Goal: Task Accomplishment & Management: Complete application form

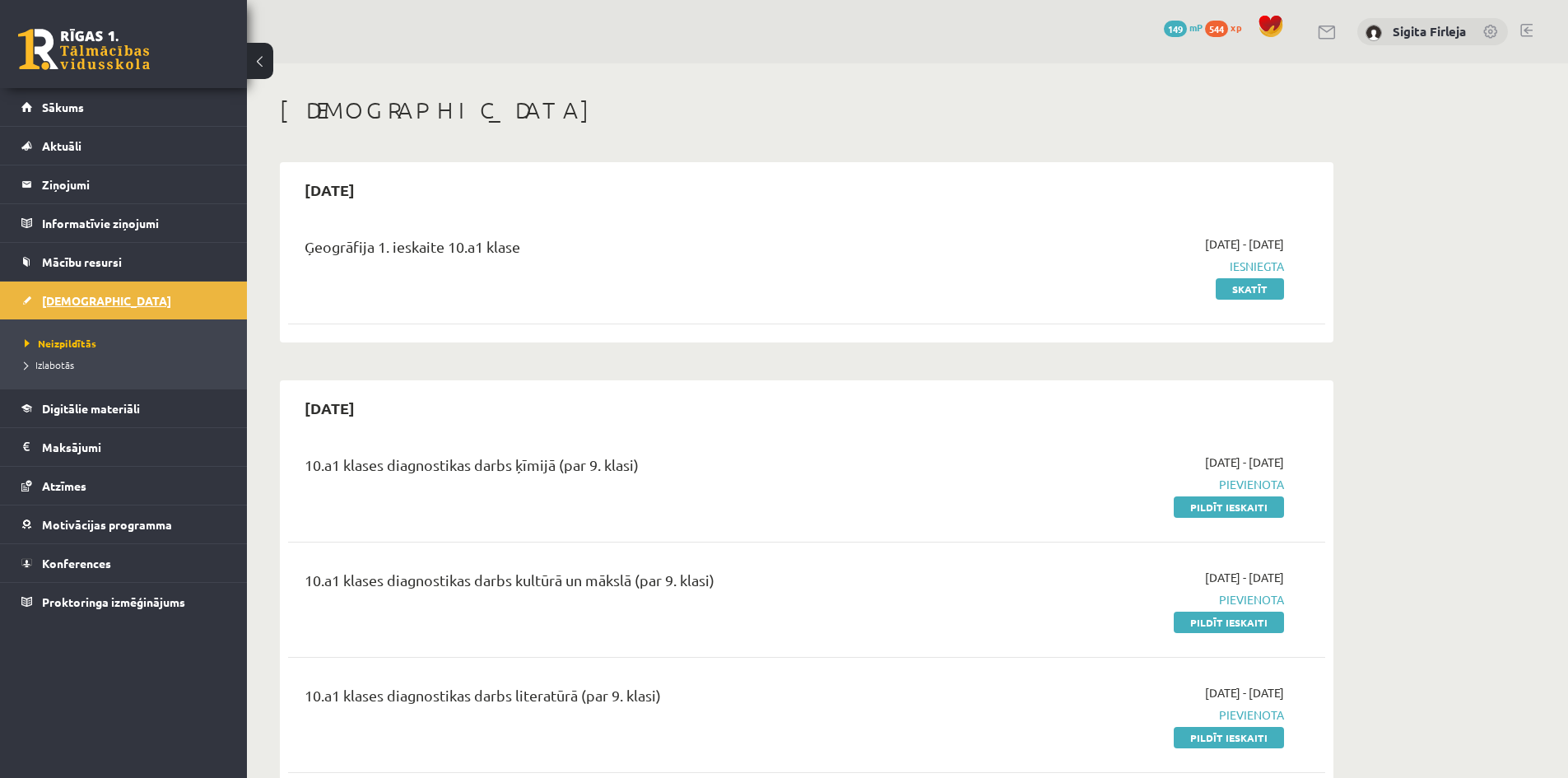
scroll to position [273, 0]
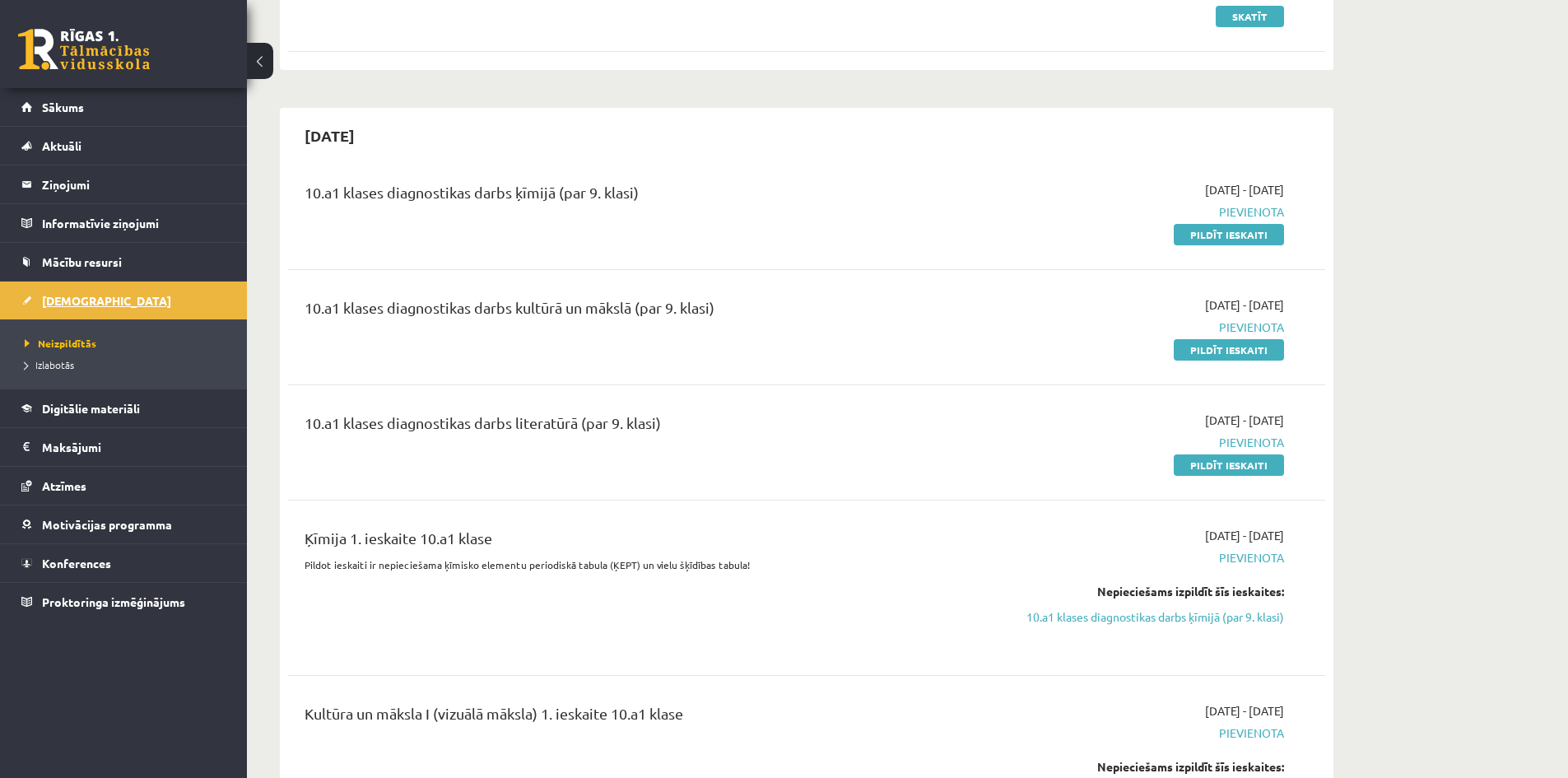
click at [100, 301] on link "[DEMOGRAPHIC_DATA]" at bounding box center [123, 300] width 205 height 38
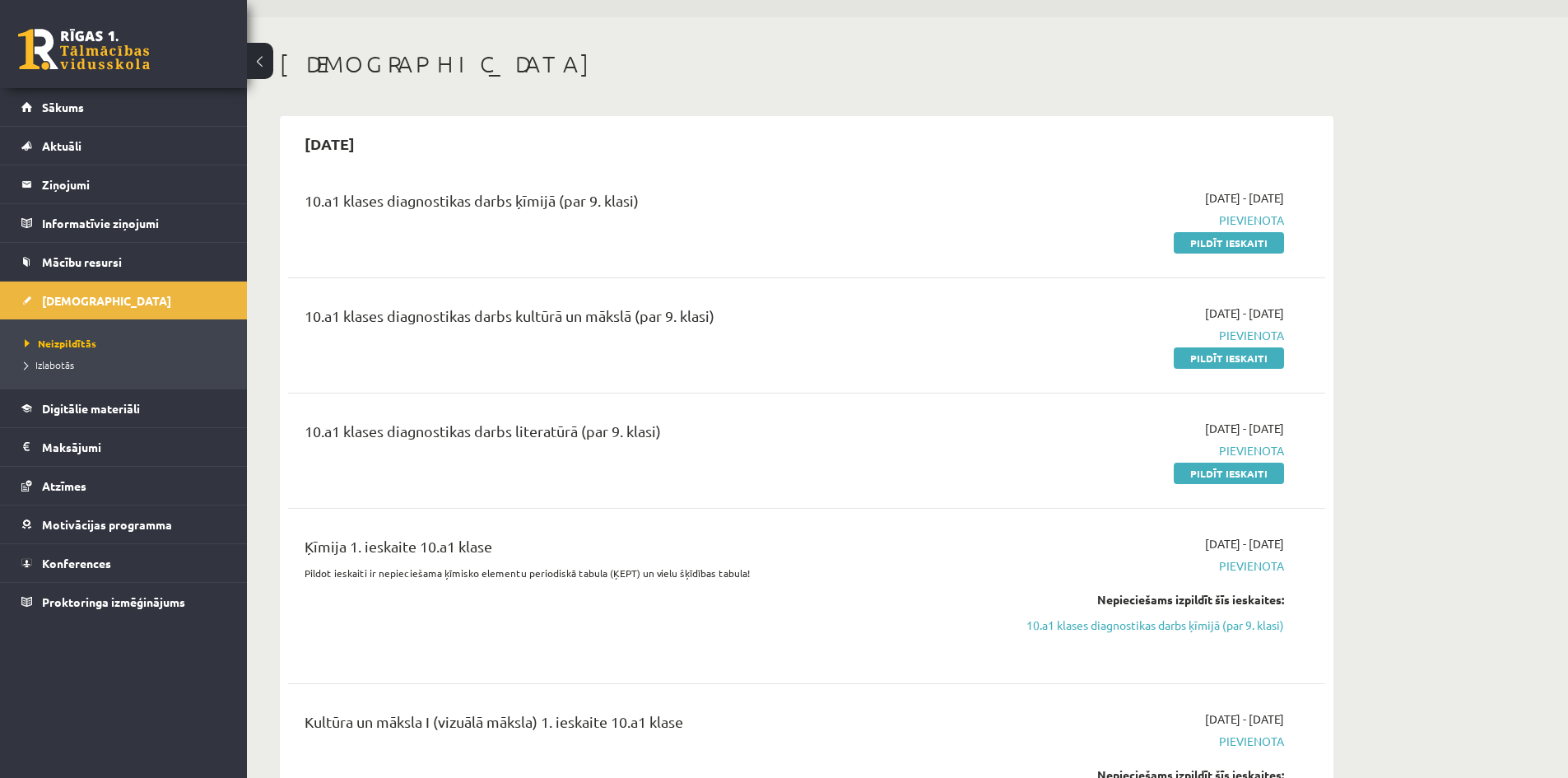
scroll to position [25, 0]
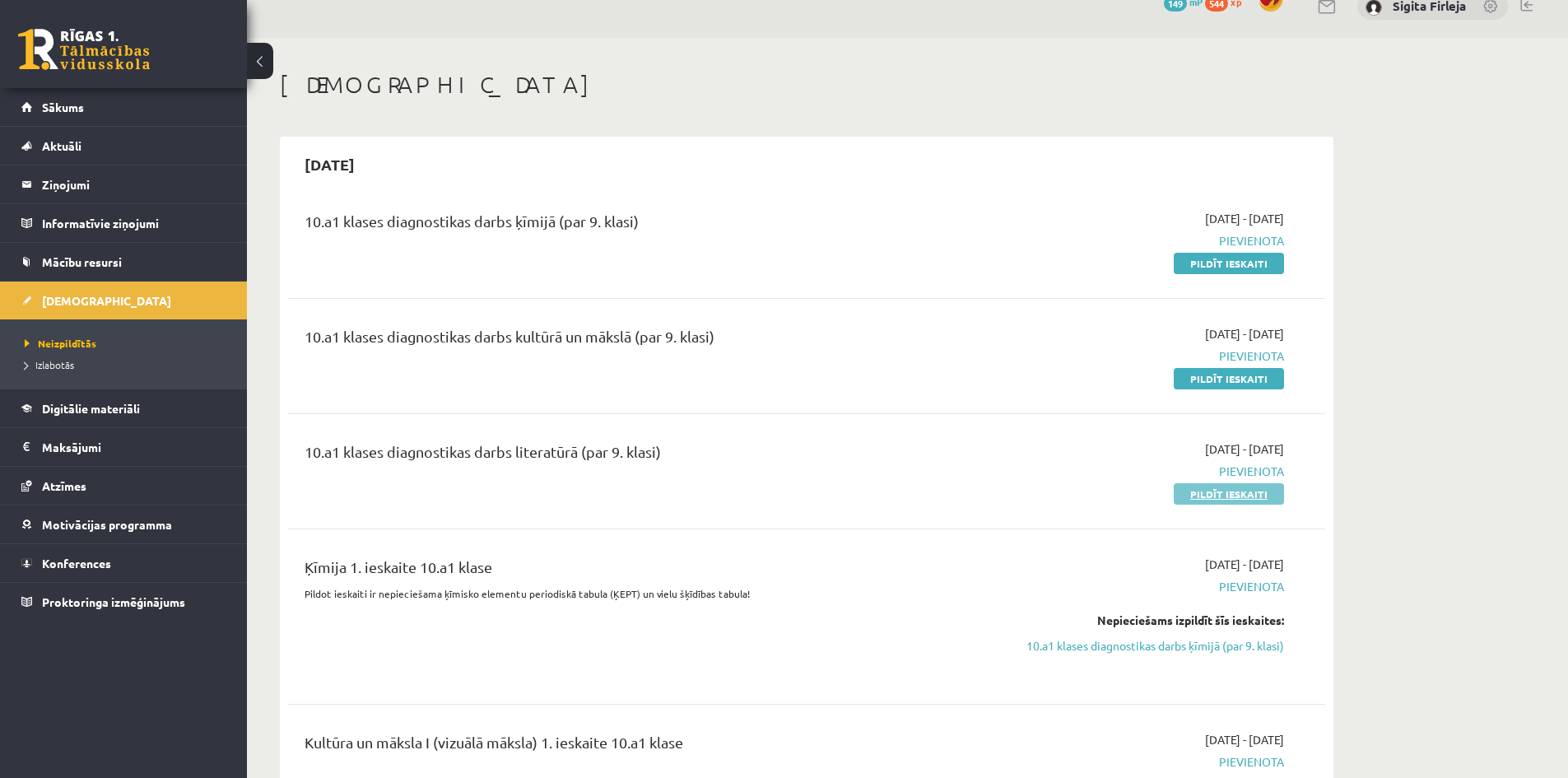
click at [1254, 490] on link "Pildīt ieskaiti" at bounding box center [1230, 493] width 111 height 21
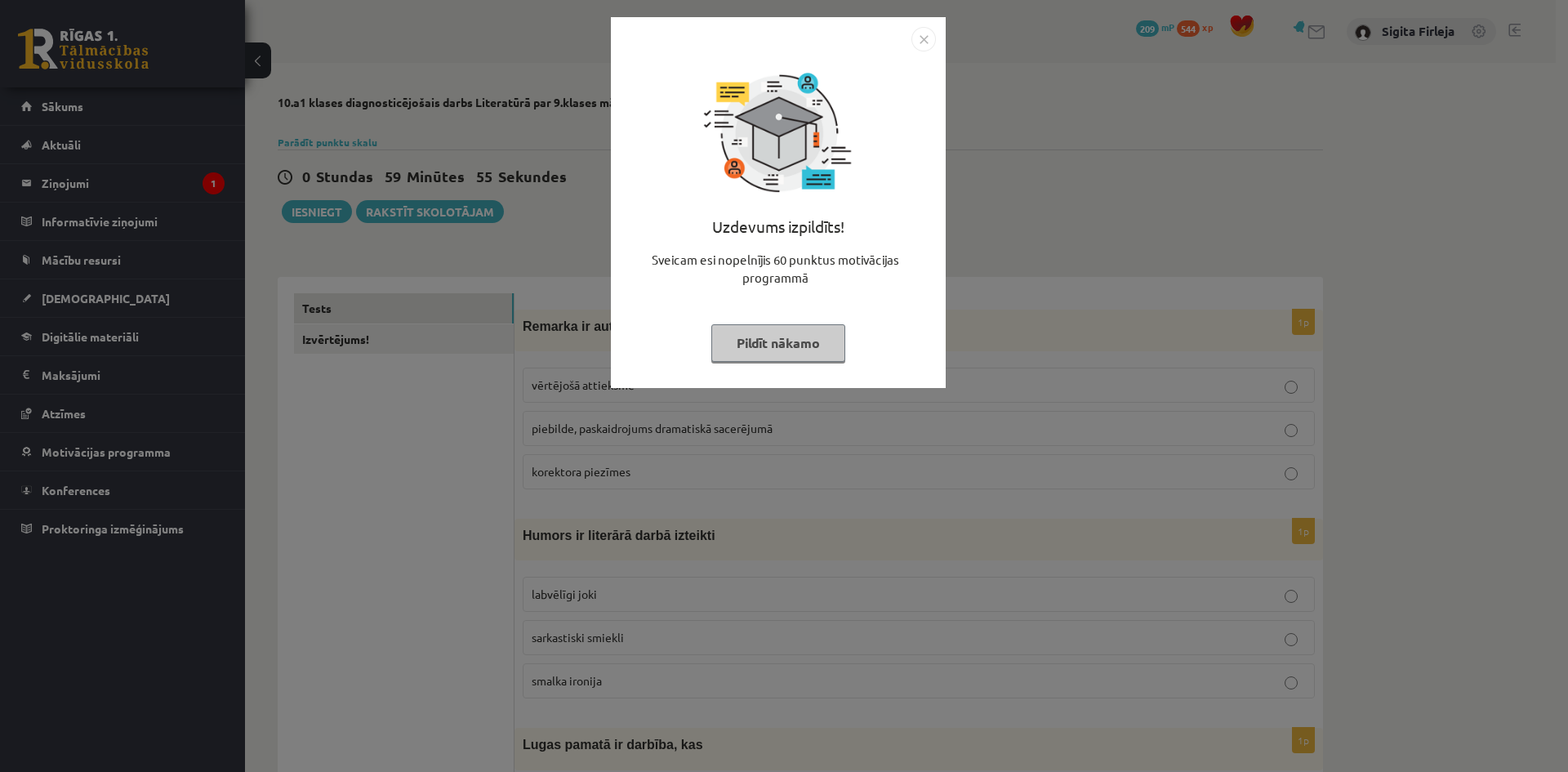
click at [789, 335] on button "Pildīt nākamo" at bounding box center [778, 342] width 134 height 38
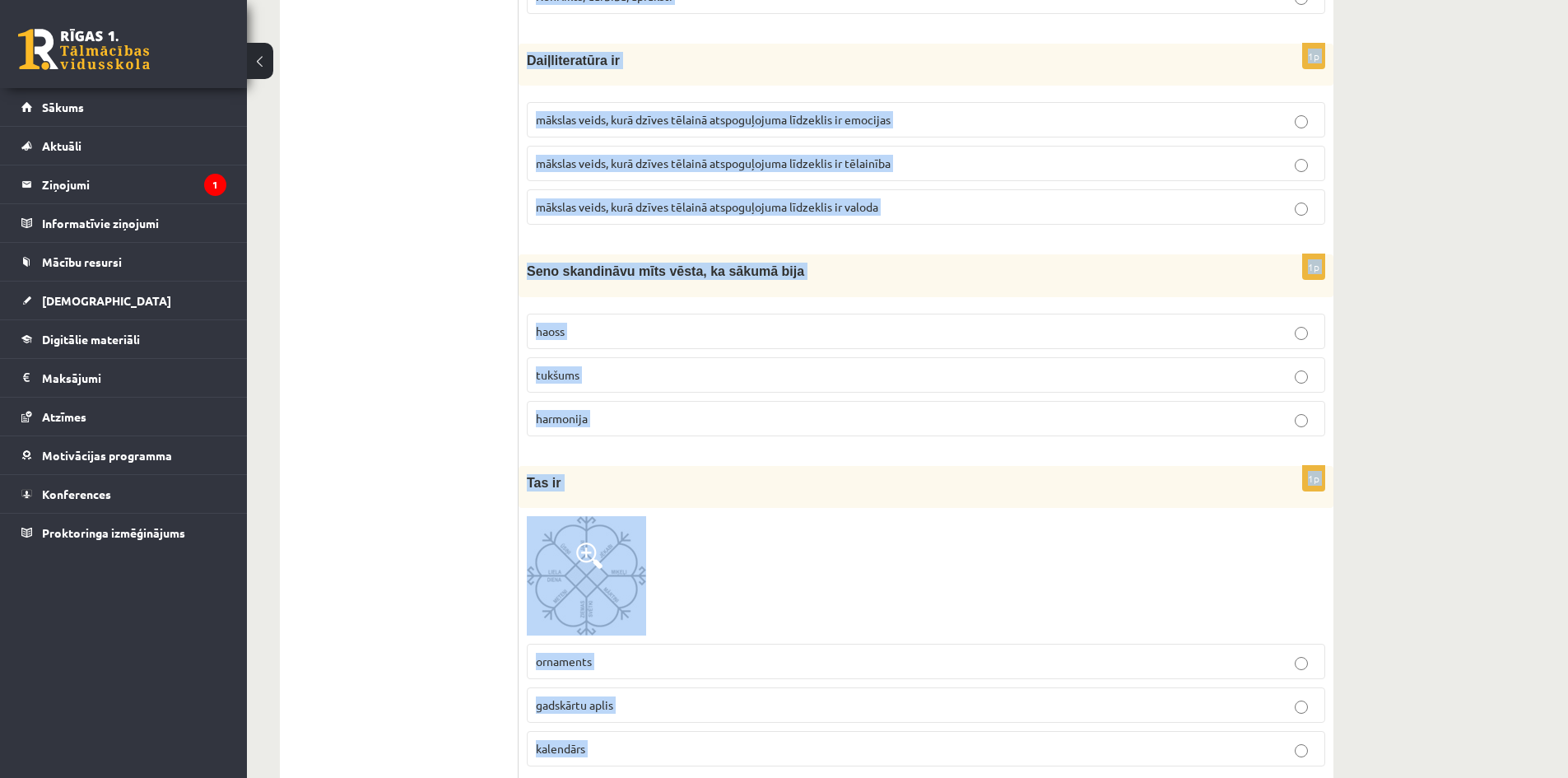
scroll to position [6339, 0]
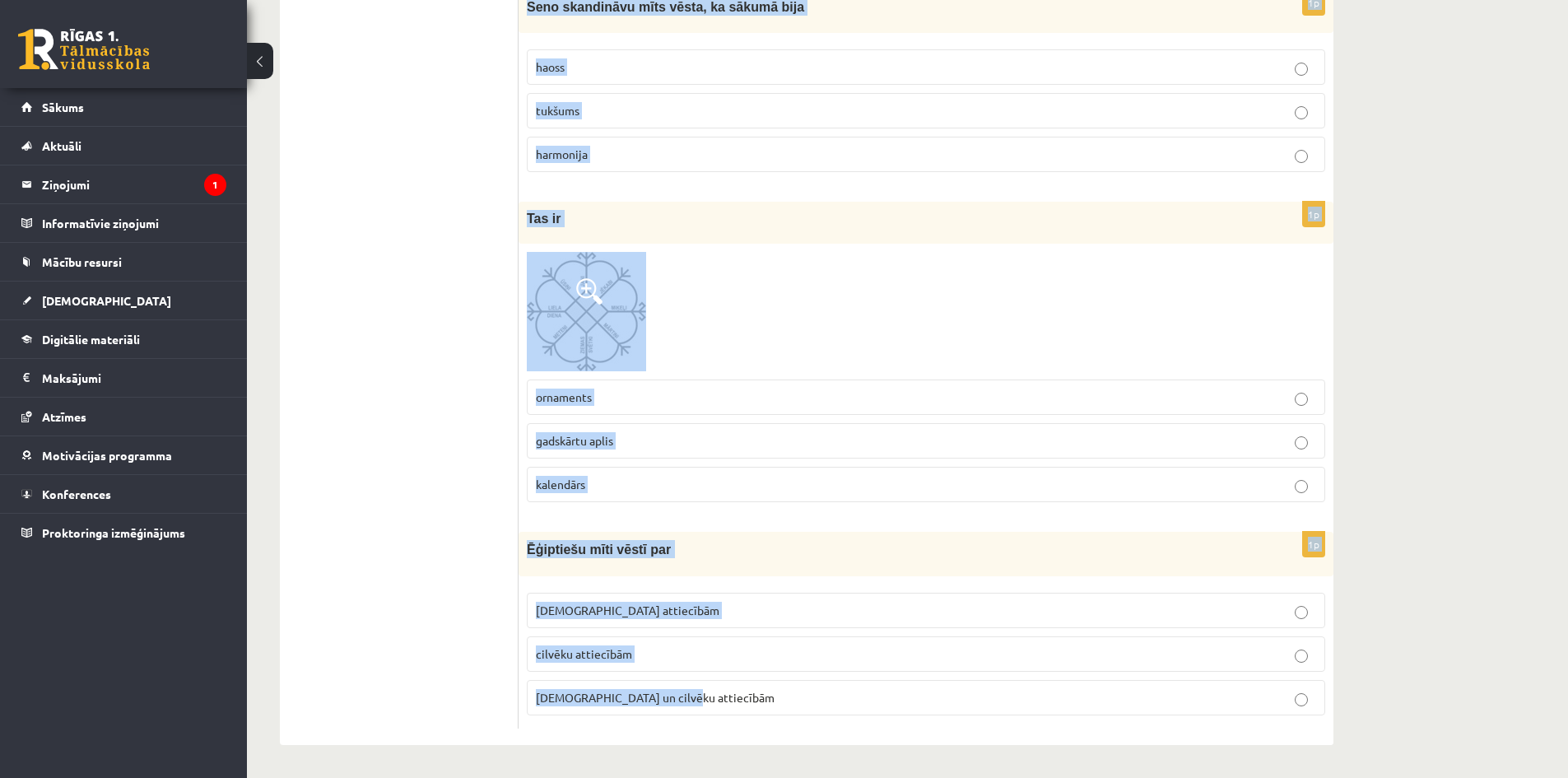
drag, startPoint x: 525, startPoint y: 332, endPoint x: 834, endPoint y: 703, distance: 482.8
copy form "Remarka ir autora vērtējošā attieksme piebilde, paskaidrojums dramatiskā sacerē…"
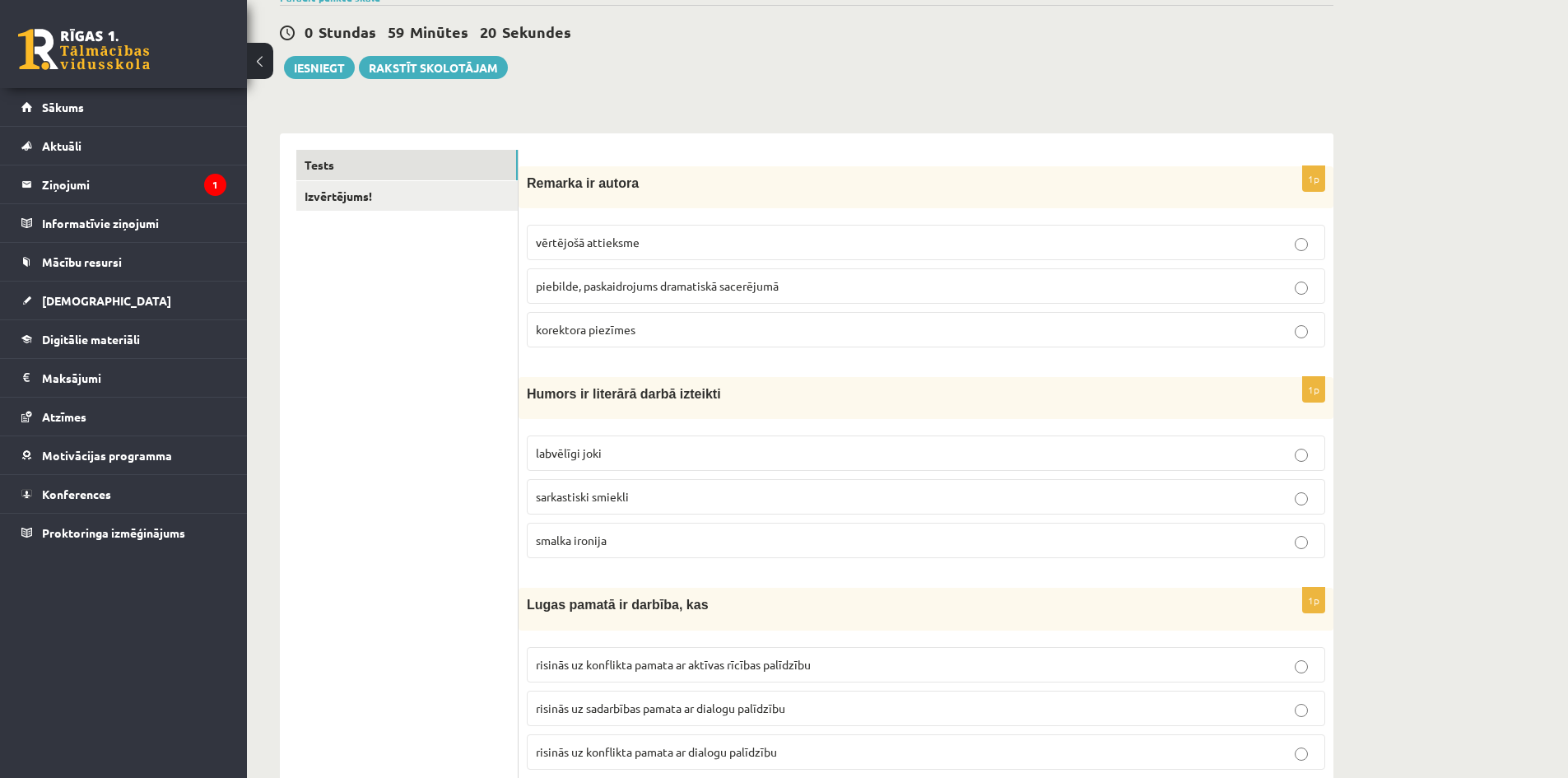
scroll to position [164, 0]
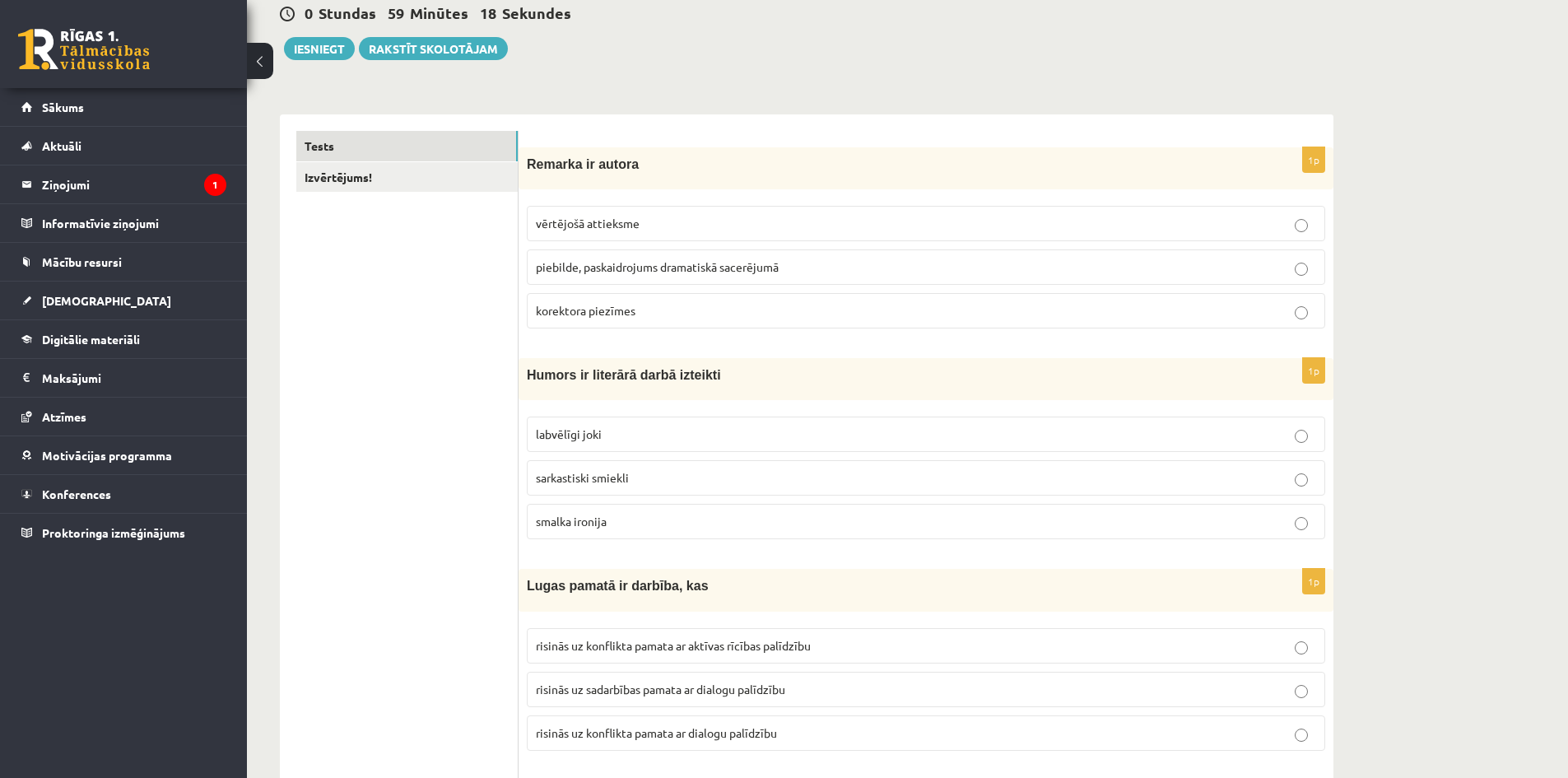
click at [753, 265] on span "piebilde, paskaidrojums dramatiskā sacerējumā" at bounding box center [658, 266] width 243 height 15
click at [878, 285] on label "piebilde, paskaidrojums dramatiskā sacerējumā" at bounding box center [926, 267] width 799 height 35
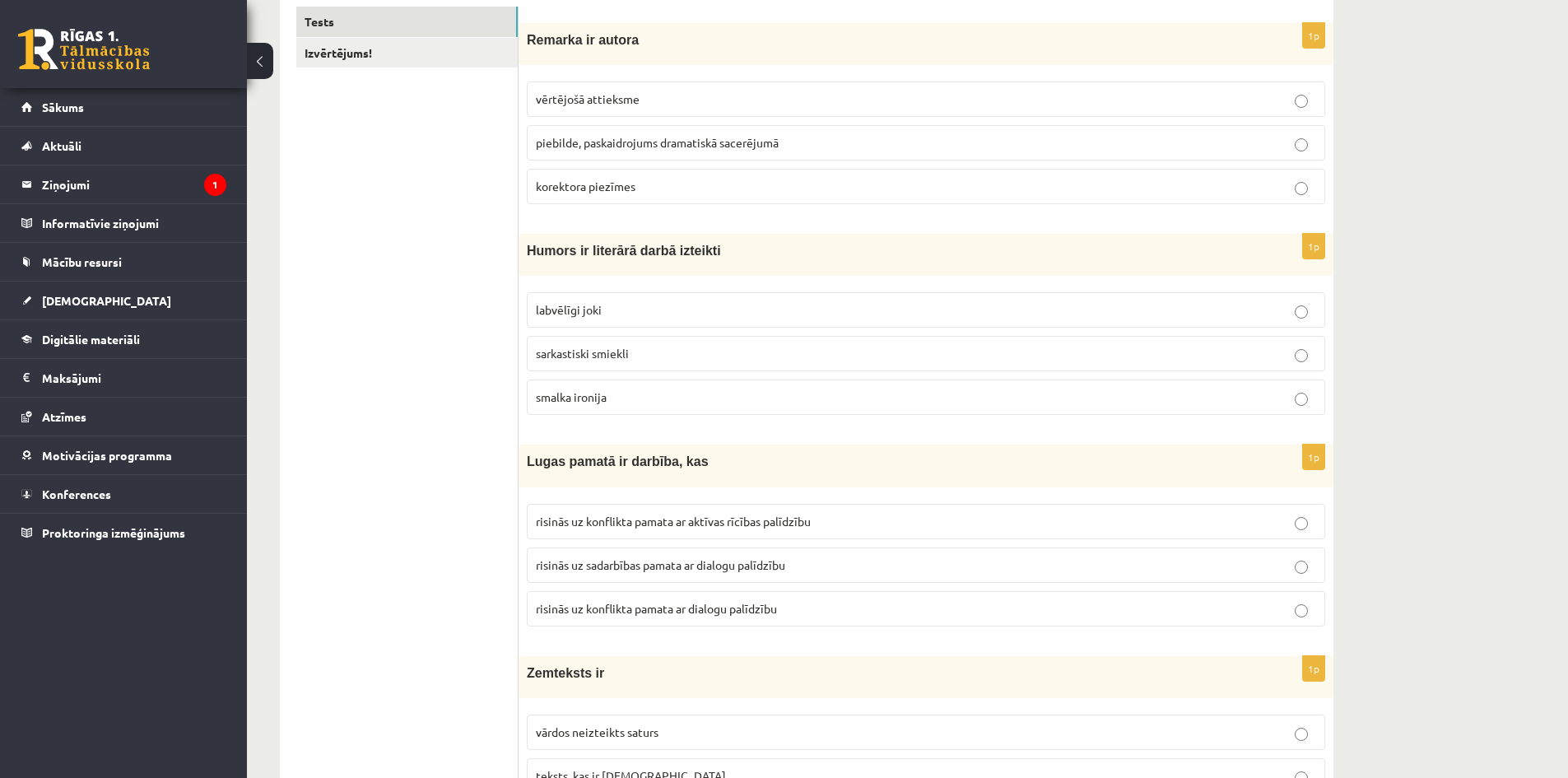
scroll to position [329, 0]
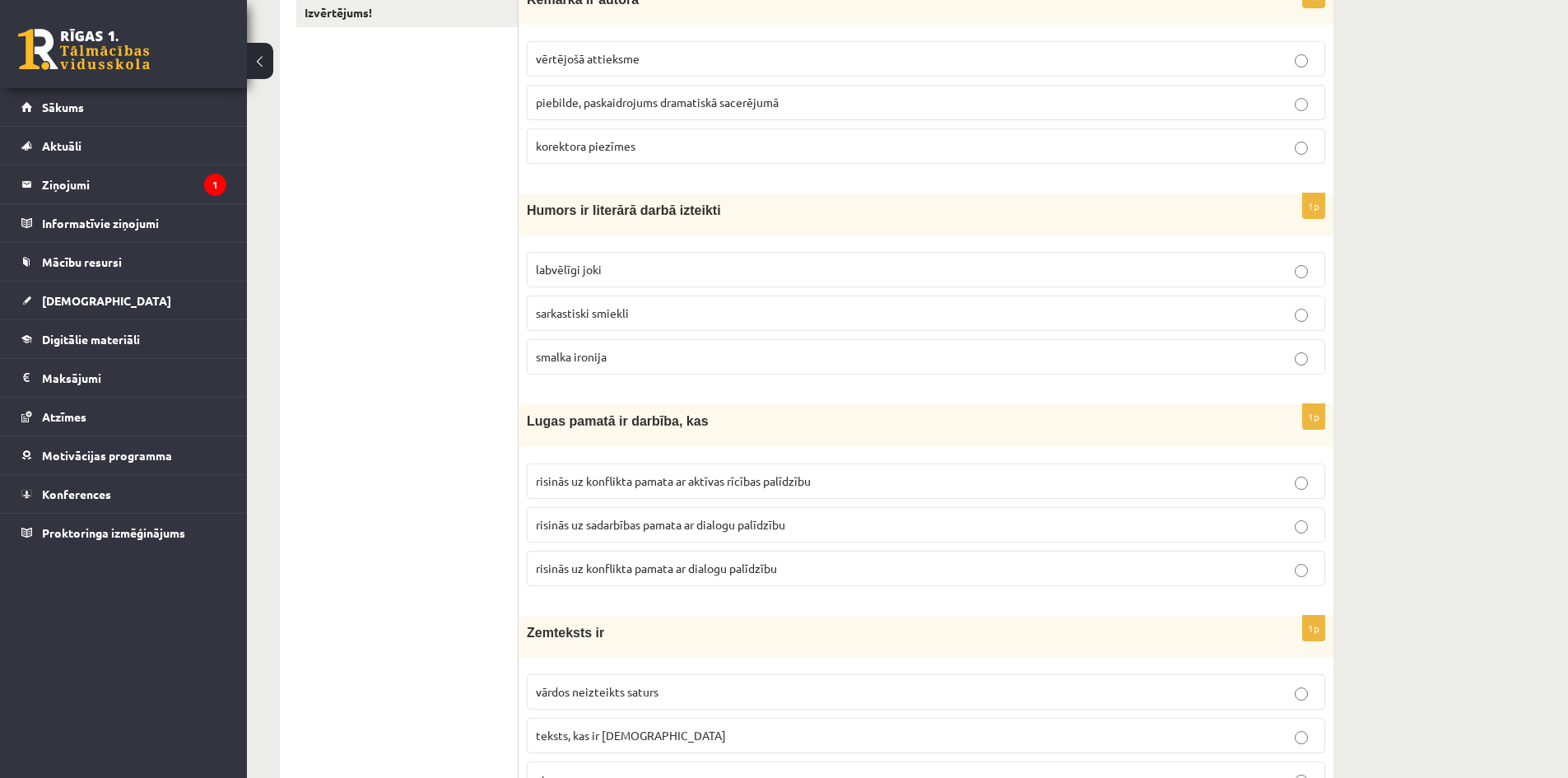
click at [627, 275] on p "labvēlīgi joki" at bounding box center [926, 270] width 780 height 17
click at [809, 526] on p "risinās uz sadarbības pamata ar dialogu palīdzību" at bounding box center [926, 524] width 780 height 17
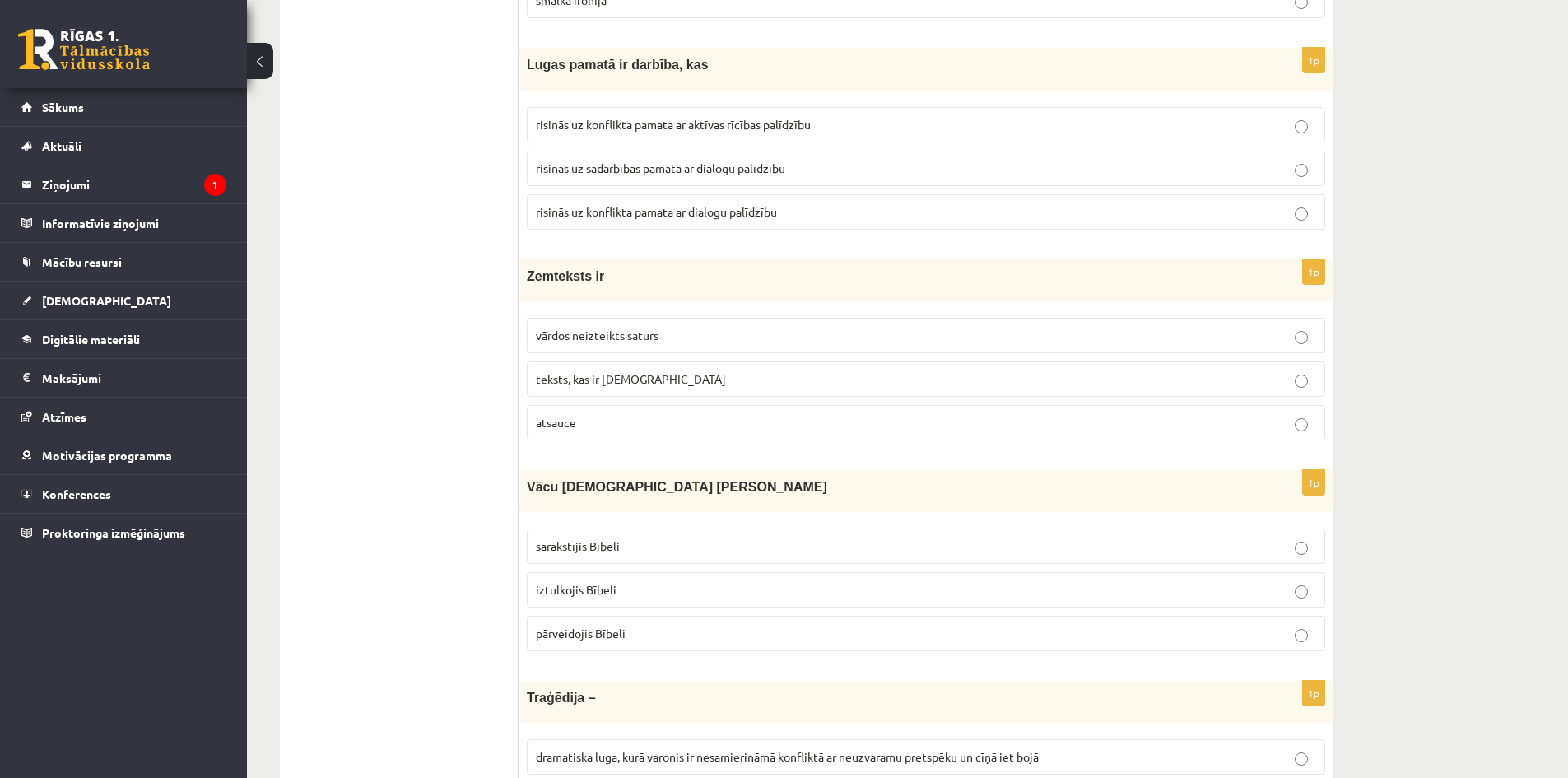
scroll to position [741, 0]
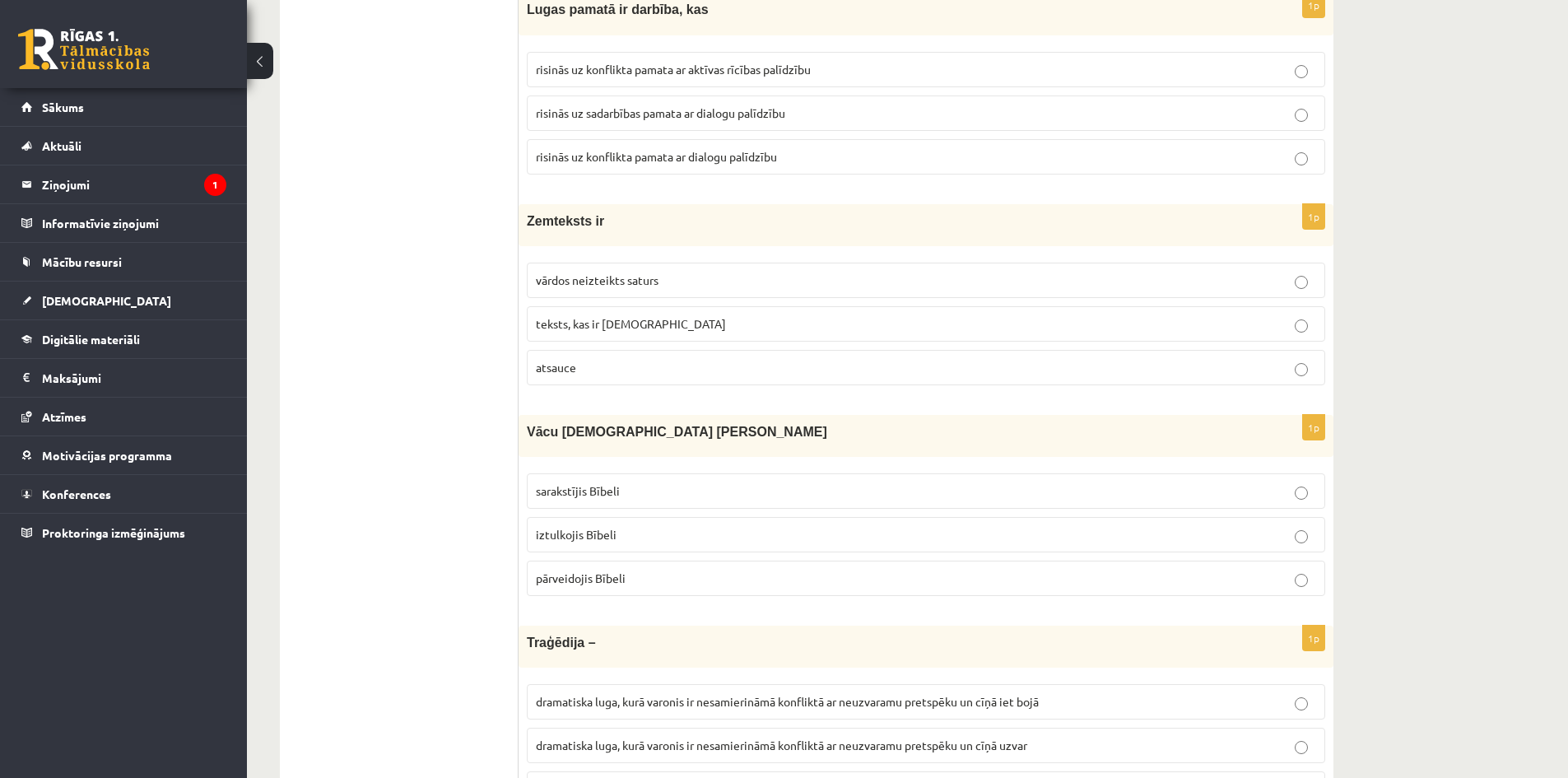
click at [656, 288] on p "vārdos neizteikts saturs" at bounding box center [926, 281] width 780 height 17
click at [742, 529] on p "iztulkojis Bībeli" at bounding box center [926, 535] width 780 height 17
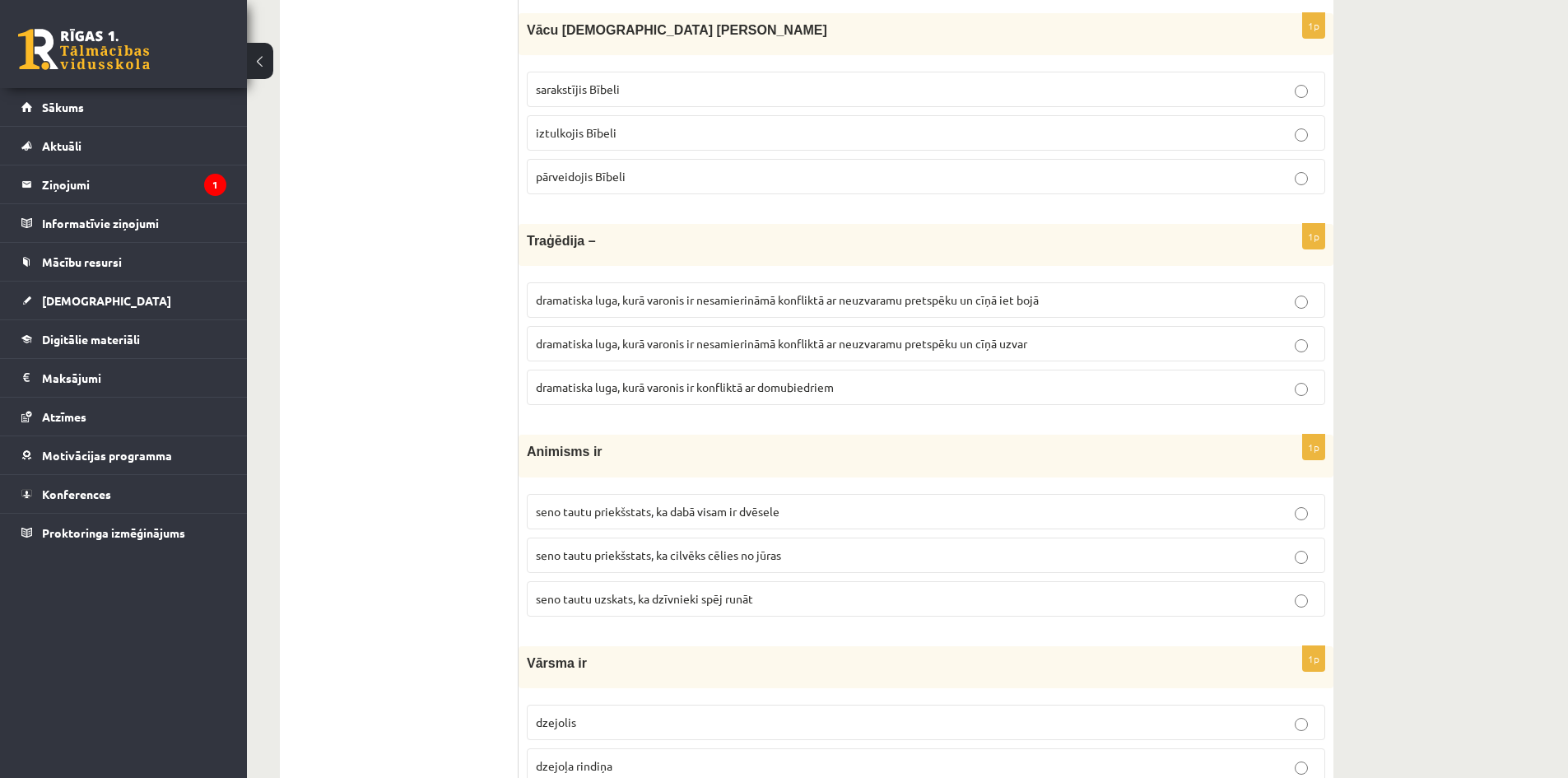
scroll to position [1152, 0]
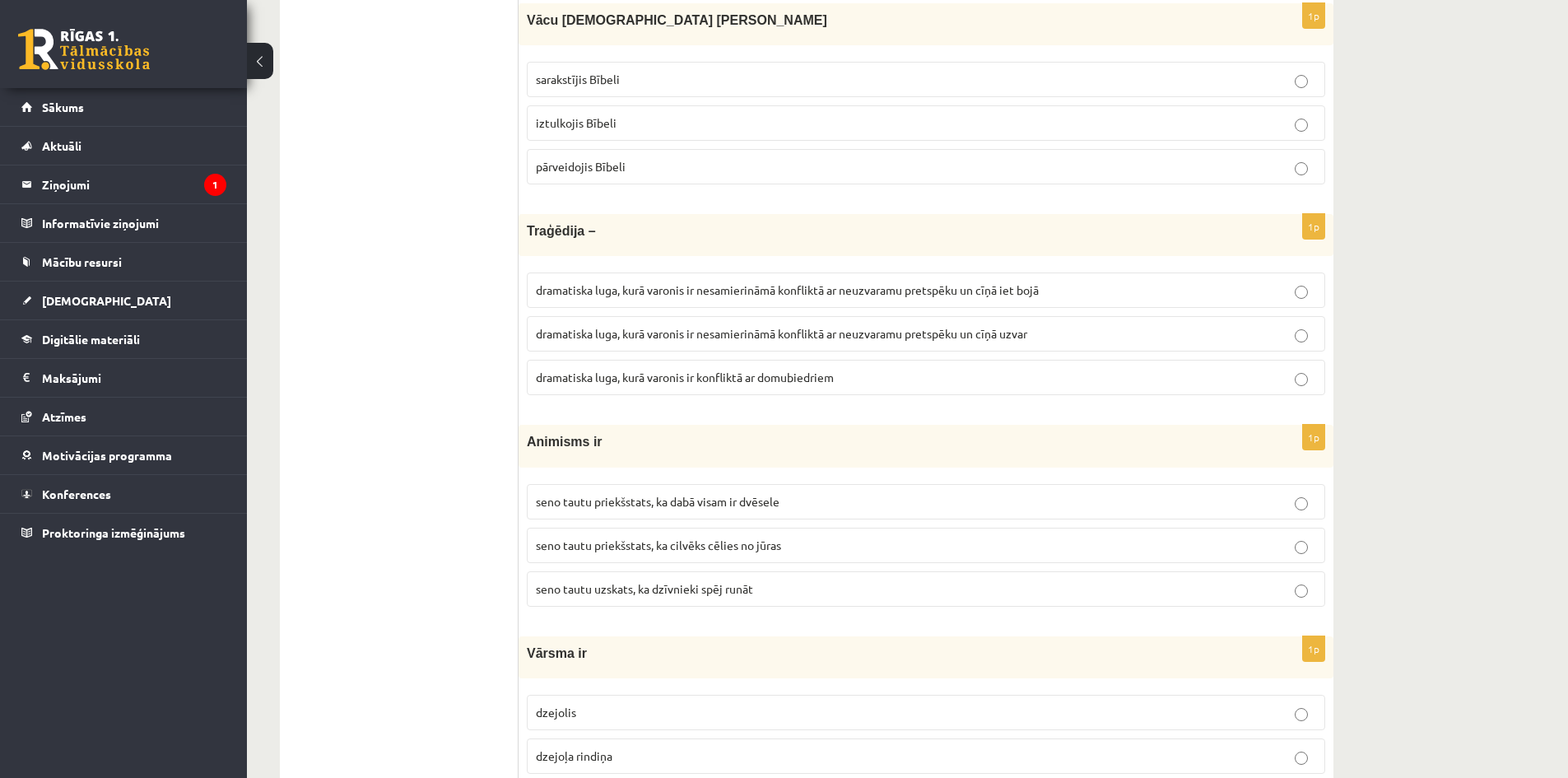
click at [801, 295] on span "dramatiska luga, kurā varonis ir nesamierināmā konfliktā ar neuzvaramu pretspēk…" at bounding box center [788, 289] width 503 height 15
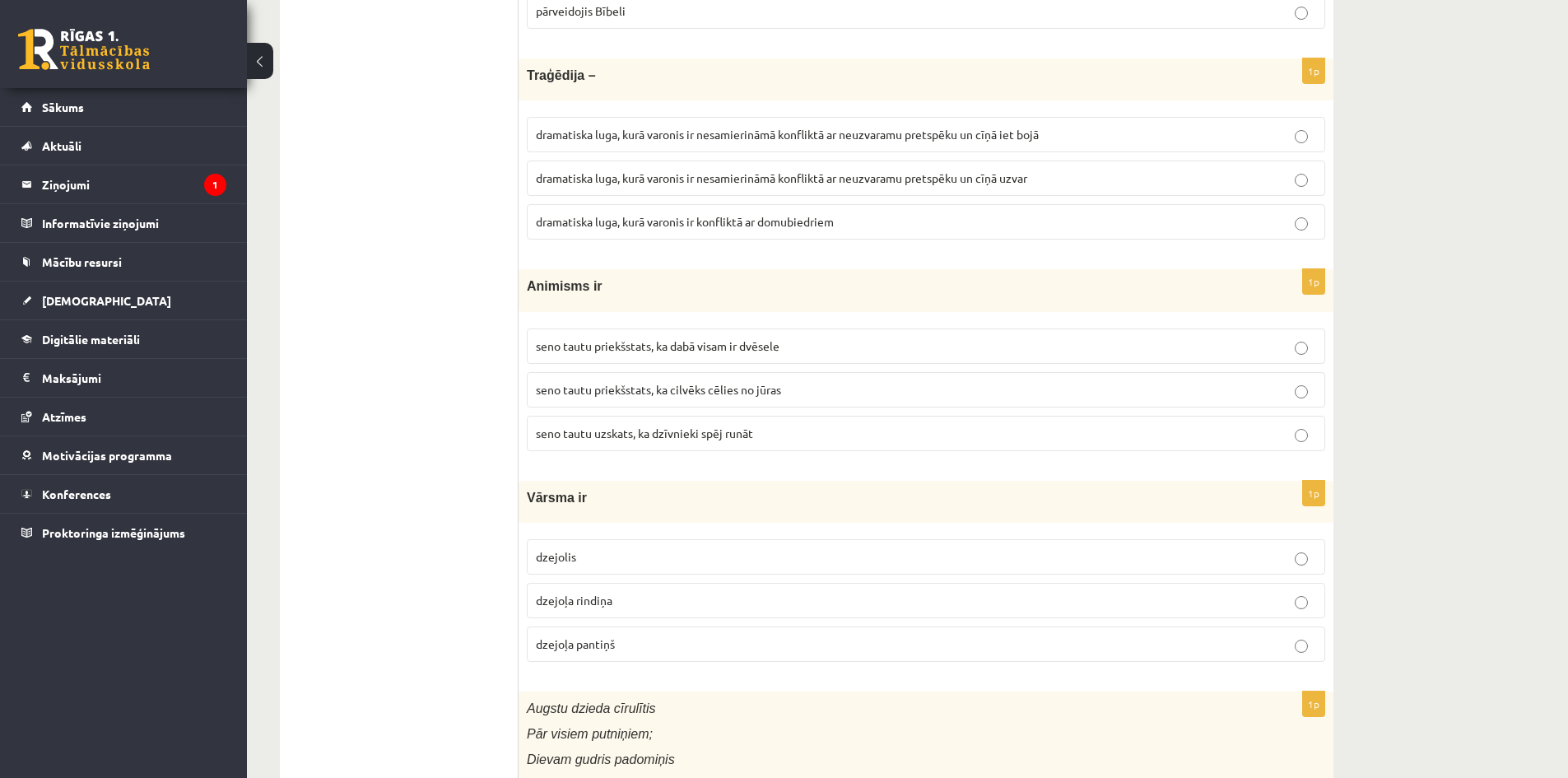
scroll to position [1317, 0]
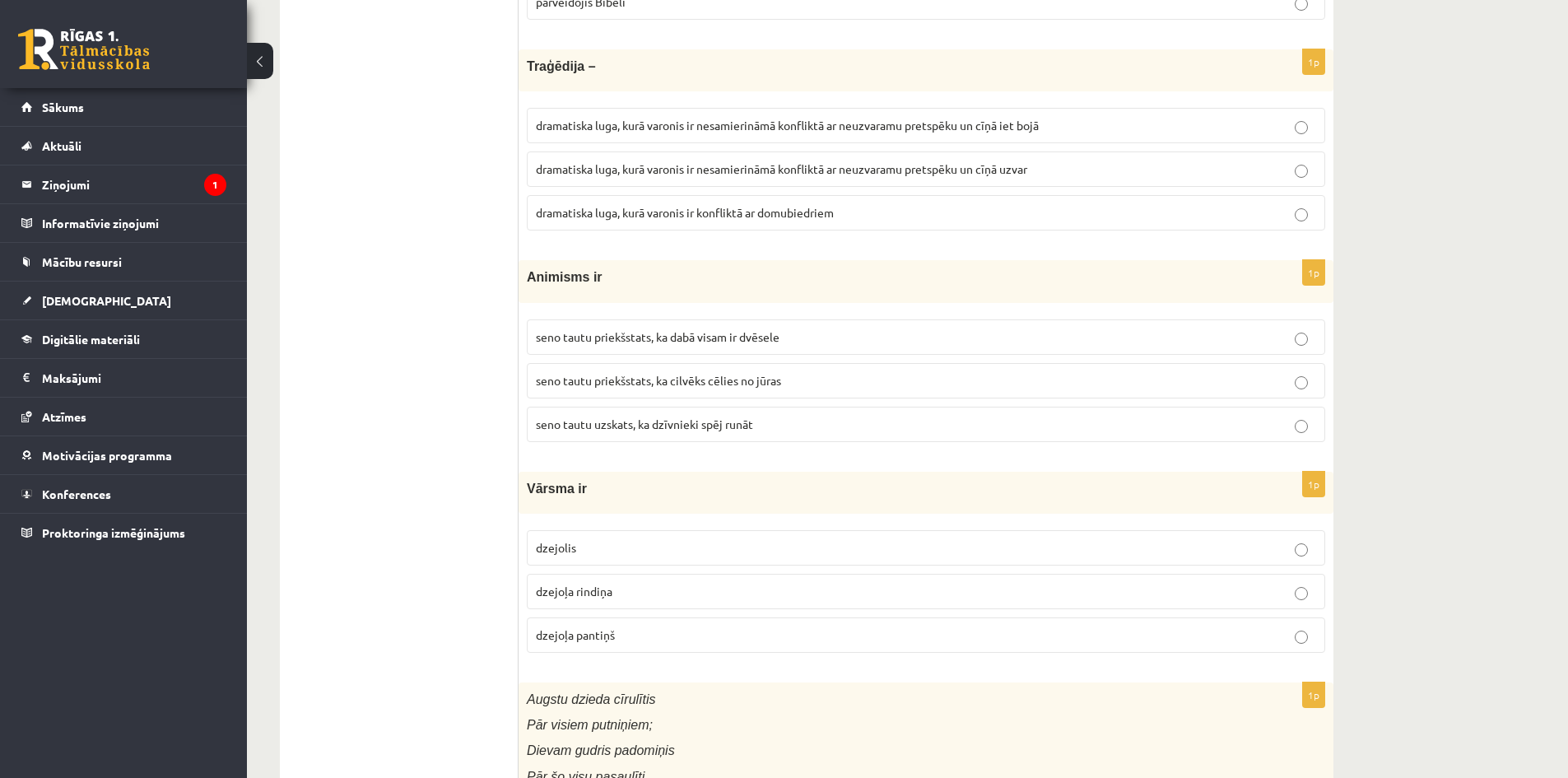
click at [802, 332] on p "seno tautu priekšstats, ka dabā visam ir dvēsele" at bounding box center [926, 337] width 780 height 17
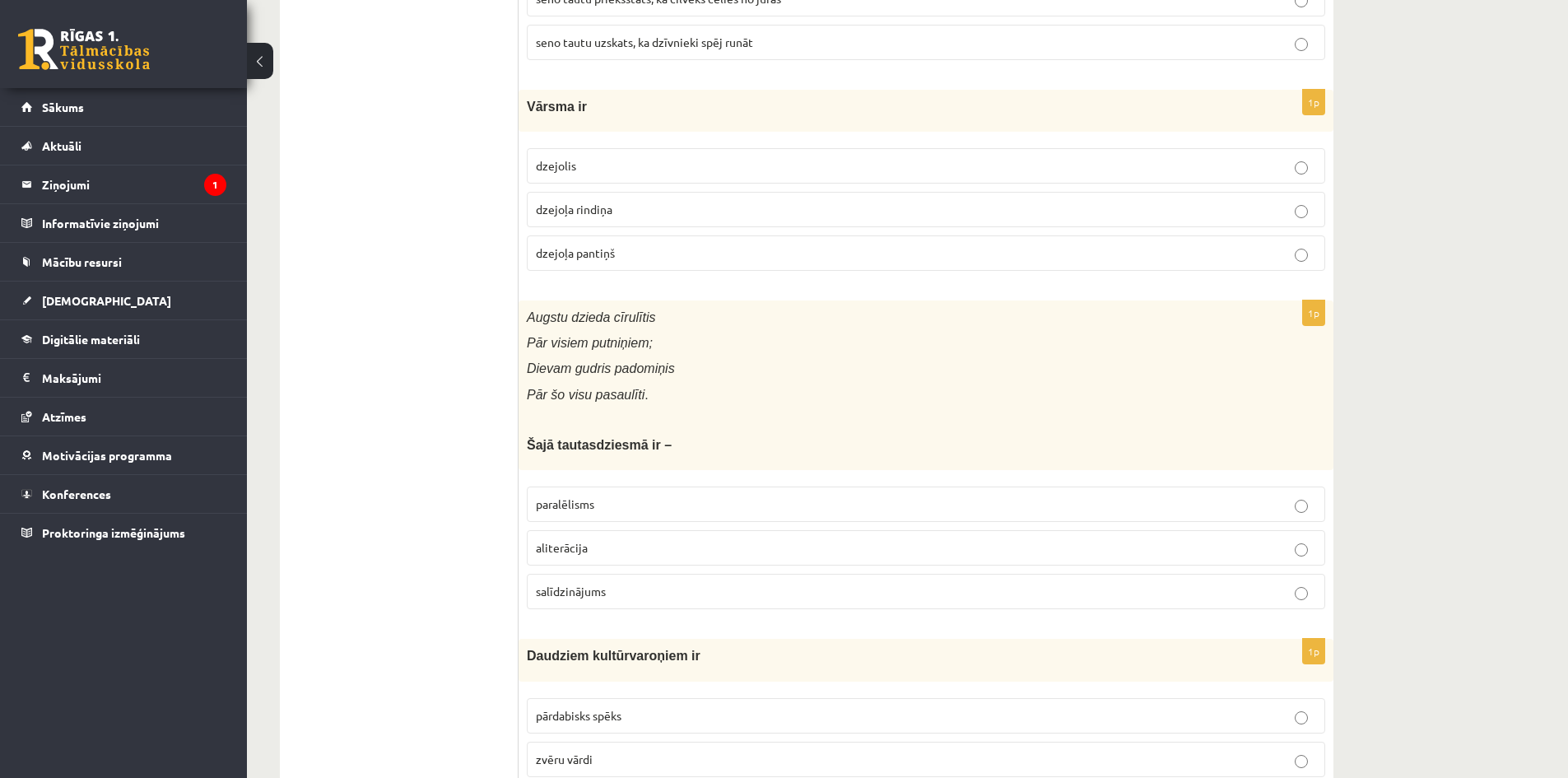
scroll to position [1729, 0]
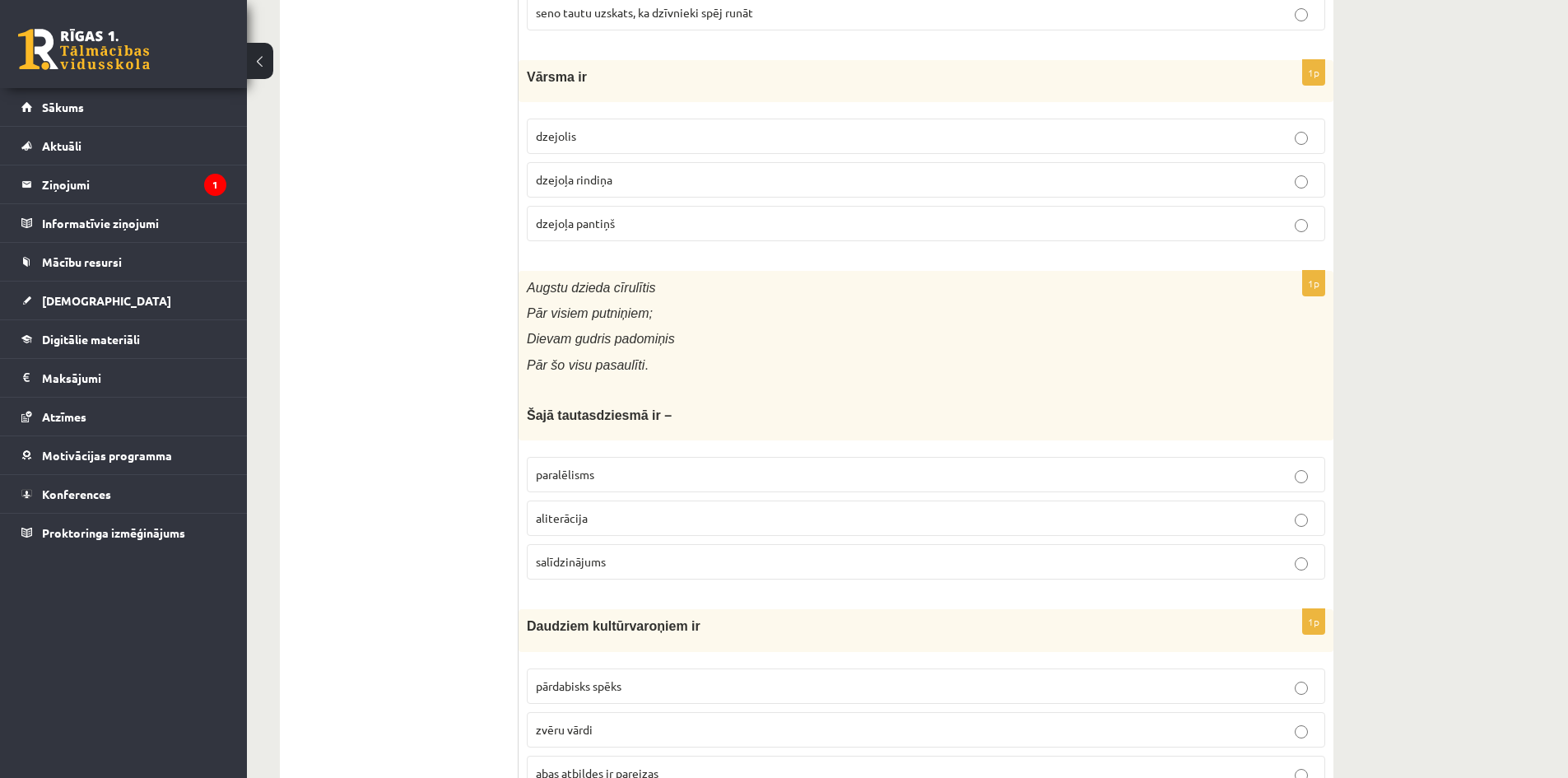
click at [669, 186] on p "dzejoļa rindiņa" at bounding box center [926, 180] width 780 height 17
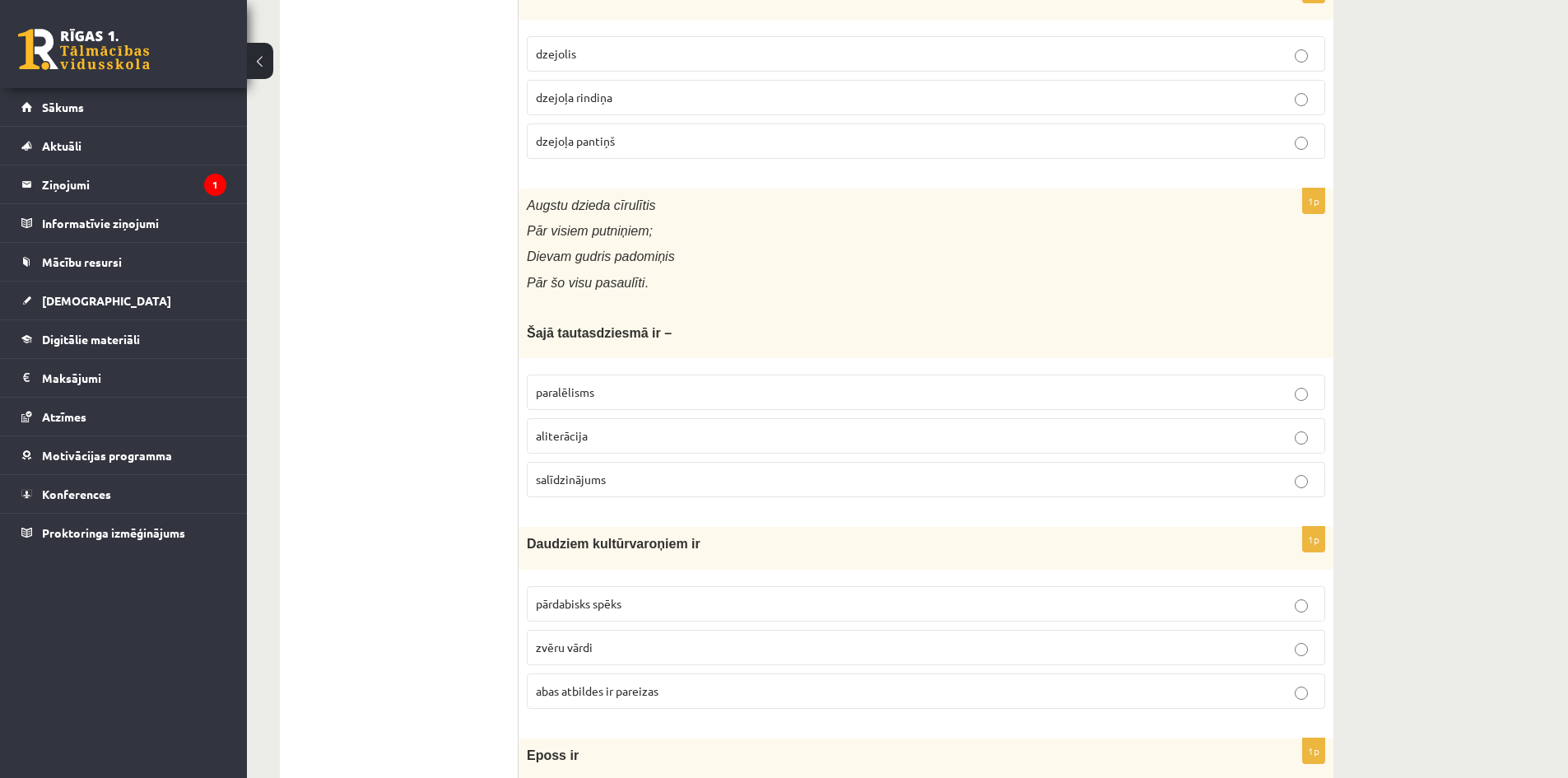
click at [637, 390] on p "paralēlisms" at bounding box center [926, 392] width 780 height 17
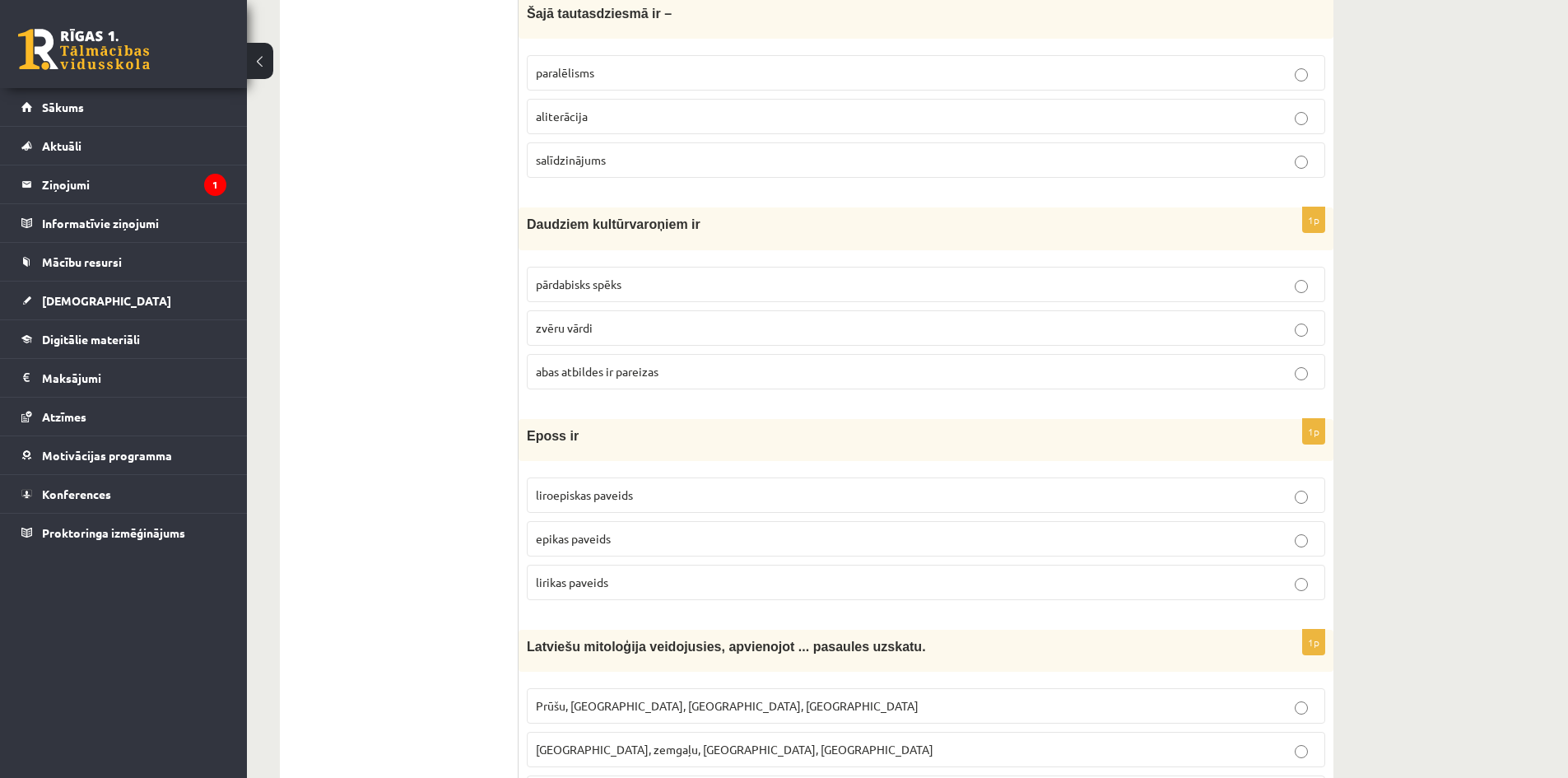
scroll to position [2140, 0]
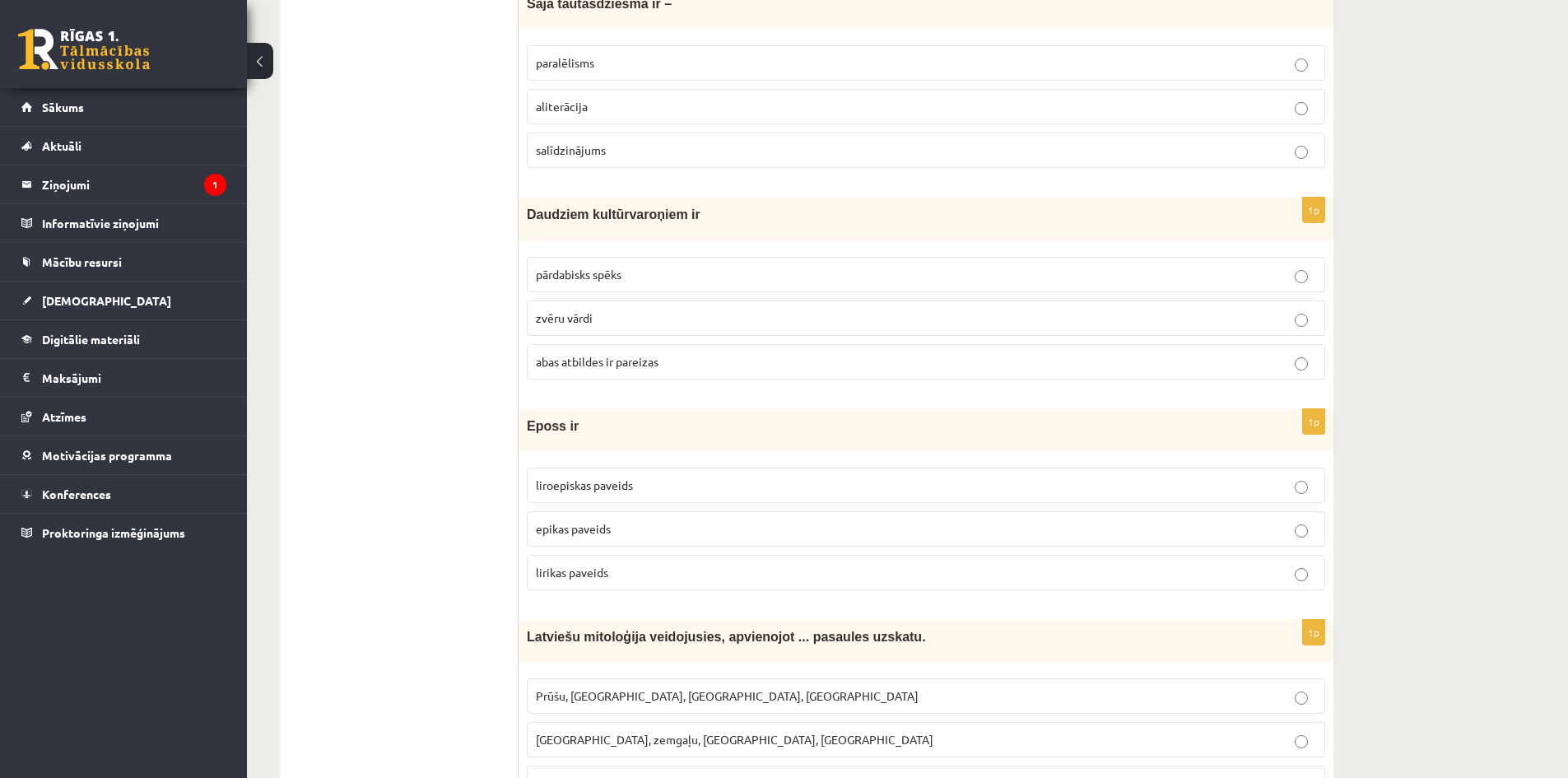
click at [651, 290] on label "pārdabisks spēks" at bounding box center [926, 274] width 799 height 35
click at [662, 526] on p "epikas paveids" at bounding box center [926, 529] width 780 height 17
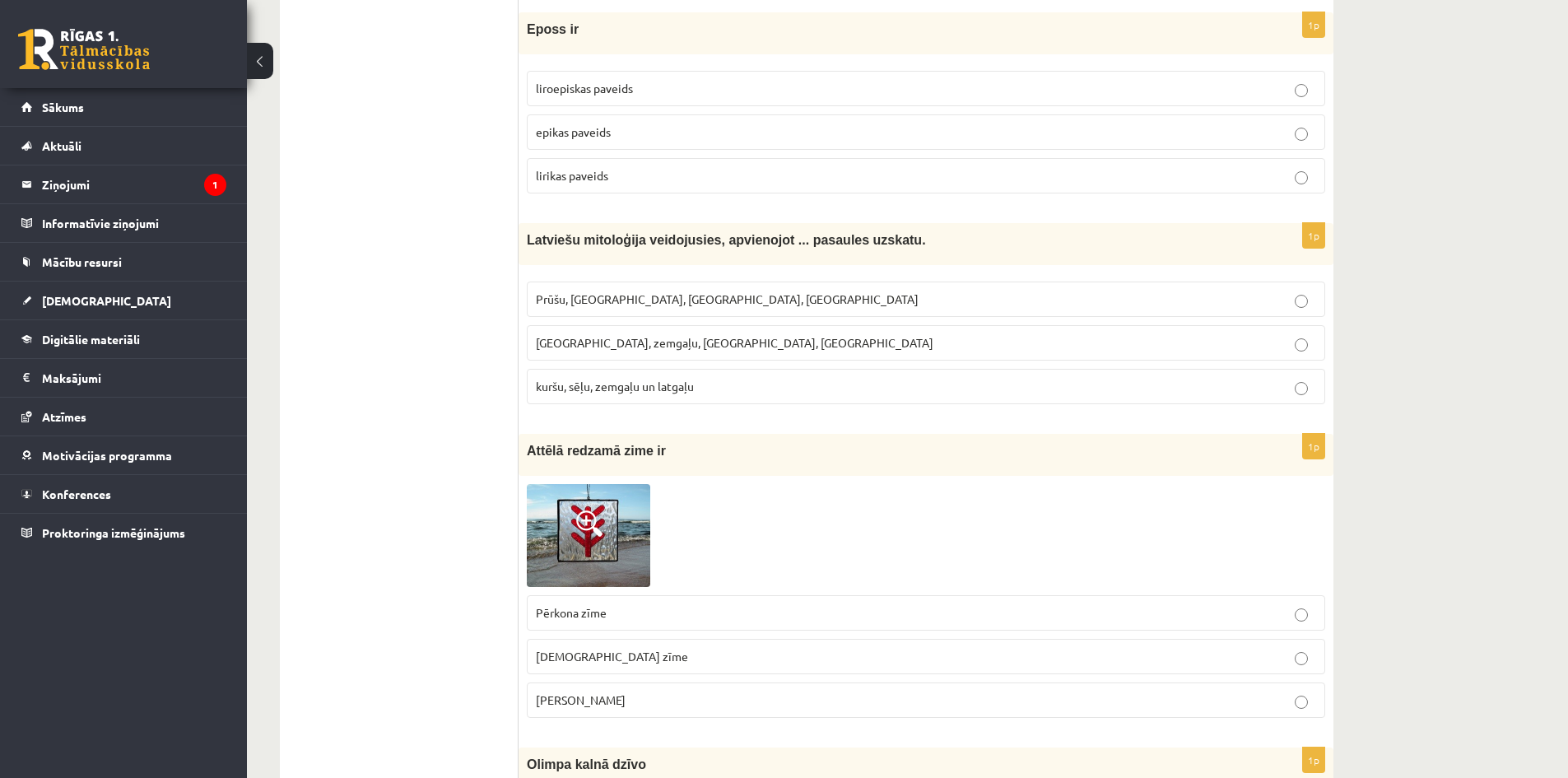
scroll to position [2552, 0]
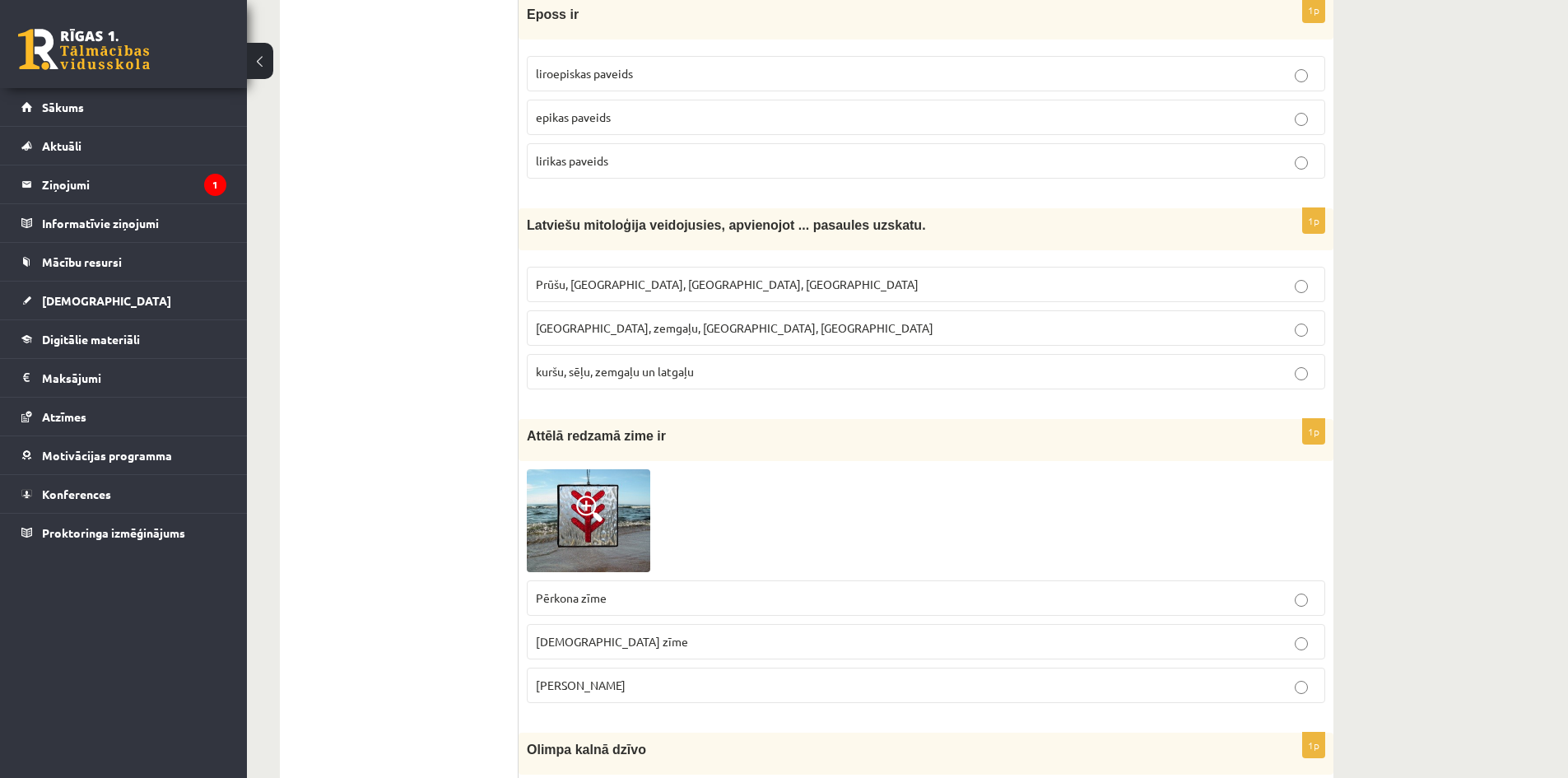
click at [646, 286] on span "Prūšu, sēļu, zemgaļu, latgaļu" at bounding box center [728, 284] width 383 height 15
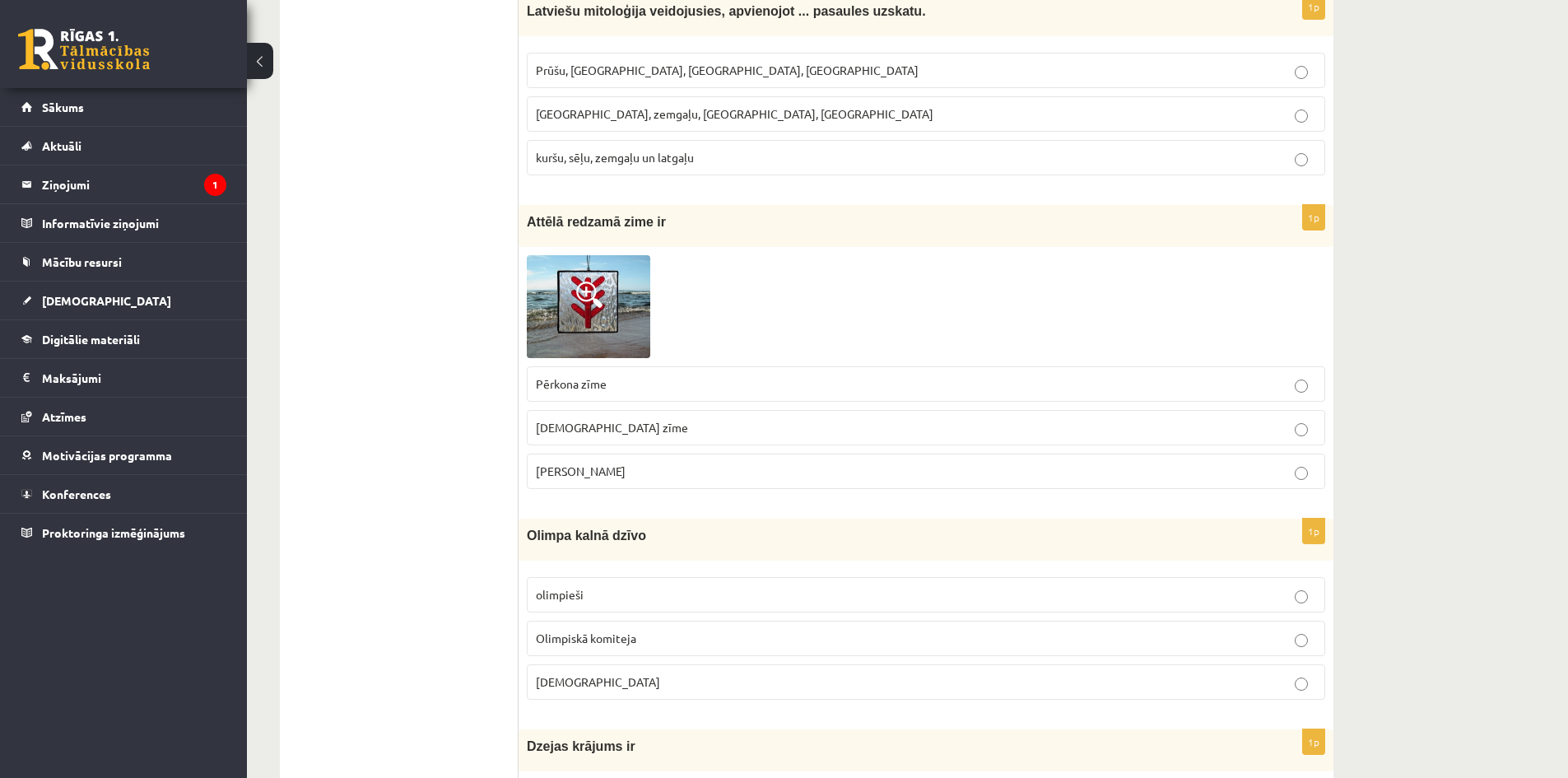
scroll to position [2798, 0]
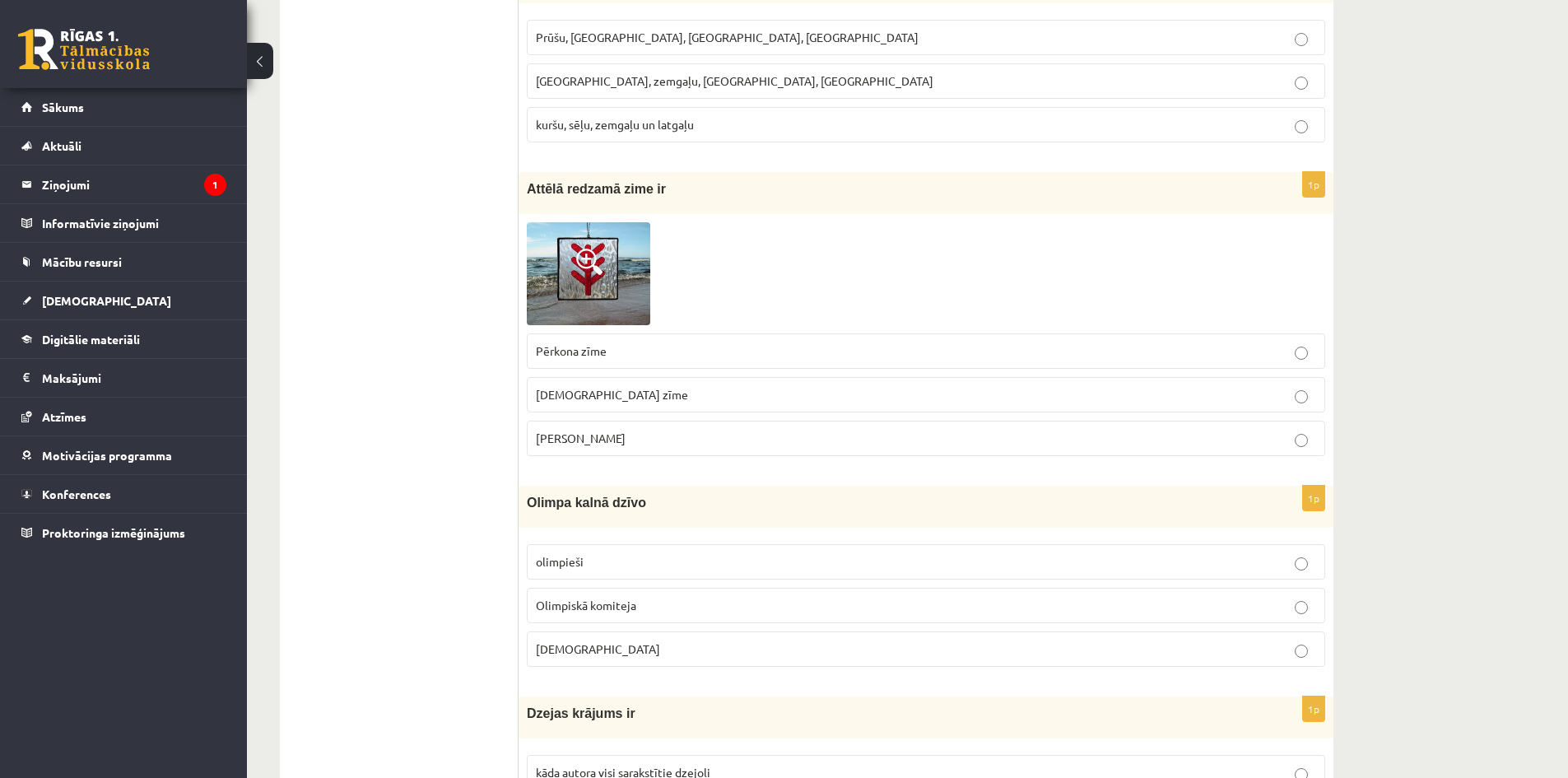
click at [624, 397] on p "Dieva zīme" at bounding box center [926, 394] width 780 height 17
click at [594, 254] on span at bounding box center [589, 261] width 26 height 26
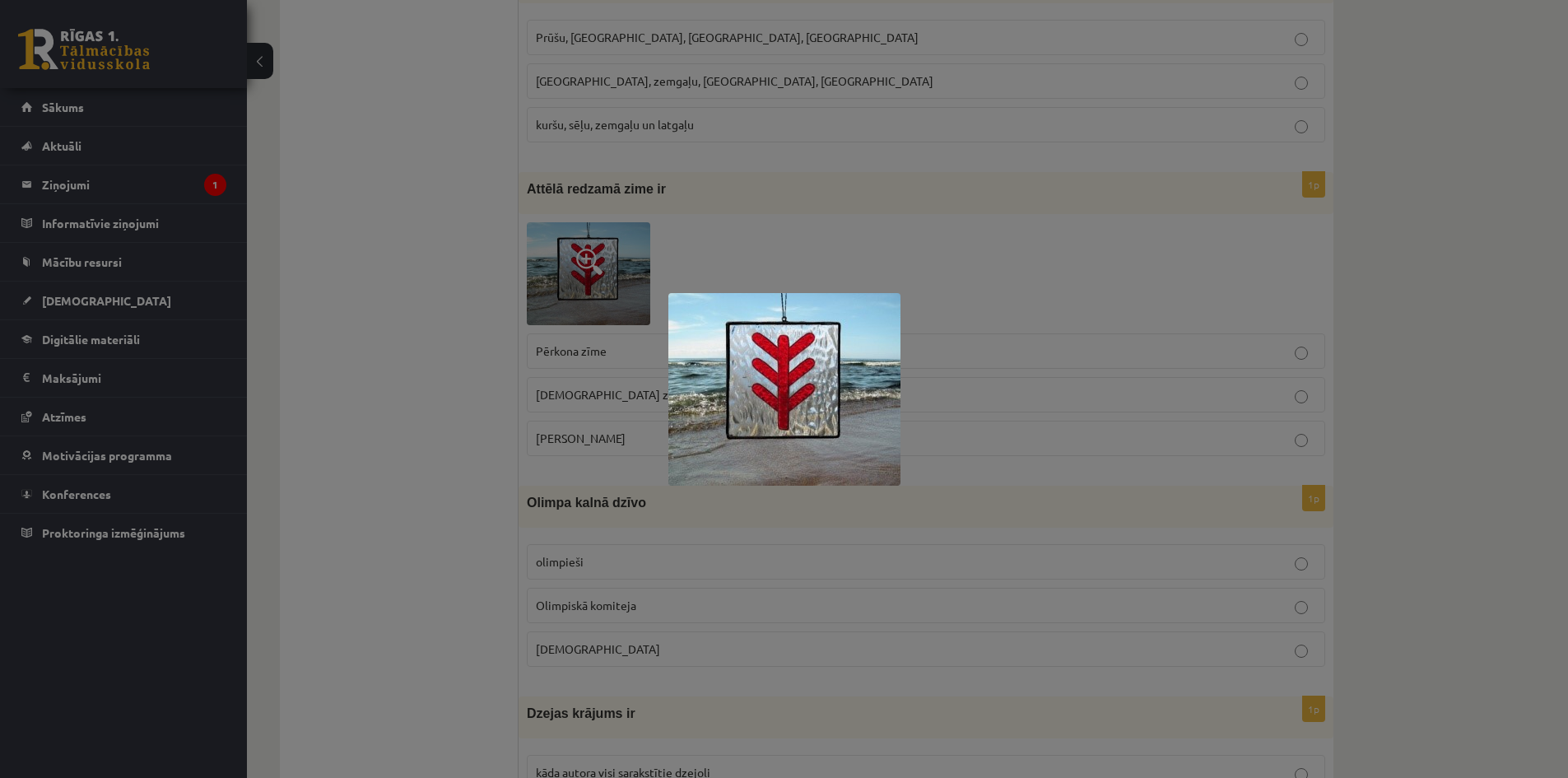
click at [966, 270] on div at bounding box center [784, 389] width 1568 height 778
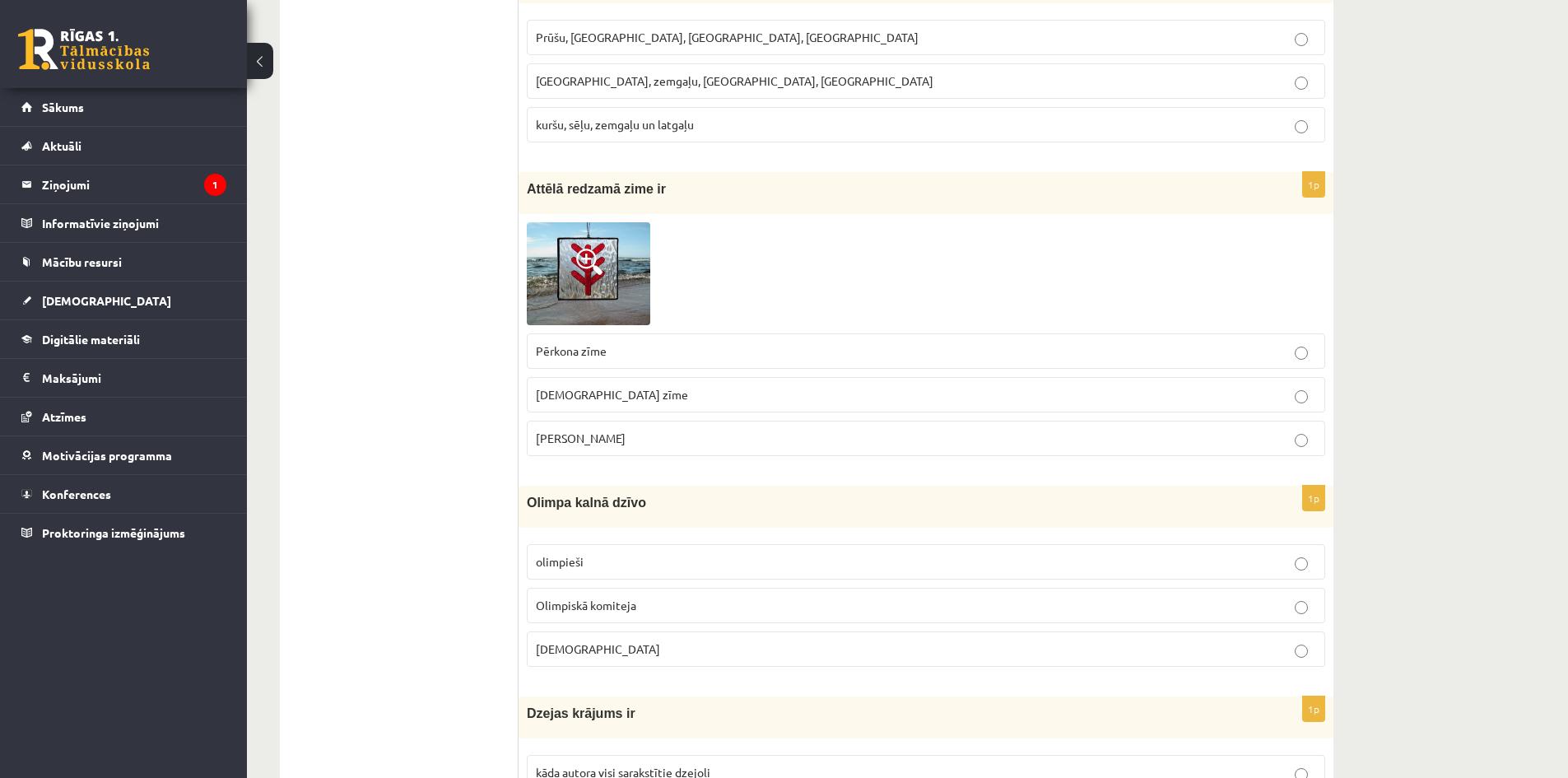
click at [780, 448] on label "Laimas slotiņa" at bounding box center [926, 438] width 799 height 35
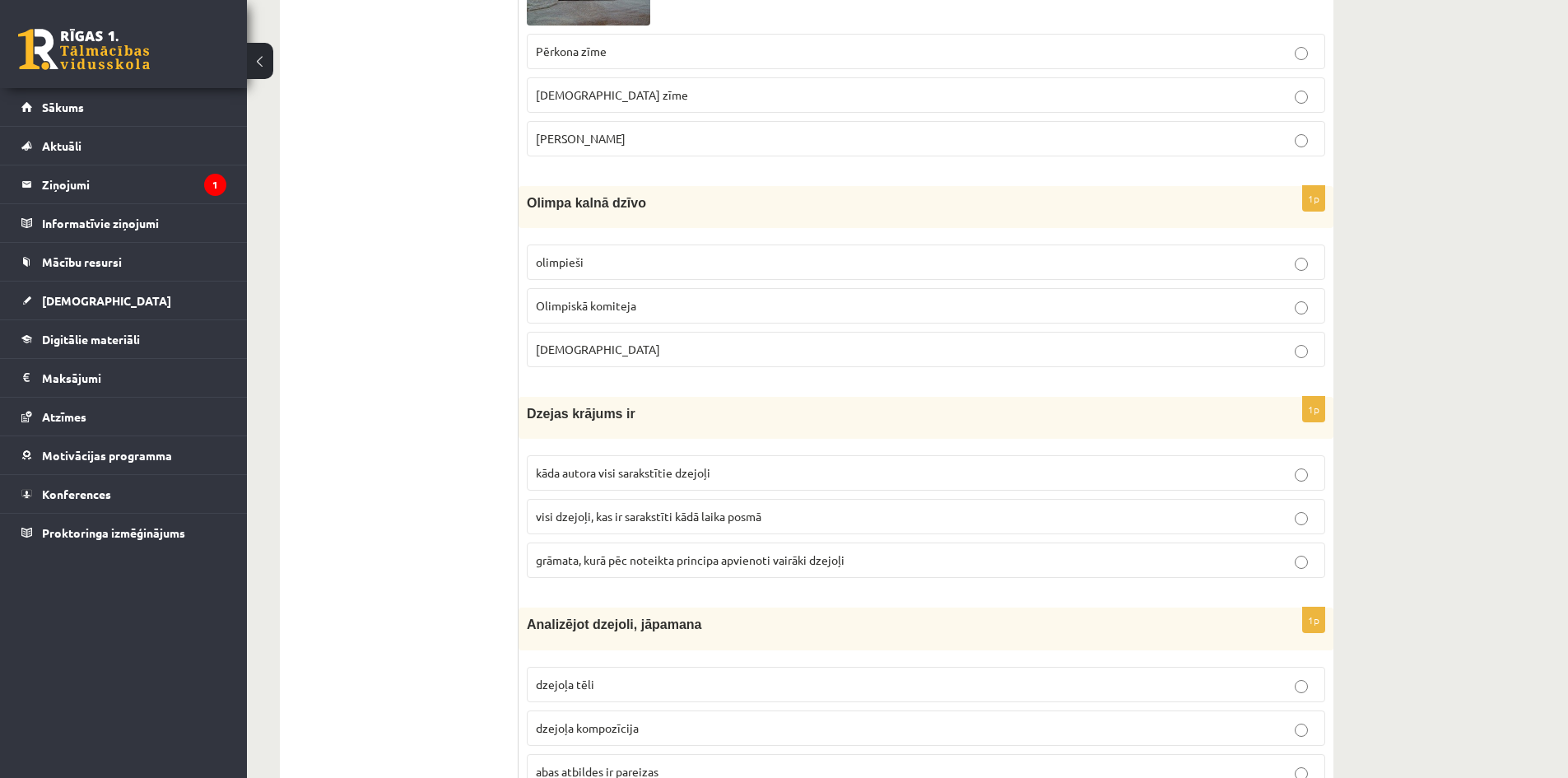
scroll to position [3128, 0]
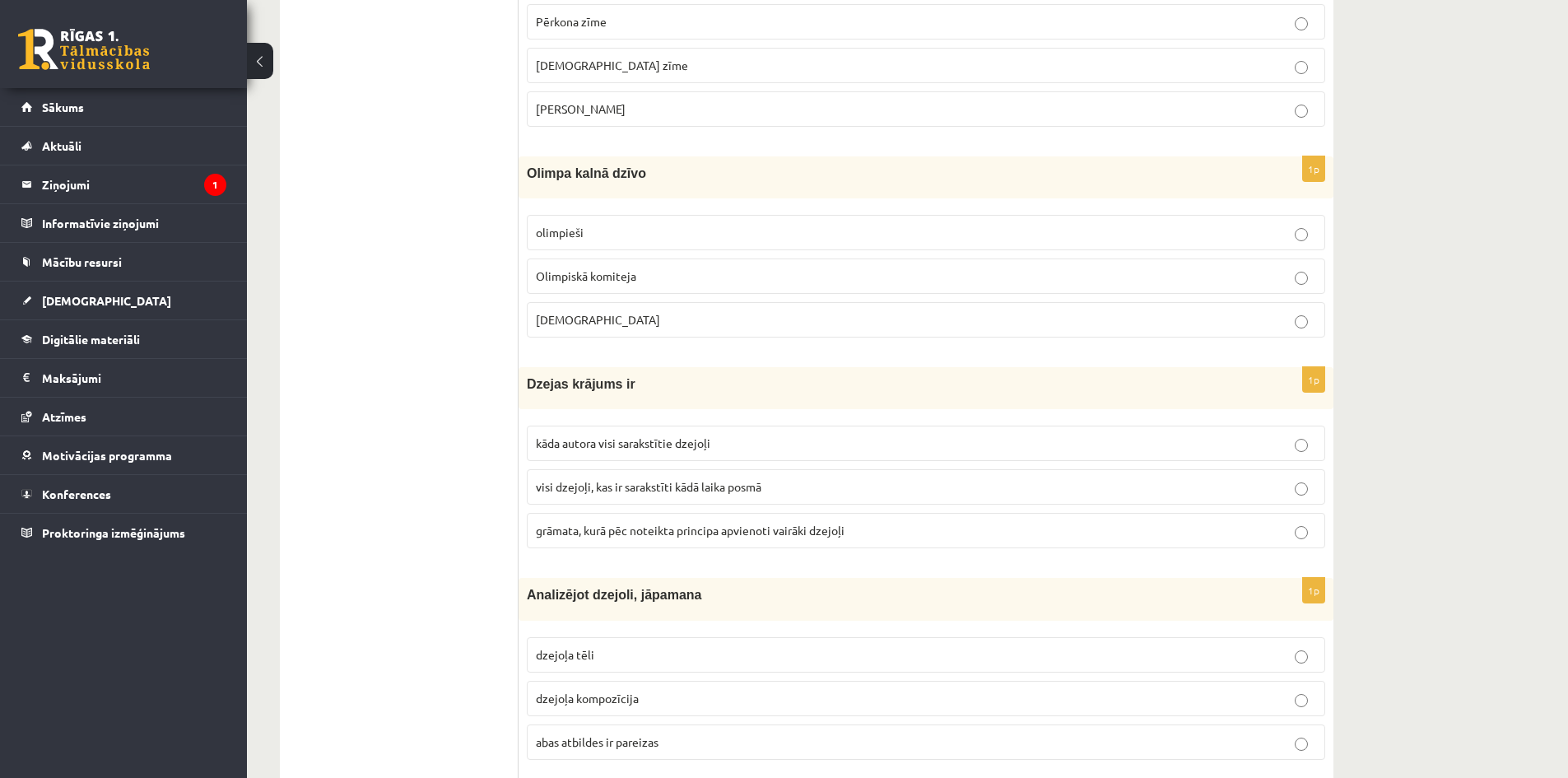
click at [607, 313] on p "Dievi" at bounding box center [926, 320] width 780 height 17
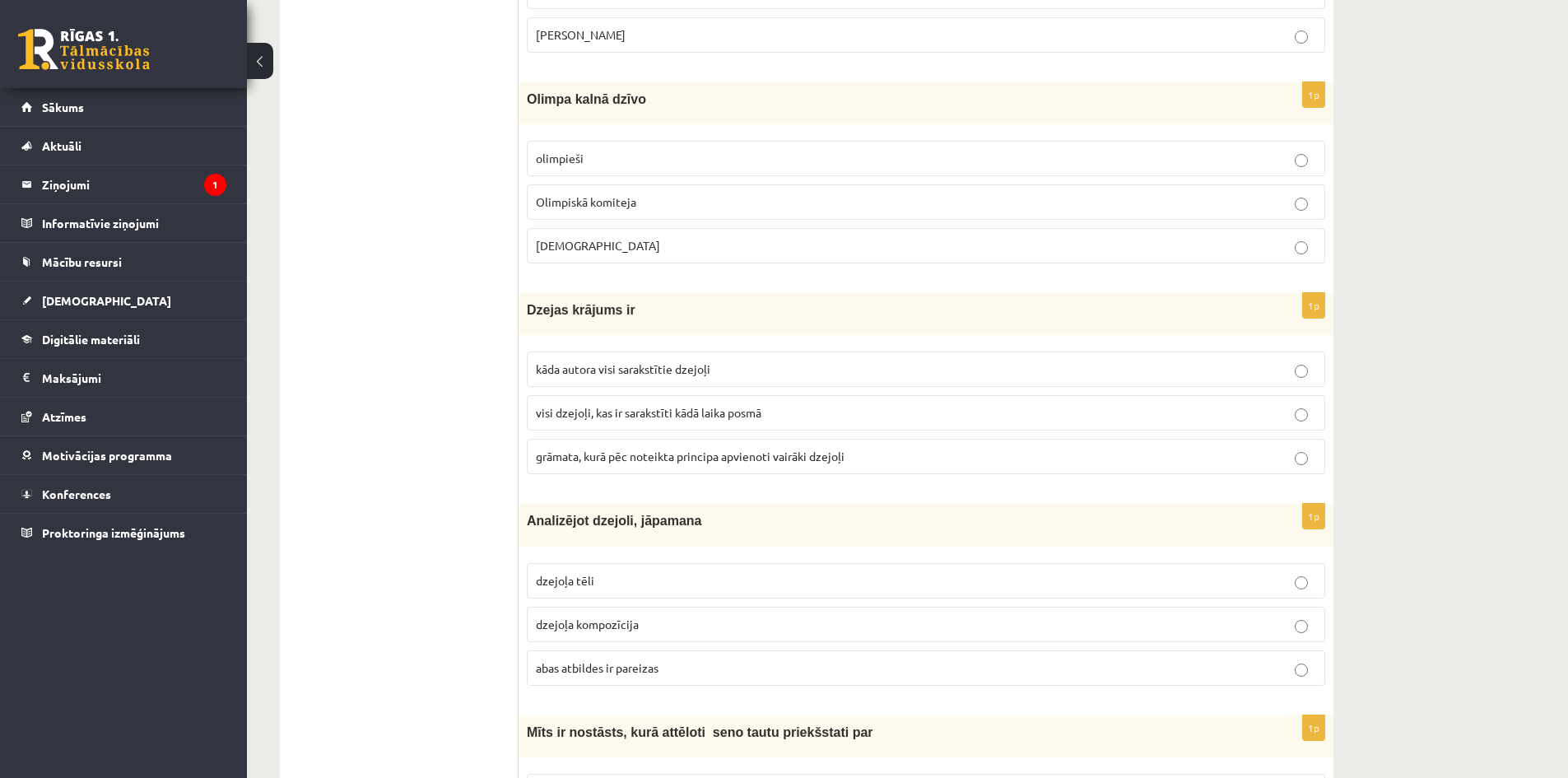
scroll to position [3210, 0]
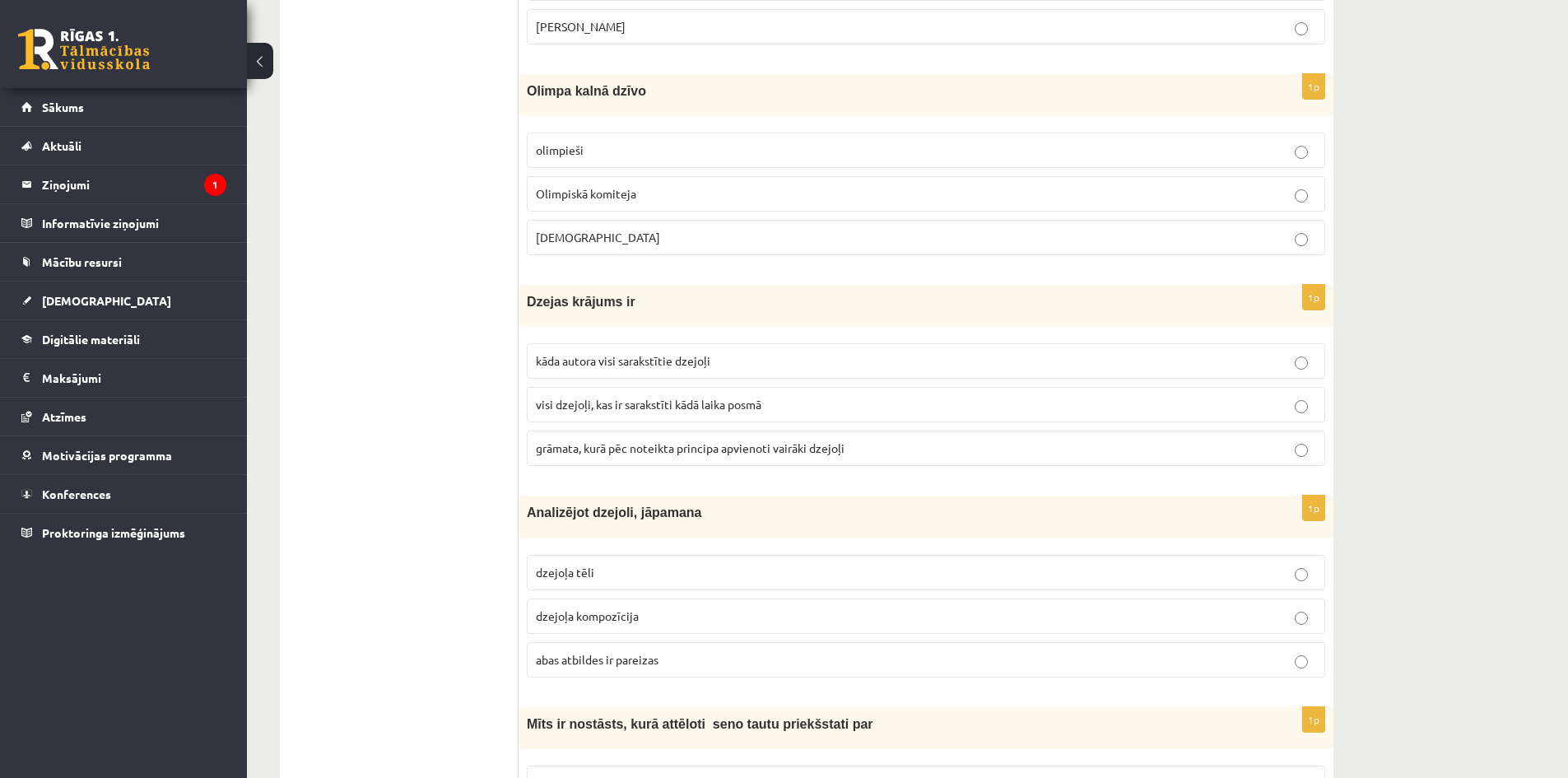
click at [687, 458] on label "grāmata, kurā pēc noteikta principa apvienoti vairāki dzejoļi" at bounding box center [926, 448] width 799 height 35
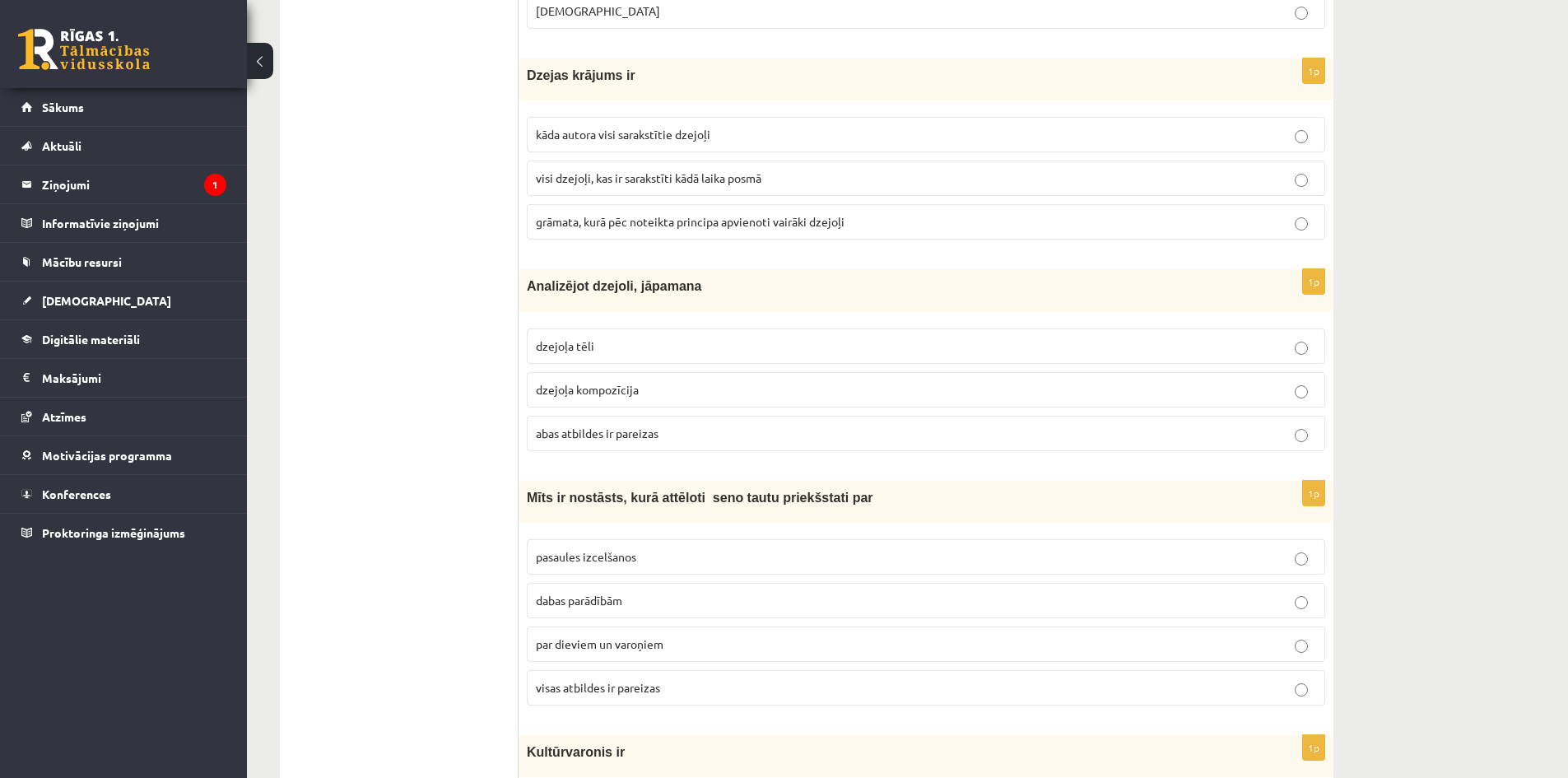
scroll to position [3457, 0]
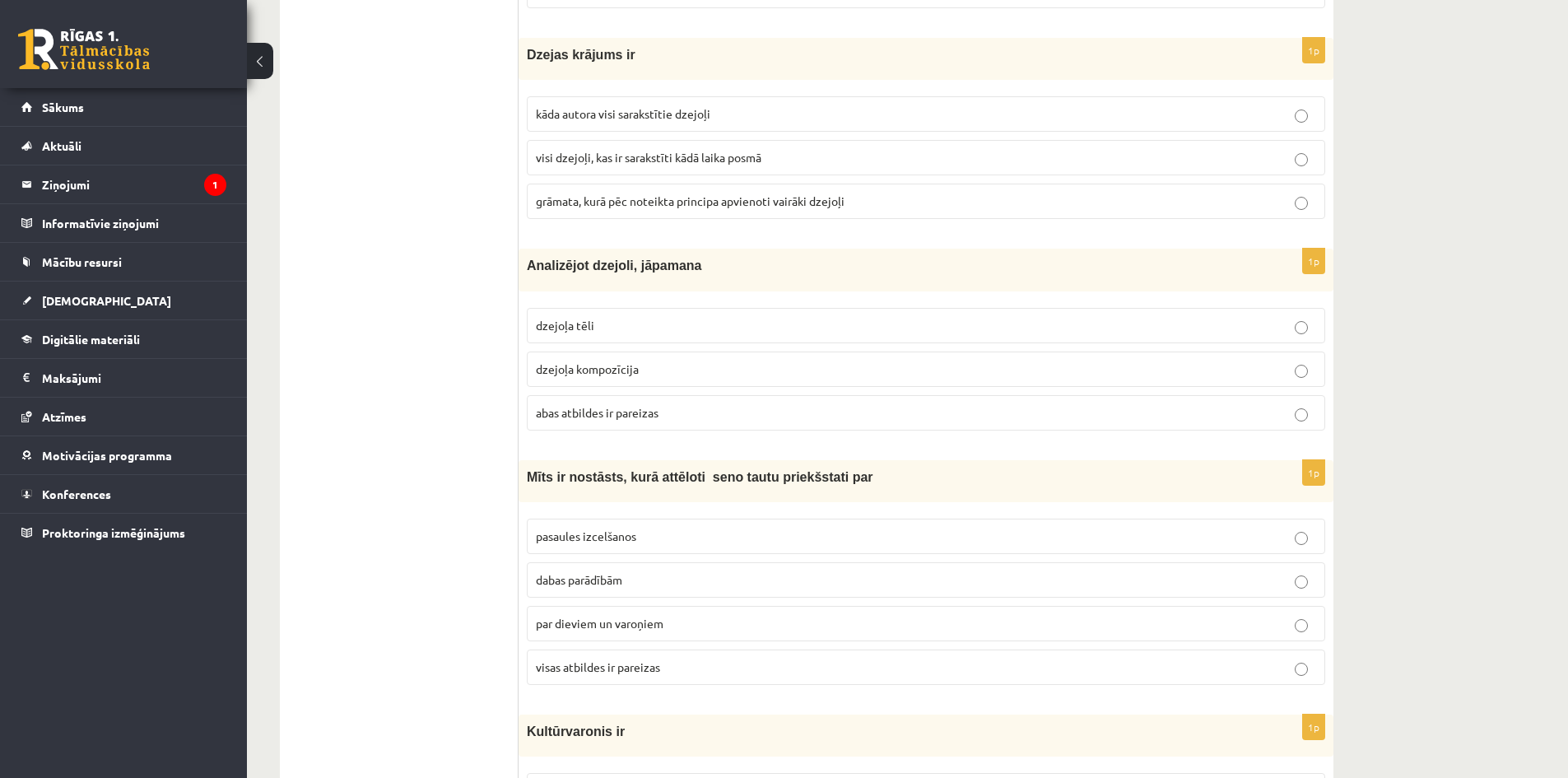
click at [678, 410] on p "abas atbildes ir pareizas" at bounding box center [926, 413] width 780 height 17
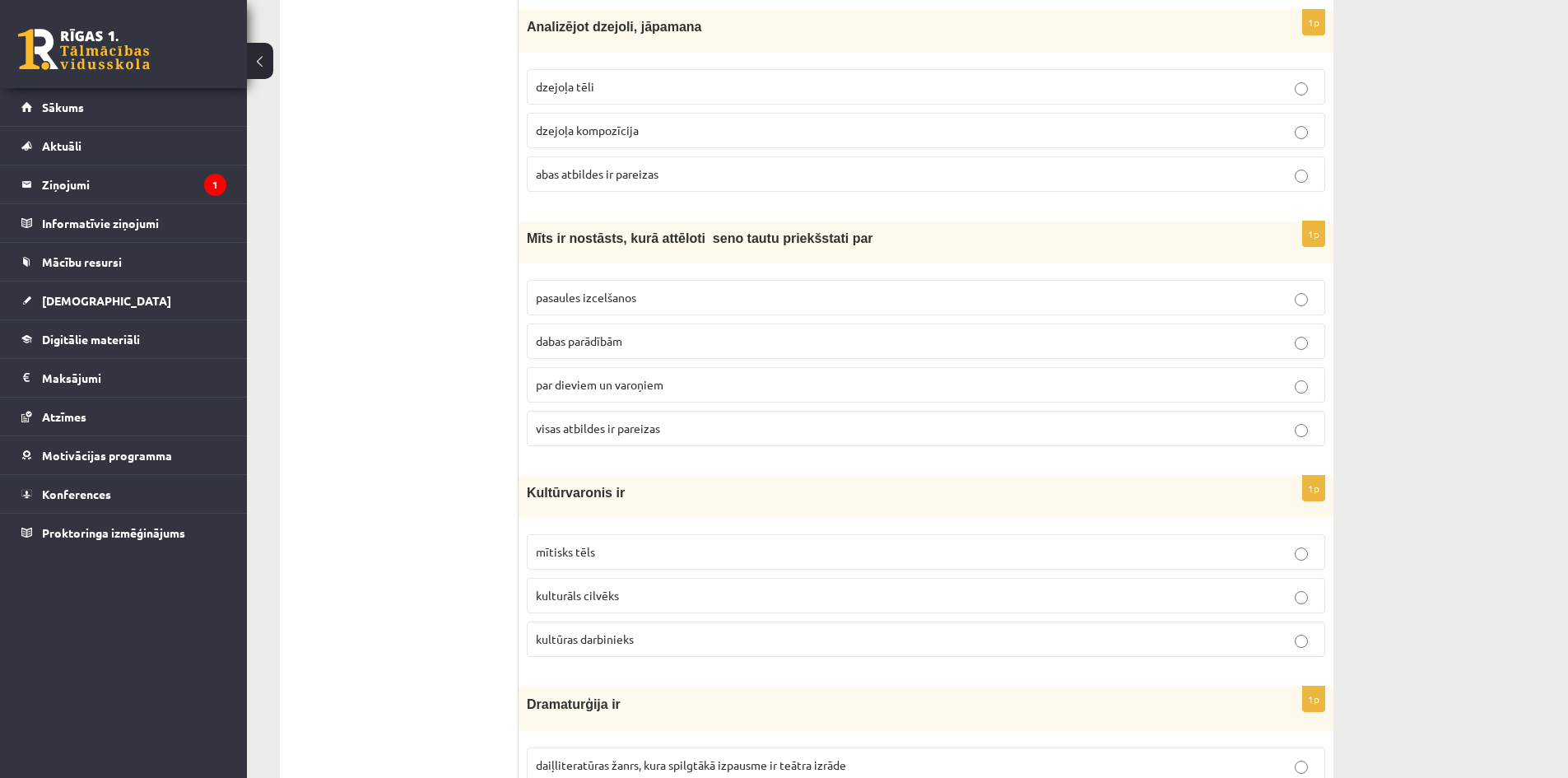
scroll to position [3704, 0]
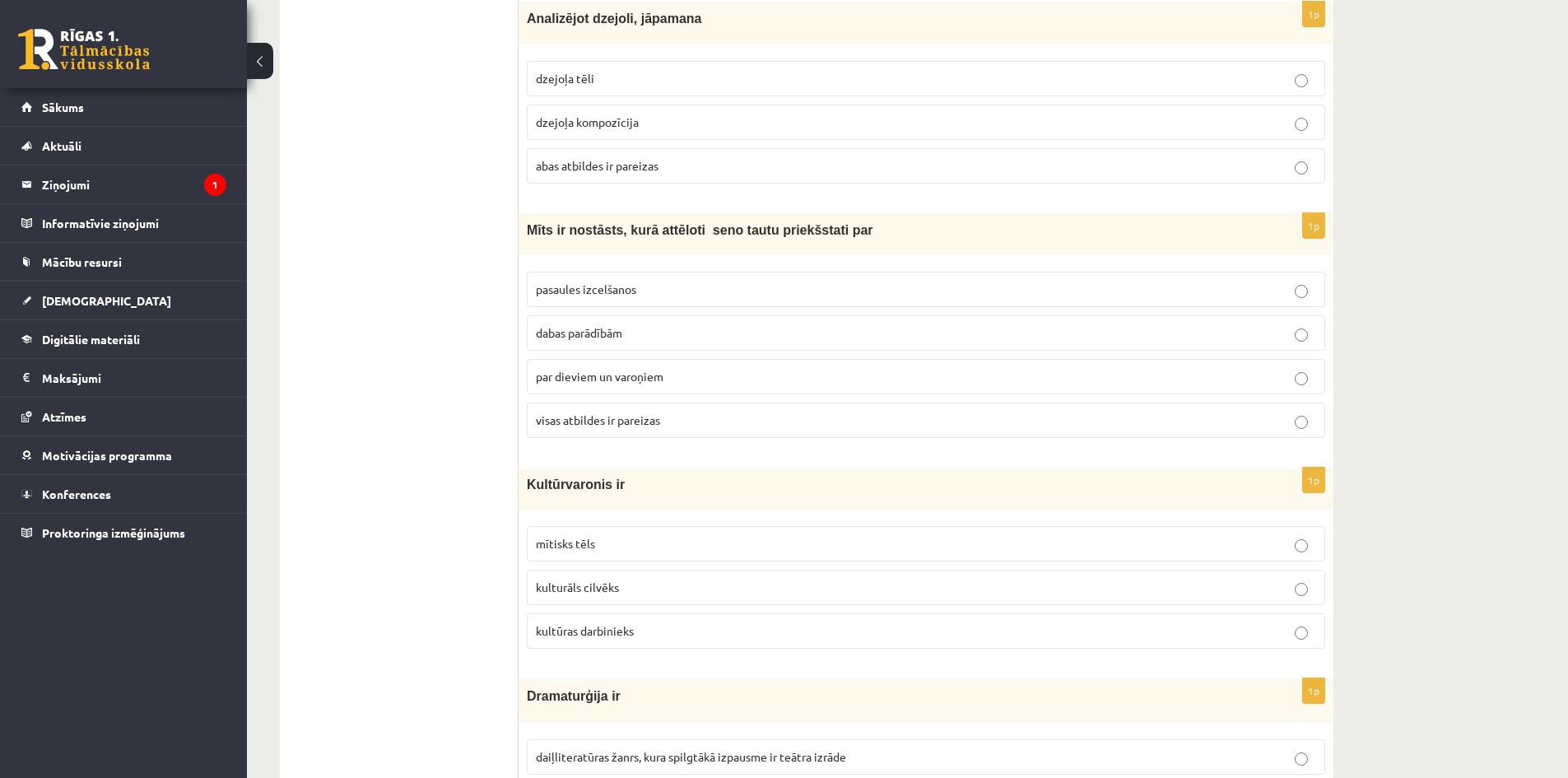
click at [677, 411] on label "visas atbildes ir pareizas" at bounding box center [926, 420] width 799 height 35
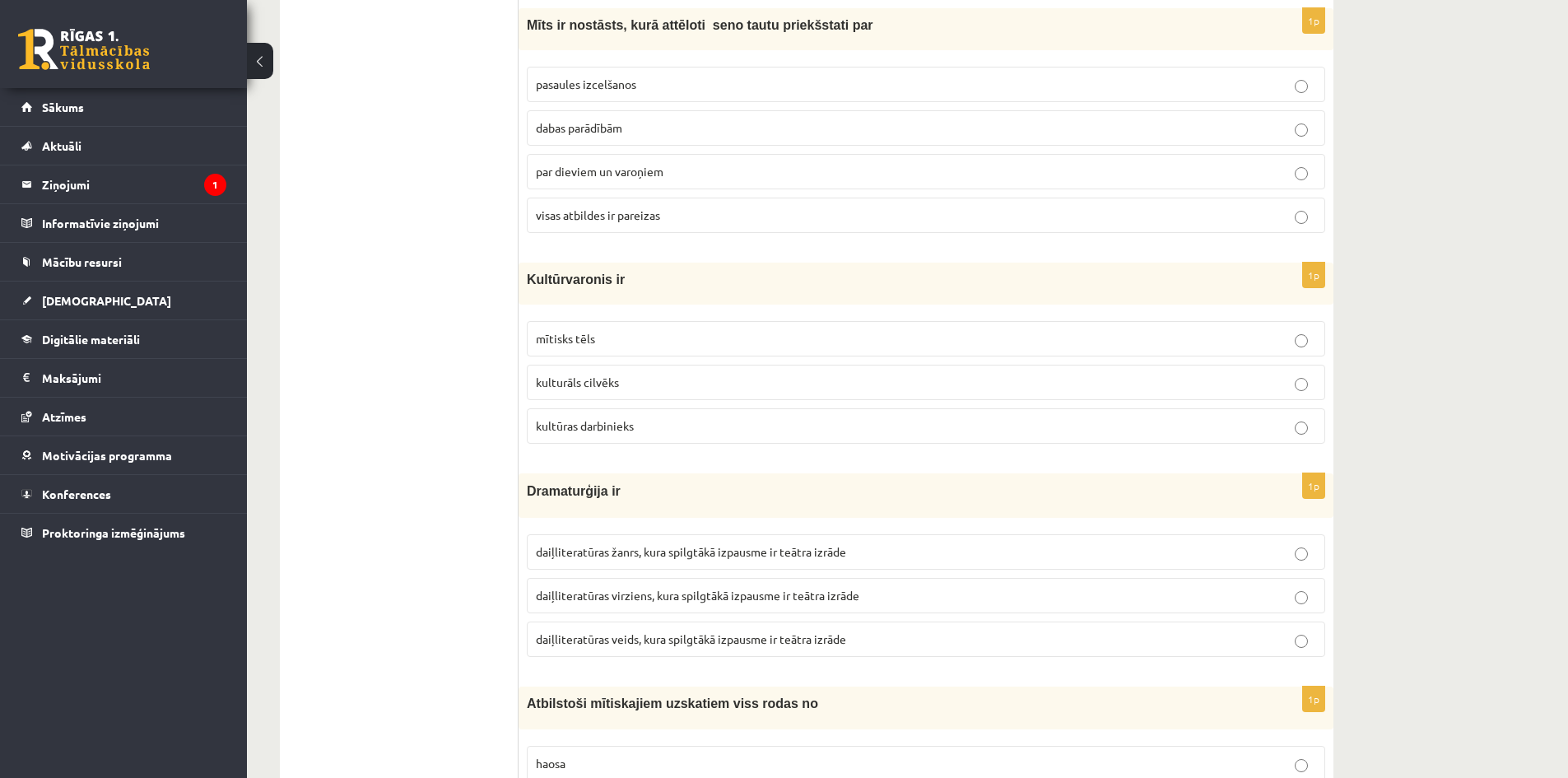
scroll to position [3951, 0]
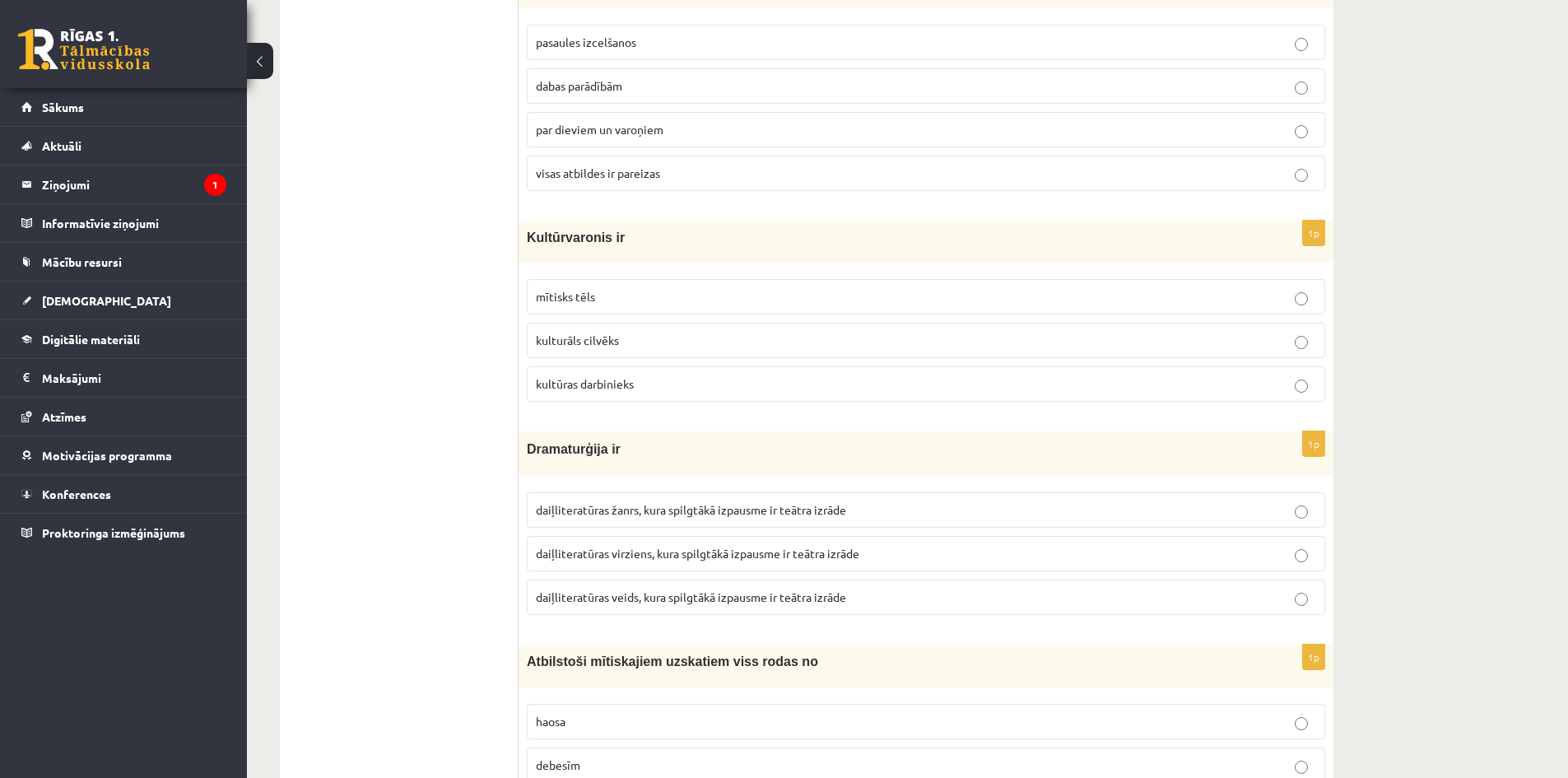
click at [622, 294] on p "mītisks tēls" at bounding box center [926, 297] width 780 height 17
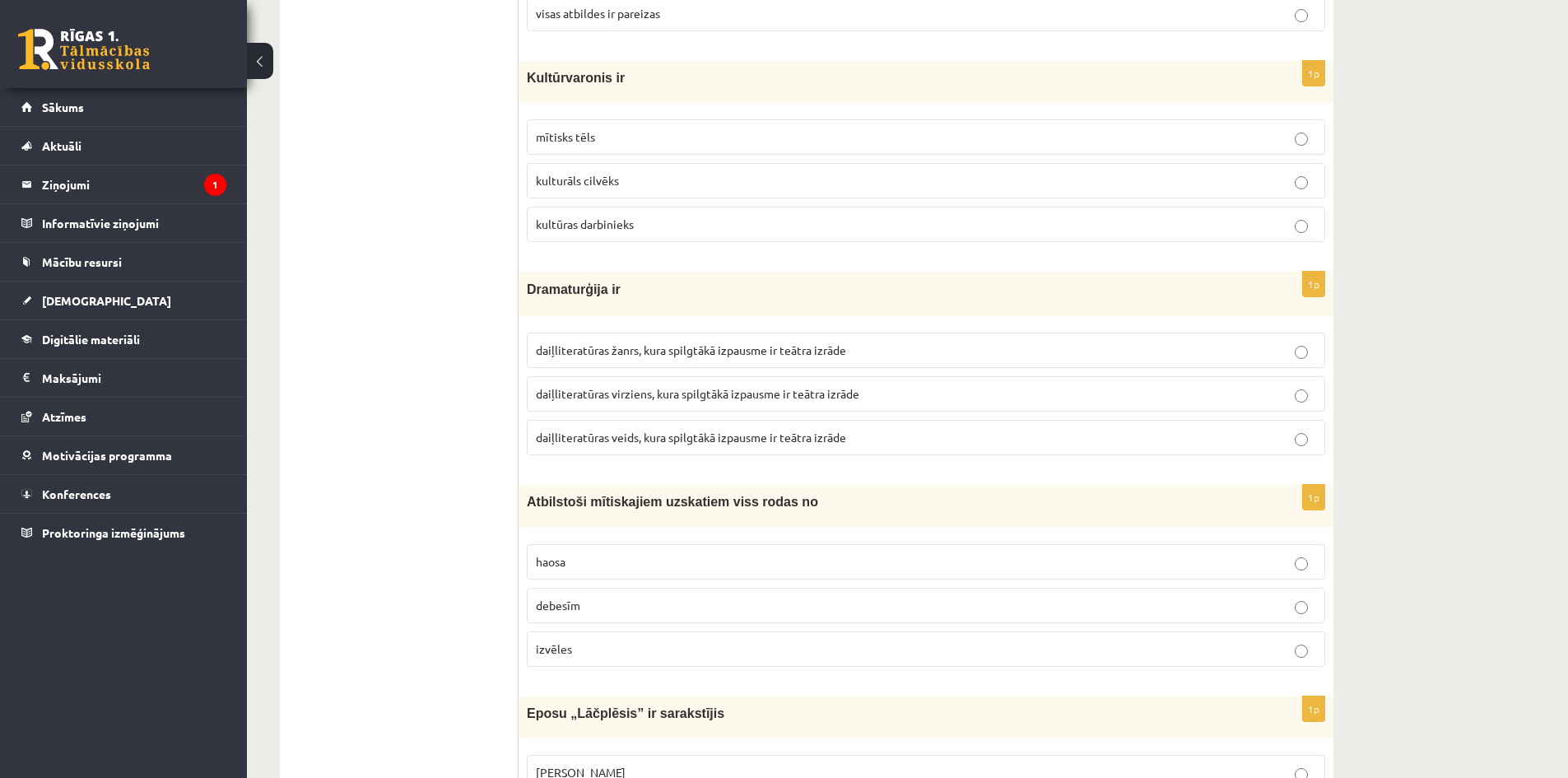
scroll to position [4115, 0]
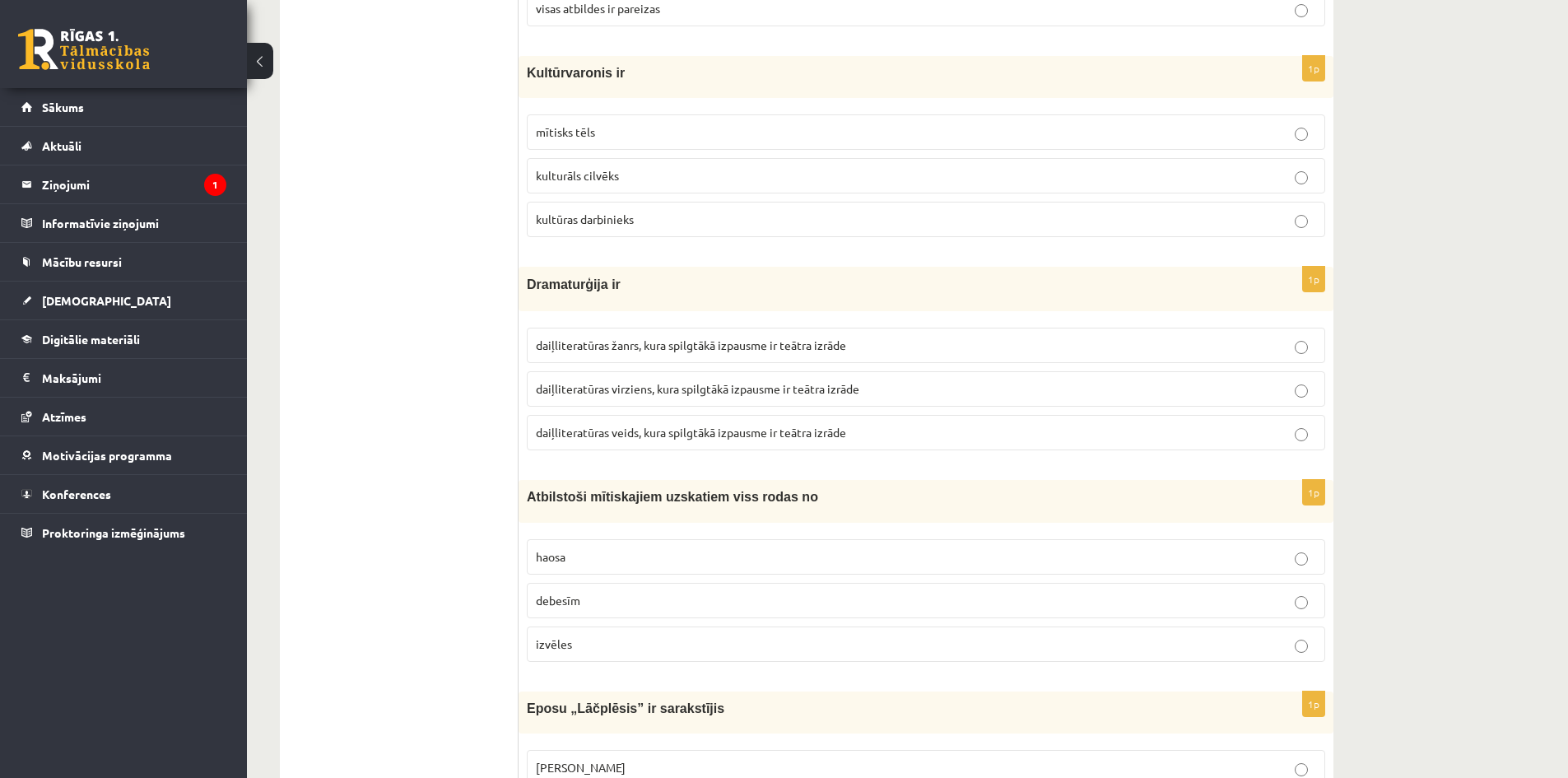
click at [664, 433] on span "daiļliteratūras veids, kura spilgtākā izpausme ir teātra izrāde" at bounding box center [691, 431] width 310 height 15
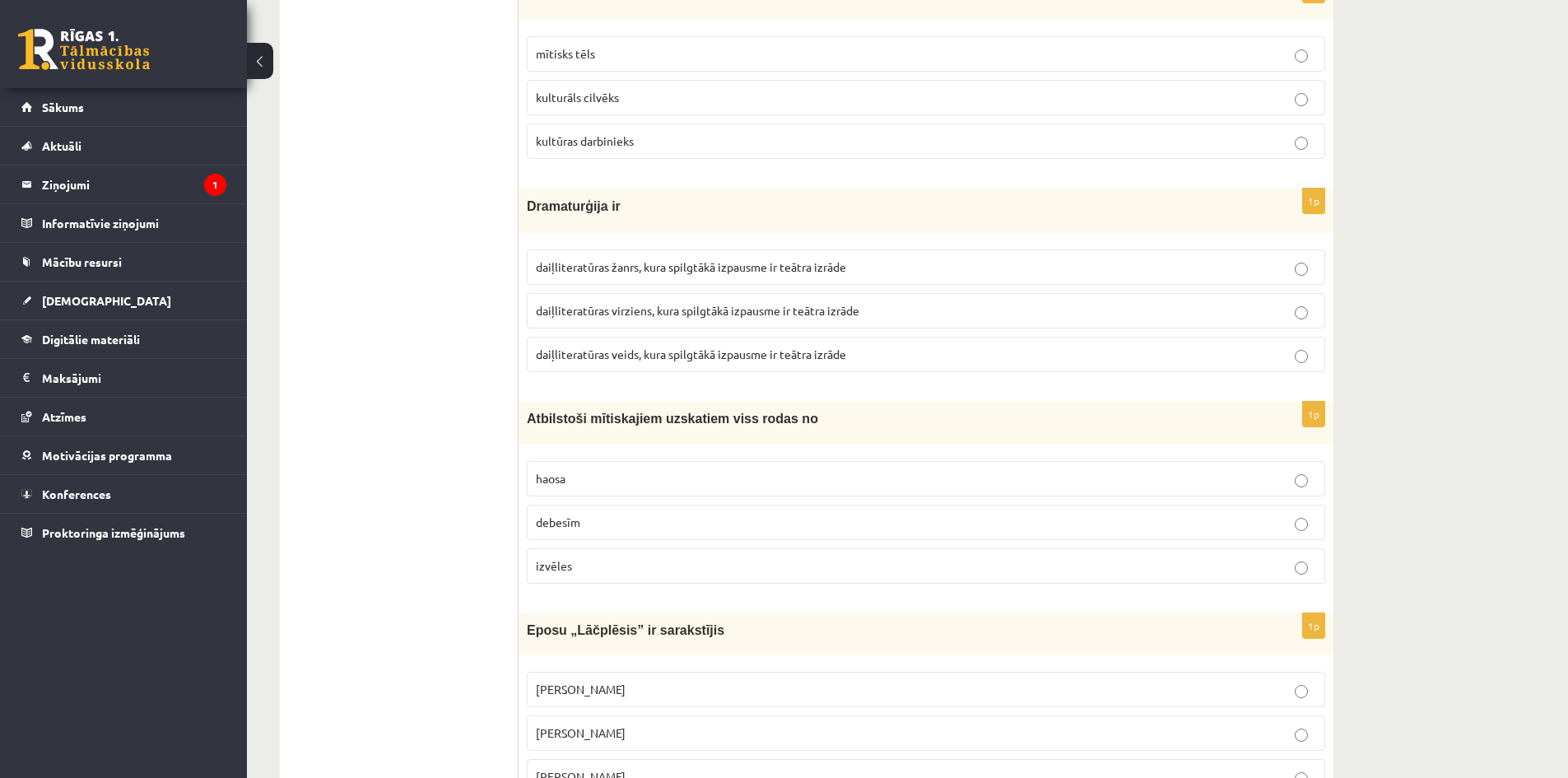
scroll to position [4198, 0]
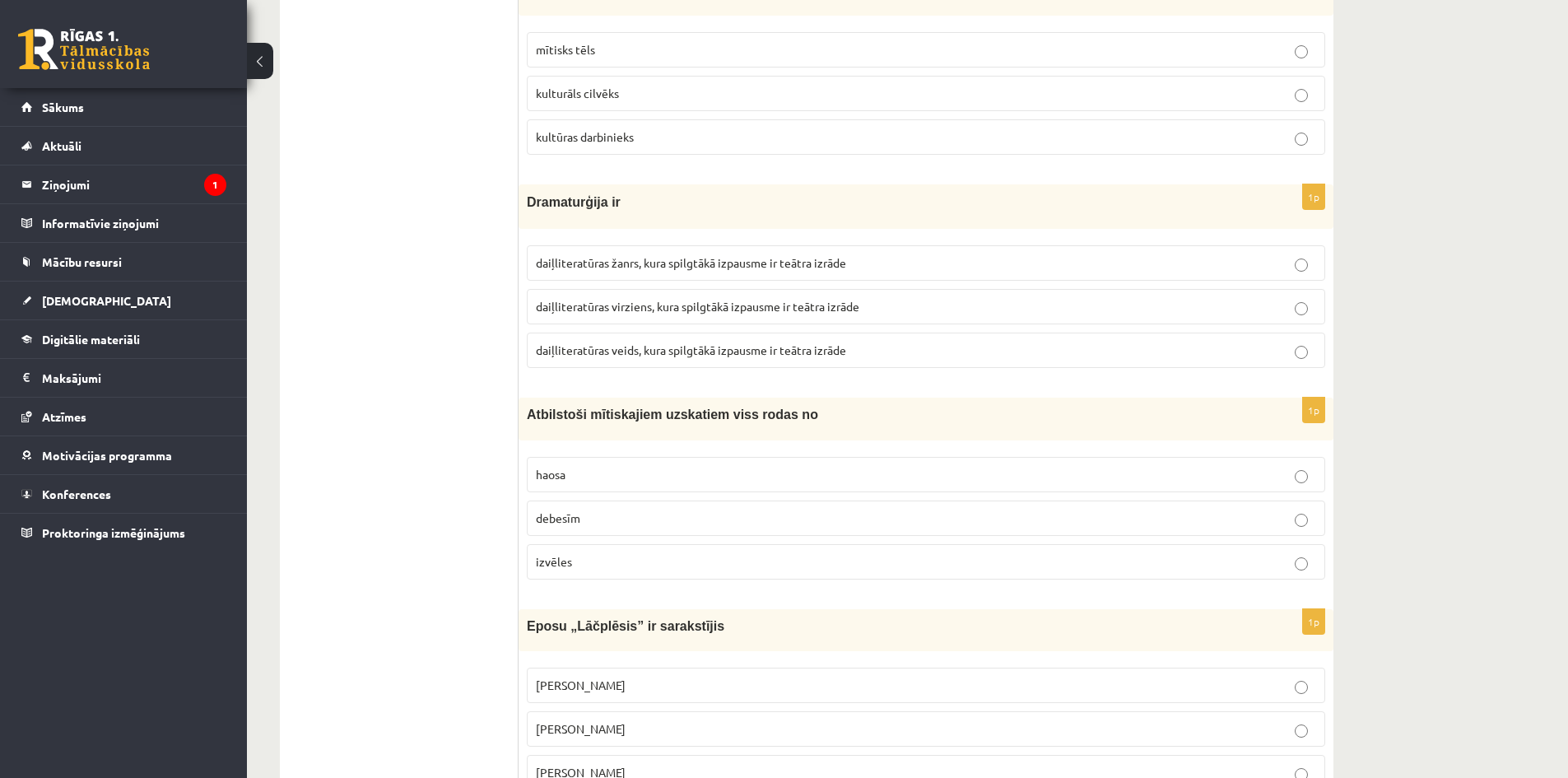
click at [602, 466] on p "haosa" at bounding box center [926, 475] width 780 height 17
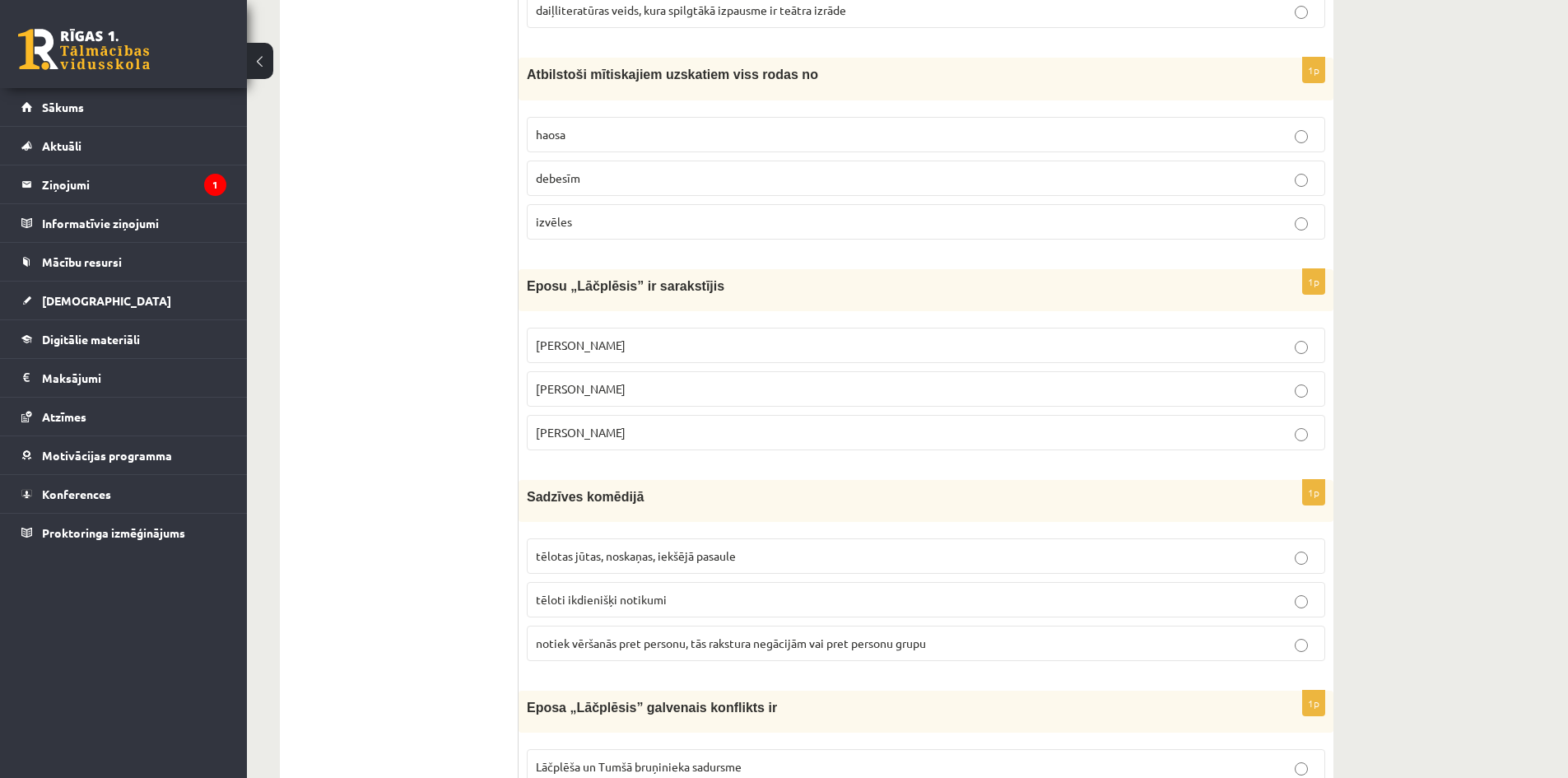
scroll to position [4610, 0]
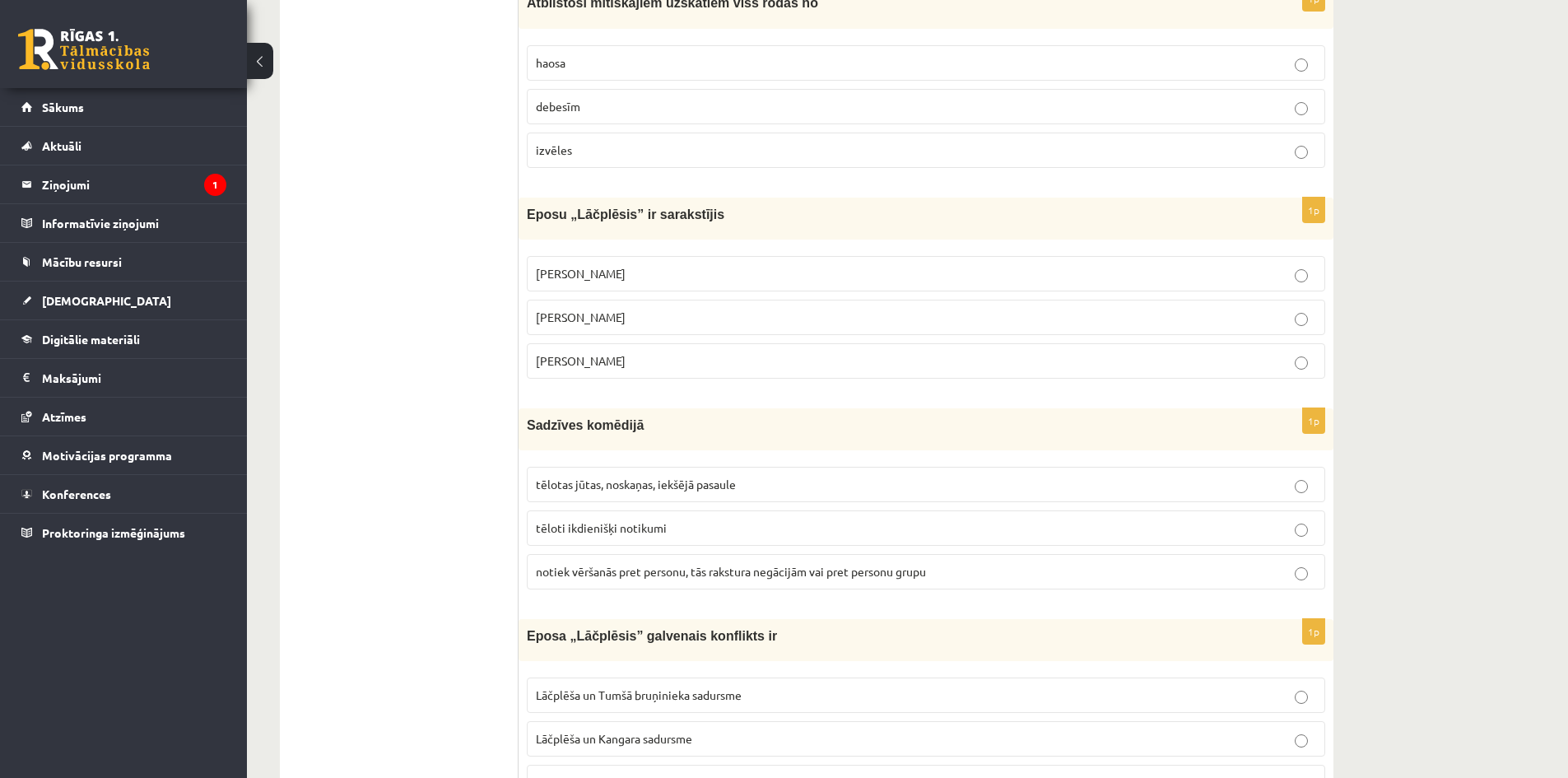
click at [607, 274] on span "Andrievs Pumpurs" at bounding box center [581, 273] width 89 height 15
click at [634, 526] on span "tēloti ikdienišķi notikumi" at bounding box center [601, 527] width 131 height 15
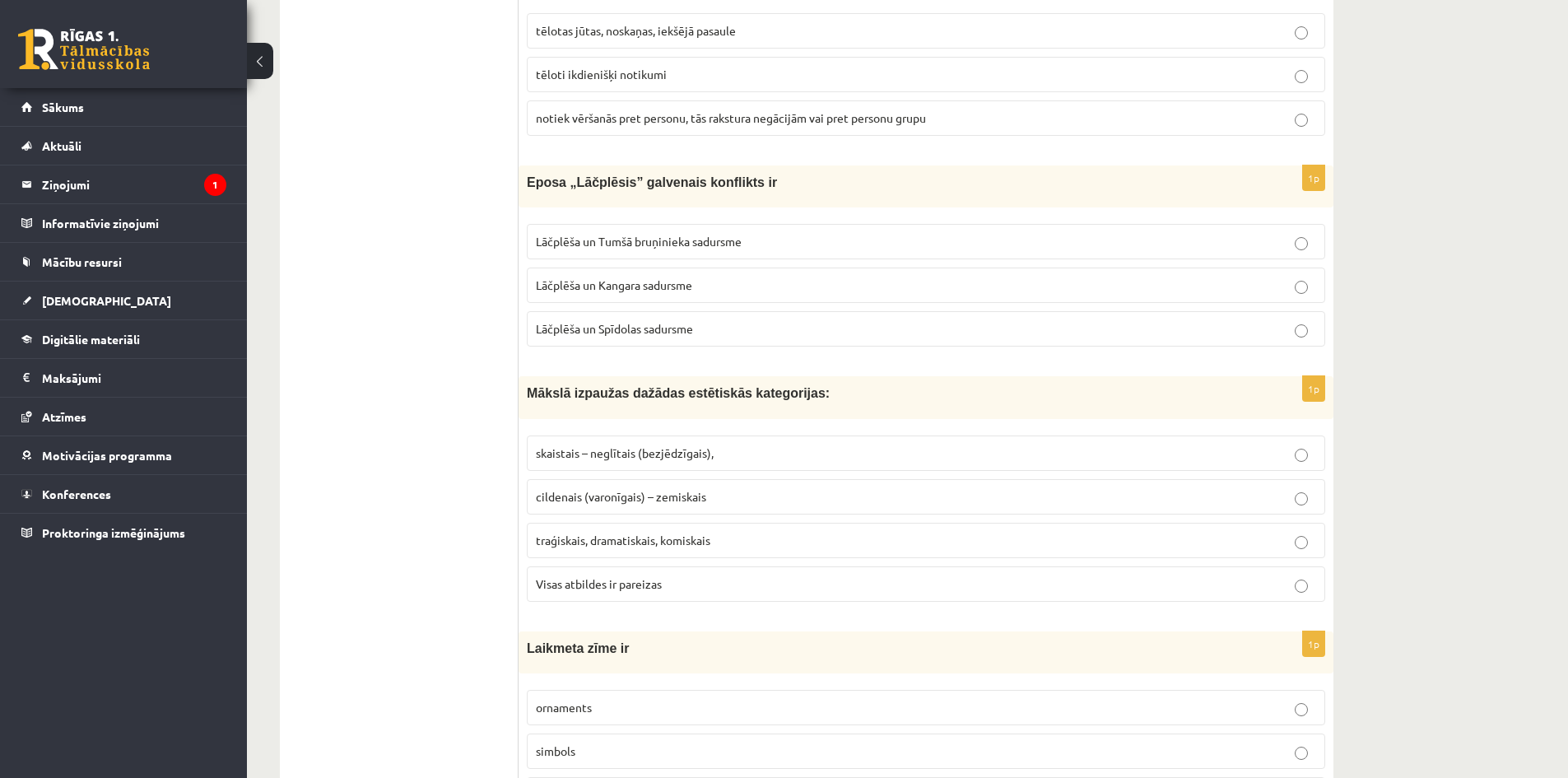
scroll to position [5103, 0]
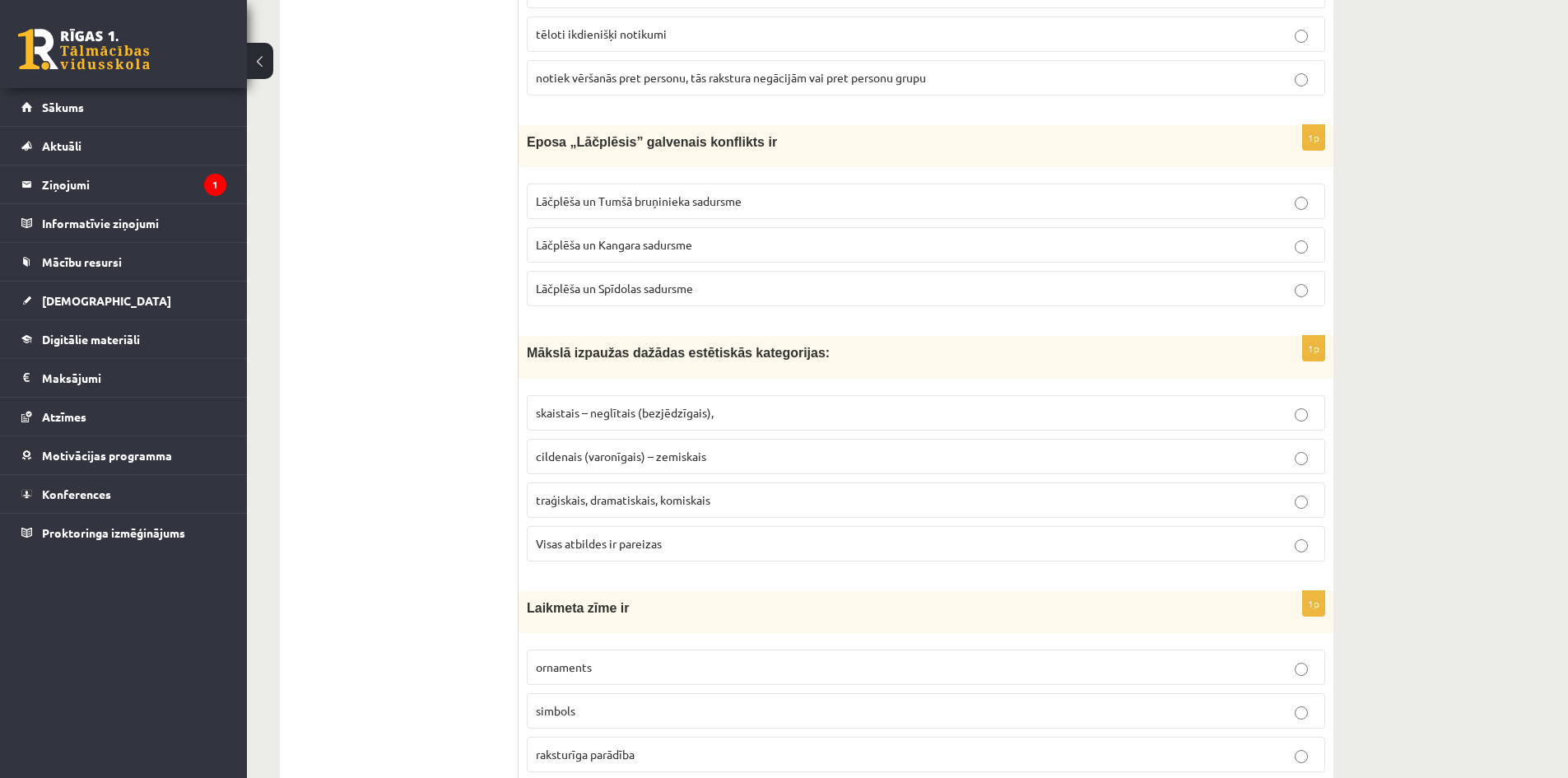
click at [694, 210] on p "Lāčplēša un Tumšā bruņinieka sadursme" at bounding box center [926, 201] width 780 height 17
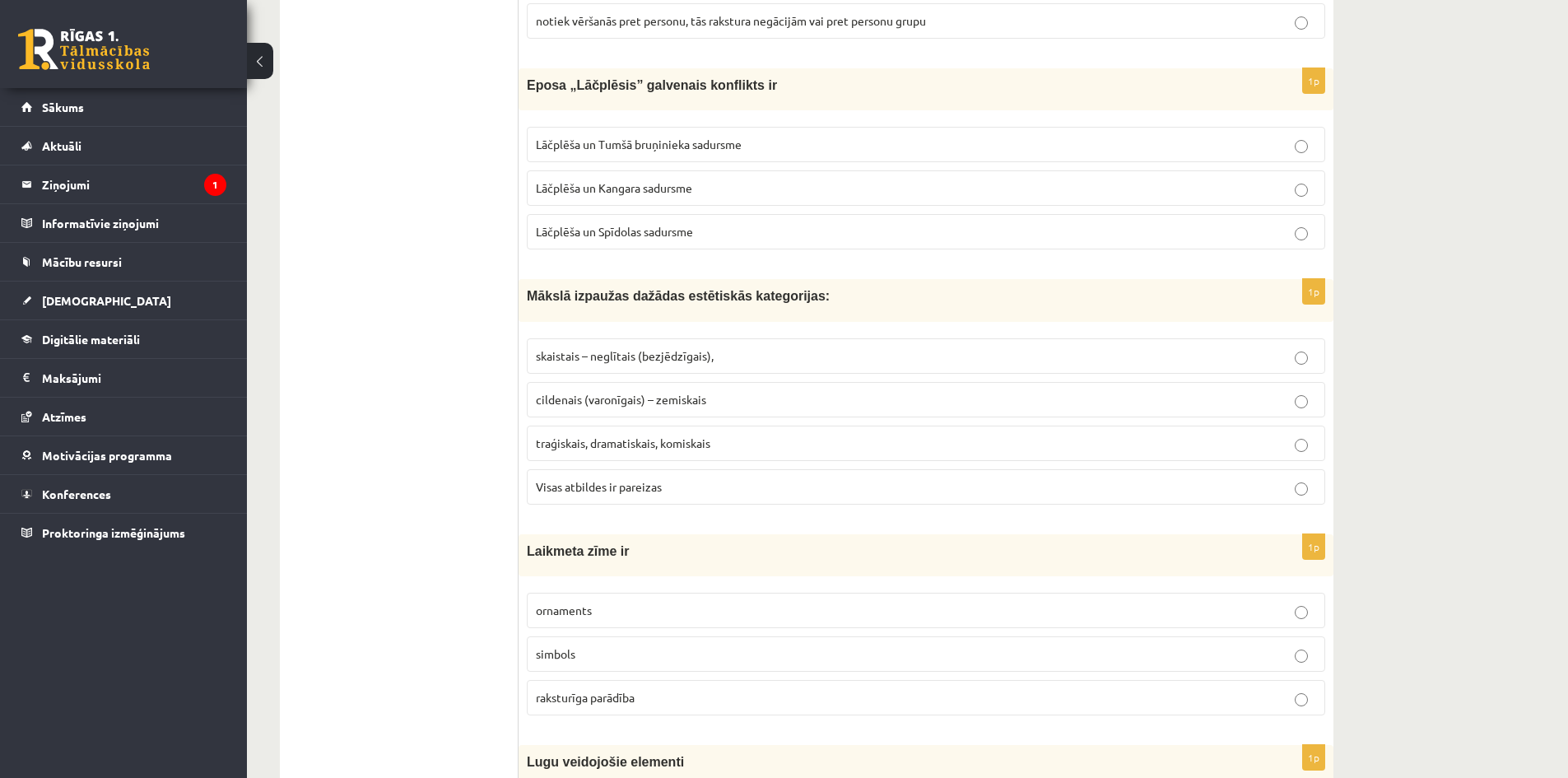
scroll to position [5268, 0]
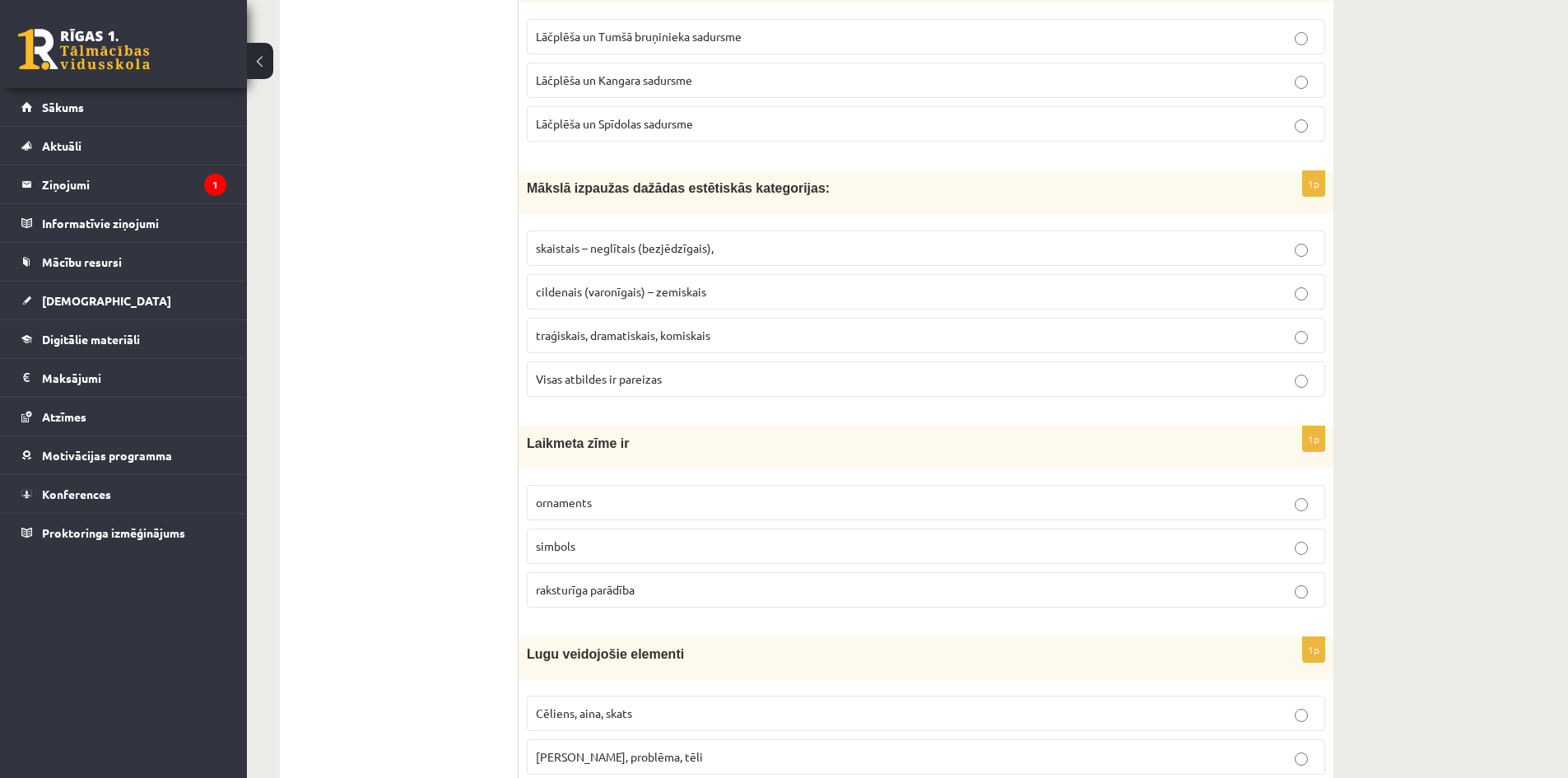
click at [665, 378] on p "Visas atbildes ir pareizas" at bounding box center [926, 379] width 780 height 17
click at [643, 594] on p "raksturīga parādība" at bounding box center [926, 590] width 780 height 17
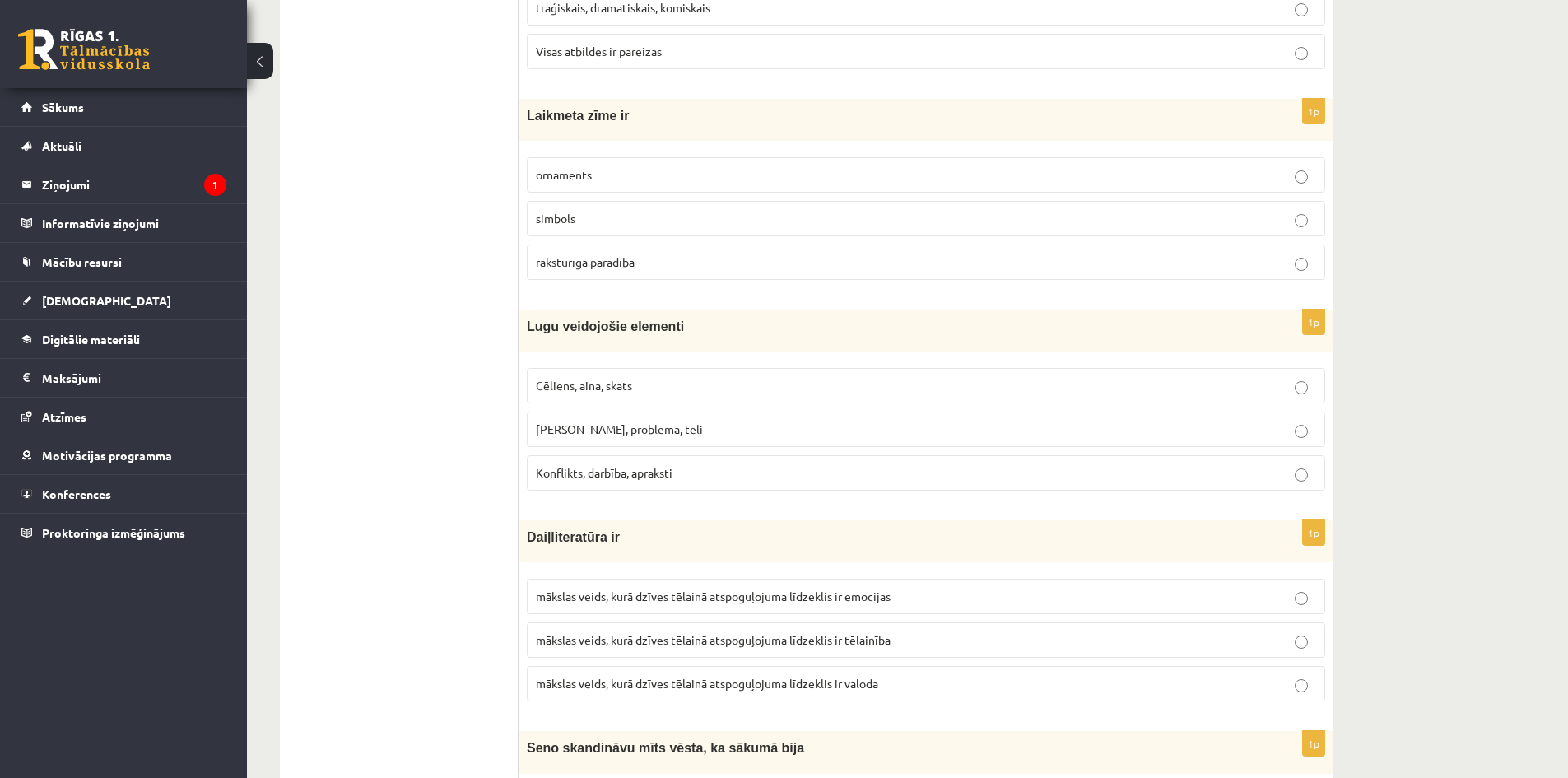
scroll to position [5598, 0]
click at [592, 386] on span "Cēliens, aina, skats" at bounding box center [584, 383] width 96 height 15
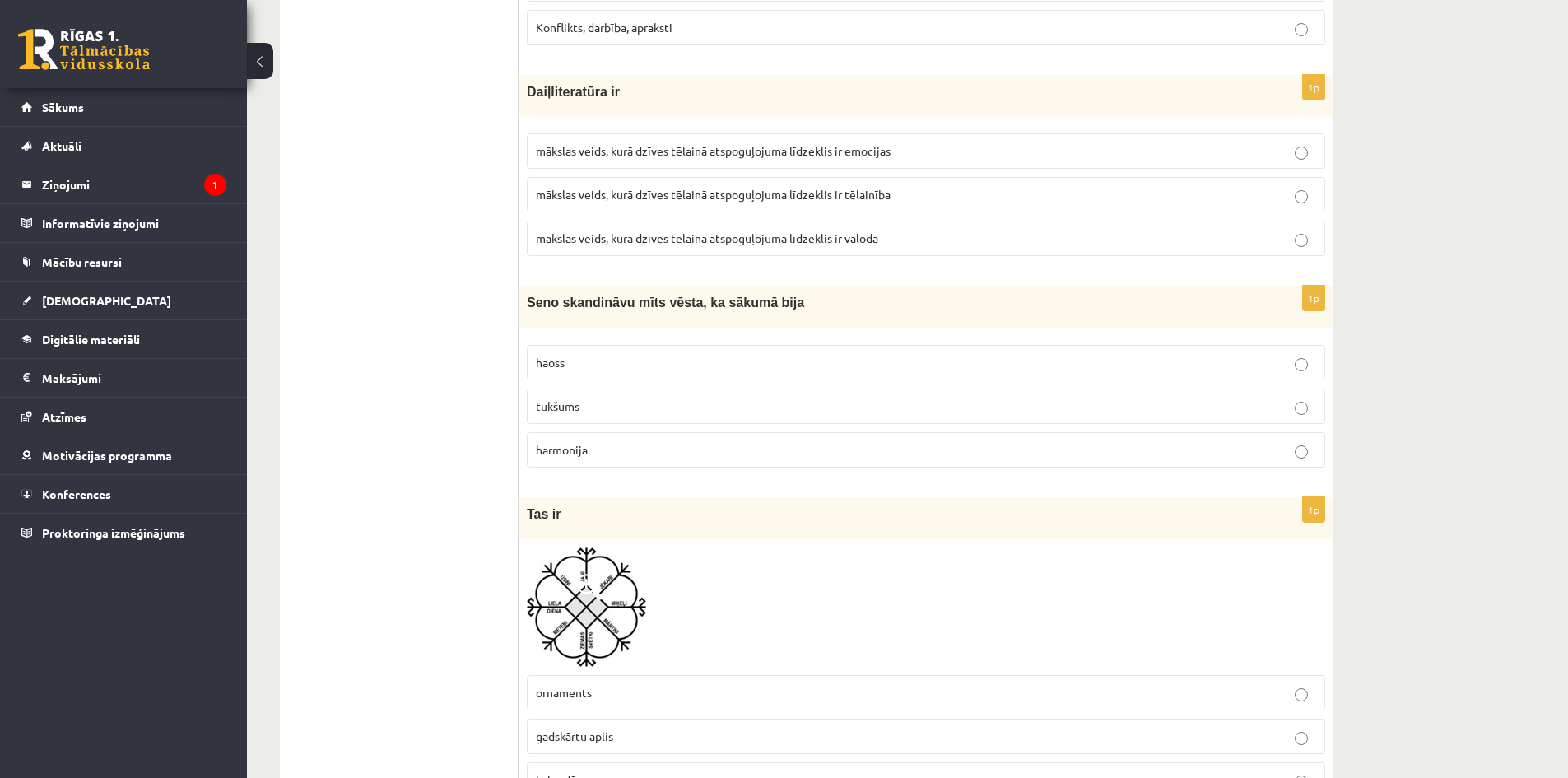
scroll to position [6091, 0]
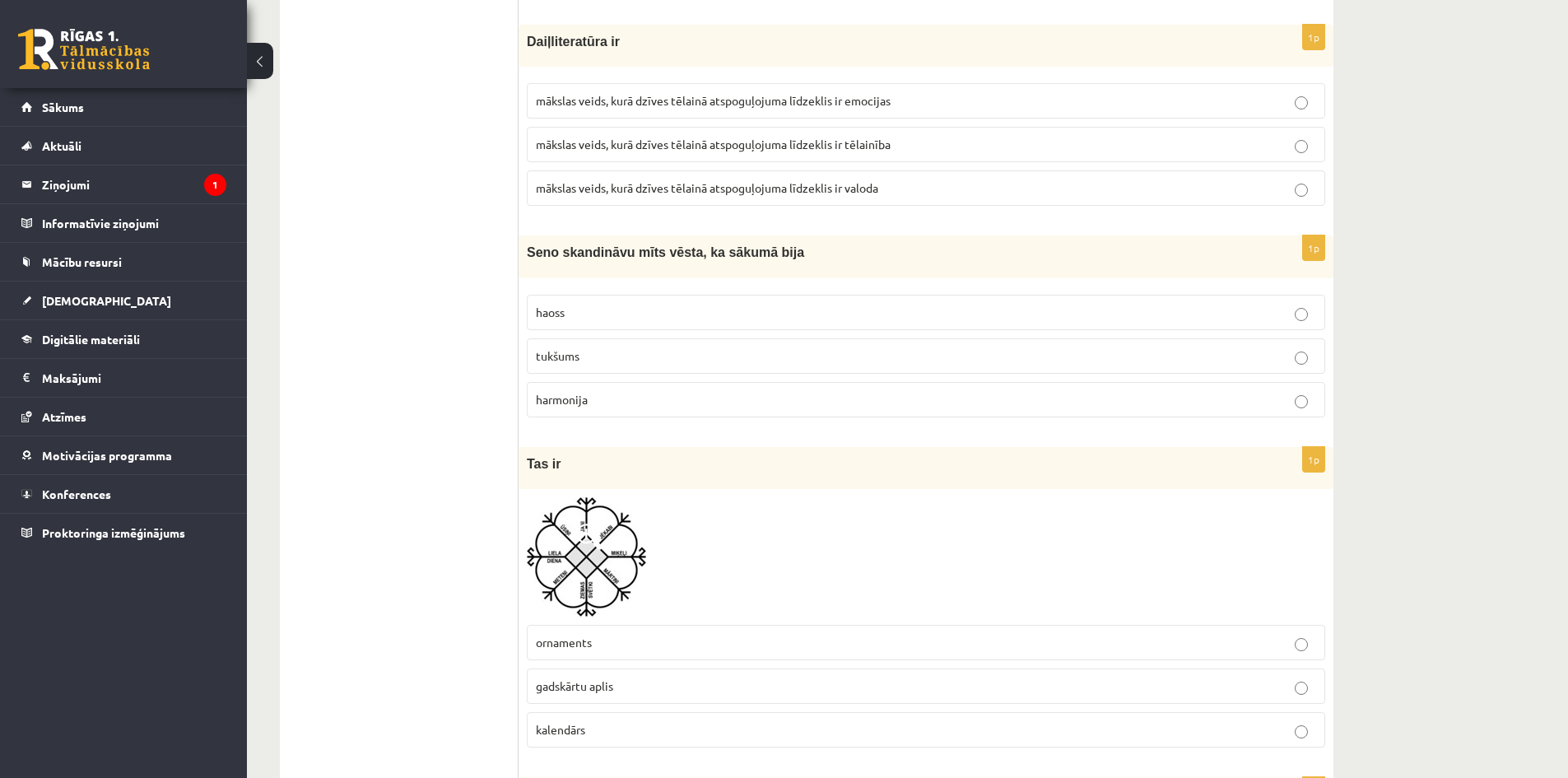
click at [701, 191] on span "mākslas veids, kurā dzīves tēlainā atspoguļojuma līdzeklis ir valoda" at bounding box center [707, 187] width 343 height 15
click at [677, 352] on p "tukšums" at bounding box center [926, 356] width 780 height 17
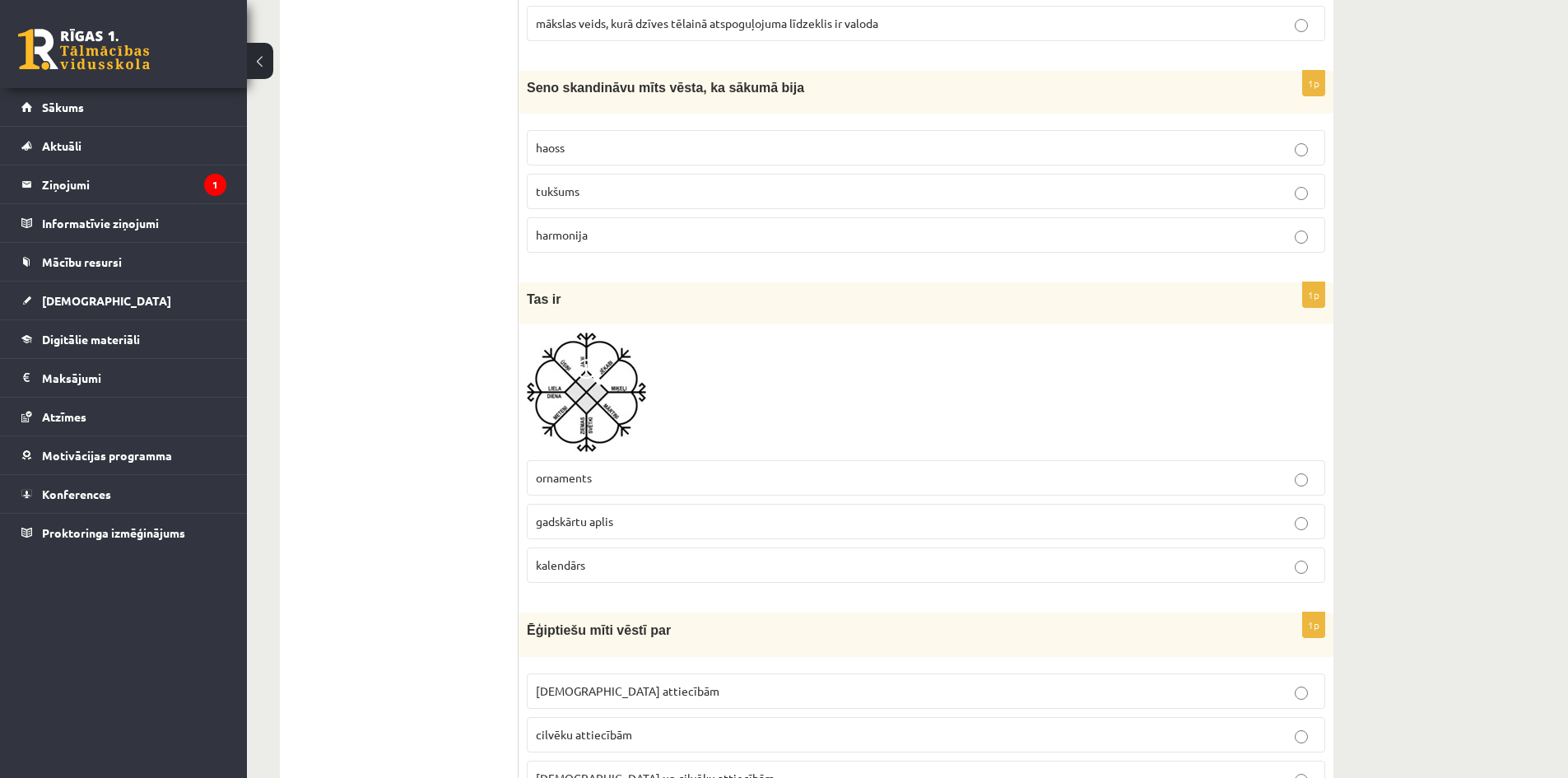
scroll to position [6339, 0]
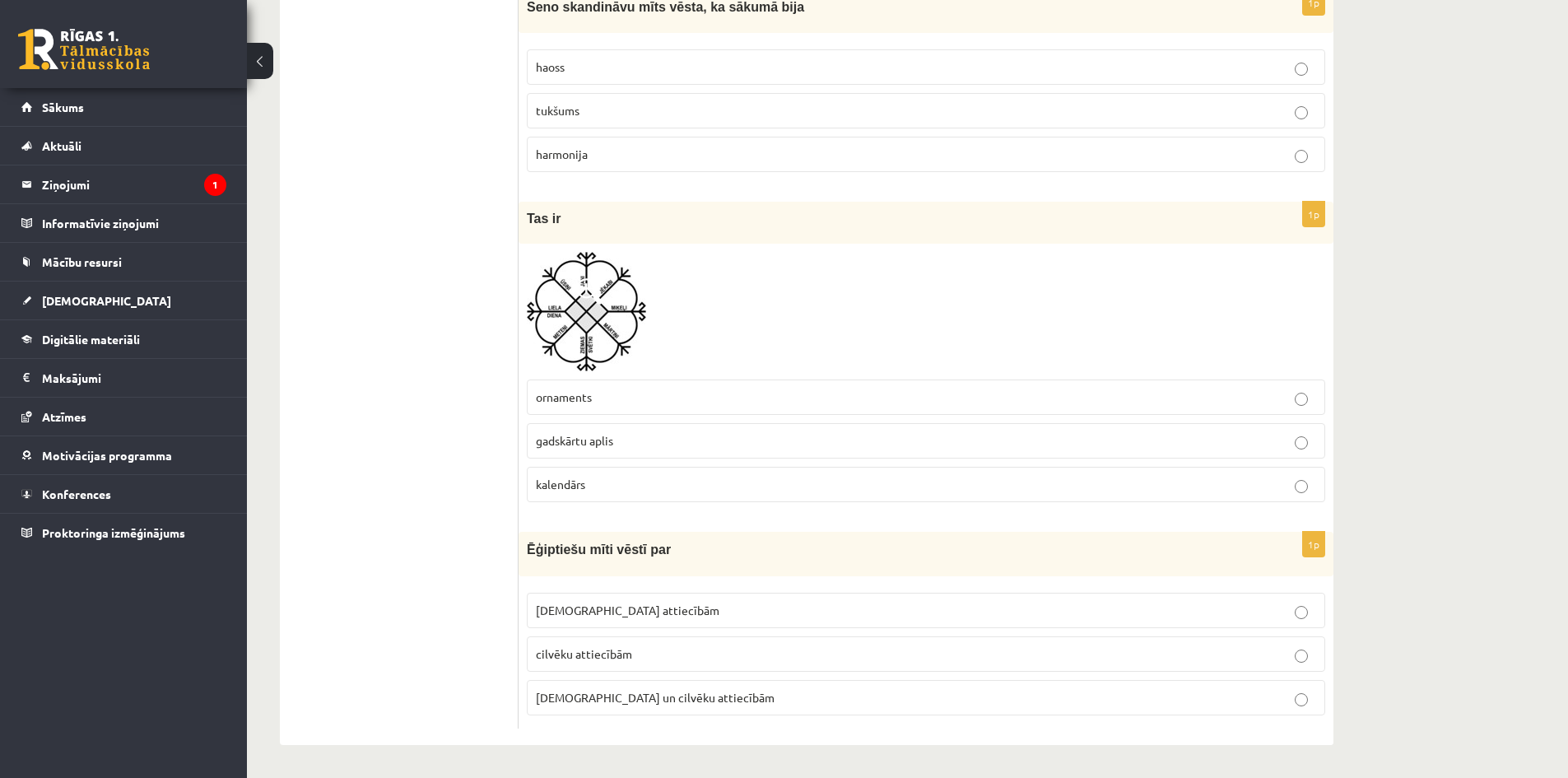
click at [656, 609] on p "Dievu attiecībām" at bounding box center [926, 611] width 780 height 17
click at [665, 440] on p "gadskārtu aplis" at bounding box center [926, 441] width 780 height 17
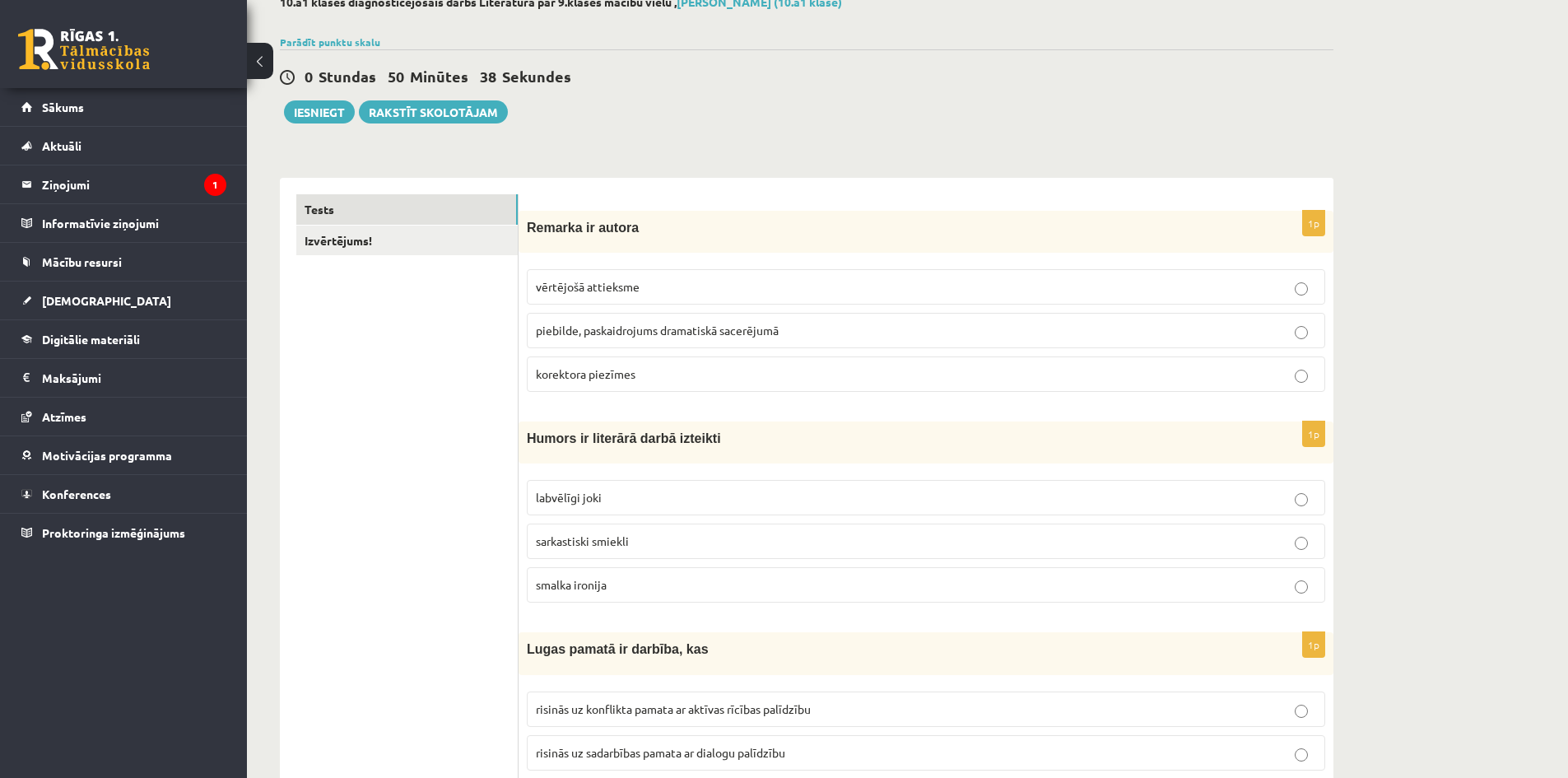
scroll to position [0, 0]
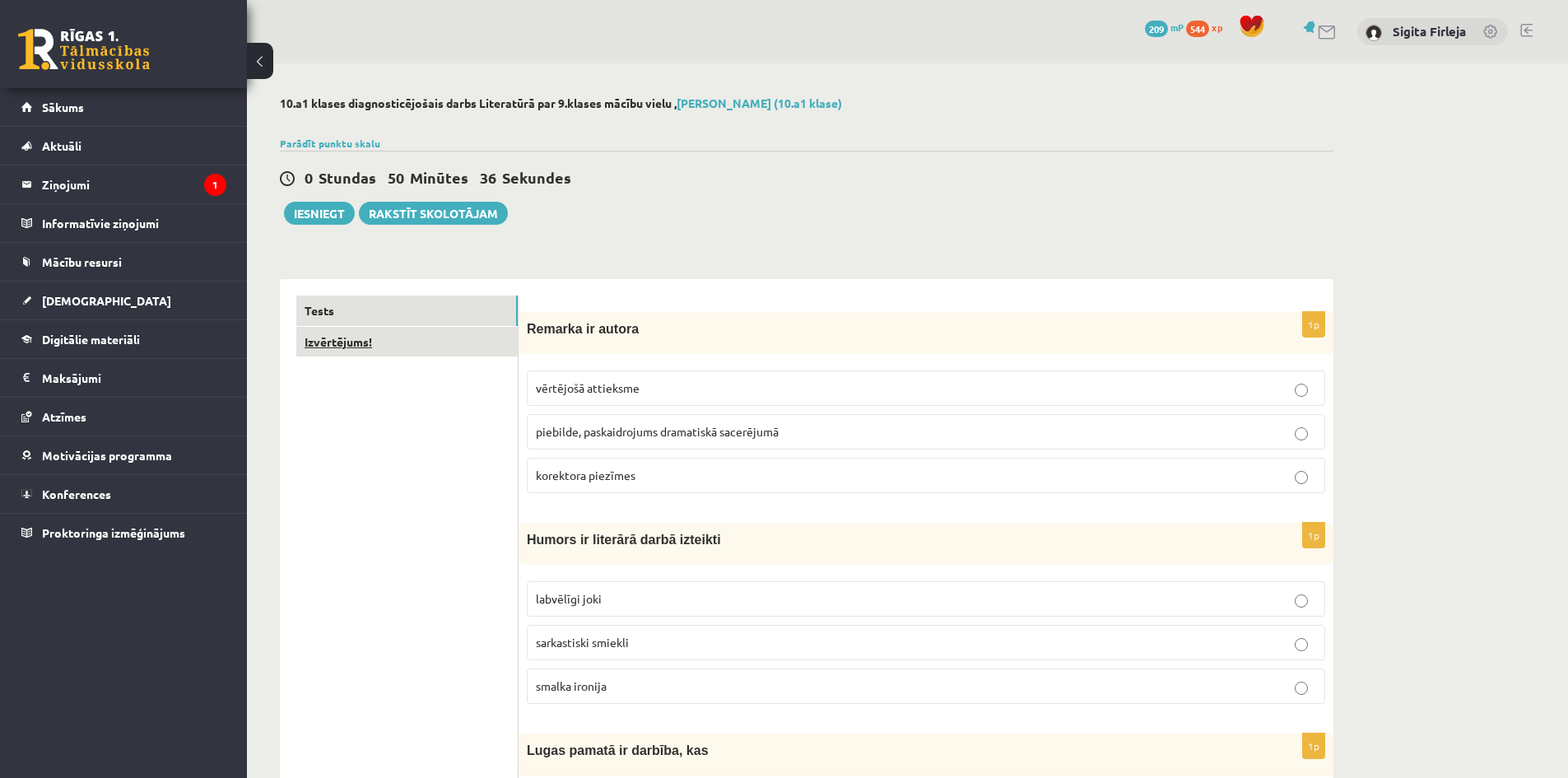
click at [442, 348] on link "Izvērtējums!" at bounding box center [407, 341] width 222 height 30
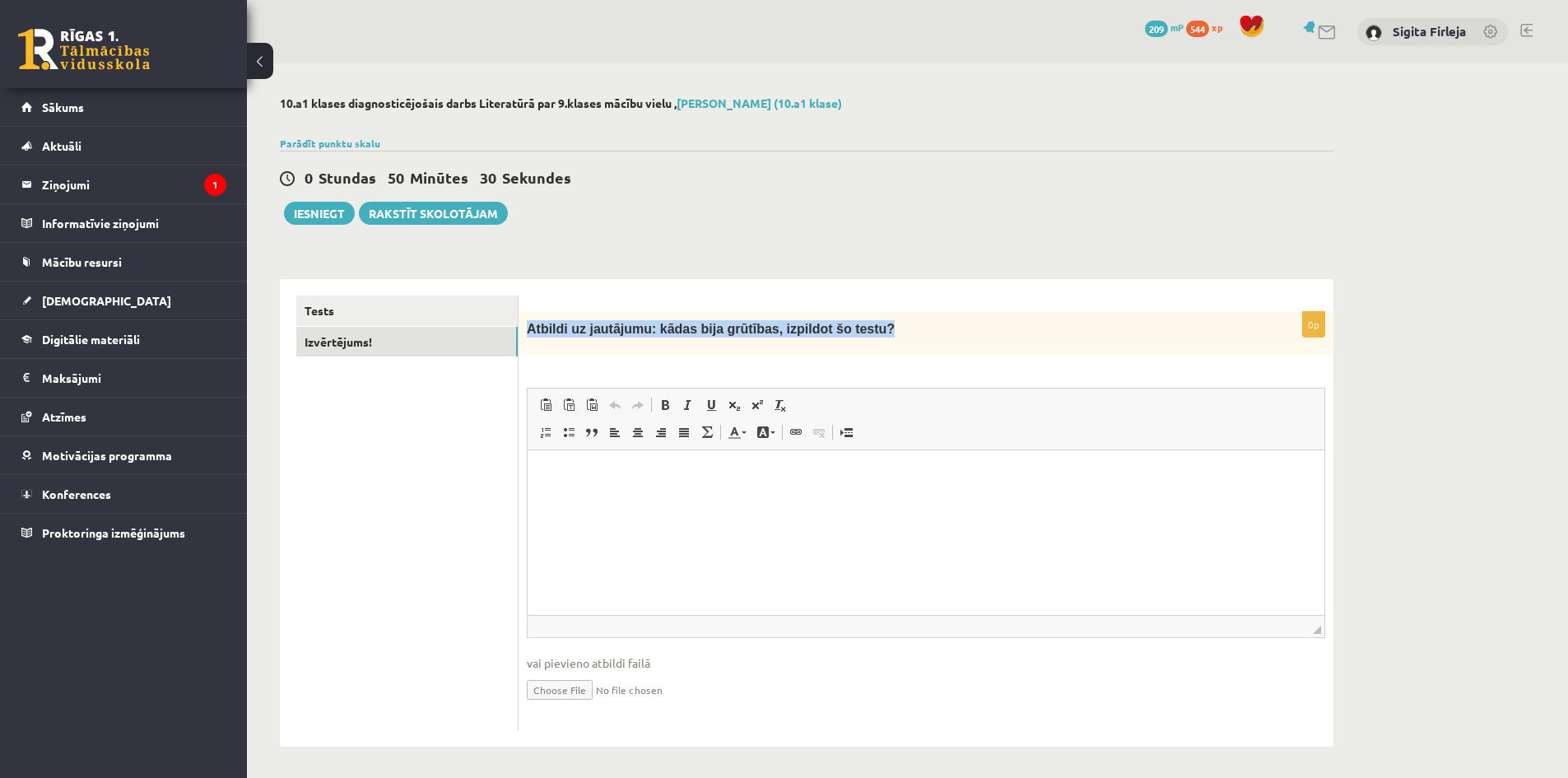
drag, startPoint x: 858, startPoint y: 330, endPoint x: 527, endPoint y: 326, distance: 331.0
click at [527, 326] on div "Atbildi uz jautājumu: kādas bija grūtības, izpildot šo testu?" at bounding box center [926, 333] width 815 height 44
copy span "Atbildi uz jautājumu: kādas bija grūtības, izpildot šo testu?"
drag, startPoint x: 603, startPoint y: 489, endPoint x: 565, endPoint y: 470, distance: 42.5
click at [597, 483] on span "Ielīmēt" at bounding box center [608, 484] width 46 height 24
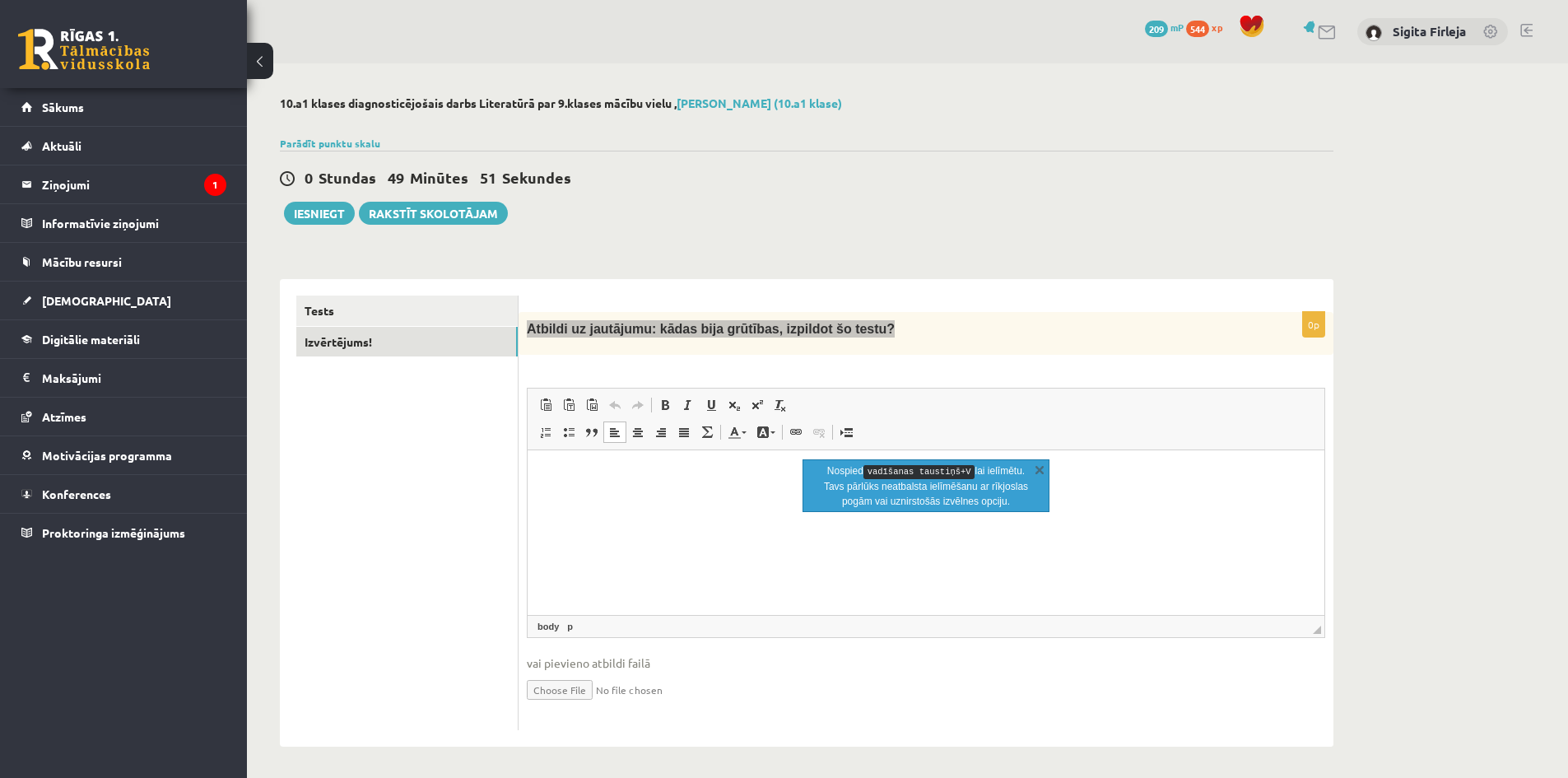
click at [684, 488] on html at bounding box center [926, 476] width 797 height 51
drag, startPoint x: 602, startPoint y: 473, endPoint x: 1131, endPoint y: 925, distance: 695.8
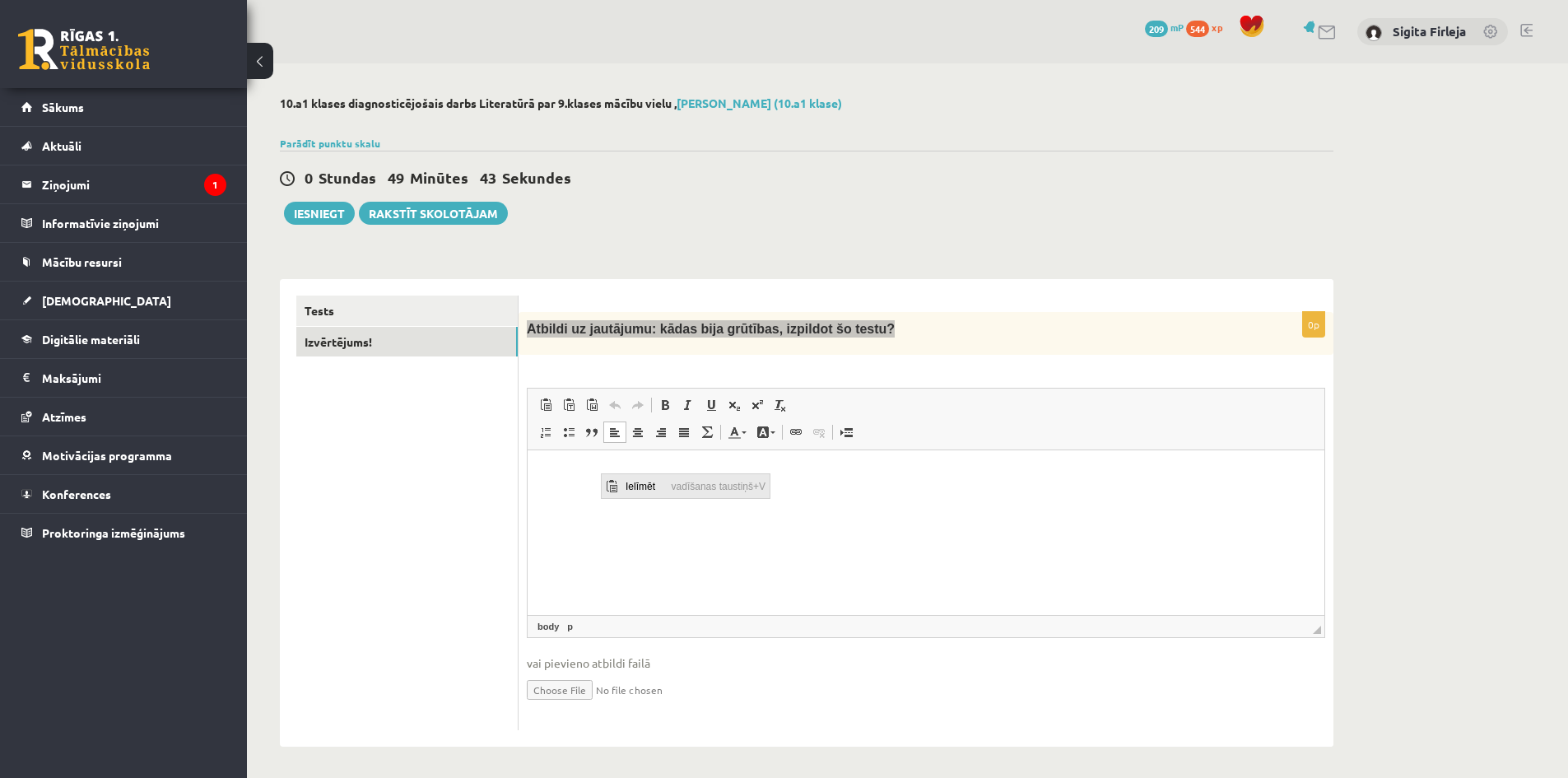
click at [631, 488] on span "Ielīmēt" at bounding box center [644, 486] width 46 height 24
drag, startPoint x: 656, startPoint y: 484, endPoint x: 587, endPoint y: 475, distance: 69.6
drag, startPoint x: 640, startPoint y: 486, endPoint x: 699, endPoint y: 513, distance: 64.9
click at [640, 486] on span "Ielīmēt" at bounding box center [630, 489] width 46 height 24
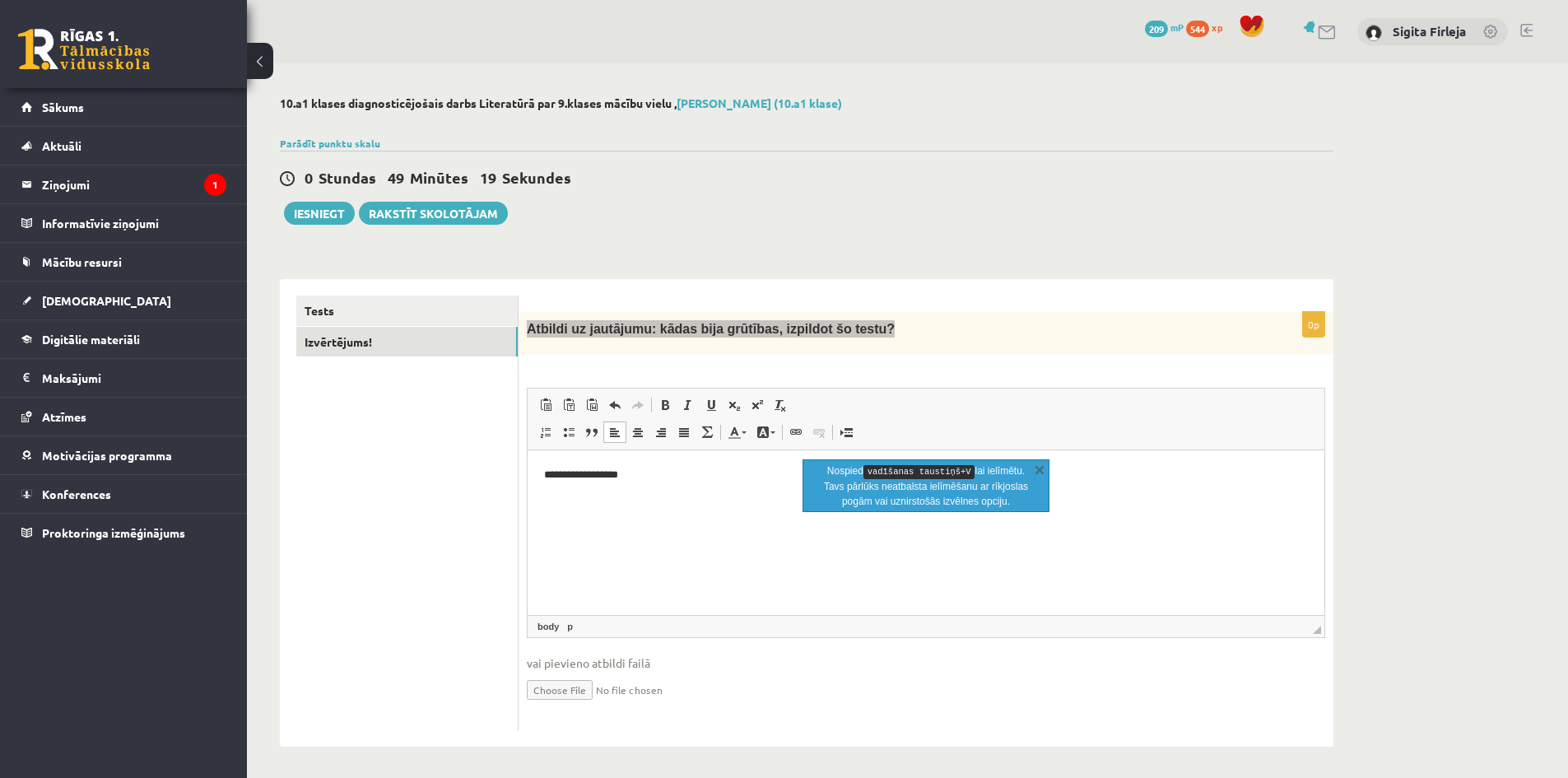
scroll to position [3, 0]
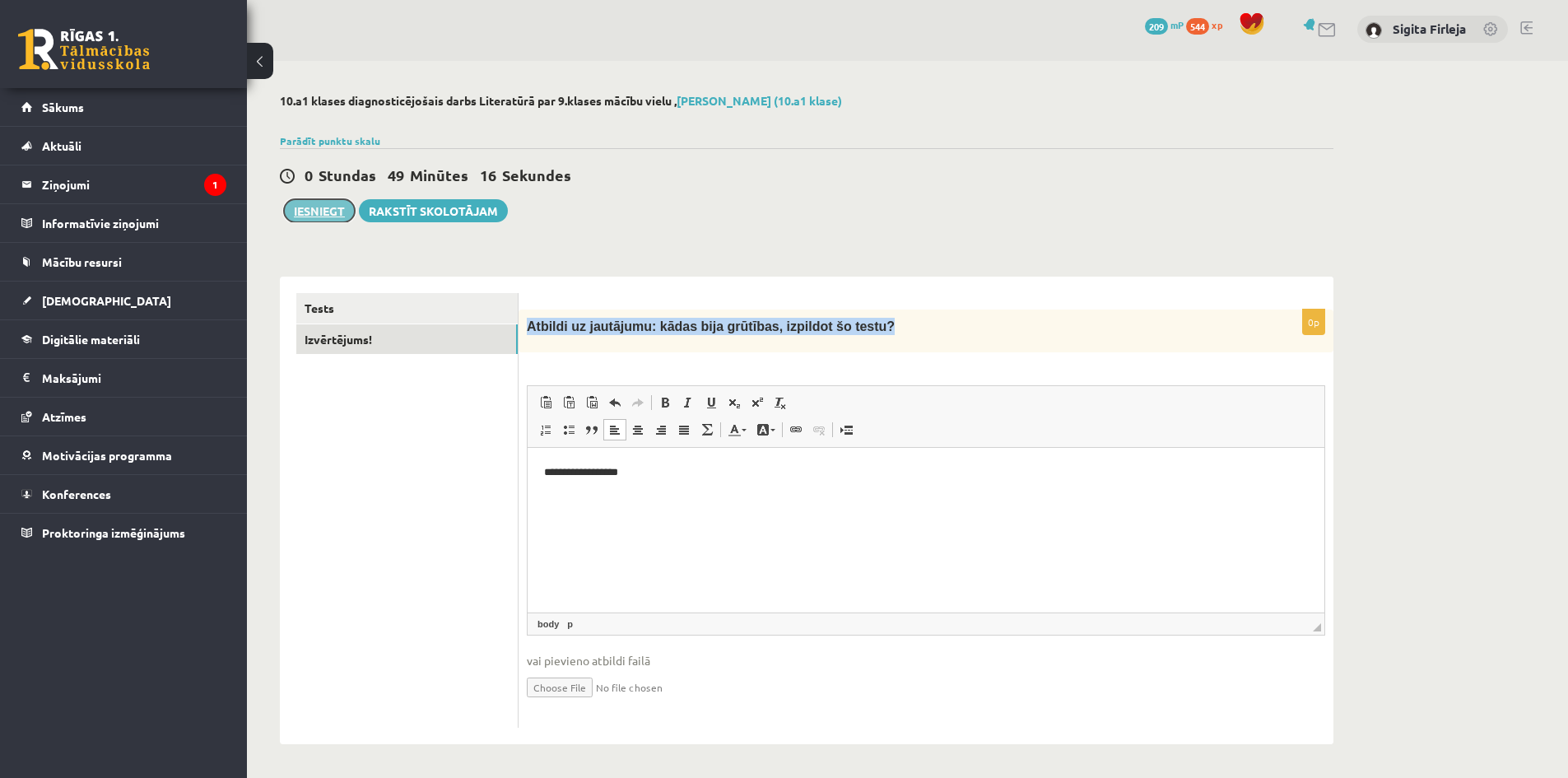
click at [317, 200] on button "Iesniegt" at bounding box center [319, 211] width 71 height 23
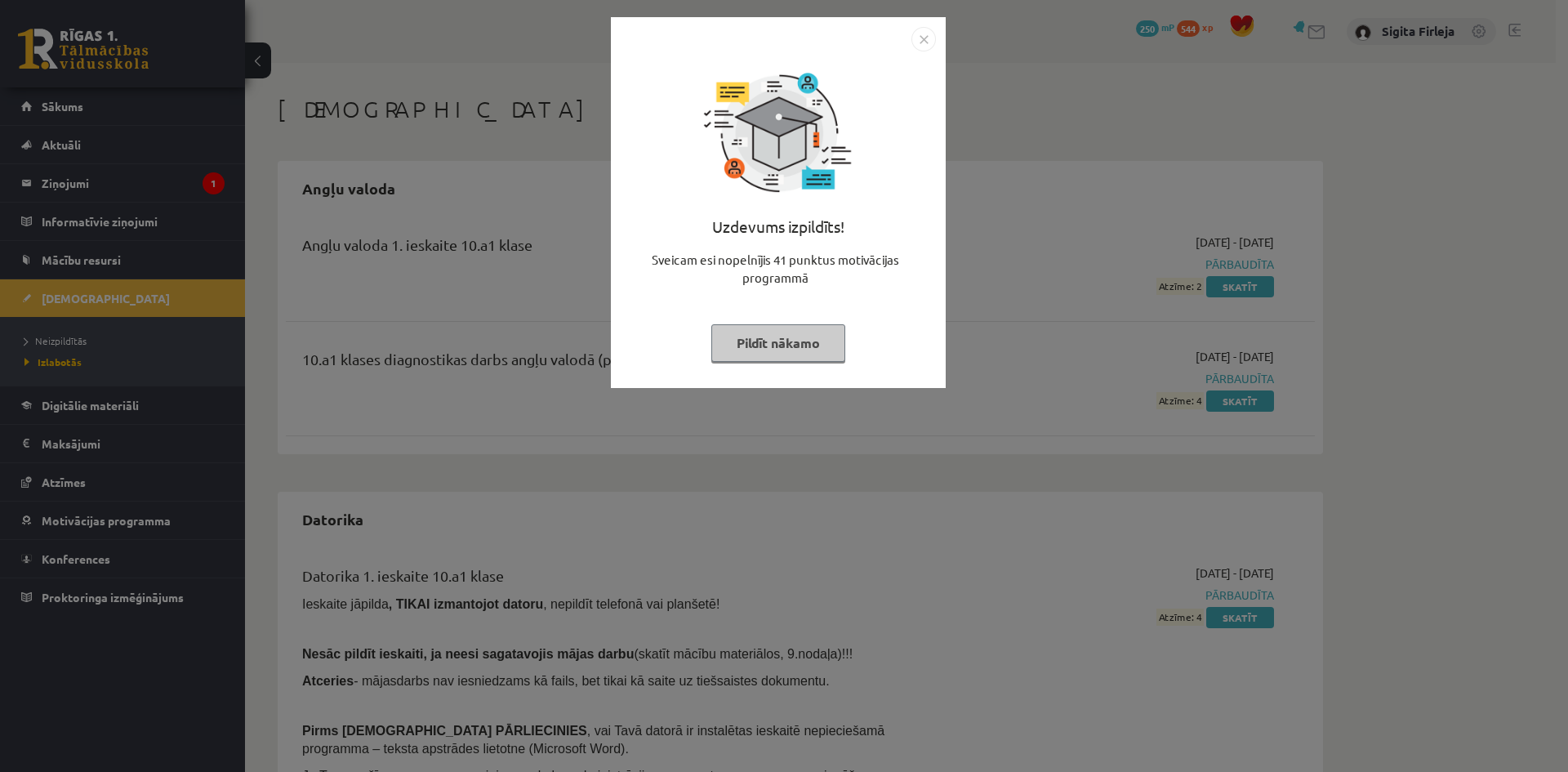
click at [821, 346] on button "Pildīt nākamo" at bounding box center [778, 342] width 134 height 38
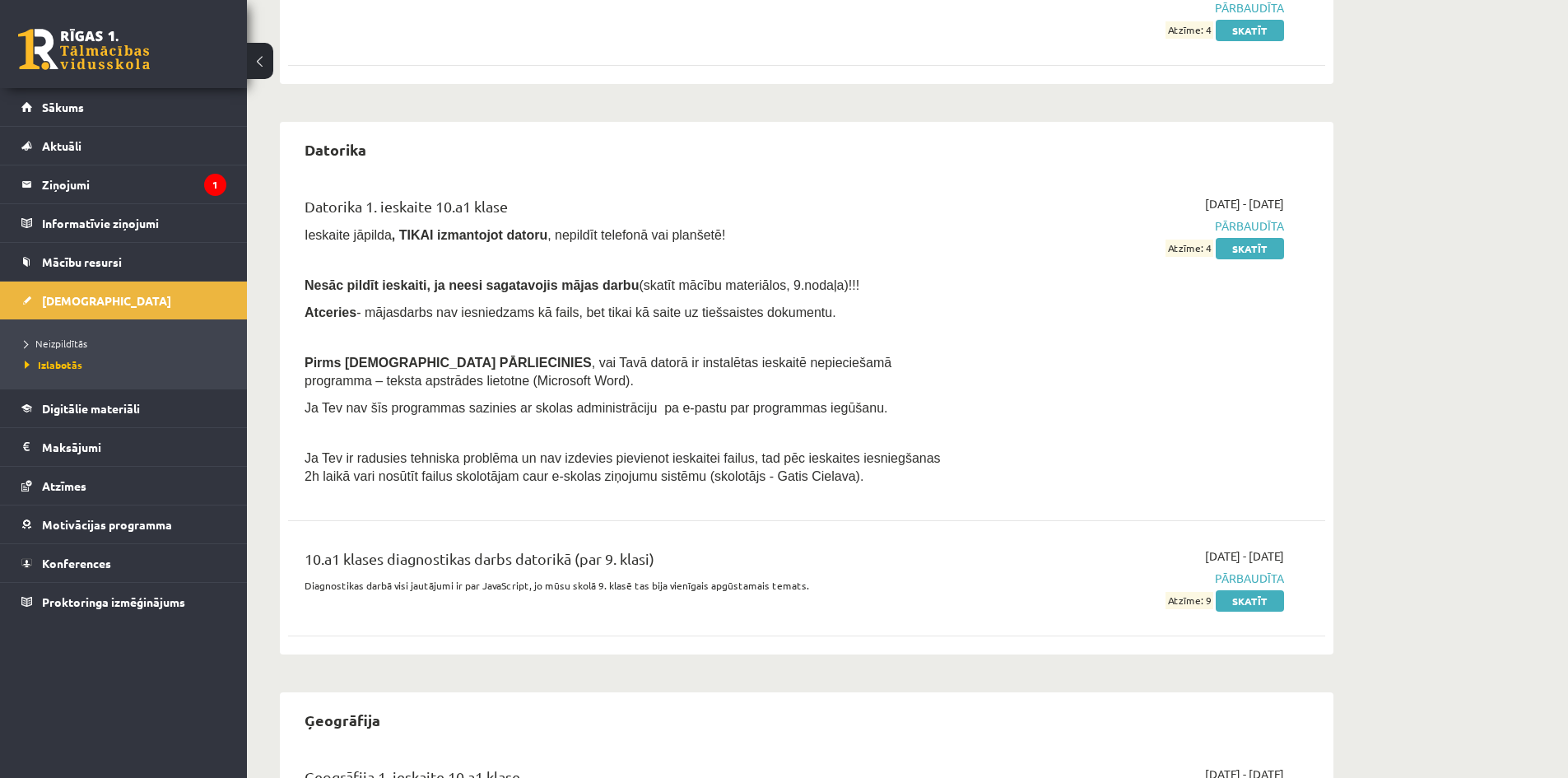
scroll to position [576, 0]
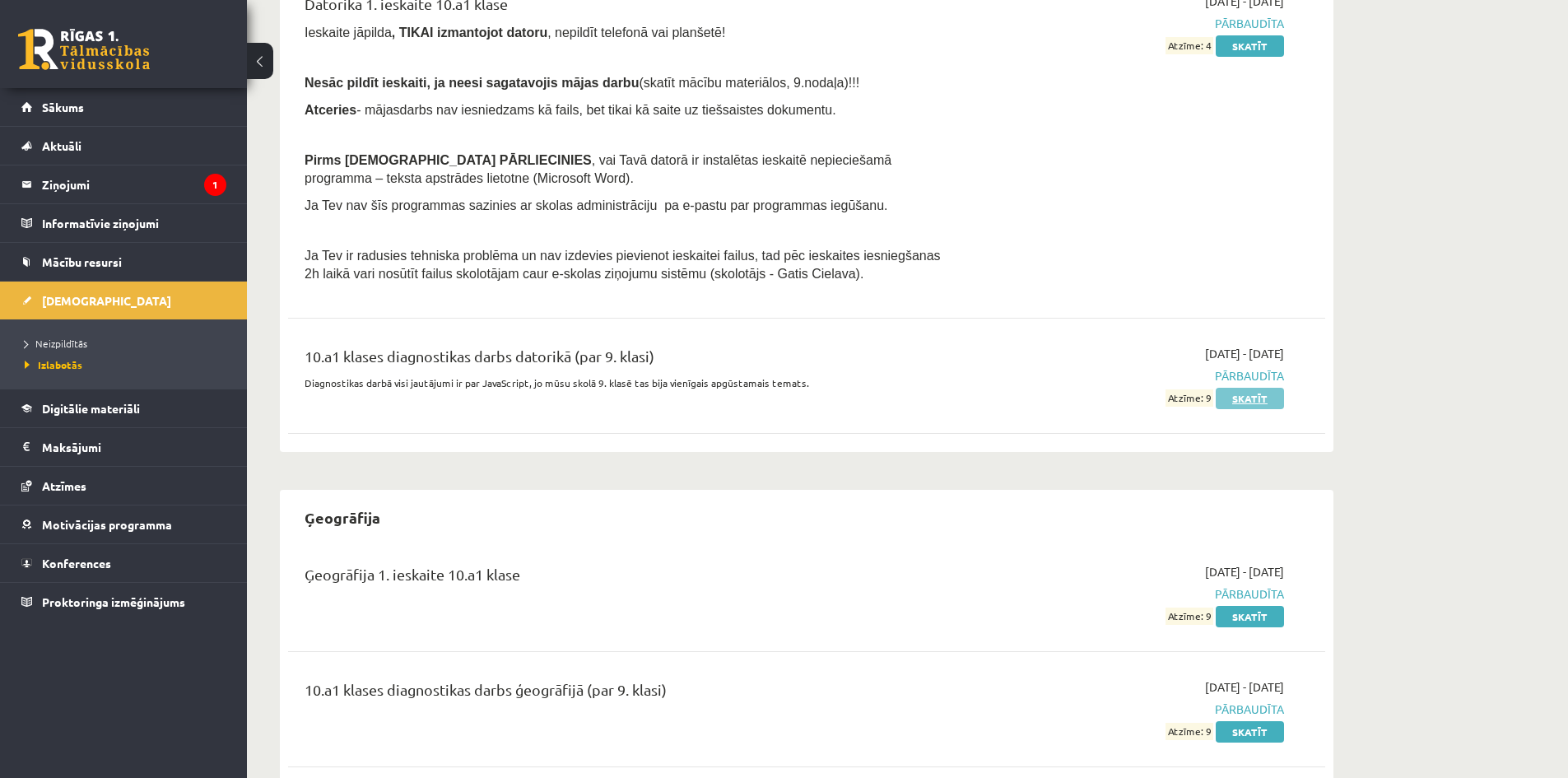
click at [1255, 394] on link "Skatīt" at bounding box center [1250, 398] width 68 height 21
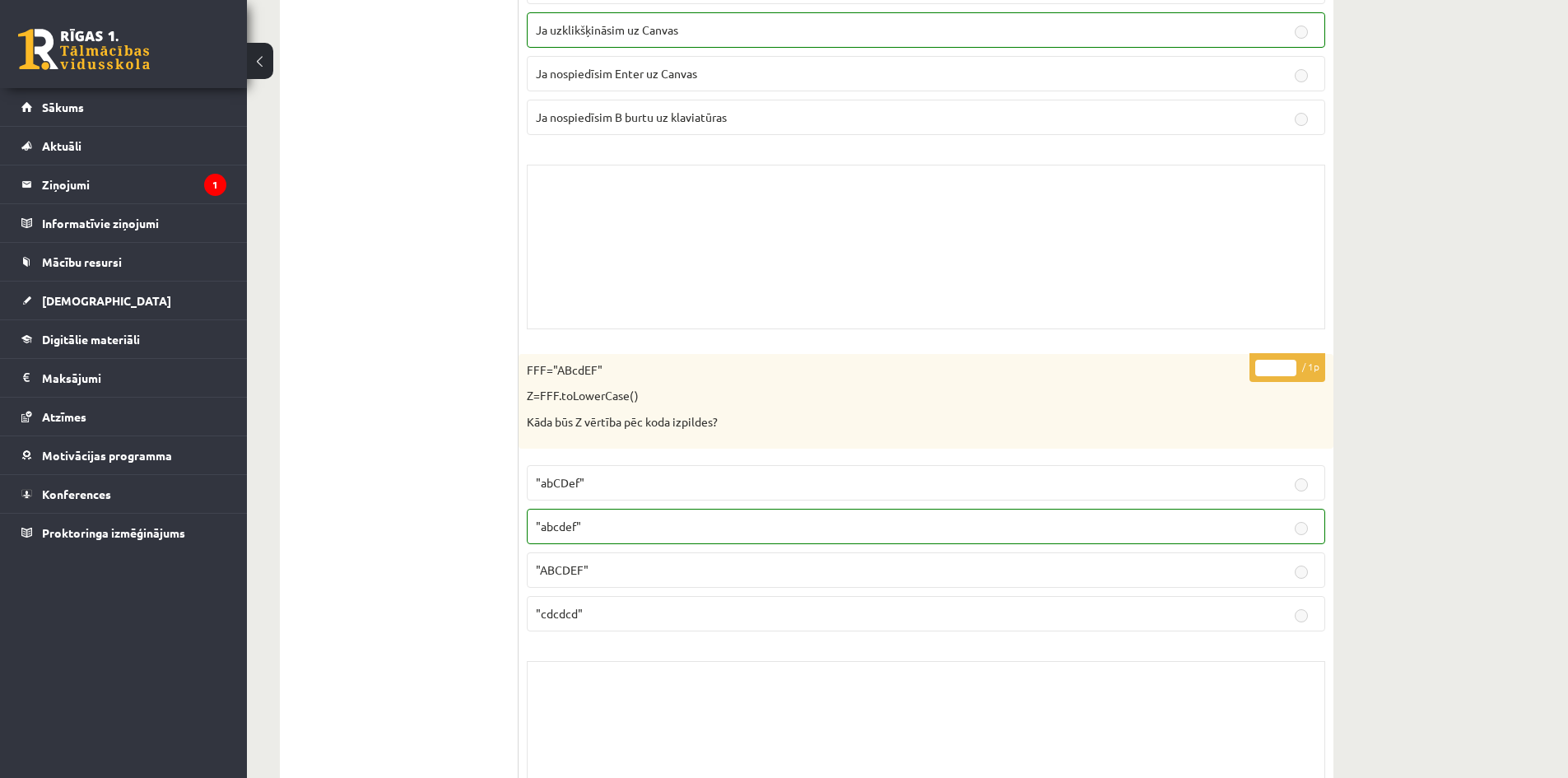
scroll to position [823, 0]
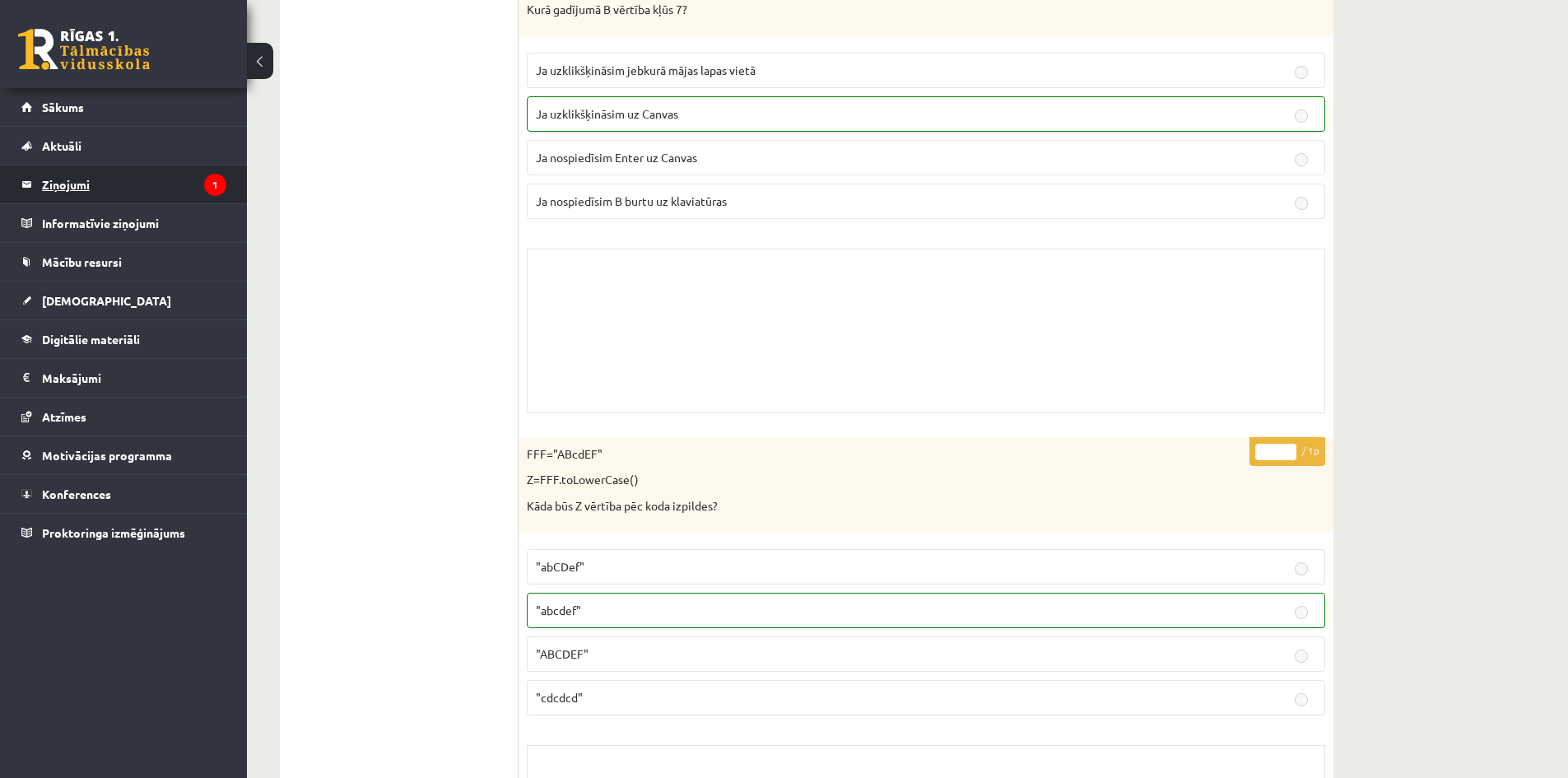
click at [65, 181] on legend "Ziņojumi 1" at bounding box center [134, 184] width 185 height 38
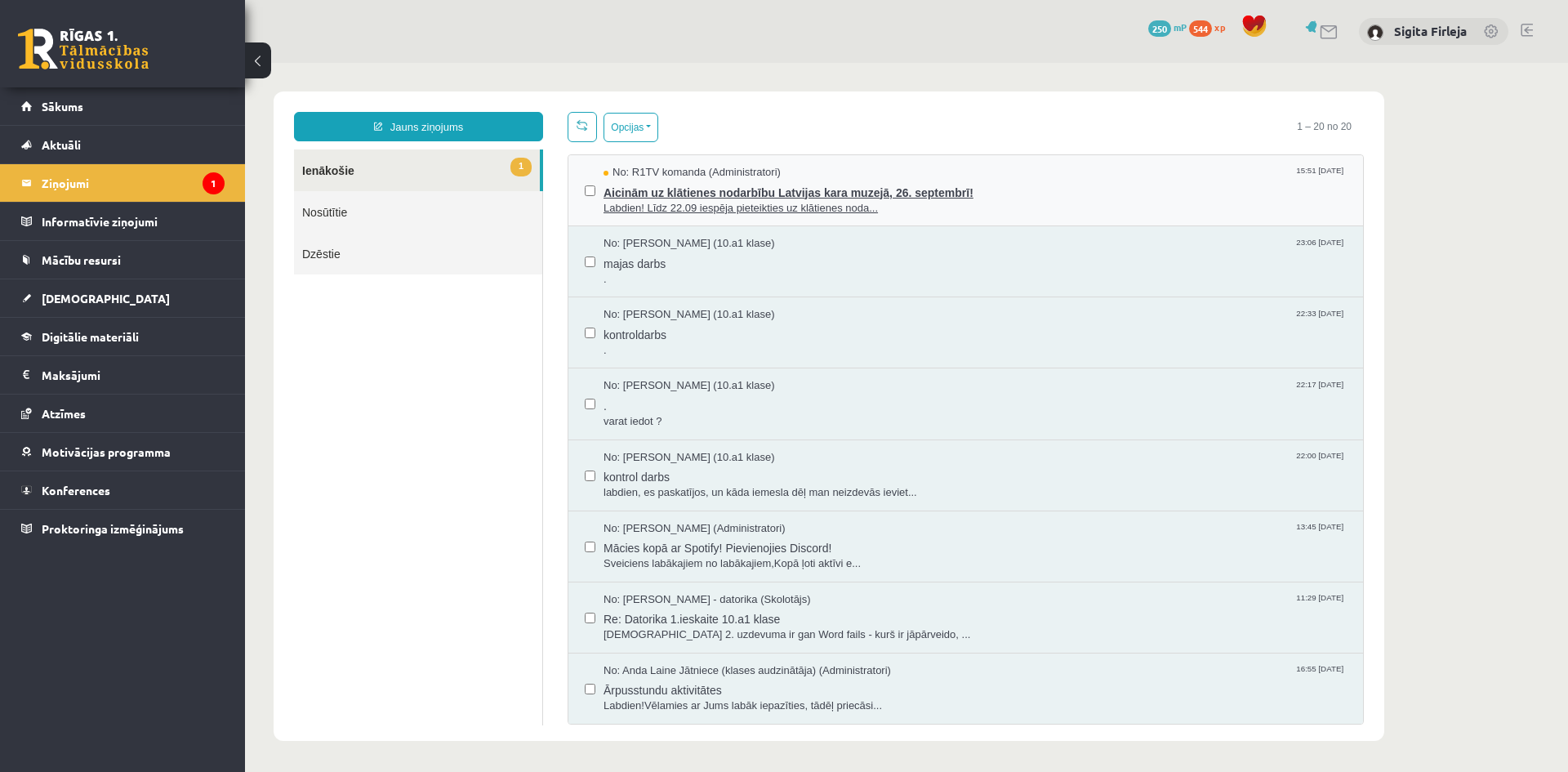
click at [672, 174] on span "No: R1TV komanda (Administratori)" at bounding box center [692, 173] width 177 height 15
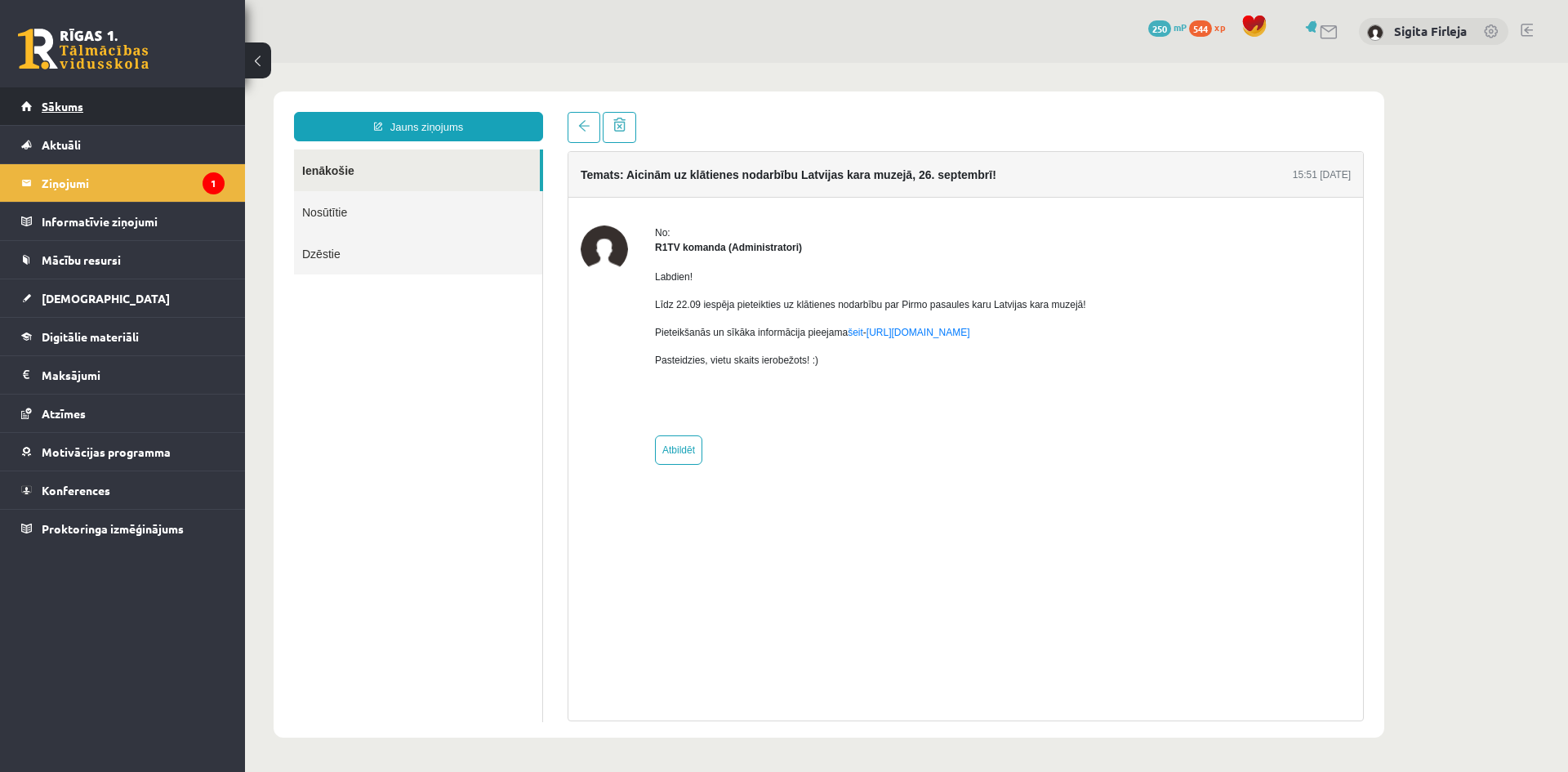
click at [105, 104] on link "Sākums" at bounding box center [122, 106] width 203 height 38
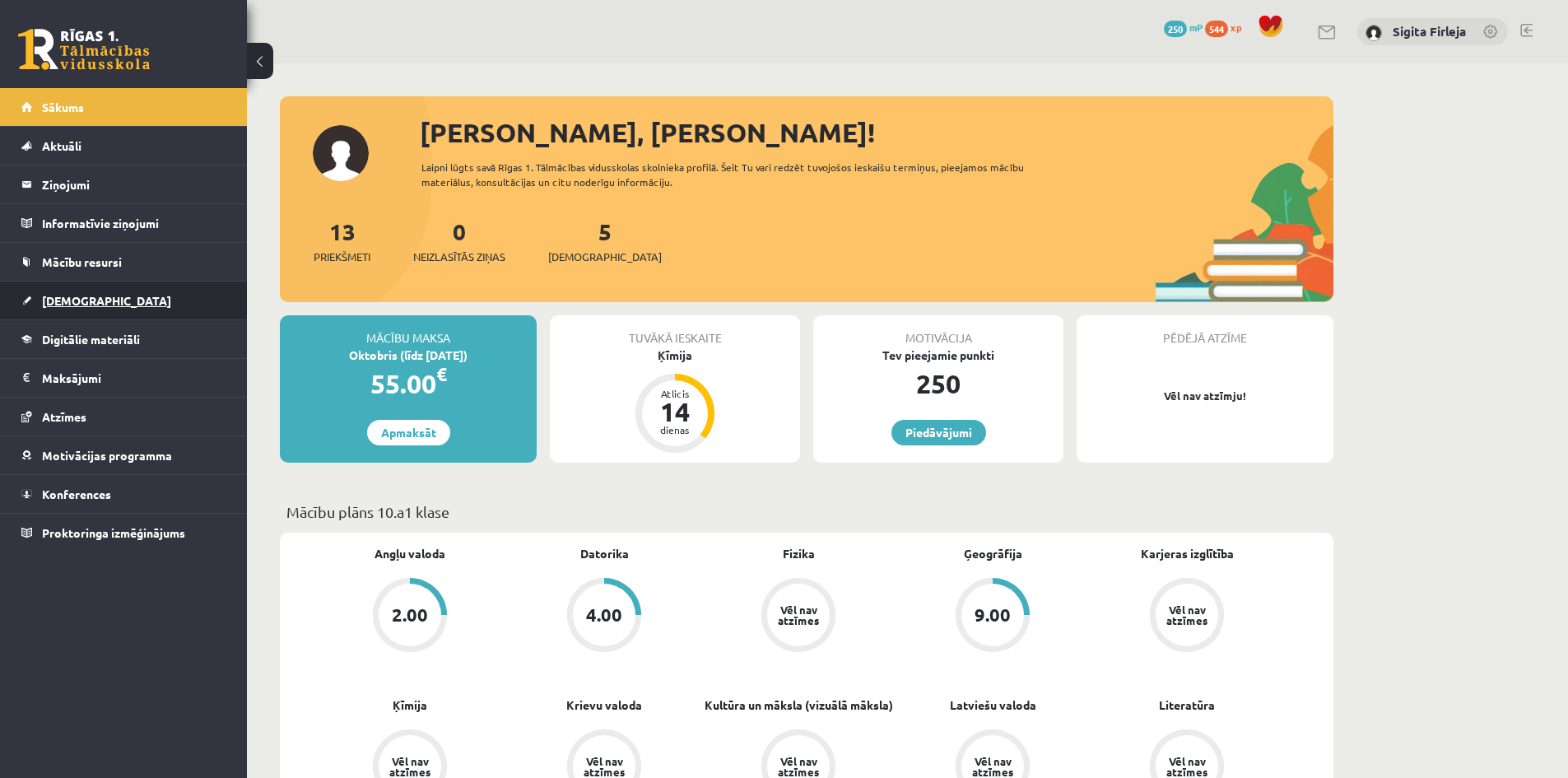
click at [67, 294] on span "[DEMOGRAPHIC_DATA]" at bounding box center [106, 300] width 129 height 15
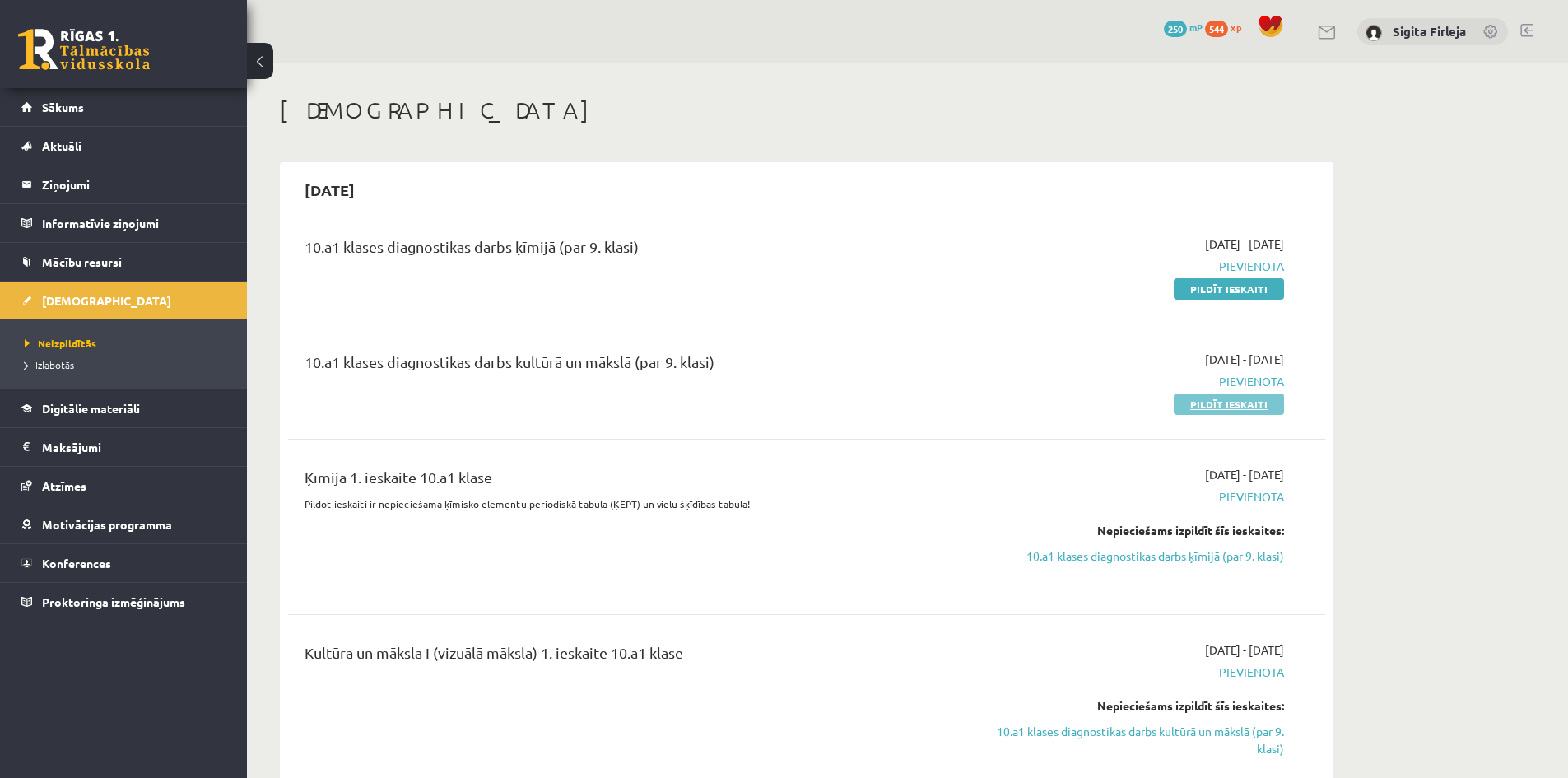
click at [1214, 400] on link "Pildīt ieskaiti" at bounding box center [1230, 404] width 111 height 21
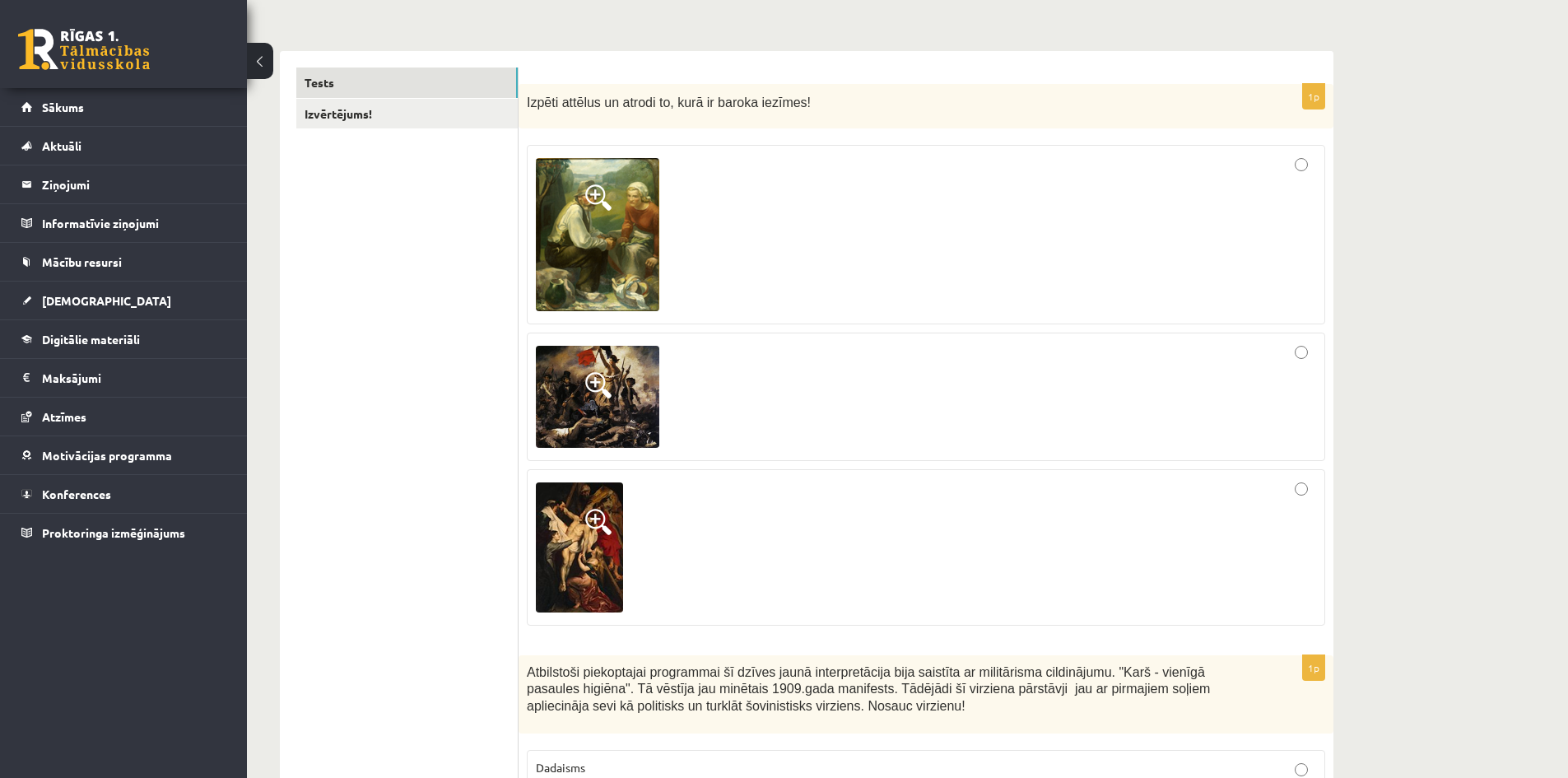
scroll to position [247, 0]
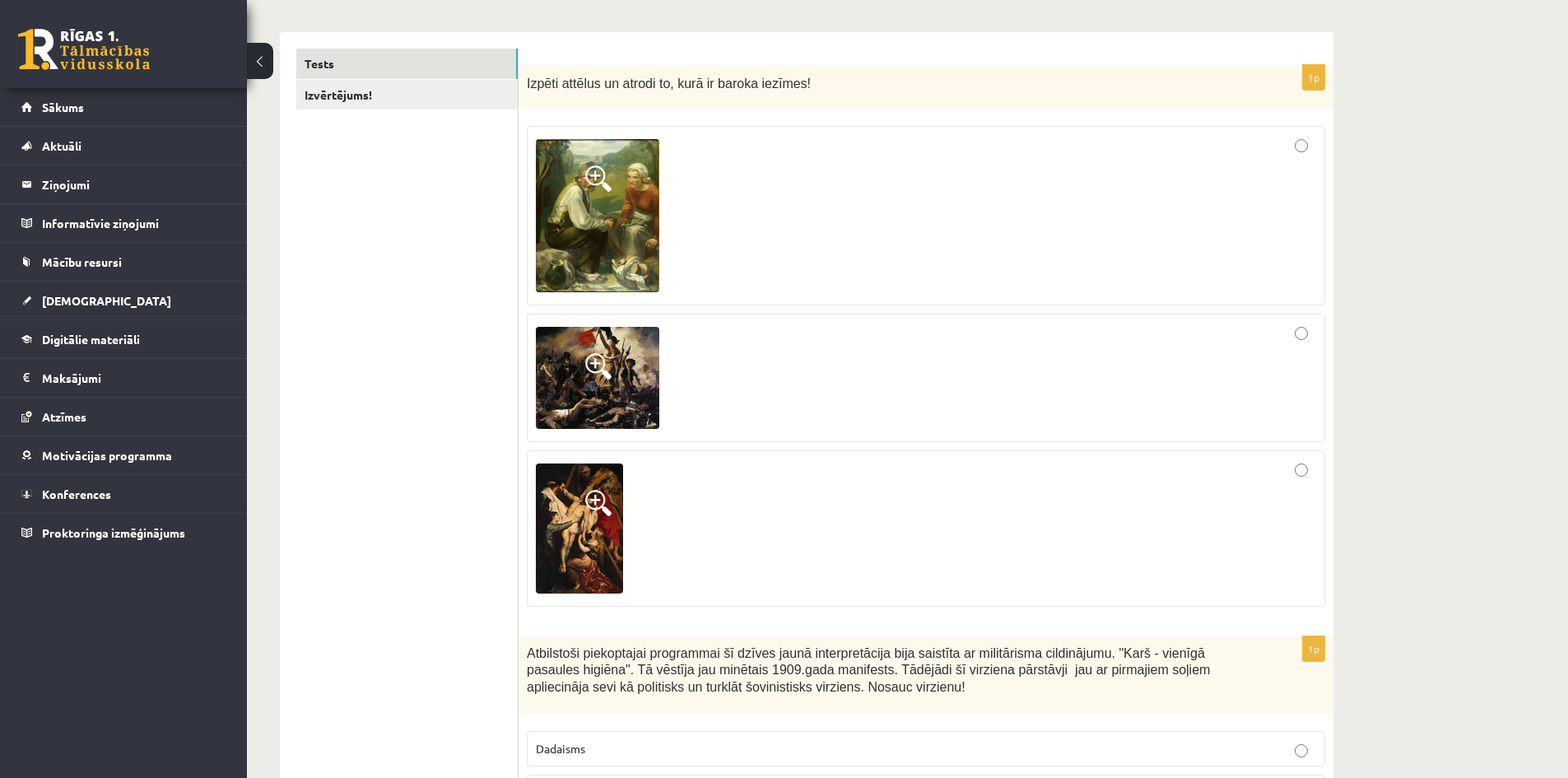
drag, startPoint x: 985, startPoint y: 538, endPoint x: 986, endPoint y: 517, distance: 21.0
click at [985, 537] on div at bounding box center [926, 528] width 780 height 138
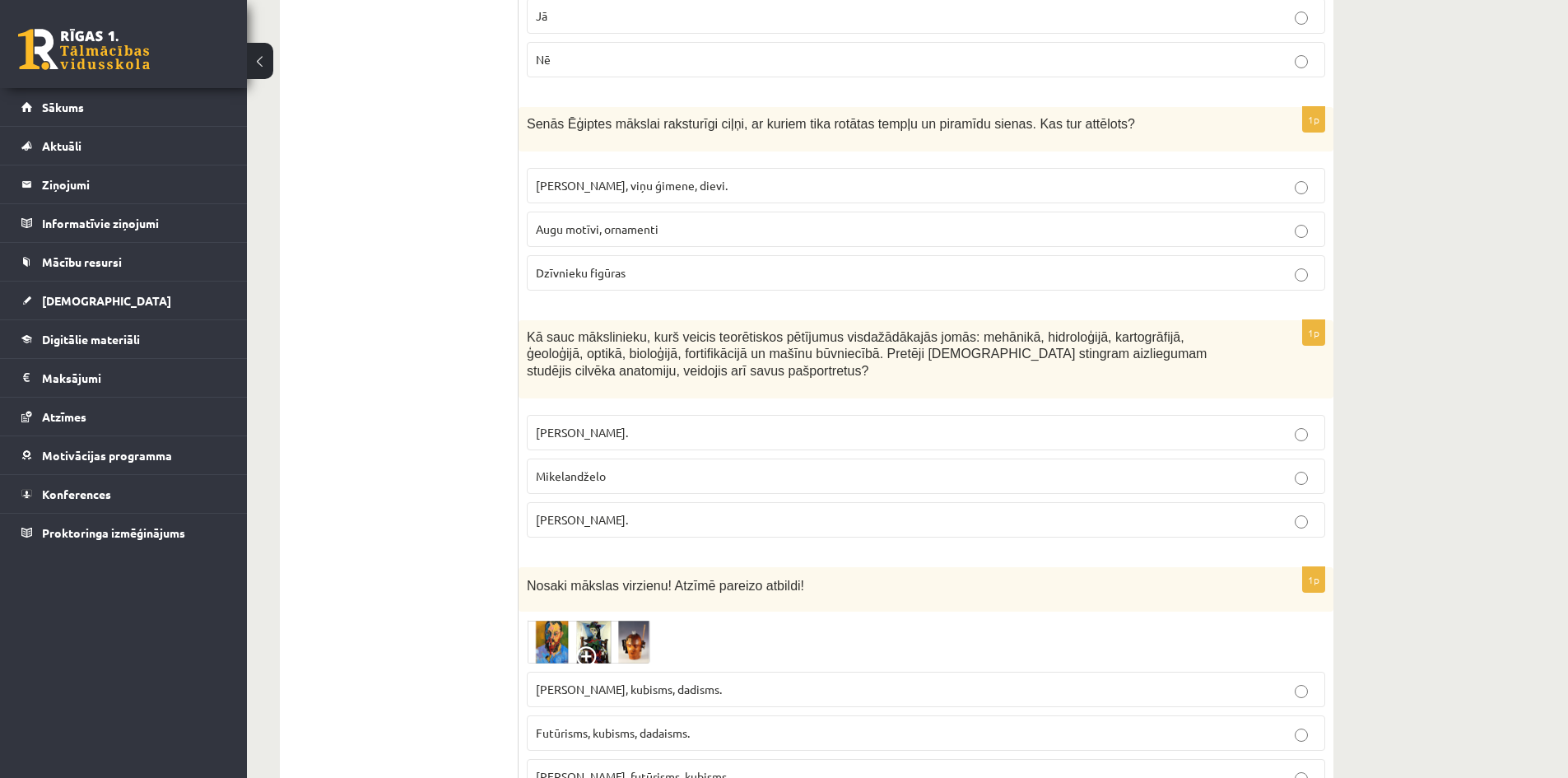
scroll to position [3704, 0]
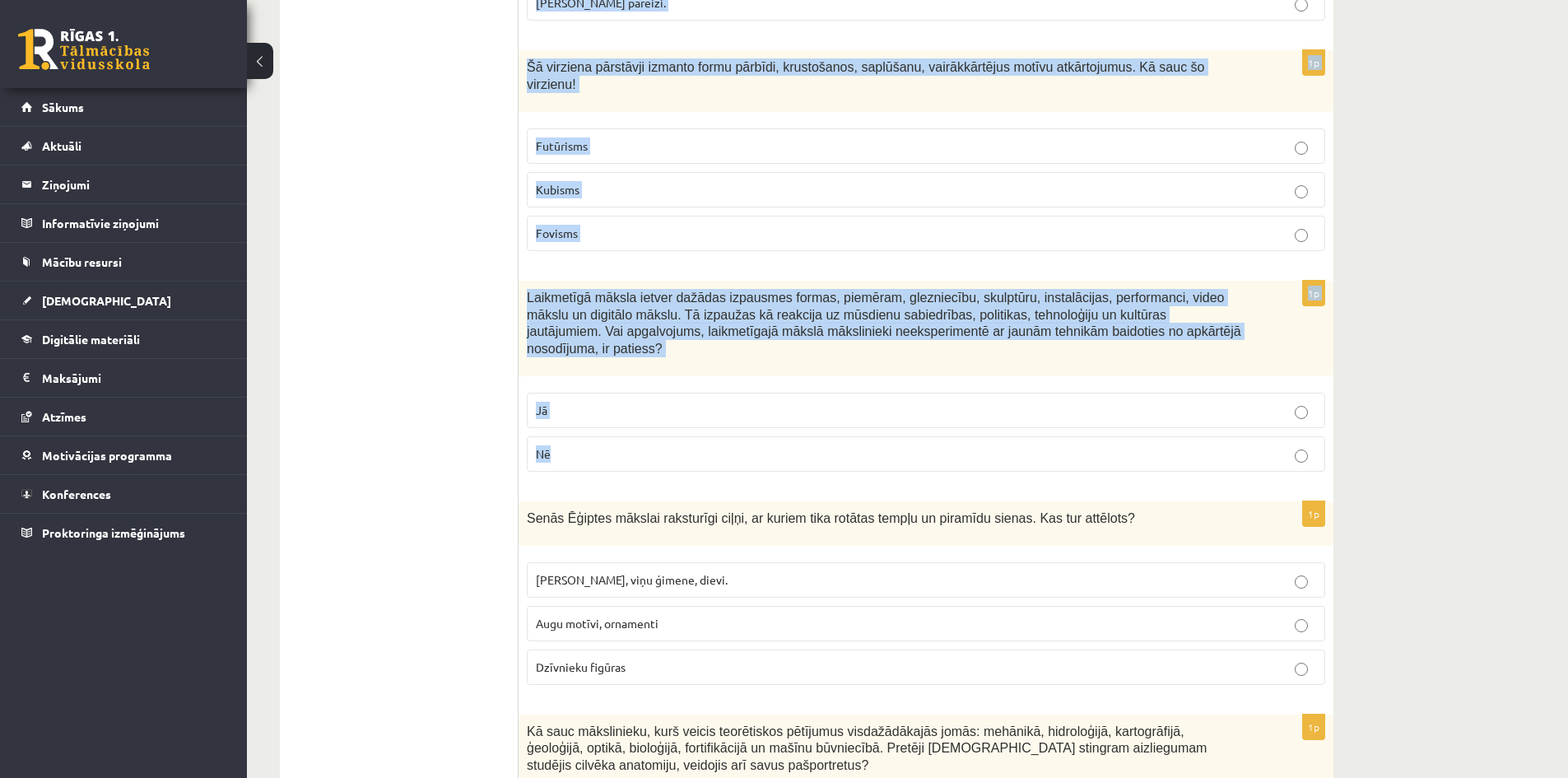
drag, startPoint x: 525, startPoint y: 159, endPoint x: 814, endPoint y: 389, distance: 369.4
click at [814, 389] on form "1p Izpēti attēlus un atrodi to, kurā ir baroka iezīmes! 1p Atbilstoši piekoptaj…" at bounding box center [926, 452] width 782 height 7721
copy form "Loremipsum dolorsitame consectetu ad elitse doeiu temporincididu utla etdolore …"
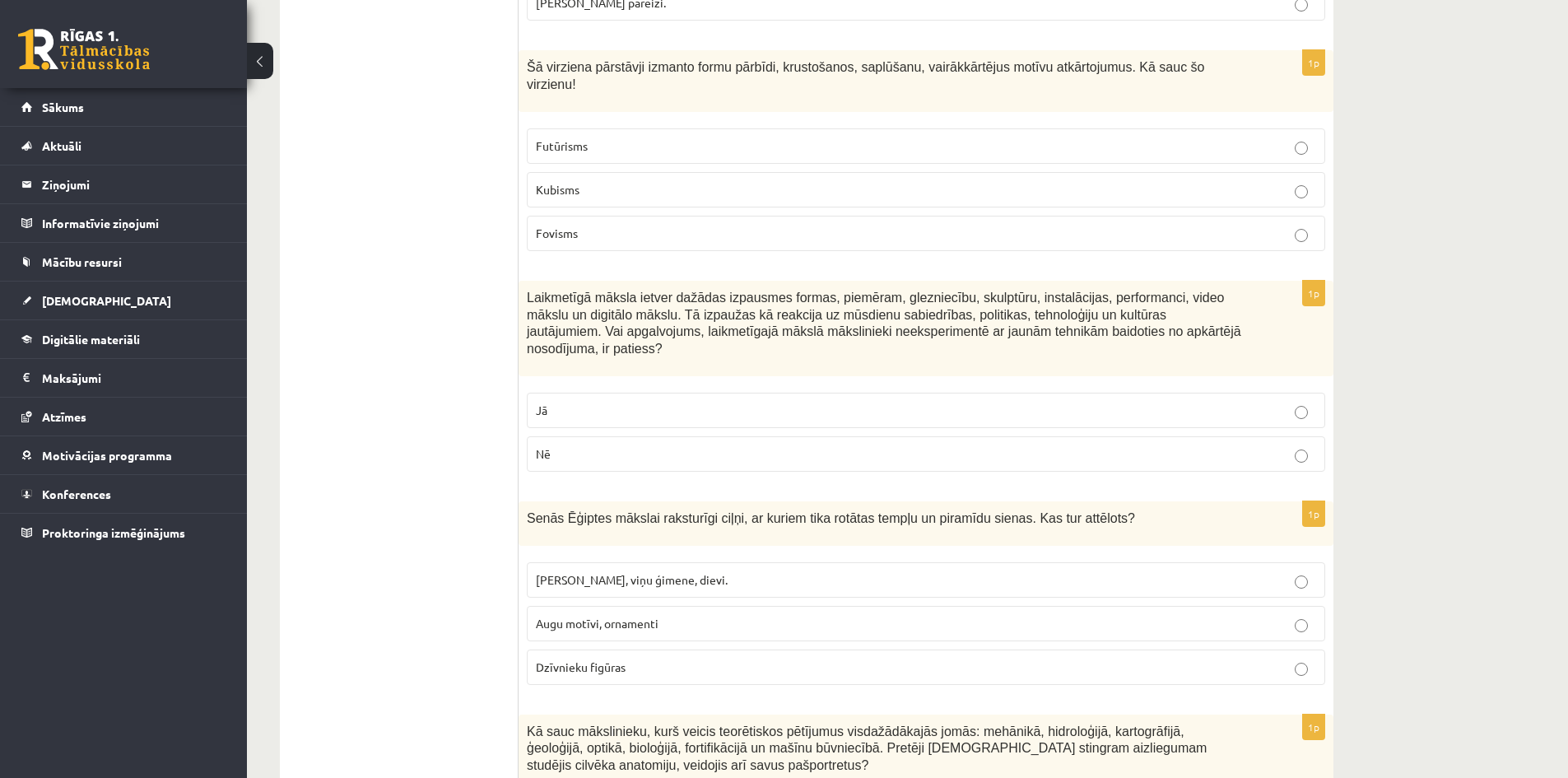
click at [405, 327] on ul "Tests Izvērtējums!" at bounding box center [407, 452] width 222 height 7721
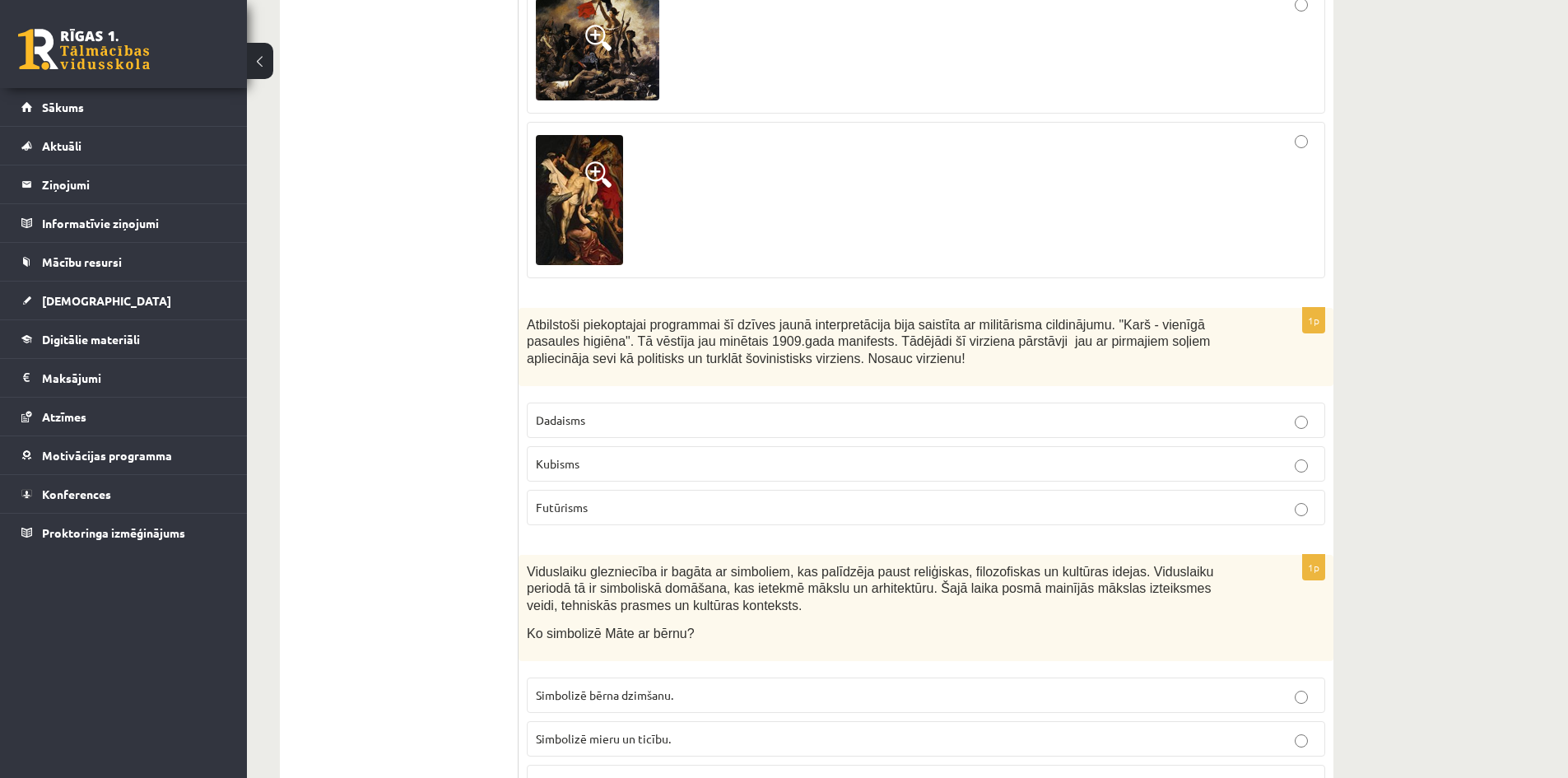
scroll to position [576, 0]
click at [652, 518] on label "Futūrisms" at bounding box center [926, 506] width 799 height 35
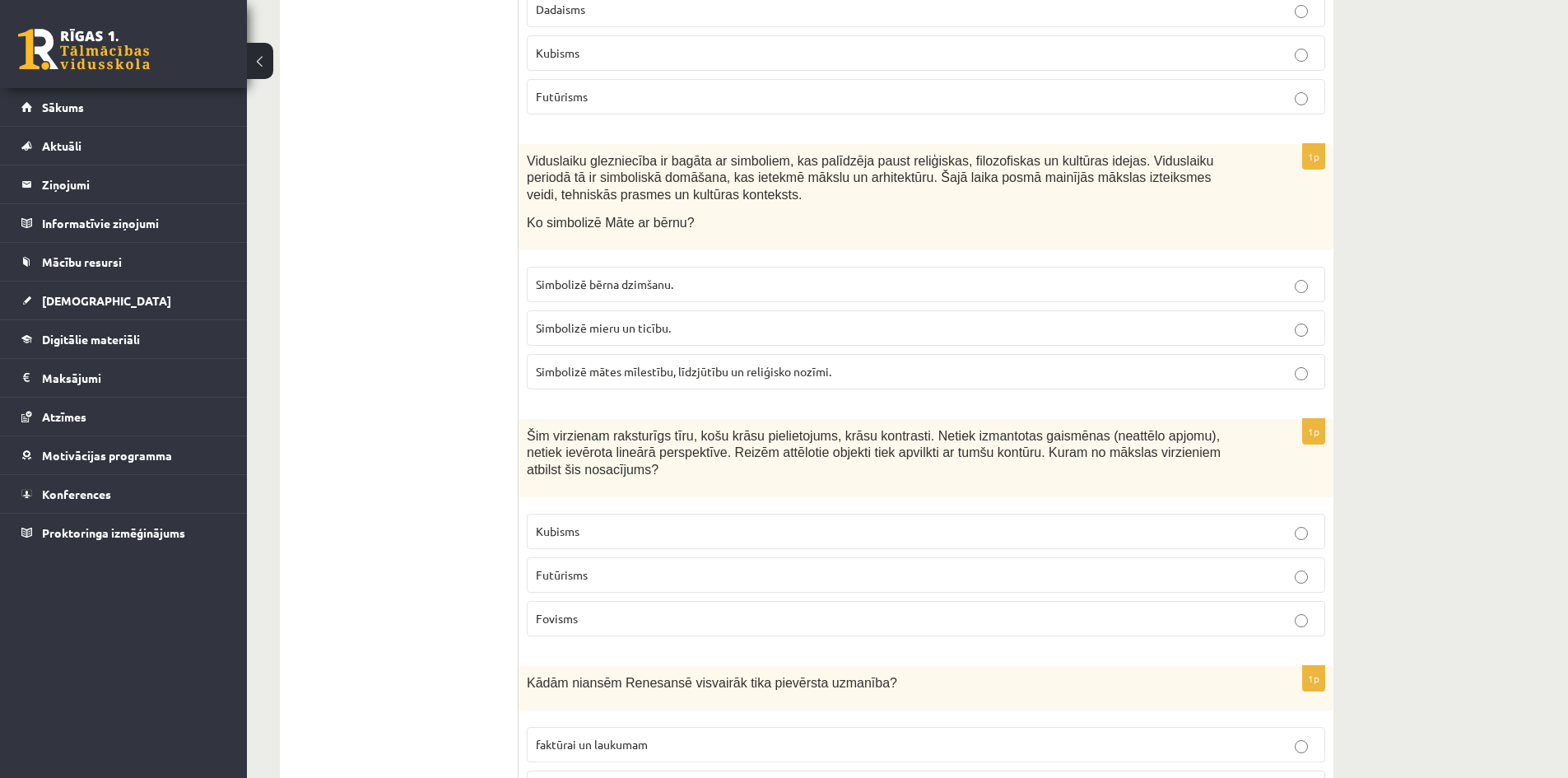
scroll to position [988, 0]
click at [671, 370] on span "Simbolizē mātes mīlestību, līdzjūtību un reliģisko nozīmi." at bounding box center [684, 369] width 295 height 15
click at [617, 608] on p "Fovisms" at bounding box center [926, 617] width 780 height 17
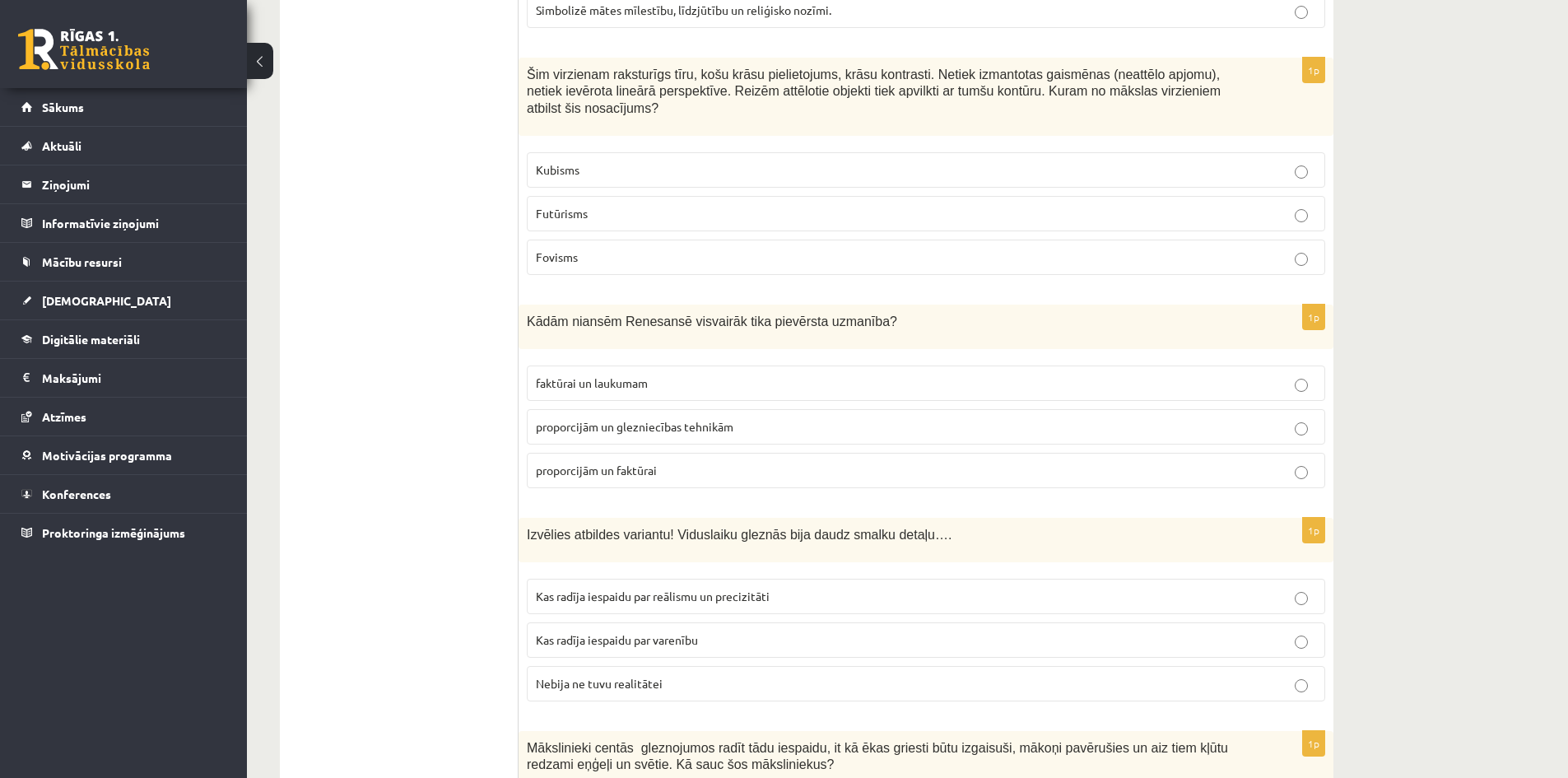
scroll to position [1400, 0]
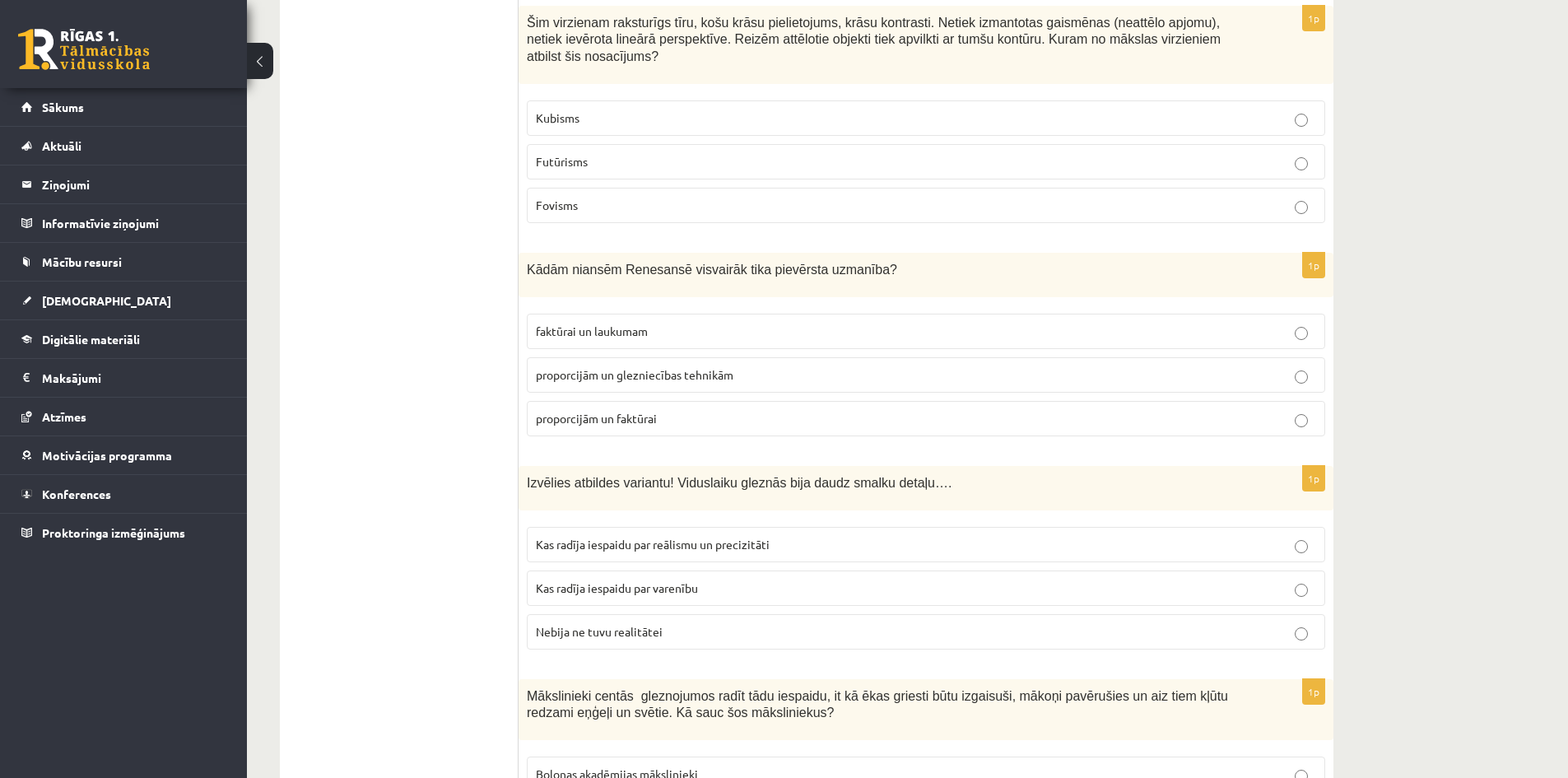
click at [682, 357] on label "proporcijām un glezniecības tehnikām" at bounding box center [926, 375] width 799 height 35
click at [681, 537] on span "Kas radīja iespaidu par reālismu un precizitāti" at bounding box center [653, 544] width 234 height 15
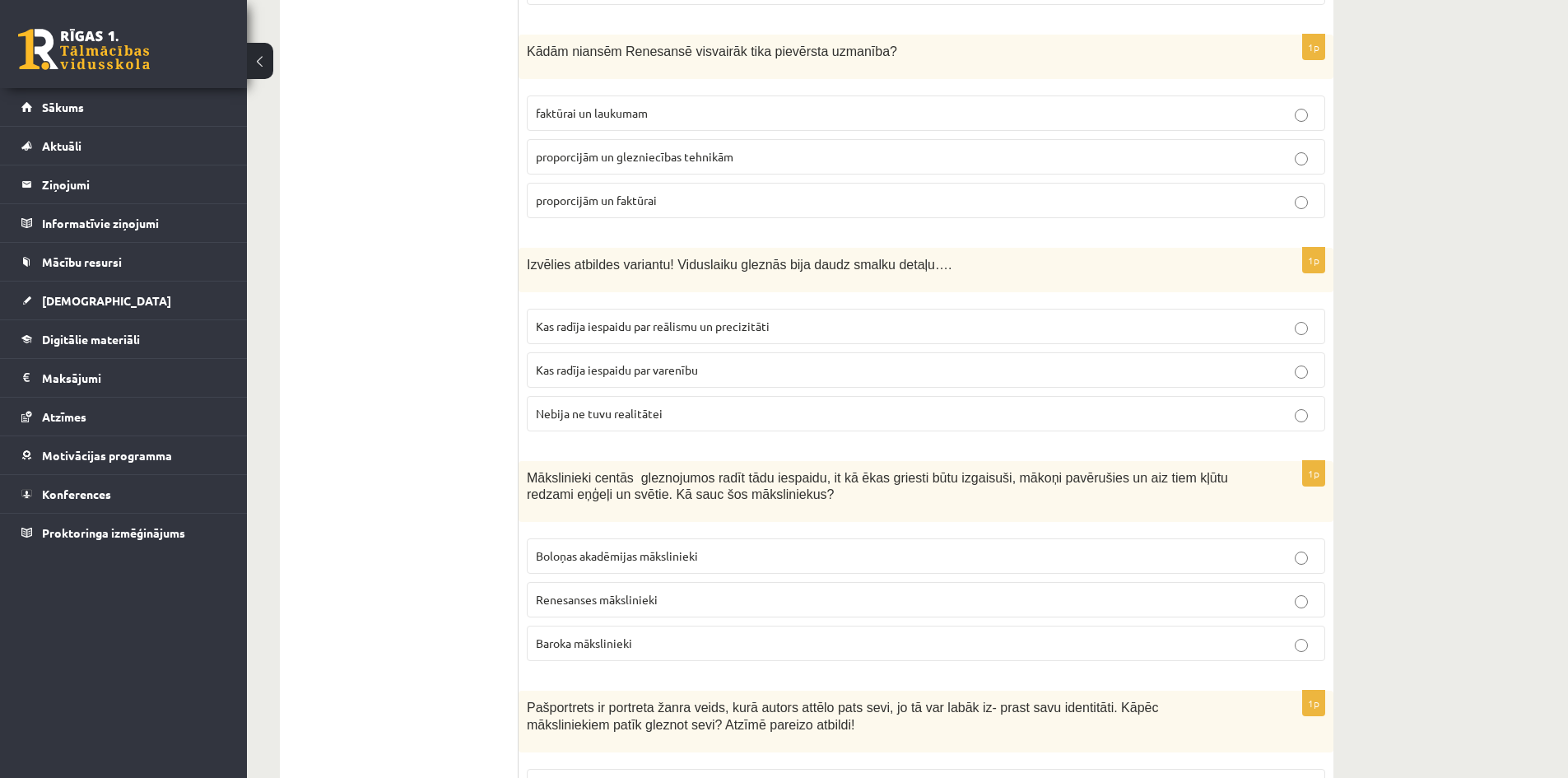
scroll to position [1646, 0]
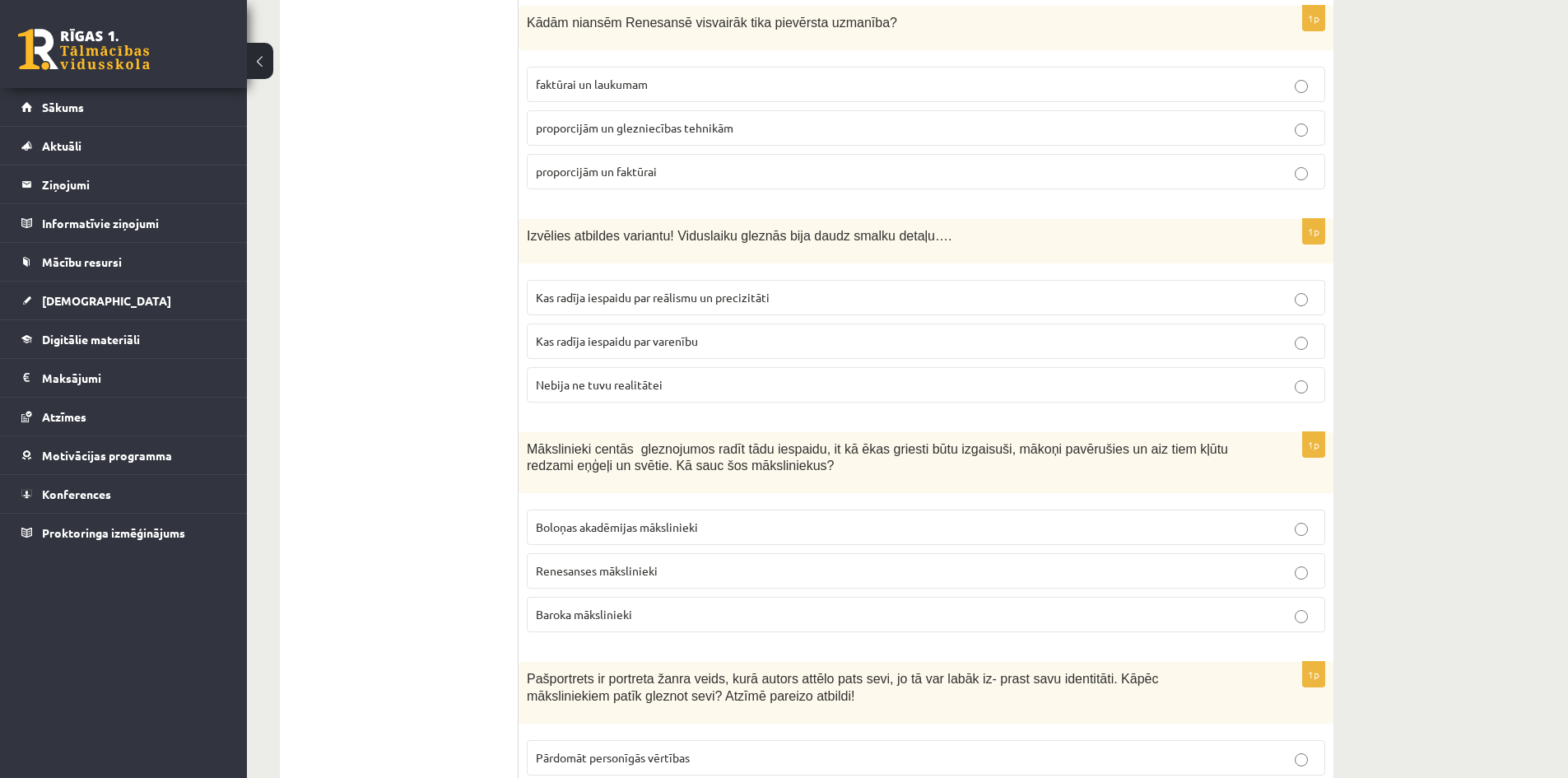
click at [665, 606] on p "Baroka mākslinieki" at bounding box center [926, 615] width 780 height 17
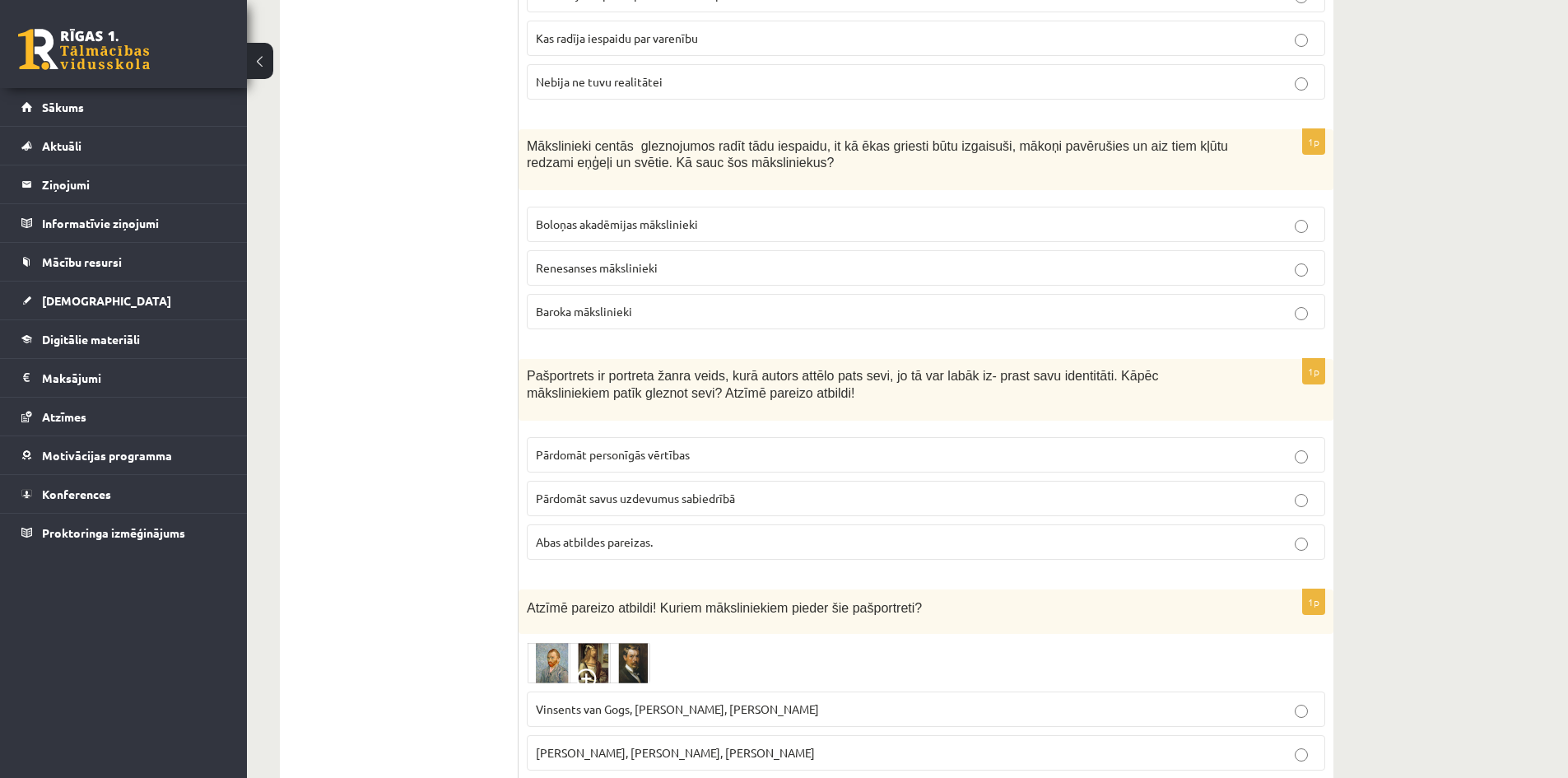
scroll to position [1976, 0]
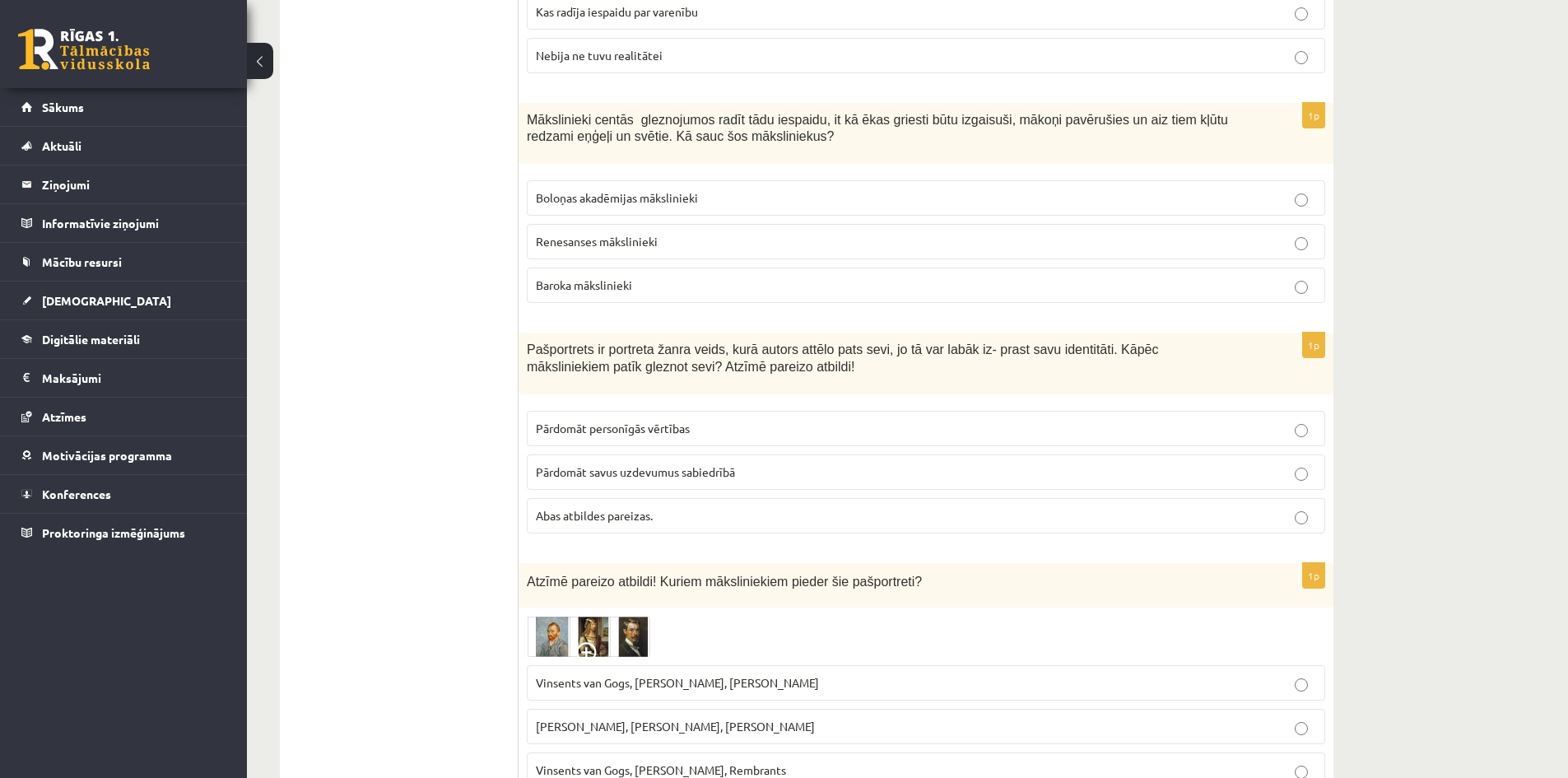
click at [618, 508] on span "Abas atbildes pareizas." at bounding box center [595, 515] width 117 height 15
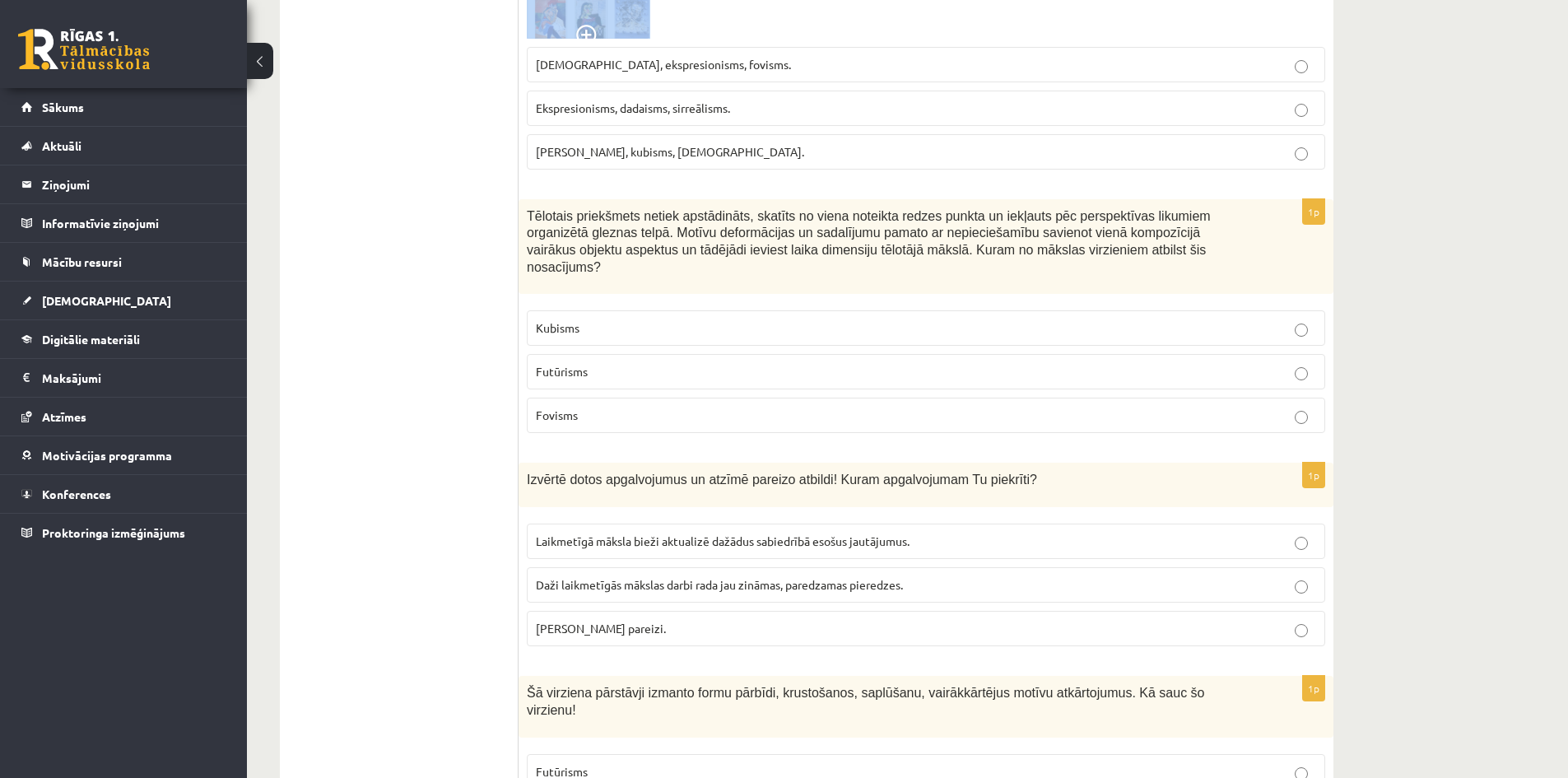
scroll to position [2827, 0]
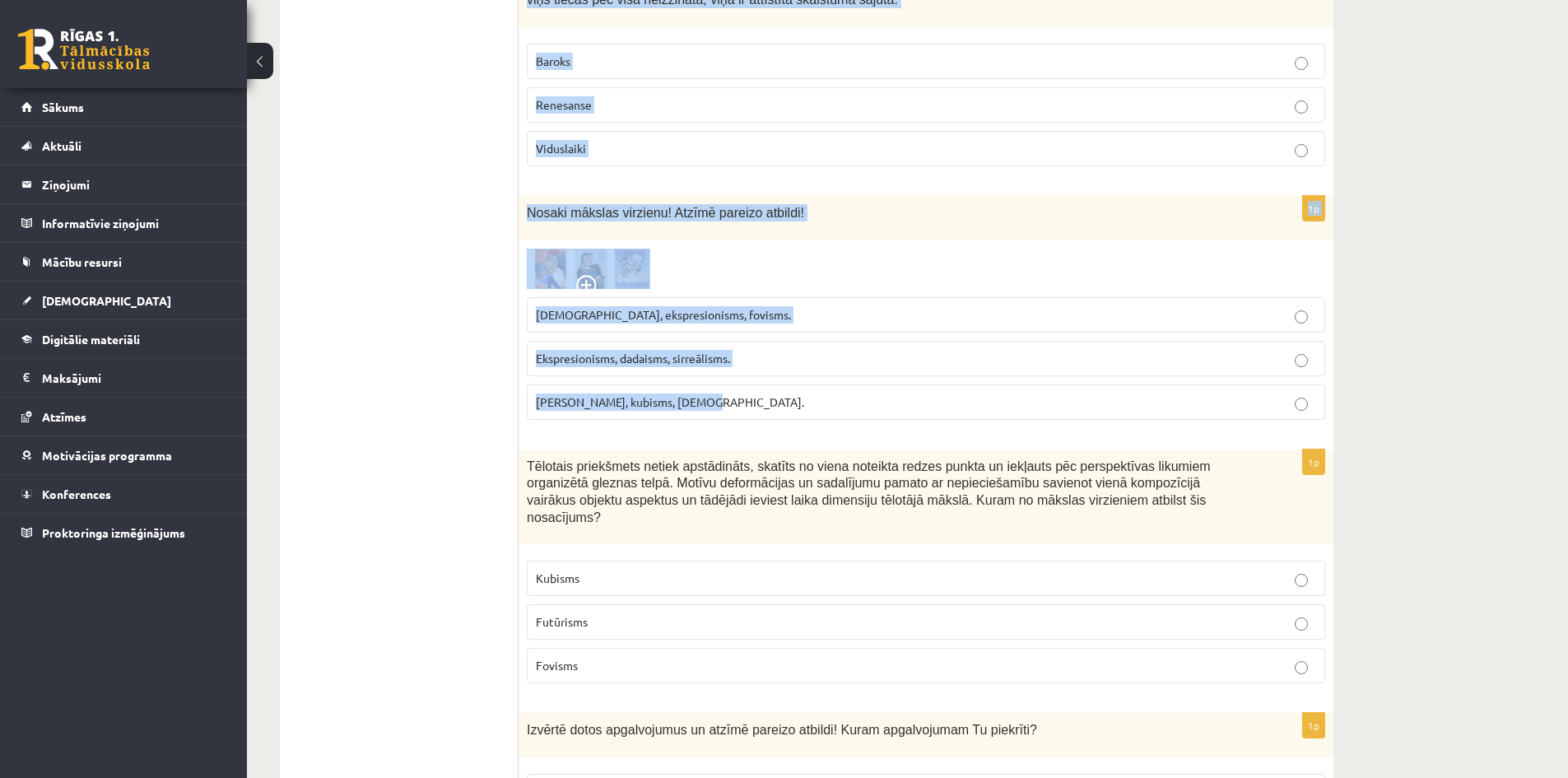
drag, startPoint x: 522, startPoint y: 67, endPoint x: 810, endPoint y: 400, distance: 440.3
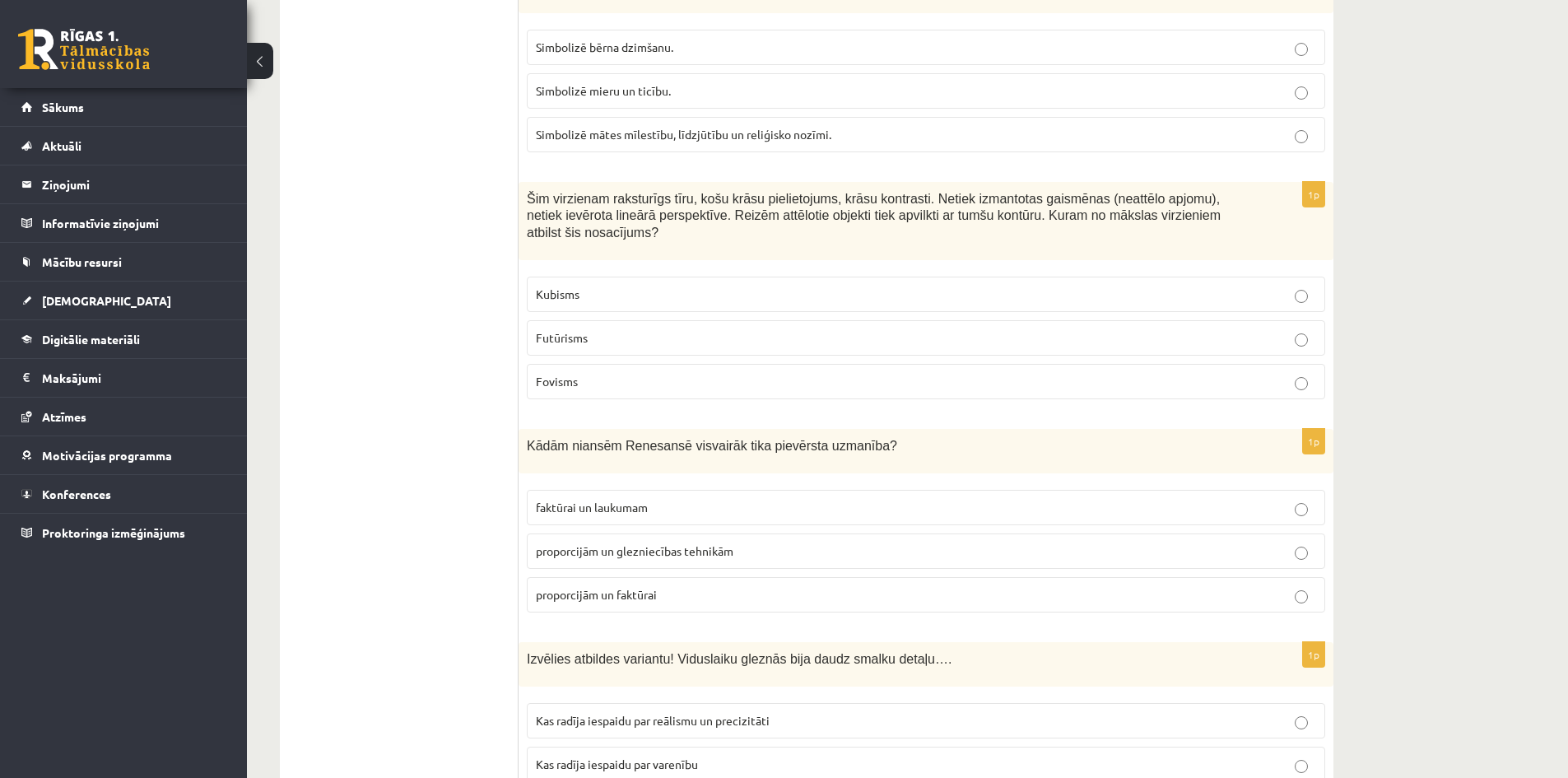
scroll to position [1099, 0]
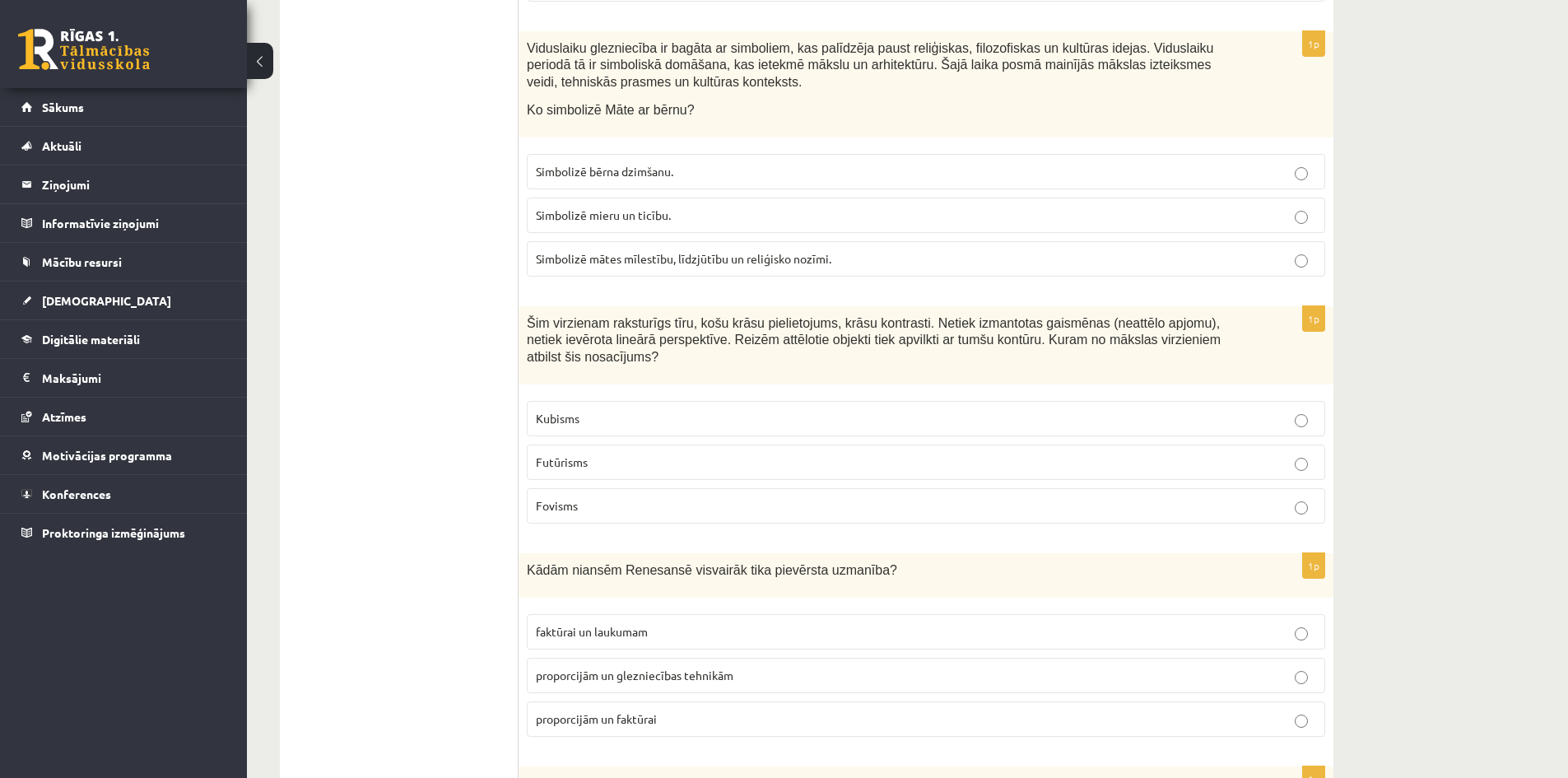
click at [727, 454] on p "Futūrisms" at bounding box center [926, 462] width 780 height 17
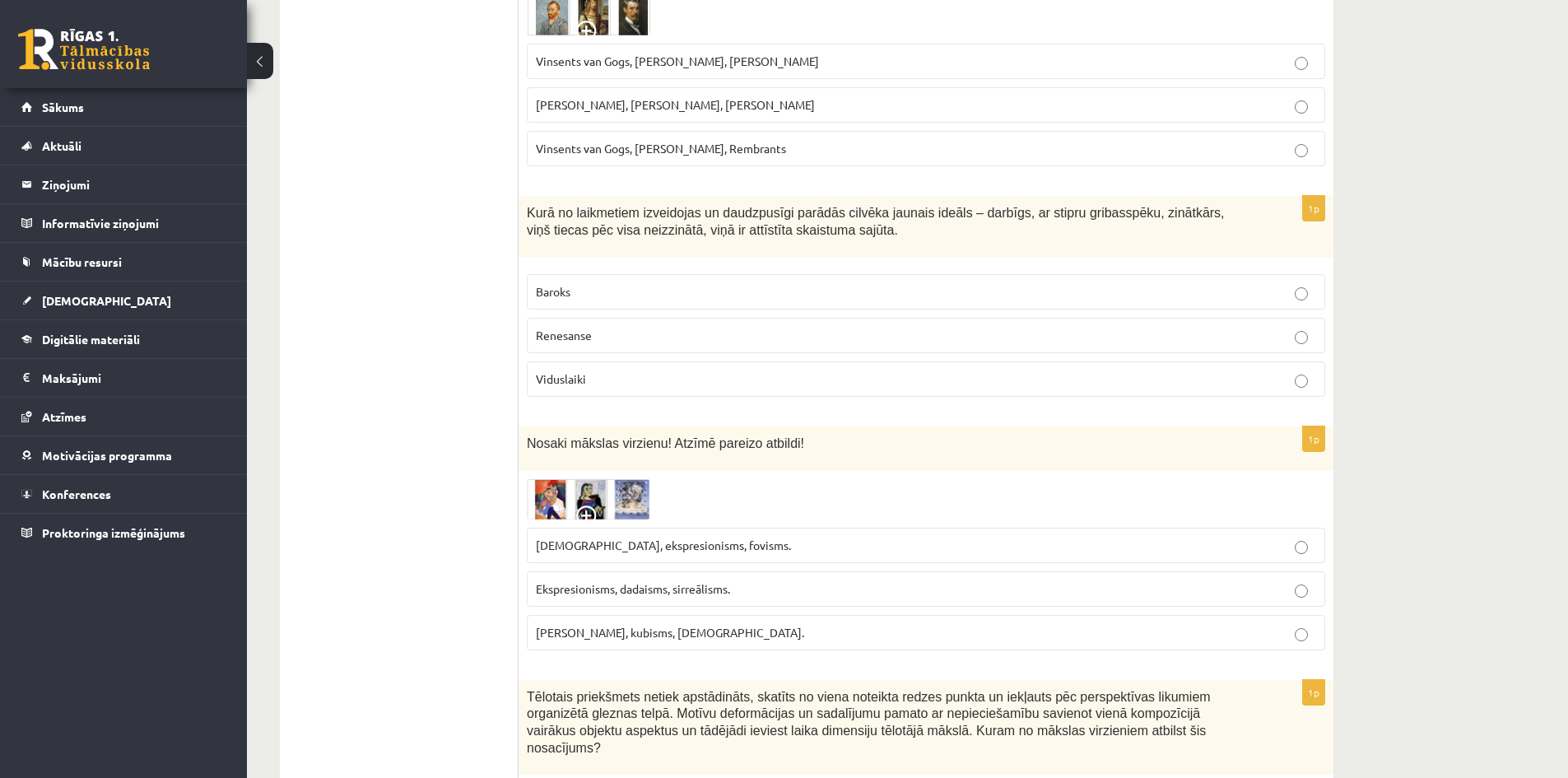
scroll to position [2581, 0]
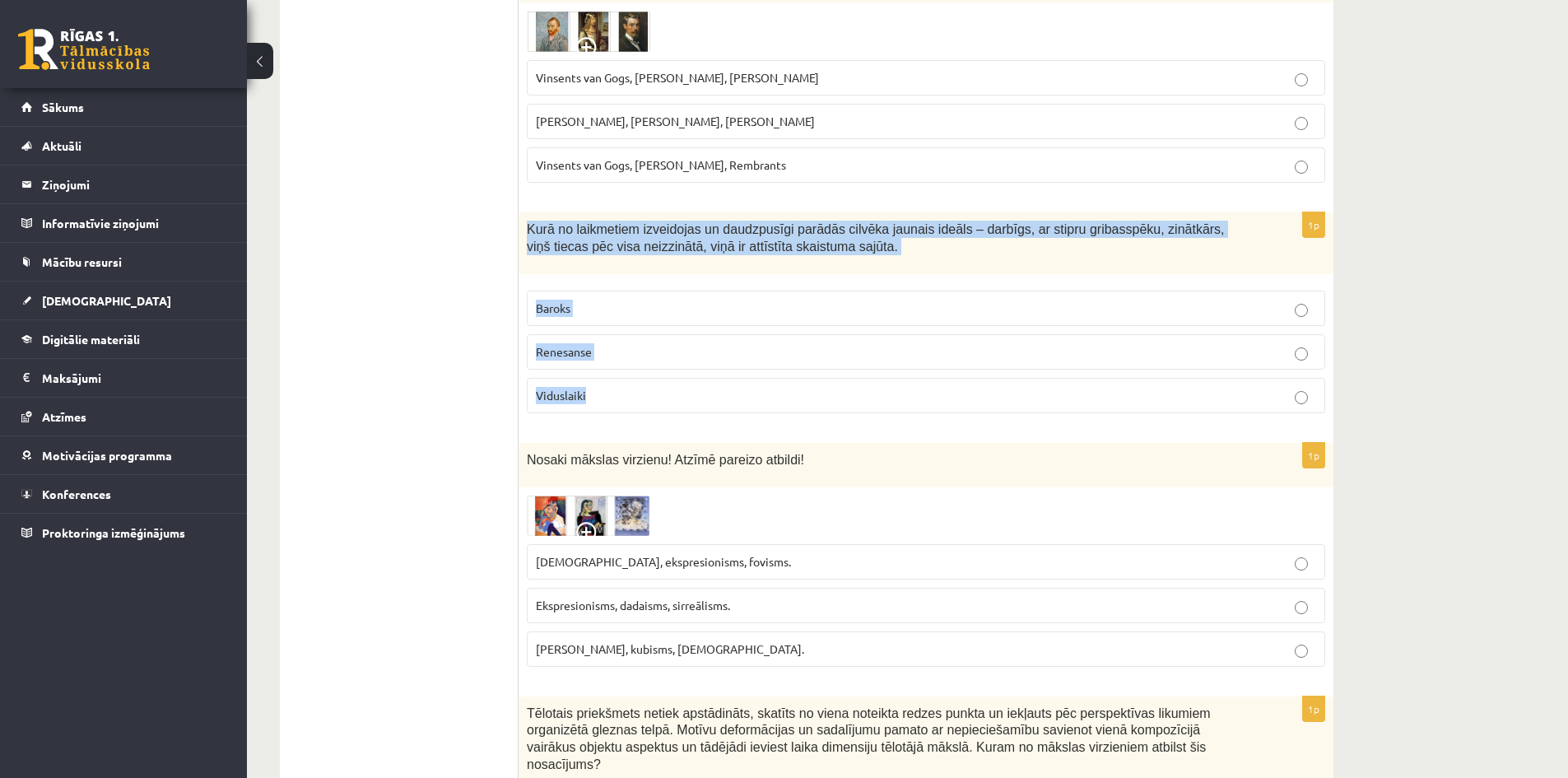
drag, startPoint x: 528, startPoint y: 208, endPoint x: 733, endPoint y: 391, distance: 274.8
click at [733, 391] on div "1p Kurā no laikmetiem izveidojas un daudzpusīgi parādās cilvēka jaunais ideāls …" at bounding box center [926, 320] width 815 height 214
copy div "Kurā no laikmetiem izveidojas un daudzpusīgi parādās cilvēka jaunais ideāls – d…"
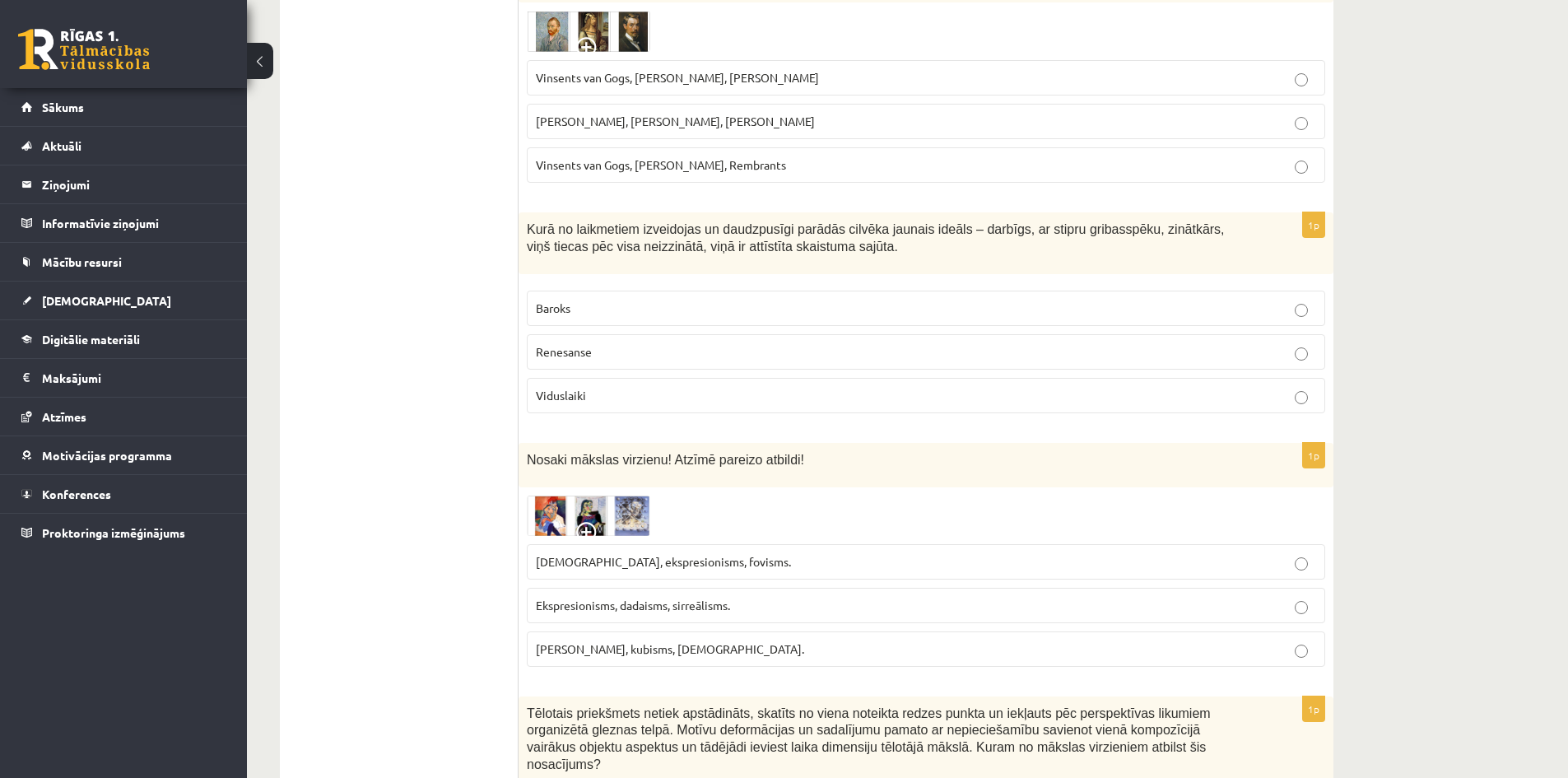
drag, startPoint x: 426, startPoint y: 348, endPoint x: 564, endPoint y: 334, distance: 138.7
drag, startPoint x: 597, startPoint y: 332, endPoint x: 696, endPoint y: 326, distance: 99.2
click at [599, 343] on p "Renesanse" at bounding box center [926, 352] width 780 height 17
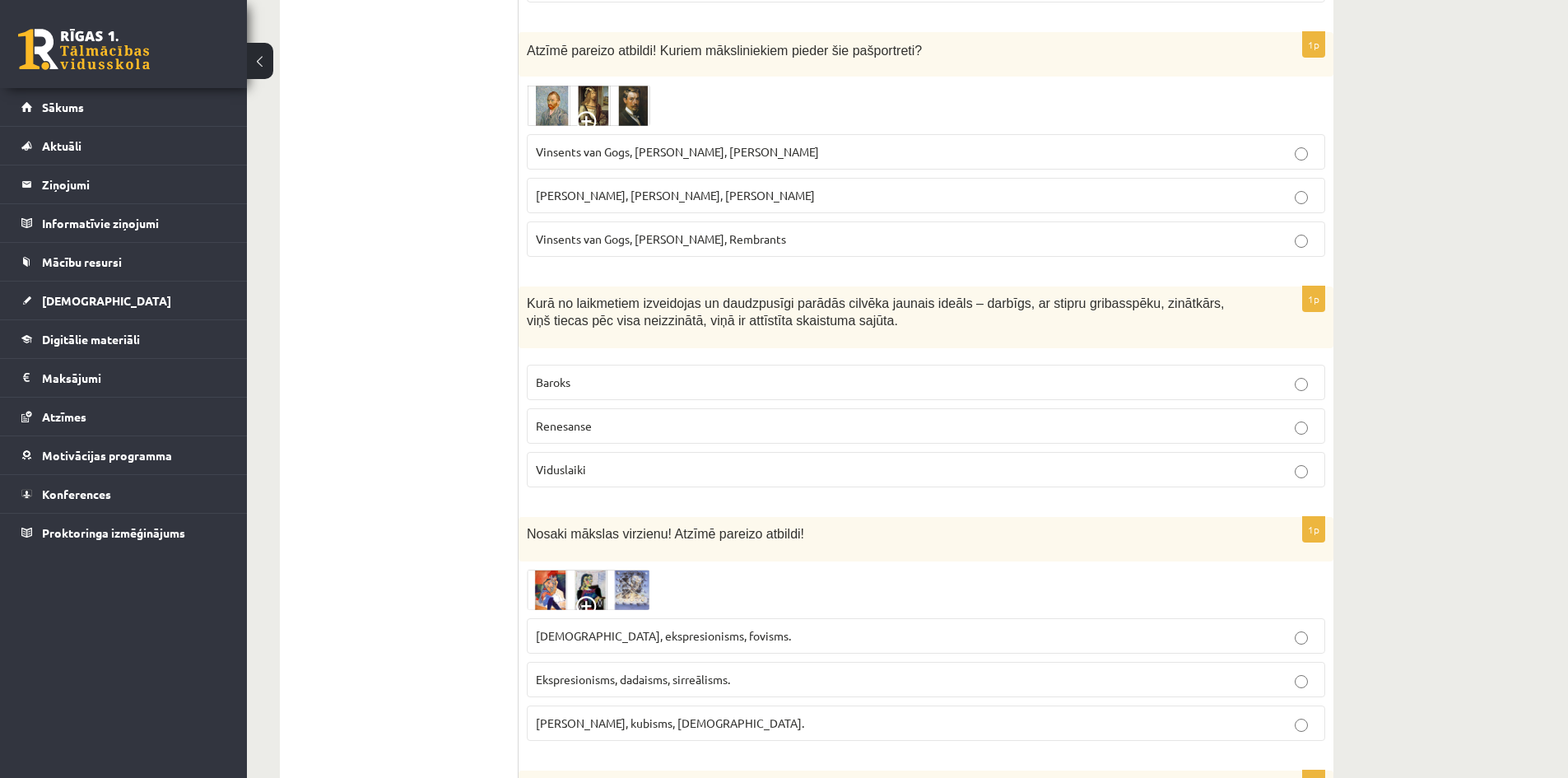
scroll to position [2416, 0]
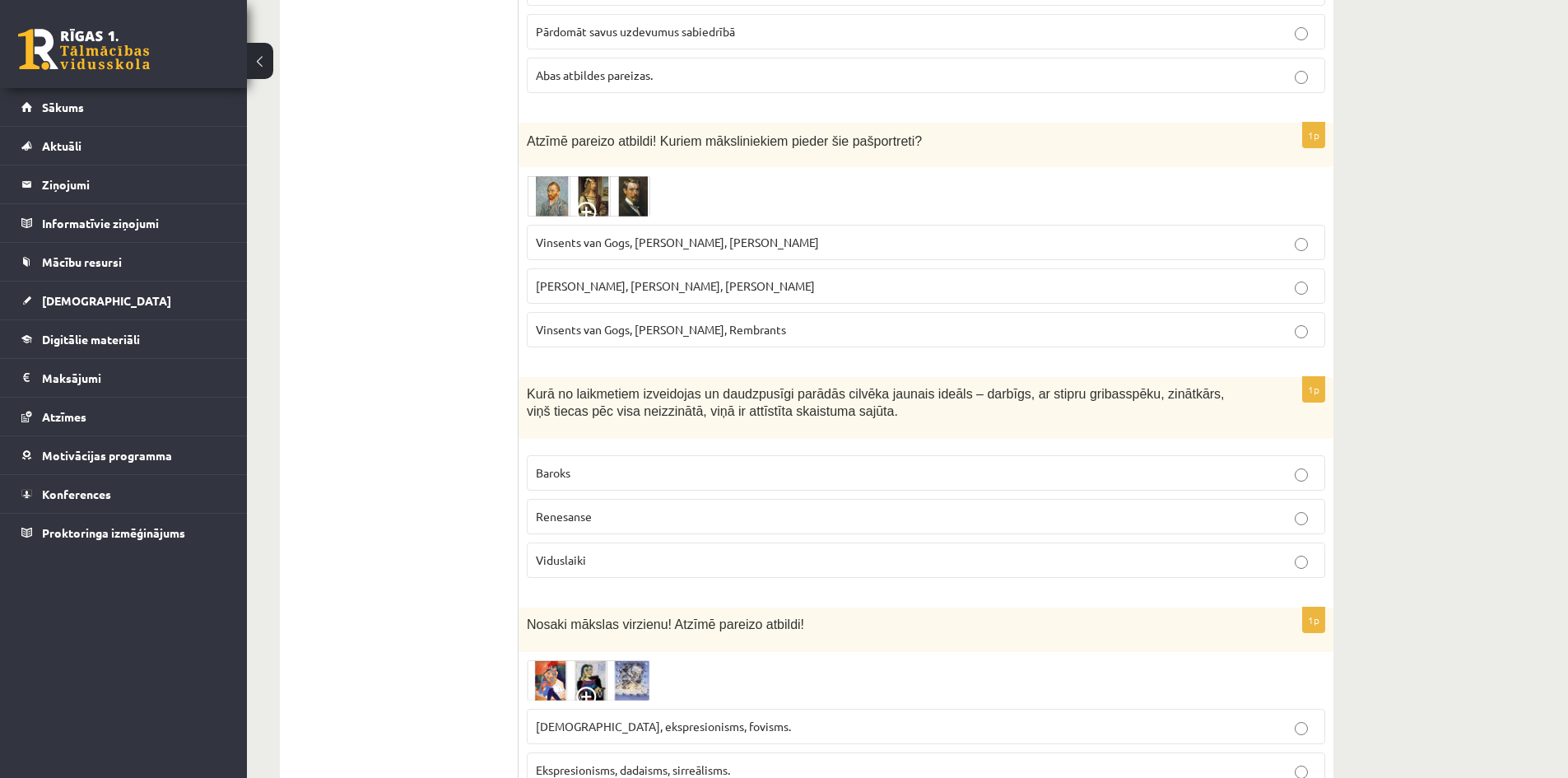
drag, startPoint x: 527, startPoint y: 118, endPoint x: 822, endPoint y: 269, distance: 331.4
click at [822, 269] on div "1p Atzīmē pareizo atbildi! Kuriem māksliniekiem pieder šie pašportreti? Vinsent…" at bounding box center [926, 242] width 815 height 239
copy div "Atzīmē pareizo atbildi! Kuriem māksliniekiem pieder šie pašportreti? Vinsents v…"
click at [733, 224] on label "Vinsents van Gogs, Albrehts Dīrers, Janis Rozentāls" at bounding box center [926, 242] width 799 height 35
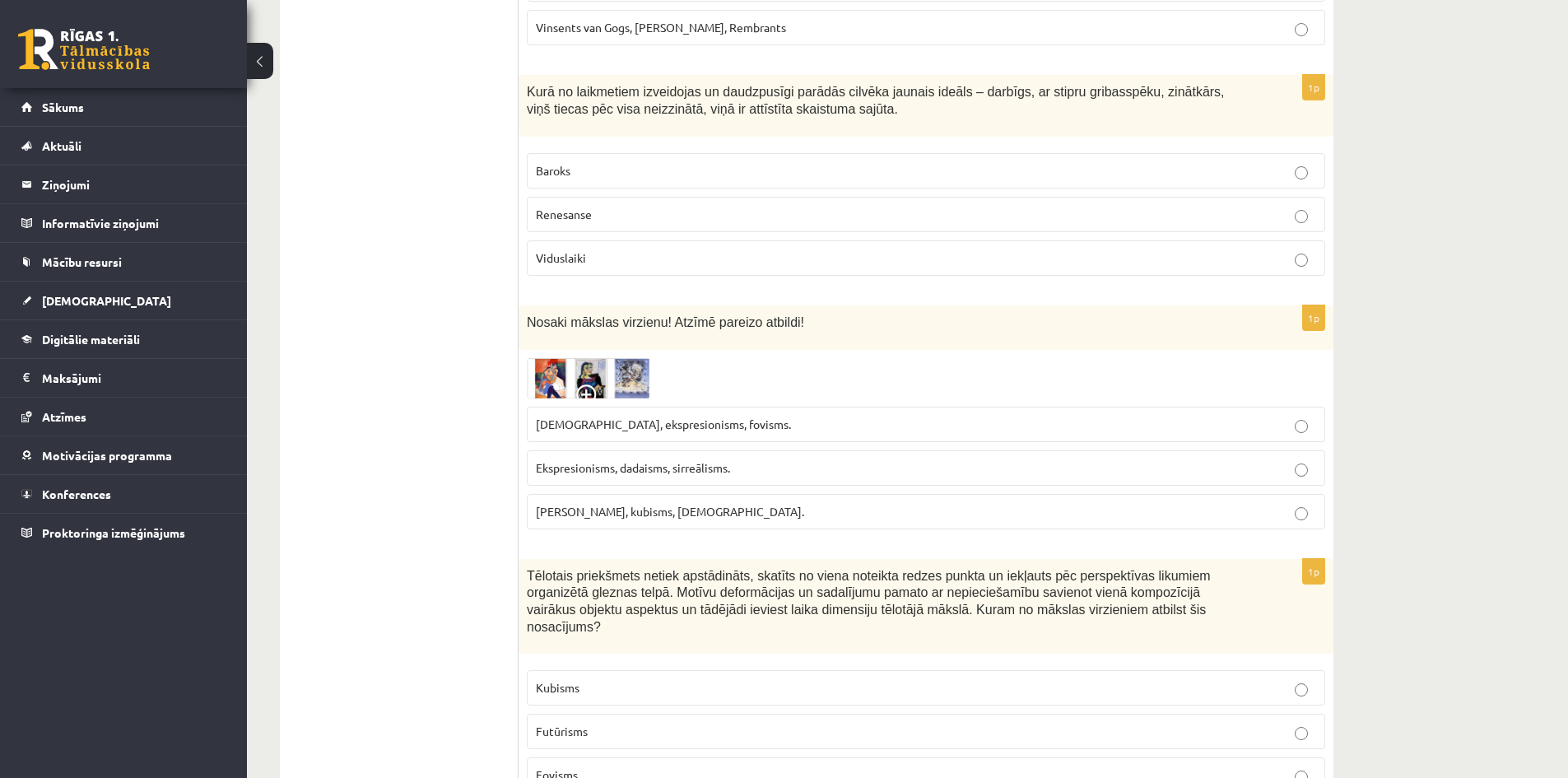
scroll to position [2745, 0]
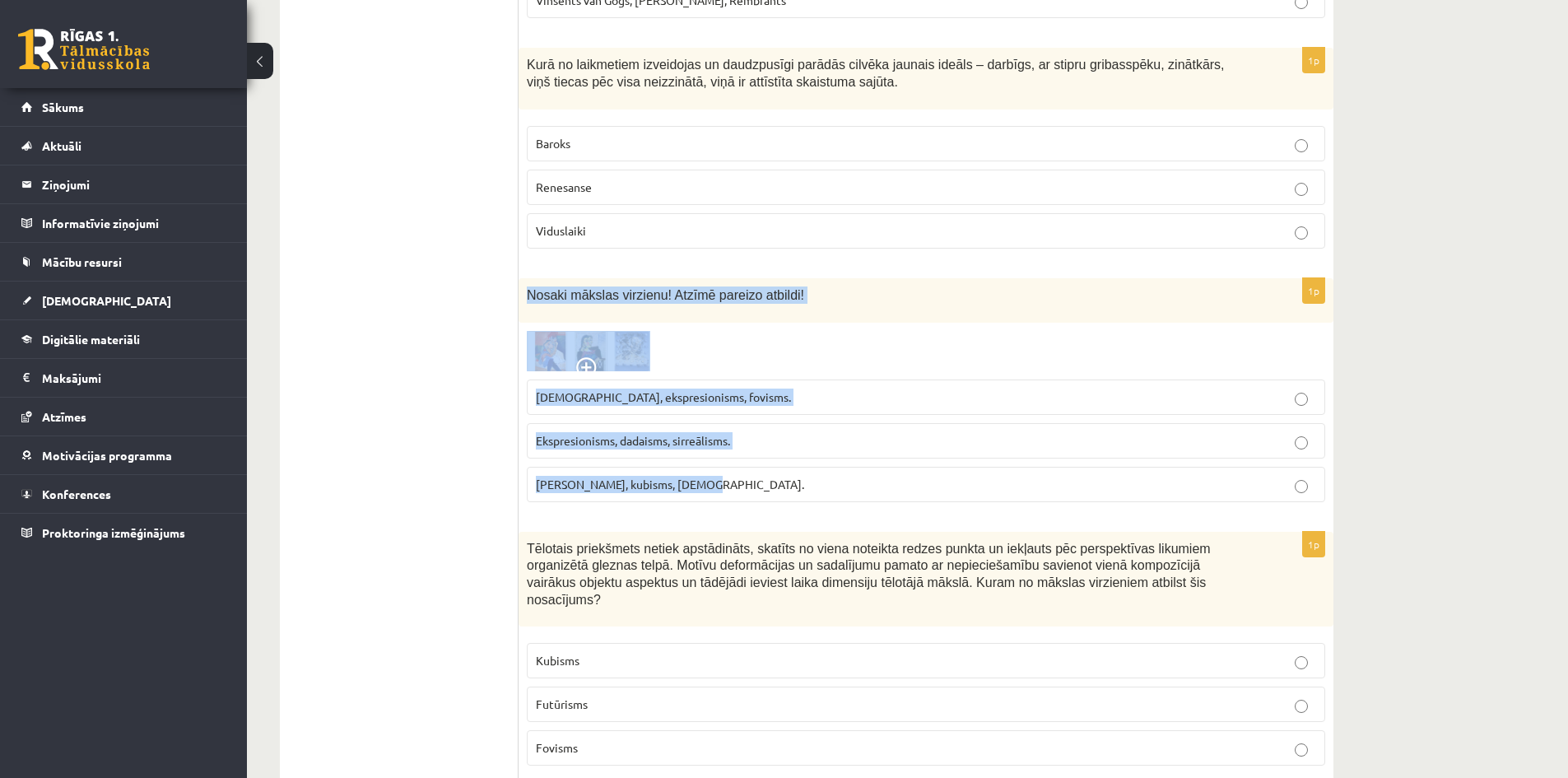
drag, startPoint x: 525, startPoint y: 278, endPoint x: 771, endPoint y: 491, distance: 325.4
click at [771, 491] on div "1p Nosaki mākslas virzienu! Atzīmē pareizo atbildi! Sirreālisms, ekspresionisms…" at bounding box center [926, 396] width 815 height 237
copy div "Nosaki mākslas virzienu! Atzīmē pareizo atbildi! Sirreālisms, ekspresionisms, f…"
click at [558, 331] on img at bounding box center [588, 352] width 123 height 41
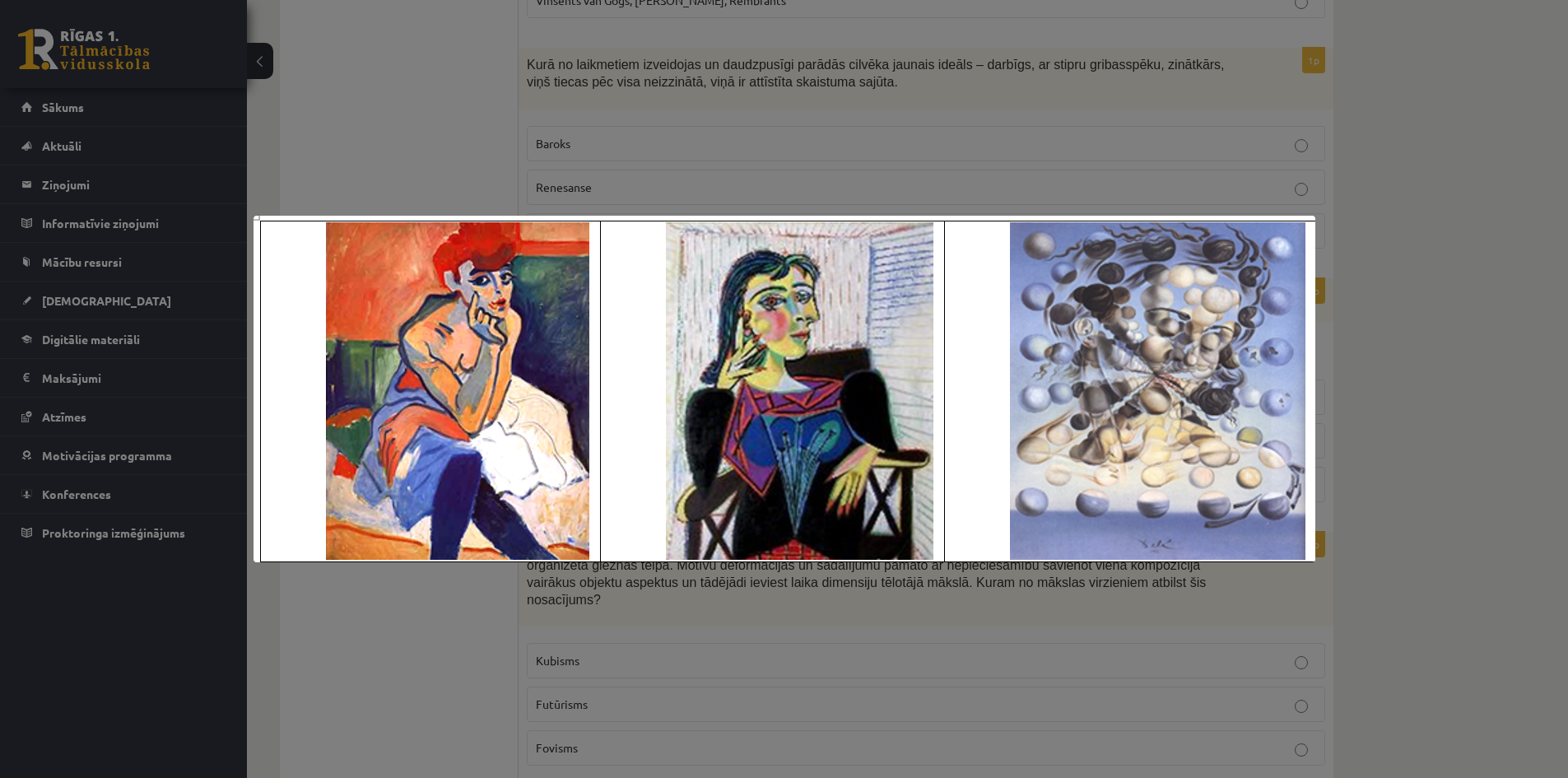
click at [397, 117] on div at bounding box center [784, 389] width 1568 height 778
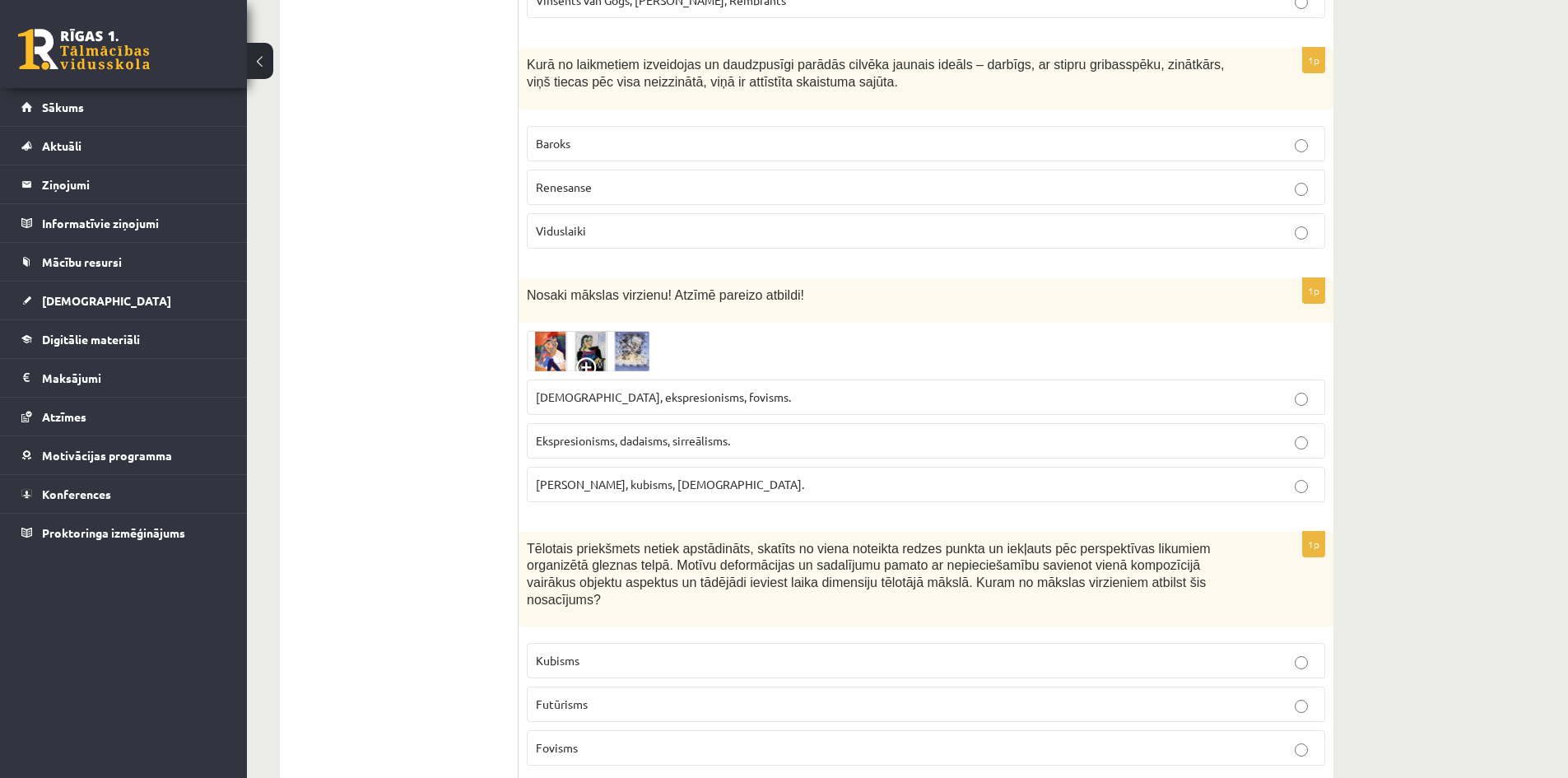
click at [635, 433] on span "Ekspresionisms, dadaisms, sirreālisms." at bounding box center [633, 440] width 194 height 15
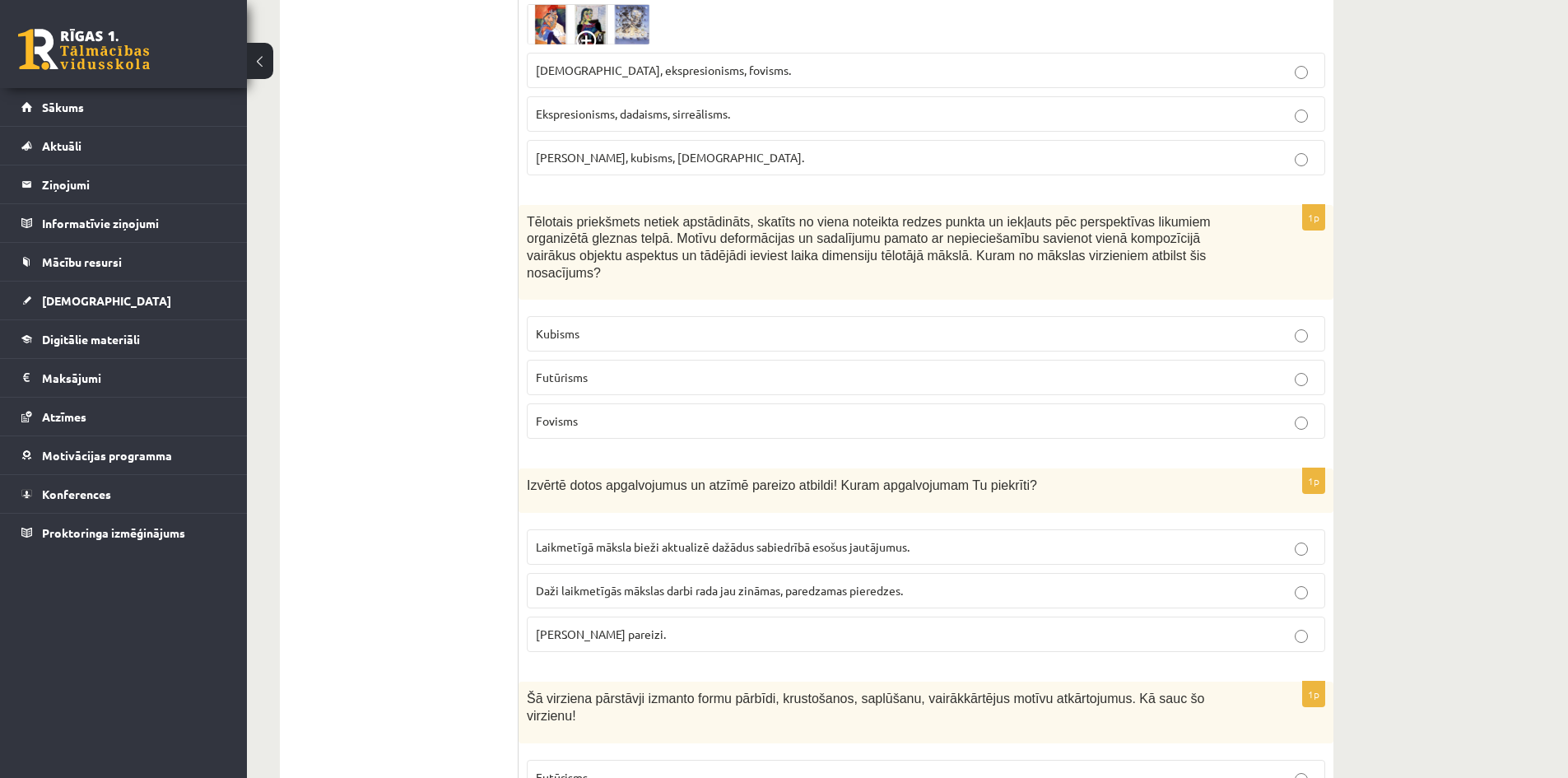
scroll to position [3074, 0]
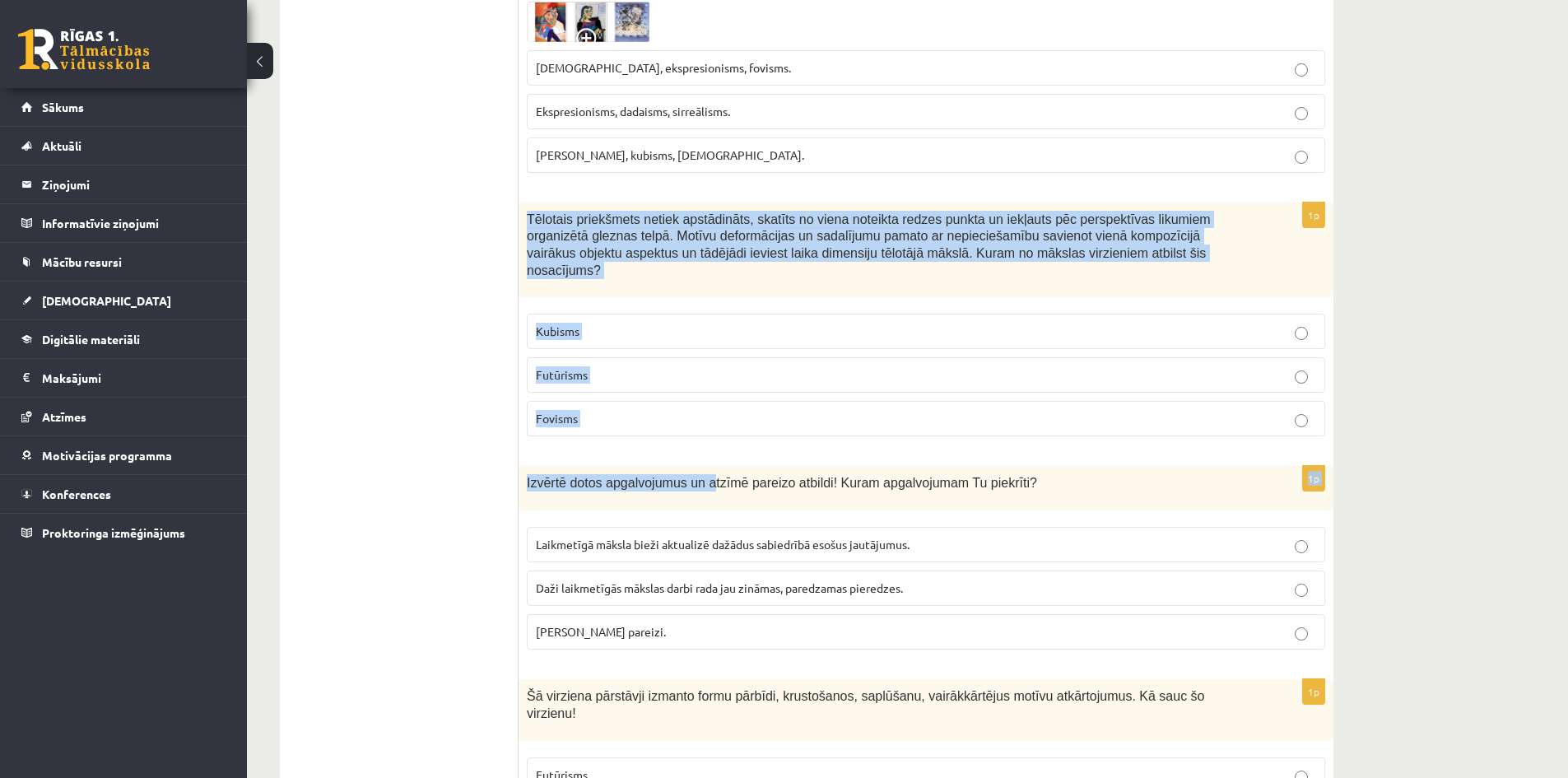
drag, startPoint x: 527, startPoint y: 198, endPoint x: 701, endPoint y: 417, distance: 279.7
drag, startPoint x: 702, startPoint y: 416, endPoint x: 686, endPoint y: 407, distance: 18.4
click at [702, 413] on div "1p Tēlotais priekšmets netiek apstādināts, skatīts no viena noteikta redzes pun…" at bounding box center [926, 325] width 815 height 248
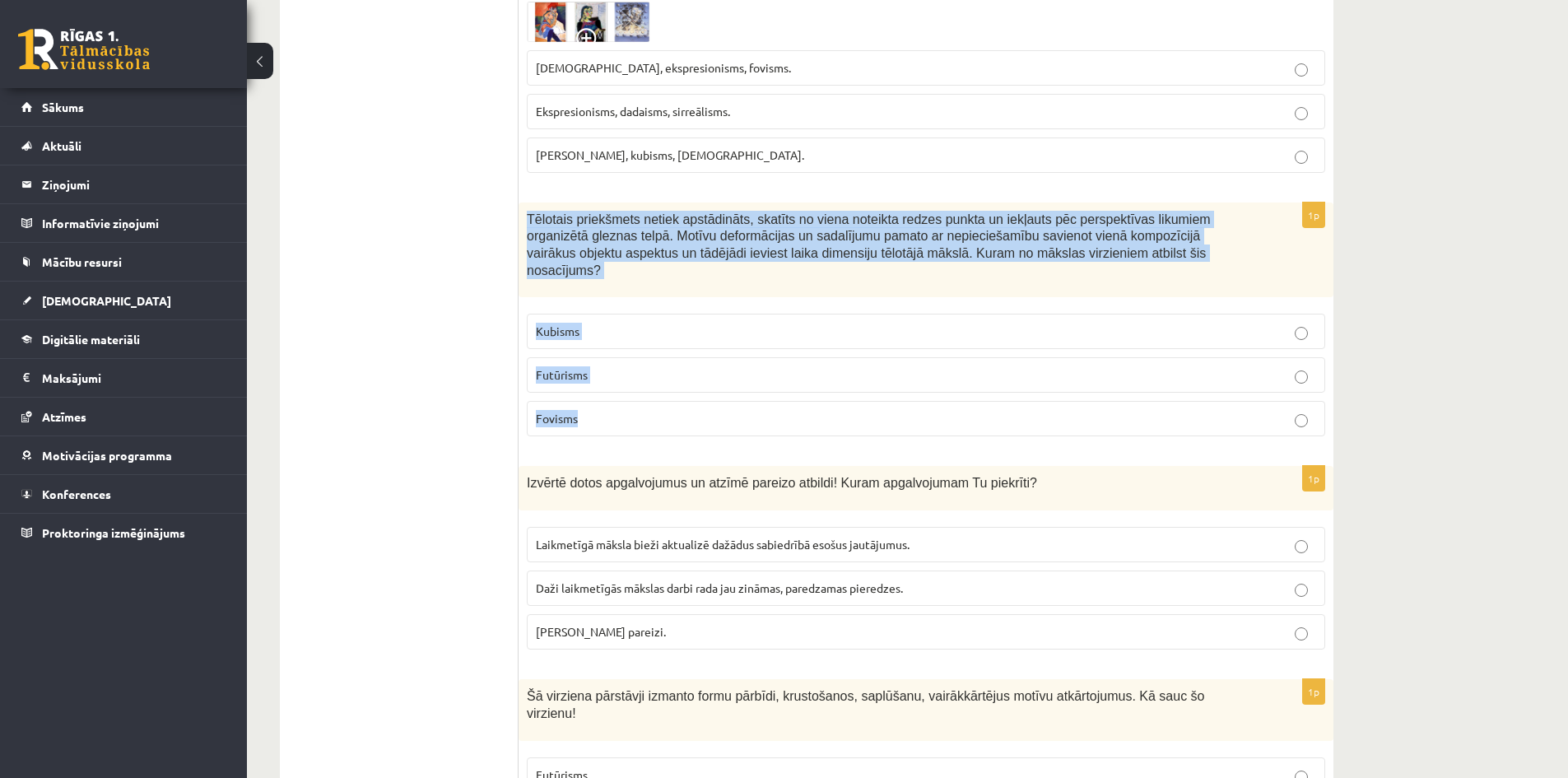
drag, startPoint x: 525, startPoint y: 198, endPoint x: 690, endPoint y: 381, distance: 246.4
click at [690, 381] on div "1p Tēlotais priekšmets netiek apstādināts, skatīts no viena noteikta redzes pun…" at bounding box center [926, 325] width 815 height 248
copy div "Tēlotais priekšmets netiek apstādināts, skatīts no viena noteikta redzes punkta…"
click at [613, 322] on p "Kubisms" at bounding box center [926, 331] width 780 height 17
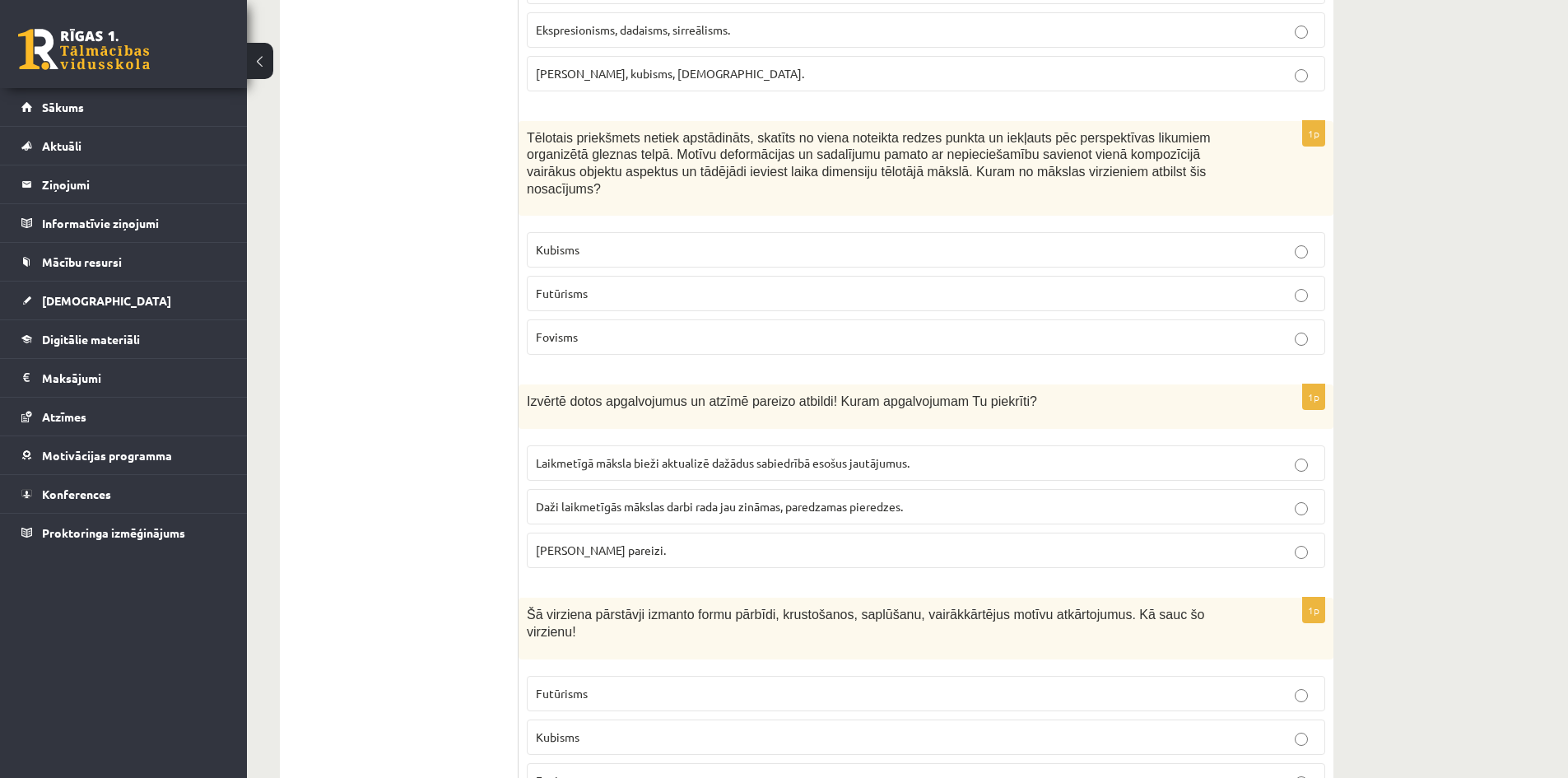
scroll to position [3157, 0]
drag, startPoint x: 524, startPoint y: 365, endPoint x: 820, endPoint y: 500, distance: 325.3
click at [820, 500] on div "1p Izvērtē dotos apgalvojumus un atzīmē pareizo atbildi! Kuram apgalvojumam Tu …" at bounding box center [926, 482] width 815 height 197
copy div "Izvērtē dotos apgalvojumus un atzīmē pareizo atbildi! Kuram apgalvojumam Tu pie…"
click at [577, 542] on span "Abi apgalvojumi pareizi." at bounding box center [601, 549] width 130 height 15
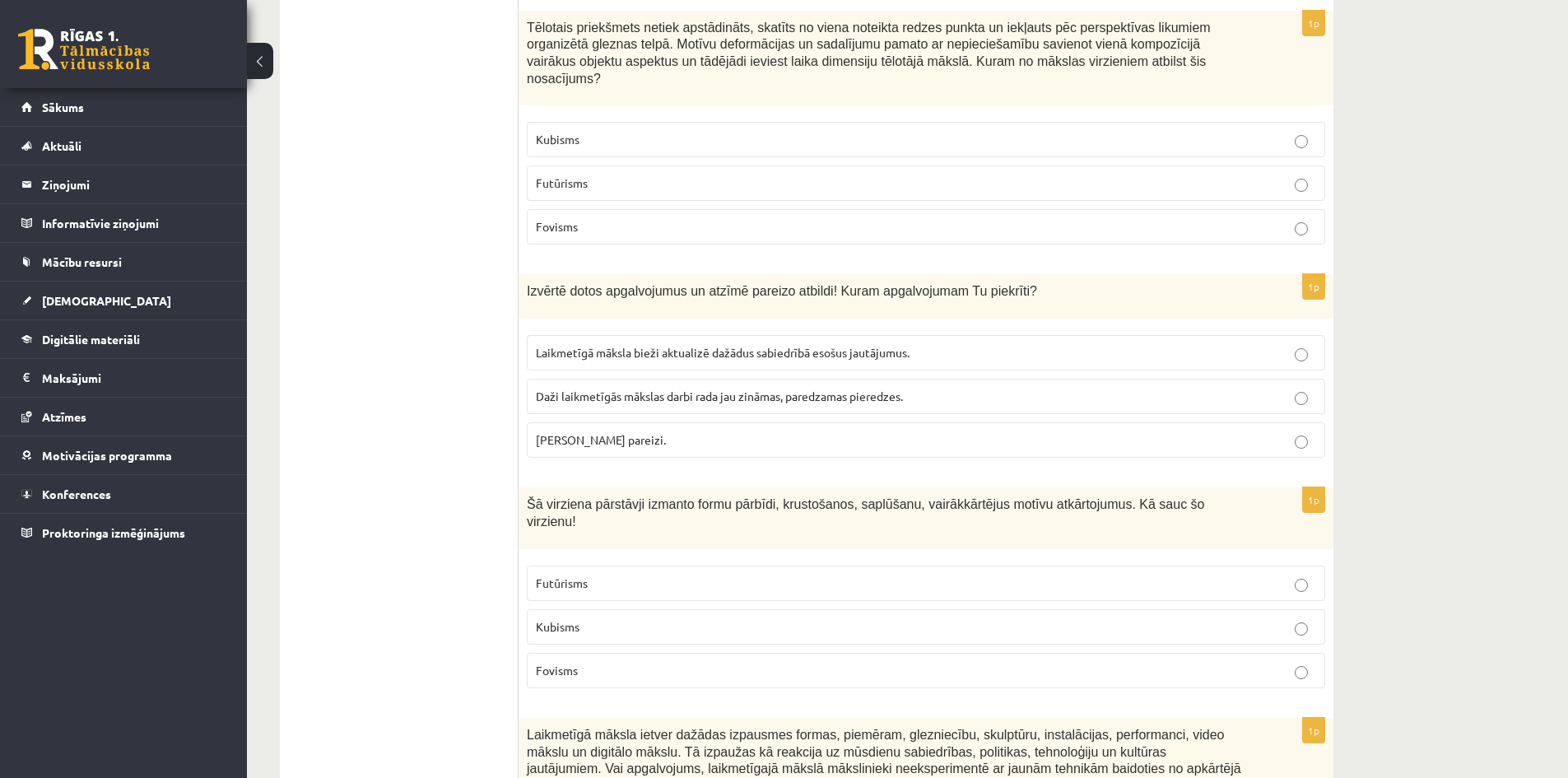
scroll to position [3403, 0]
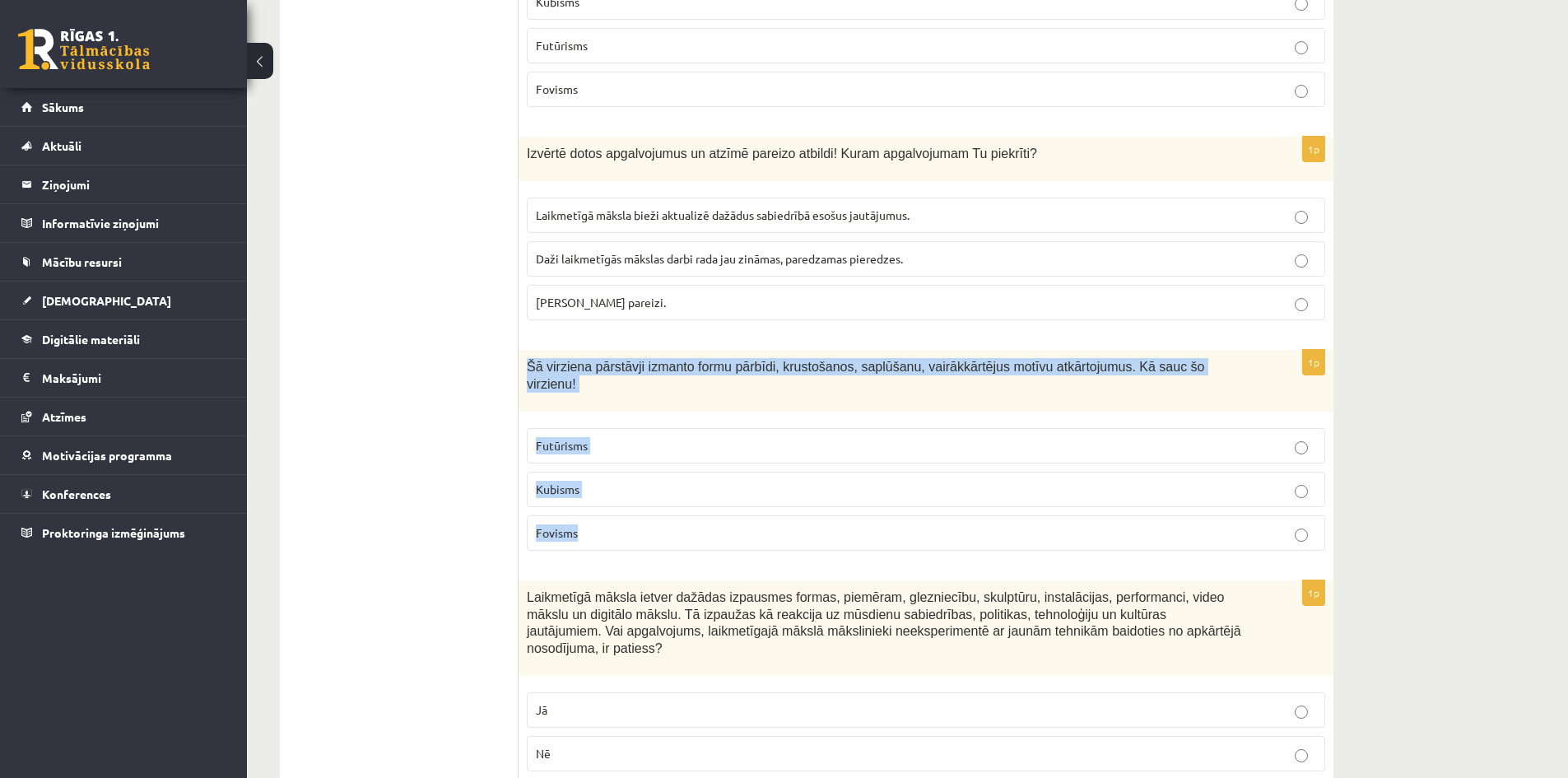
drag, startPoint x: 527, startPoint y: 332, endPoint x: 789, endPoint y: 492, distance: 307.0
click at [789, 492] on div "1p Šā virziena pārstāvji izmanto formu pārbīdi, krustošanos, saplūšanu, vairākk…" at bounding box center [926, 457] width 815 height 214
copy div "Šā virziena pārstāvji izmanto formu pārbīdi, krustošanos, saplūšanu, vairākkārt…"
click at [650, 437] on p "Futūrisms" at bounding box center [926, 446] width 780 height 17
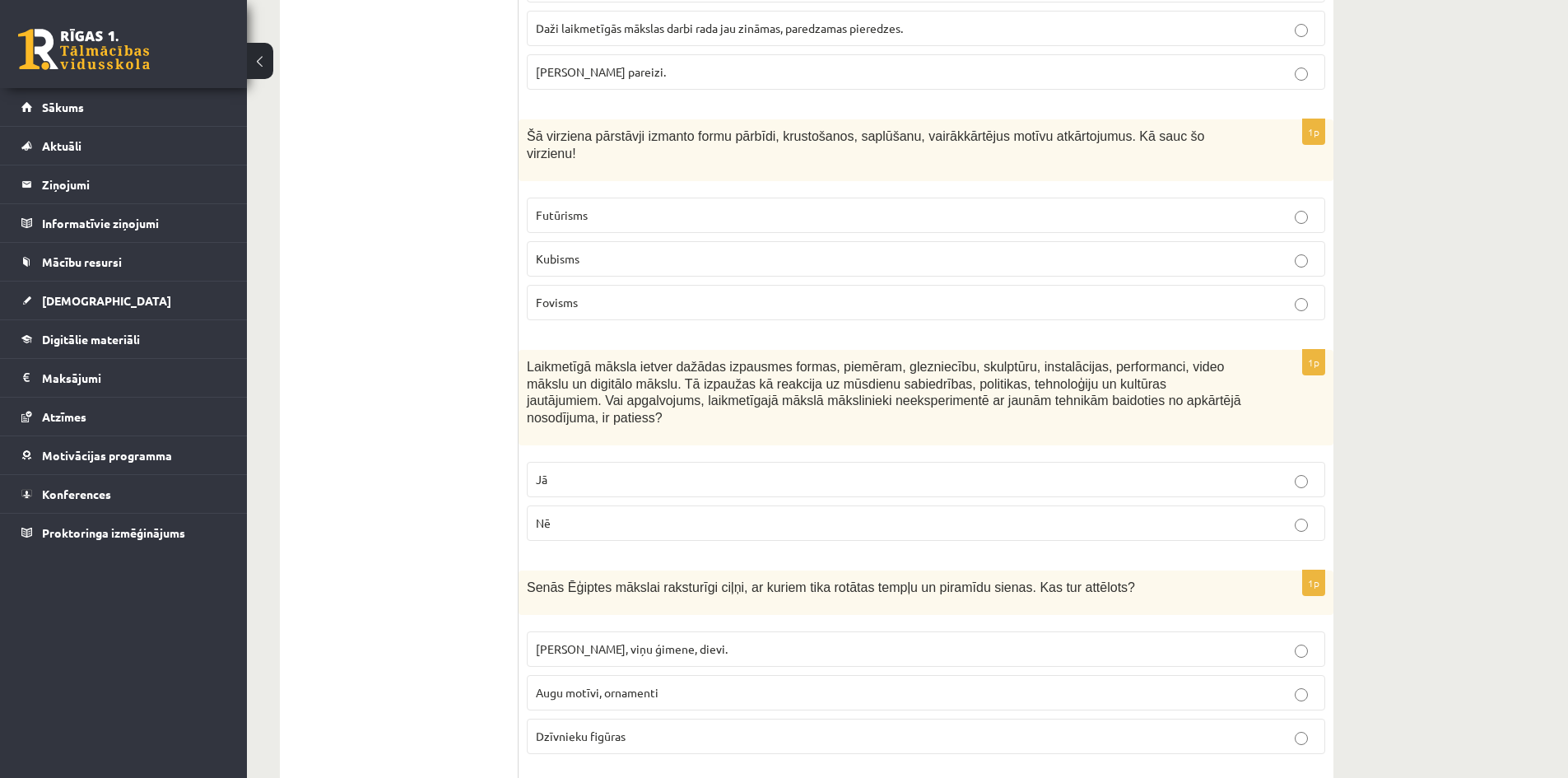
scroll to position [3651, 0]
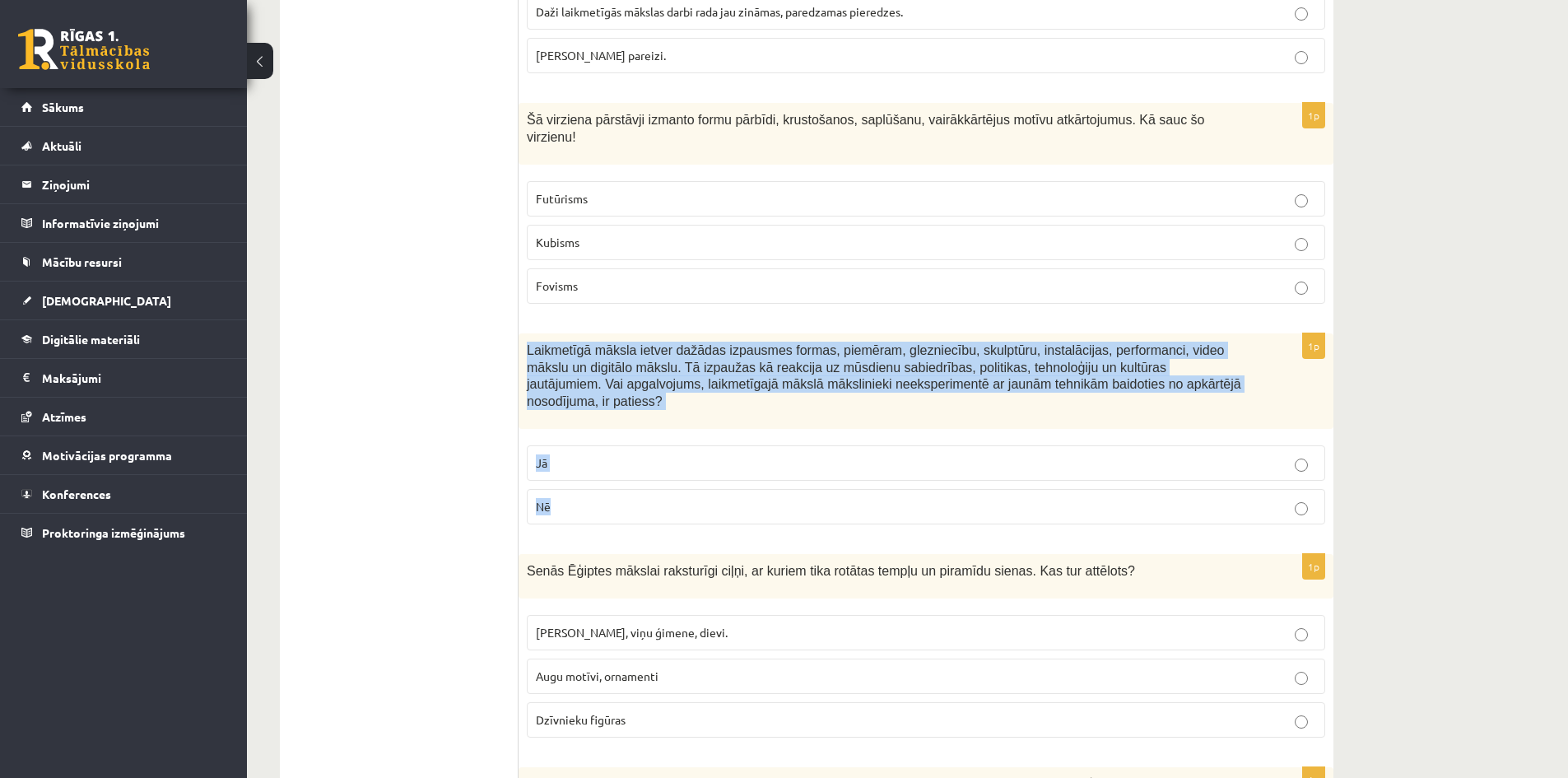
drag, startPoint x: 522, startPoint y: 299, endPoint x: 718, endPoint y: 452, distance: 248.6
click at [718, 452] on div "1p Laikmetīgā māksla ietver dažādas izpausmes formas, piemēram, glezniecību, sk…" at bounding box center [926, 435] width 815 height 204
copy div "Laikmetīgā māksla ietver dažādas izpausmes formas, piemēram, glezniecību, skulp…"
click at [595, 498] on p "Nē" at bounding box center [926, 507] width 780 height 17
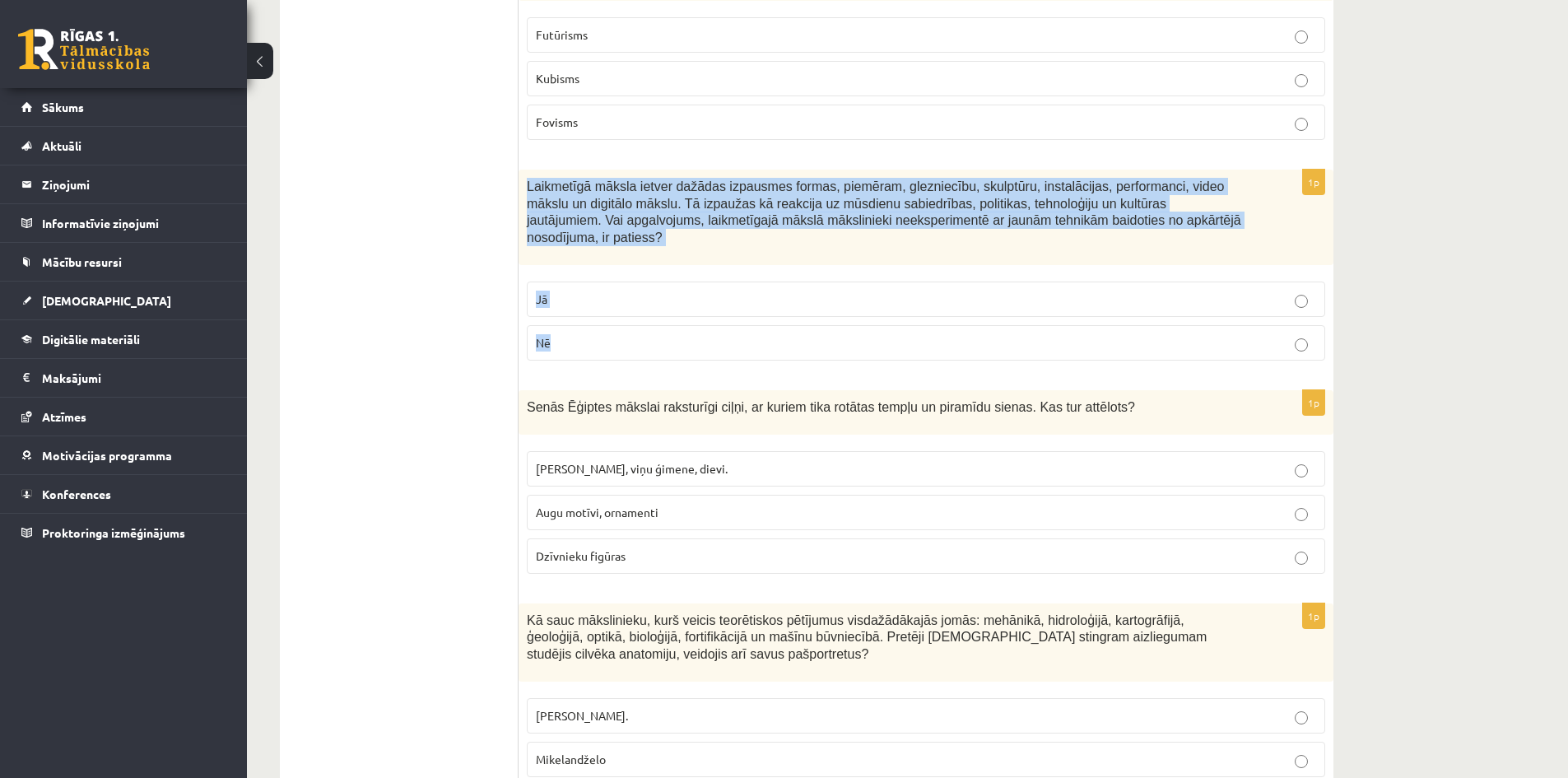
scroll to position [3815, 0]
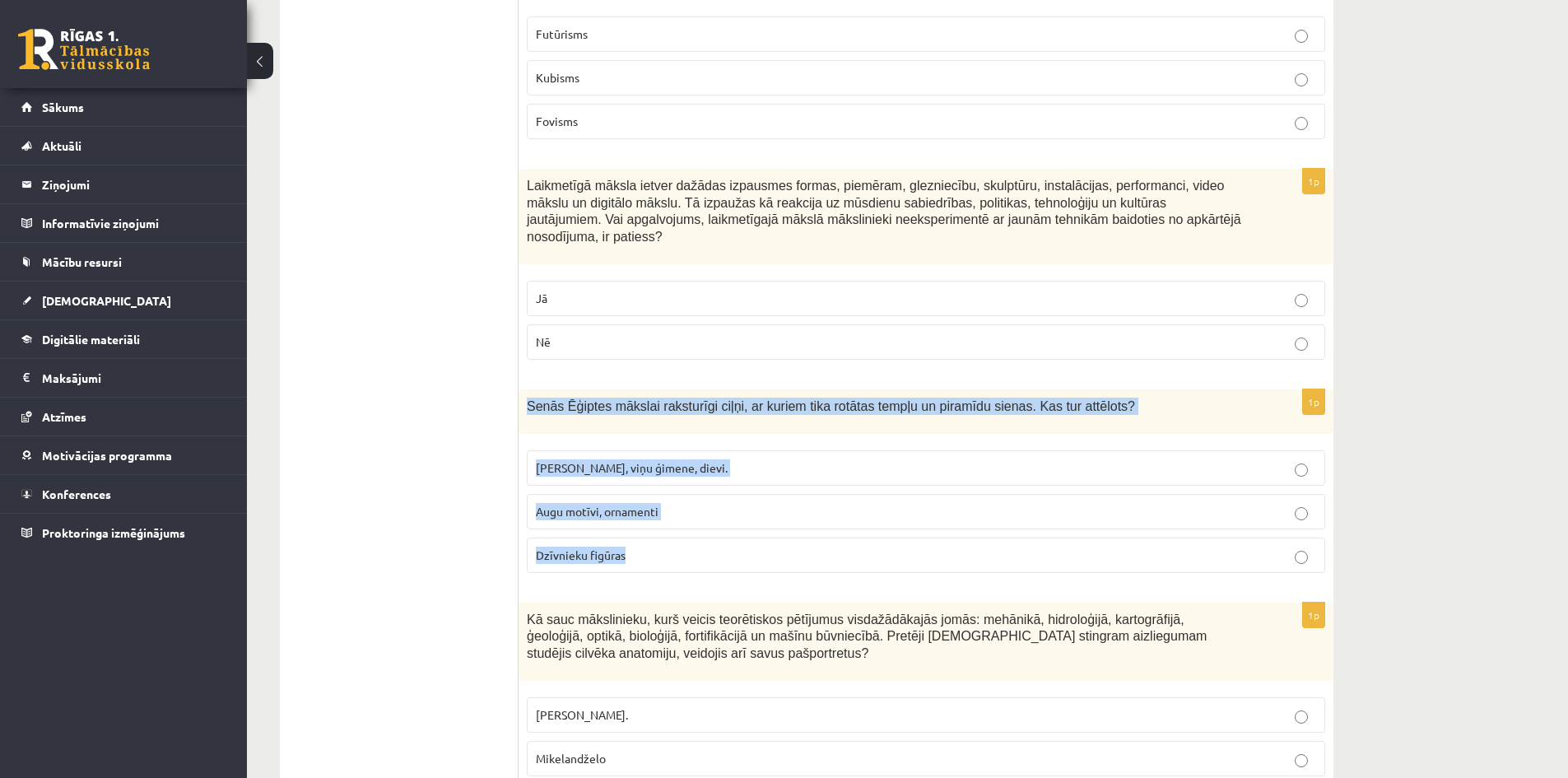
drag, startPoint x: 524, startPoint y: 338, endPoint x: 750, endPoint y: 490, distance: 272.4
click at [750, 490] on div "1p Senās Ēģiptes mākslai raksturīgi ciļņi, ar kuriem tika rotātas tempļu un pir…" at bounding box center [926, 488] width 815 height 197
copy div "Senās Ēģiptes mākslai raksturīgi ciļņi, ar kuriem tika rotātas tempļu un piramī…"
click at [657, 459] on p "Faraoni, viņu ģimene, dievi." at bounding box center [926, 468] width 780 height 17
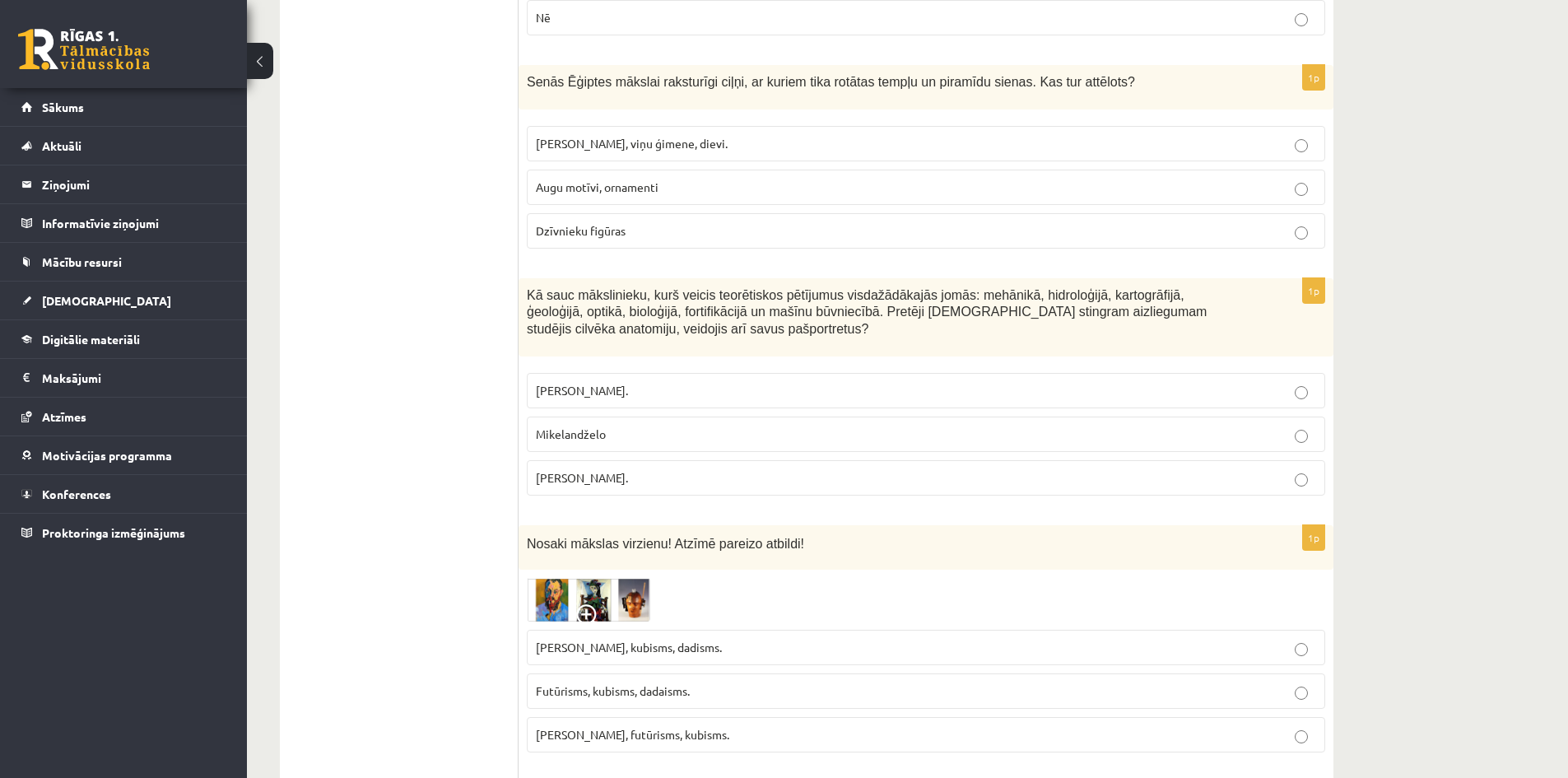
scroll to position [4144, 0]
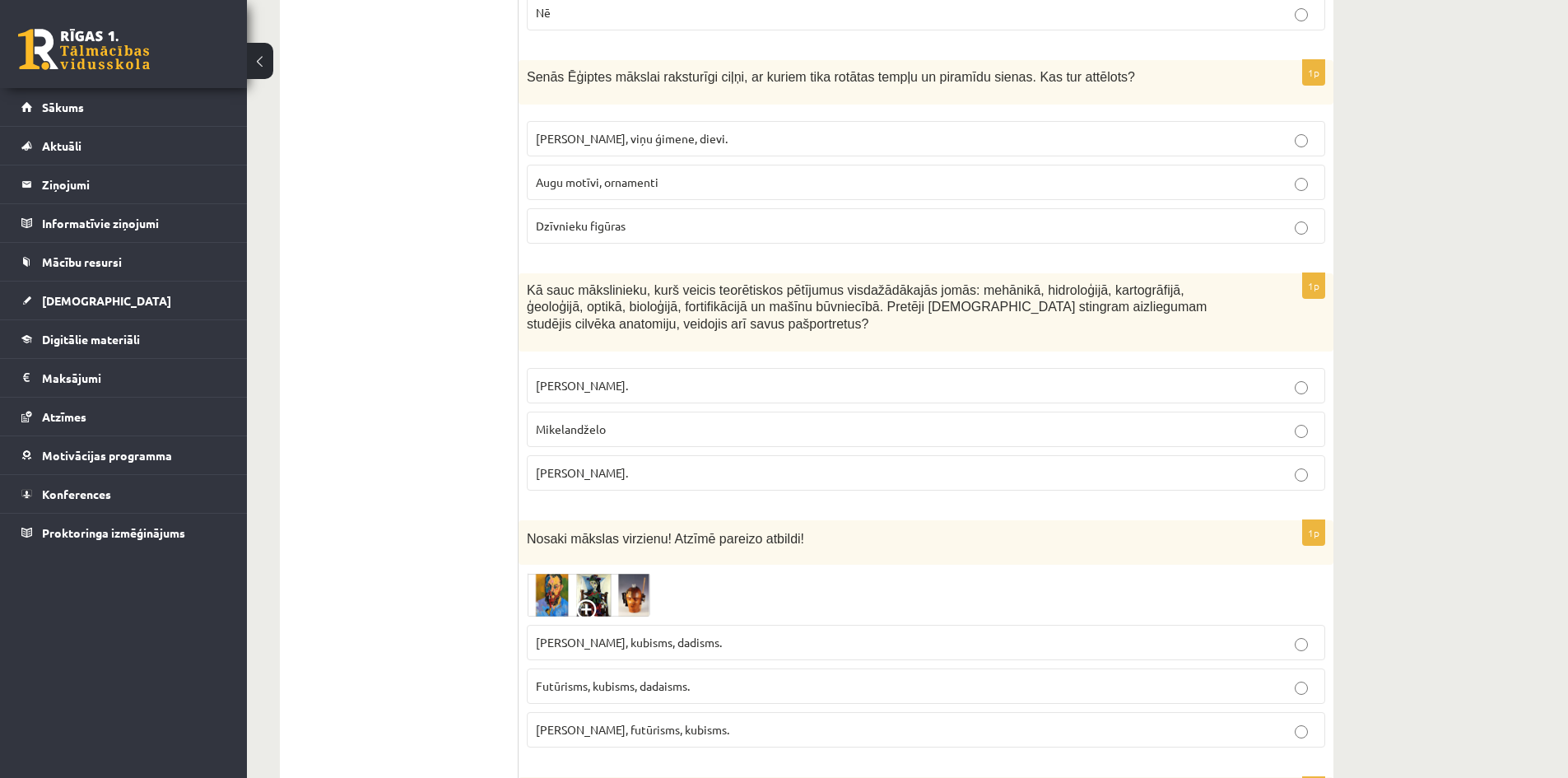
drag, startPoint x: 524, startPoint y: 220, endPoint x: 676, endPoint y: 364, distance: 209.4
click at [693, 387] on div "1p Kā sauc mākslinieku, kurš veicis teorētiskos pētījumus visdažādākajās jomās:…" at bounding box center [926, 388] width 815 height 230
copy div "Kā sauc mākslinieku, kurš veicis teorētiskos pētījumus visdažādākajās jomās: me…"
click at [624, 465] on span "Leonardo da Vinči." at bounding box center [582, 472] width 92 height 15
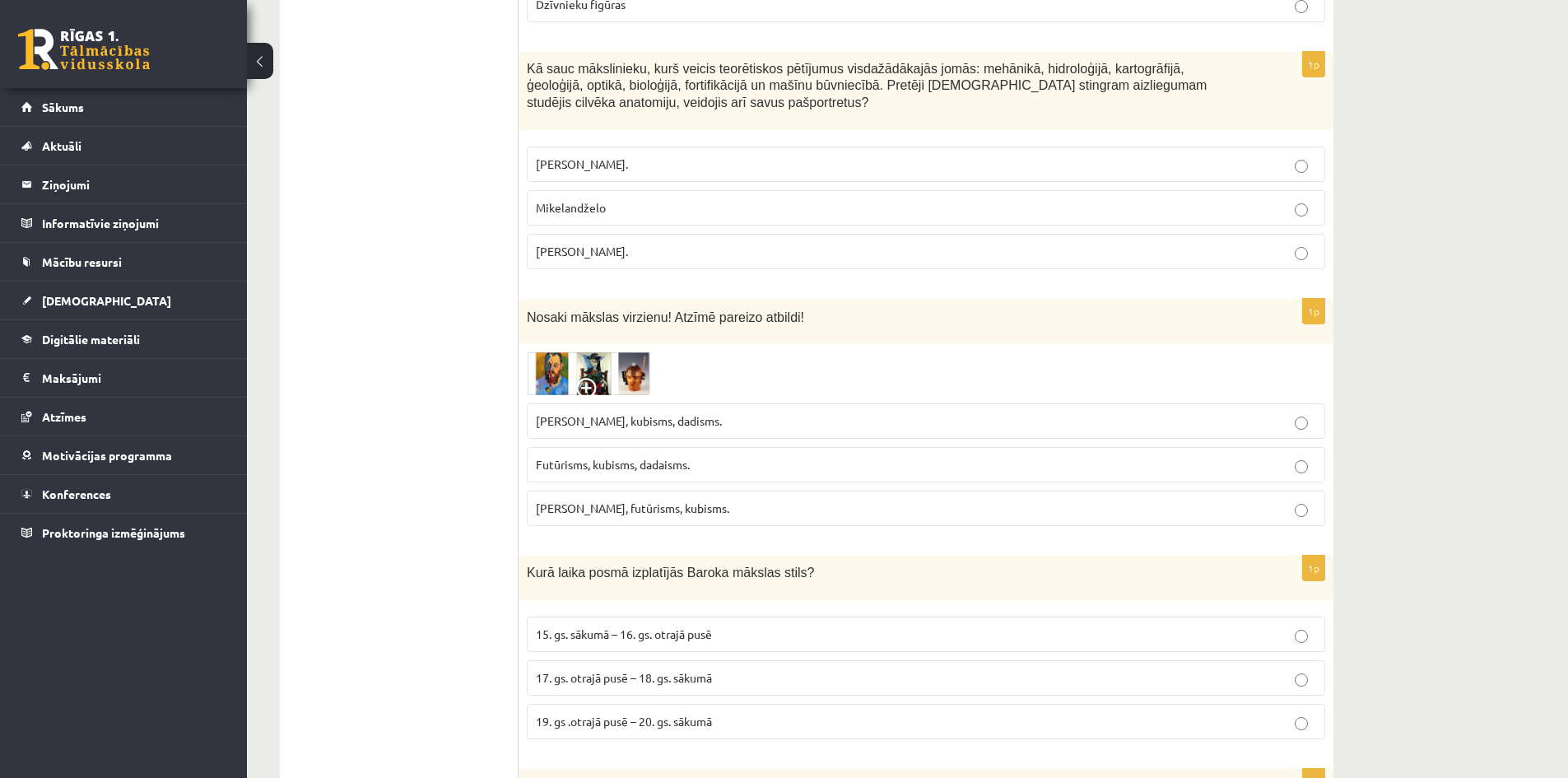
scroll to position [4391, 0]
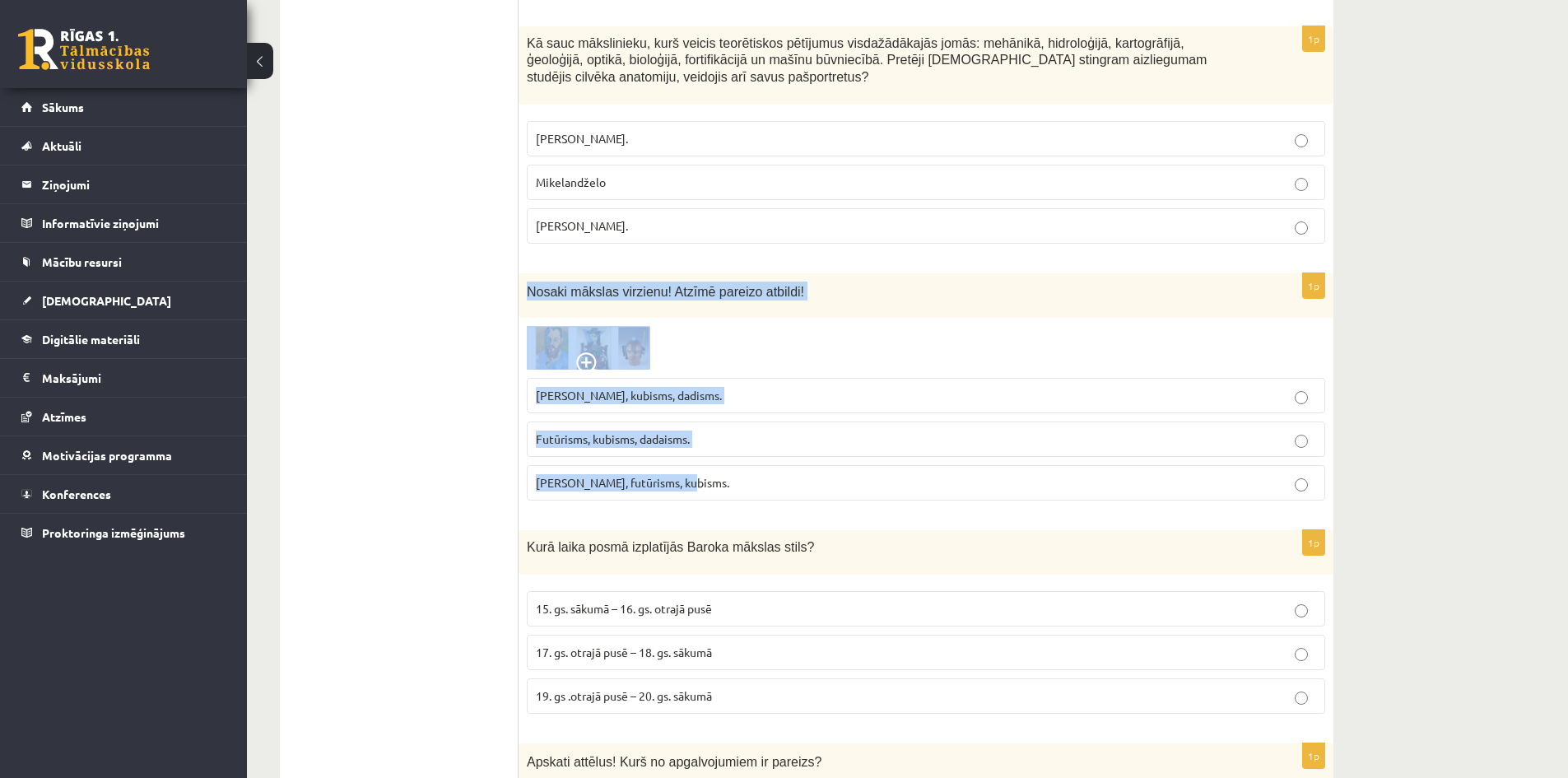
drag, startPoint x: 521, startPoint y: 219, endPoint x: 769, endPoint y: 409, distance: 312.4
click at [769, 409] on div "1p Nosaki mākslas virzienu! Atzīmē pareizo atbildi! Fovisms, kubisms, dadisms. …" at bounding box center [926, 392] width 815 height 240
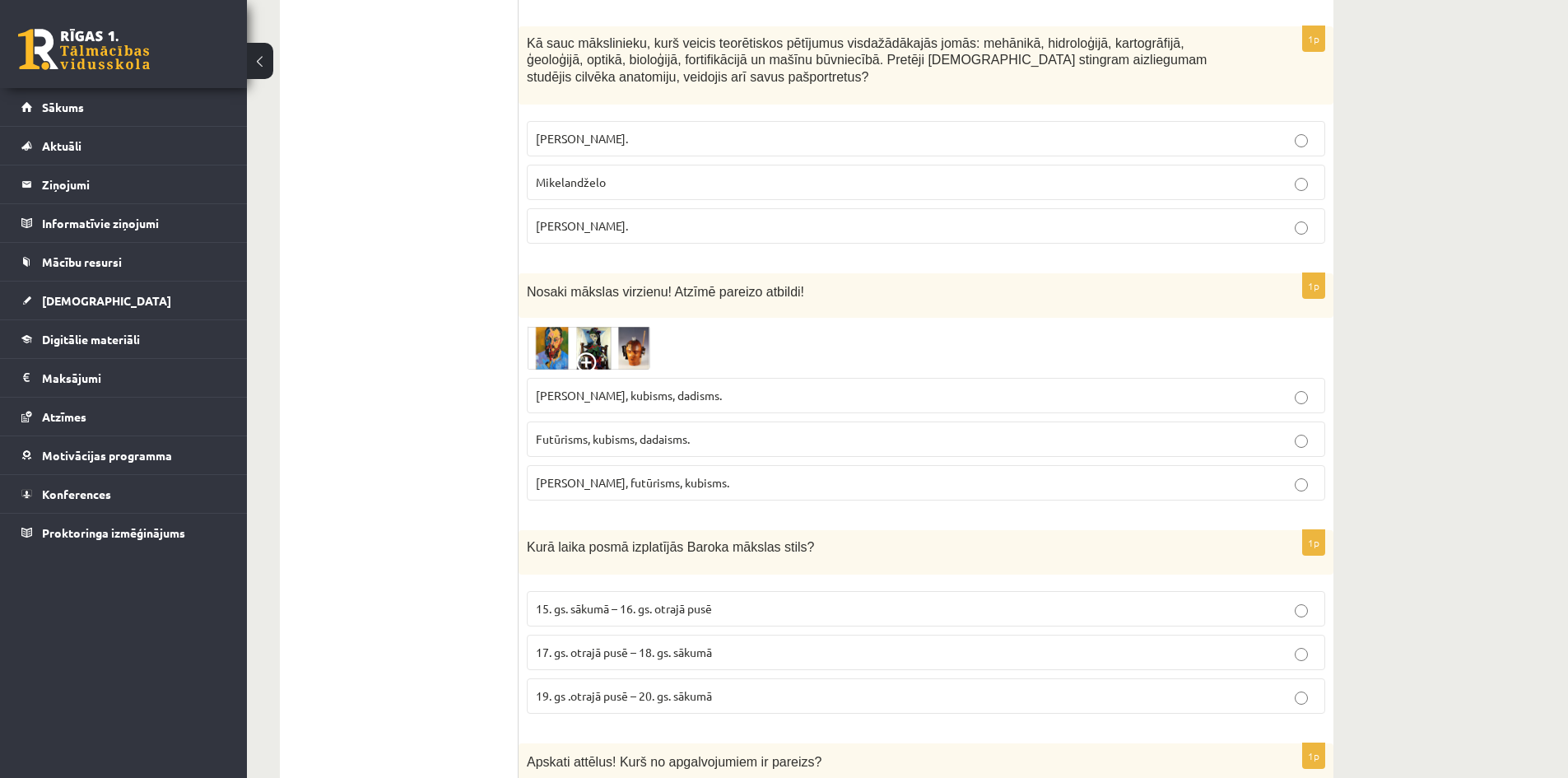
click at [696, 378] on label "Fovisms, kubisms, dadisms." at bounding box center [926, 395] width 799 height 35
click at [692, 474] on p "Fovisms, futūrisms, kubisms." at bounding box center [926, 483] width 780 height 17
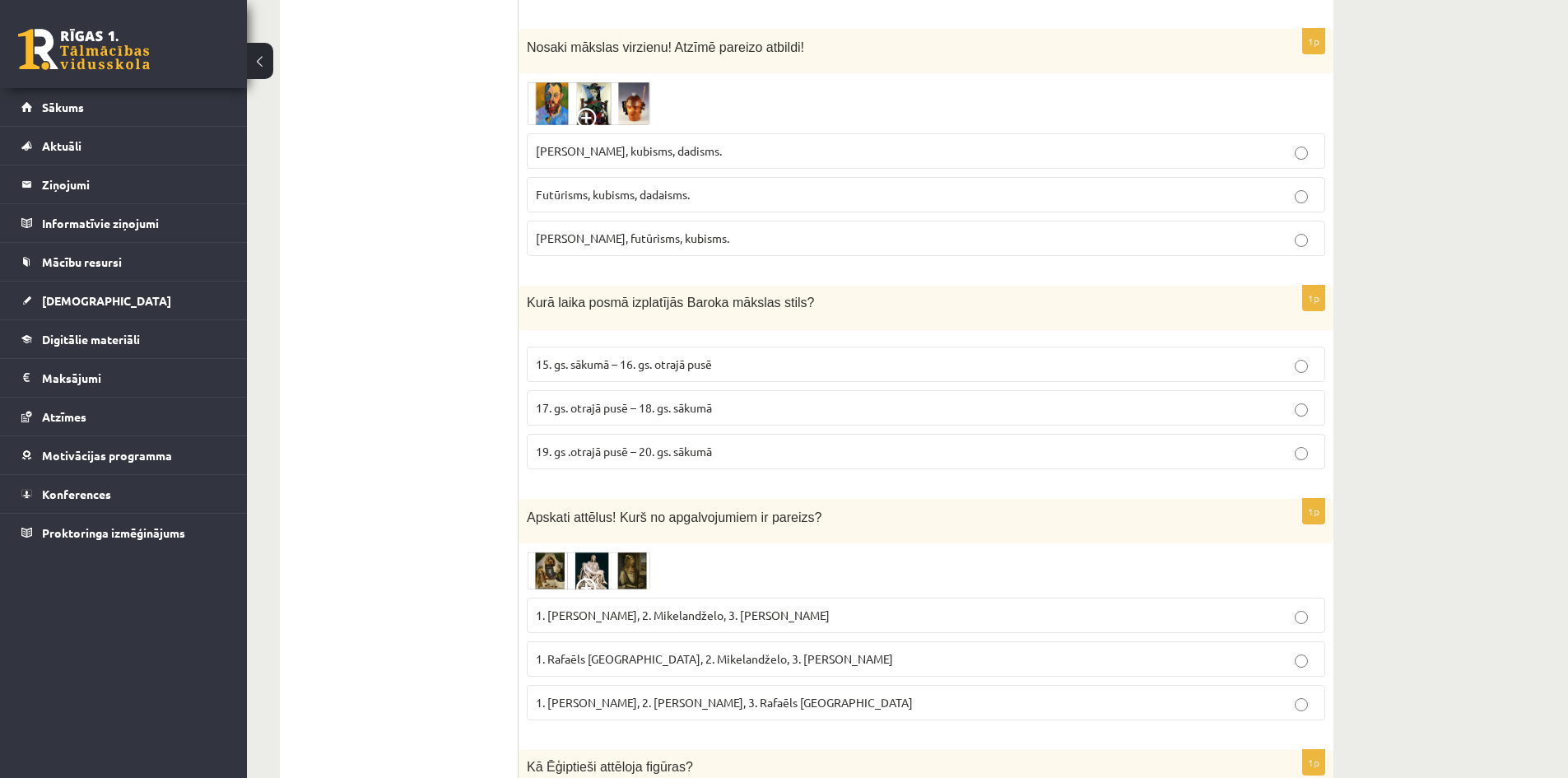
scroll to position [4639, 0]
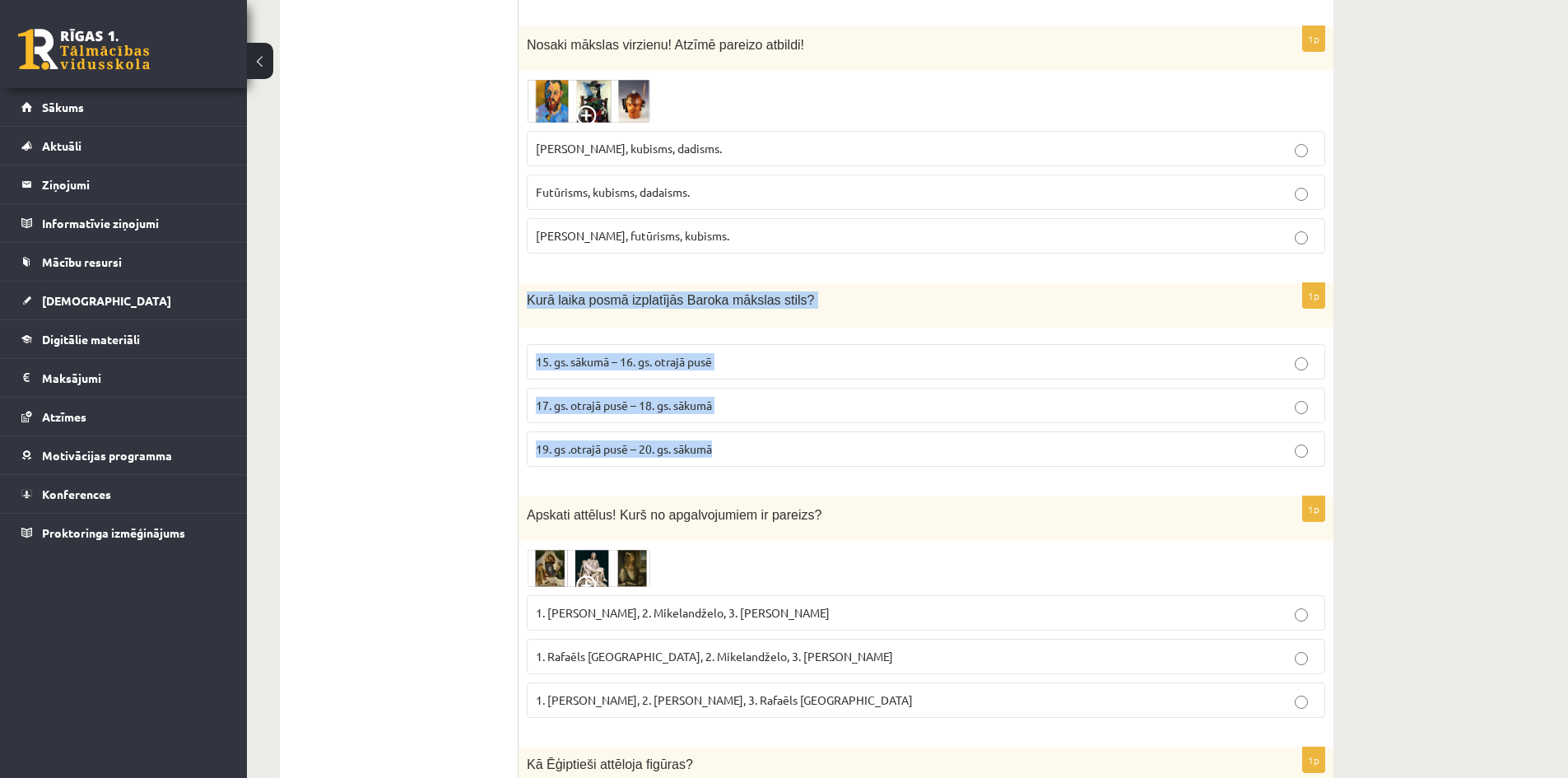
drag, startPoint x: 527, startPoint y: 227, endPoint x: 843, endPoint y: 373, distance: 348.1
click at [843, 373] on div "1p Kurā laika posmā izplatījās Baroka mākslas stils? 15. gs. sākumā – 16. gs. o…" at bounding box center [926, 382] width 815 height 197
click at [731, 396] on p "17. gs. otrajā pusē – 18. gs. sākumā" at bounding box center [926, 405] width 780 height 17
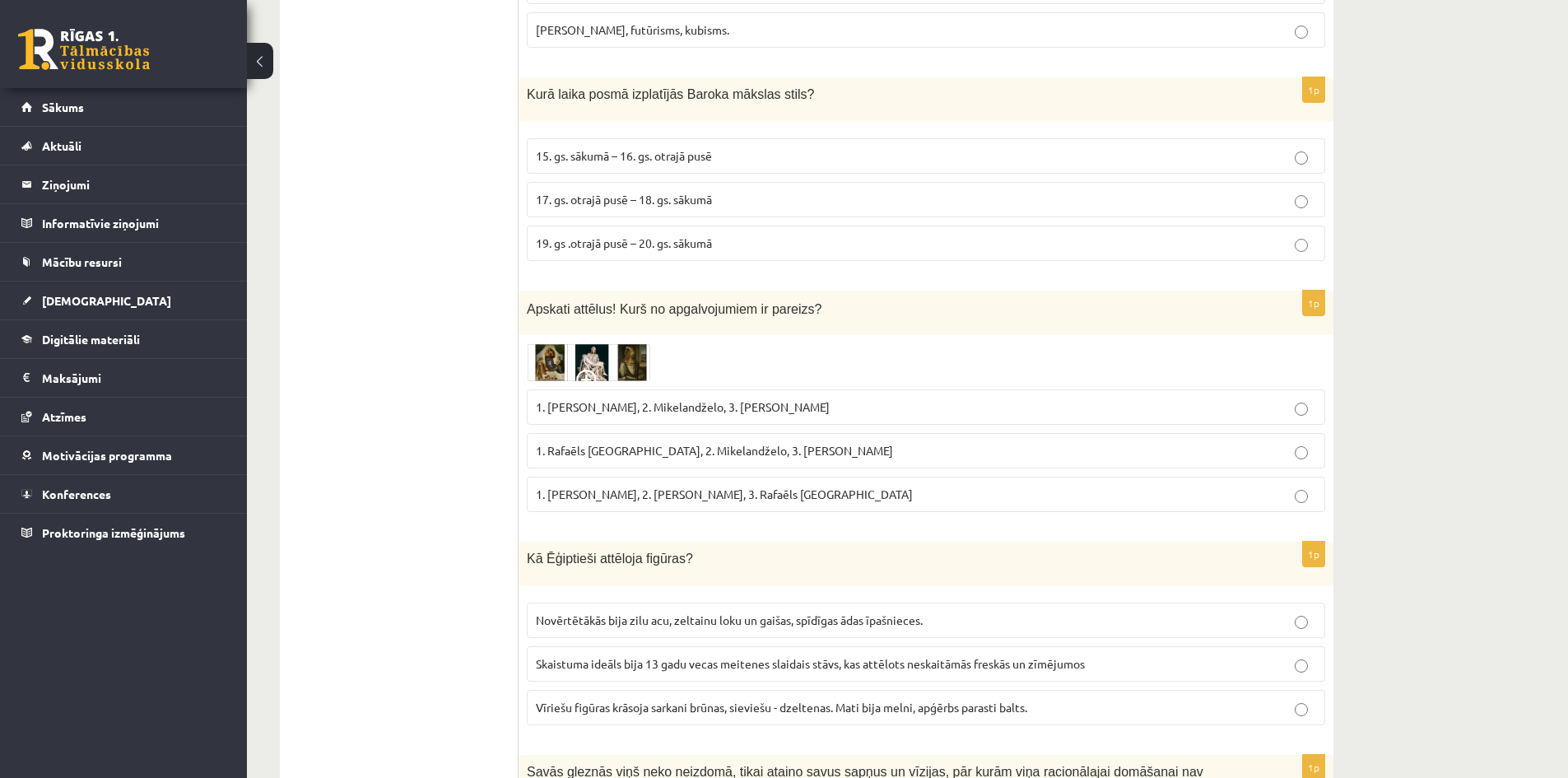
scroll to position [4886, 0]
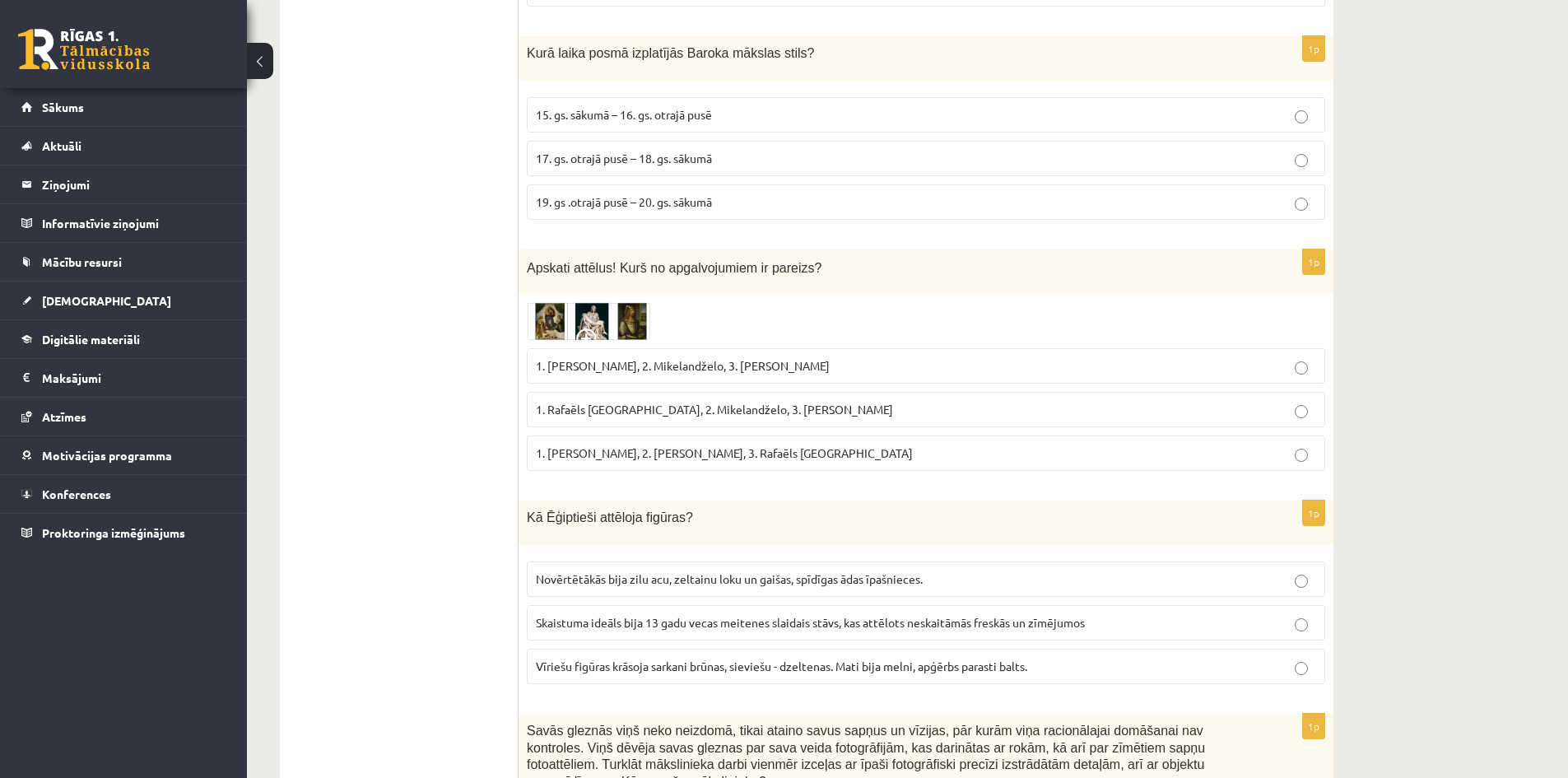
drag, startPoint x: 527, startPoint y: 199, endPoint x: 907, endPoint y: 395, distance: 427.6
click at [907, 395] on div "1p Apskati attēlus! Kurš no apgalvojumiem ir pareizs? 1. Leonardo da Vinči, 2. …" at bounding box center [926, 367] width 815 height 235
click at [548, 302] on img at bounding box center [588, 321] width 123 height 38
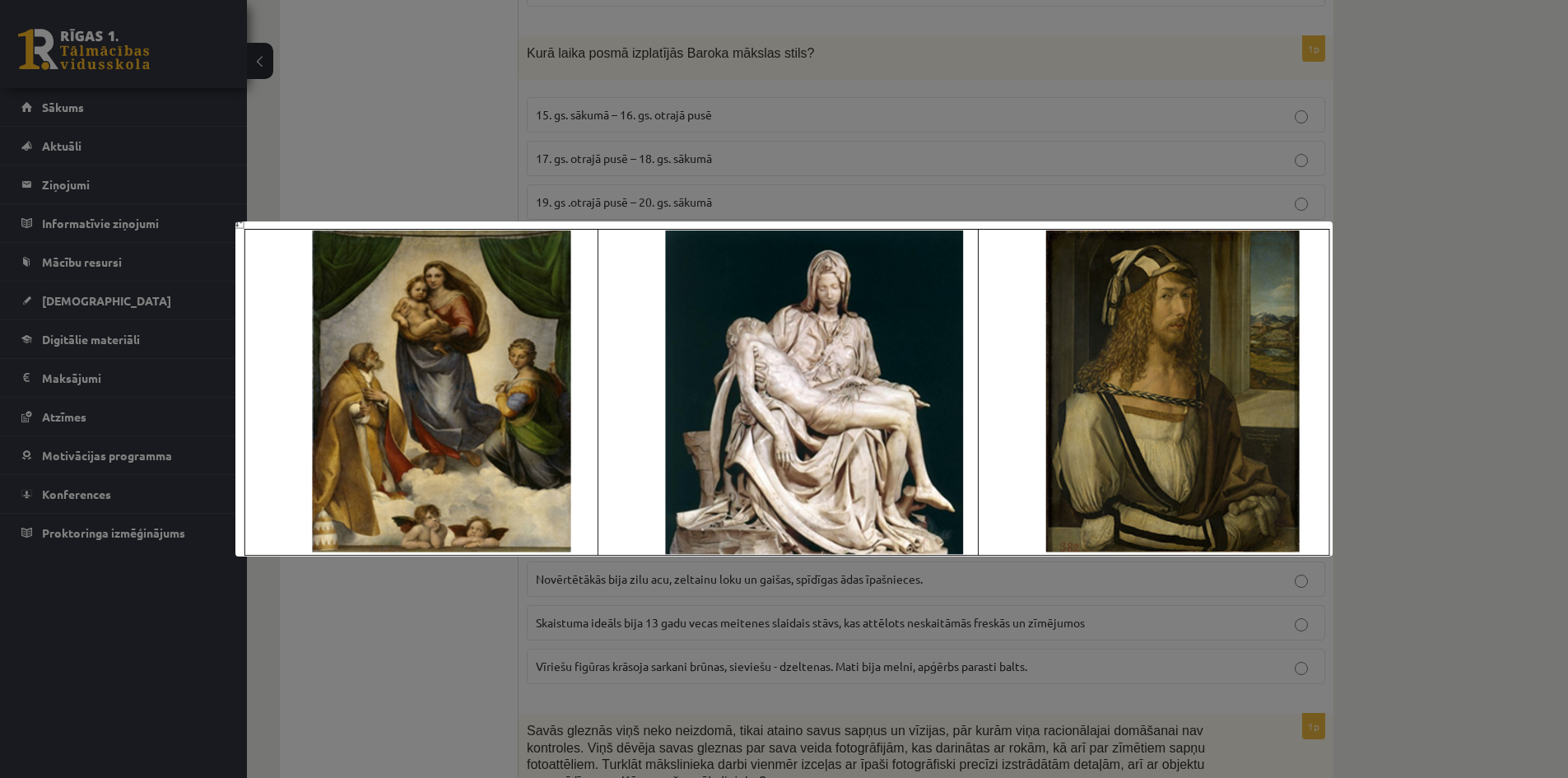
click at [417, 128] on div at bounding box center [784, 389] width 1568 height 778
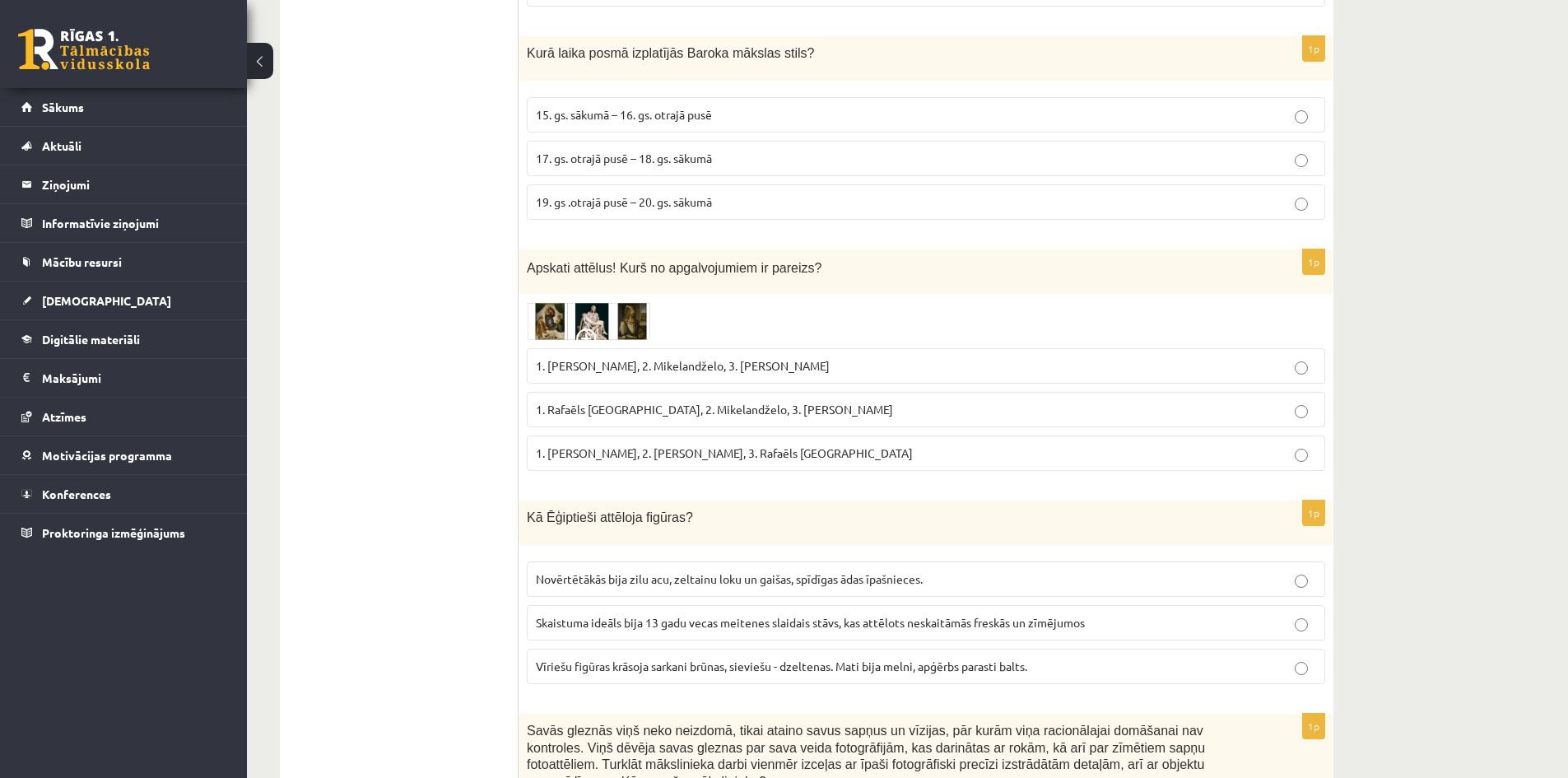
click at [666, 358] on span "1. Leonardo da Vinči, 2. Mikelandželo, 3. Albrehts Dīrers" at bounding box center [683, 365] width 294 height 15
click at [558, 302] on img at bounding box center [588, 321] width 123 height 38
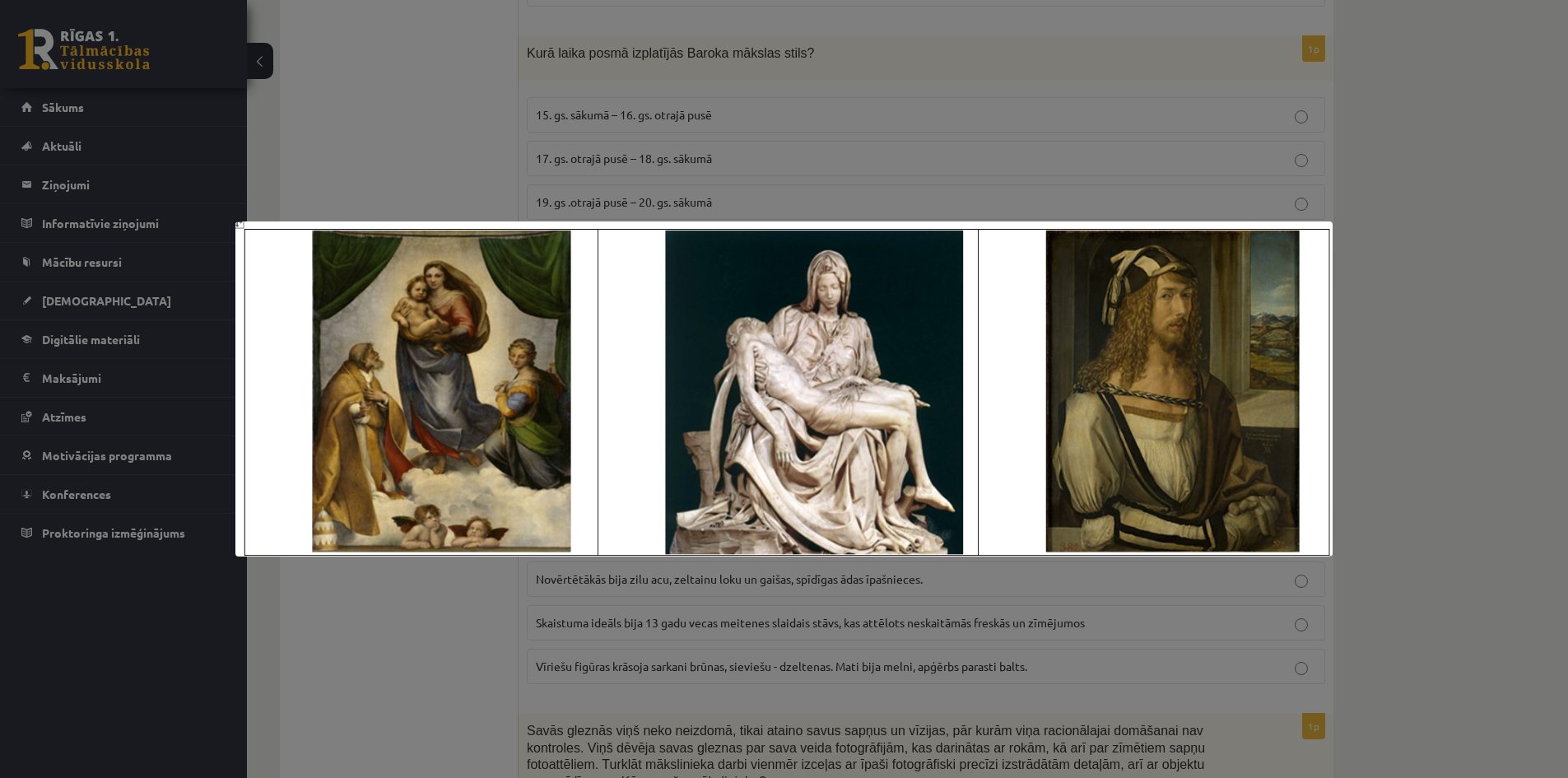
click at [351, 607] on div at bounding box center [784, 389] width 1568 height 778
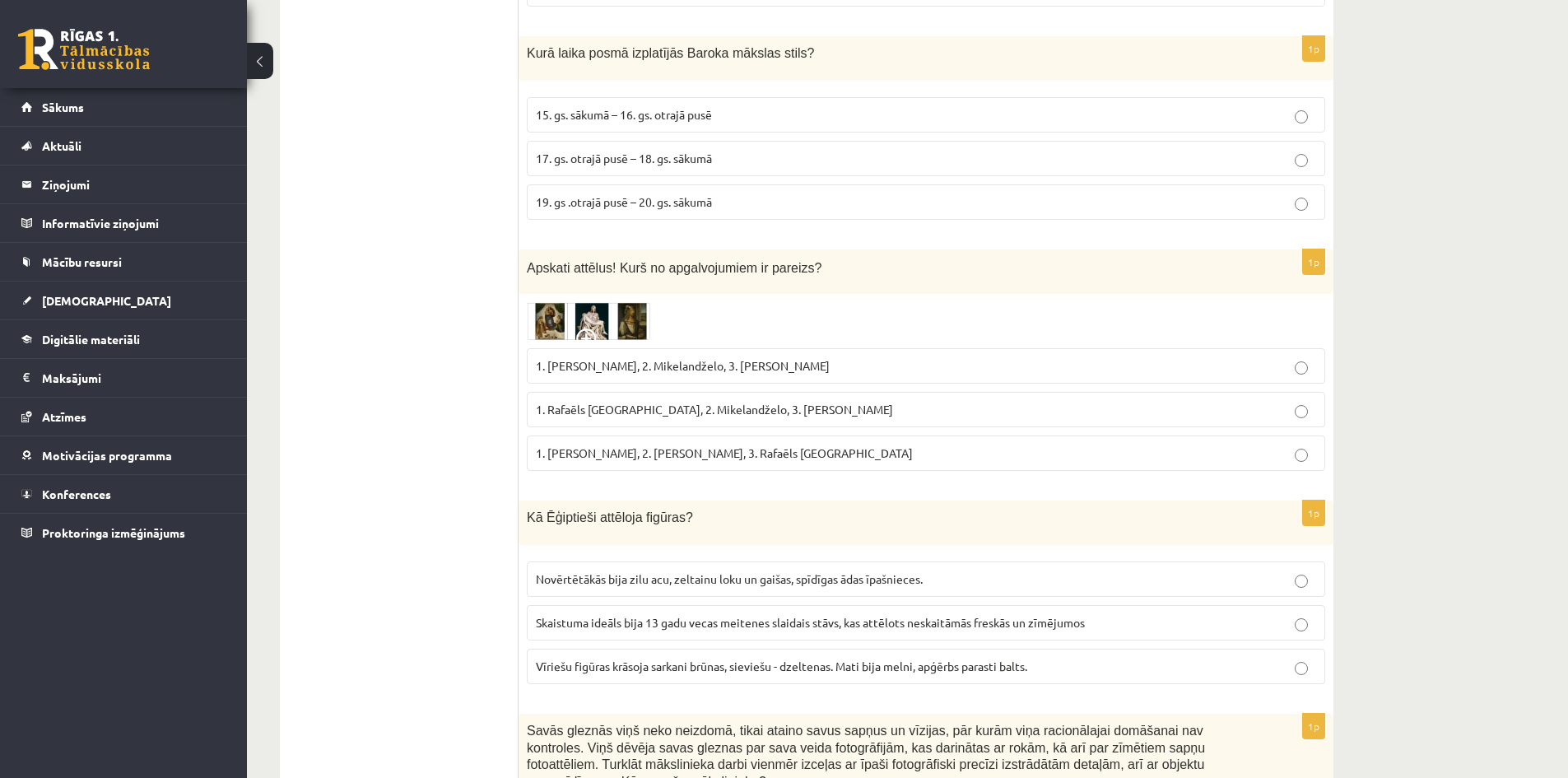
click at [634, 358] on span "1. Leonardo da Vinči, 2. Mikelandželo, 3. Albrehts Dīrers" at bounding box center [683, 365] width 294 height 15
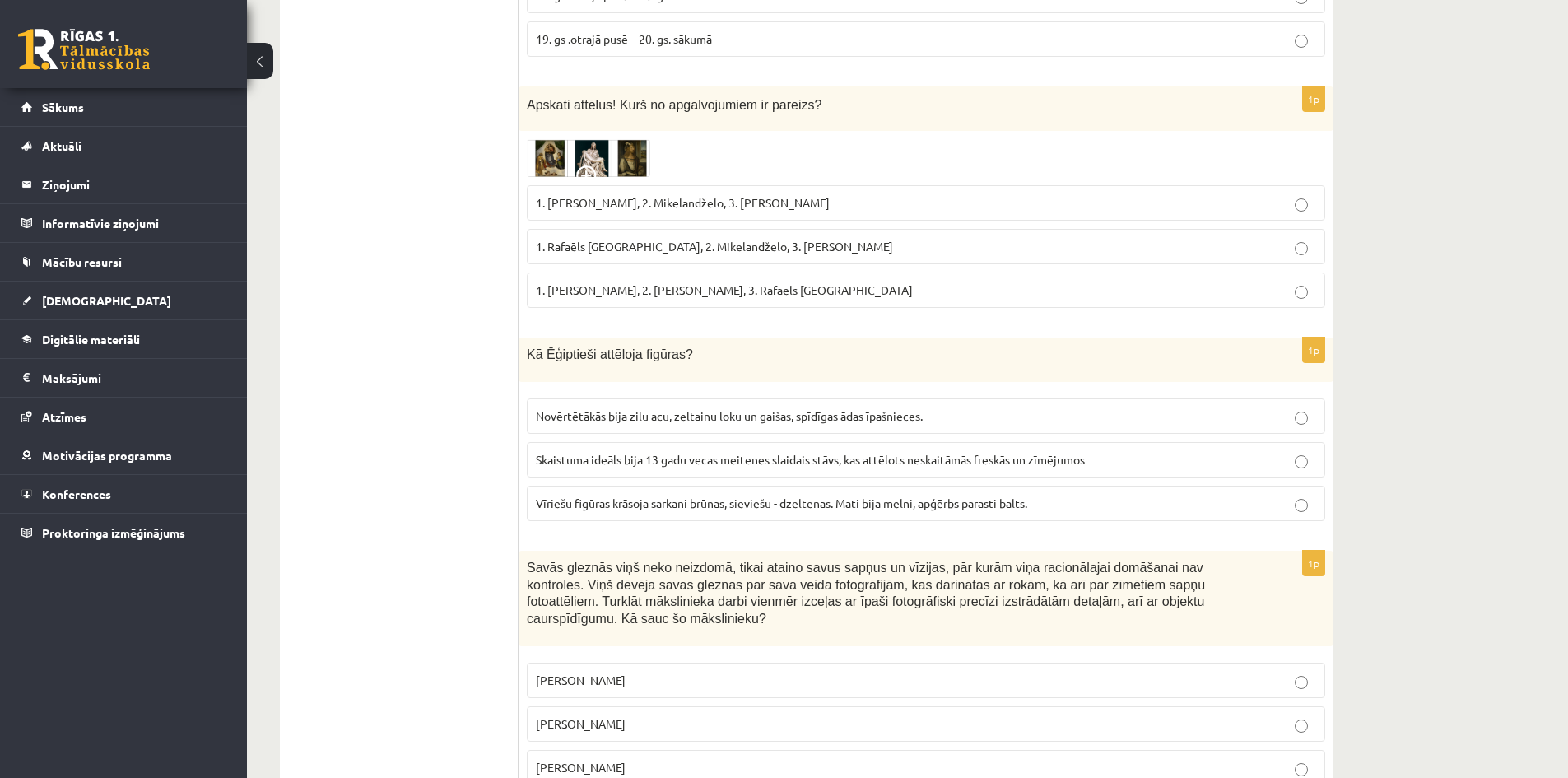
scroll to position [5050, 0]
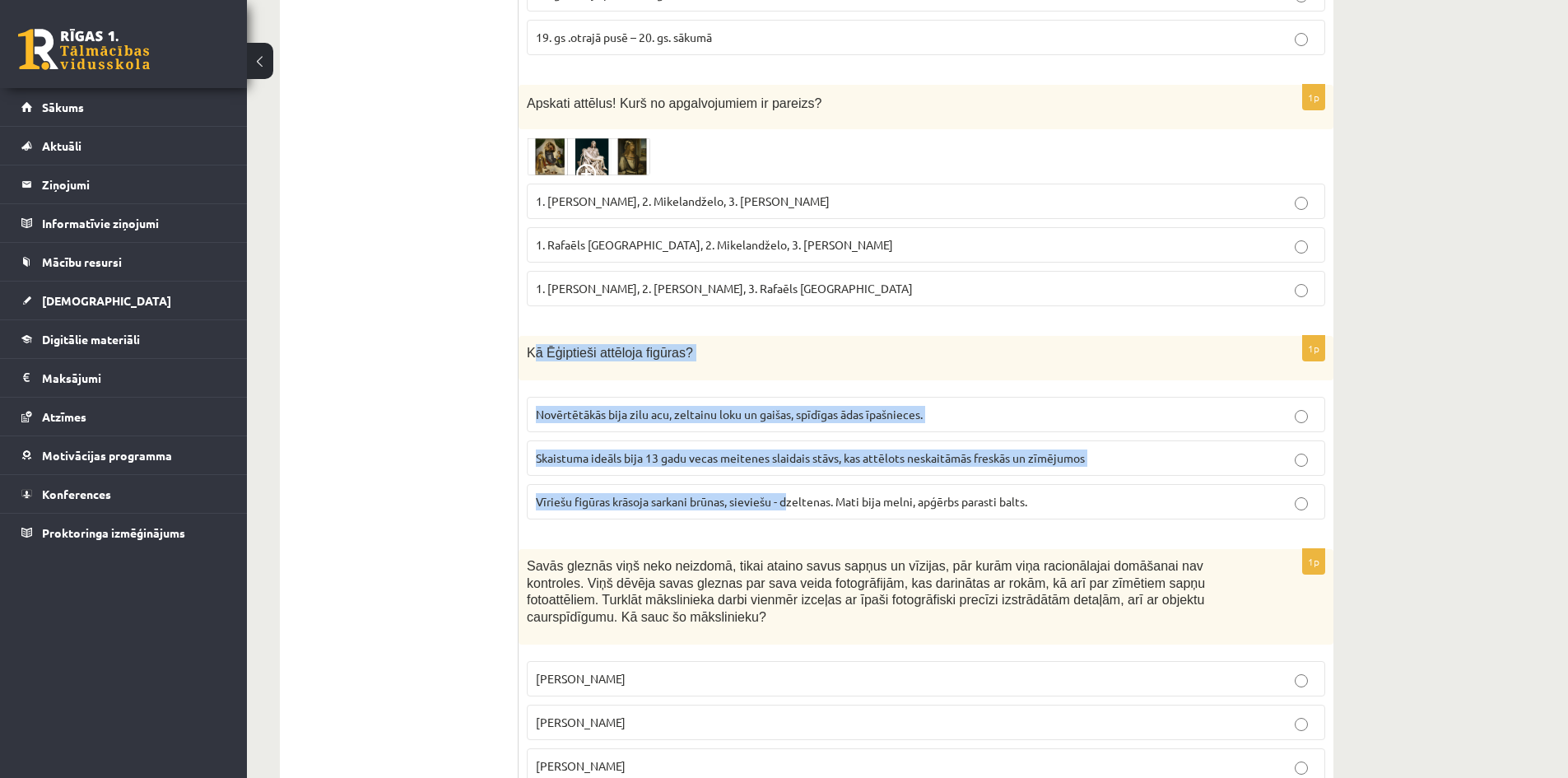
drag, startPoint x: 531, startPoint y: 279, endPoint x: 780, endPoint y: 431, distance: 291.7
click at [786, 431] on div "1p Kā Ēģiptieši attēloja figūras? Novērtētākās bija zilu acu, zeltainu loku un …" at bounding box center [926, 434] width 815 height 197
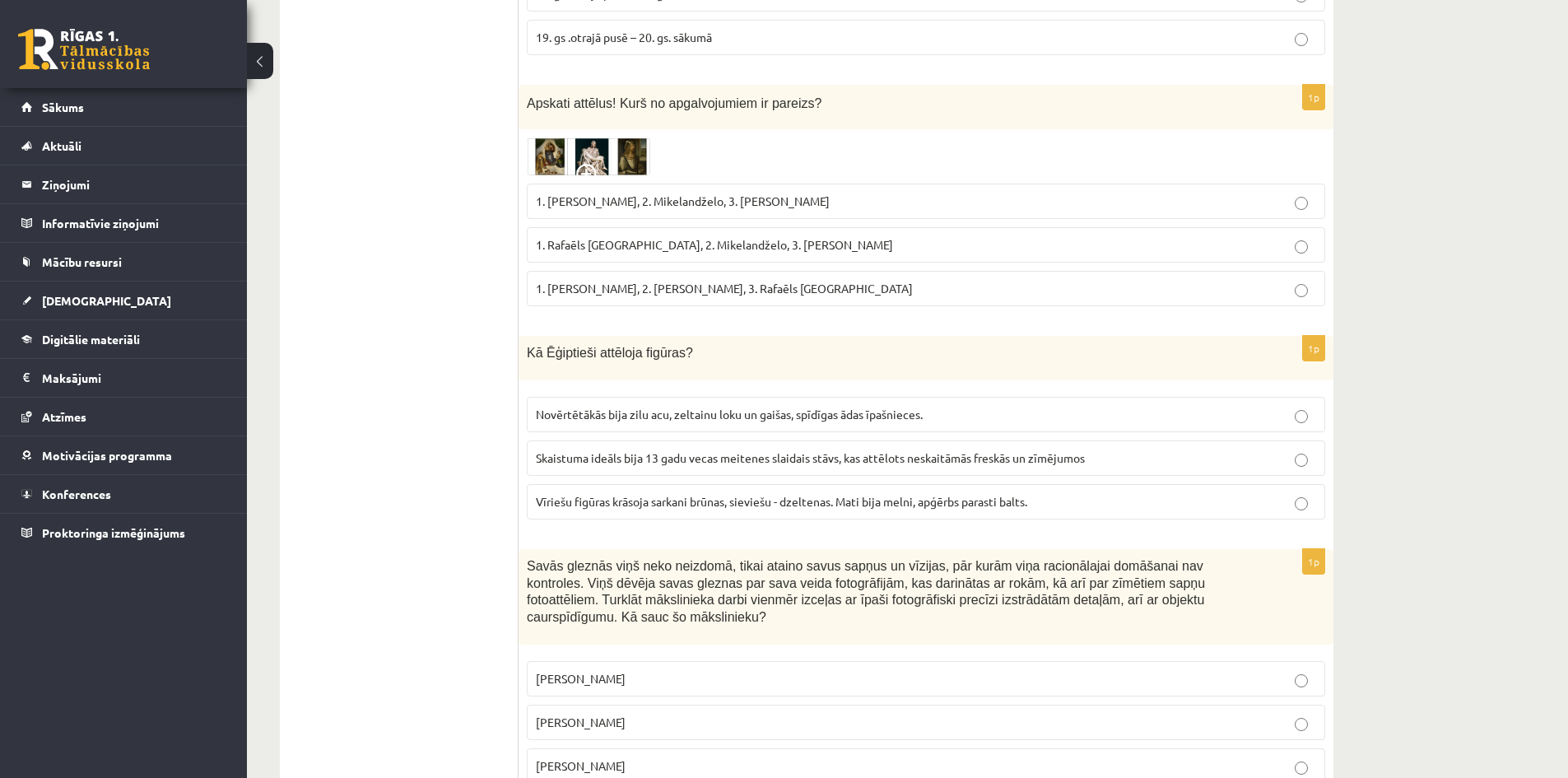
click at [715, 493] on p "Vīriešu figūras krāsoja sarkani brūnas, sieviešu - dzeltenas. Mati bija melni, …" at bounding box center [926, 502] width 780 height 17
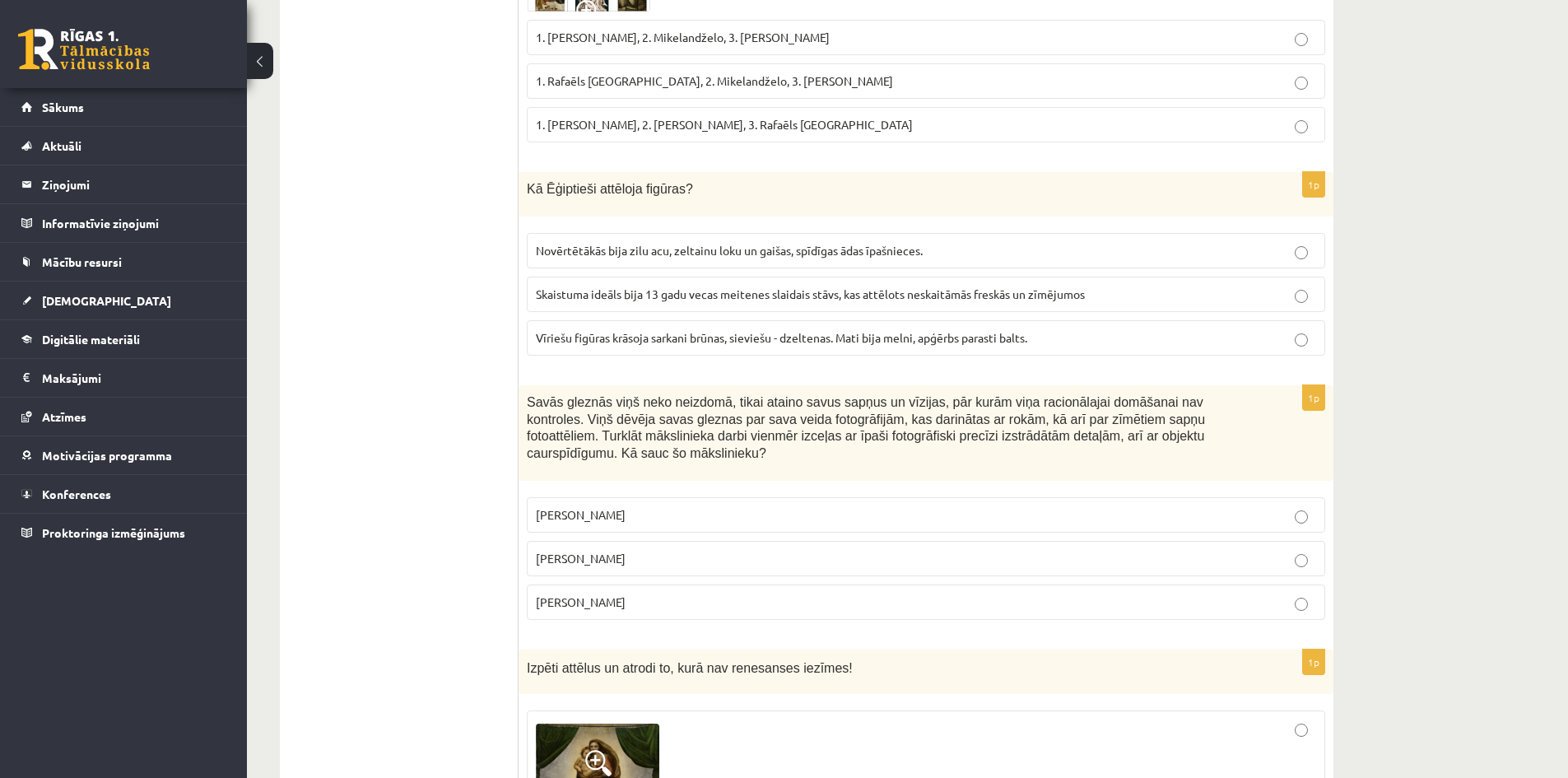
scroll to position [5215, 0]
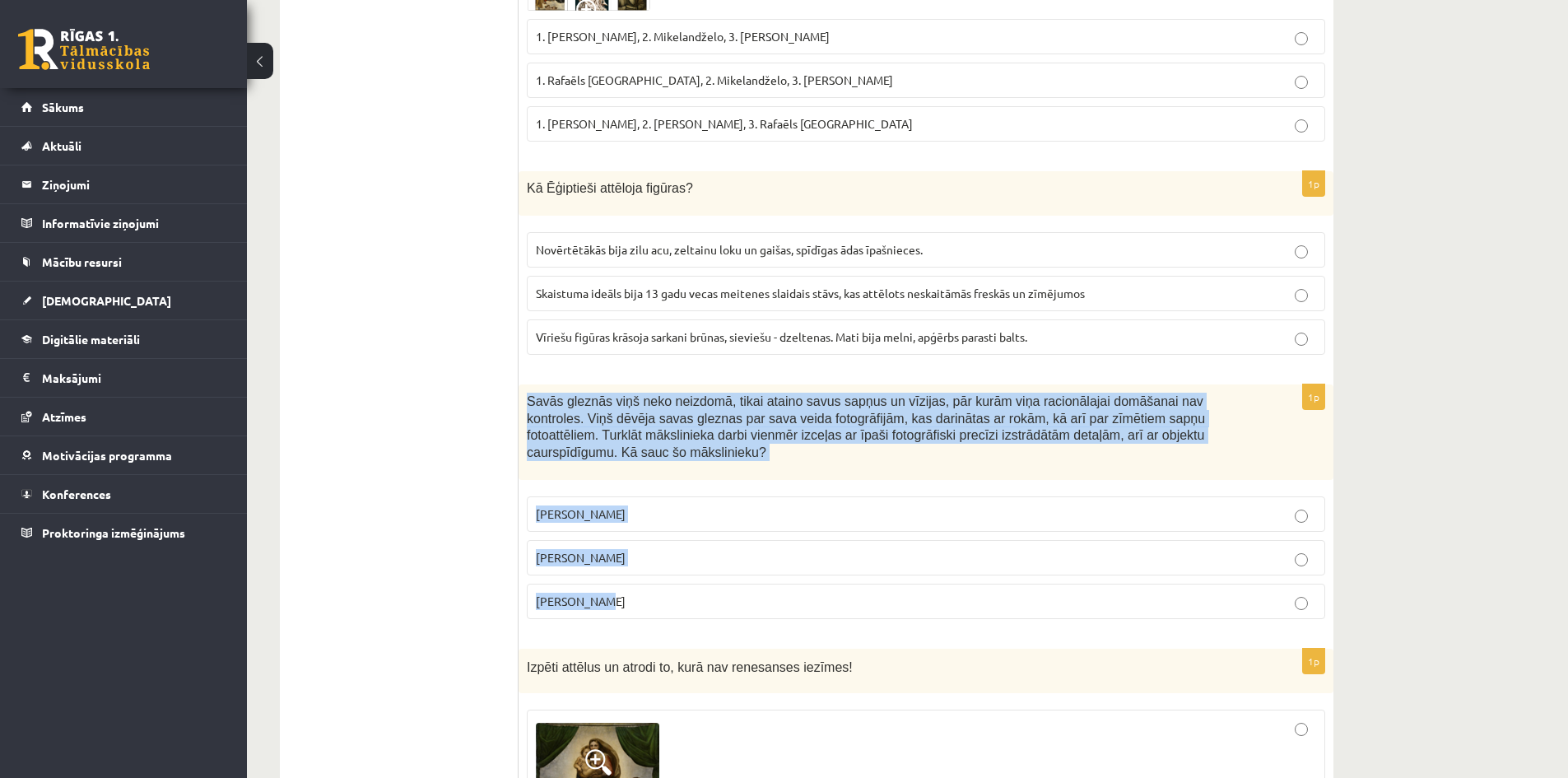
drag, startPoint x: 524, startPoint y: 332, endPoint x: 687, endPoint y: 472, distance: 214.9
click at [742, 531] on div "1p Savās gleznās viņš neko neizdomā, tikai ataino savus sapņus un vīzijas, pār …" at bounding box center [926, 508] width 815 height 248
click at [632, 549] on p "Salvadors Dalī" at bounding box center [926, 558] width 780 height 17
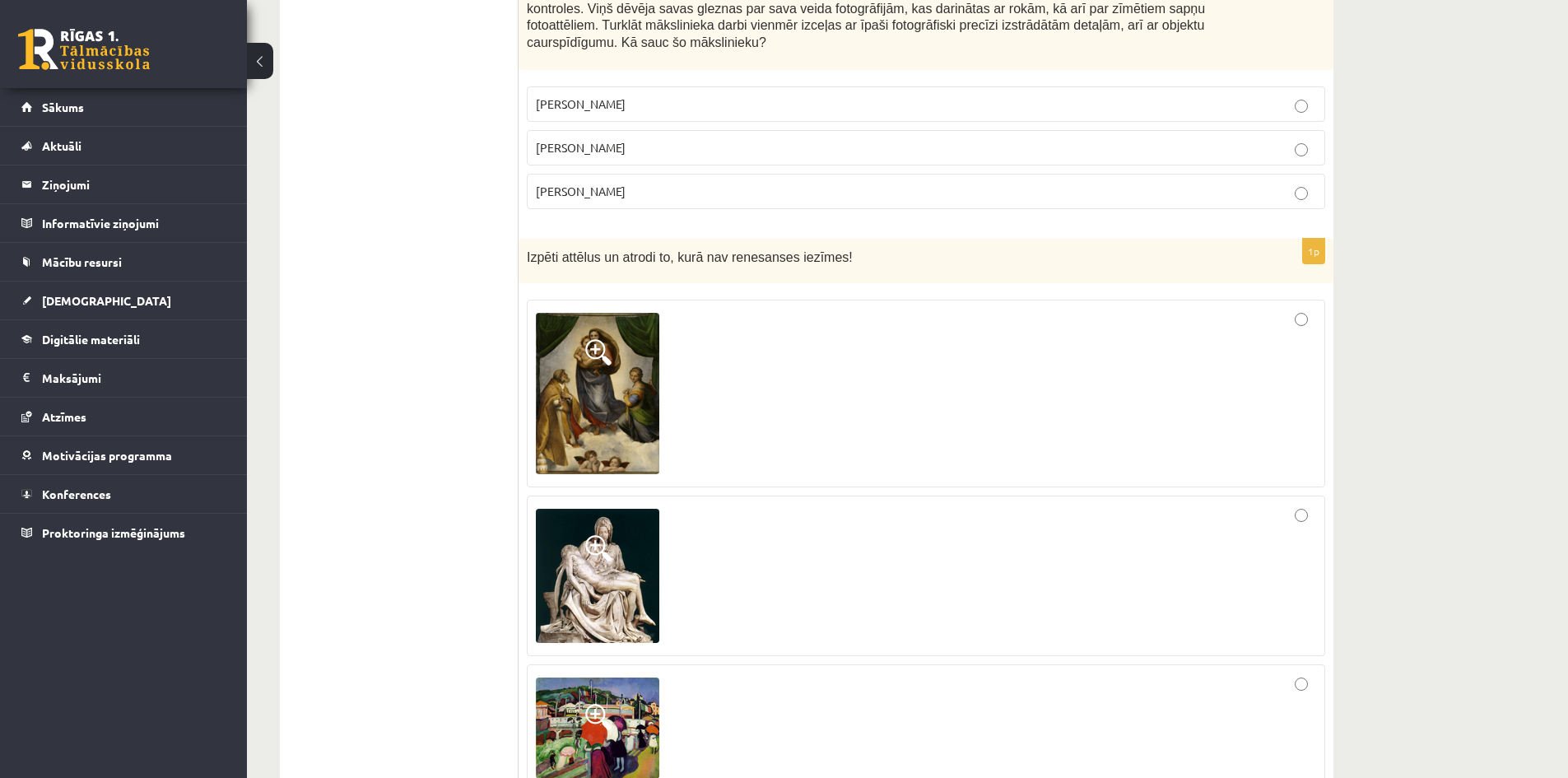
scroll to position [5627, 0]
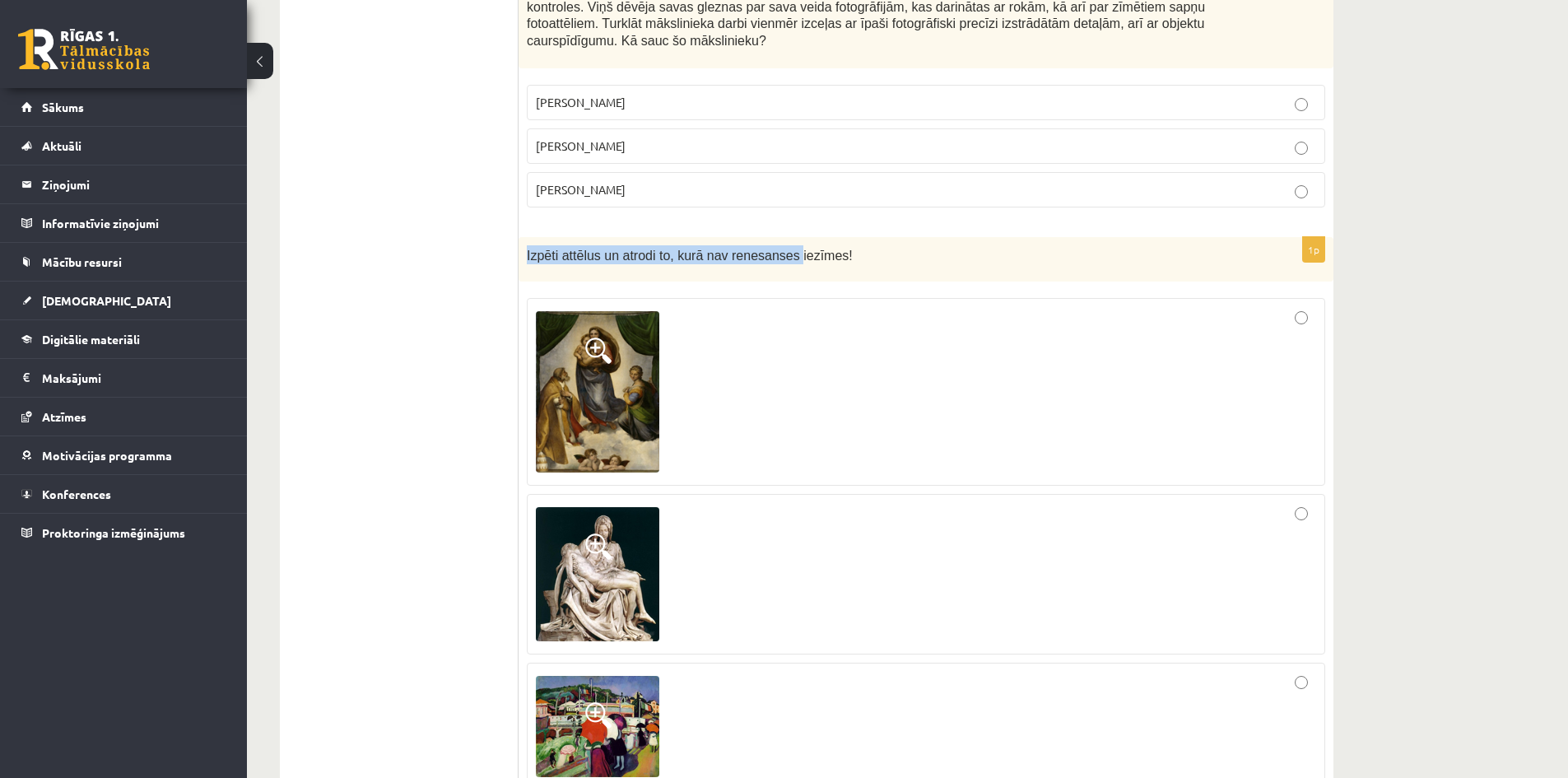
drag, startPoint x: 526, startPoint y: 166, endPoint x: 778, endPoint y: 145, distance: 252.9
drag, startPoint x: 615, startPoint y: 168, endPoint x: 721, endPoint y: 164, distance: 106.1
click at [721, 249] on span "Izpēti attēlus un atrodi to, kurā nav renesanses iezīmes!" at bounding box center [690, 255] width 326 height 14
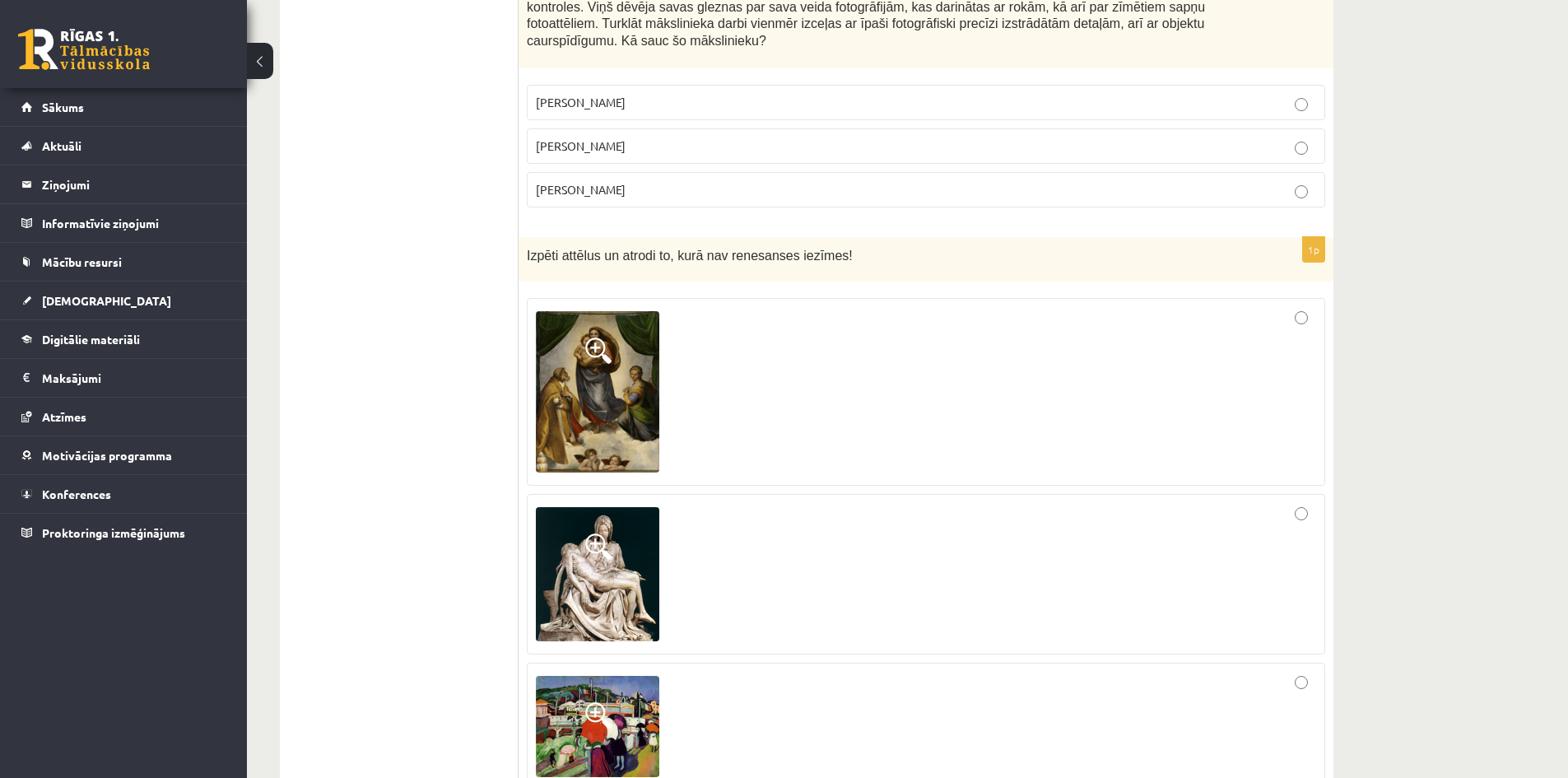
drag, startPoint x: 753, startPoint y: 208, endPoint x: 743, endPoint y: 205, distance: 10.4
click at [754, 289] on fieldset at bounding box center [926, 542] width 799 height 505
drag, startPoint x: 751, startPoint y: 169, endPoint x: 870, endPoint y: 167, distance: 119.0
click at [870, 246] on p "Izpēti attēlus un atrodi to, kurā nav renesanses iezīmes!" at bounding box center [884, 254] width 716 height 18
click at [553, 676] on img at bounding box center [597, 727] width 123 height 101
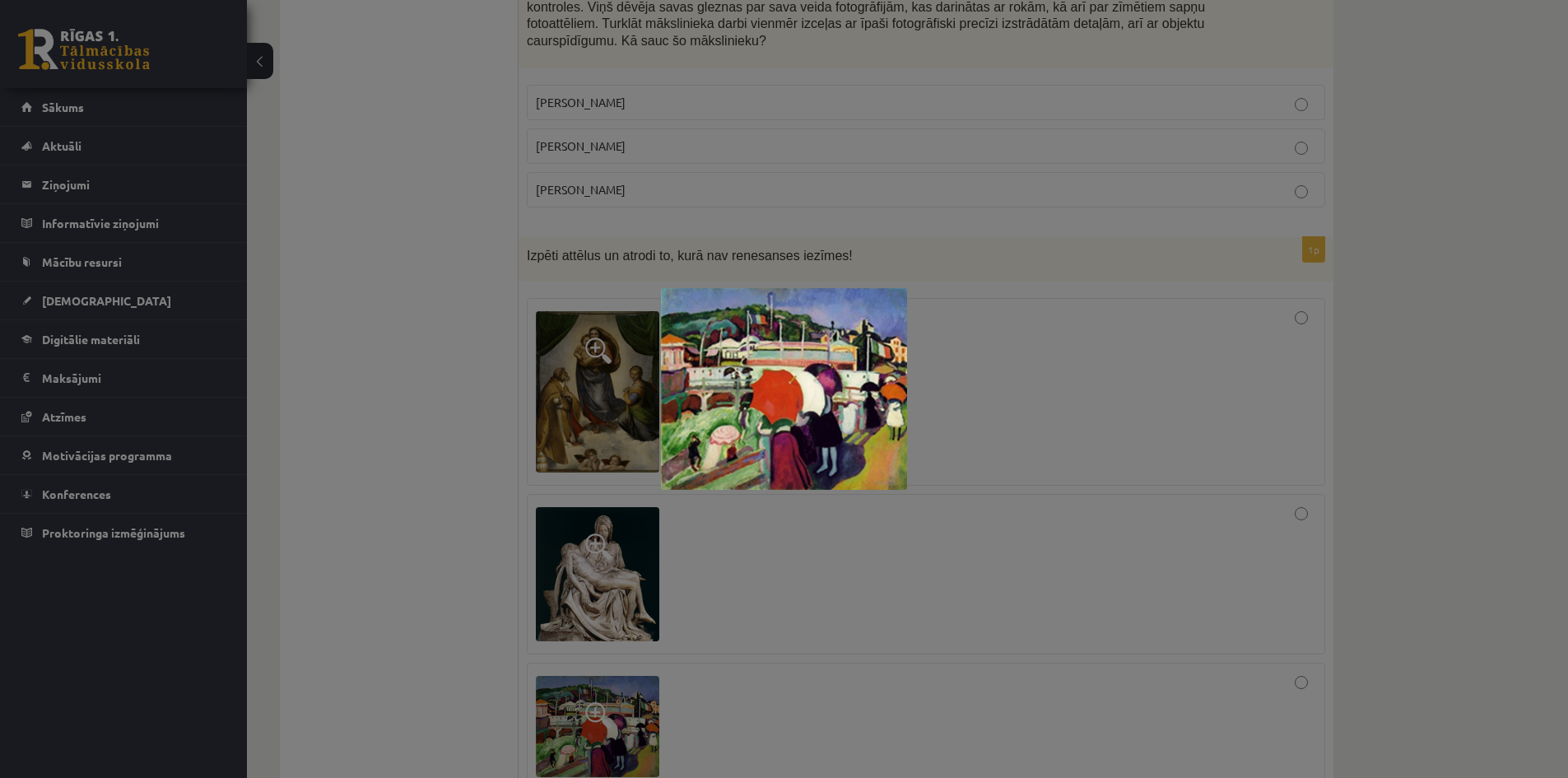
click at [471, 576] on div at bounding box center [784, 389] width 1568 height 778
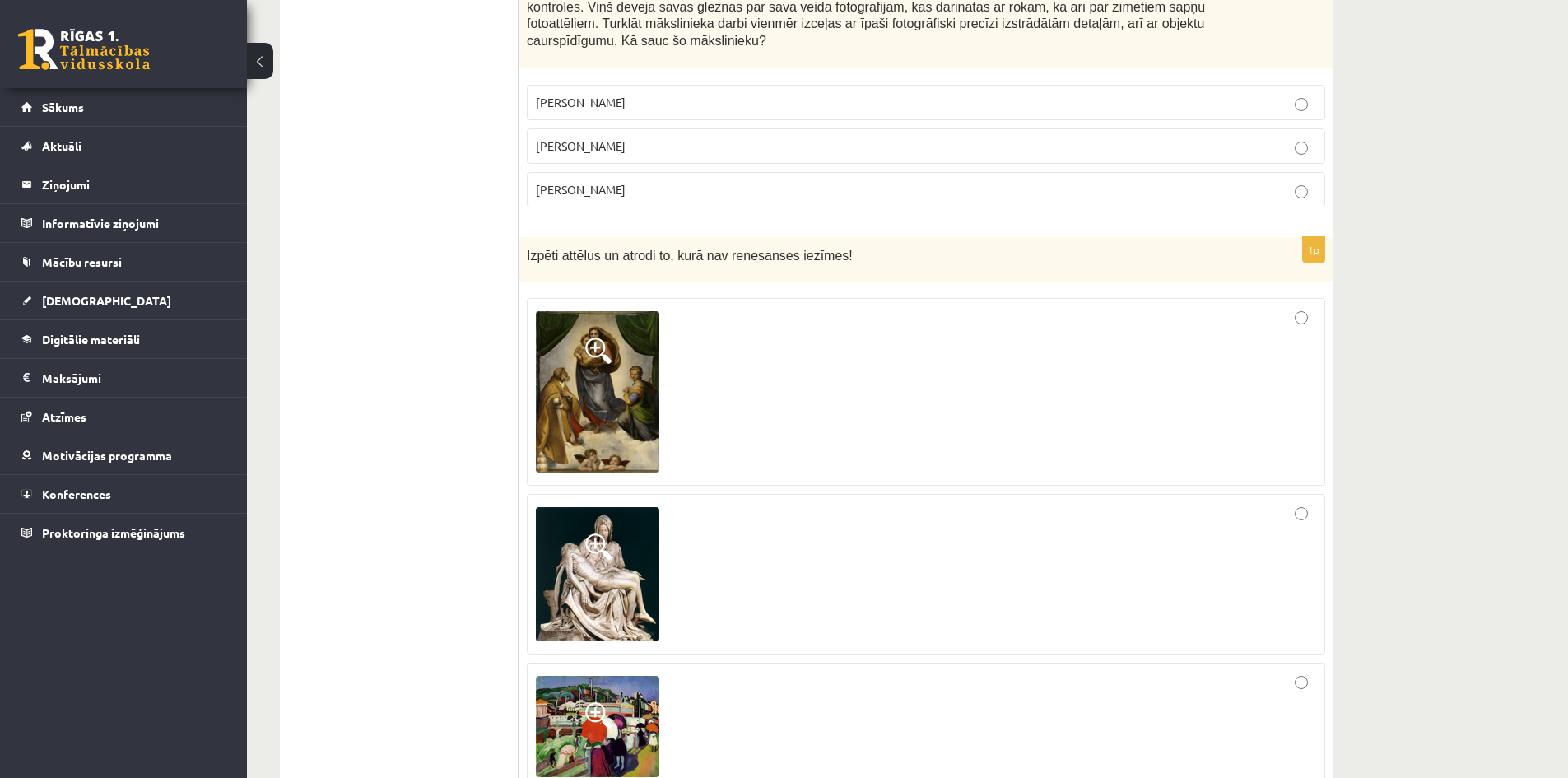
click at [1304, 672] on div at bounding box center [926, 727] width 780 height 110
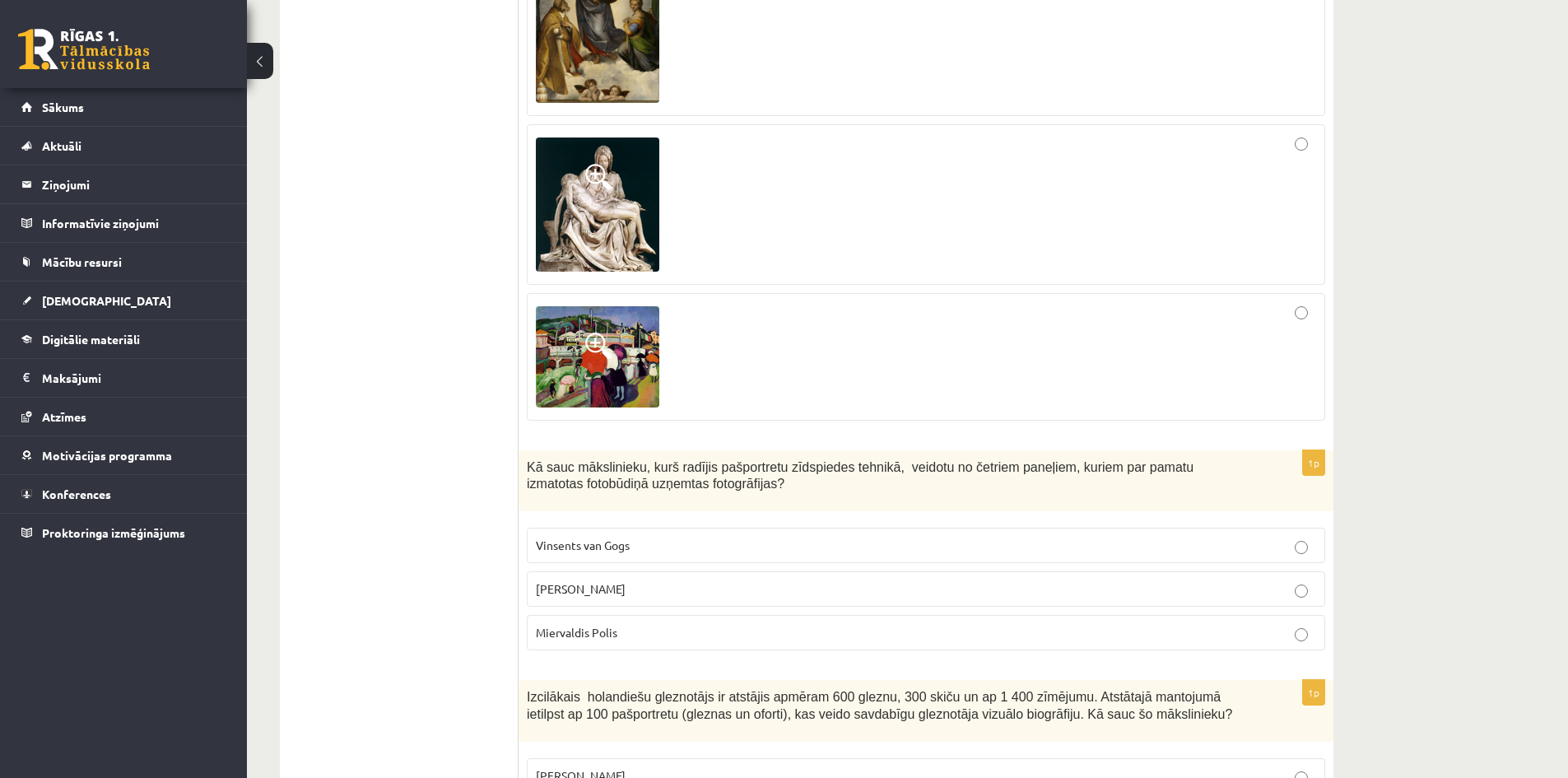
scroll to position [6038, 0]
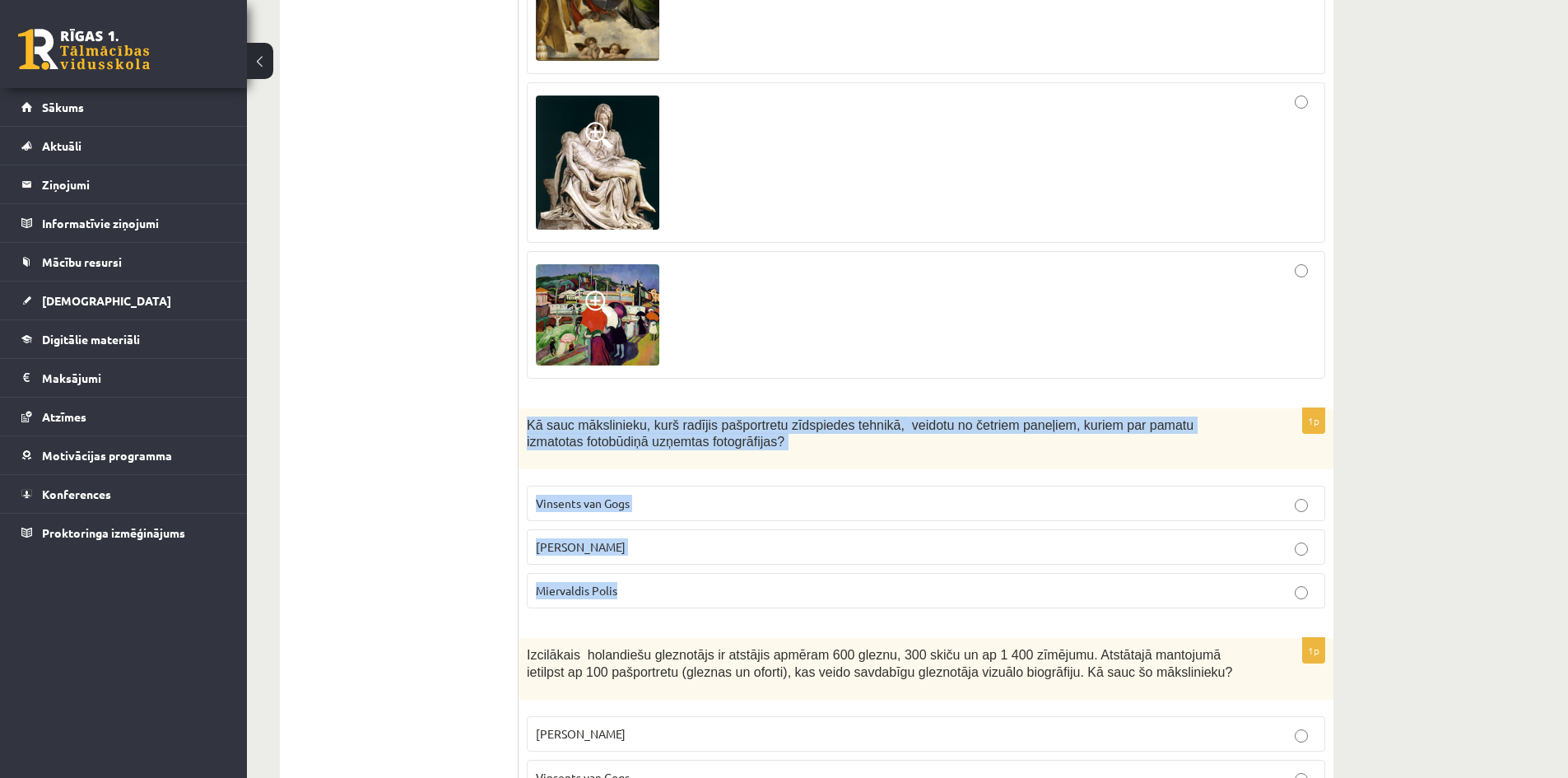
drag, startPoint x: 528, startPoint y: 338, endPoint x: 764, endPoint y: 500, distance: 286.3
click at [764, 500] on div "1p Kā sauc mākslinieku, kurš radījis pašportretu zīdspiedes tehnikā, veidotu no…" at bounding box center [926, 515] width 815 height 214
click at [618, 582] on p "Miervaldis Polis" at bounding box center [926, 591] width 780 height 17
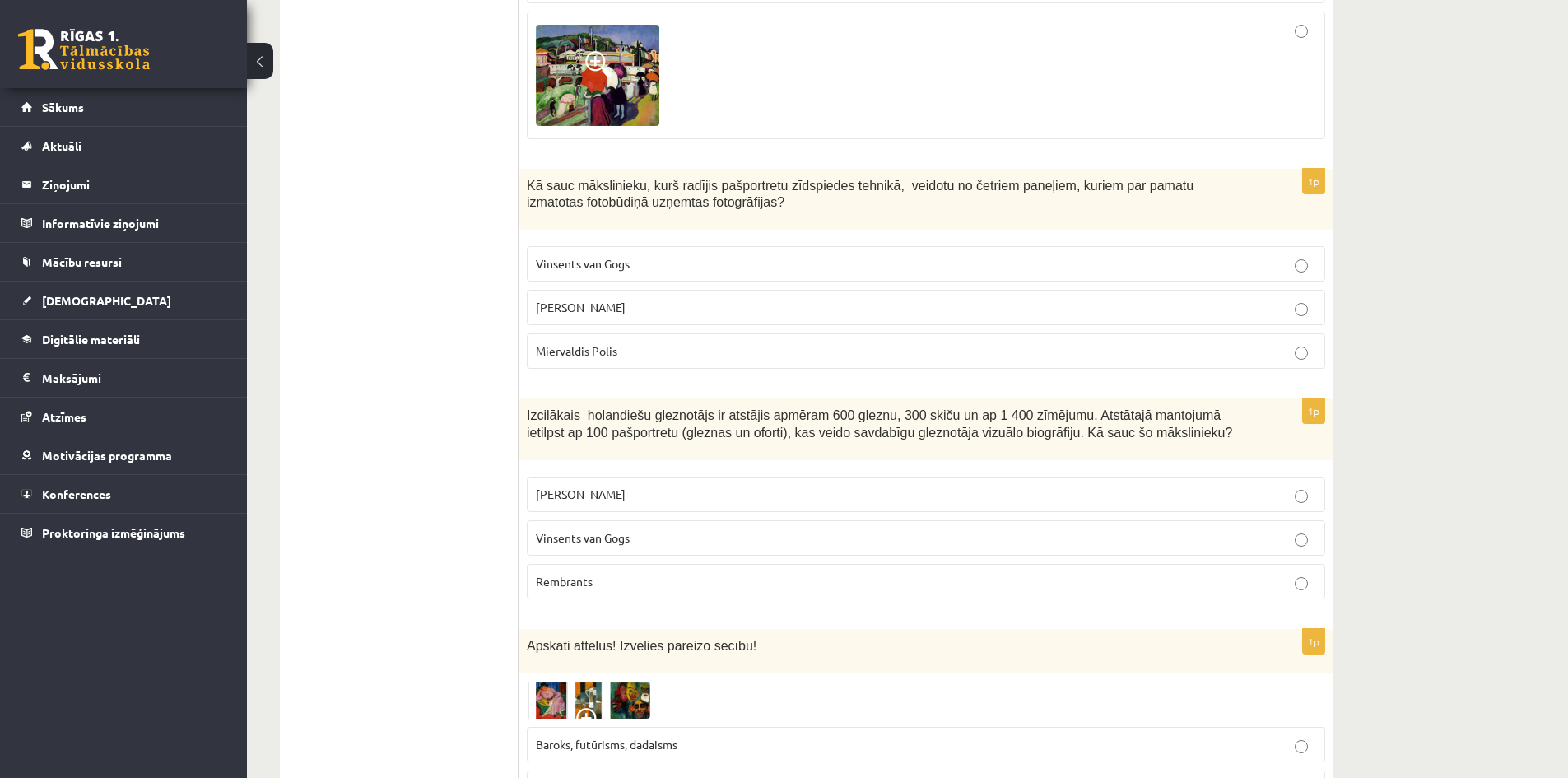
scroll to position [6449, 0]
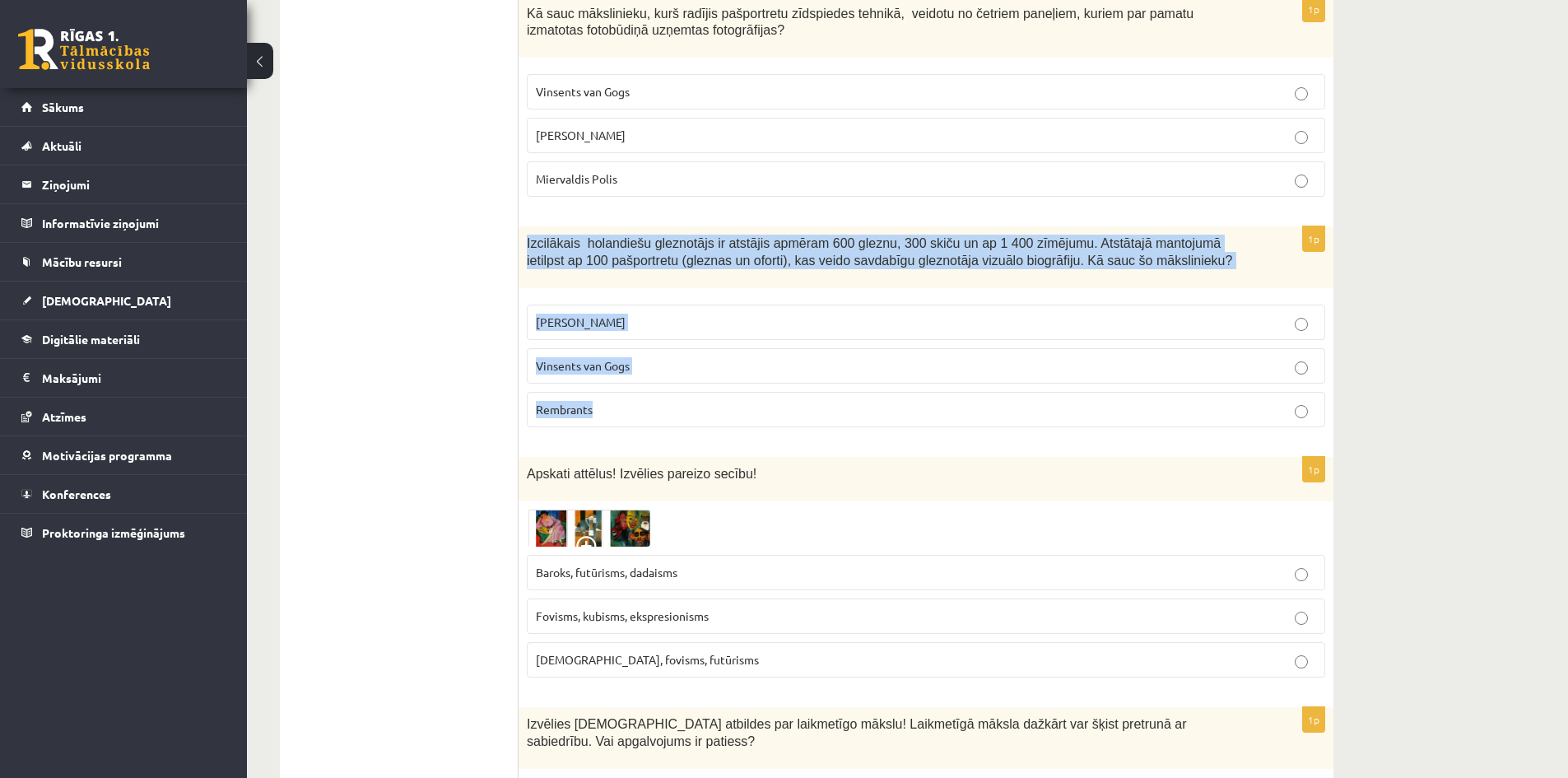
drag, startPoint x: 527, startPoint y: 157, endPoint x: 749, endPoint y: 350, distance: 294.2
click at [749, 350] on div "1p Izcilākais holandiešu gleznotājs ir atstājis apmēram 600 gleznu, 300 skiču u…" at bounding box center [926, 333] width 815 height 214
click at [684, 401] on p "Rembrants" at bounding box center [926, 410] width 780 height 17
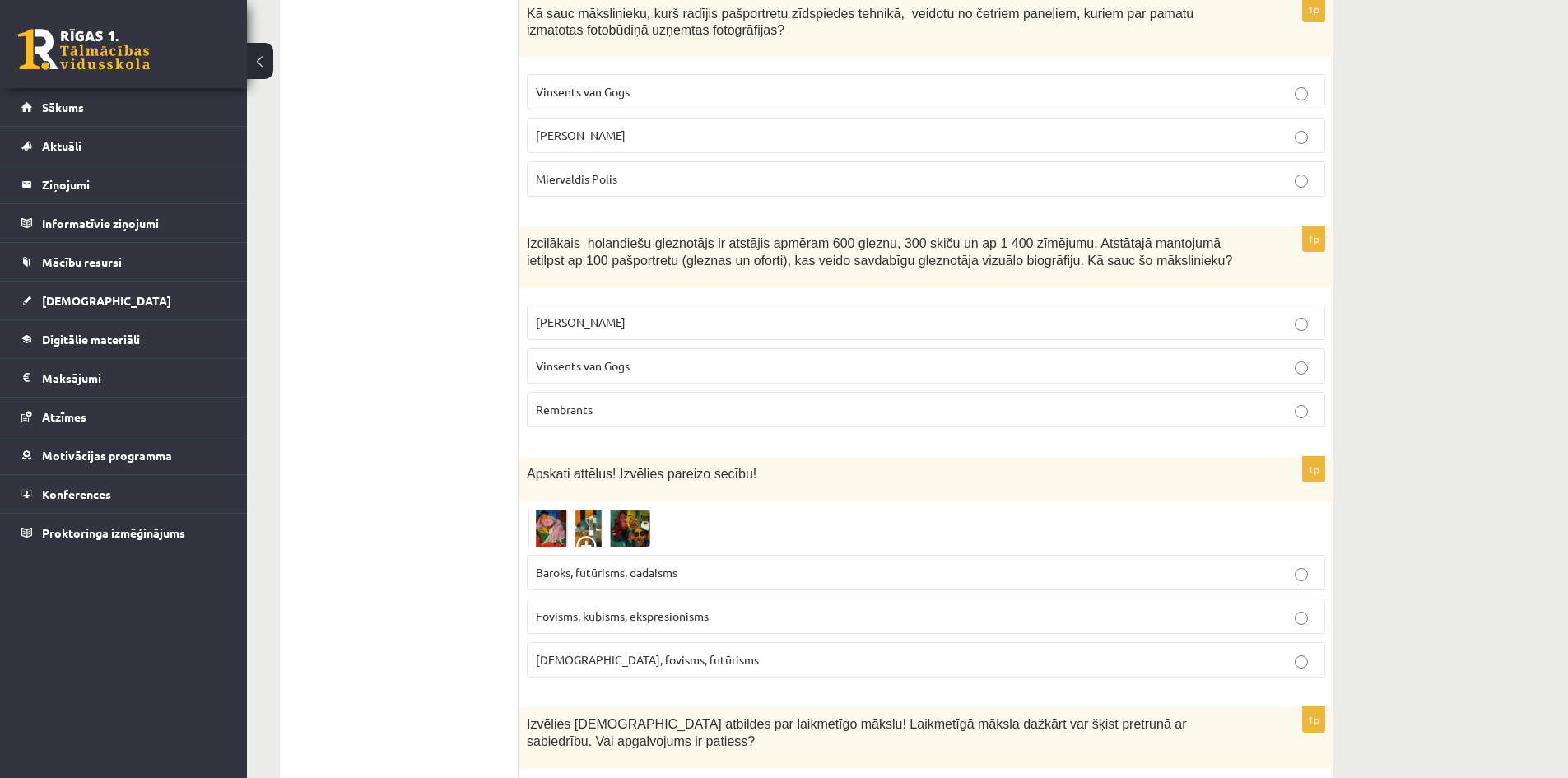
click at [578, 536] on span at bounding box center [589, 549] width 26 height 26
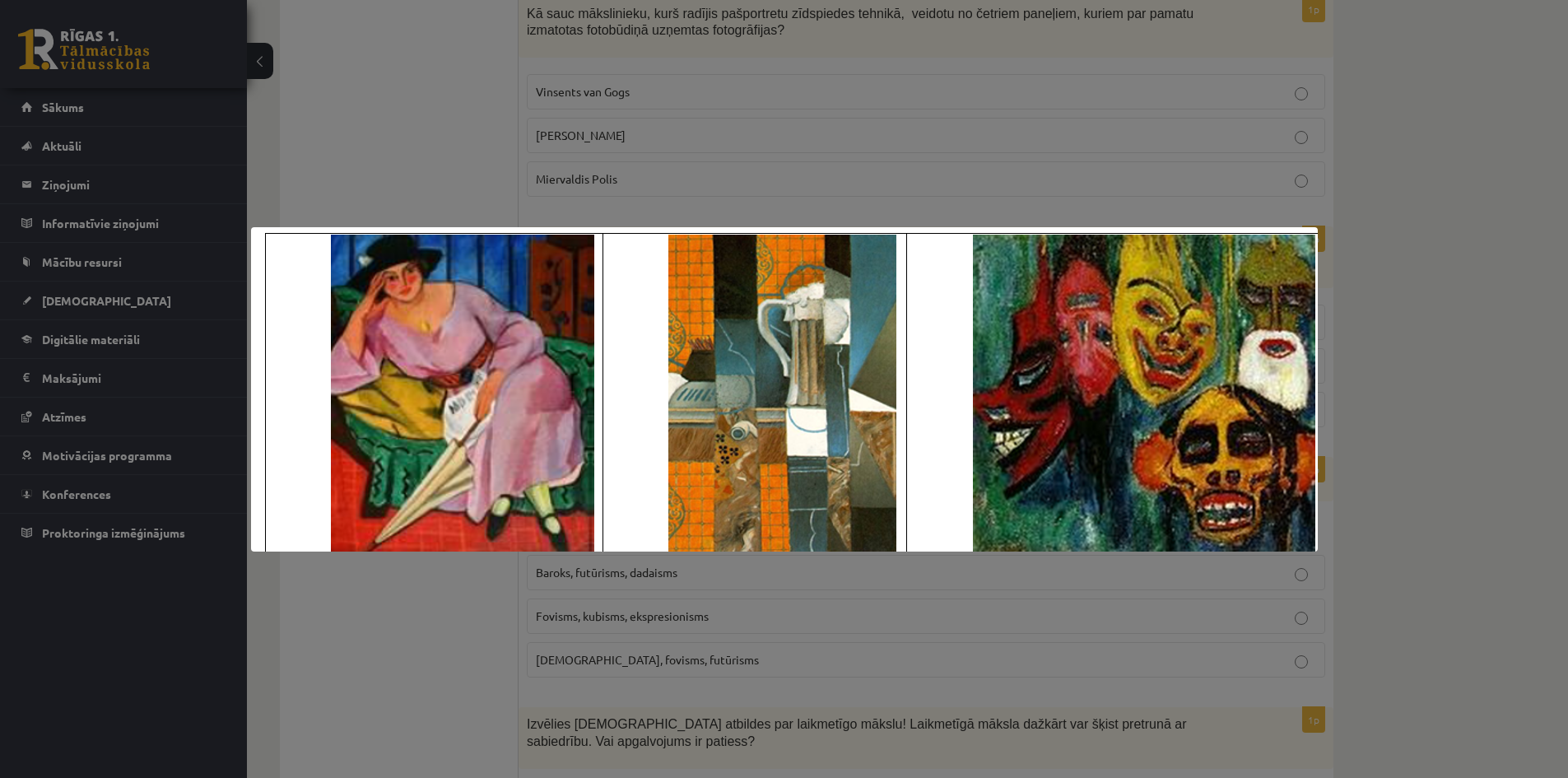
click at [323, 618] on div at bounding box center [784, 389] width 1568 height 778
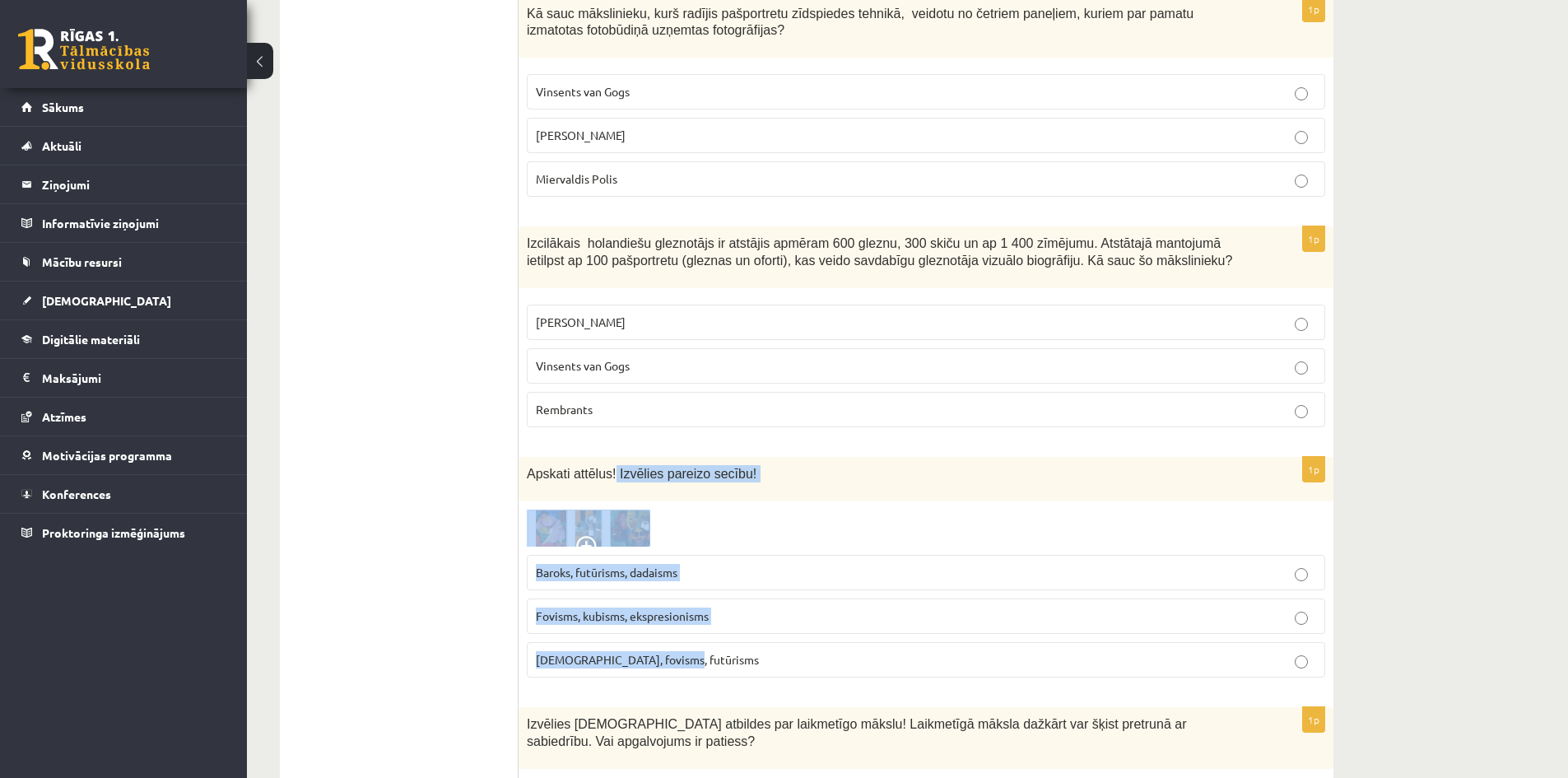
drag, startPoint x: 608, startPoint y: 385, endPoint x: 729, endPoint y: 528, distance: 187.3
click at [776, 602] on div "1p Apskati attēlus! Izvēlies pareizo secību! Baroks, futūrisms, dadaisms Fovism…" at bounding box center [926, 574] width 815 height 235
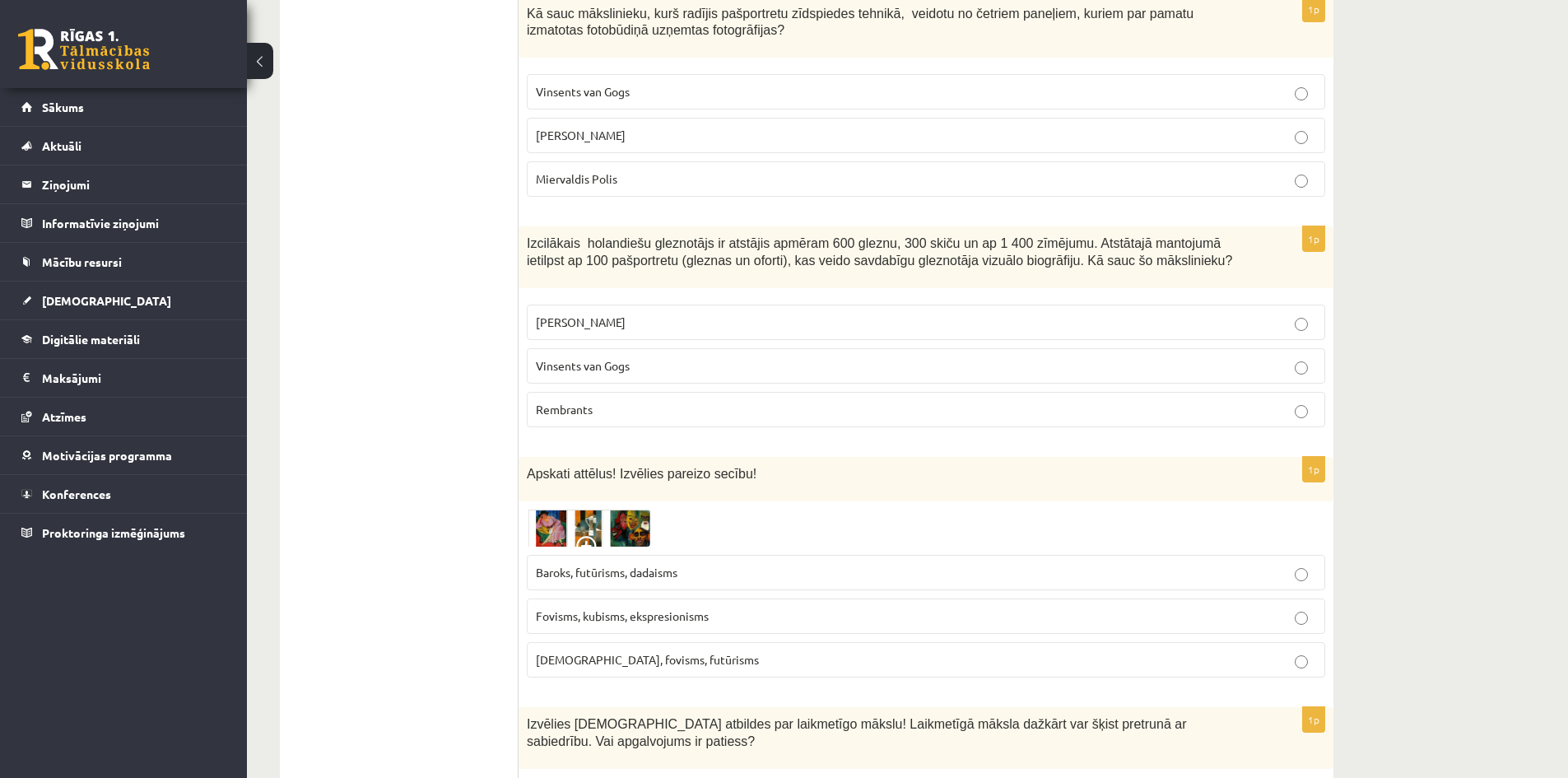
drag, startPoint x: 386, startPoint y: 531, endPoint x: 463, endPoint y: 534, distance: 77.1
click at [856, 607] on p "Fovisms, kubisms, ekspresionisms" at bounding box center [926, 616] width 780 height 17
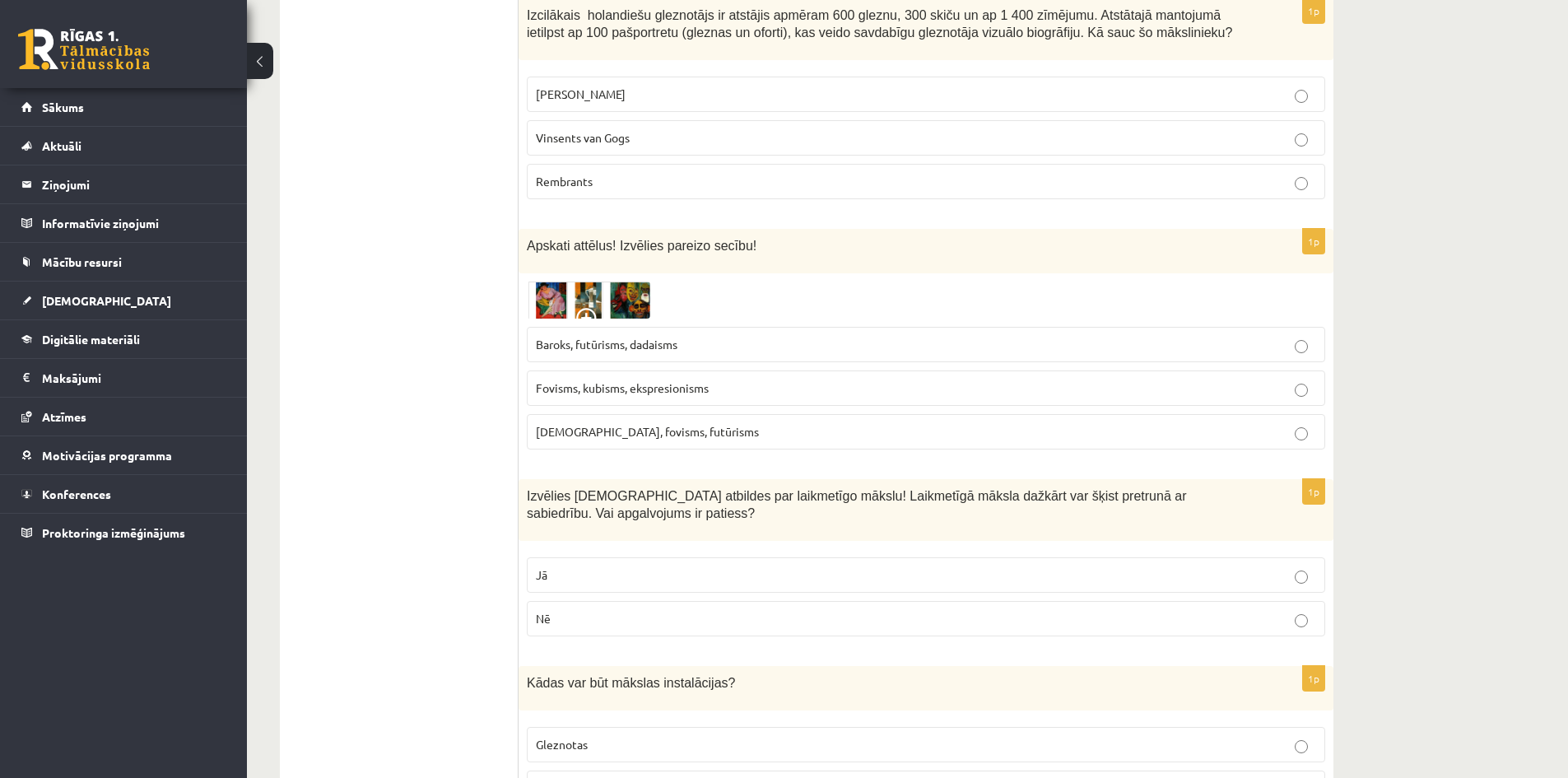
scroll to position [6696, 0]
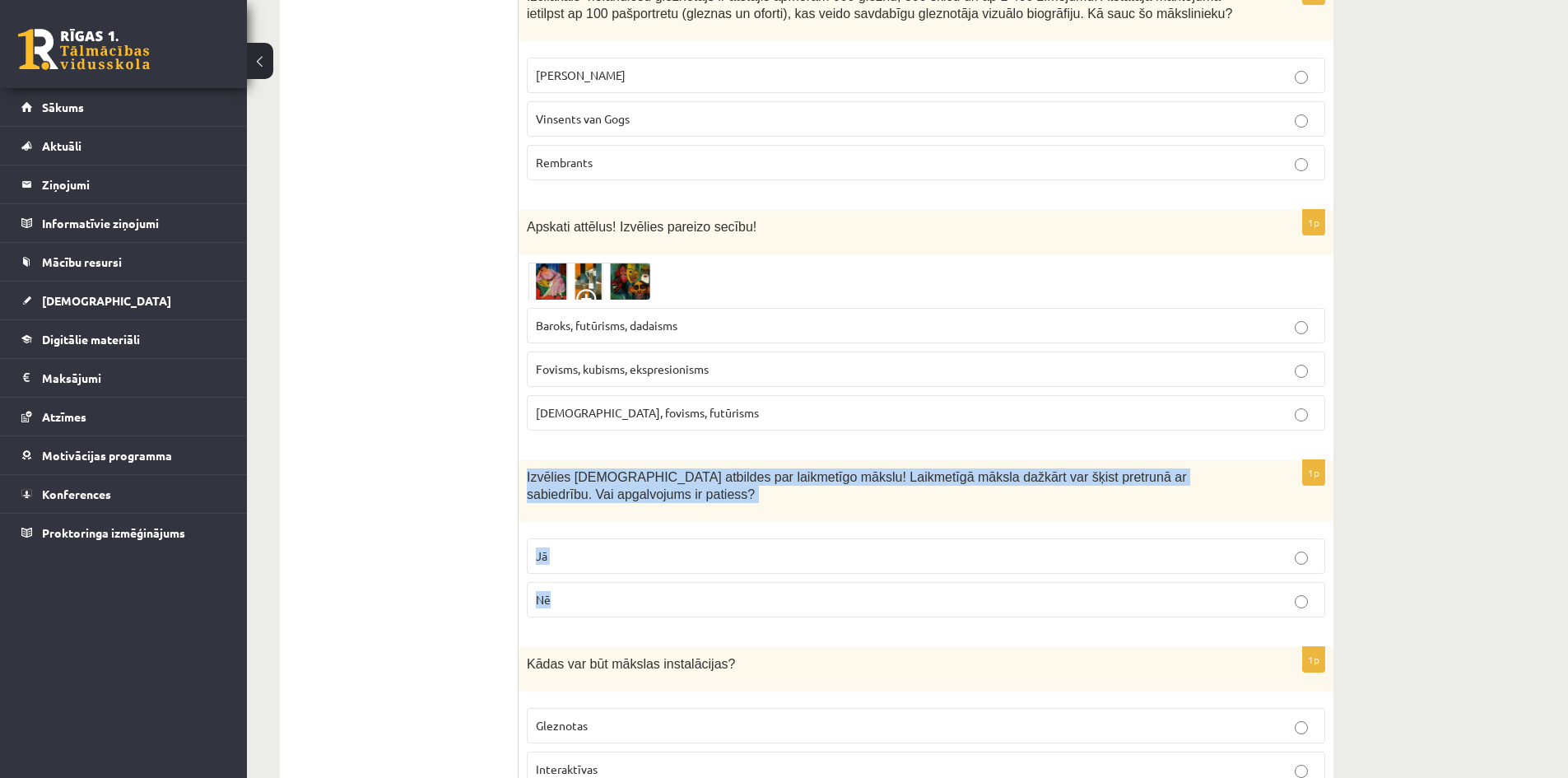
drag, startPoint x: 524, startPoint y: 391, endPoint x: 680, endPoint y: 525, distance: 205.7
click at [680, 525] on div "1p Izvēlies pareizās atbildes par laikmetīgo mākslu! Laikmetīgā māksla dažkārt …" at bounding box center [926, 545] width 815 height 170
click at [587, 548] on p "Jā" at bounding box center [926, 557] width 780 height 17
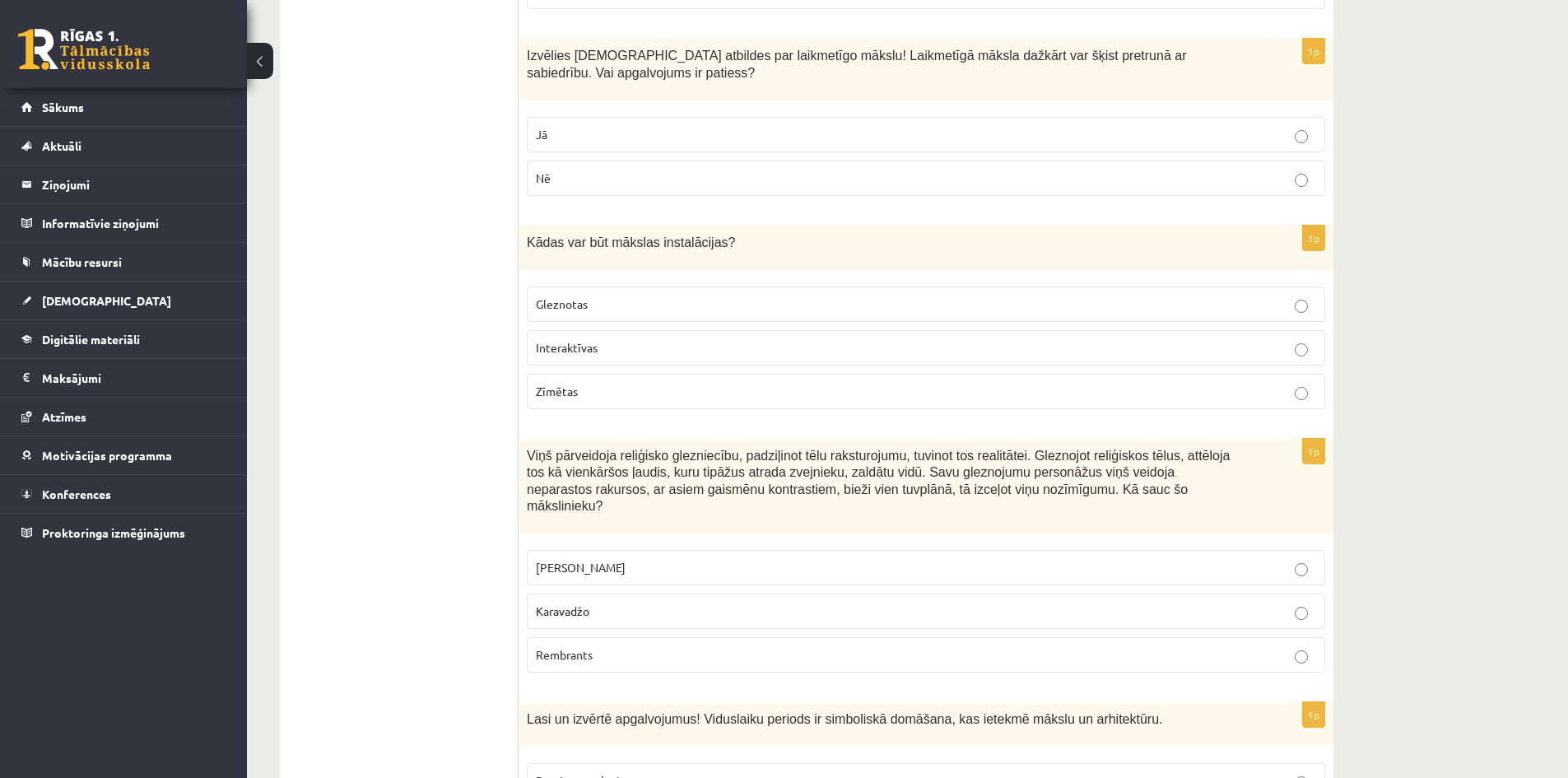
scroll to position [7023, 0]
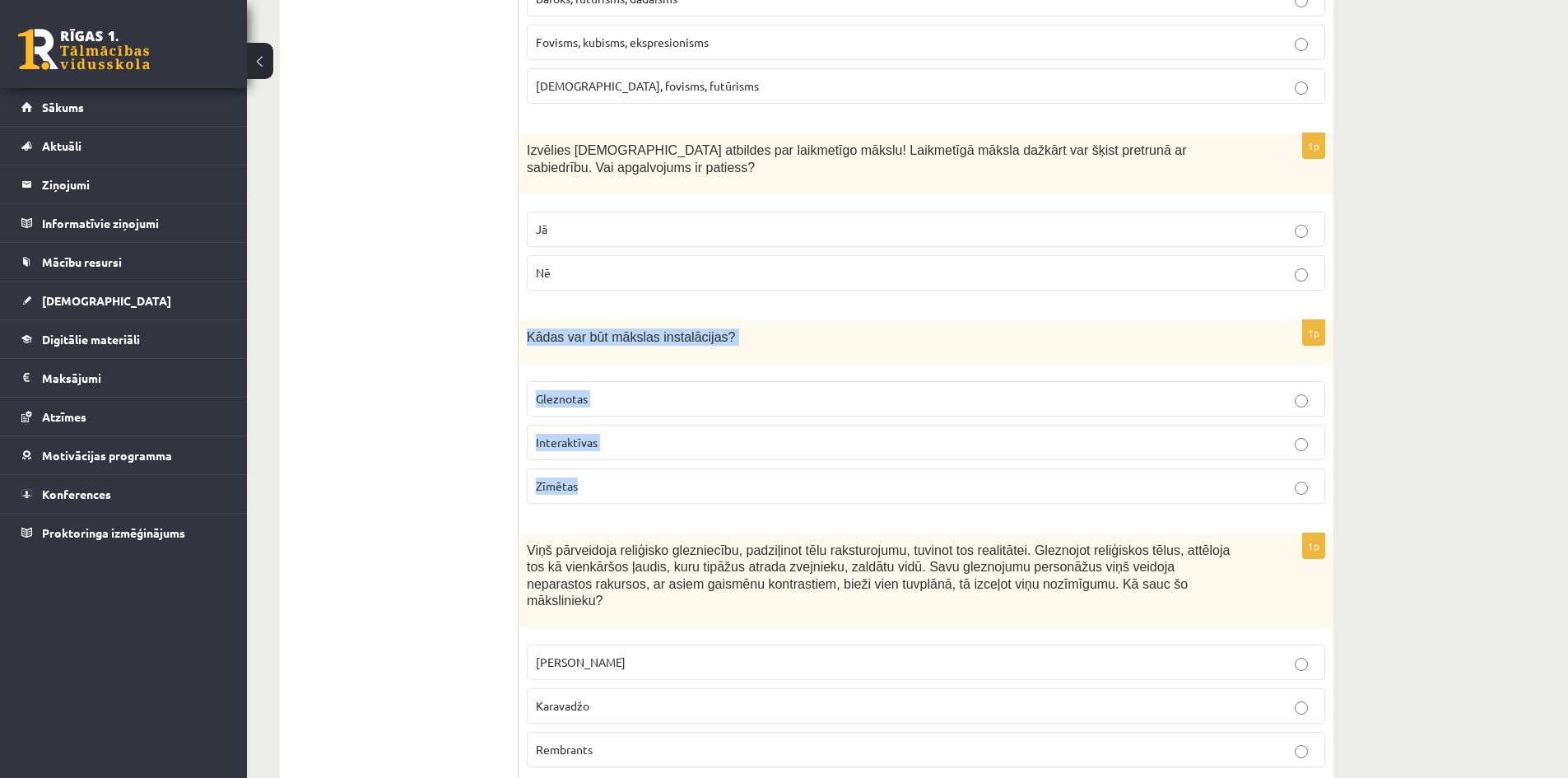
drag, startPoint x: 524, startPoint y: 248, endPoint x: 753, endPoint y: 414, distance: 282.8
click at [753, 414] on div "1p Kādas var būt mākslas instalācijas? Gleznotas Interaktīvas Zīmētas" at bounding box center [926, 419] width 815 height 197
drag, startPoint x: 637, startPoint y: 362, endPoint x: 672, endPoint y: 377, distance: 38.1
click at [637, 434] on p "Interaktīvas" at bounding box center [926, 443] width 780 height 17
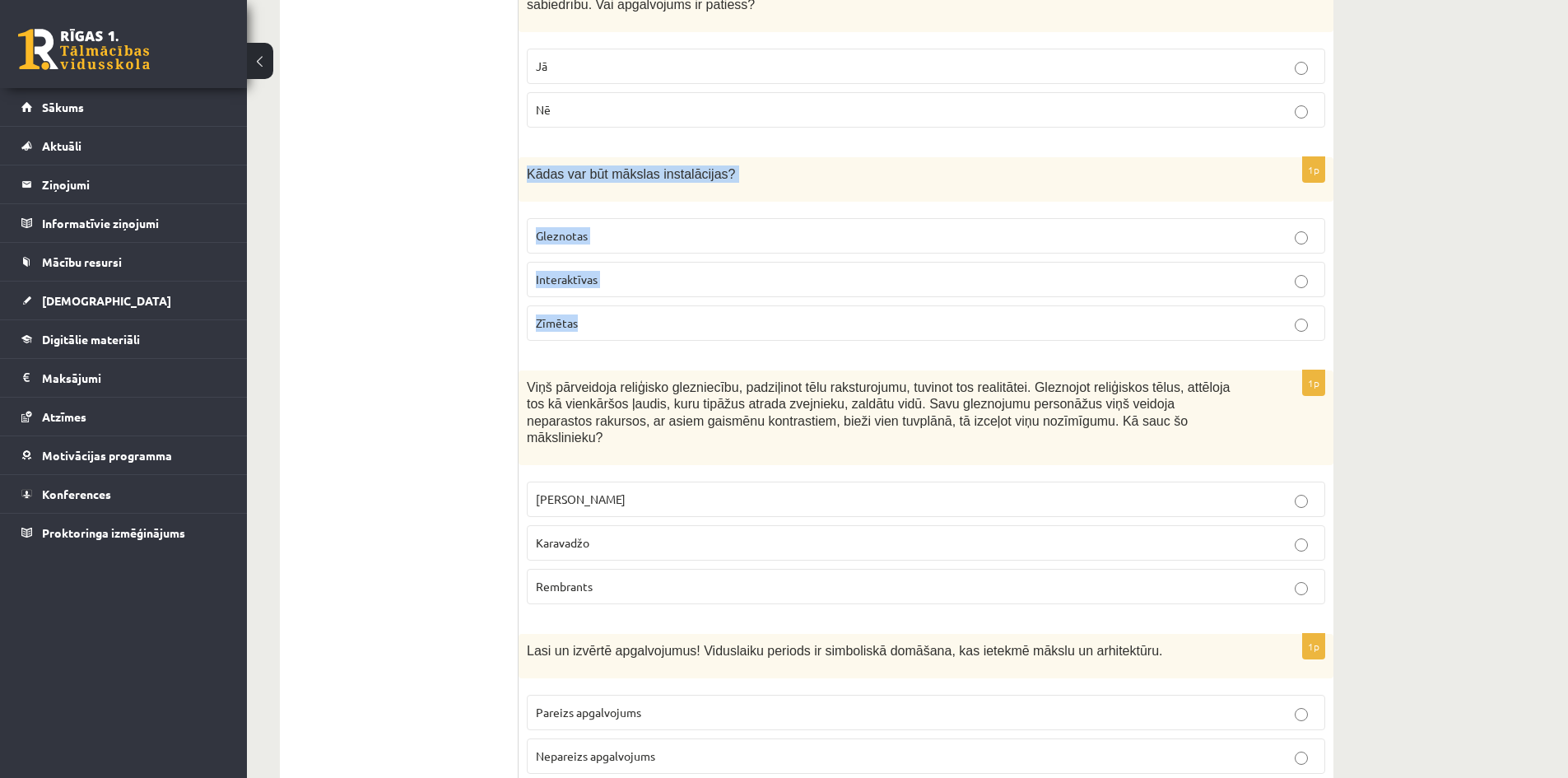
scroll to position [7188, 0]
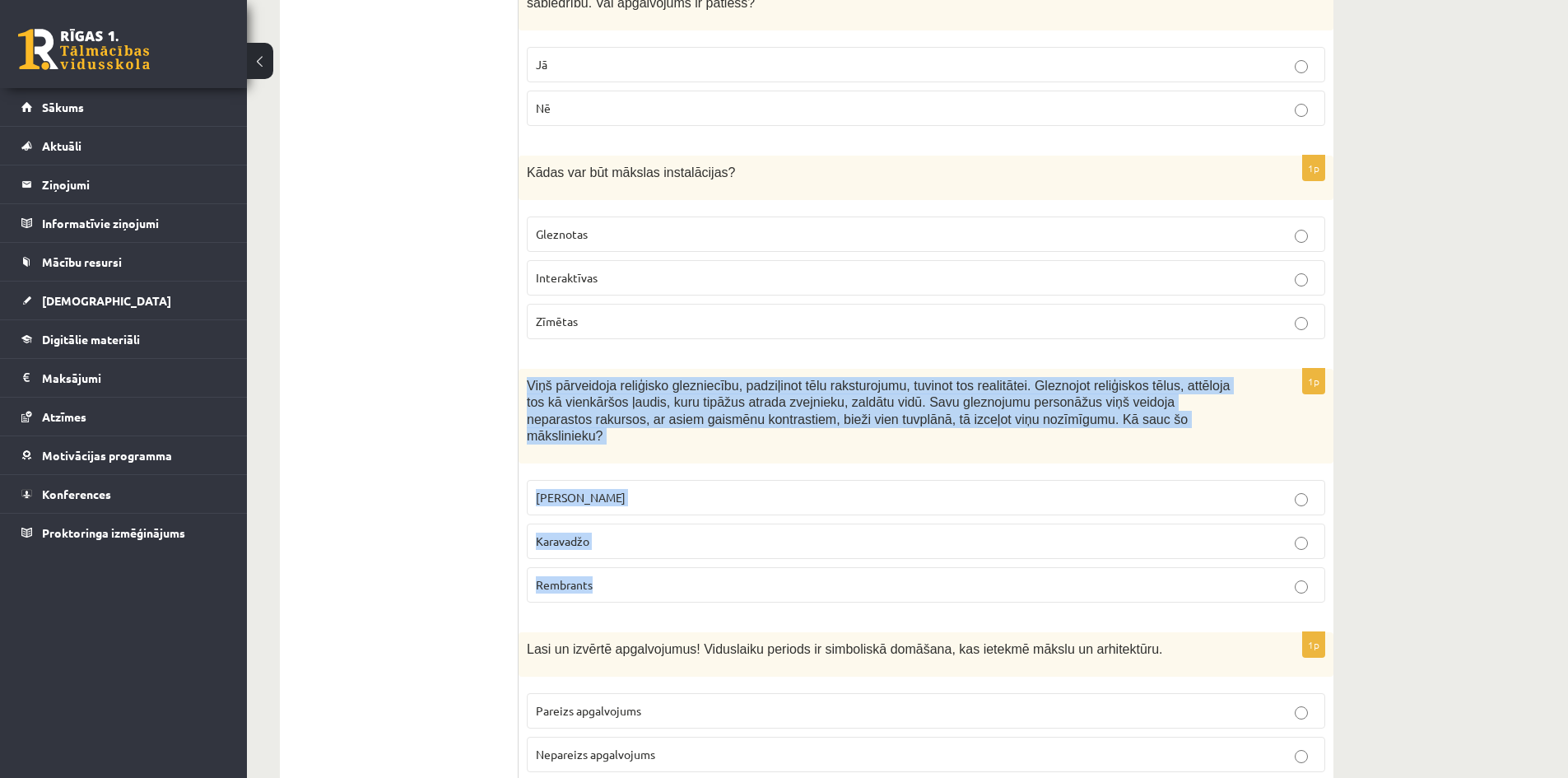
drag, startPoint x: 522, startPoint y: 297, endPoint x: 674, endPoint y: 497, distance: 251.2
click at [674, 497] on div "1p Viņš pārveidoja reliģisko glezniecību, padziļinot tēlu raksturojumu, tuvinot…" at bounding box center [926, 492] width 815 height 248
click at [619, 532] on p "Karavadžo" at bounding box center [926, 541] width 780 height 17
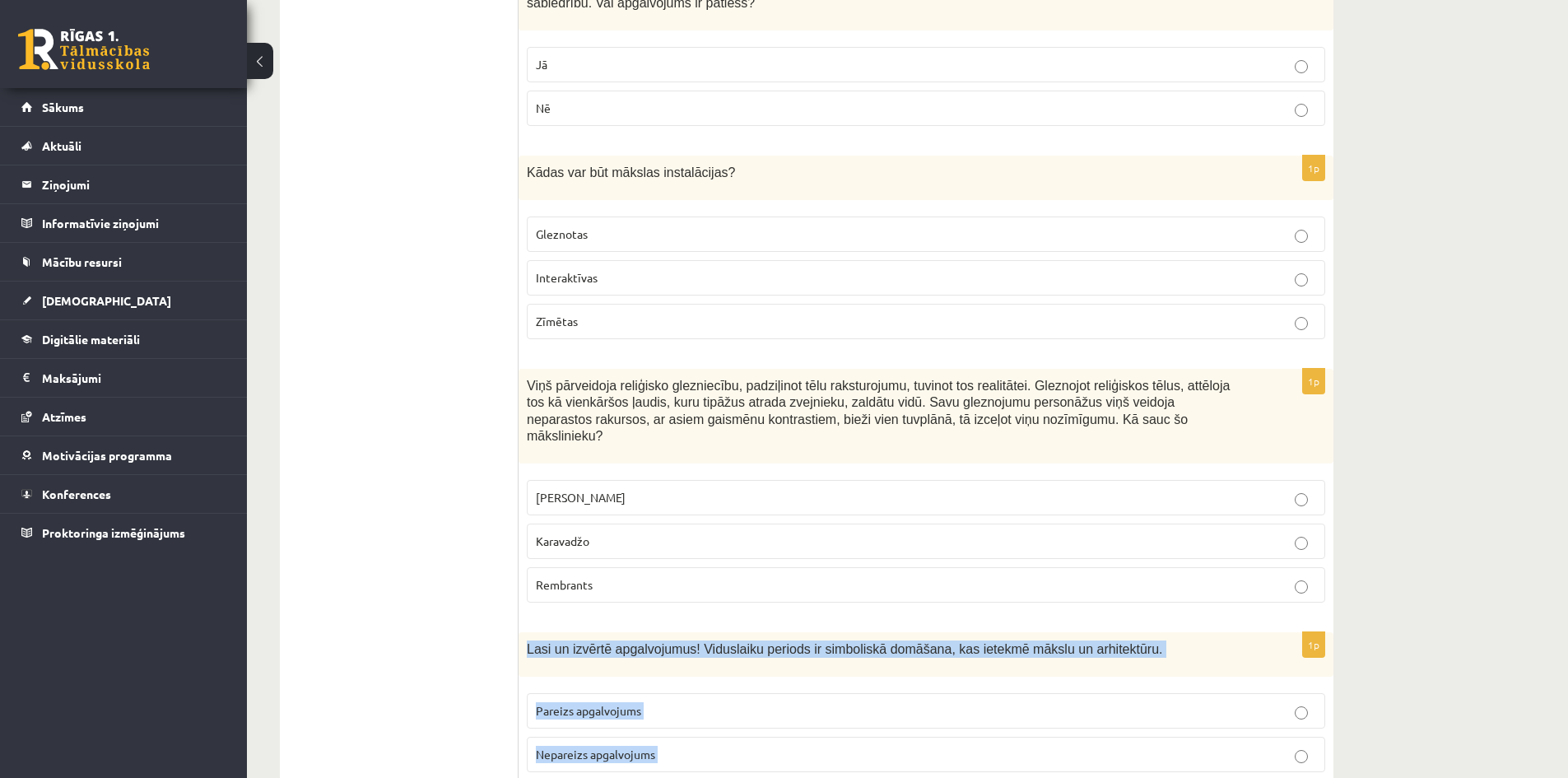
drag, startPoint x: 524, startPoint y: 547, endPoint x: 765, endPoint y: 638, distance: 257.6
click at [636, 703] on span "Pareizs apgalvojums" at bounding box center [589, 710] width 105 height 15
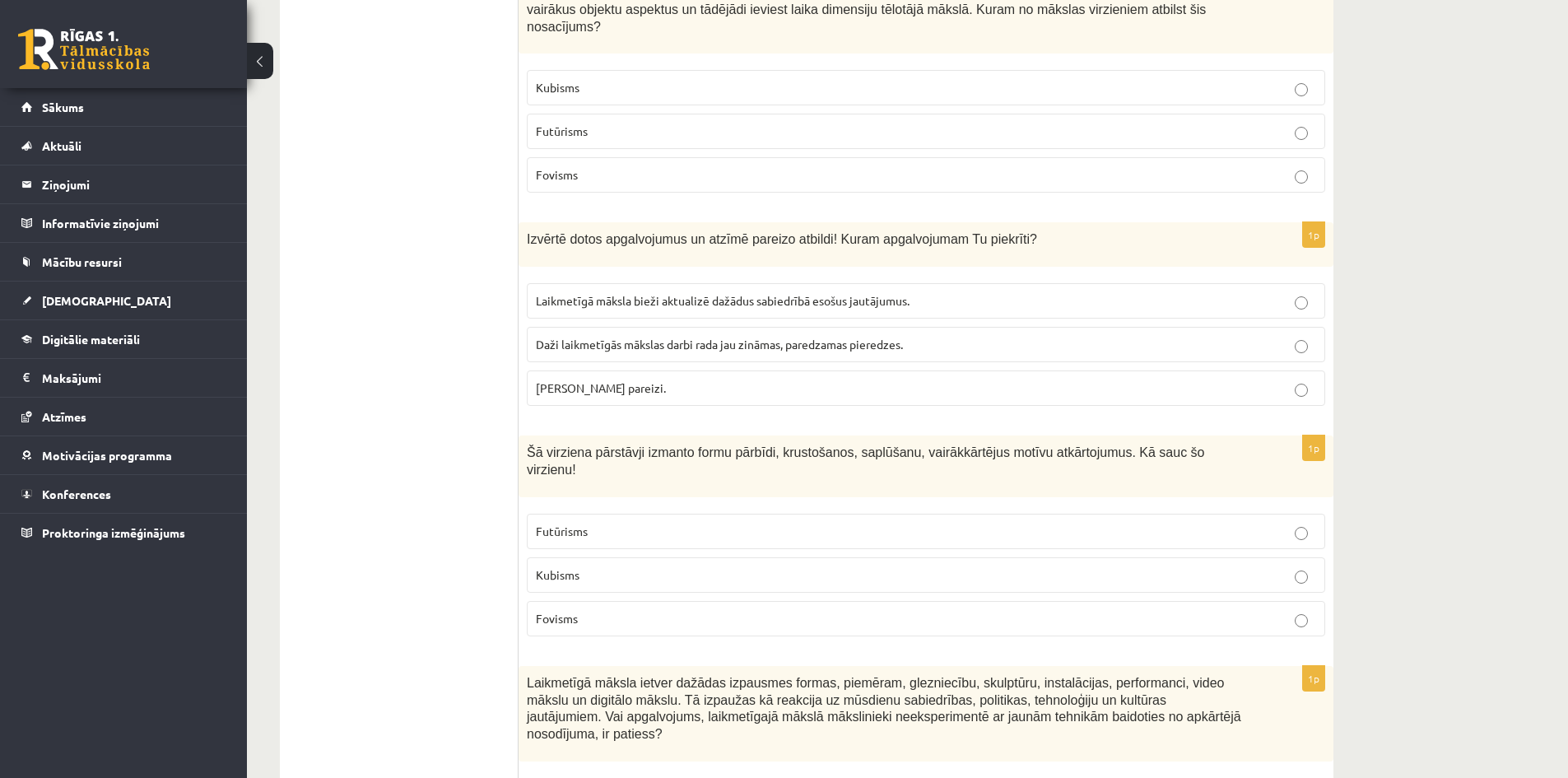
scroll to position [3155, 0]
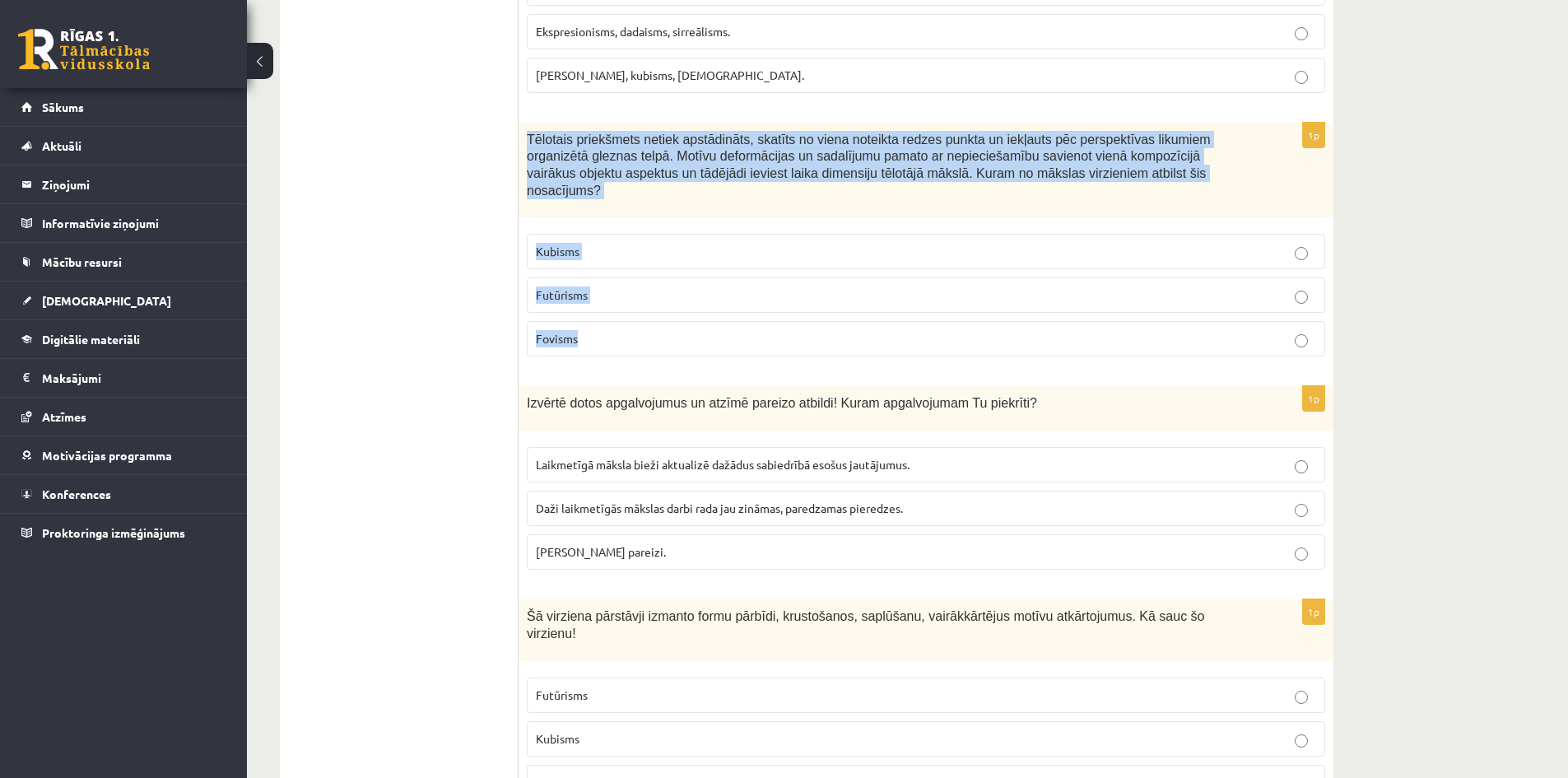
drag, startPoint x: 529, startPoint y: 118, endPoint x: 771, endPoint y: 291, distance: 297.5
click at [770, 322] on div "1p Tēlotais priekšmets netiek apstādināts, skatīts no viena noteikta redzes pun…" at bounding box center [926, 246] width 815 height 248
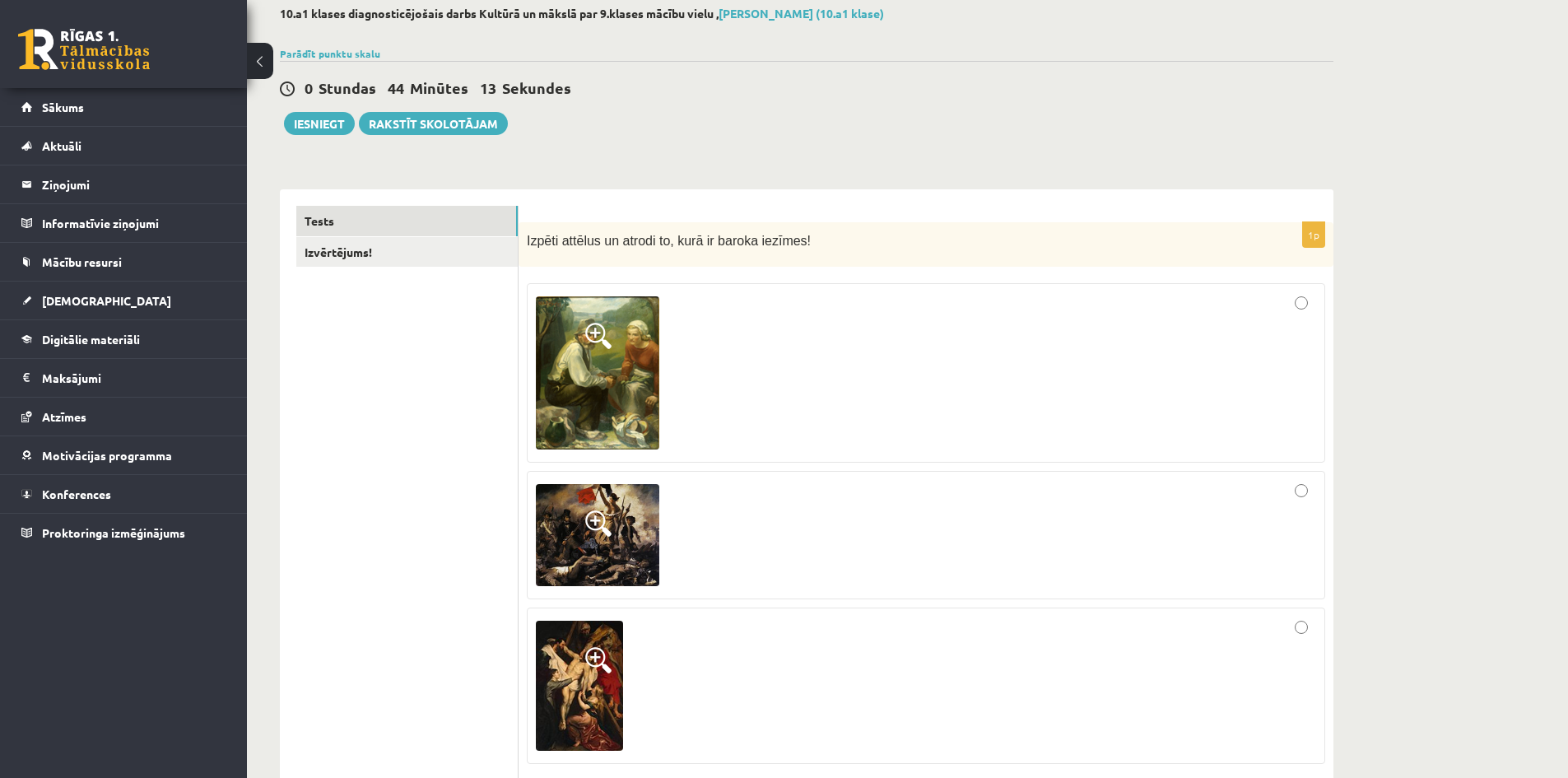
scroll to position [191, 0]
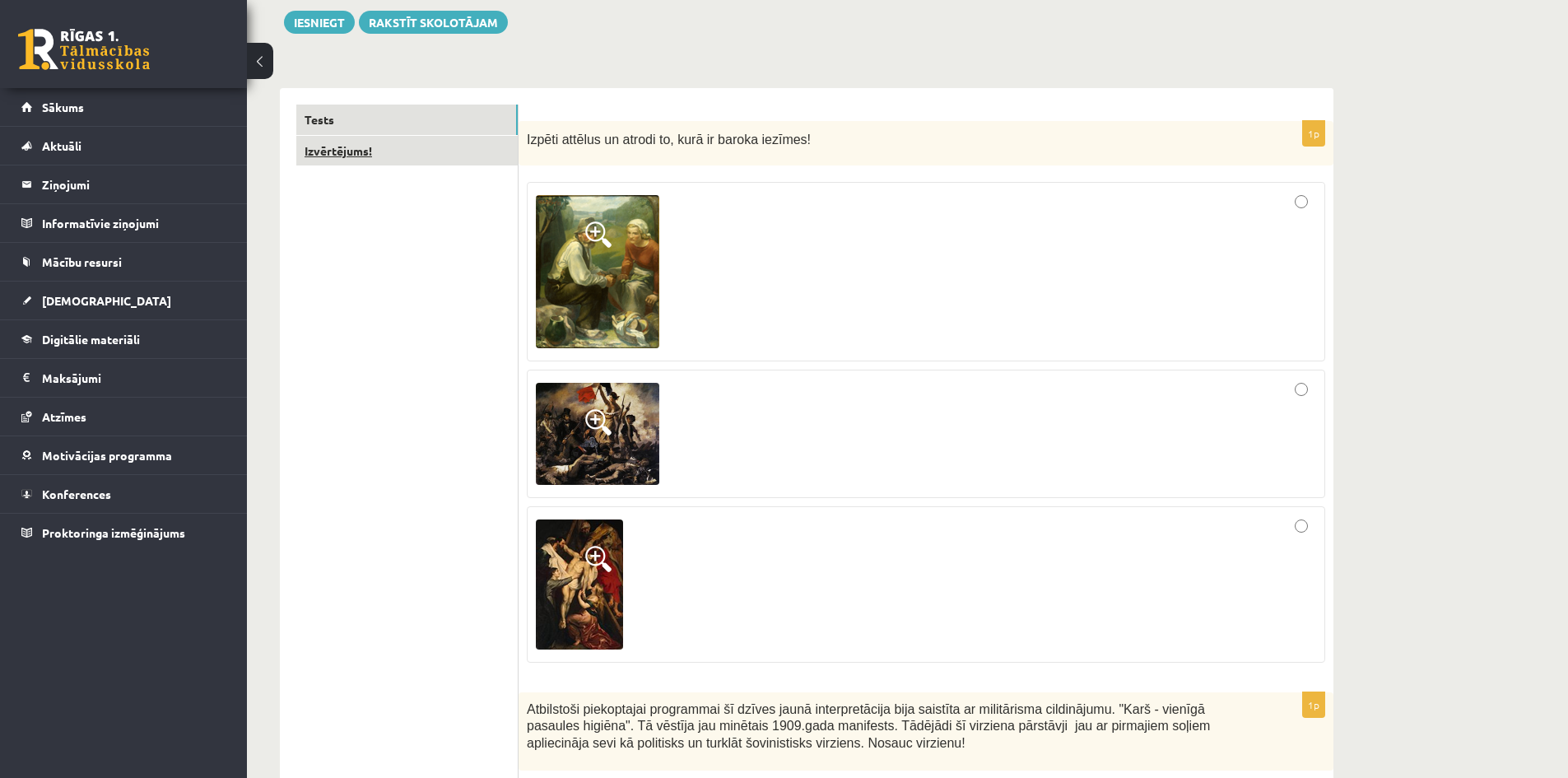
click at [378, 142] on link "Izvērtējums!" at bounding box center [407, 151] width 222 height 30
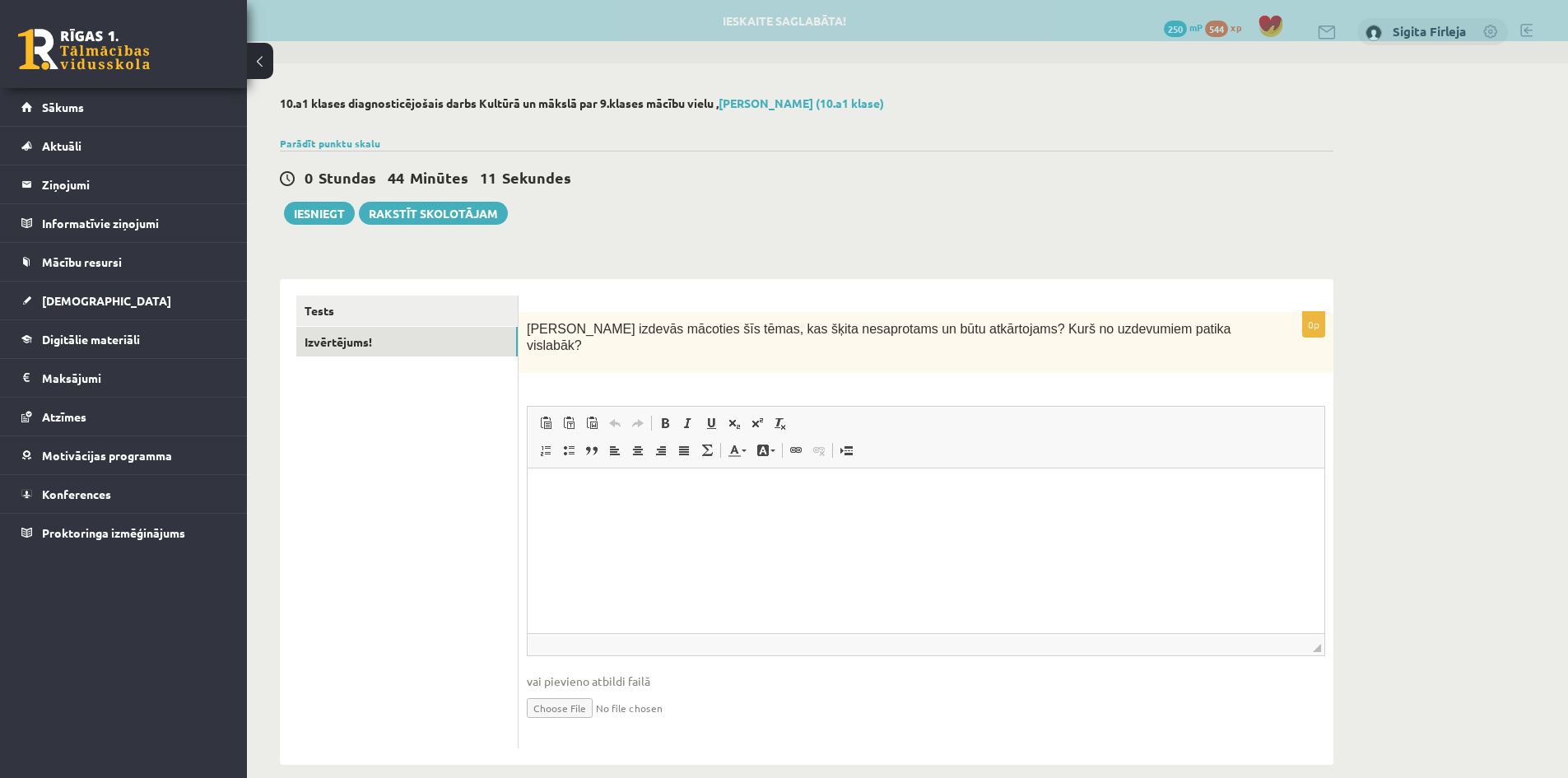
scroll to position [0, 0]
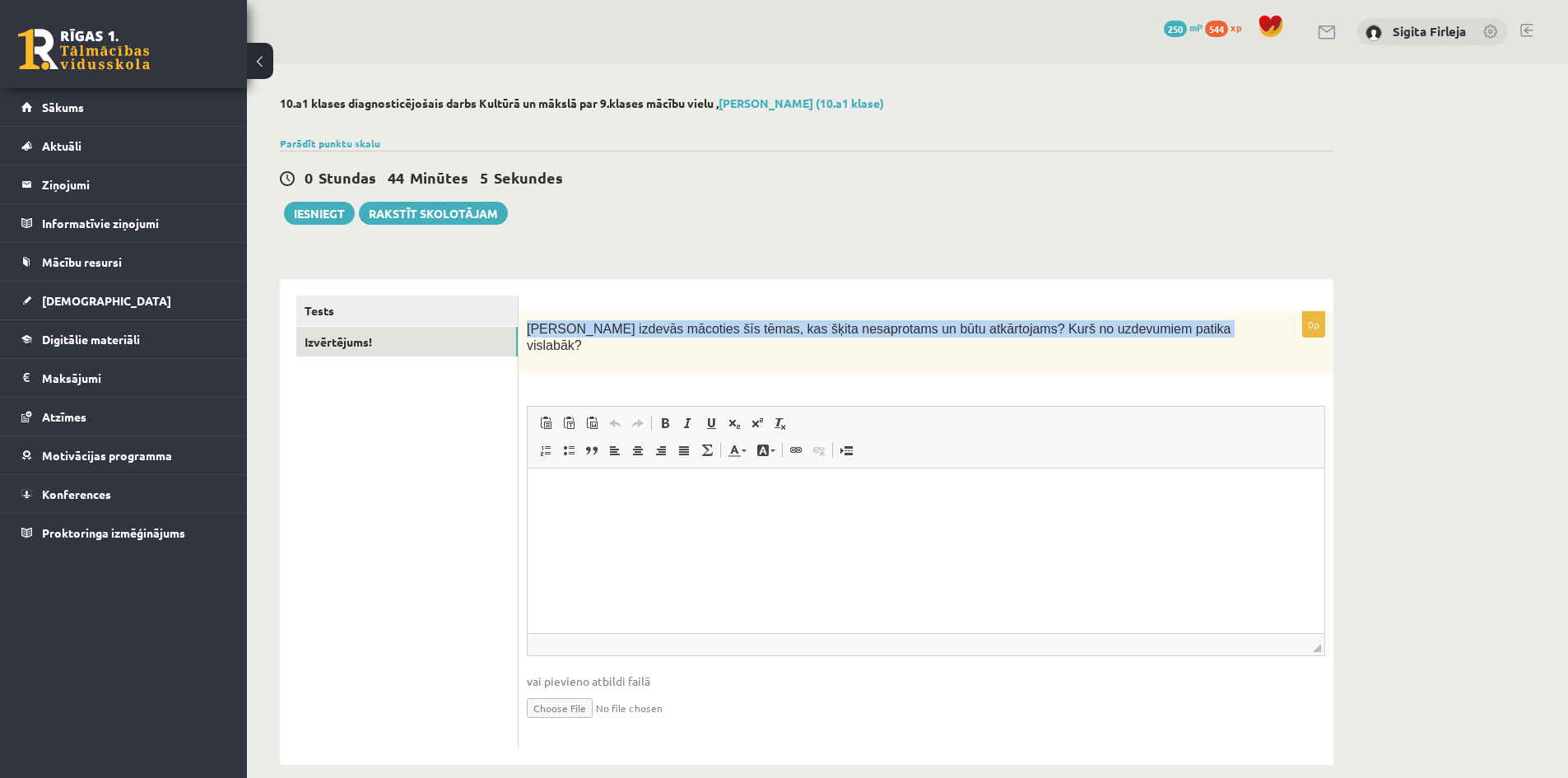
drag, startPoint x: 528, startPoint y: 329, endPoint x: 1122, endPoint y: 332, distance: 594.0
click at [1166, 325] on p "Kas izdevās mācoties šīs tēmas, kas šķita nesaprotams un būtu atkārtojams? Kurš…" at bounding box center [884, 337] width 716 height 34
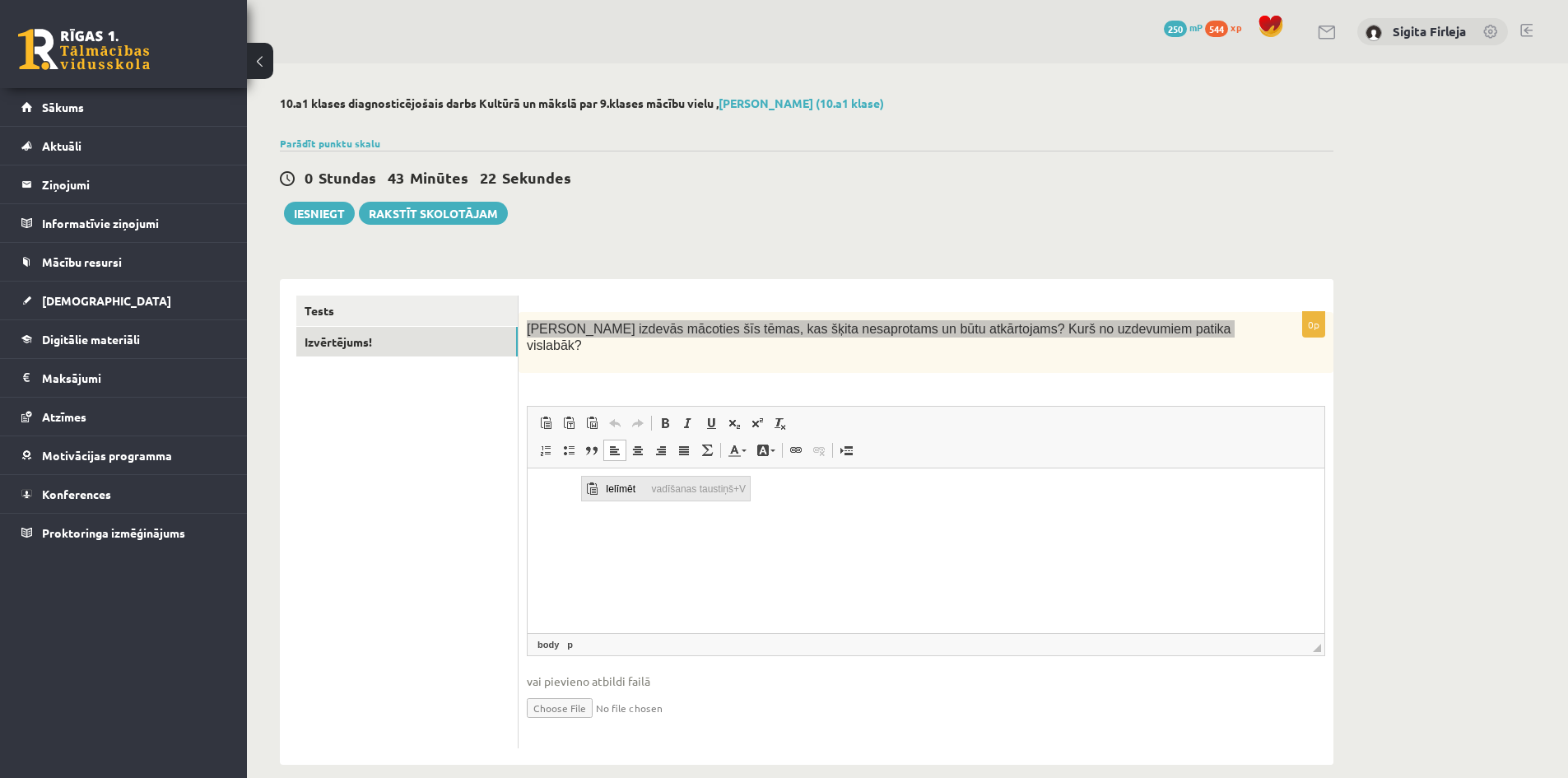
click at [611, 488] on span "Ielīmēt" at bounding box center [625, 488] width 46 height 24
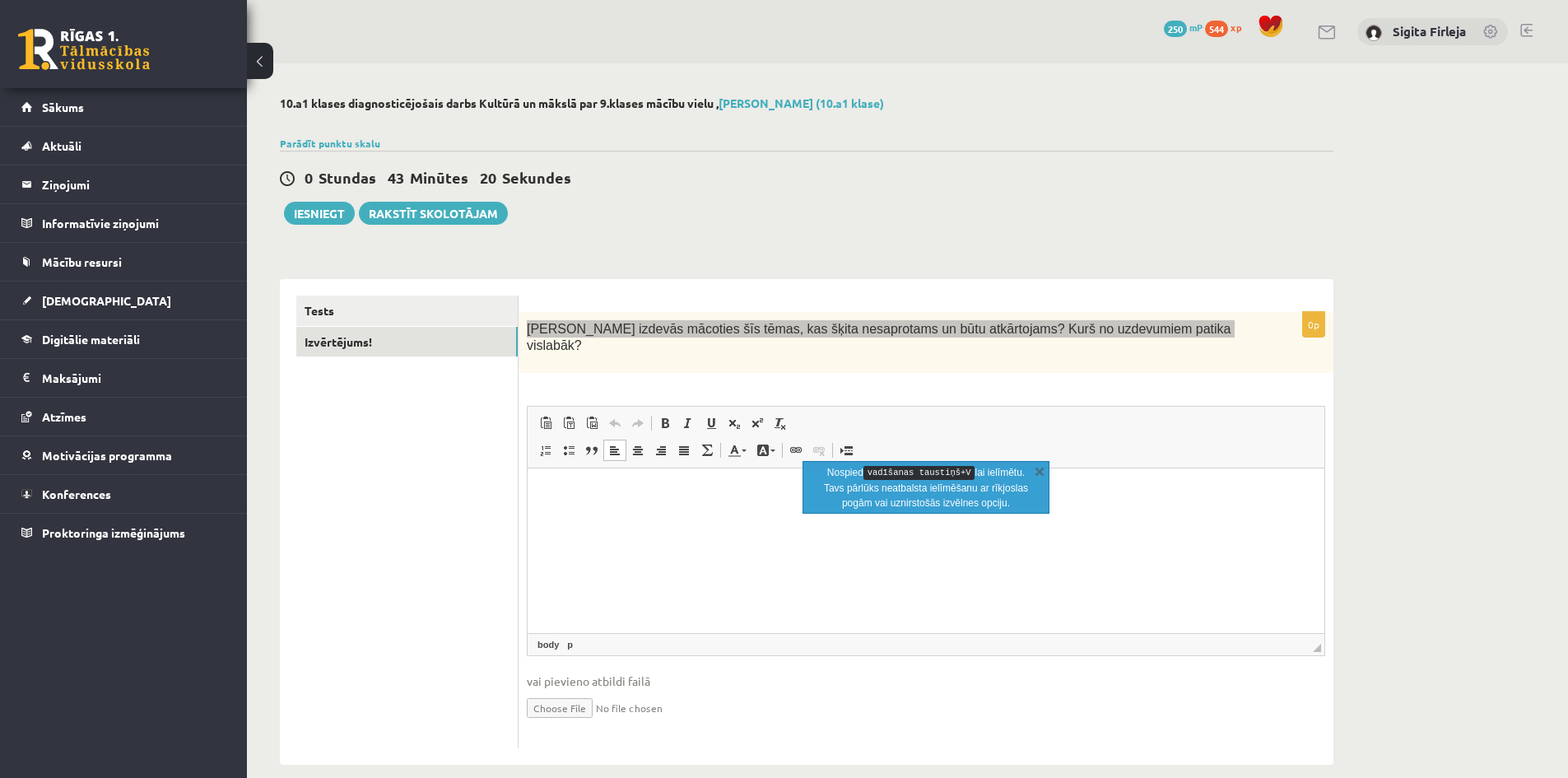
drag, startPoint x: 591, startPoint y: 528, endPoint x: 597, endPoint y: 583, distance: 55.3
click at [566, 519] on html at bounding box center [926, 493] width 797 height 51
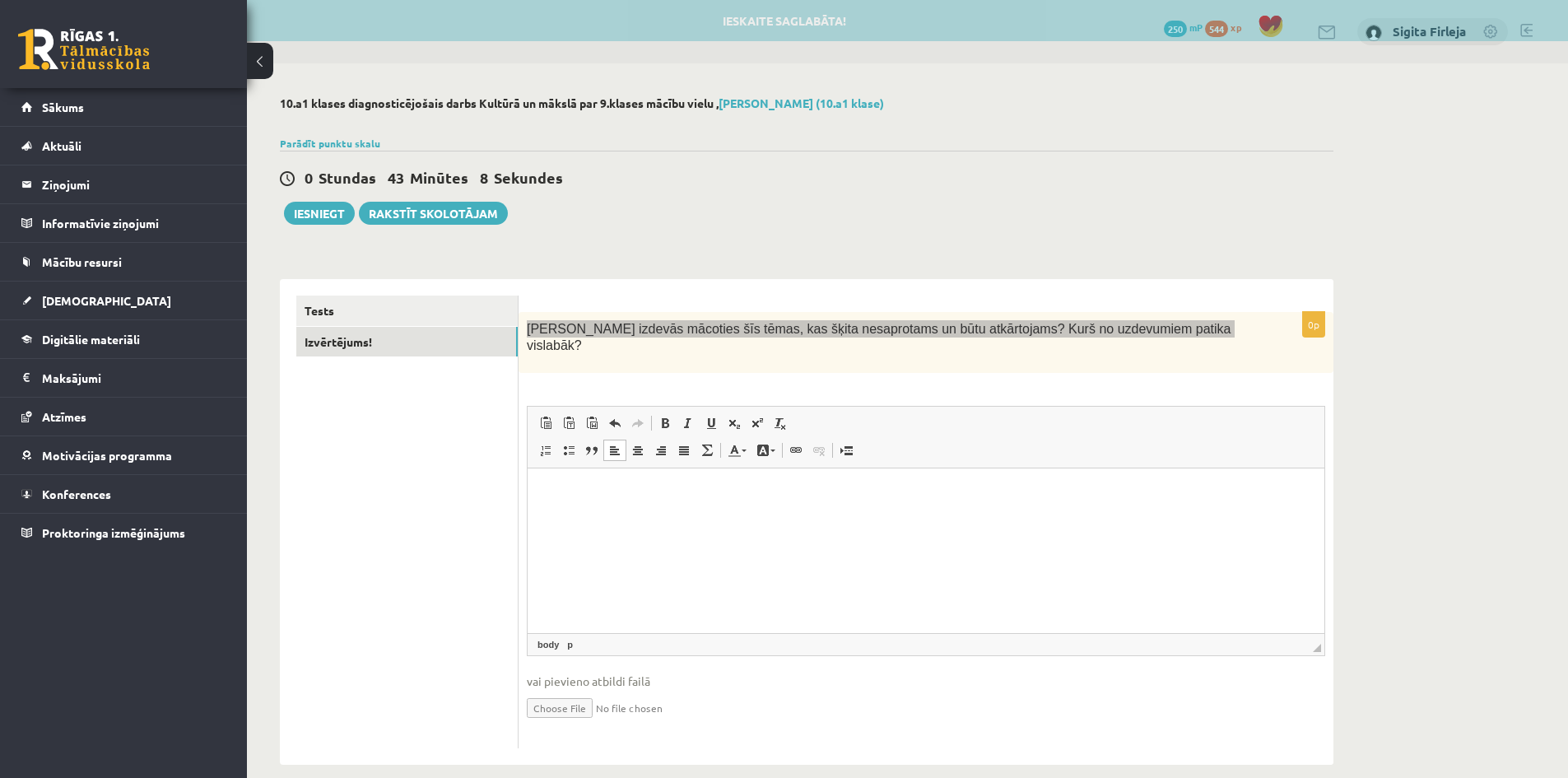
click at [656, 515] on html at bounding box center [926, 493] width 797 height 51
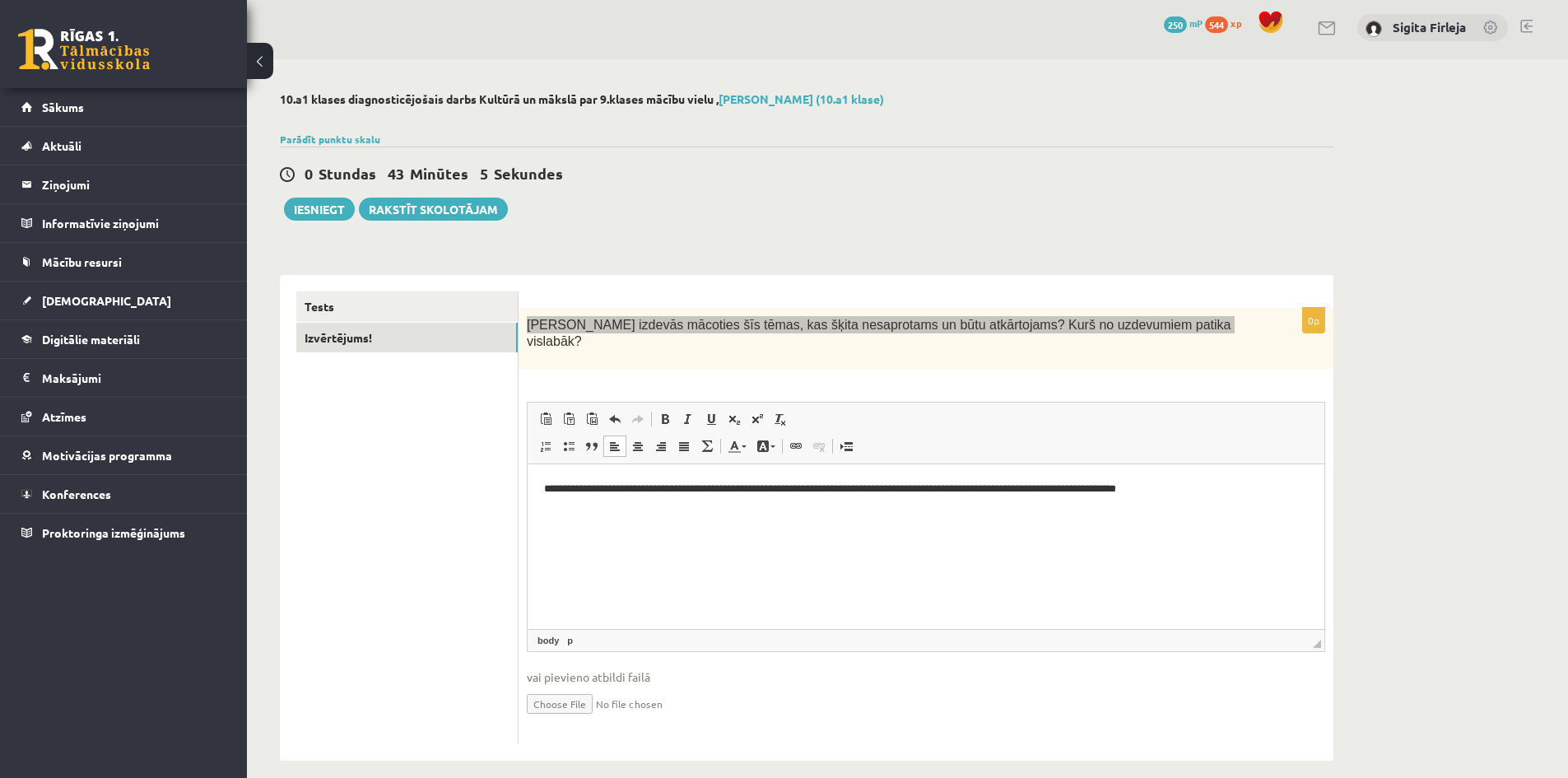
scroll to position [5, 0]
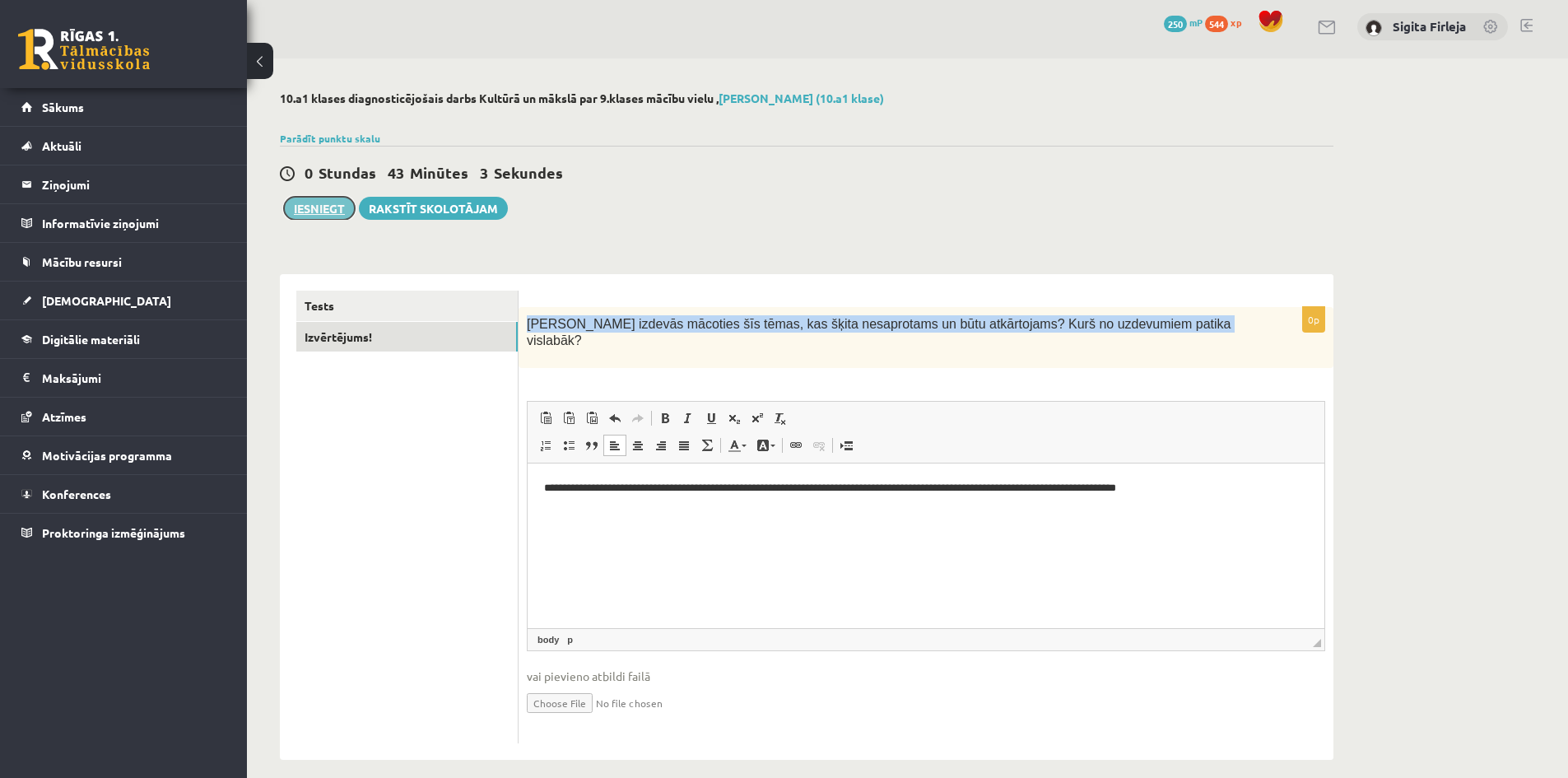
click at [320, 208] on button "Iesniegt" at bounding box center [319, 209] width 71 height 23
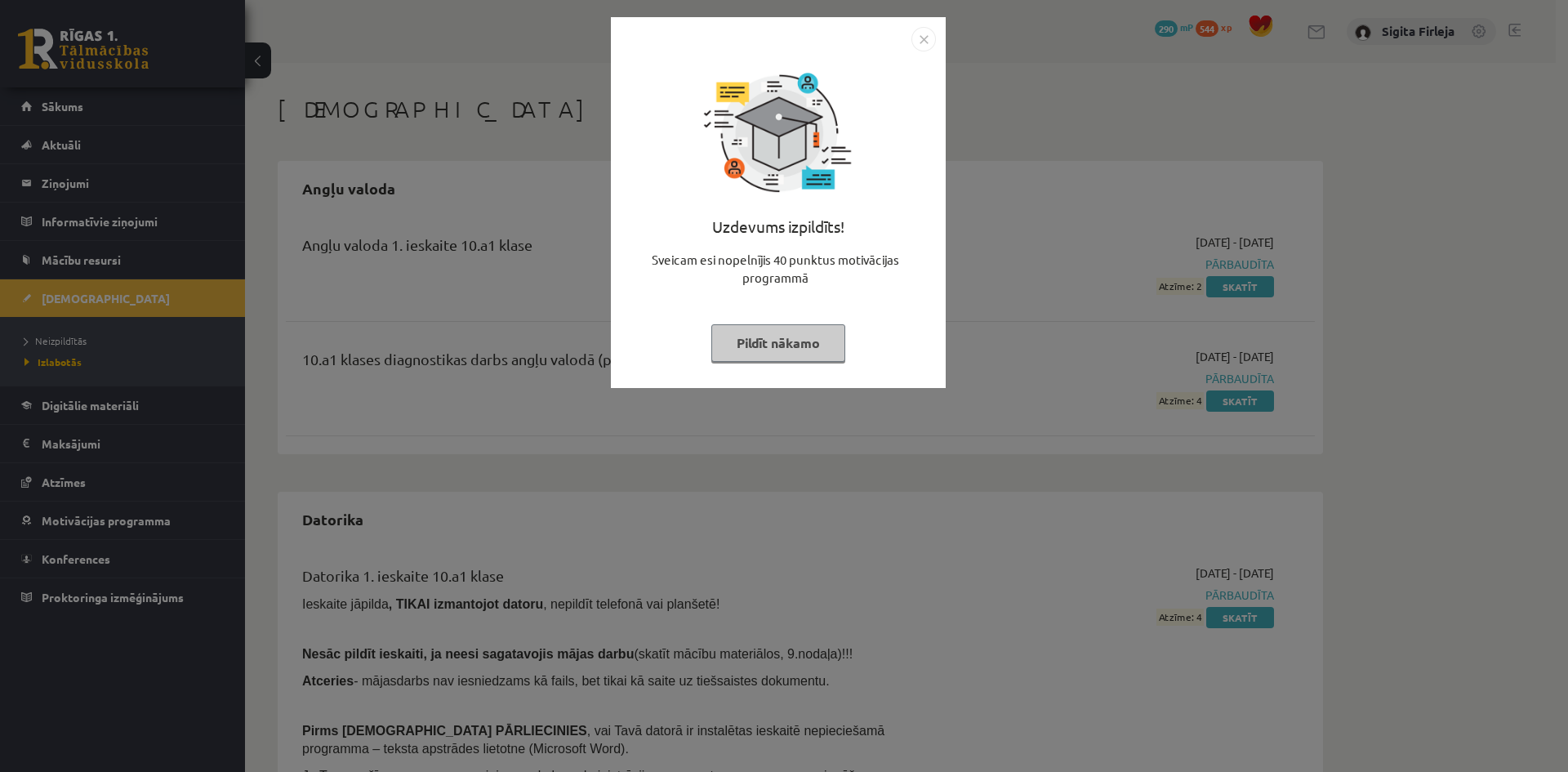
click at [795, 336] on button "Pildīt nākamo" at bounding box center [778, 342] width 134 height 38
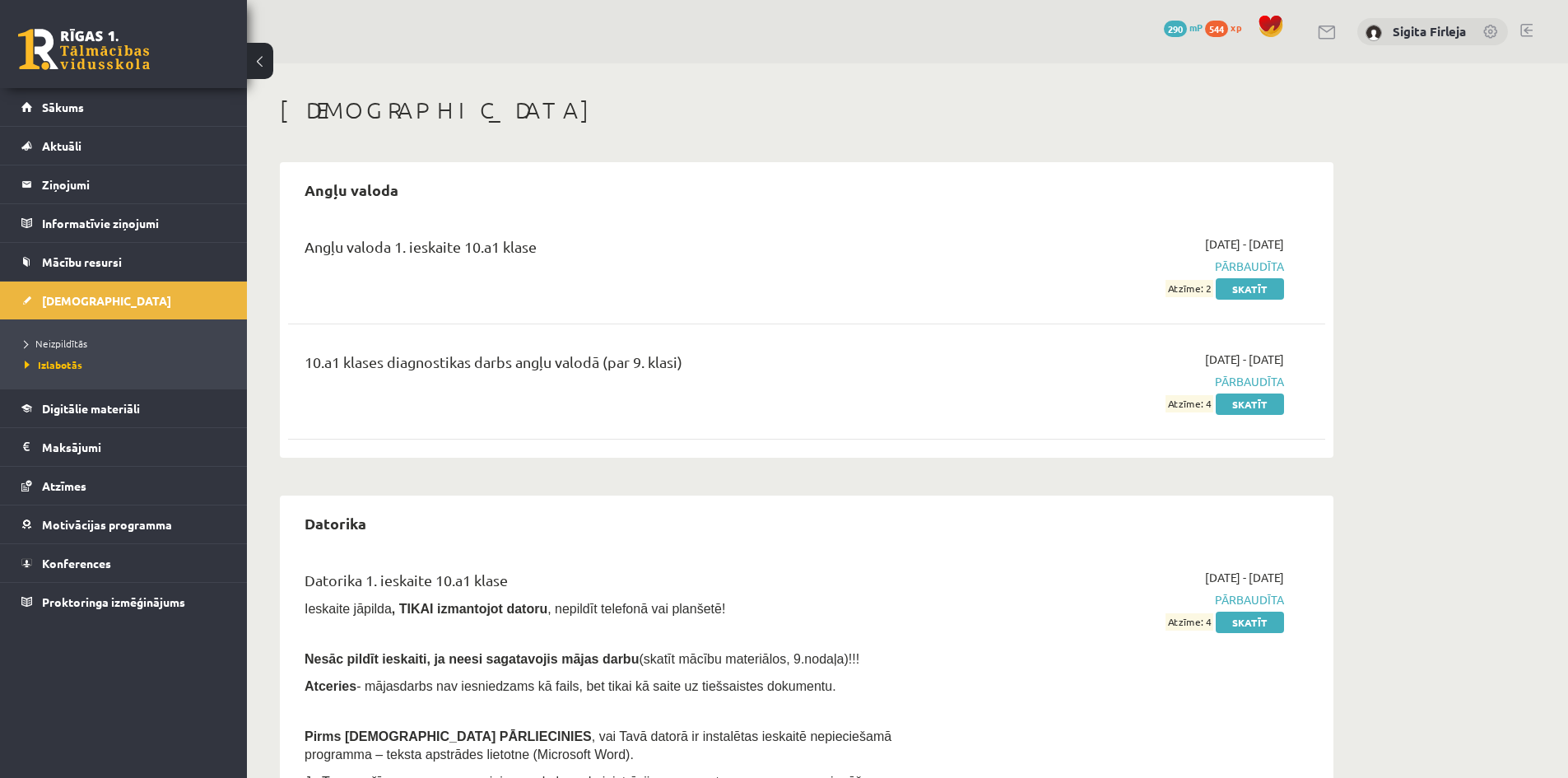
click at [1174, 26] on span "290" at bounding box center [1176, 28] width 23 height 17
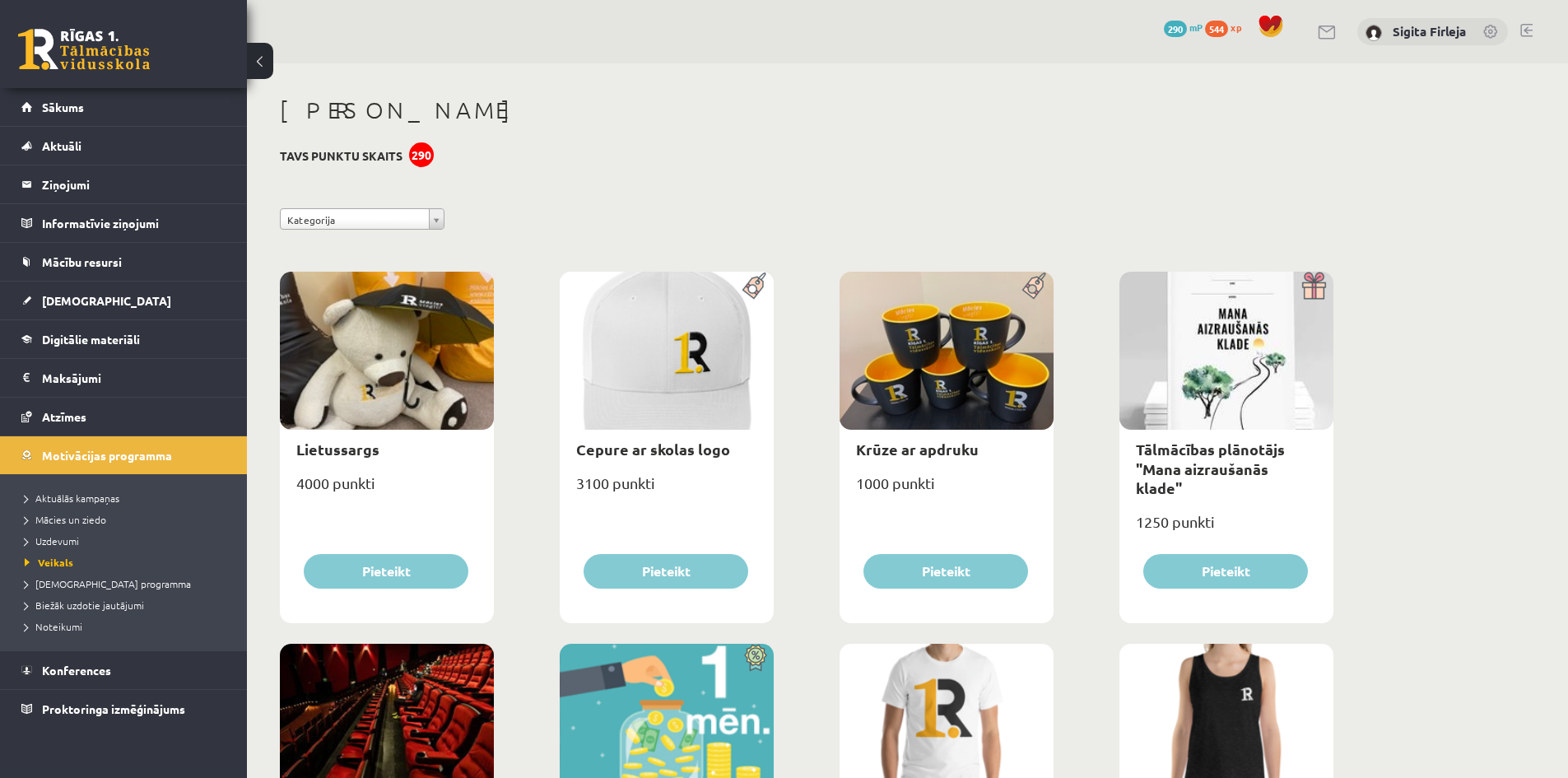
click at [423, 150] on div "290" at bounding box center [421, 154] width 24 height 24
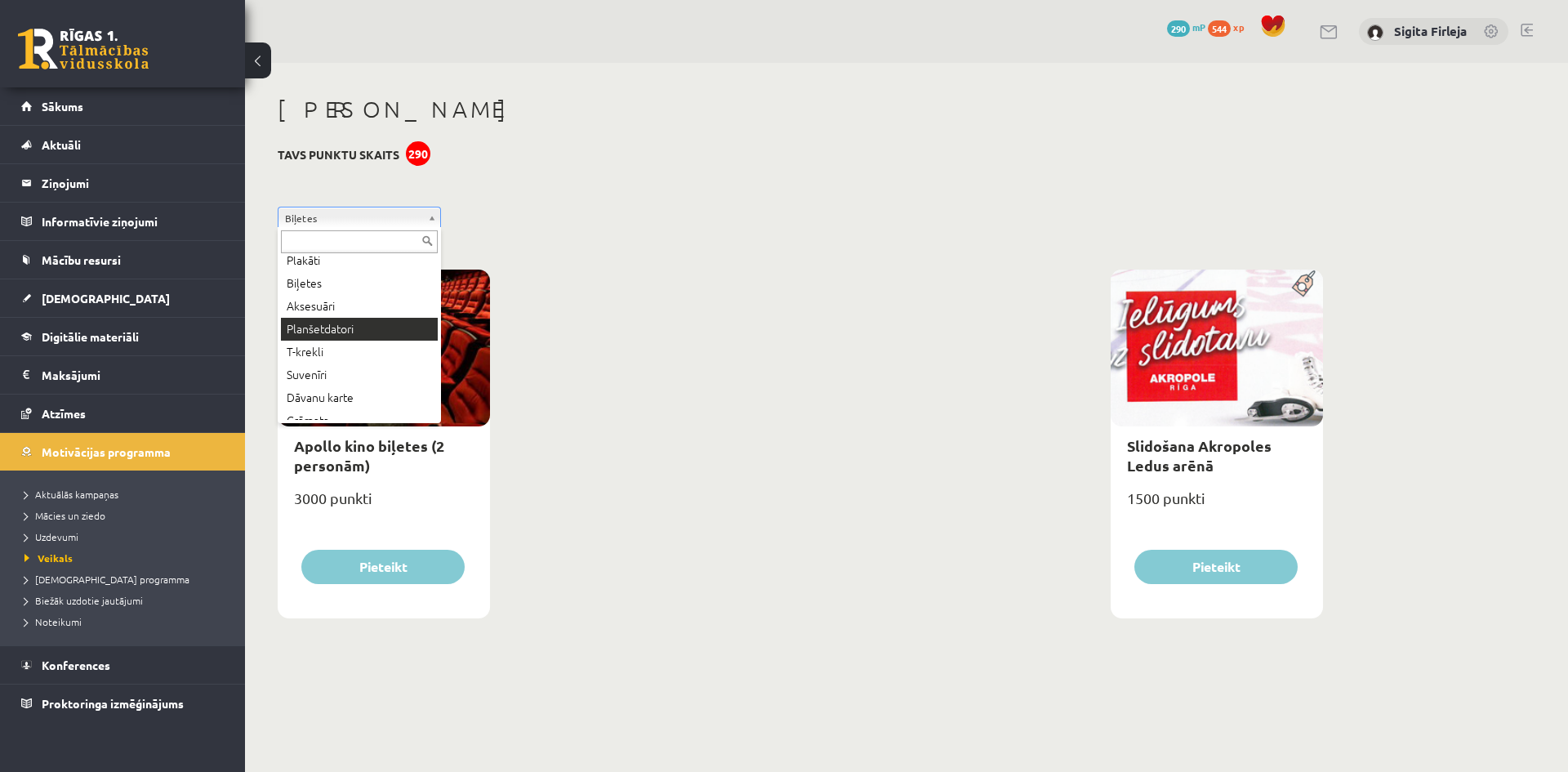
scroll to position [82, 0]
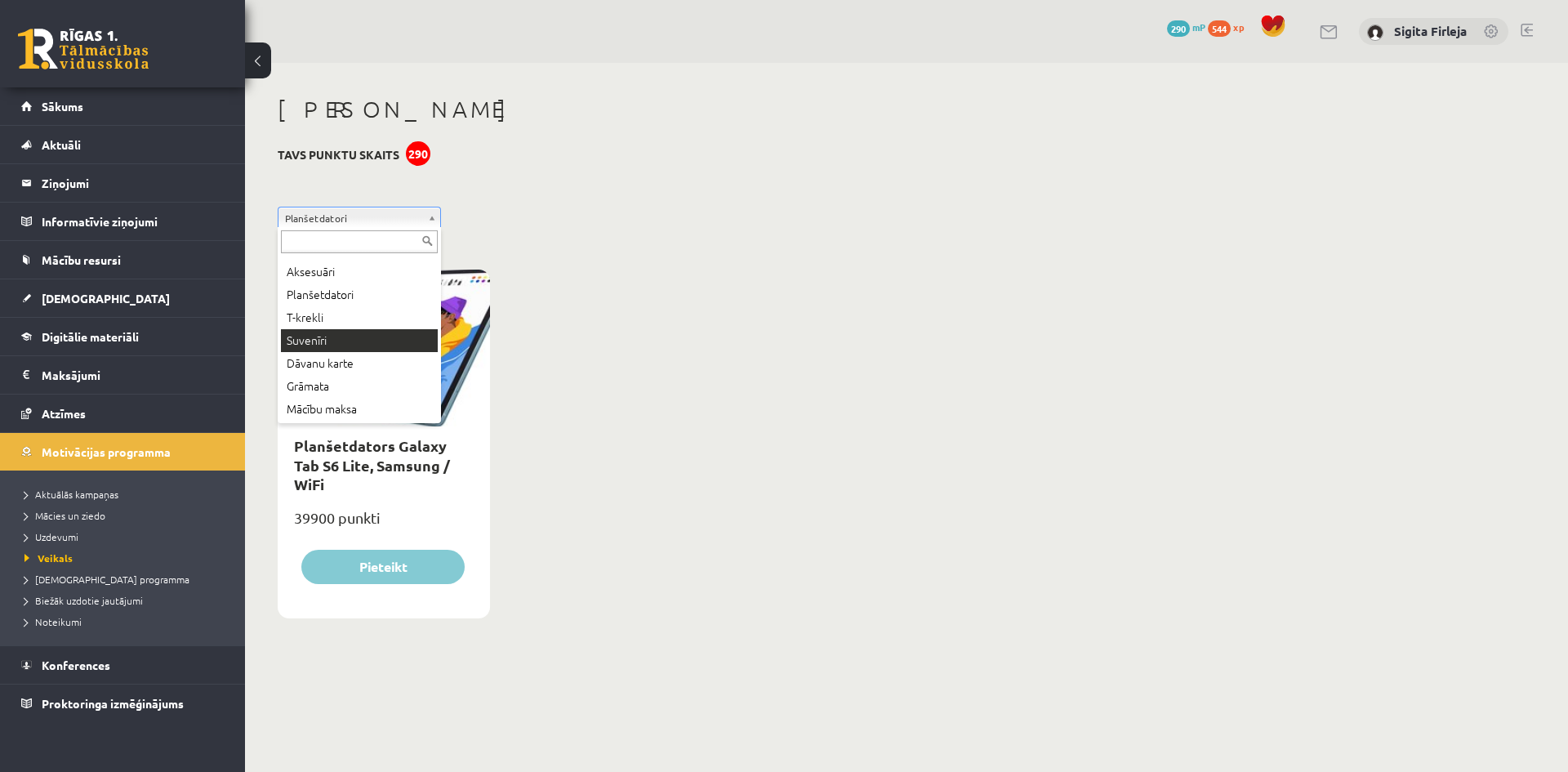
scroll to position [89, 0]
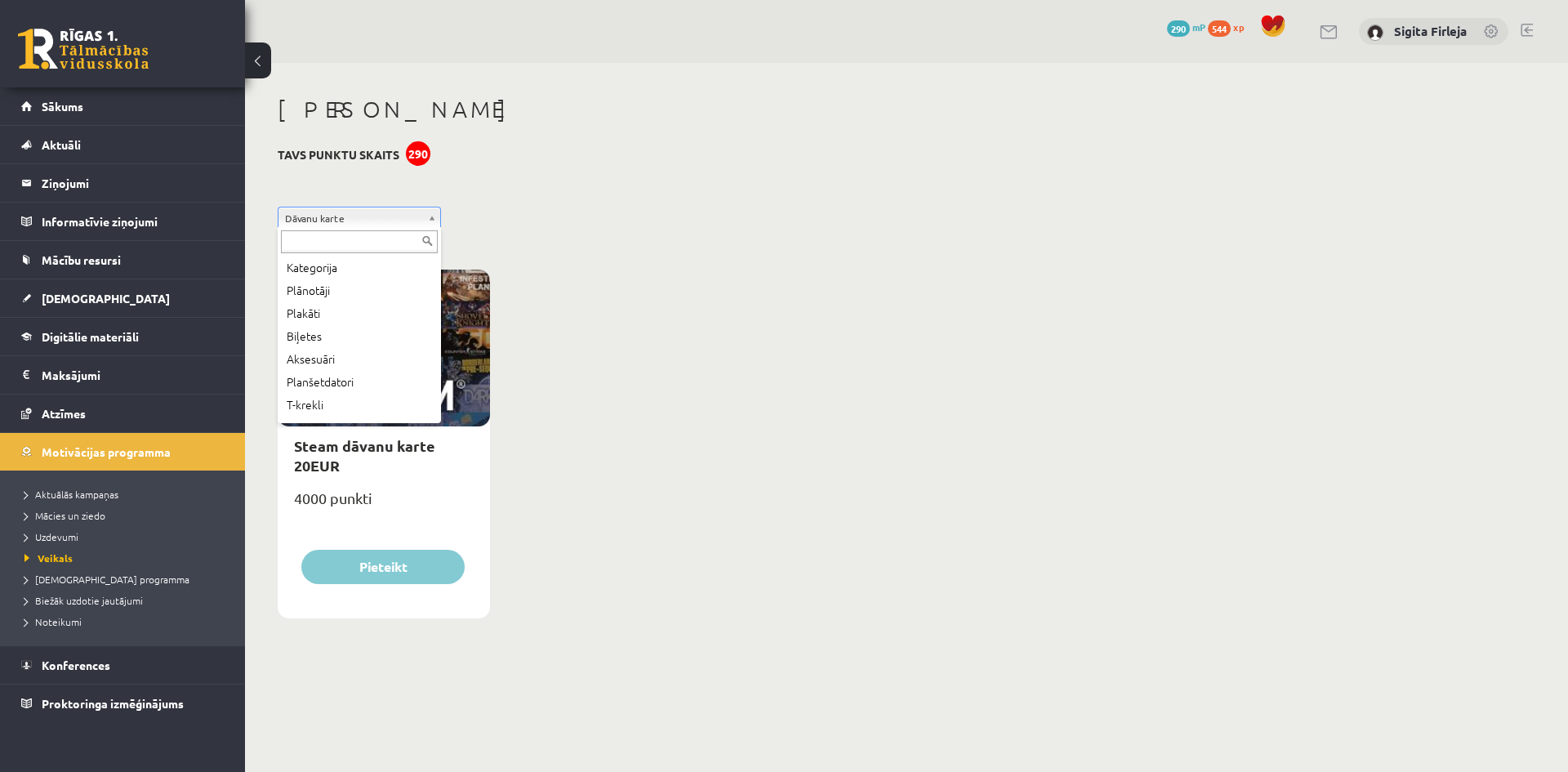
drag, startPoint x: 430, startPoint y: 218, endPoint x: 431, endPoint y: 292, distance: 74.0
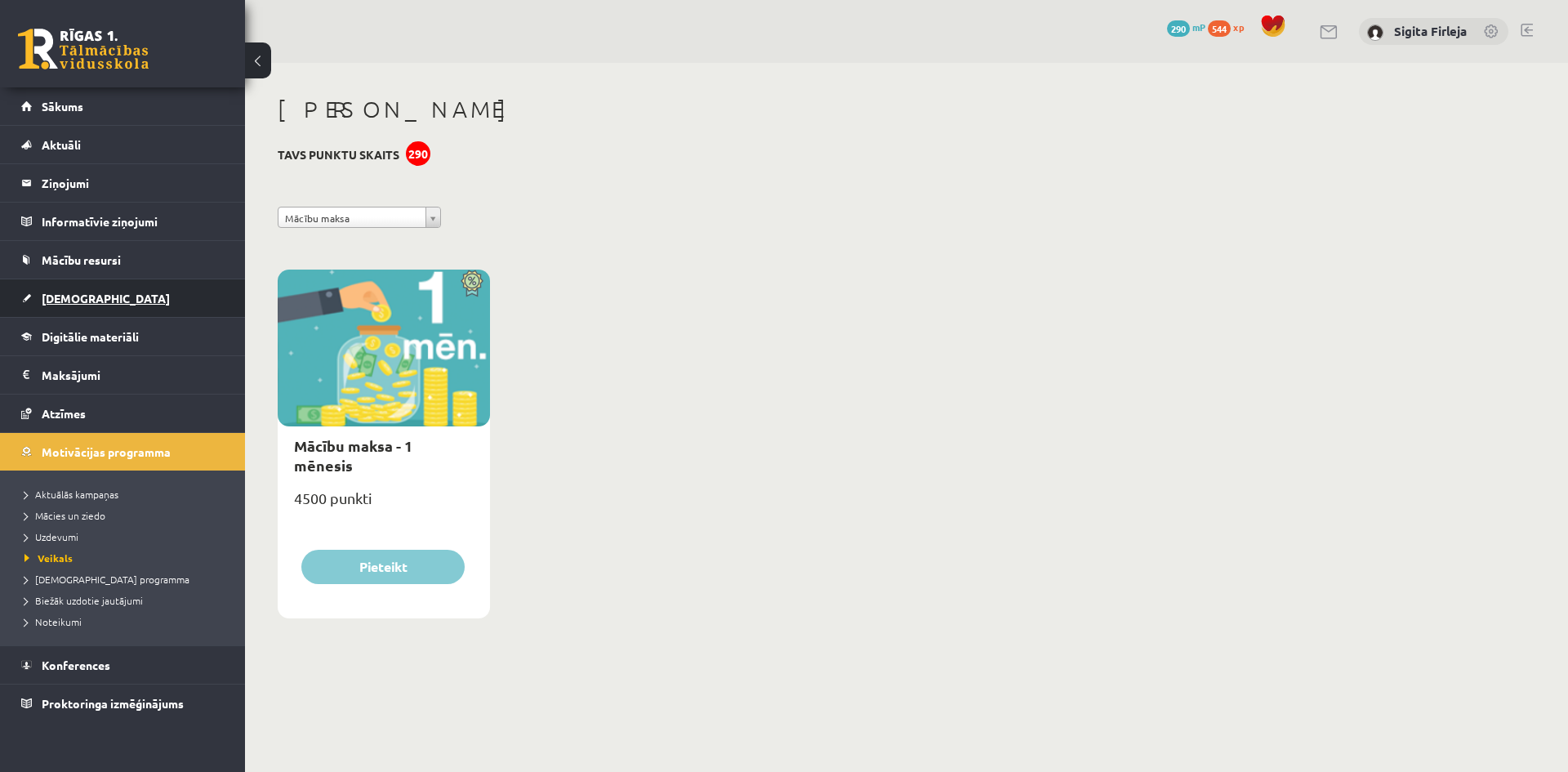
click at [101, 295] on link "[DEMOGRAPHIC_DATA]" at bounding box center [122, 298] width 203 height 38
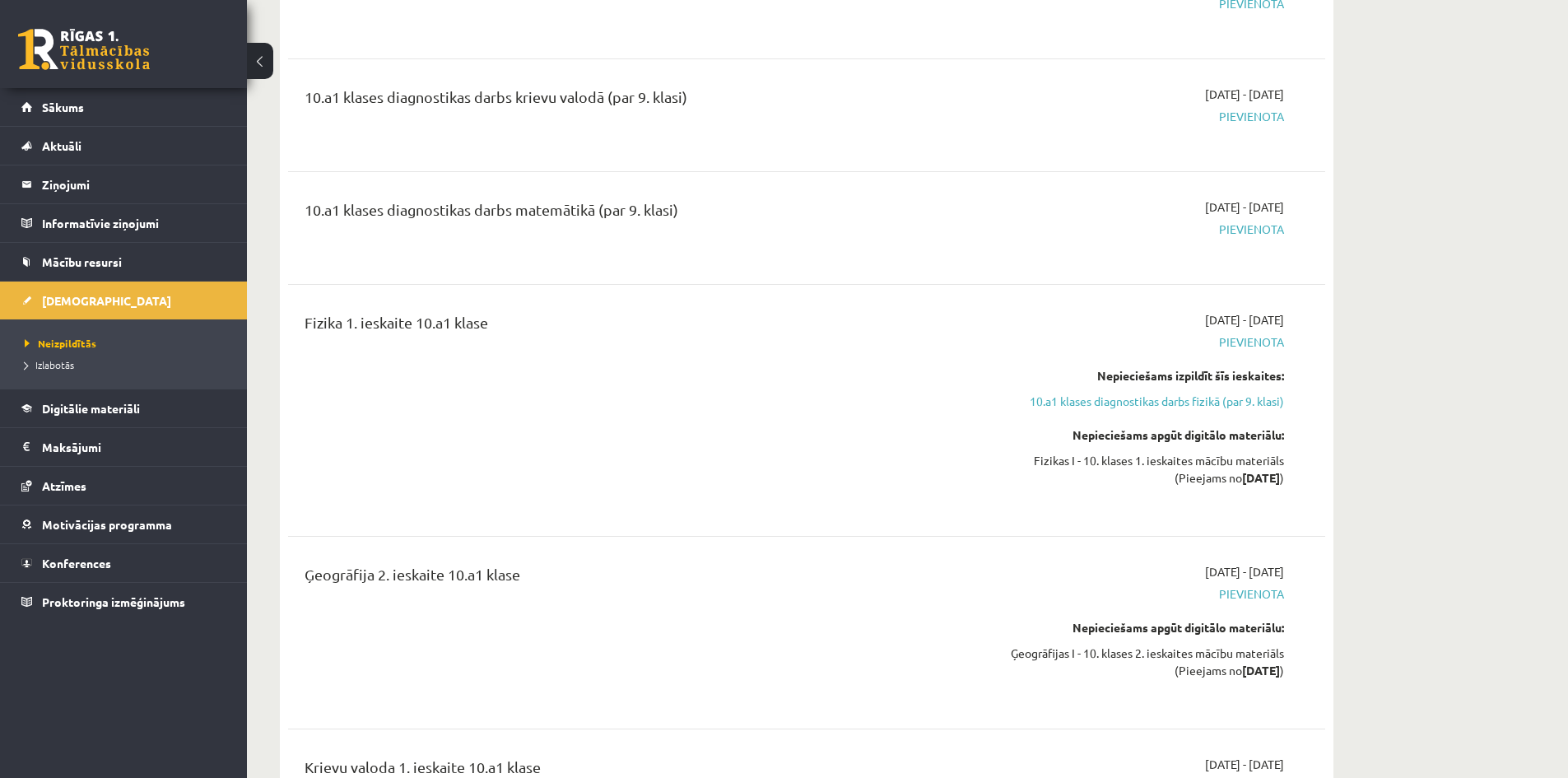
scroll to position [659, 0]
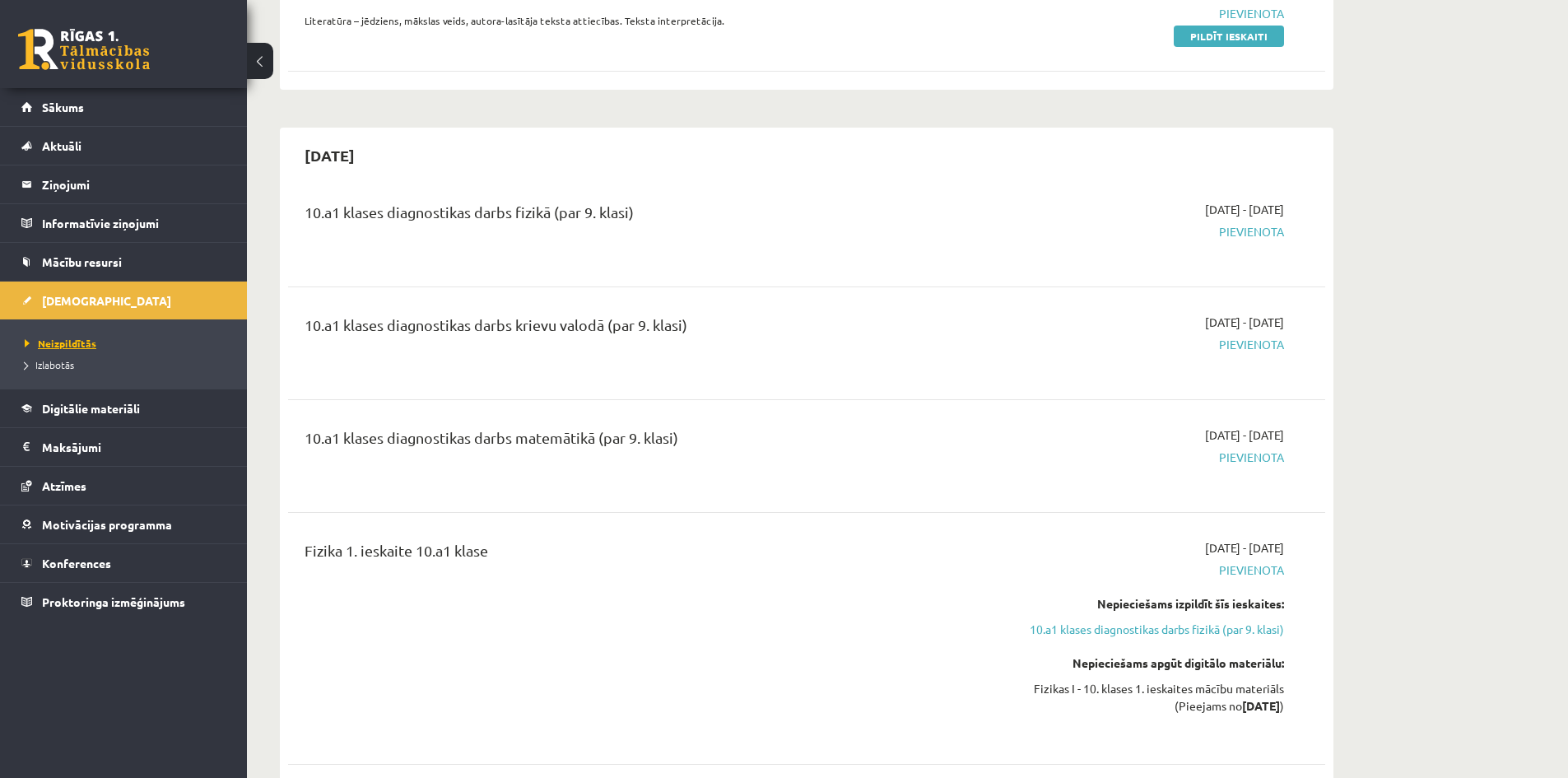
click at [70, 344] on span "Neizpildītās" at bounding box center [60, 344] width 72 height 14
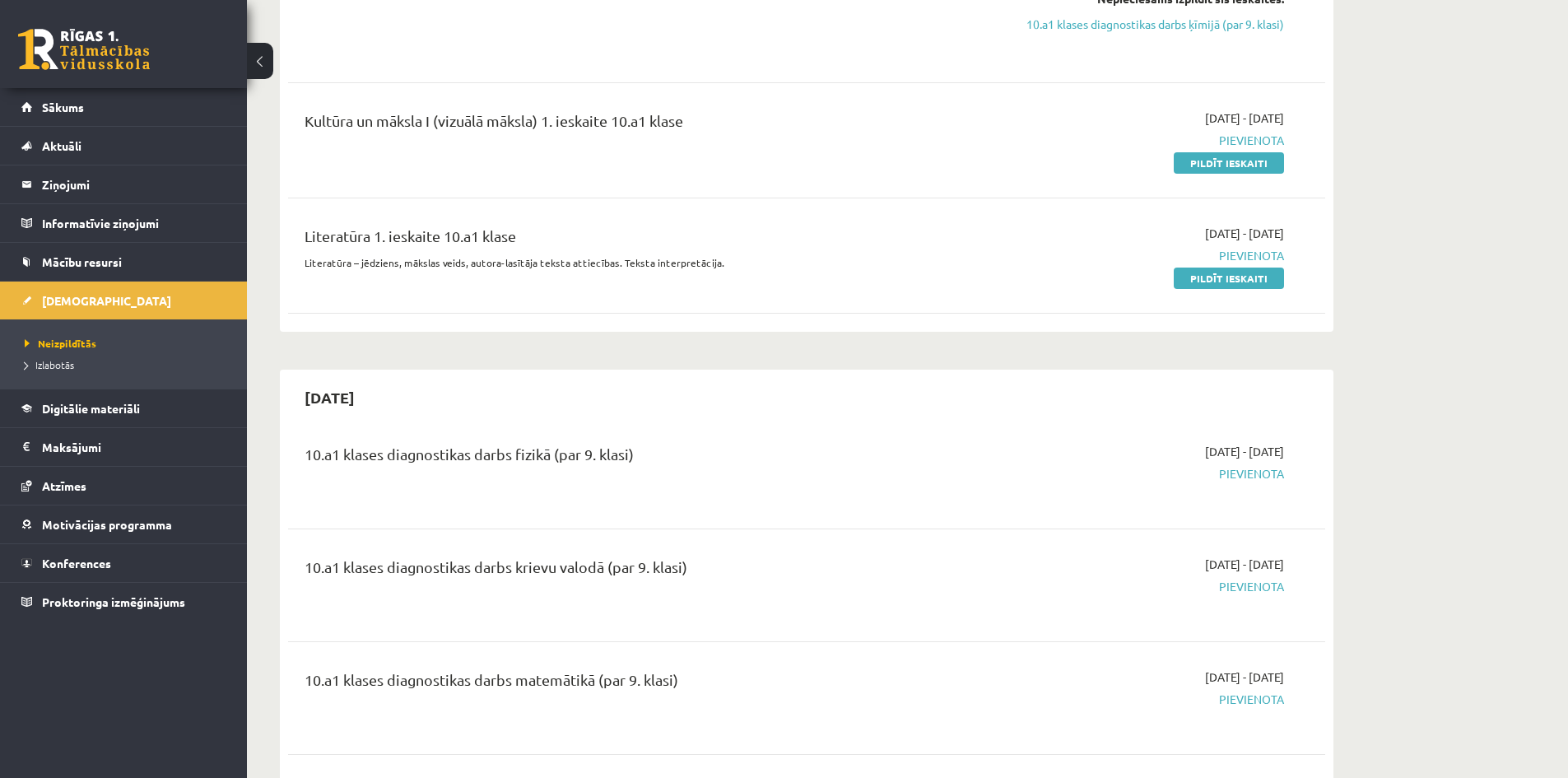
scroll to position [412, 0]
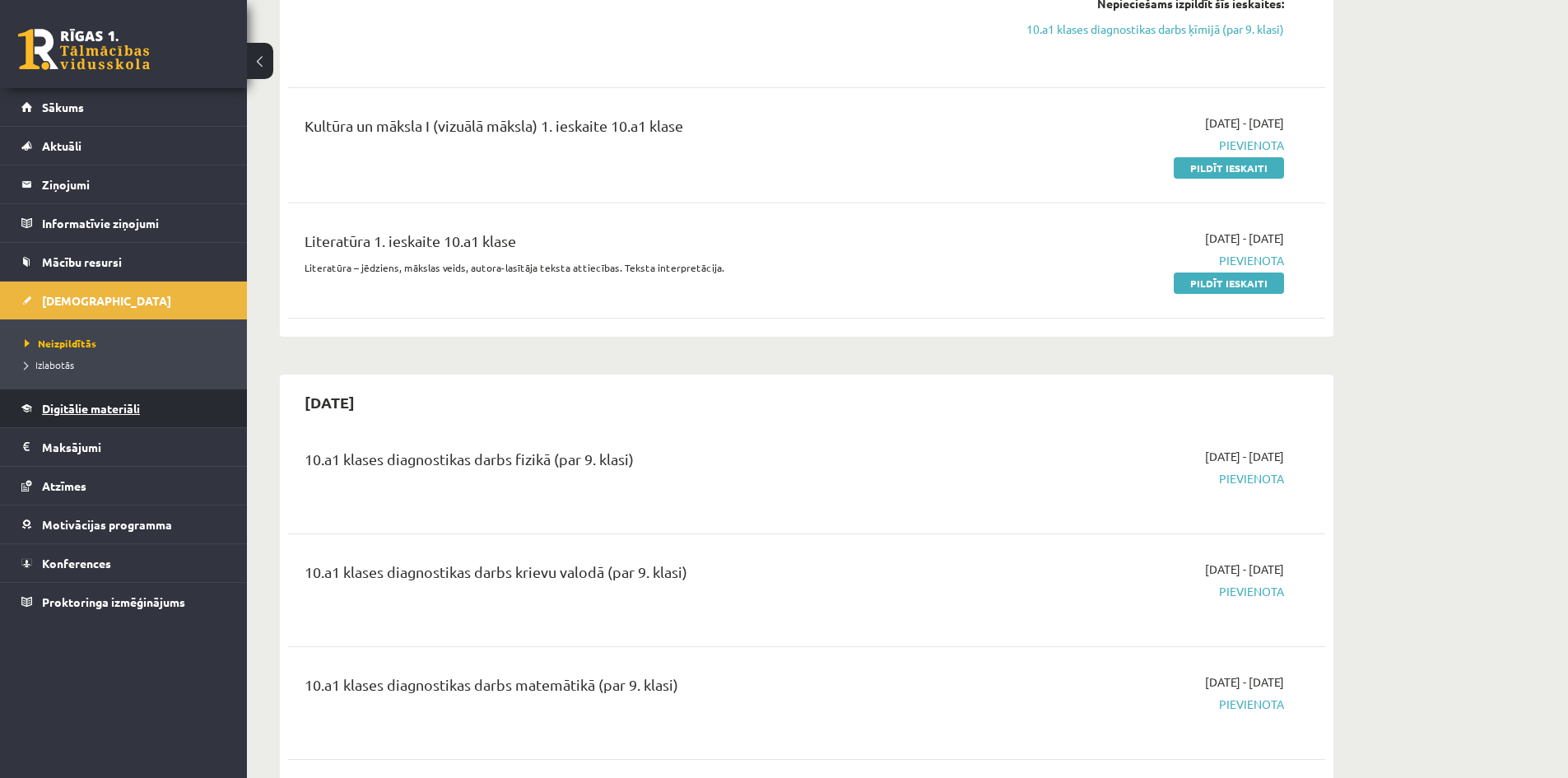
click at [83, 406] on span "Digitālie materiāli" at bounding box center [90, 408] width 98 height 15
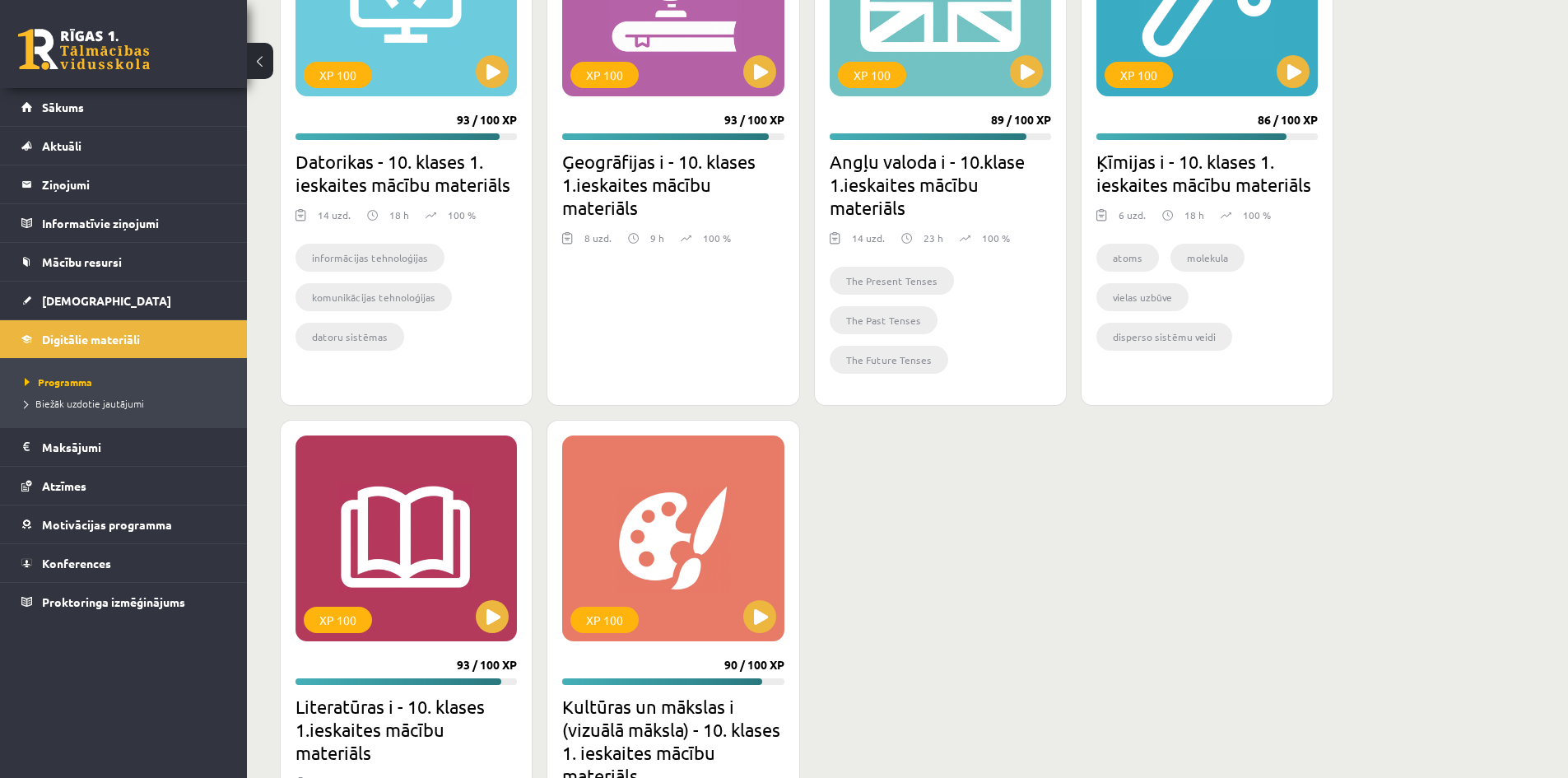
scroll to position [659, 0]
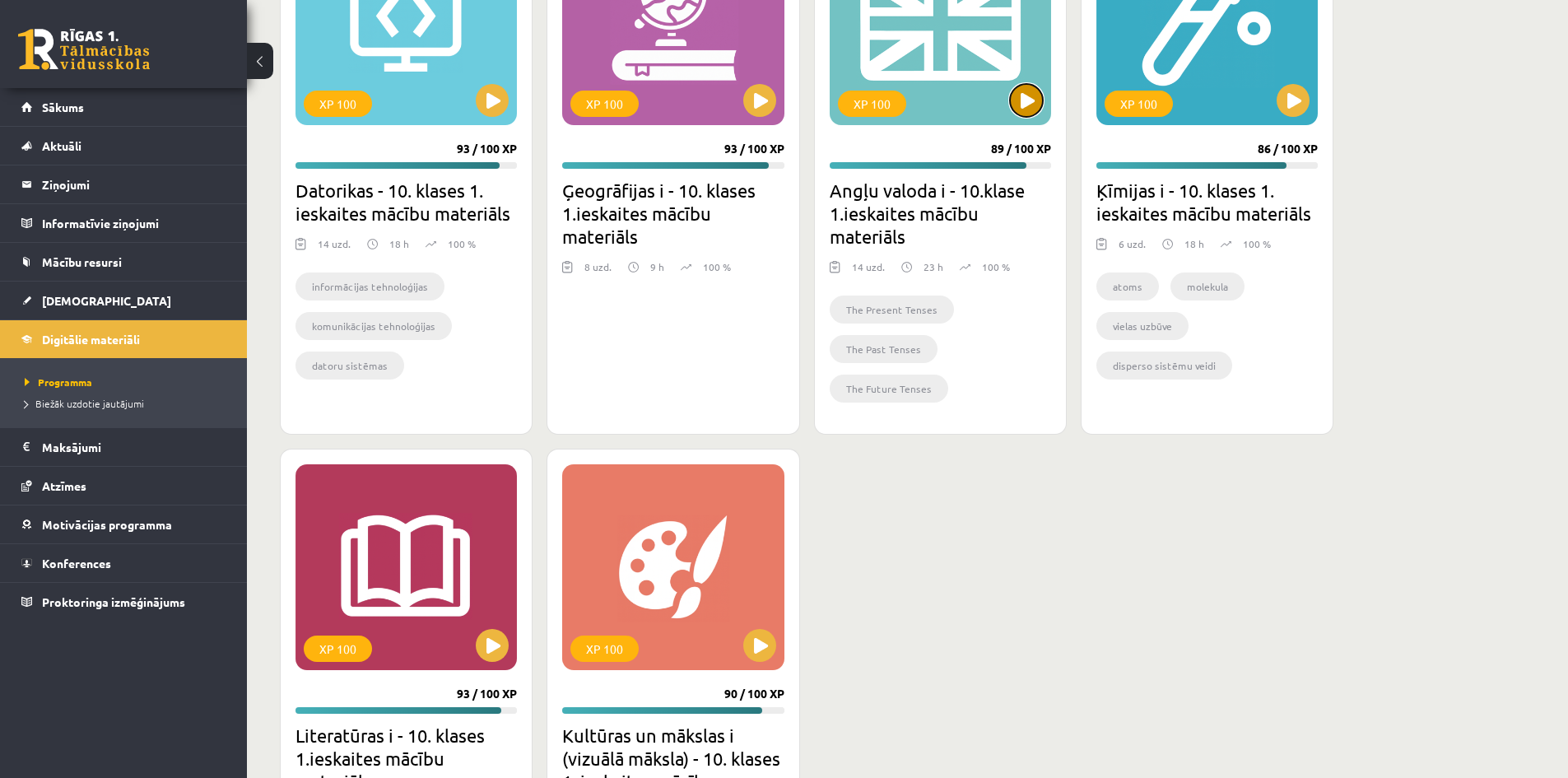
click at [1038, 97] on button at bounding box center [1027, 100] width 33 height 33
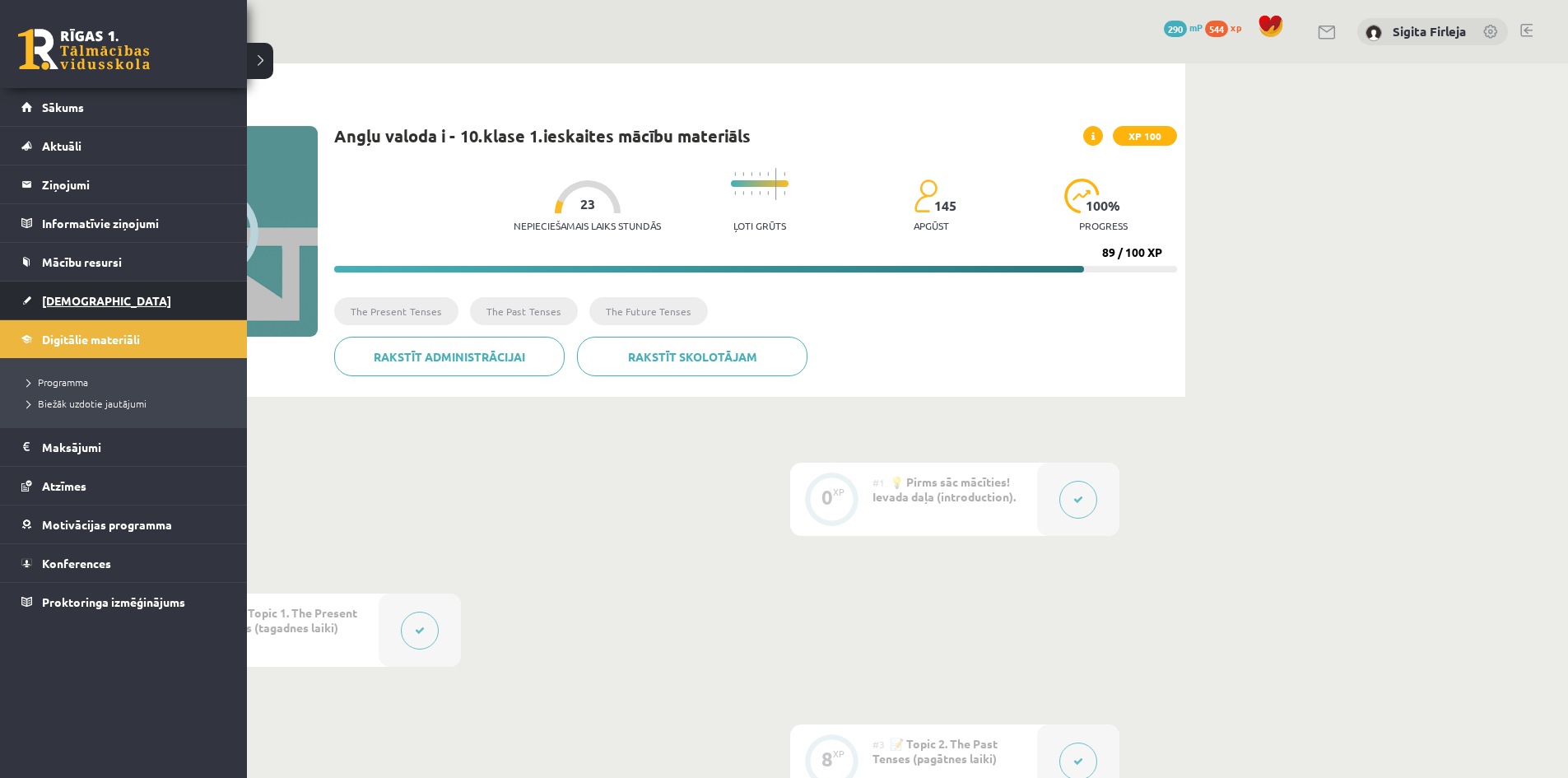
click at [81, 288] on link "[DEMOGRAPHIC_DATA]" at bounding box center [123, 300] width 205 height 38
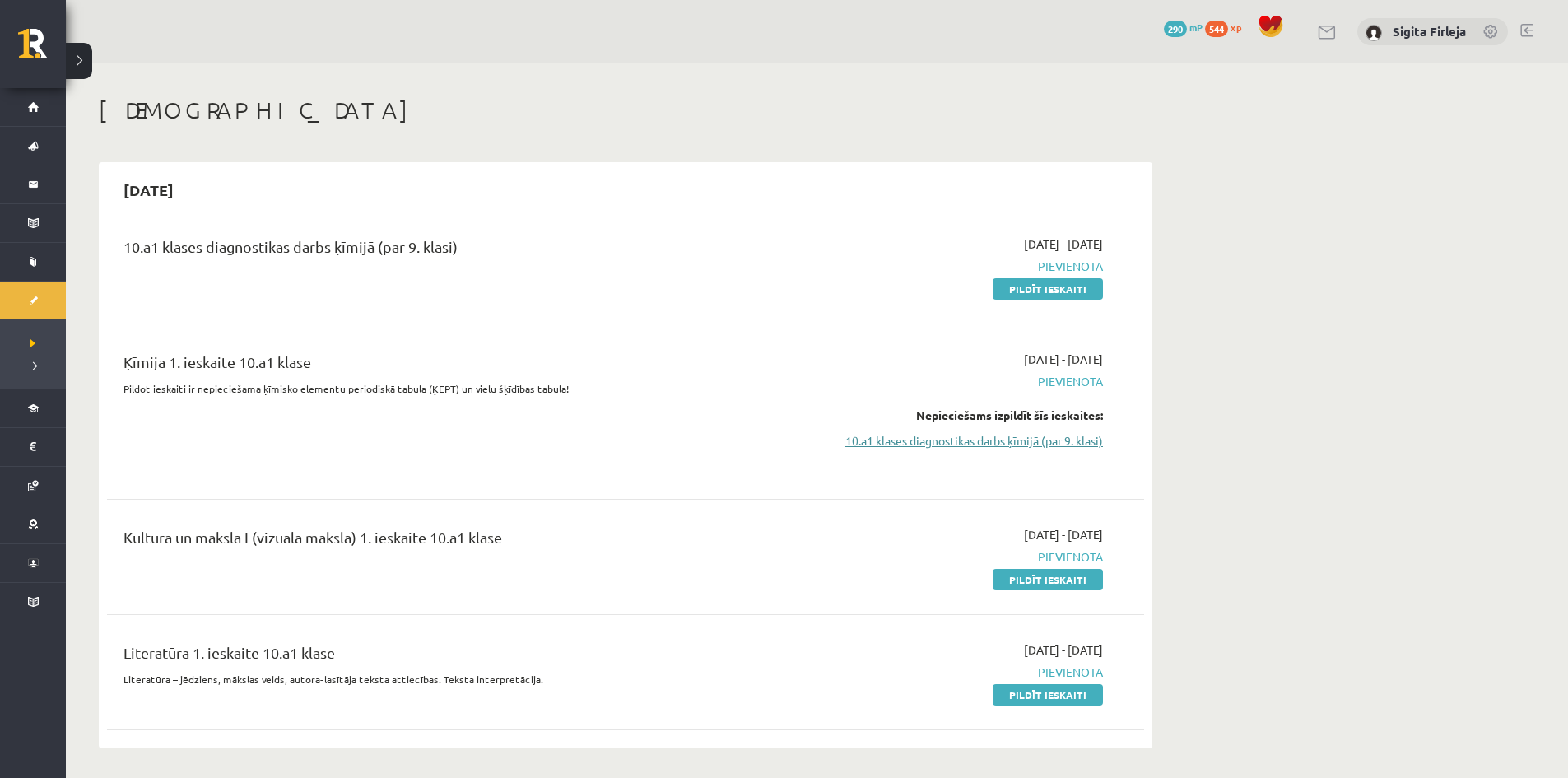
click at [910, 441] on link "10.a1 klases diagnostikas darbs ķīmijā (par 9. klasi)" at bounding box center [947, 441] width 310 height 17
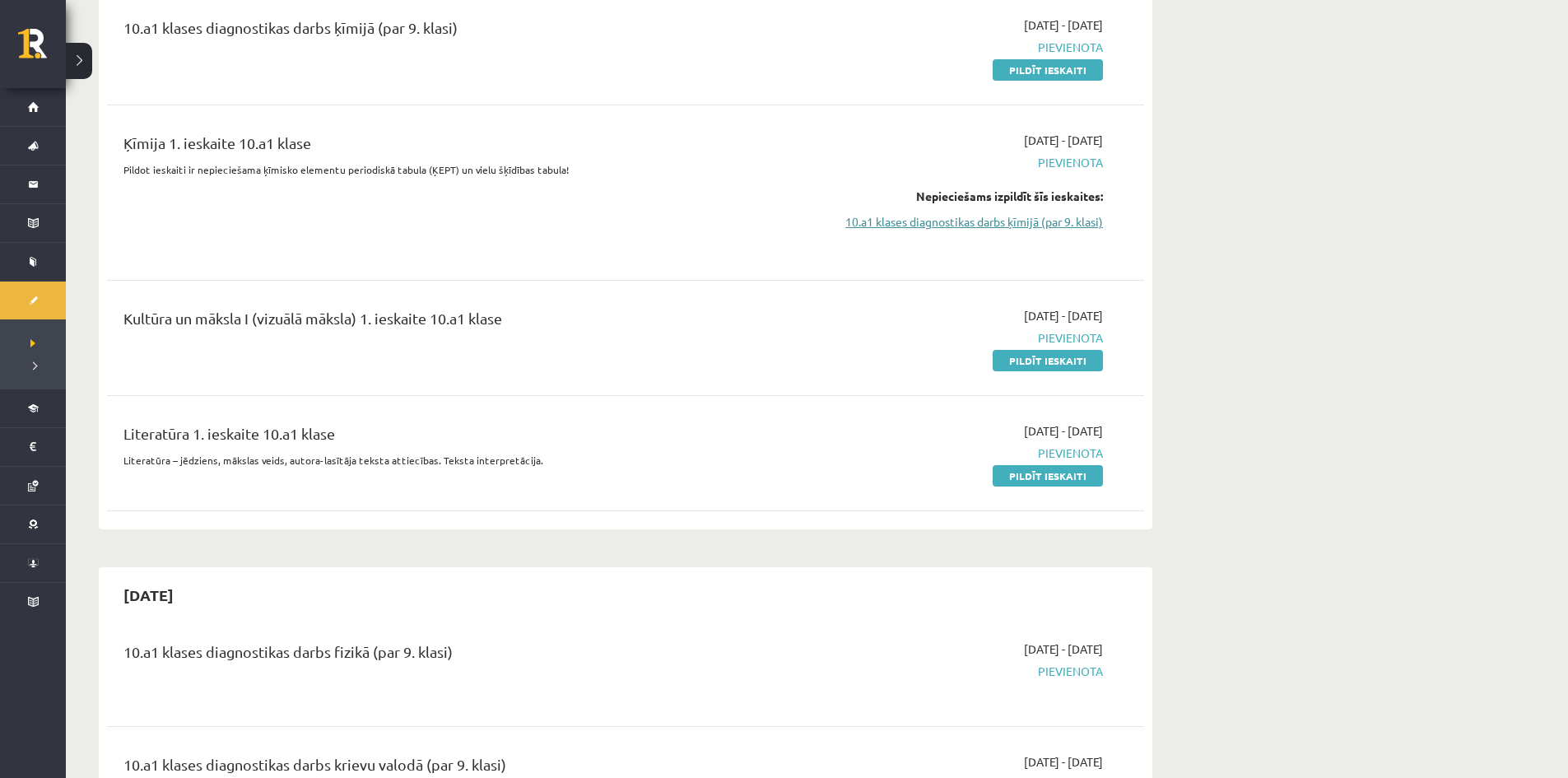
click at [974, 219] on link "10.a1 klases diagnostikas darbs ķīmijā (par 9. klasi)" at bounding box center [947, 221] width 310 height 17
click at [975, 219] on link "10.a1 klases diagnostikas darbs ķīmijā (par 9. klasi)" at bounding box center [947, 221] width 310 height 17
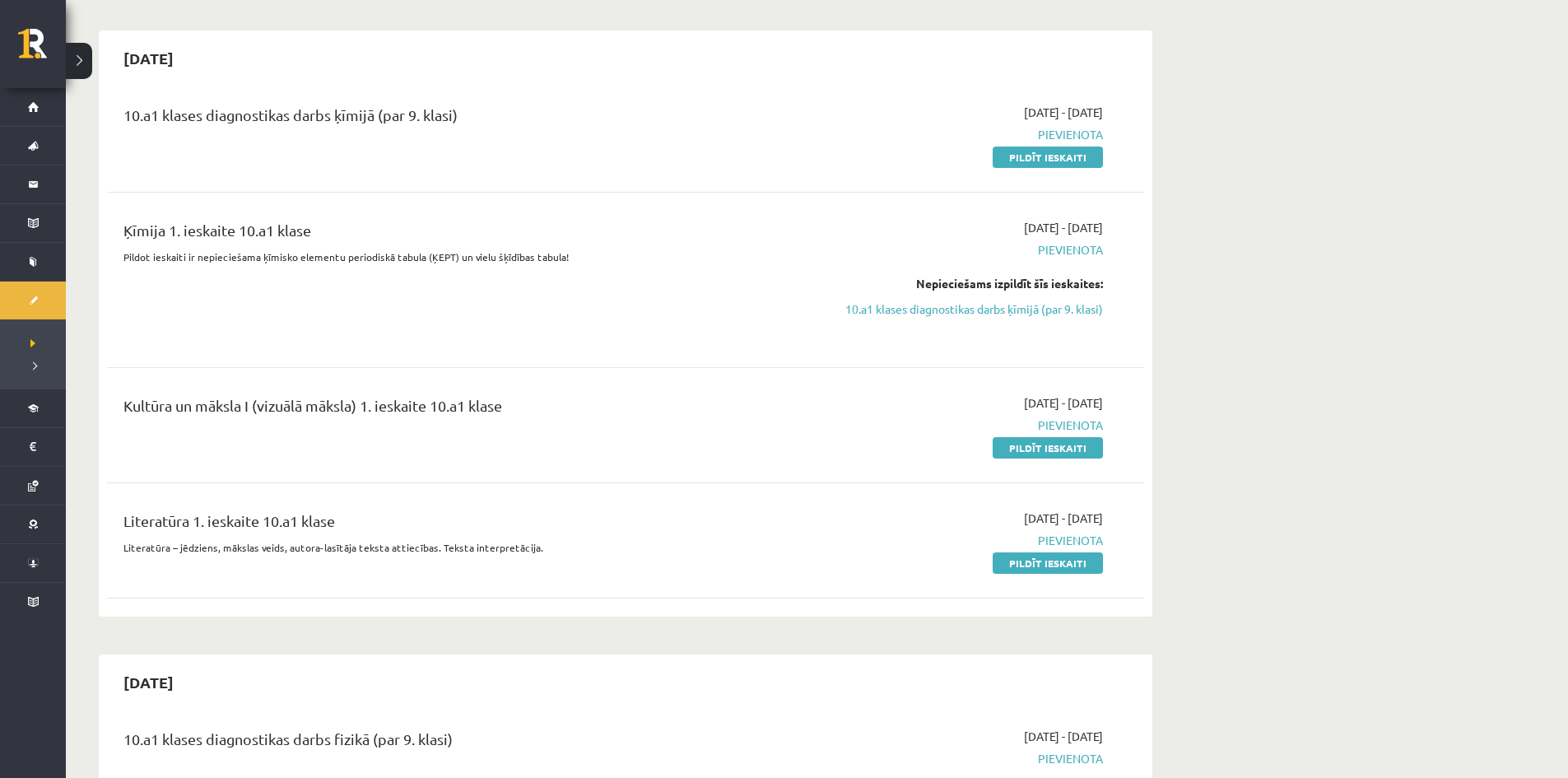
scroll to position [54, 0]
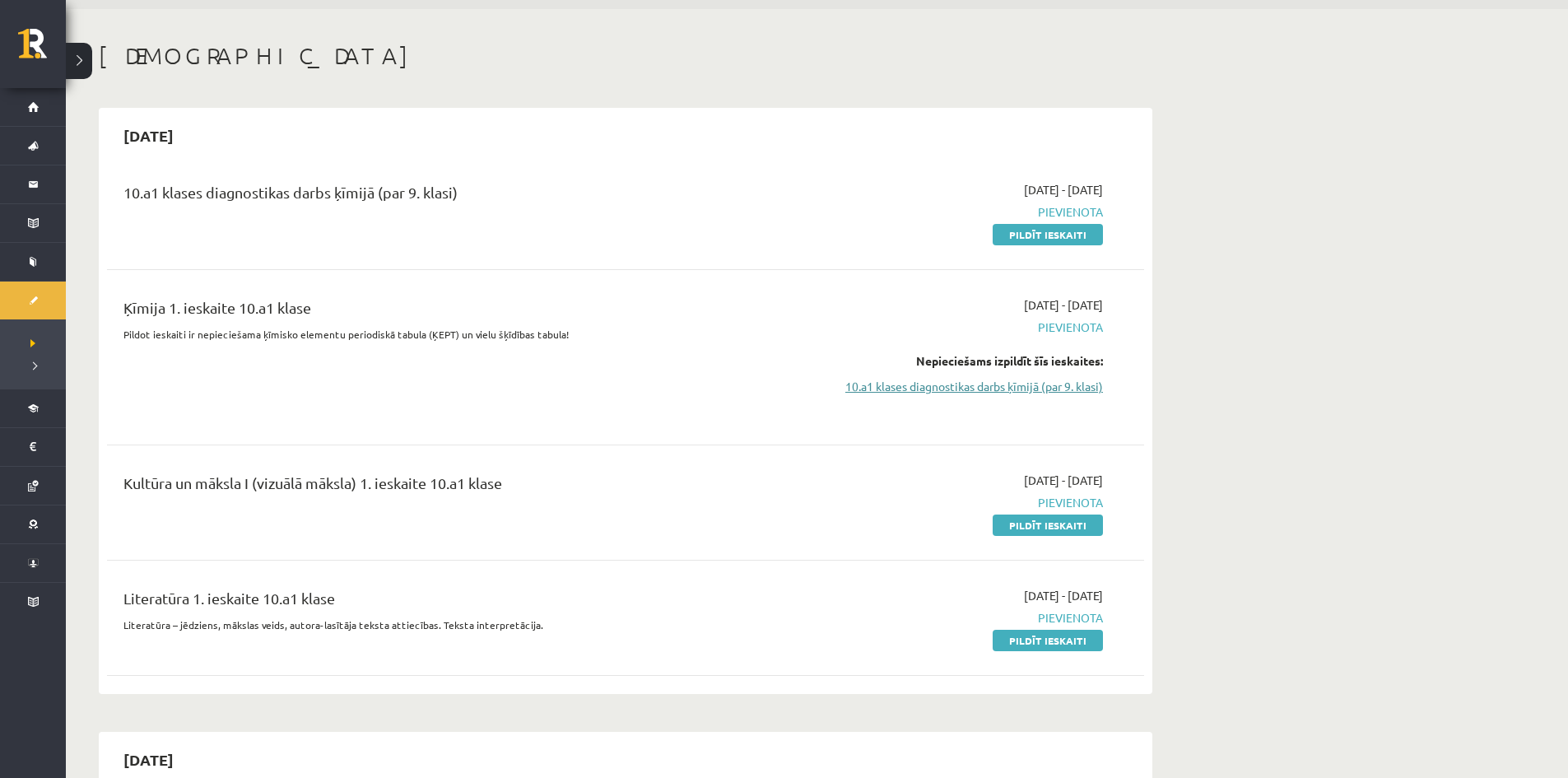
click at [907, 386] on link "10.a1 klases diagnostikas darbs ķīmijā (par 9. klasi)" at bounding box center [947, 387] width 310 height 17
click at [1040, 235] on link "Pildīt ieskaiti" at bounding box center [1048, 235] width 111 height 21
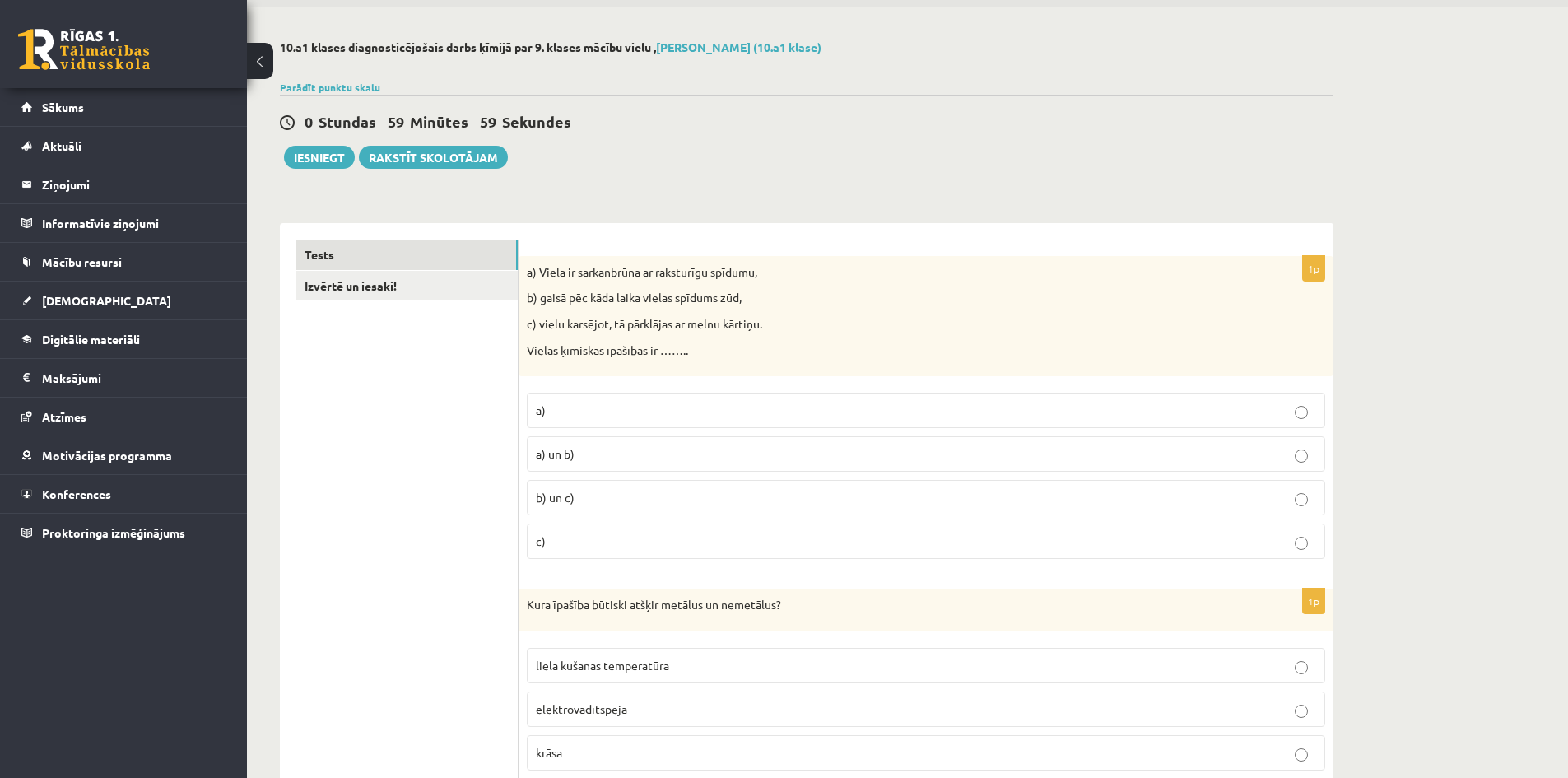
scroll to position [83, 0]
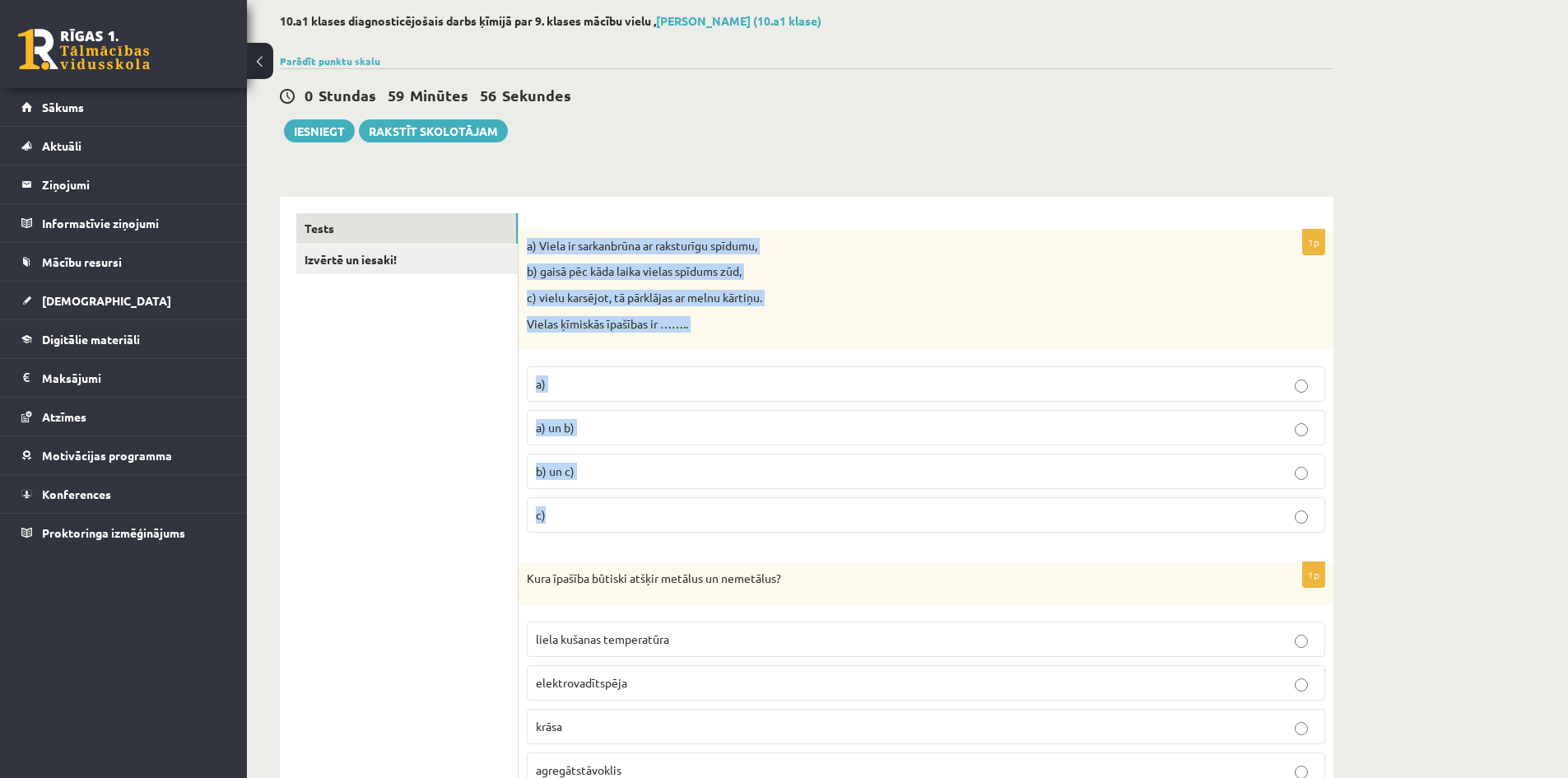
drag, startPoint x: 524, startPoint y: 242, endPoint x: 677, endPoint y: 516, distance: 313.8
click at [677, 516] on div "1p a) Viela ir sarkanbrūna ar raksturīgu spīdumu, b) gaisā pēc kāda laika viela…" at bounding box center [926, 387] width 815 height 316
copy div "a) Viela ir sarkanbrūna ar raksturīgu spīdumu, b) gaisā pēc kāda laika vielas s…"
click at [588, 466] on p "b) un c)" at bounding box center [926, 471] width 780 height 17
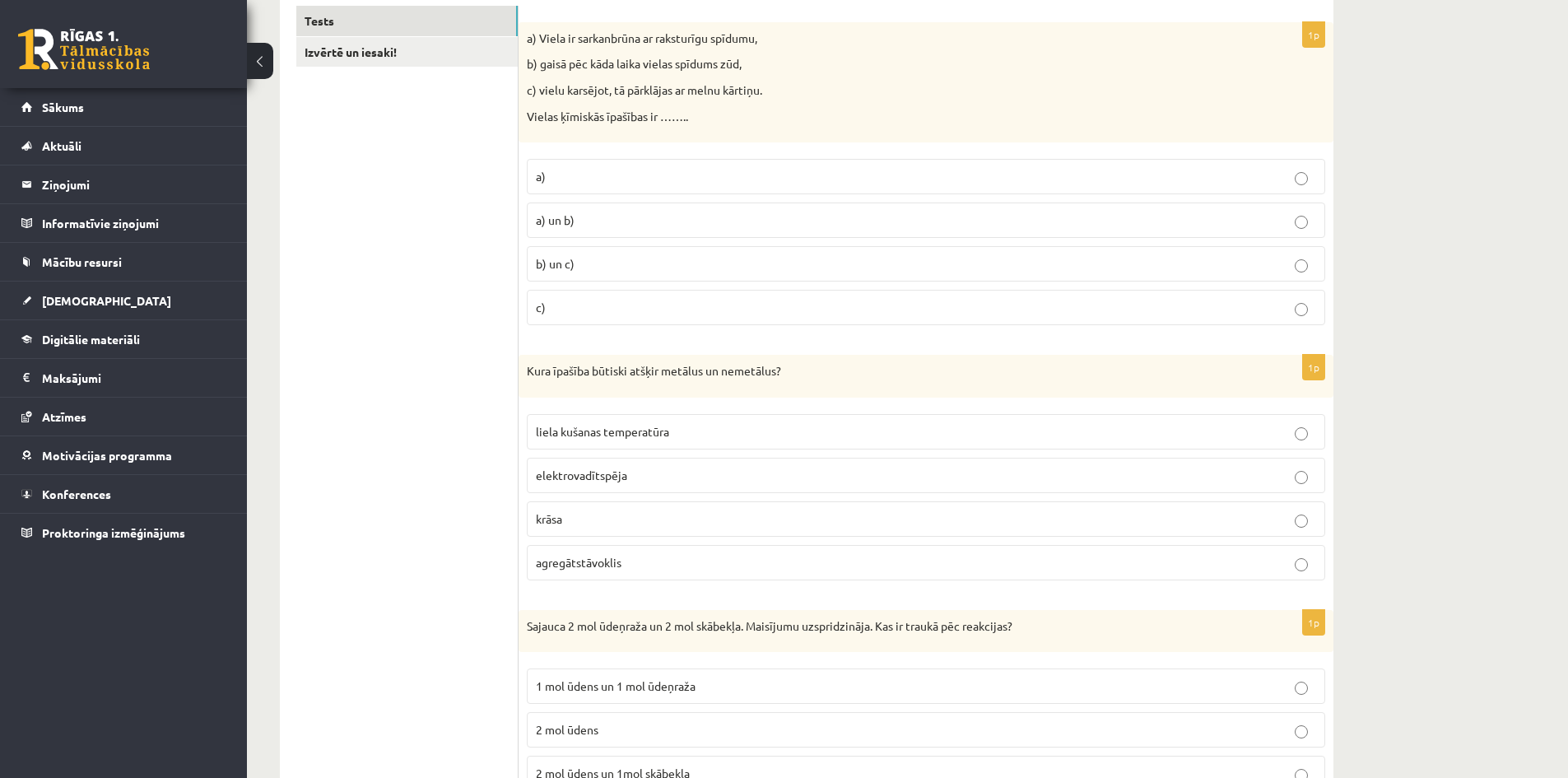
scroll to position [329, 0]
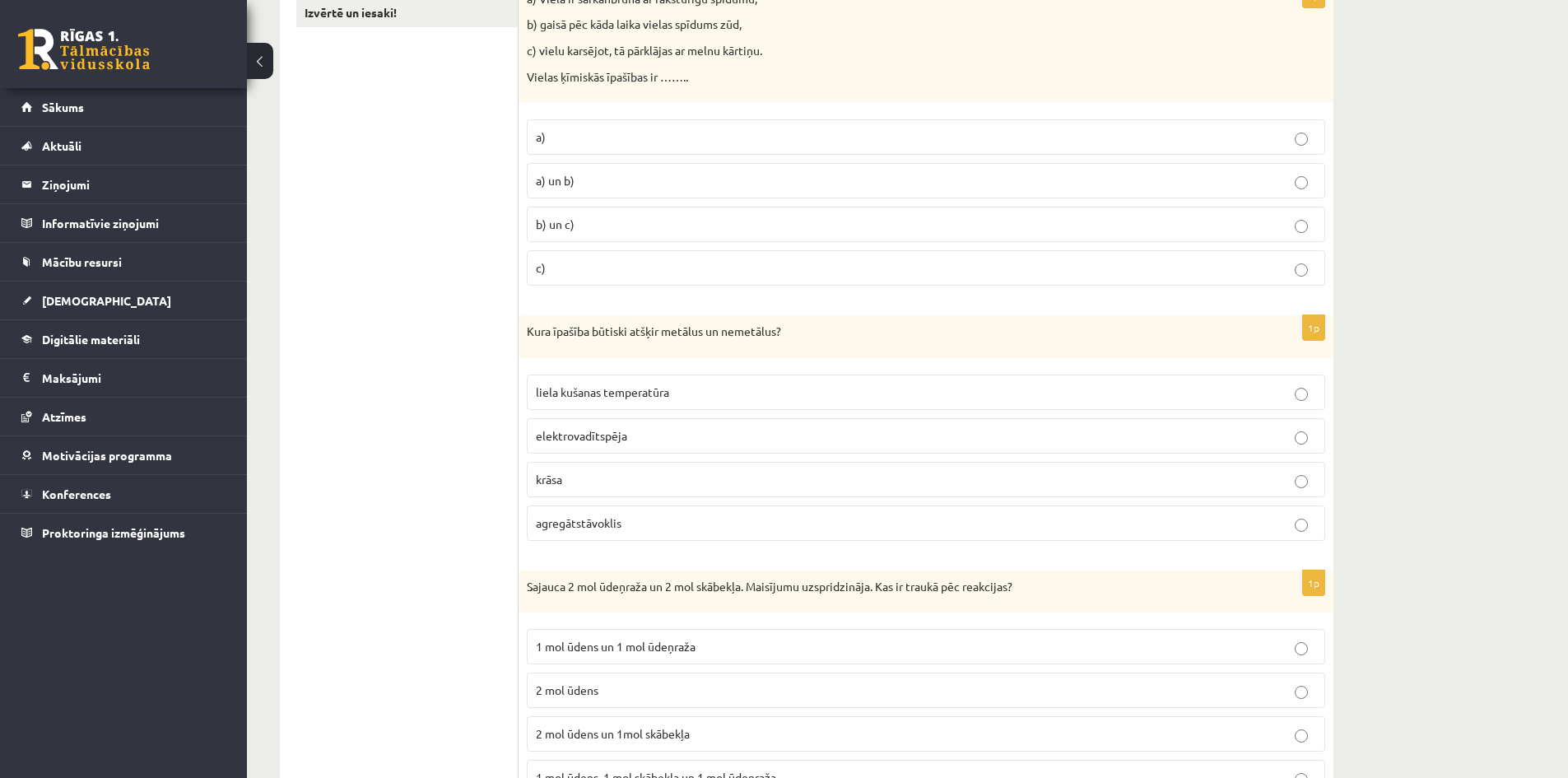
drag, startPoint x: 518, startPoint y: 326, endPoint x: 757, endPoint y: 484, distance: 286.5
drag, startPoint x: 467, startPoint y: 354, endPoint x: 498, endPoint y: 357, distance: 31.1
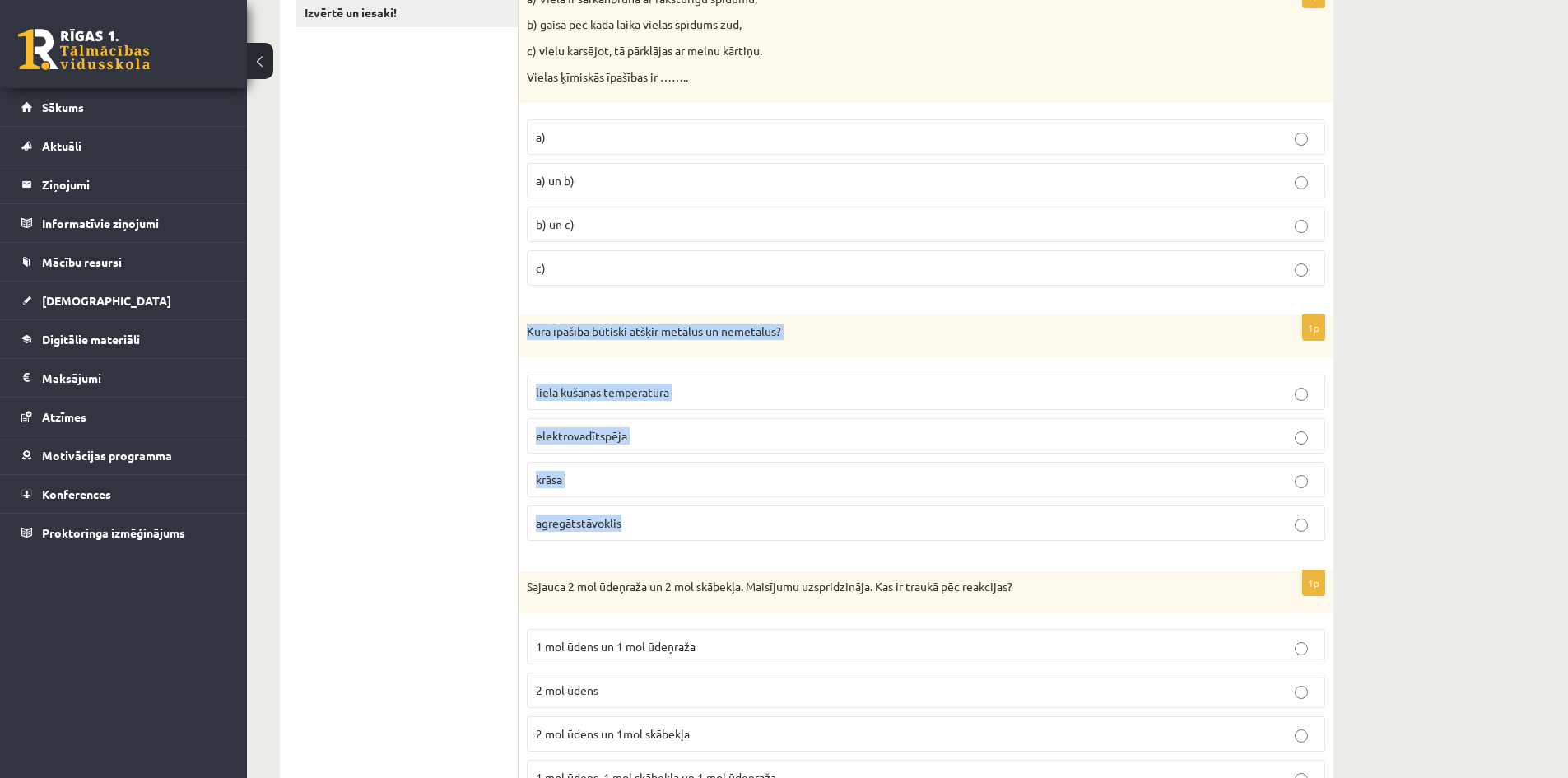
drag, startPoint x: 521, startPoint y: 331, endPoint x: 691, endPoint y: 526, distance: 258.7
click at [691, 526] on div "1p Kura īpašība būtiski atšķir metālus un nemetālus? liela kušanas temperatūra …" at bounding box center [926, 435] width 815 height 239
copy div "Kura īpašība būtiski atšķir metālus un nemetālus? liela kušanas temperatūra ele…"
click at [601, 435] on span "elektrovadītspēja" at bounding box center [582, 435] width 91 height 15
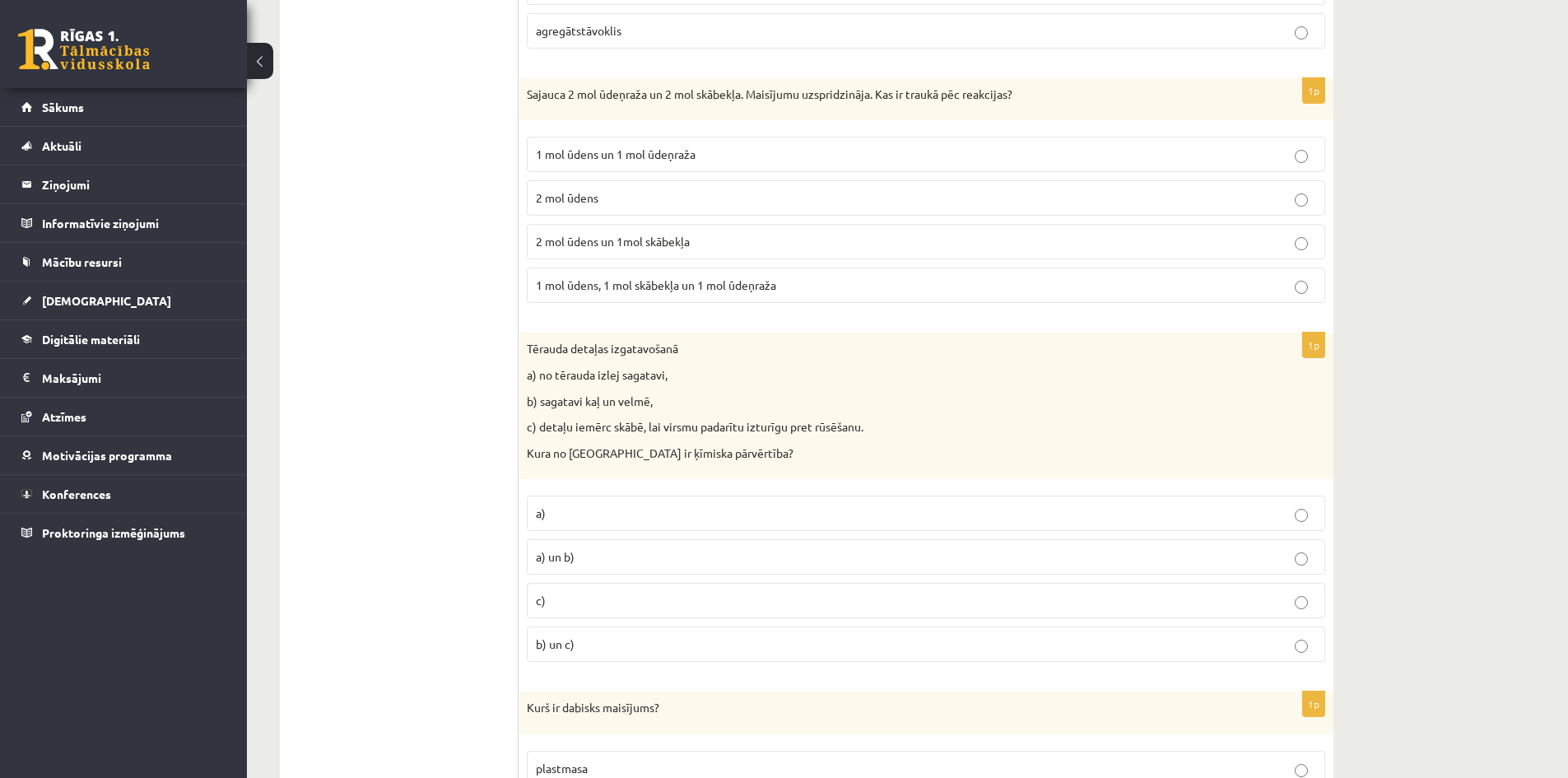
scroll to position [823, 0]
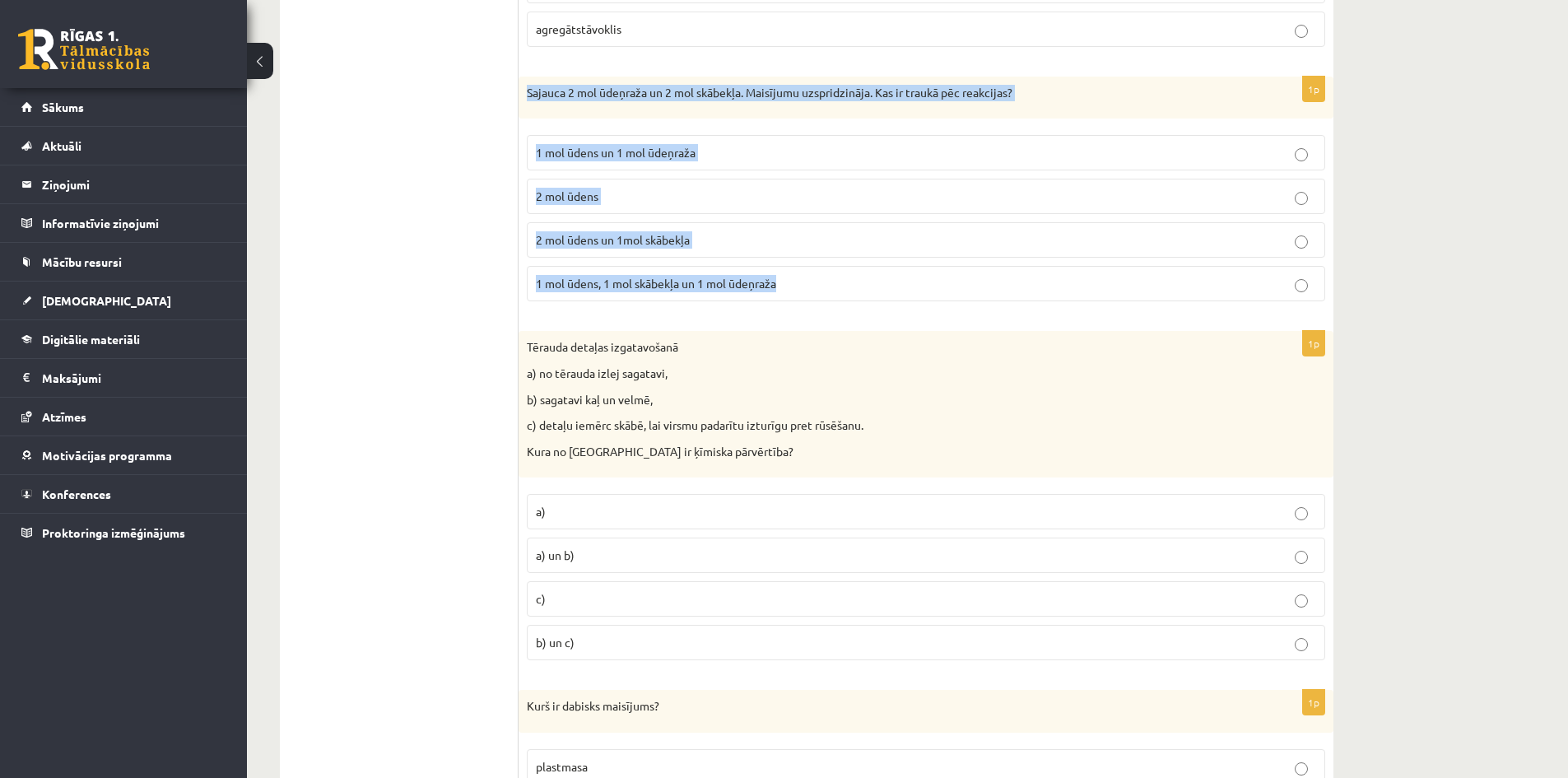
drag, startPoint x: 524, startPoint y: 91, endPoint x: 789, endPoint y: 276, distance: 323.2
click at [789, 276] on div "1p Sajauca 2 mol ūdeņraža un 2 mol skābekļa. Maisījumu uzspridzināja. Kas ir tr…" at bounding box center [926, 196] width 815 height 239
copy div "Sajauca 2 mol ūdeņraža un 2 mol skābekļa. Maisījumu uzspridzināja. Kas ir trauk…"
click at [632, 186] on label "2 mol ūdens" at bounding box center [926, 196] width 799 height 35
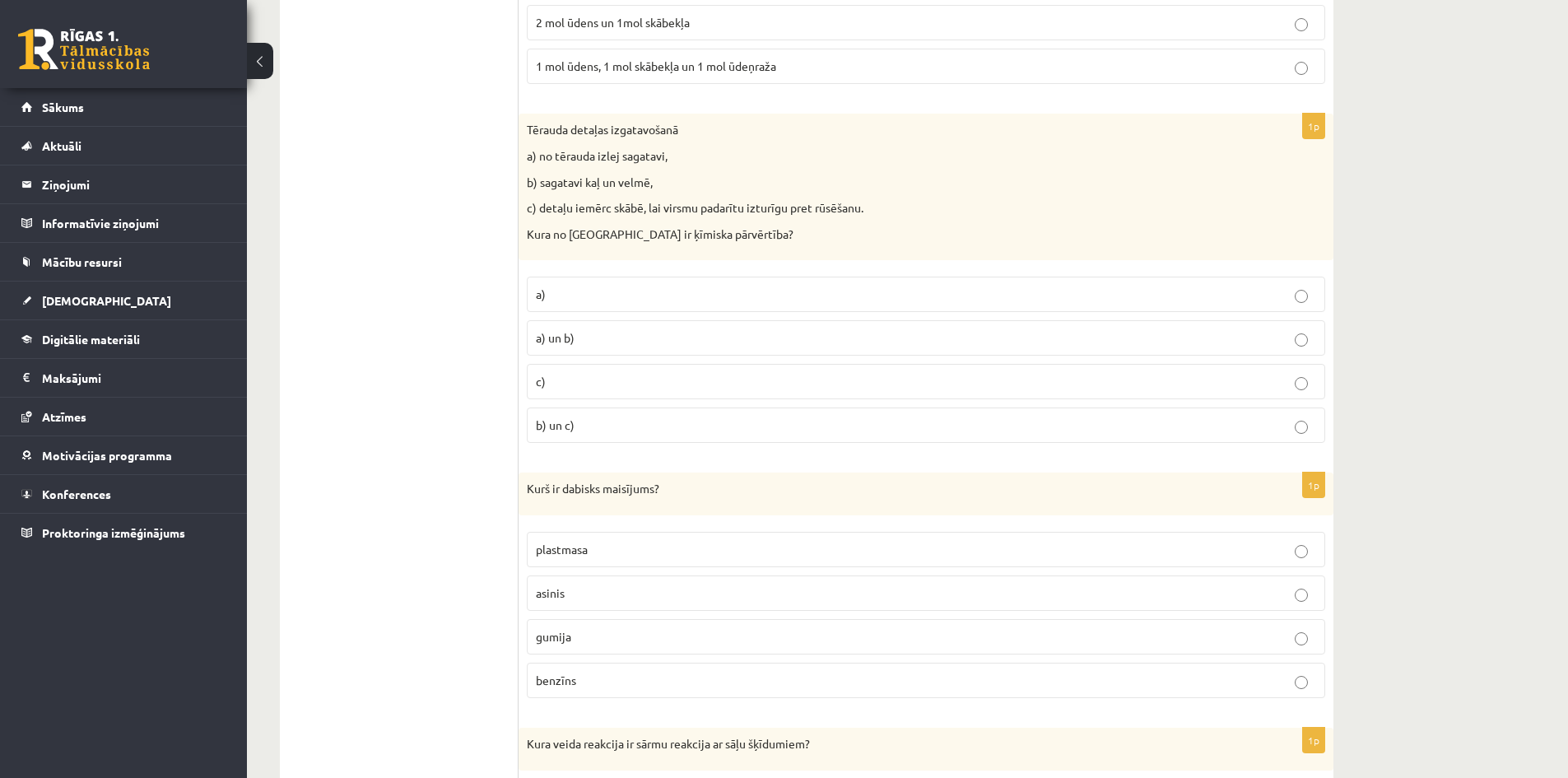
scroll to position [1070, 0]
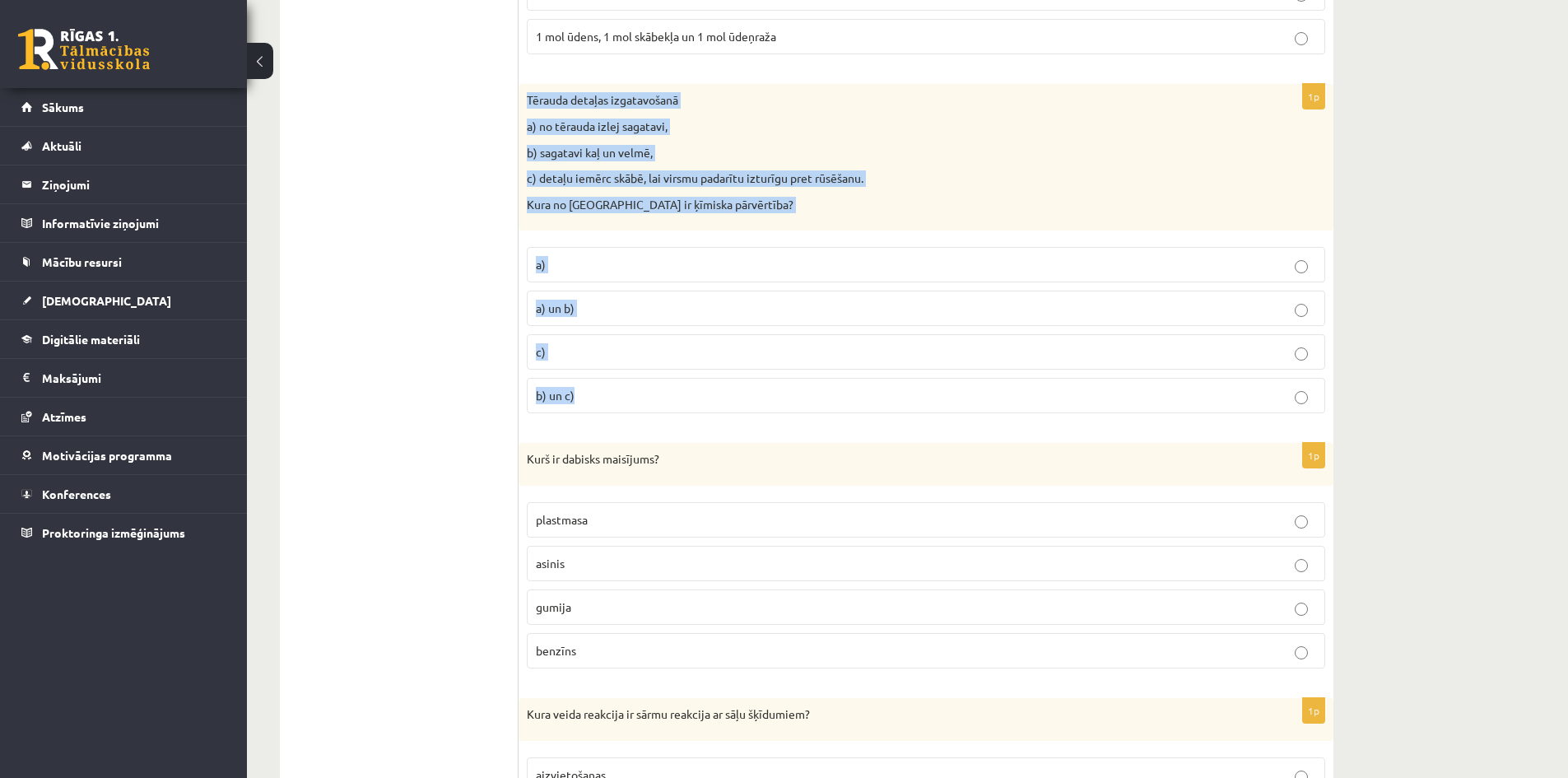
drag, startPoint x: 527, startPoint y: 94, endPoint x: 753, endPoint y: 397, distance: 378.0
click at [753, 397] on div "1p Tērauda detaļas izgatavošanā a) no tērauda izlej sagatavi, b) sagatavi kaļ u…" at bounding box center [926, 254] width 815 height 343
copy div "Tērauda detaļas izgatavošanā a) no tērauda izlej sagatavi, b) sagatavi kaļ un v…"
click at [606, 351] on p "c)" at bounding box center [926, 352] width 780 height 17
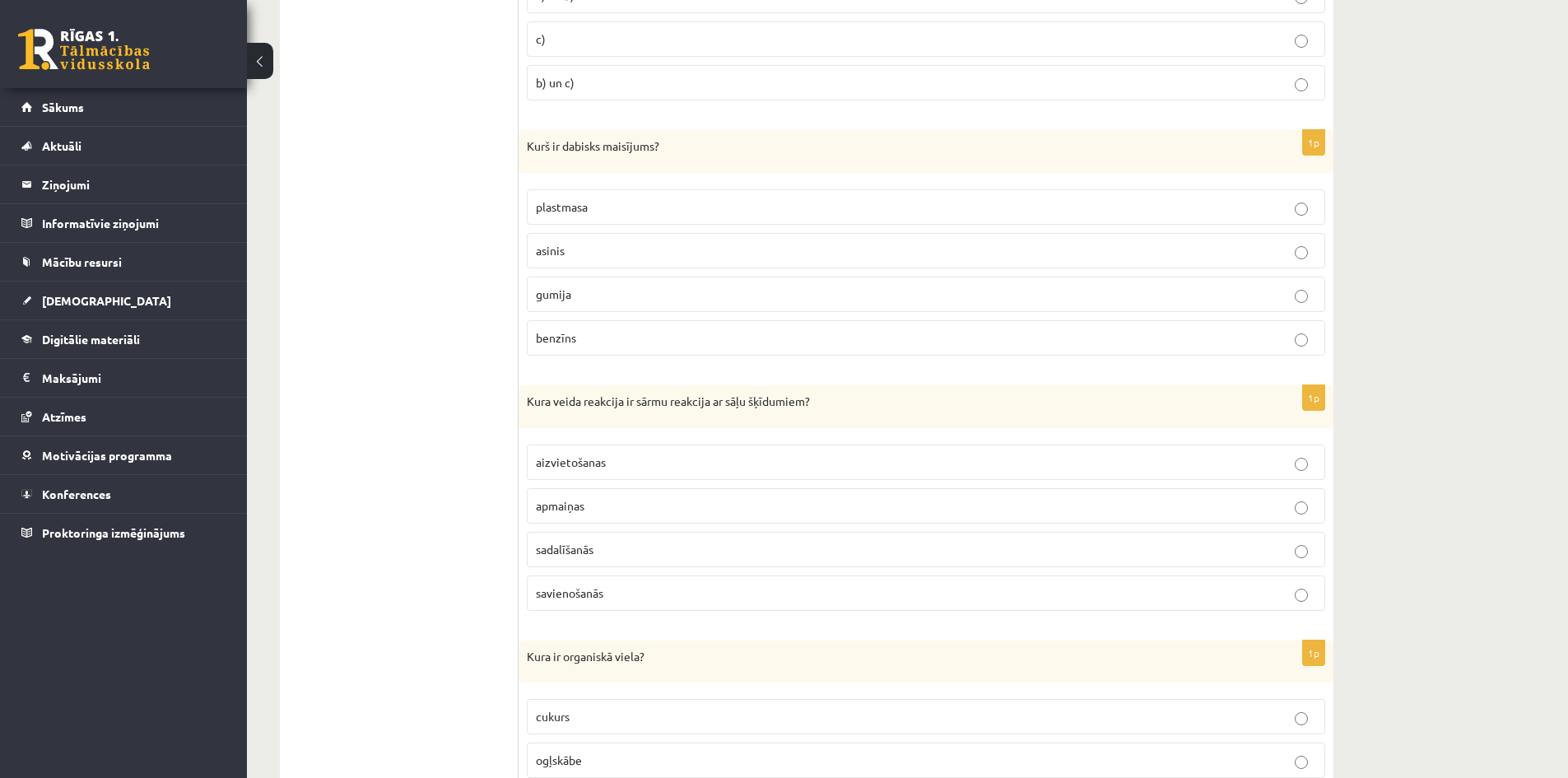
scroll to position [1400, 0]
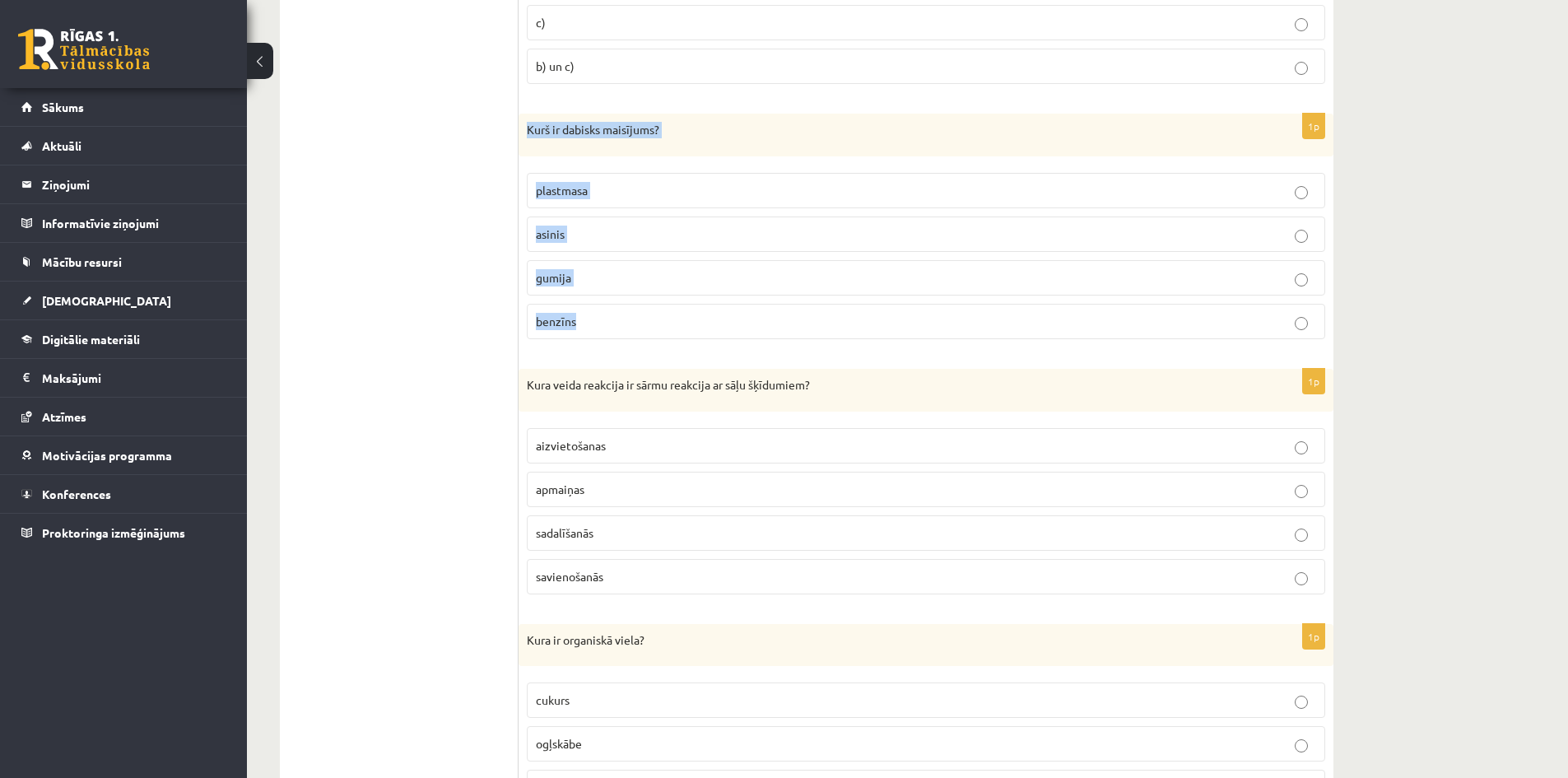
drag, startPoint x: 526, startPoint y: 129, endPoint x: 683, endPoint y: 311, distance: 240.4
click at [683, 311] on div "1p Kurš ir dabisks maisījums? plastmasa asinis gumija benzīns" at bounding box center [926, 233] width 815 height 239
copy div "Kurš ir dabisks maisījums? plastmasa asinis gumija benzīns"
click at [579, 233] on p "asinis" at bounding box center [926, 234] width 780 height 17
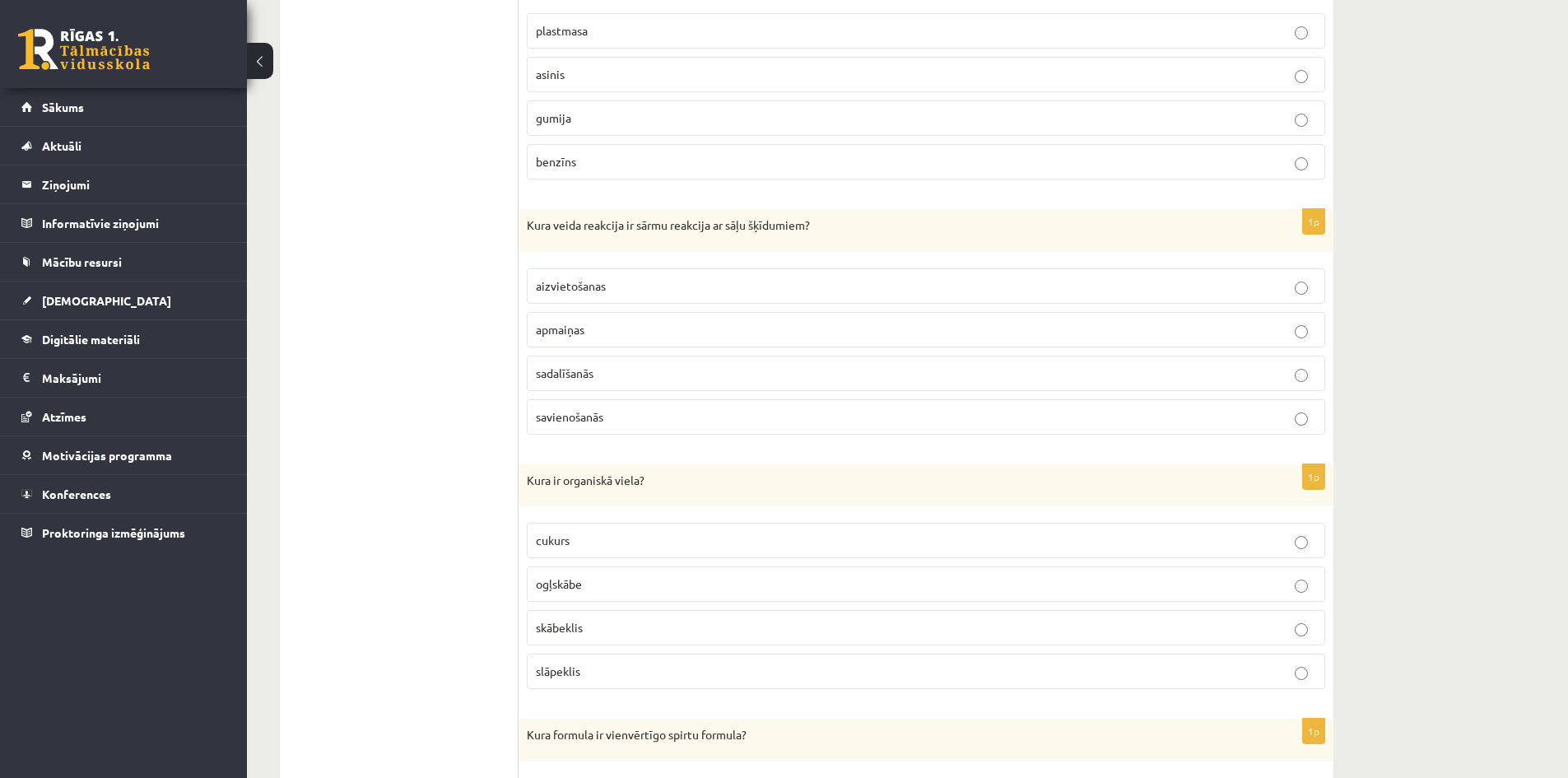
scroll to position [1564, 0]
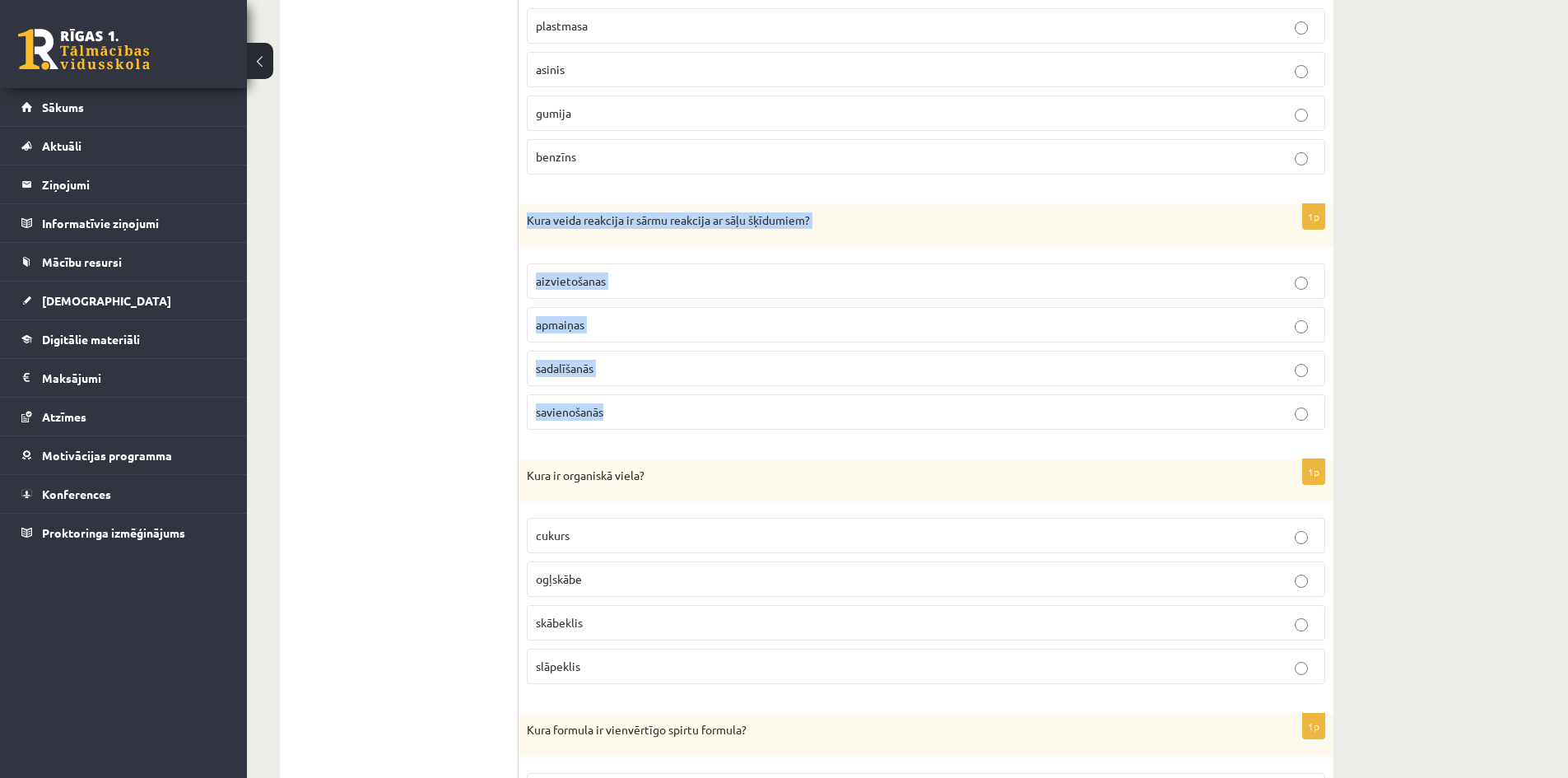
drag, startPoint x: 527, startPoint y: 221, endPoint x: 715, endPoint y: 395, distance: 256.2
click at [715, 395] on div "1p Kura veida reakcija ir sārmu reakcija ar sāļu šķīdumiem? aizvietošanas apmai…" at bounding box center [926, 323] width 815 height 239
copy div "Kura veida reakcija ir sārmu reakcija ar sāļu šķīdumiem? aizvietošanas apmaiņas…"
click at [671, 321] on p "apmaiņas" at bounding box center [926, 324] width 780 height 17
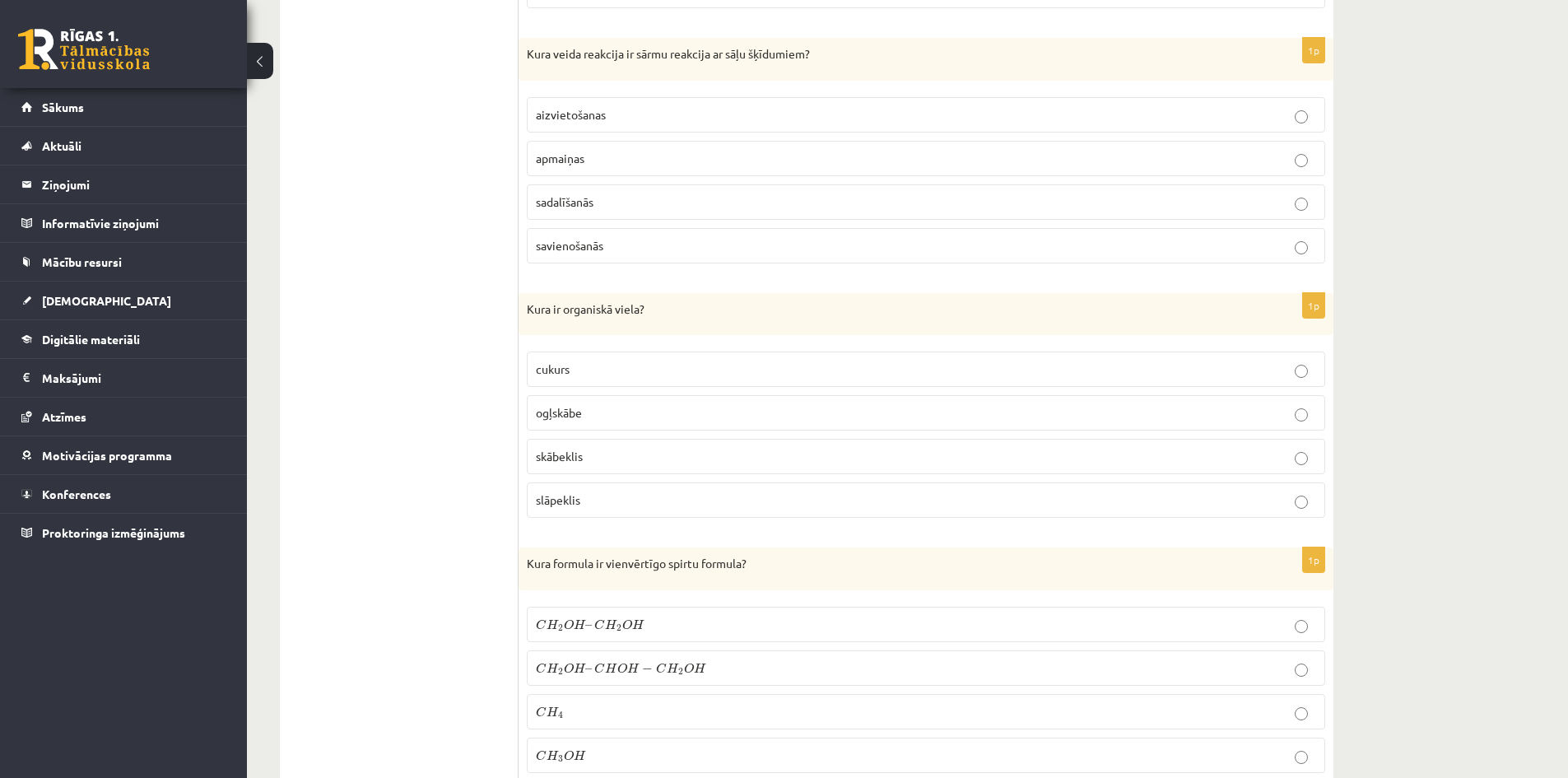
scroll to position [1810, 0]
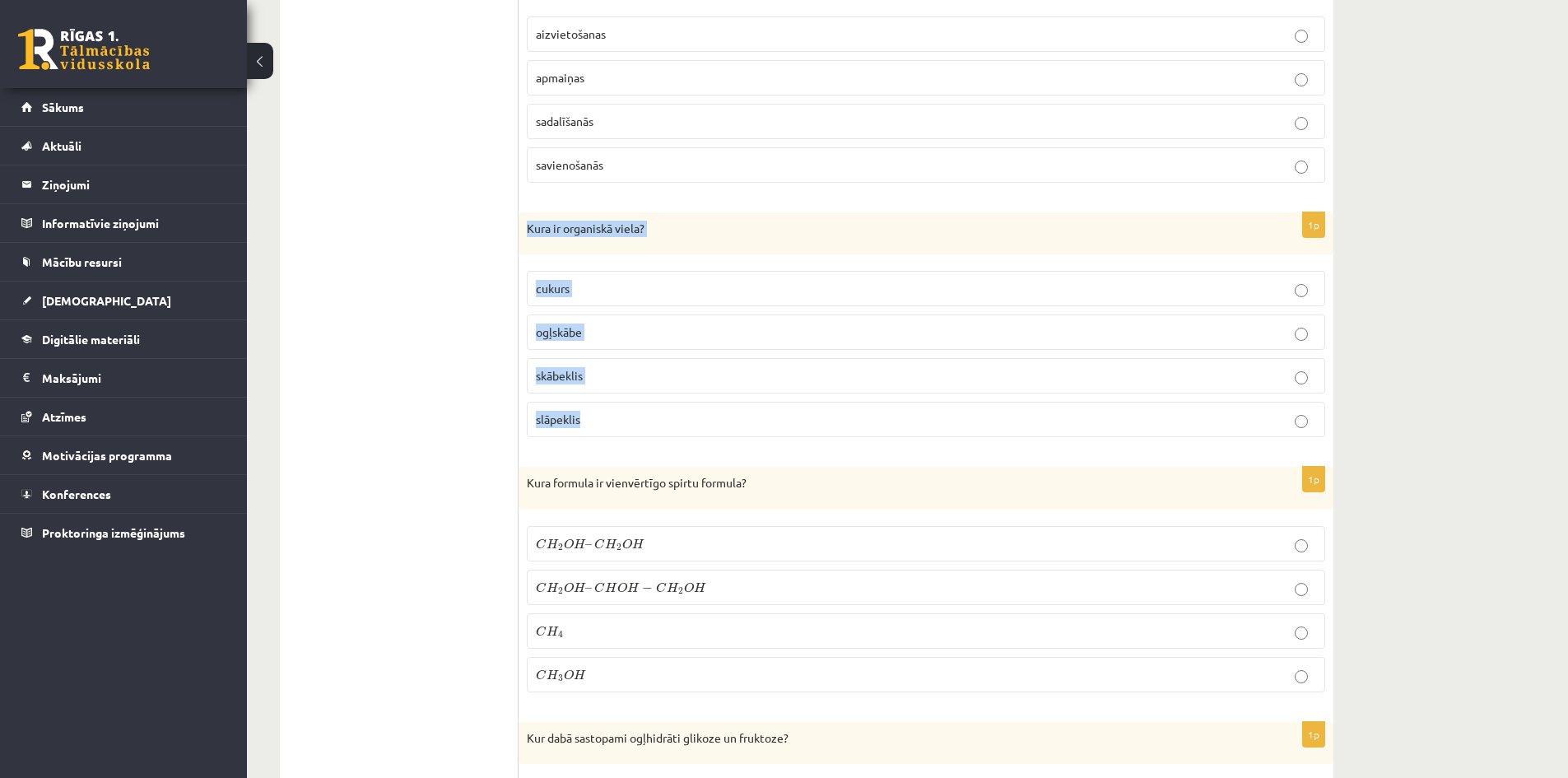
drag, startPoint x: 525, startPoint y: 228, endPoint x: 715, endPoint y: 415, distance: 266.6
click at [715, 415] on div "1p Kura ir organiskā viela? cukurs ogļskābe skābeklis slāpeklis" at bounding box center [926, 332] width 815 height 239
copy div "Kura ir organiskā viela? cukurs ogļskābe skābeklis slāpeklis"
click at [655, 284] on p "cukurs" at bounding box center [926, 288] width 780 height 17
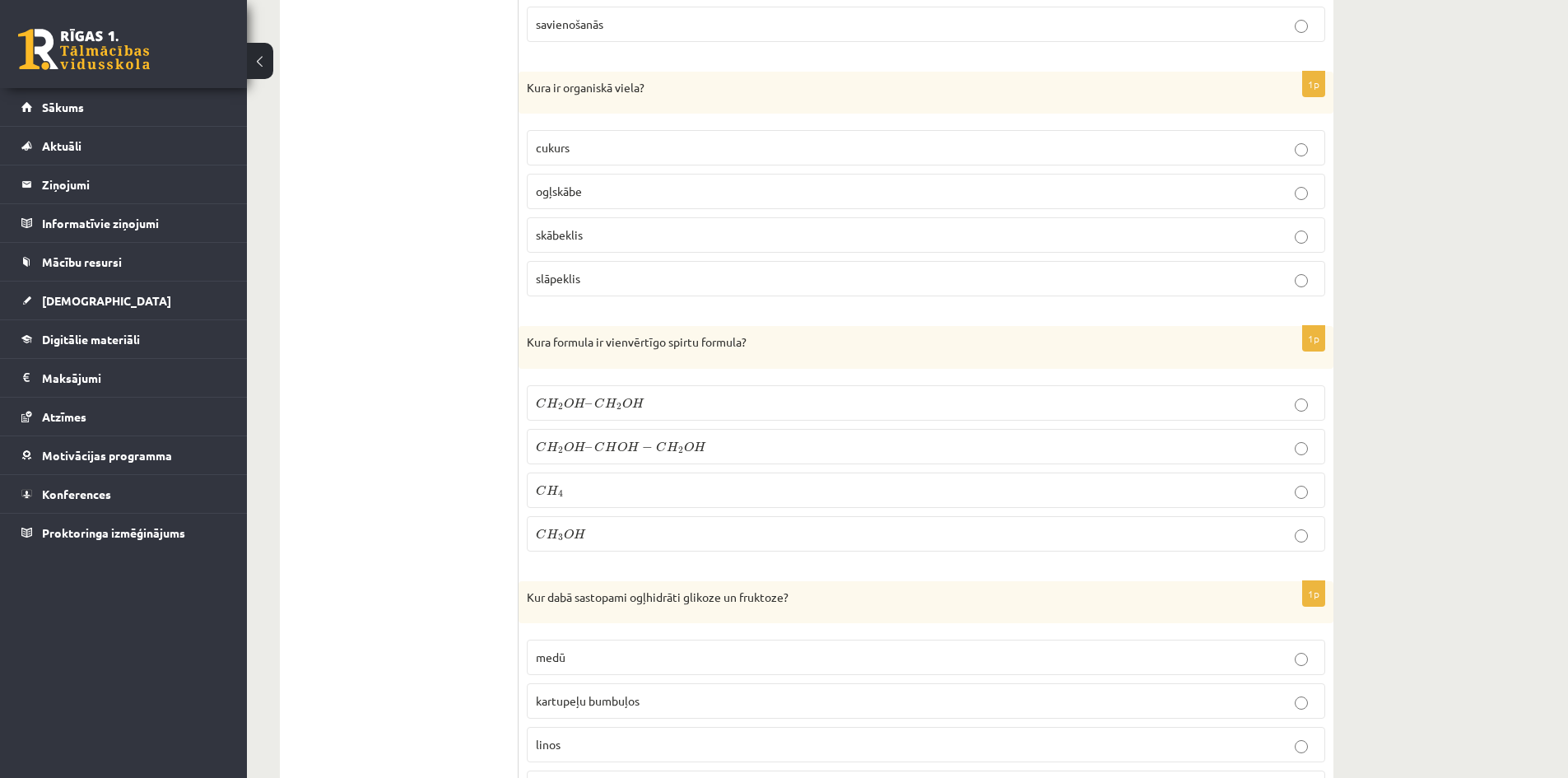
scroll to position [1976, 0]
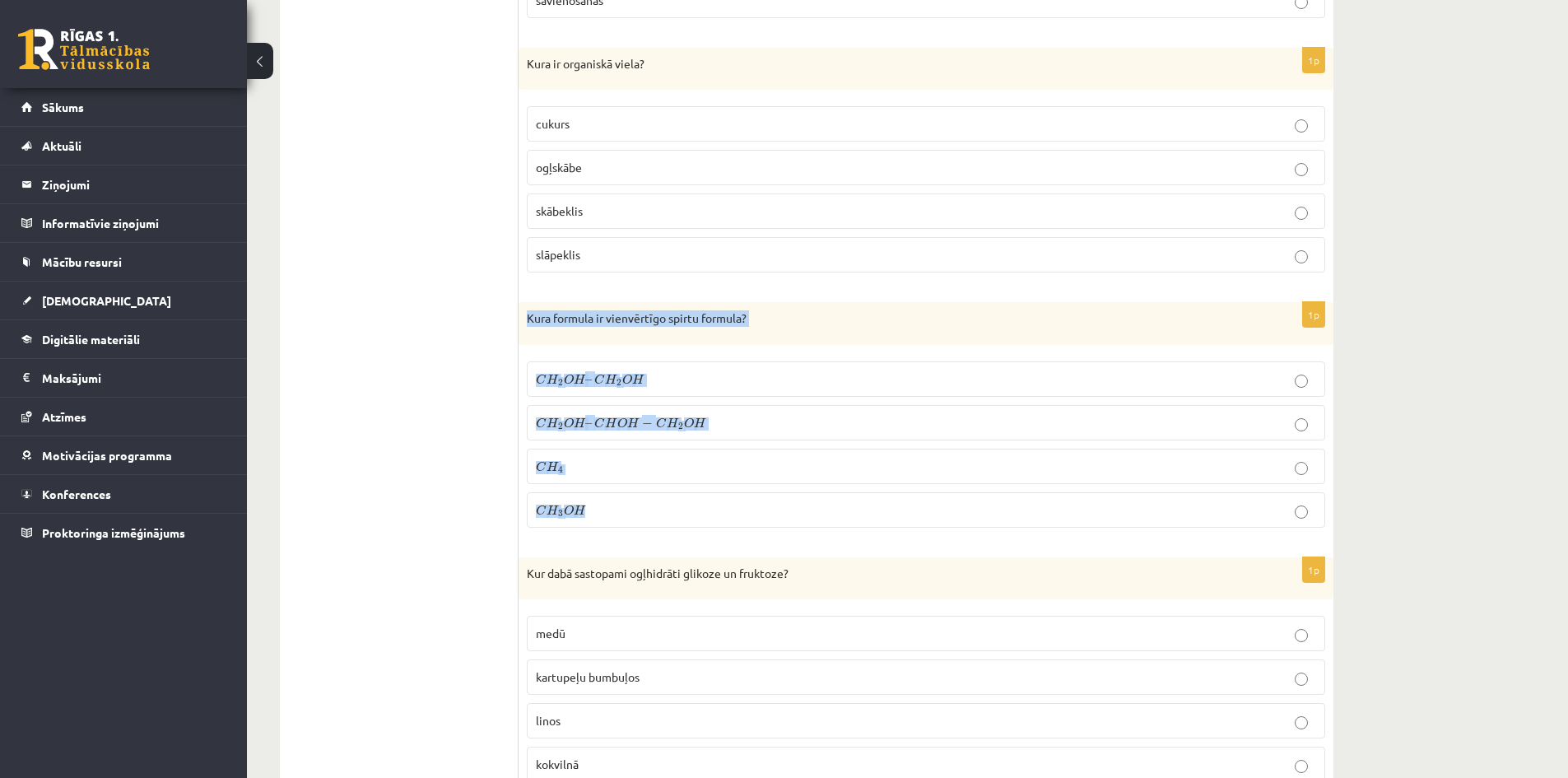
drag, startPoint x: 527, startPoint y: 317, endPoint x: 744, endPoint y: 499, distance: 283.2
click at [744, 499] on div "1p Kura formula ir vienvērtīgo spirtu formula? C H 2 O H – C H 2 O H C H 2 O H …" at bounding box center [926, 422] width 815 height 239
copy div "Kura formula ir vienvērtīgo spirtu formula? C H 2 O H – C H 2 O H C H 2 O H – C…"
click at [652, 506] on p "C H 3 O H C H 3 O H" at bounding box center [926, 510] width 780 height 17
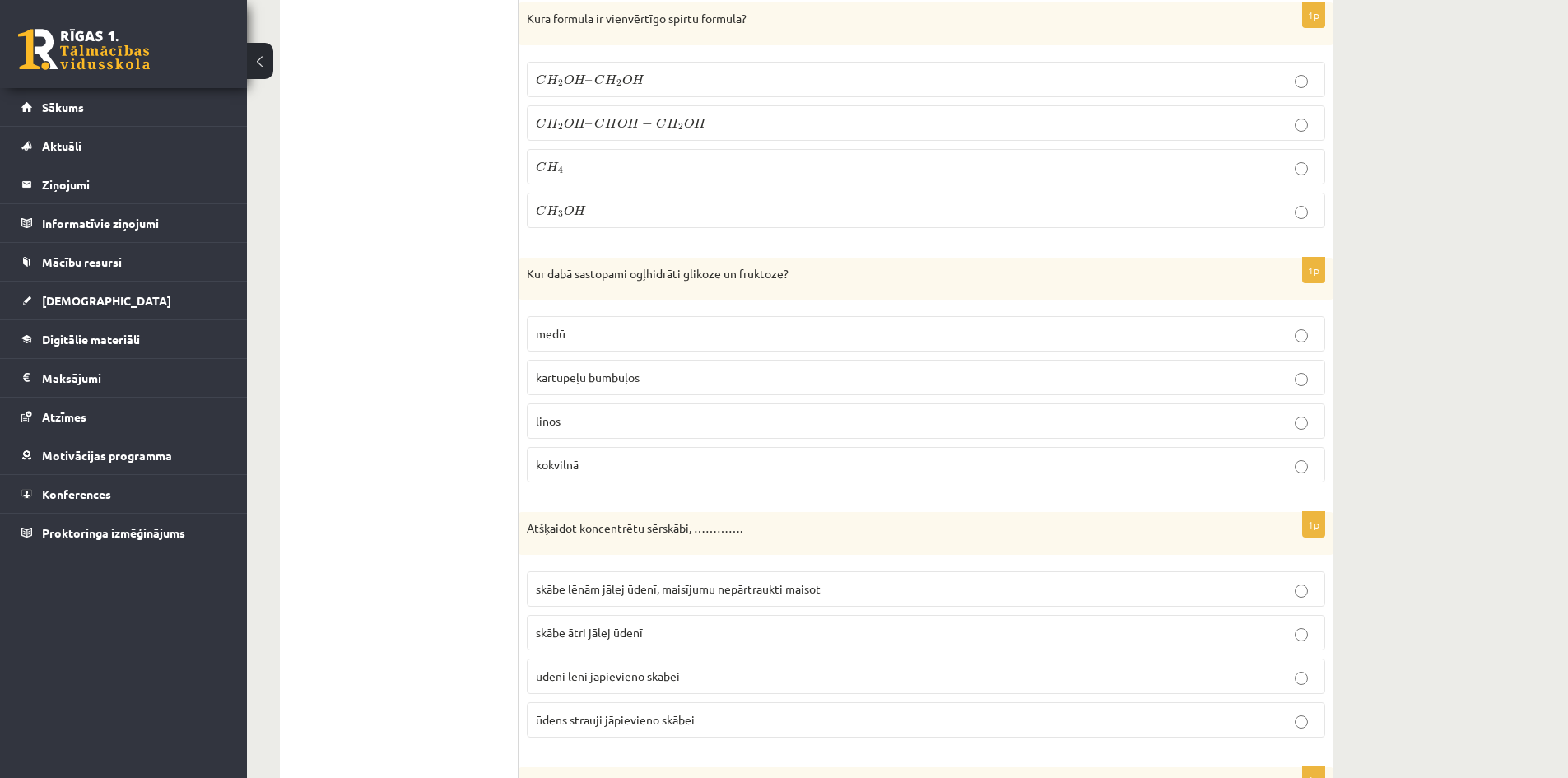
scroll to position [2305, 0]
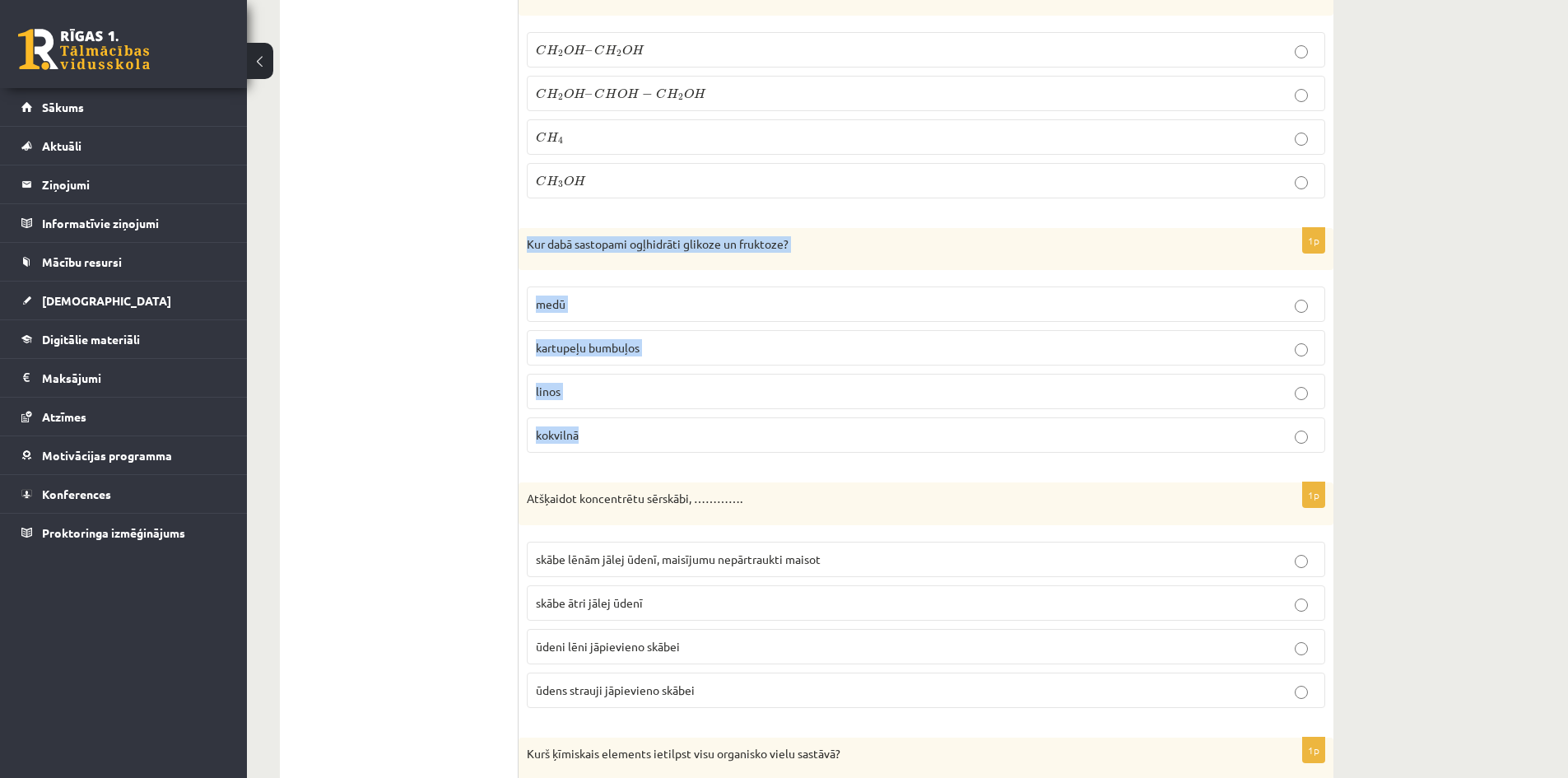
drag, startPoint x: 523, startPoint y: 248, endPoint x: 727, endPoint y: 429, distance: 272.7
click at [727, 429] on div "1p Kur dabā sastopami ogļhidrāti glikoze un fruktoze? medū kartupeļu bumbuļos l…" at bounding box center [926, 348] width 815 height 239
copy div "Kur dabā sastopami ogļhidrāti glikoze un fruktoze? medū kartupeļu bumbuļos lino…"
click at [621, 313] on p "medū" at bounding box center [926, 304] width 780 height 17
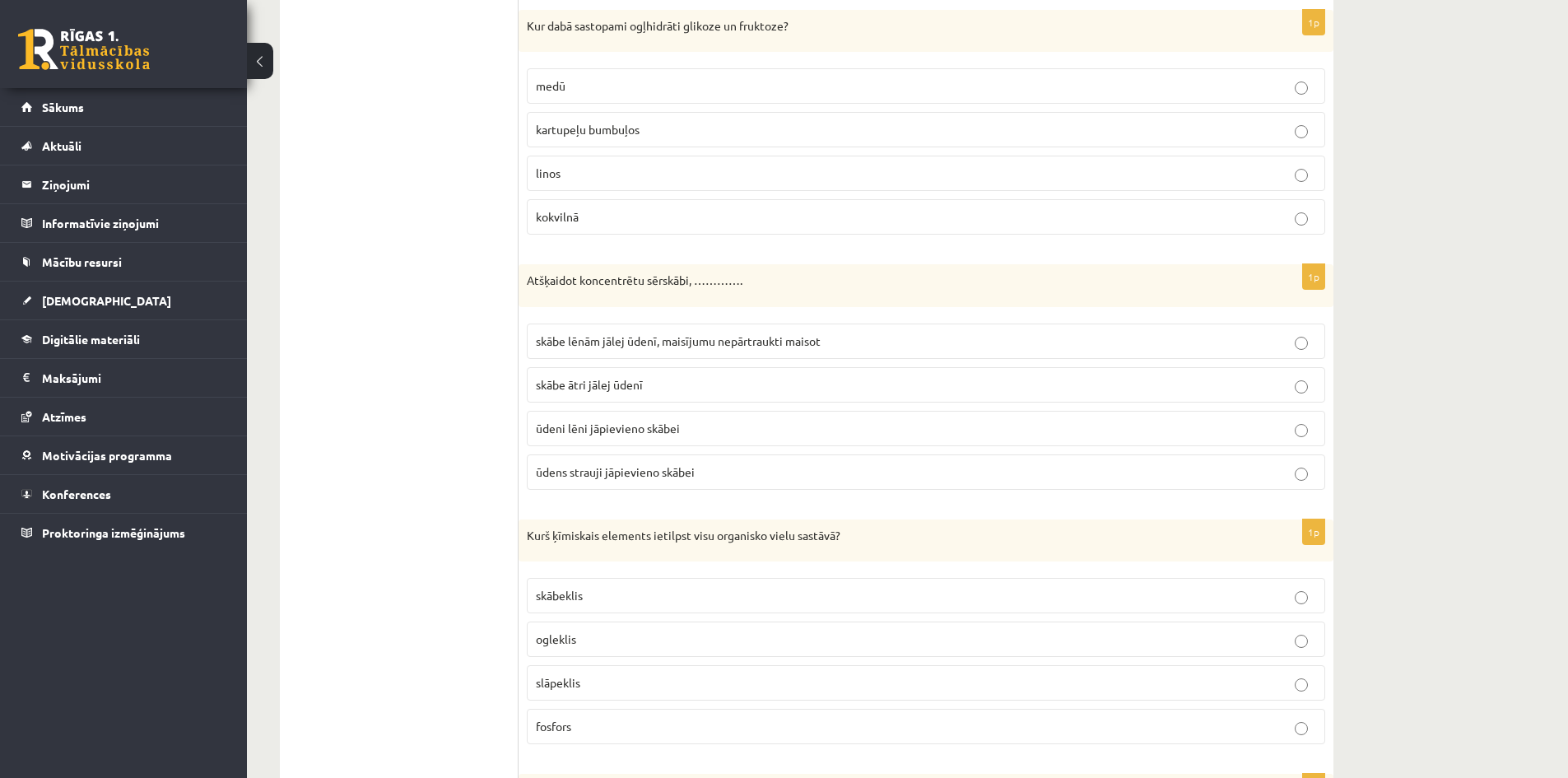
scroll to position [2552, 0]
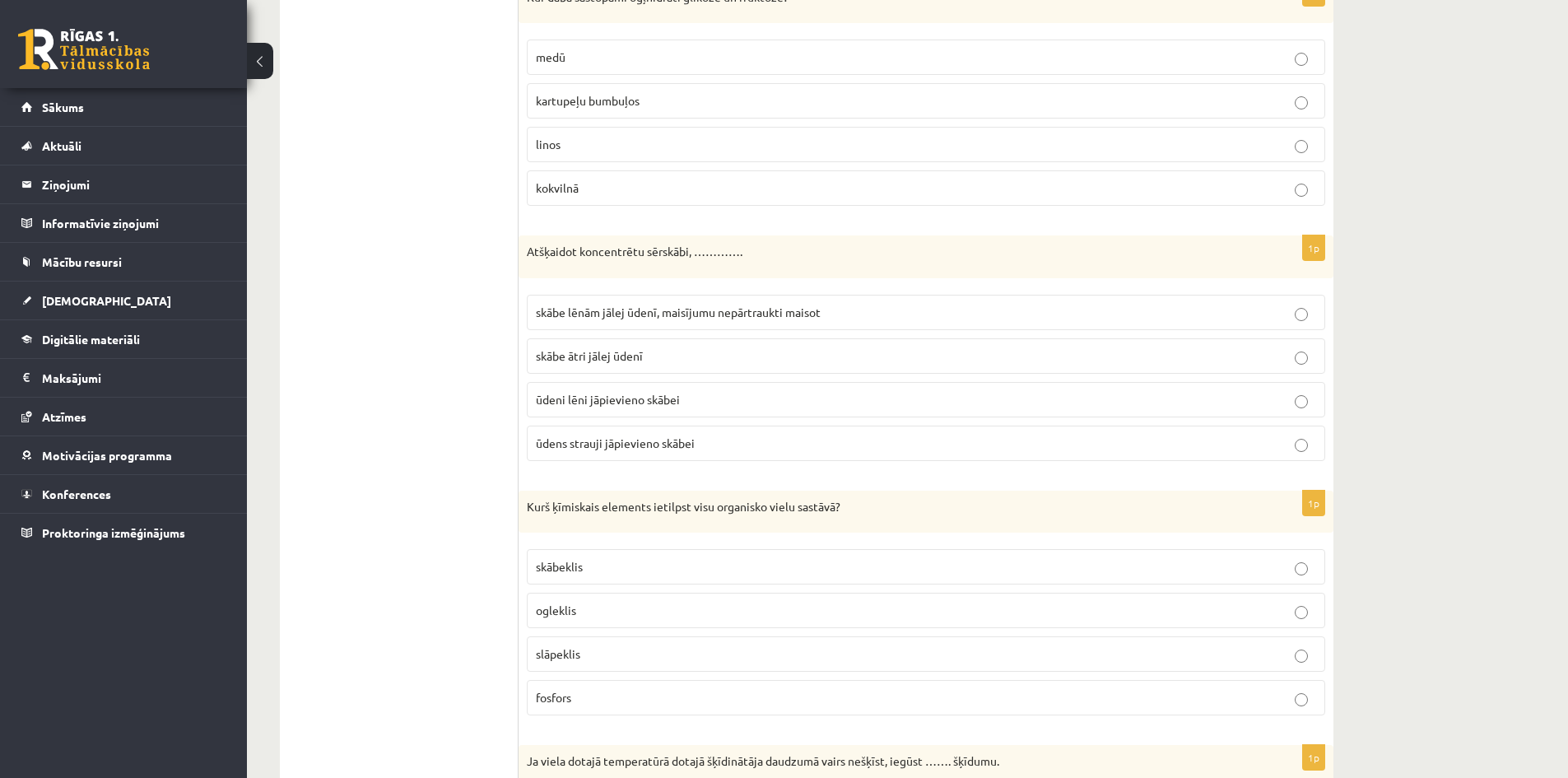
drag, startPoint x: 518, startPoint y: 251, endPoint x: 794, endPoint y: 413, distance: 320.0
drag, startPoint x: 377, startPoint y: 309, endPoint x: 483, endPoint y: 299, distance: 106.5
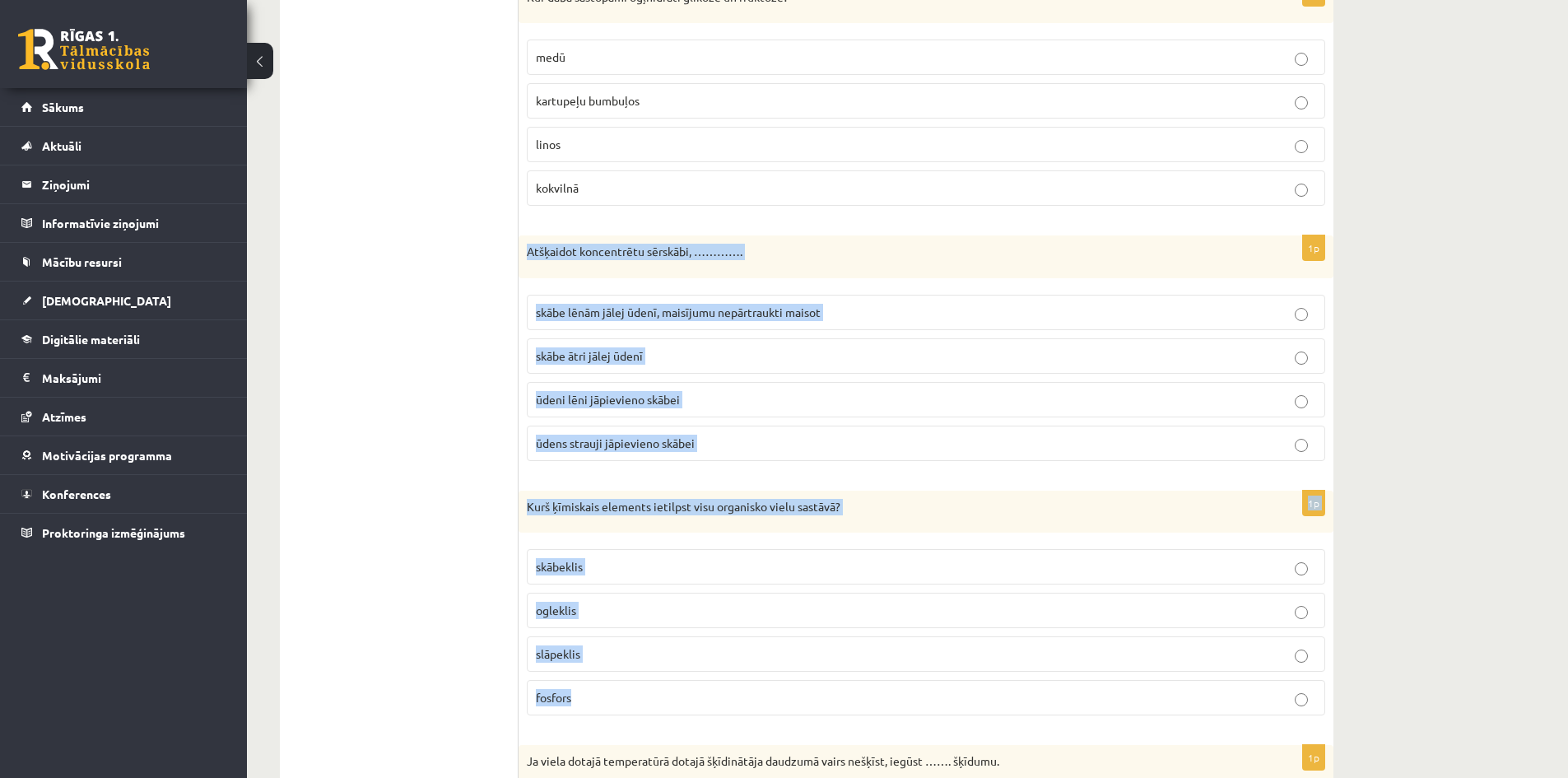
drag, startPoint x: 526, startPoint y: 249, endPoint x: 743, endPoint y: 719, distance: 517.7
copy form "Atšķaidot koncentrētu sērskābi, …………. skābe lēnām jālej ūdenī, maisījumu nepārt…"
click at [685, 308] on span "skābe lēnām jālej ūdenī, maisījumu nepārtraukti maisot" at bounding box center [678, 312] width 285 height 15
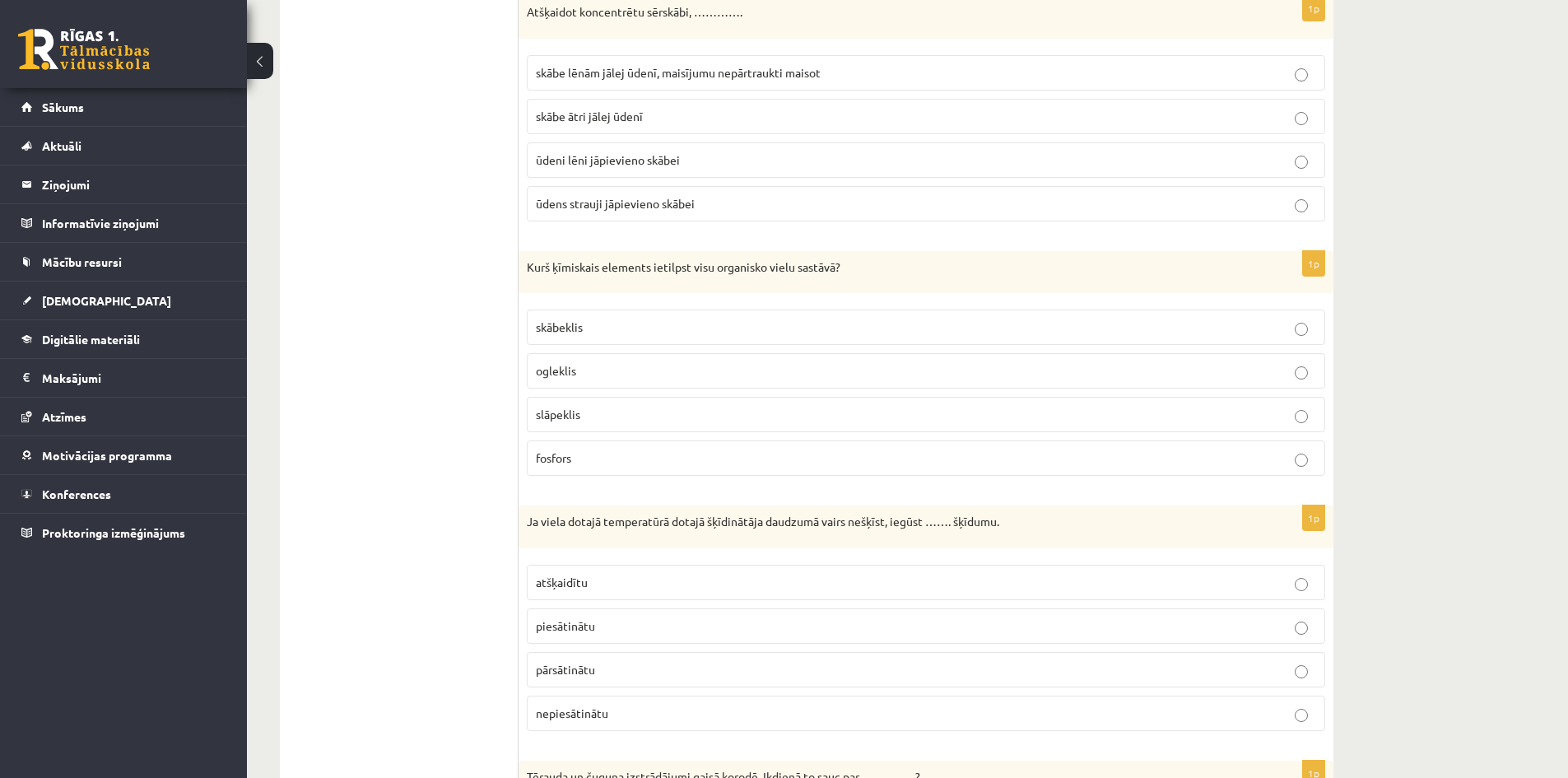
scroll to position [2798, 0]
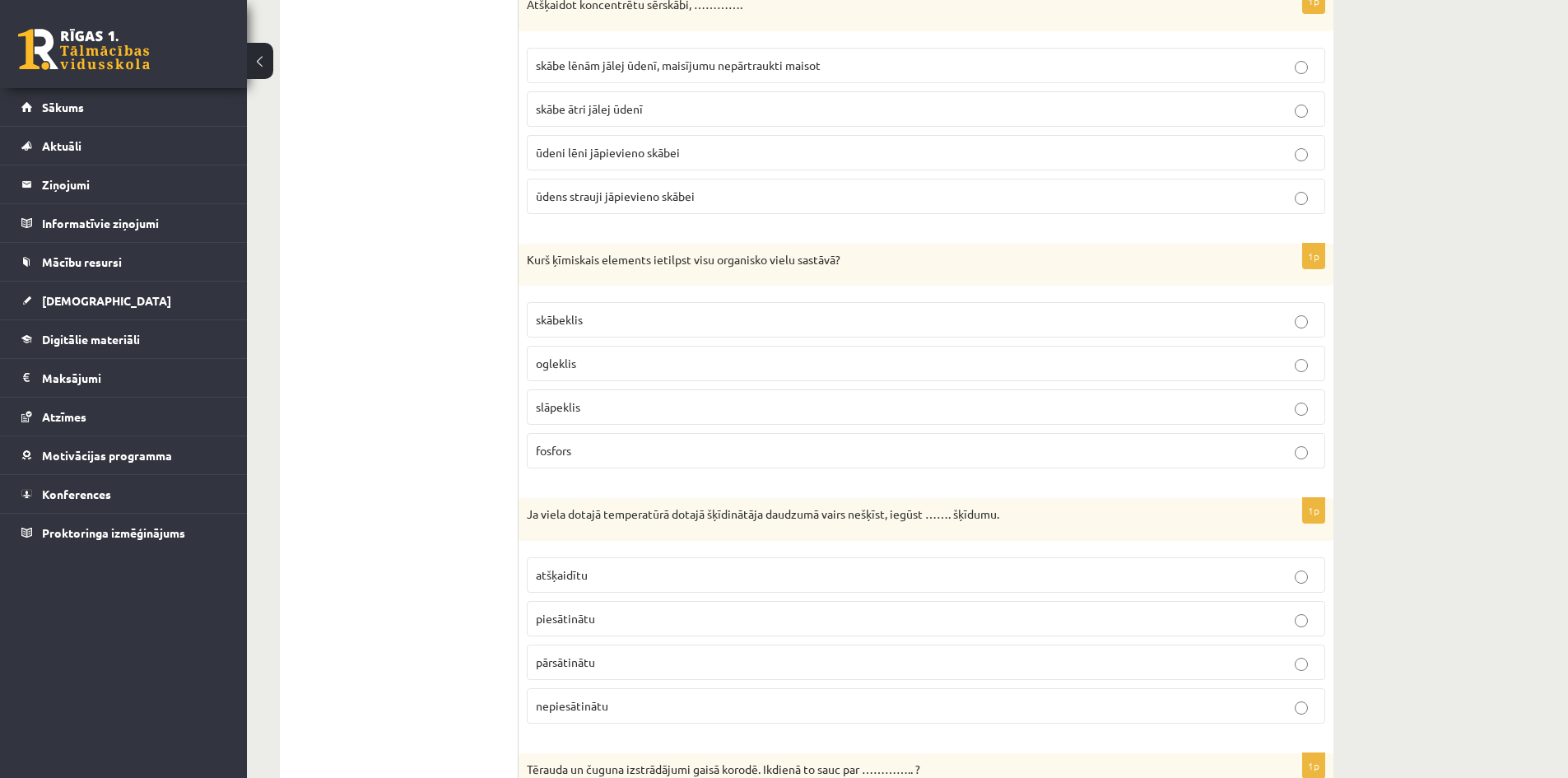
click at [629, 358] on p "ogleklis" at bounding box center [926, 363] width 780 height 17
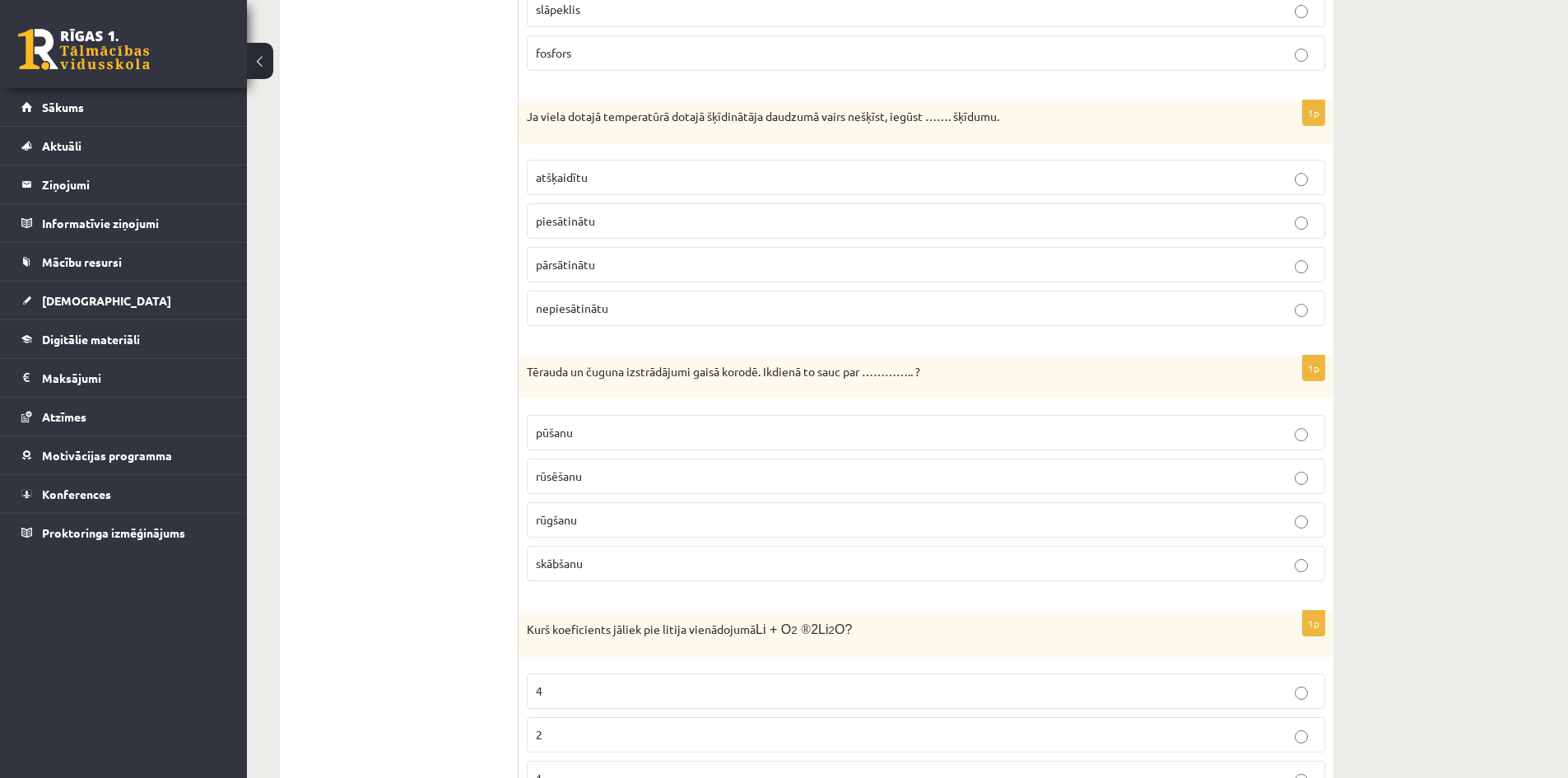
scroll to position [3210, 0]
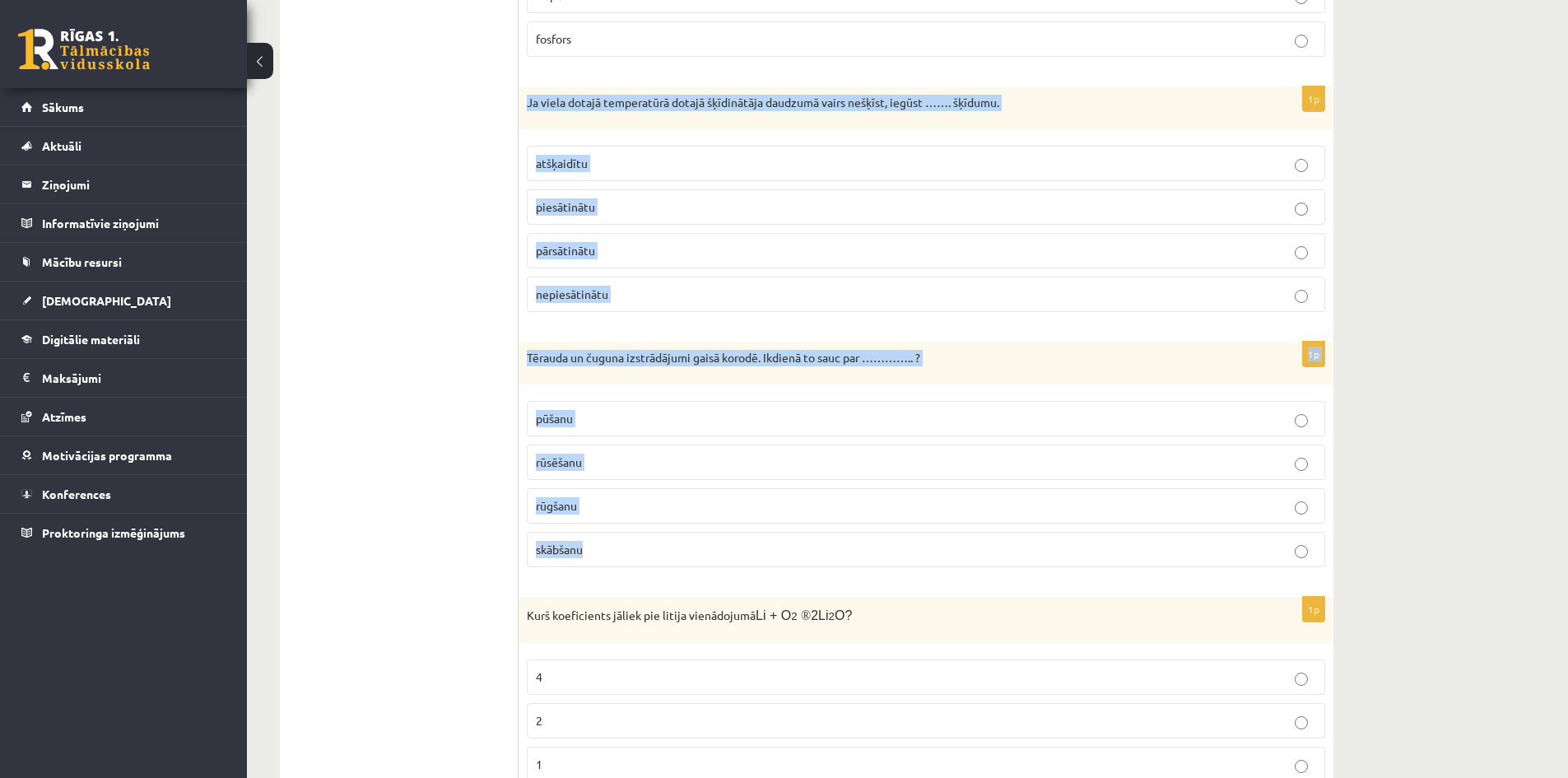
drag, startPoint x: 522, startPoint y: 101, endPoint x: 753, endPoint y: 548, distance: 503.2
click at [603, 211] on p "piesātinātu" at bounding box center [926, 207] width 780 height 17
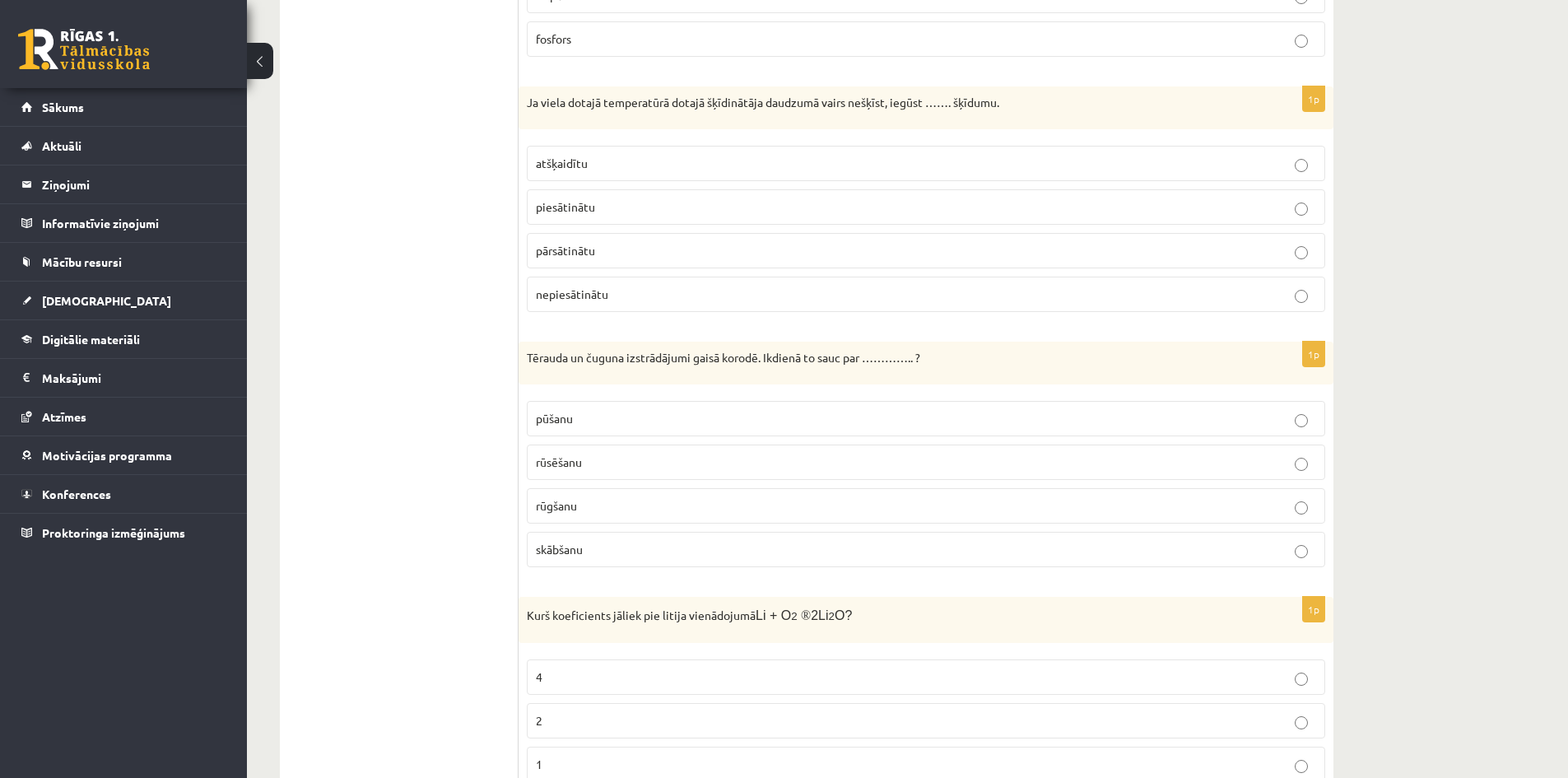
click at [591, 457] on p "rūsēšanu" at bounding box center [926, 462] width 780 height 17
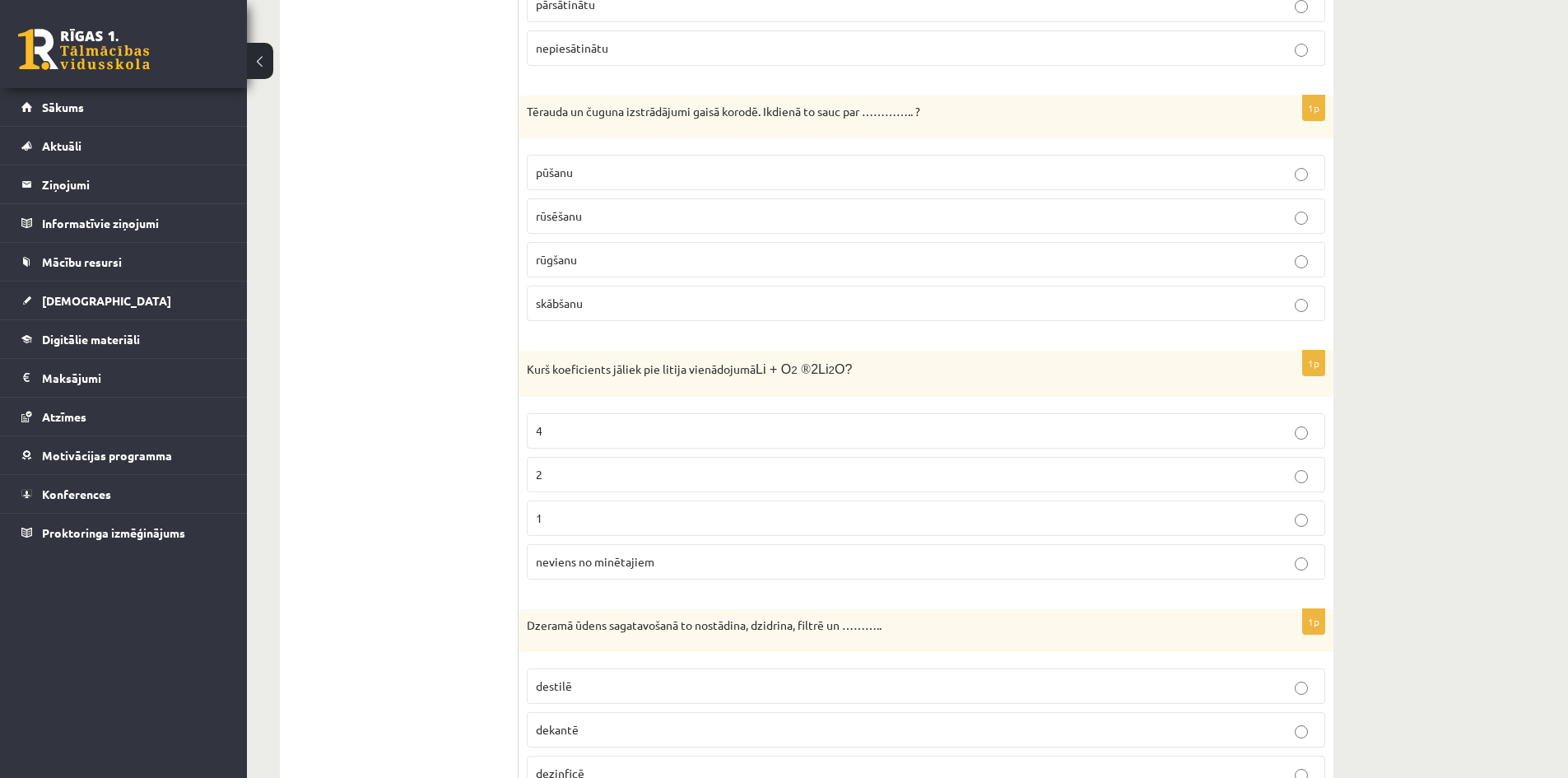
scroll to position [3457, 0]
drag, startPoint x: 527, startPoint y: 366, endPoint x: 829, endPoint y: 515, distance: 336.8
click at [829, 515] on div "1p Kurš koeficients jāliek pie litija vienādojumā Li + O 2 ® 2Li 2 O? 4 2 1 nev…" at bounding box center [926, 470] width 815 height 242
click at [430, 362] on ul "Tests Izvērtē un iesaki!" at bounding box center [407, 793] width 222 height 7909
drag, startPoint x: 524, startPoint y: 372, endPoint x: 877, endPoint y: 566, distance: 402.8
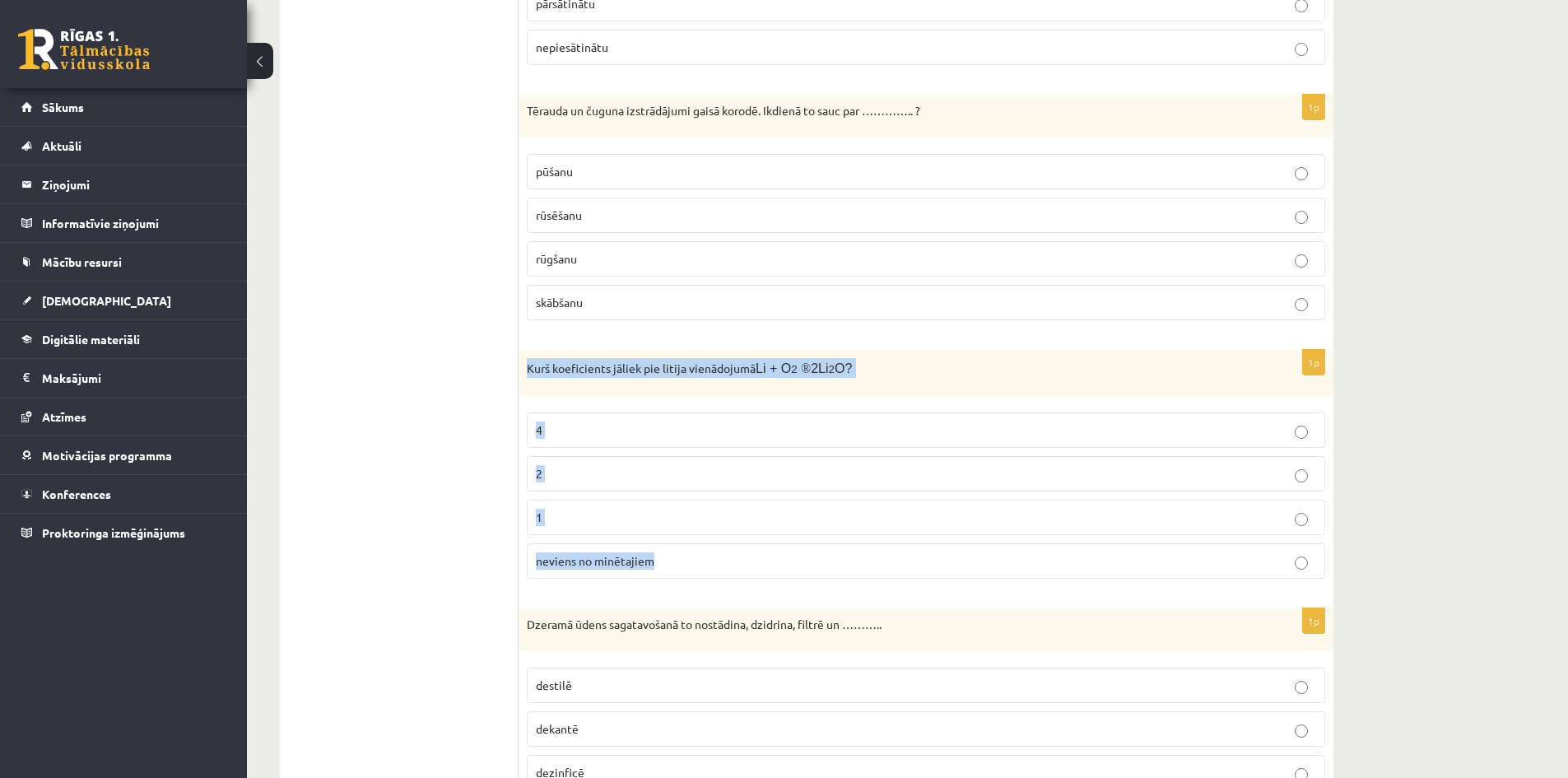
click at [877, 566] on div "1p Kurš koeficients jāliek pie litija vienādojumā Li + O 2 ® 2Li 2 O? 4 2 1 nev…" at bounding box center [926, 470] width 815 height 242
click at [583, 558] on span "neviens no minētajiem" at bounding box center [596, 560] width 119 height 15
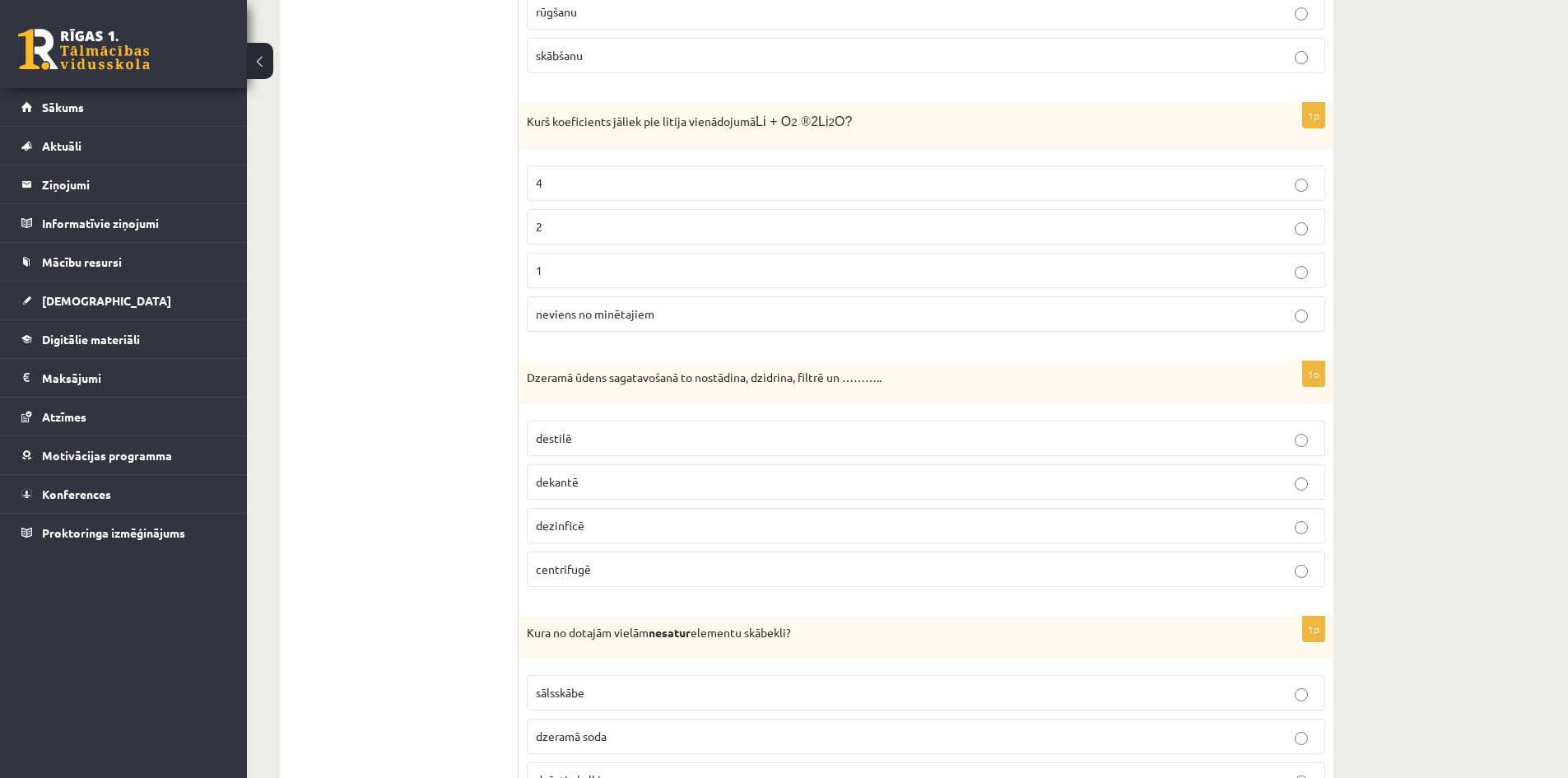
scroll to position [3786, 0]
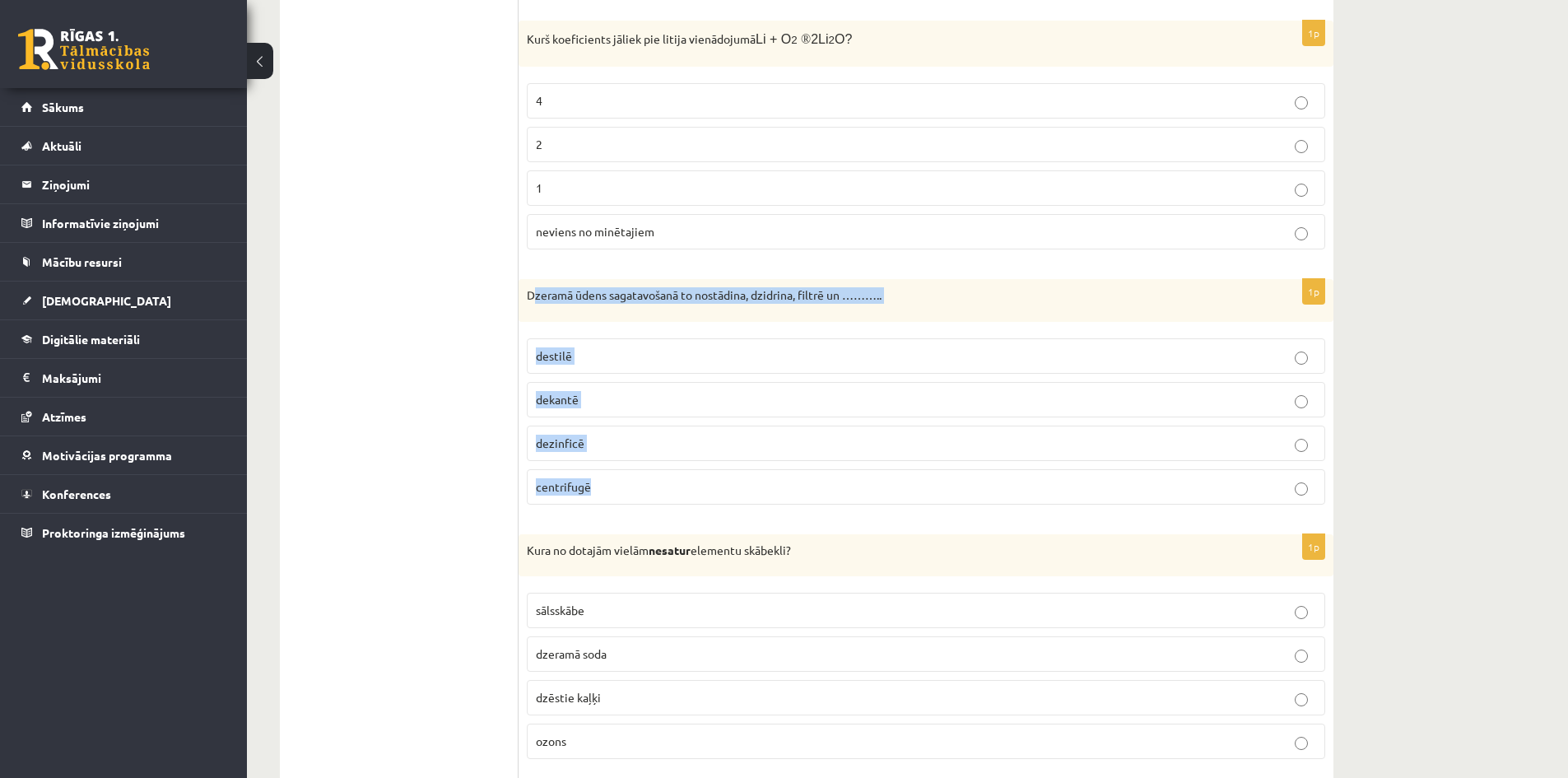
drag, startPoint x: 531, startPoint y: 297, endPoint x: 745, endPoint y: 494, distance: 290.9
click at [745, 494] on div "1p Dzeramā ūdens sagatavošanā to nostādina, dzidrina, filtrē un ……….. destilē d…" at bounding box center [926, 398] width 815 height 239
drag, startPoint x: 521, startPoint y: 296, endPoint x: 648, endPoint y: 498, distance: 238.6
click at [644, 505] on div "1p Dzeramā ūdens sagatavošanā to nostādina, dzidrina, filtrē un ……….. destilē d…" at bounding box center [926, 398] width 815 height 239
click at [607, 453] on label "dezinficē" at bounding box center [926, 443] width 799 height 35
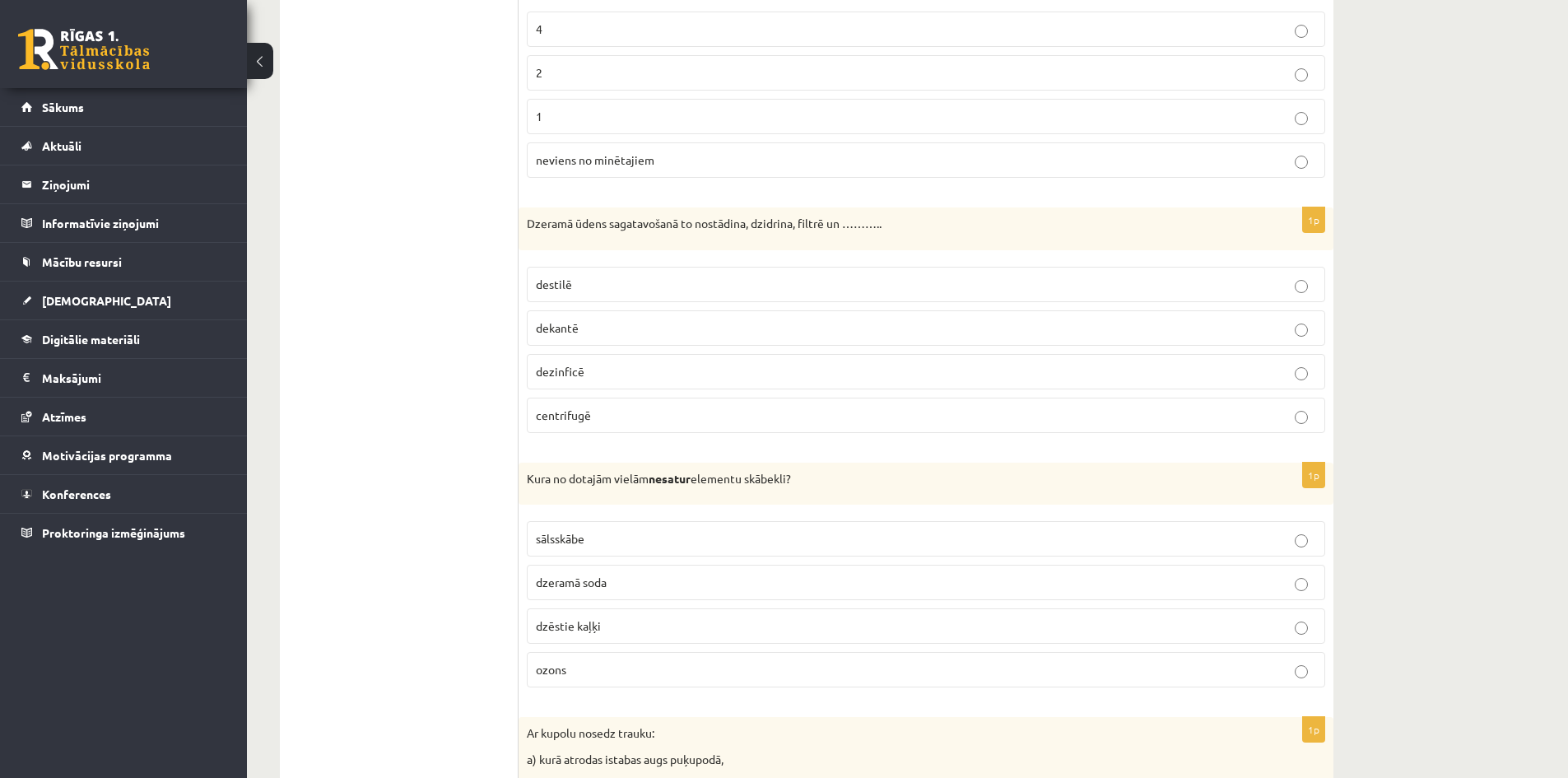
scroll to position [3951, 0]
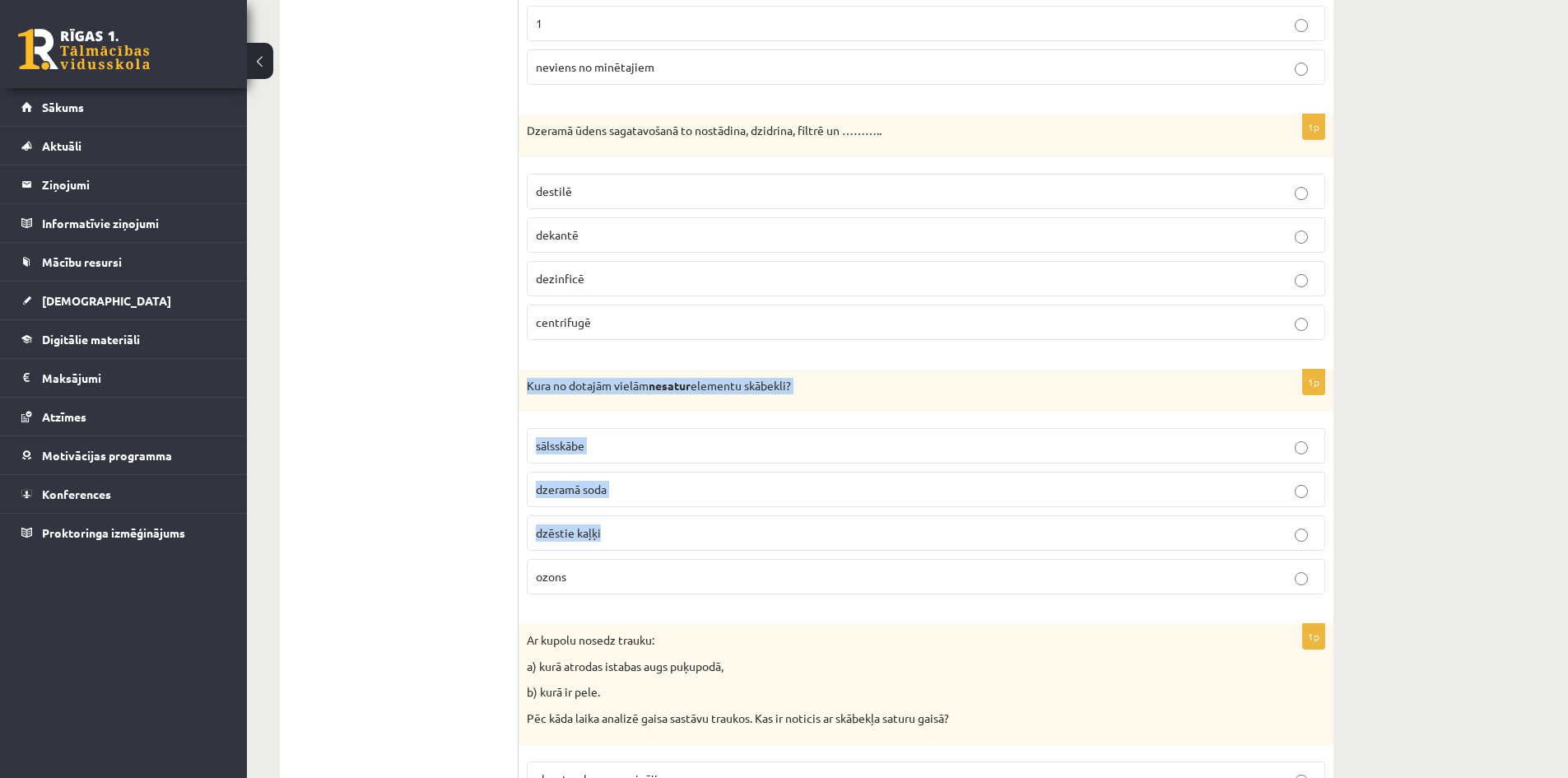
drag, startPoint x: 527, startPoint y: 385, endPoint x: 759, endPoint y: 543, distance: 280.7
click at [759, 543] on div "1p Kura no dotajām vielām nesatur elementu skābekli? sālsskābe dzeramā soda dzē…" at bounding box center [926, 490] width 815 height 239
click at [759, 543] on label "dzēstie kaļķi" at bounding box center [926, 533] width 799 height 35
drag, startPoint x: 525, startPoint y: 384, endPoint x: 688, endPoint y: 584, distance: 258.0
click at [688, 584] on div "1p Kura no dotajām vielām nesatur elementu skābekli? sālsskābe dzeramā soda dzē…" at bounding box center [926, 490] width 815 height 239
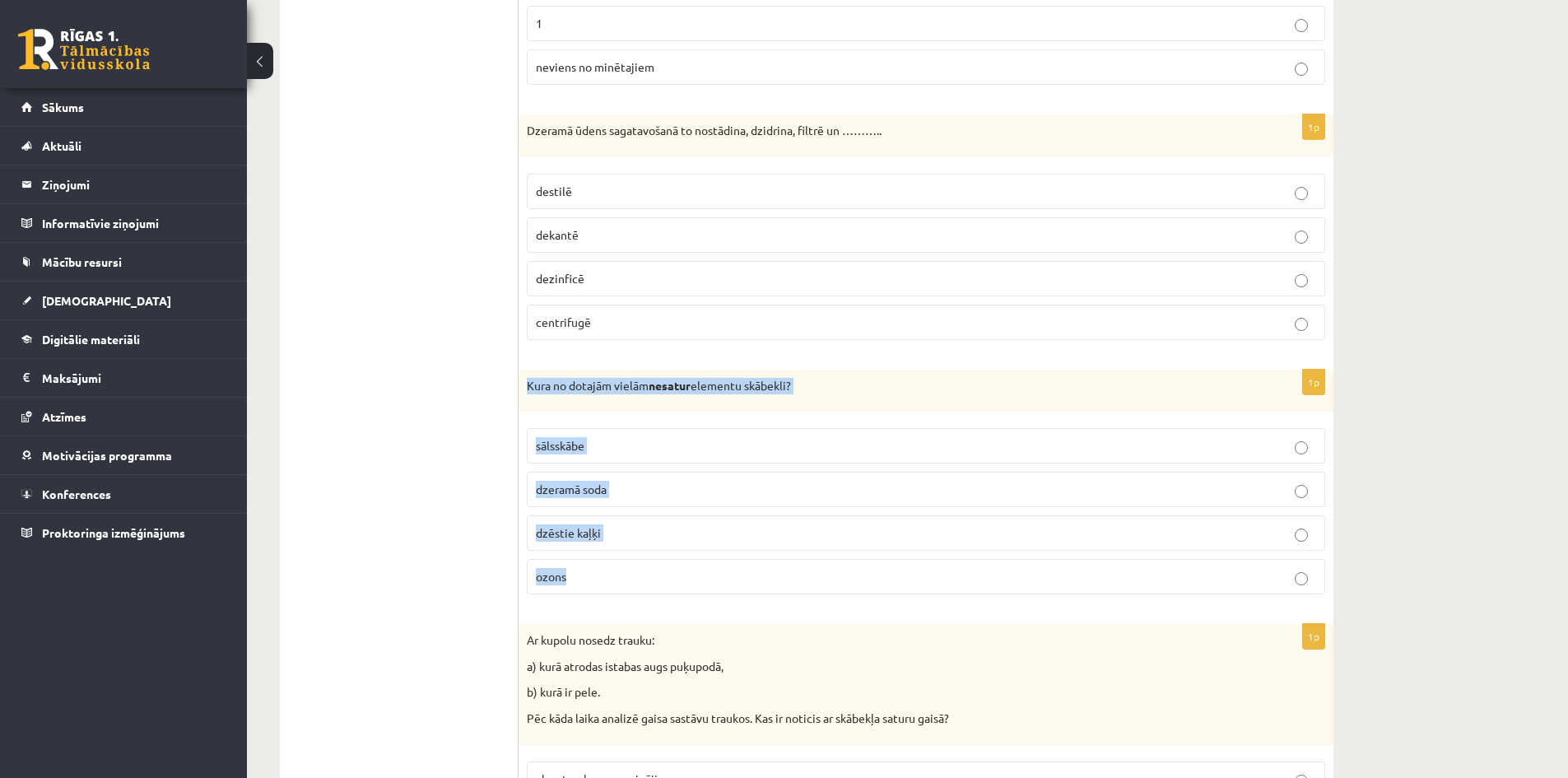
drag, startPoint x: 615, startPoint y: 449, endPoint x: 636, endPoint y: 453, distance: 21.4
click at [615, 448] on p "sālsskābe" at bounding box center [926, 446] width 780 height 17
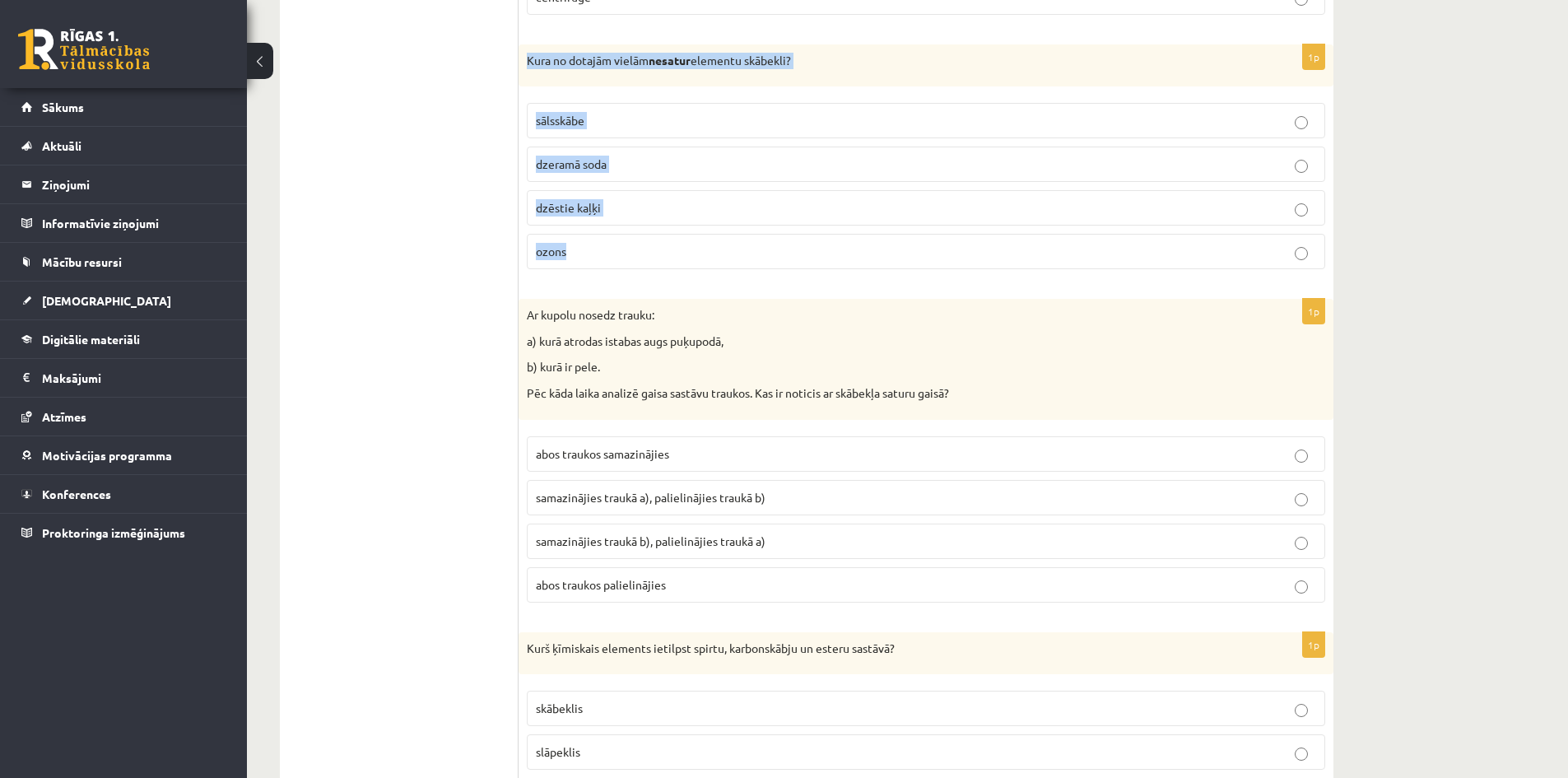
scroll to position [4280, 0]
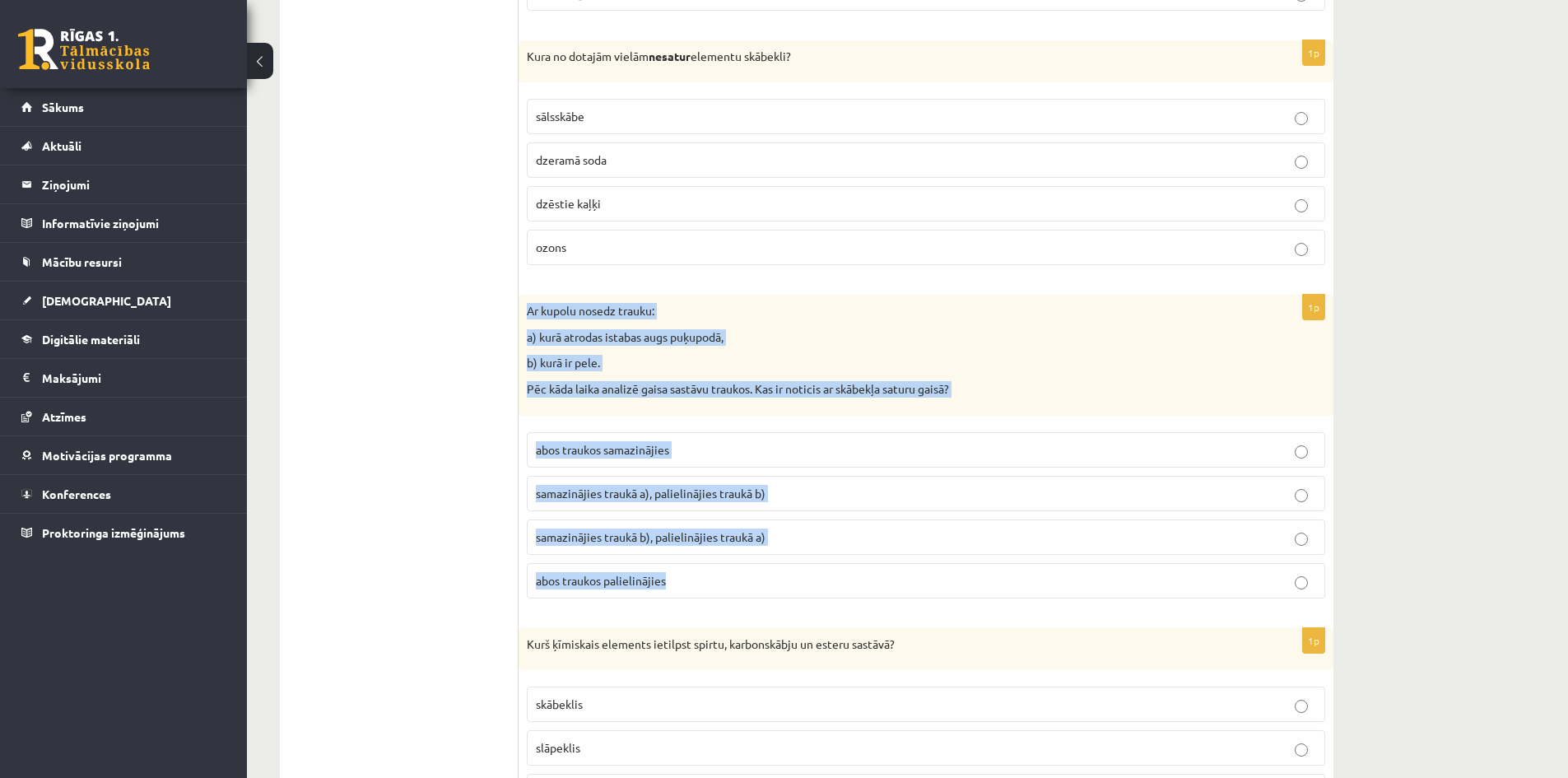
drag, startPoint x: 528, startPoint y: 309, endPoint x: 807, endPoint y: 590, distance: 396.0
click at [807, 590] on div "1p Ar kupolu nosedz trauku: a) kurā atrodas istabas augs puķupodā, b) kurā ir p…" at bounding box center [926, 452] width 815 height 316
click at [744, 490] on span "samazinājies traukā a), palielinājies traukā b)" at bounding box center [651, 492] width 229 height 15
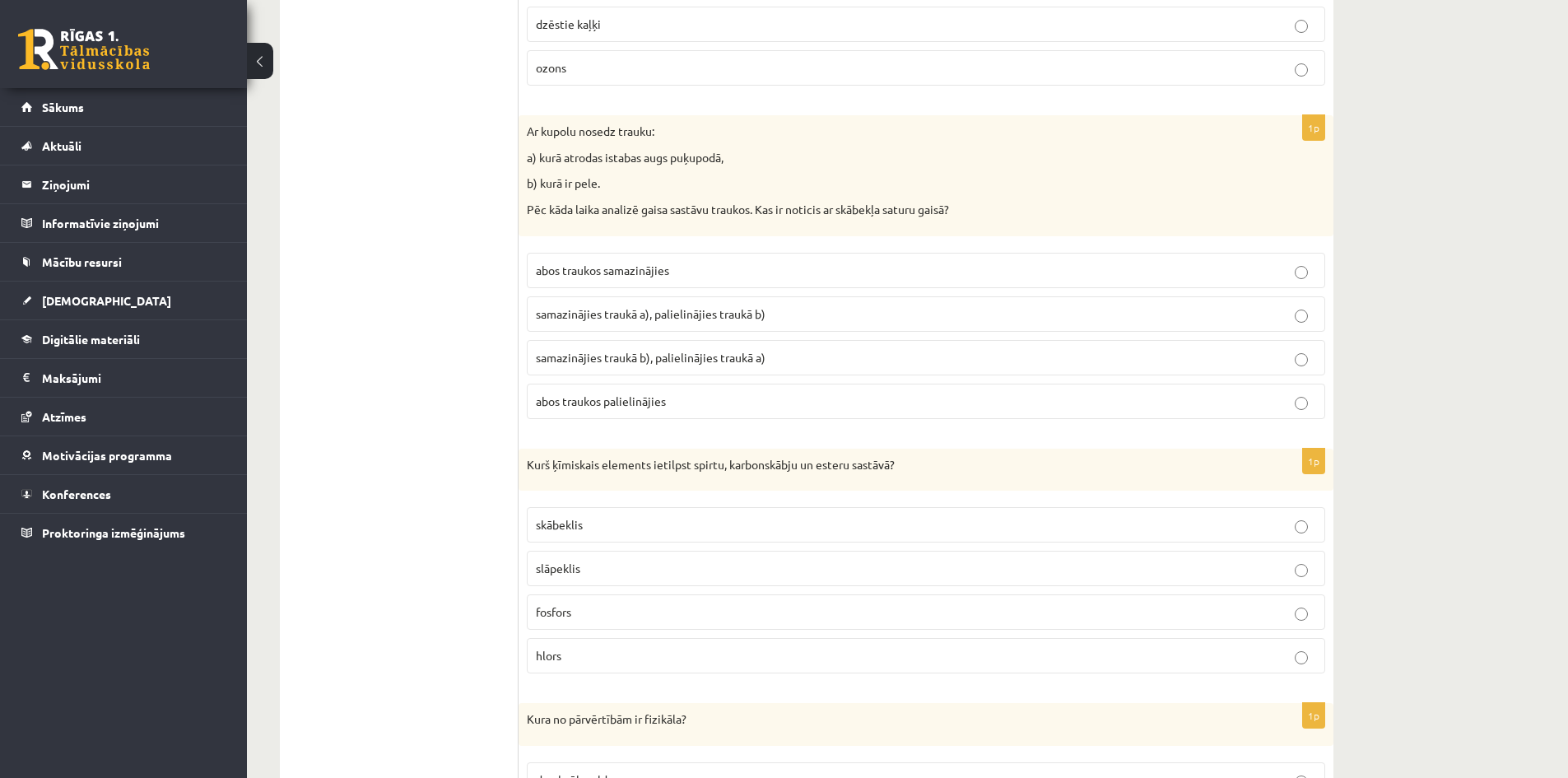
scroll to position [4610, 0]
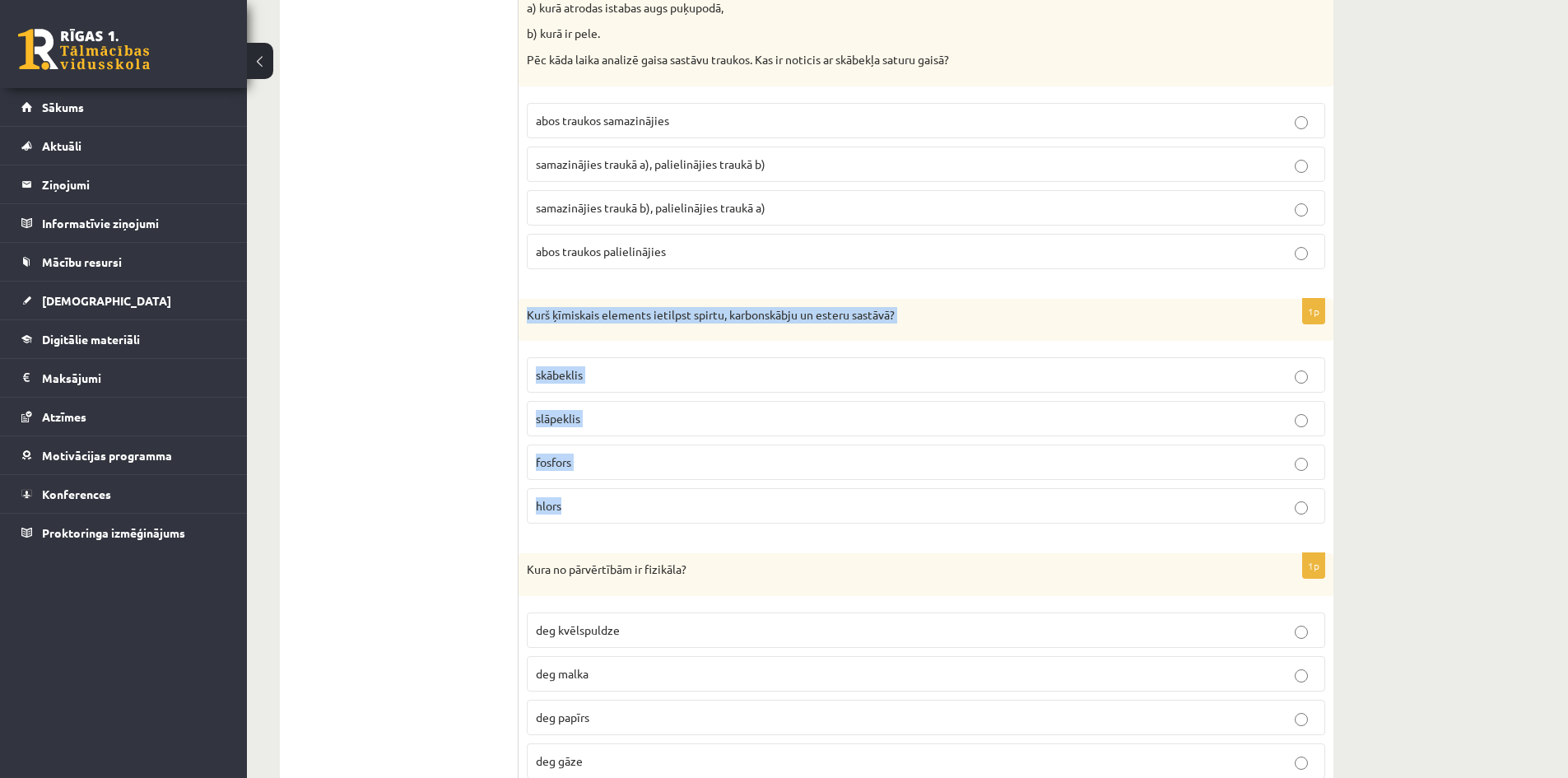
drag, startPoint x: 523, startPoint y: 306, endPoint x: 699, endPoint y: 515, distance: 273.2
click at [699, 516] on div "1p Kurš ķīmiskais elements ietilpst spirtu, karbonskābju un esteru sastāvā? skā…" at bounding box center [926, 419] width 815 height 239
click at [591, 381] on p "skābeklis" at bounding box center [926, 375] width 780 height 17
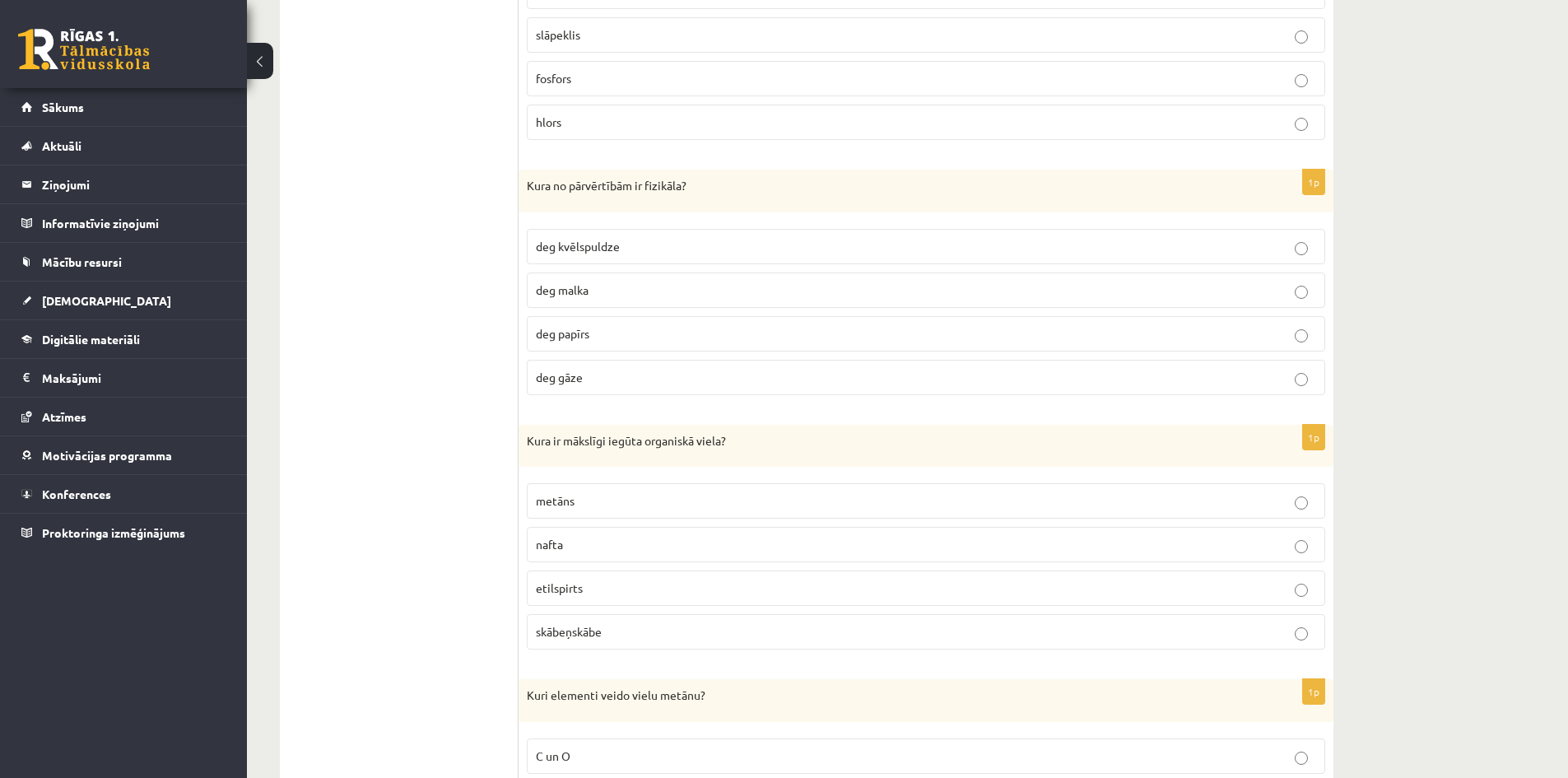
scroll to position [5022, 0]
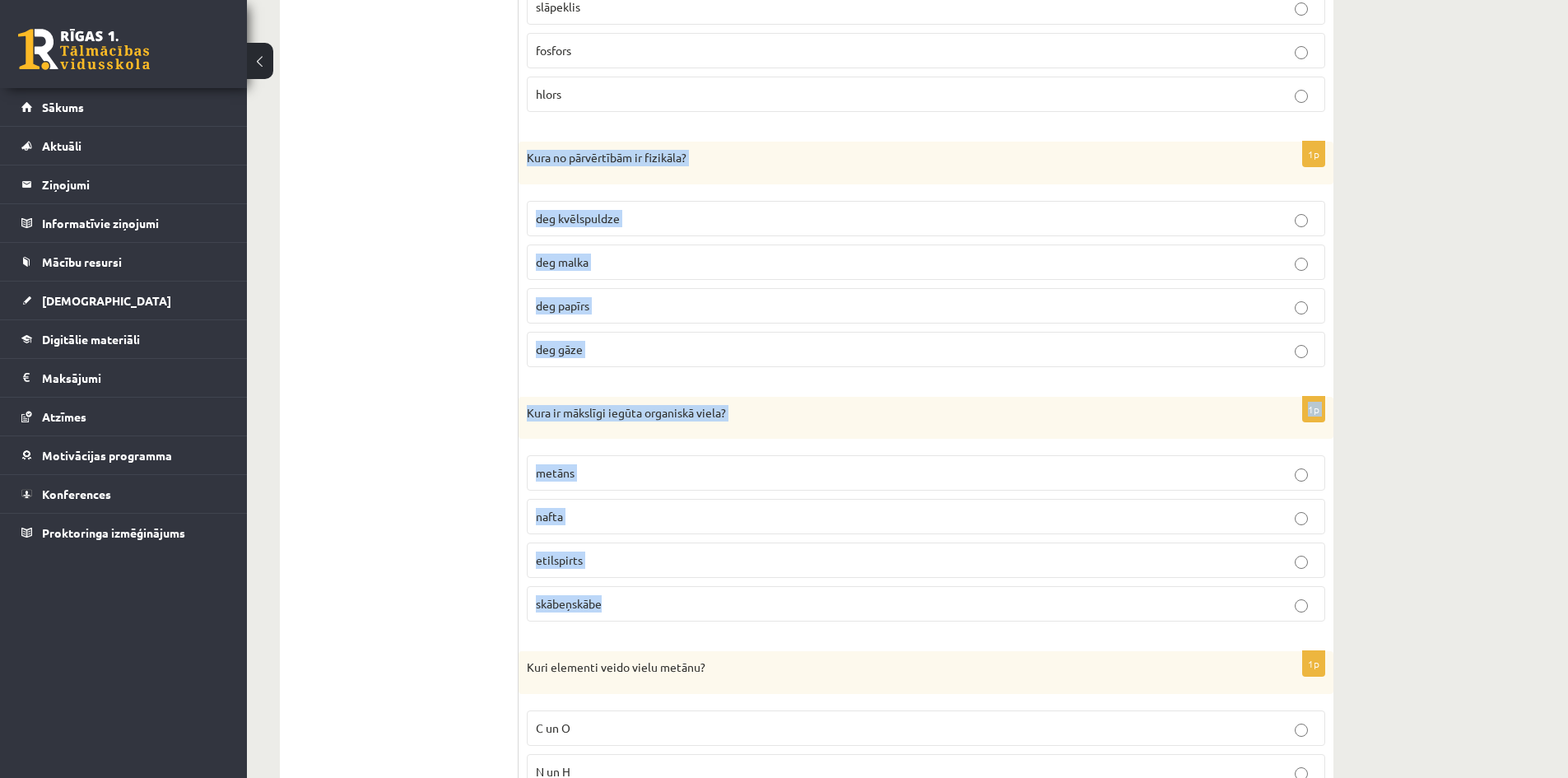
drag, startPoint x: 526, startPoint y: 154, endPoint x: 735, endPoint y: 599, distance: 491.6
click at [638, 222] on p "deg kvēlspuldze" at bounding box center [926, 219] width 780 height 17
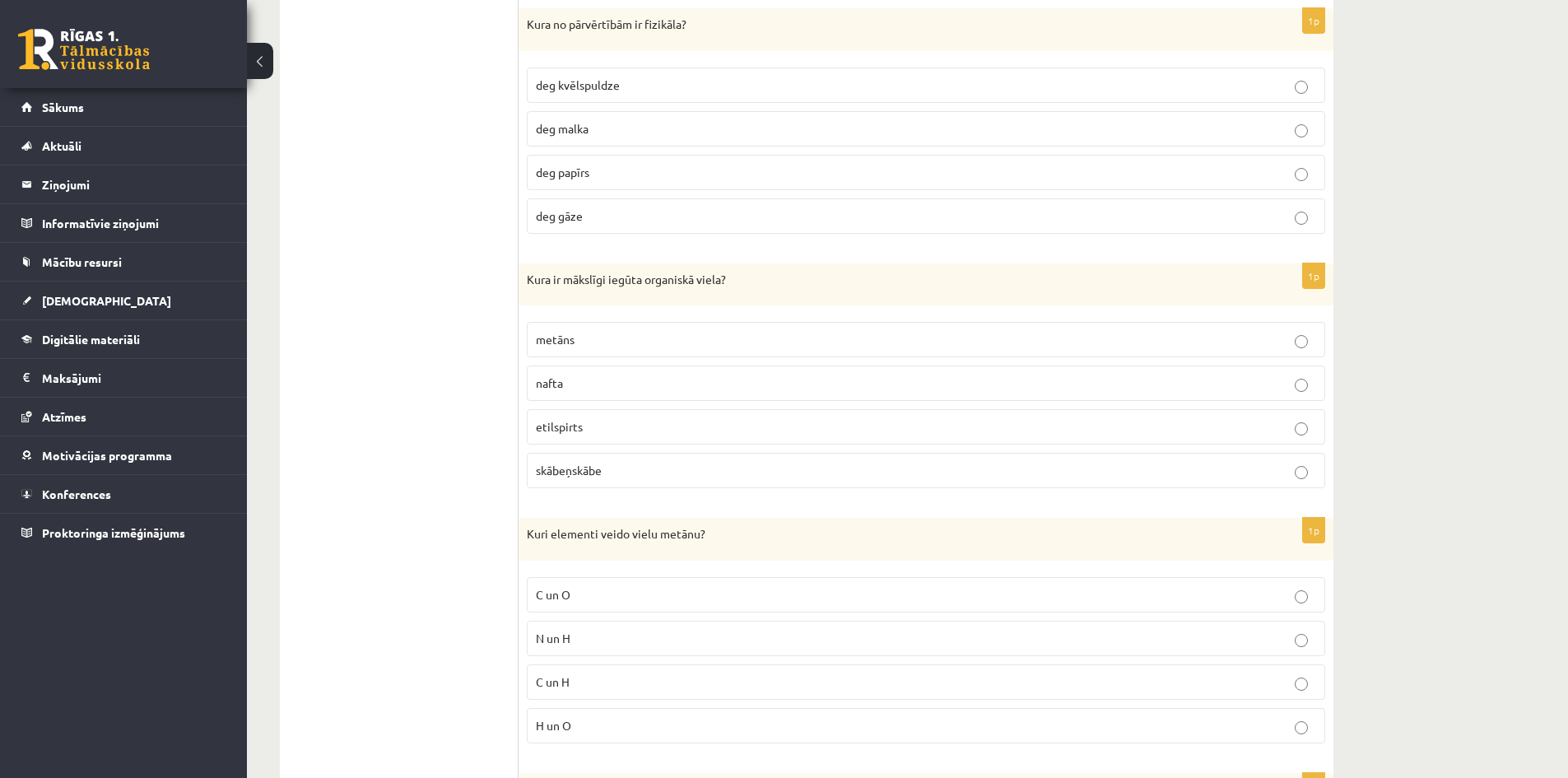
scroll to position [5186, 0]
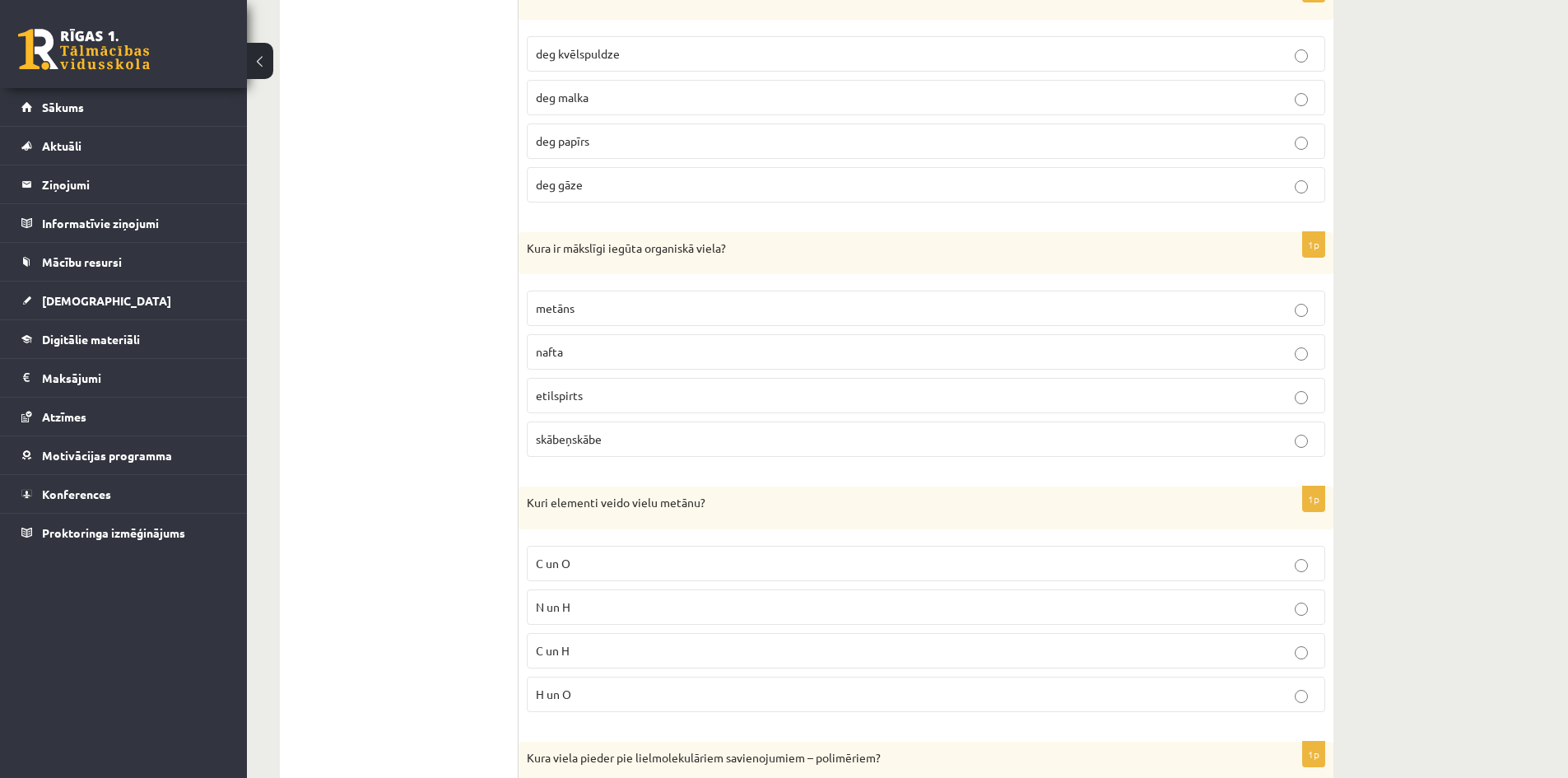
click at [639, 401] on p "etilspirts" at bounding box center [926, 395] width 780 height 17
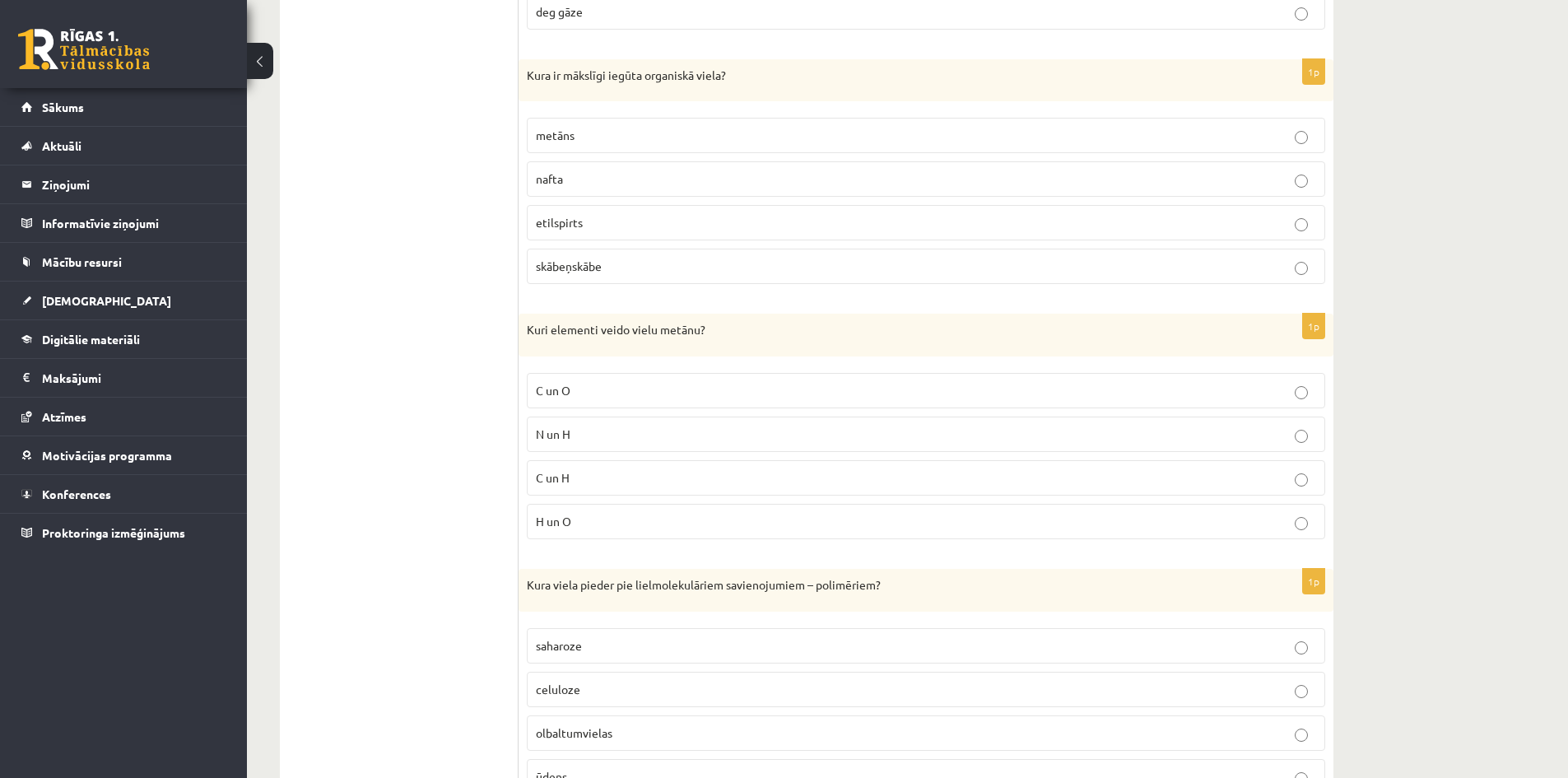
scroll to position [5515, 0]
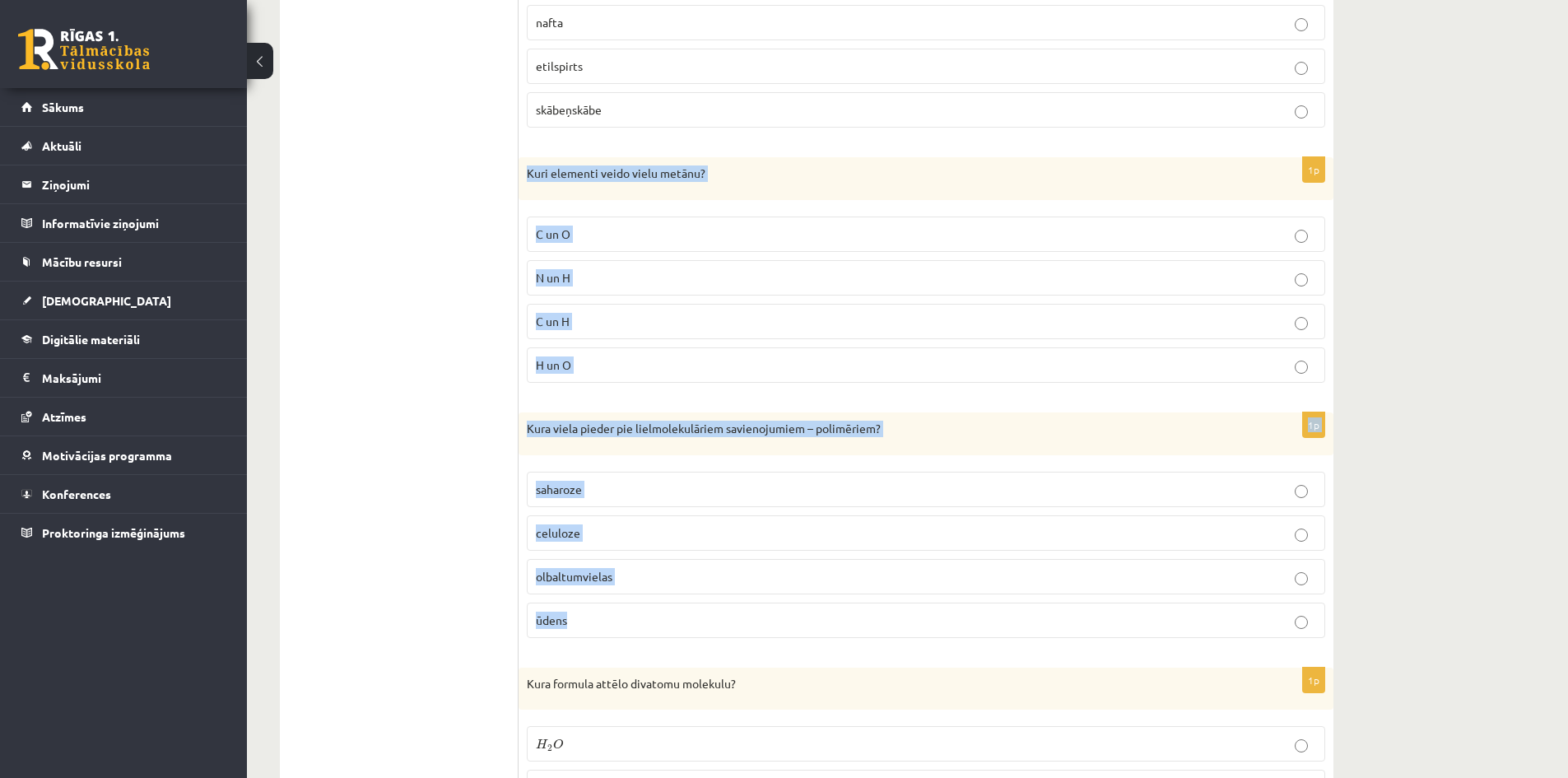
drag, startPoint x: 522, startPoint y: 173, endPoint x: 733, endPoint y: 612, distance: 487.1
click at [616, 531] on p "celuloze" at bounding box center [926, 533] width 780 height 17
click at [618, 321] on p "C un H" at bounding box center [926, 321] width 780 height 17
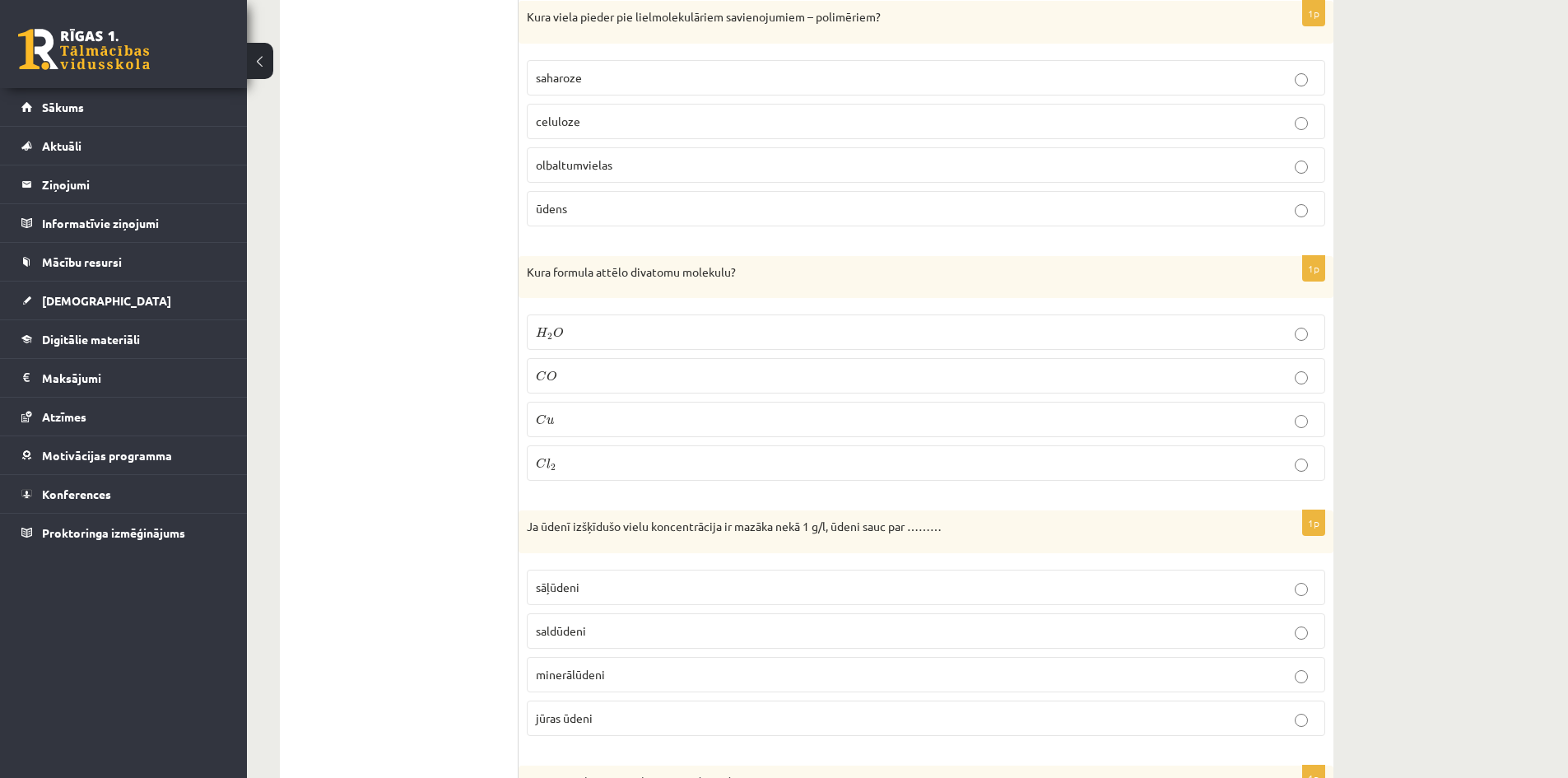
scroll to position [6009, 0]
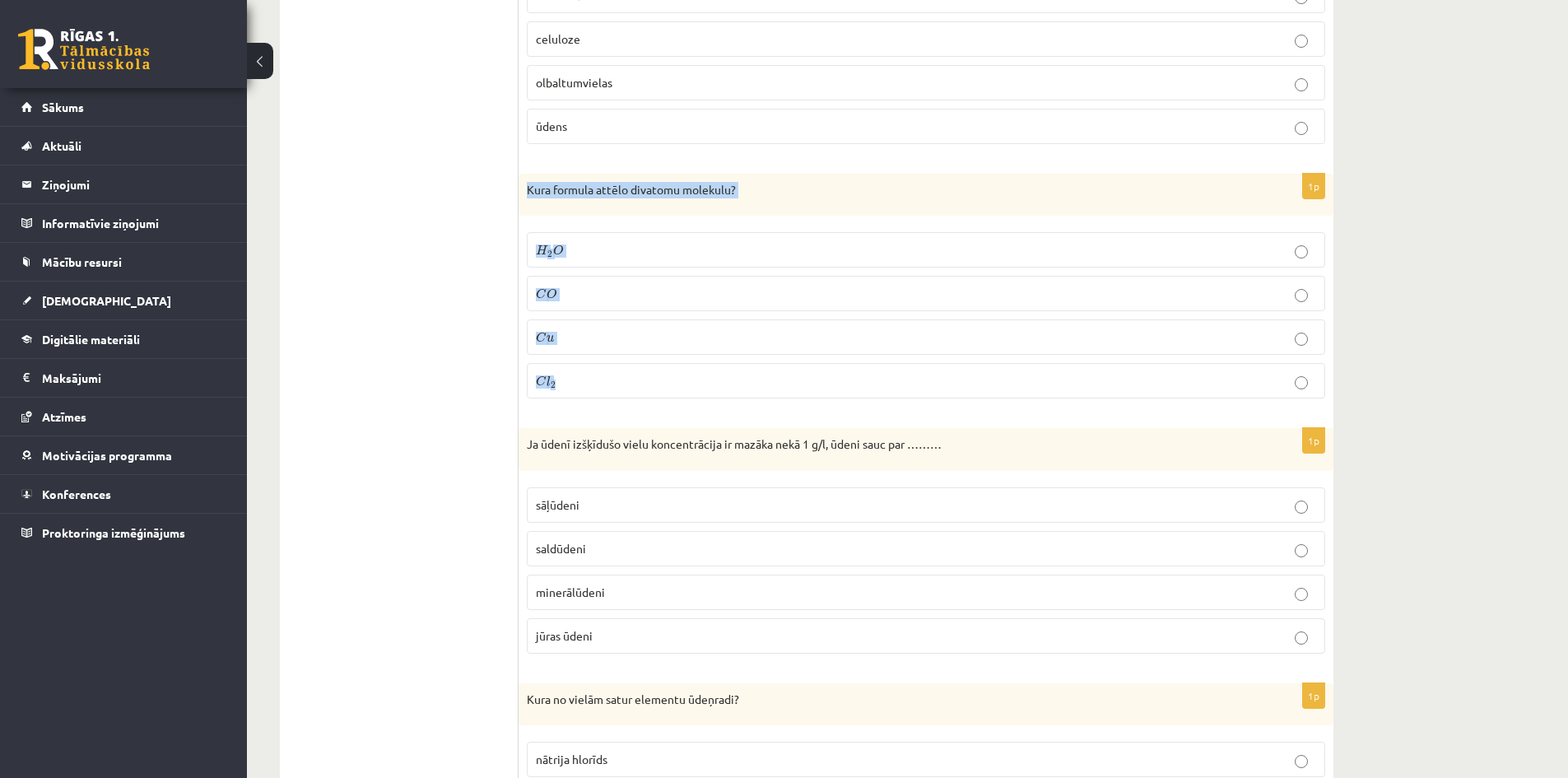
drag, startPoint x: 525, startPoint y: 186, endPoint x: 780, endPoint y: 386, distance: 324.1
click at [780, 386] on div "1p Kura formula attēlo divatomu molekulu? H 2 O H 2 O C O C O C u C u C l 2 C l…" at bounding box center [926, 293] width 815 height 239
click at [602, 380] on p "C l 2 C l 2" at bounding box center [926, 381] width 780 height 17
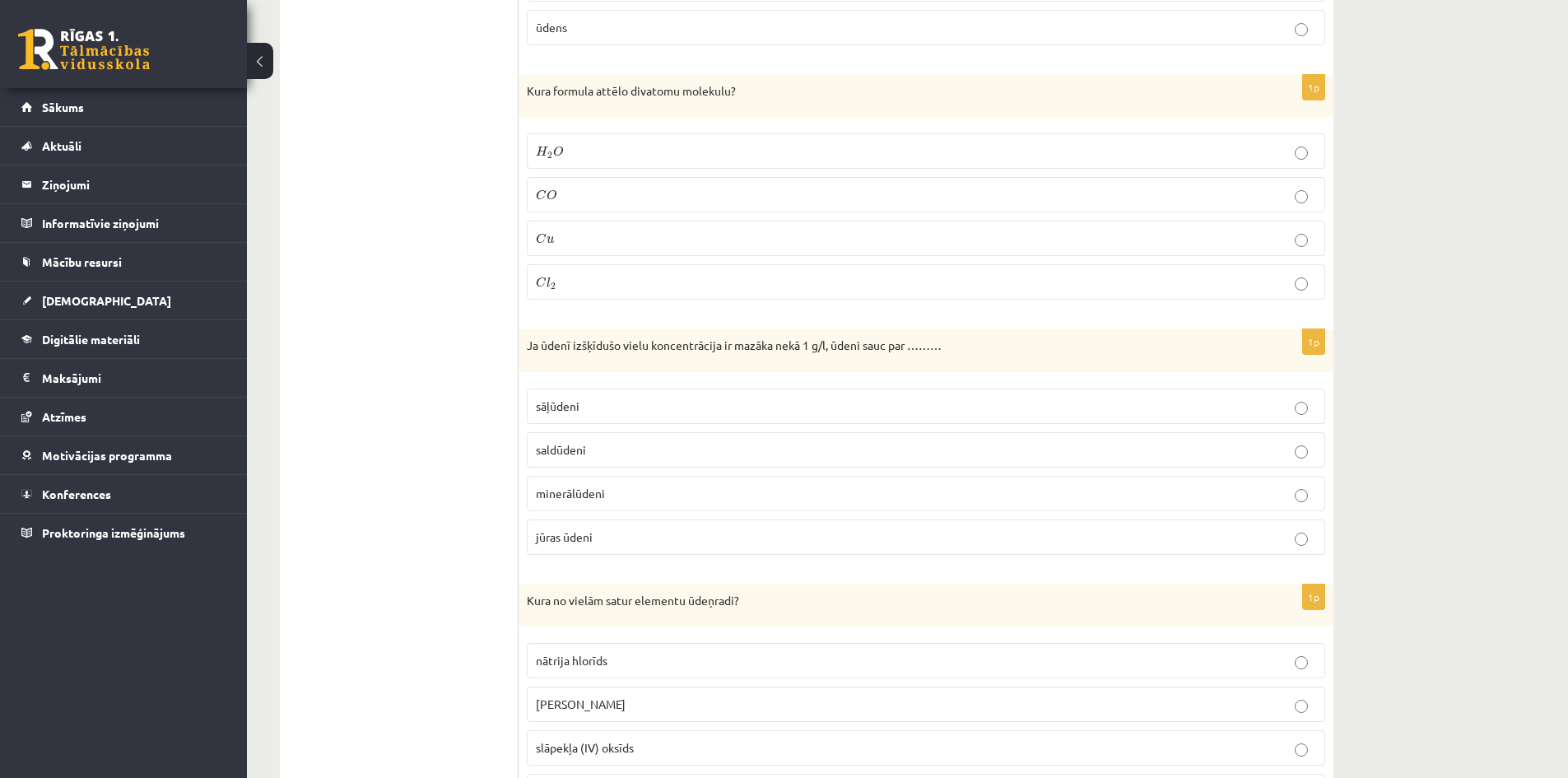
scroll to position [6256, 0]
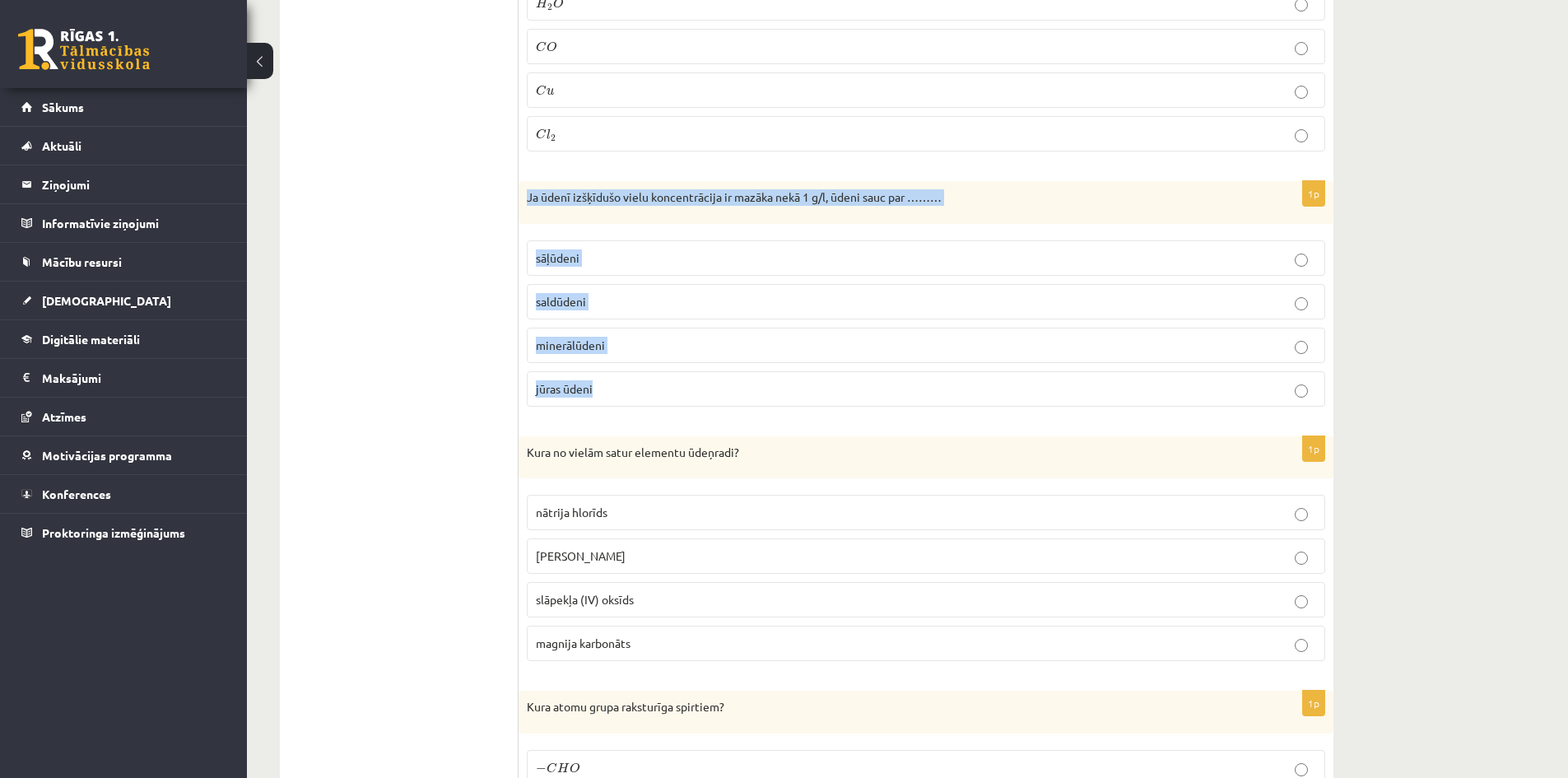
drag, startPoint x: 524, startPoint y: 197, endPoint x: 796, endPoint y: 410, distance: 345.5
click at [796, 410] on div "1p Ja ūdenī izšķīdušo vielu koncentrācija ir mazāka nekā 1 g/l, ūdeni sauc par …" at bounding box center [926, 300] width 815 height 239
click at [668, 307] on p "saldūdeni" at bounding box center [926, 302] width 780 height 17
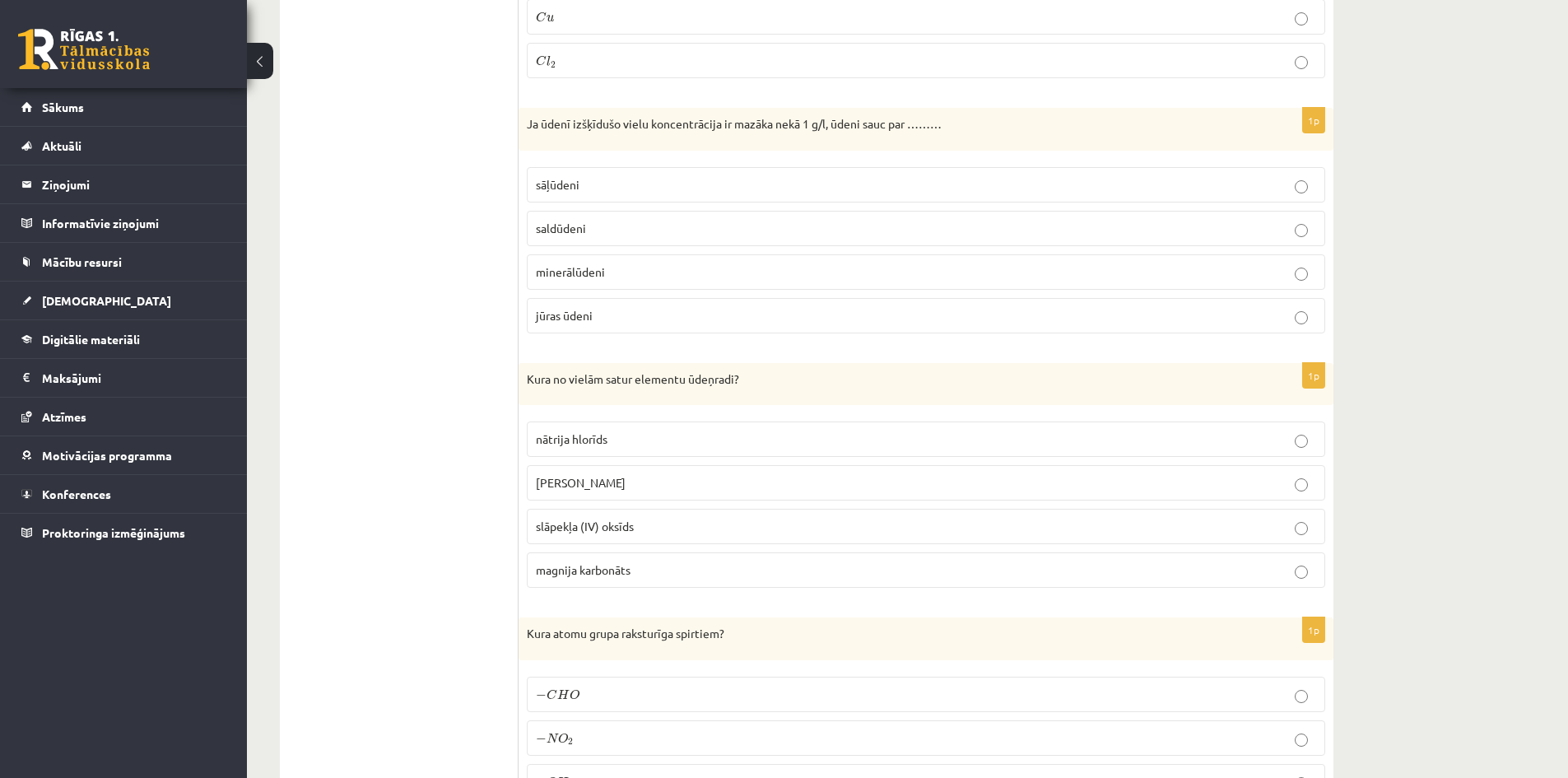
scroll to position [6503, 0]
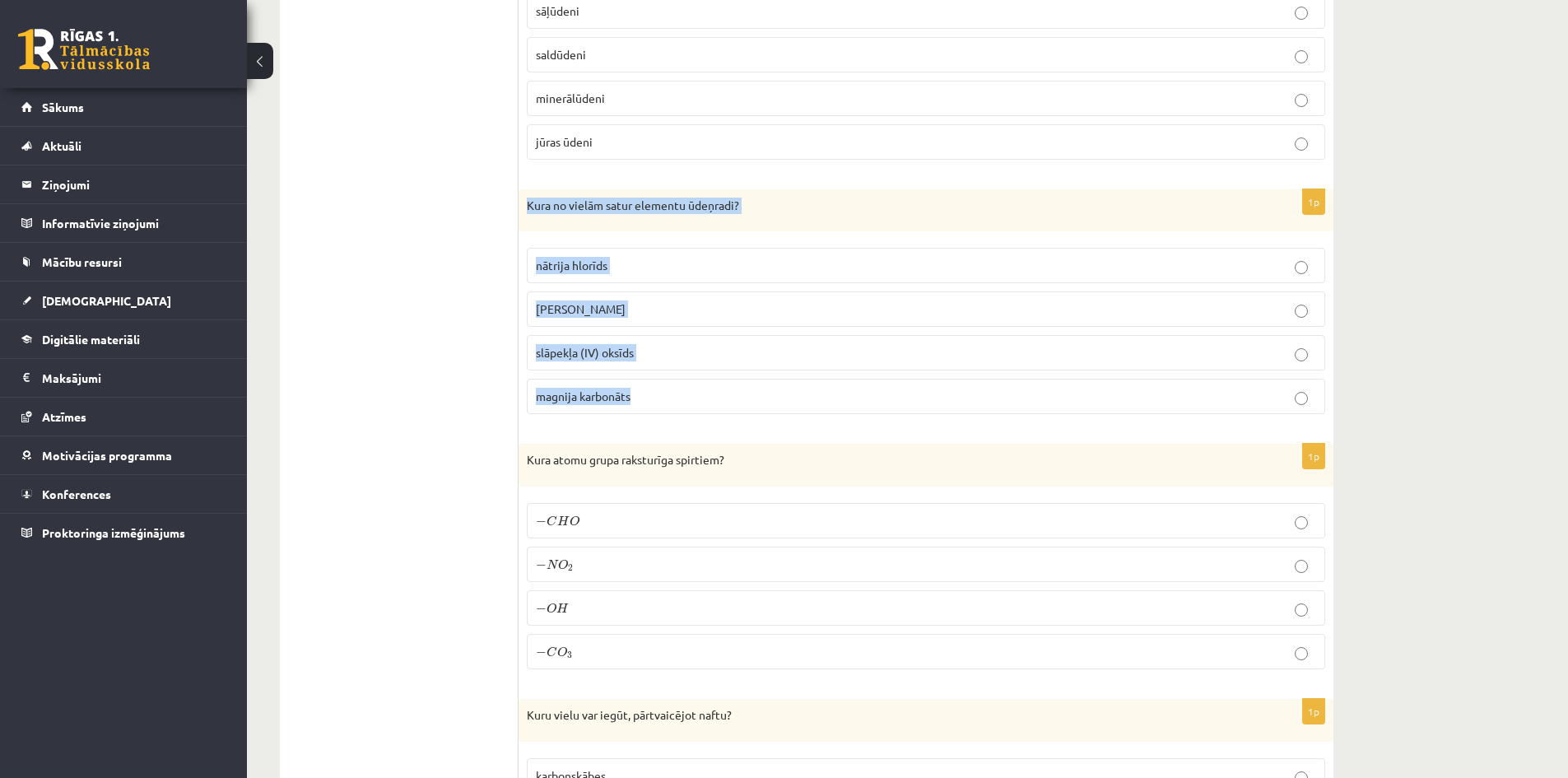
drag, startPoint x: 521, startPoint y: 203, endPoint x: 766, endPoint y: 396, distance: 311.9
click at [767, 396] on div "1p Kura no vielām satur elementu ūdeņradi? nātrija hlorīds kālija hidroksīds sl…" at bounding box center [926, 309] width 815 height 239
click at [670, 315] on p "kālija hidroksīds" at bounding box center [926, 309] width 780 height 17
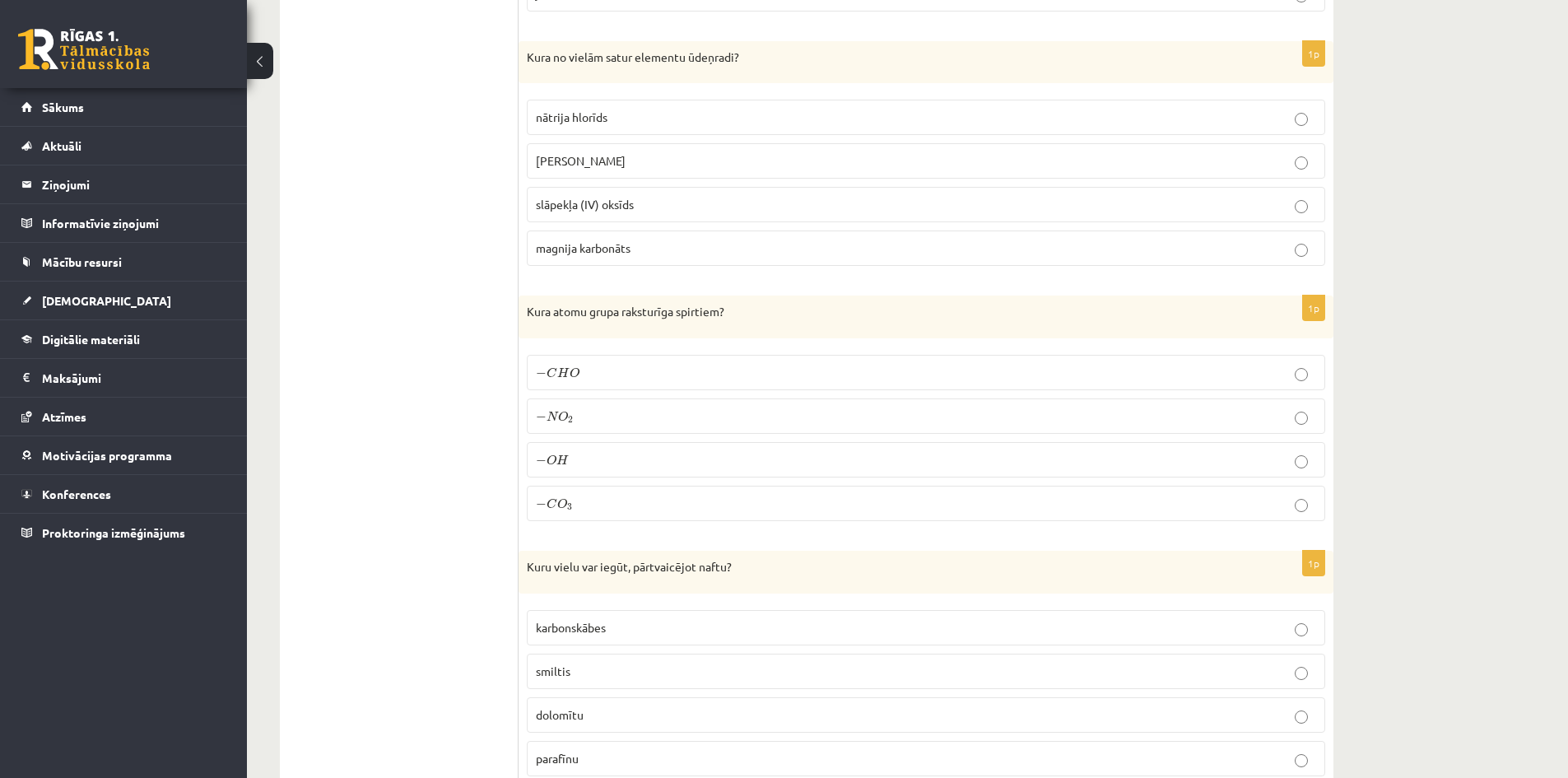
scroll to position [6668, 0]
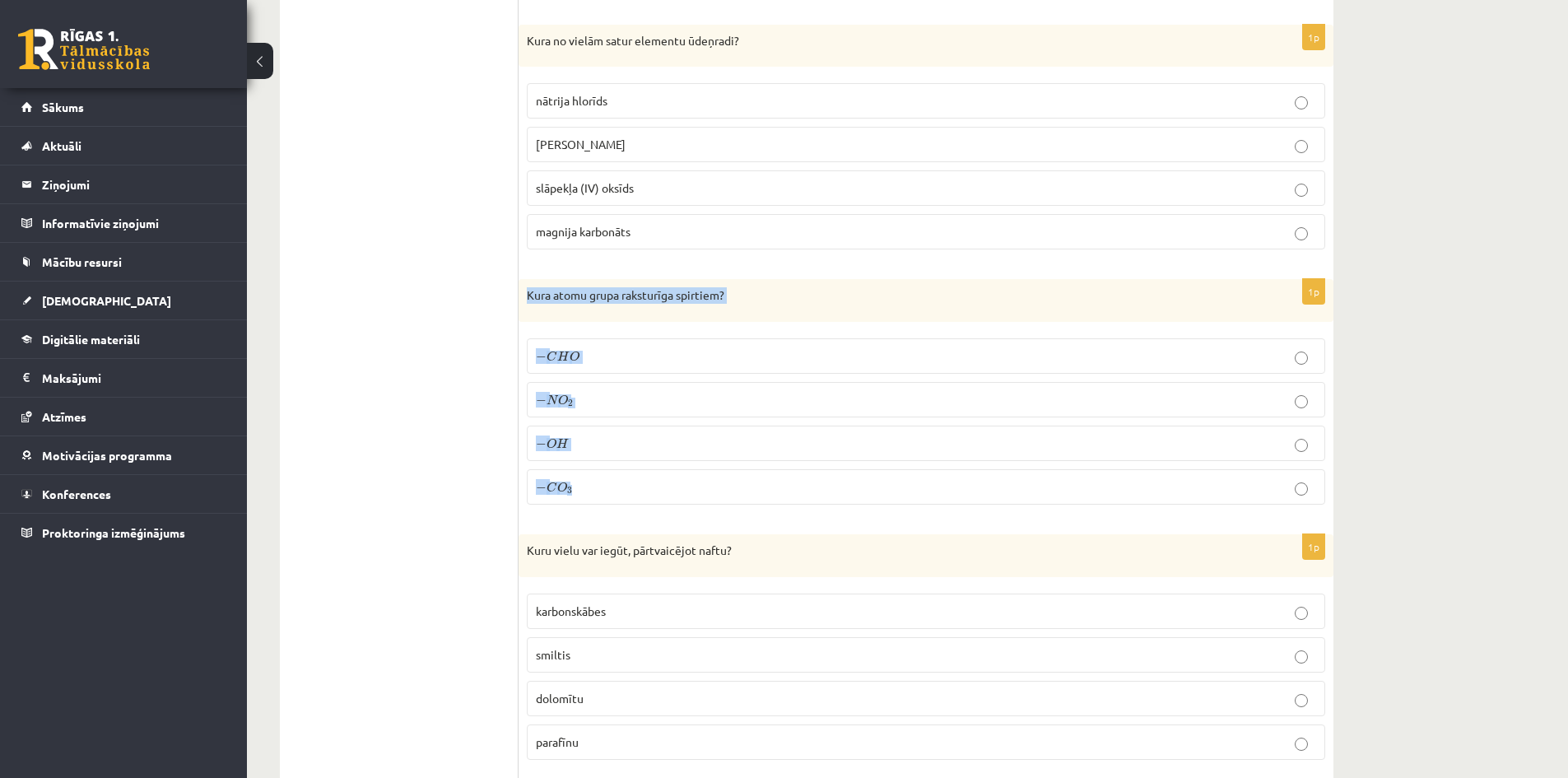
drag, startPoint x: 528, startPoint y: 291, endPoint x: 734, endPoint y: 499, distance: 292.7
click at [734, 499] on div "1p Kura atomu grupa raksturīga spirtiem? − C H O − C H O − N O 2 − N O 2 − O H …" at bounding box center [926, 398] width 815 height 239
click at [652, 433] on label "− O H − O H" at bounding box center [926, 443] width 799 height 35
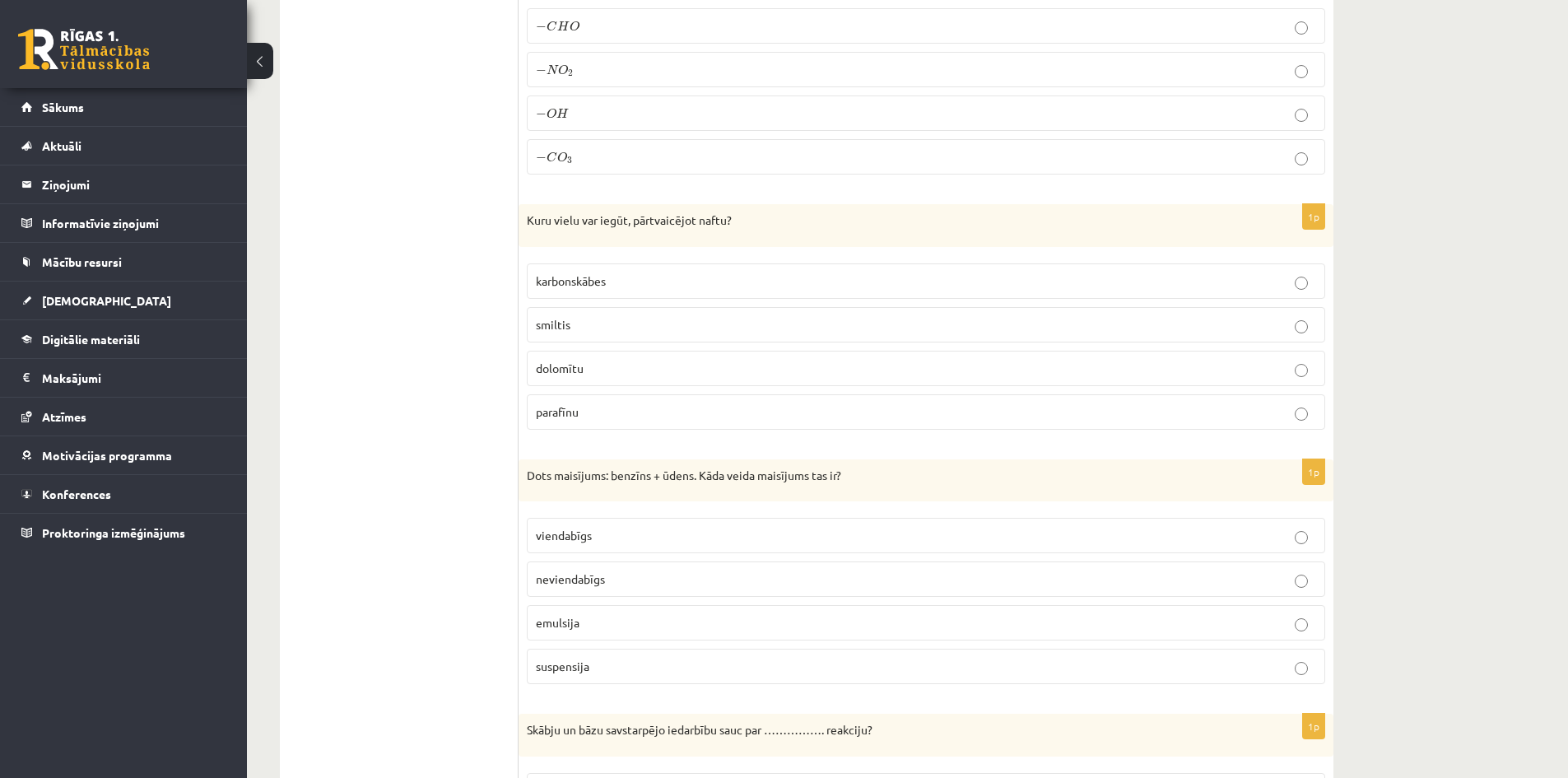
scroll to position [7079, 0]
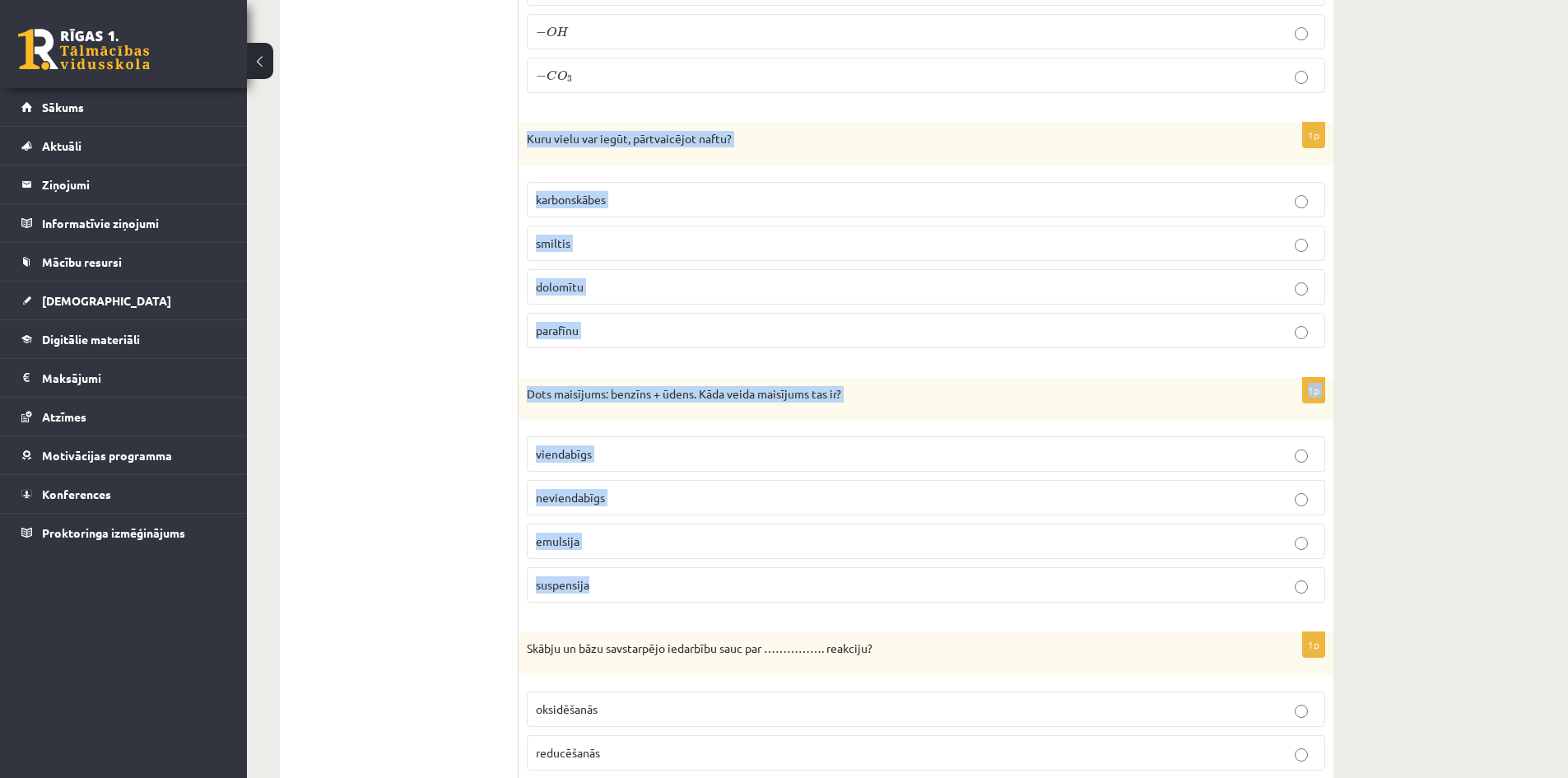
drag, startPoint x: 528, startPoint y: 132, endPoint x: 764, endPoint y: 525, distance: 458.4
click at [603, 328] on p "parafīnu" at bounding box center [926, 330] width 780 height 17
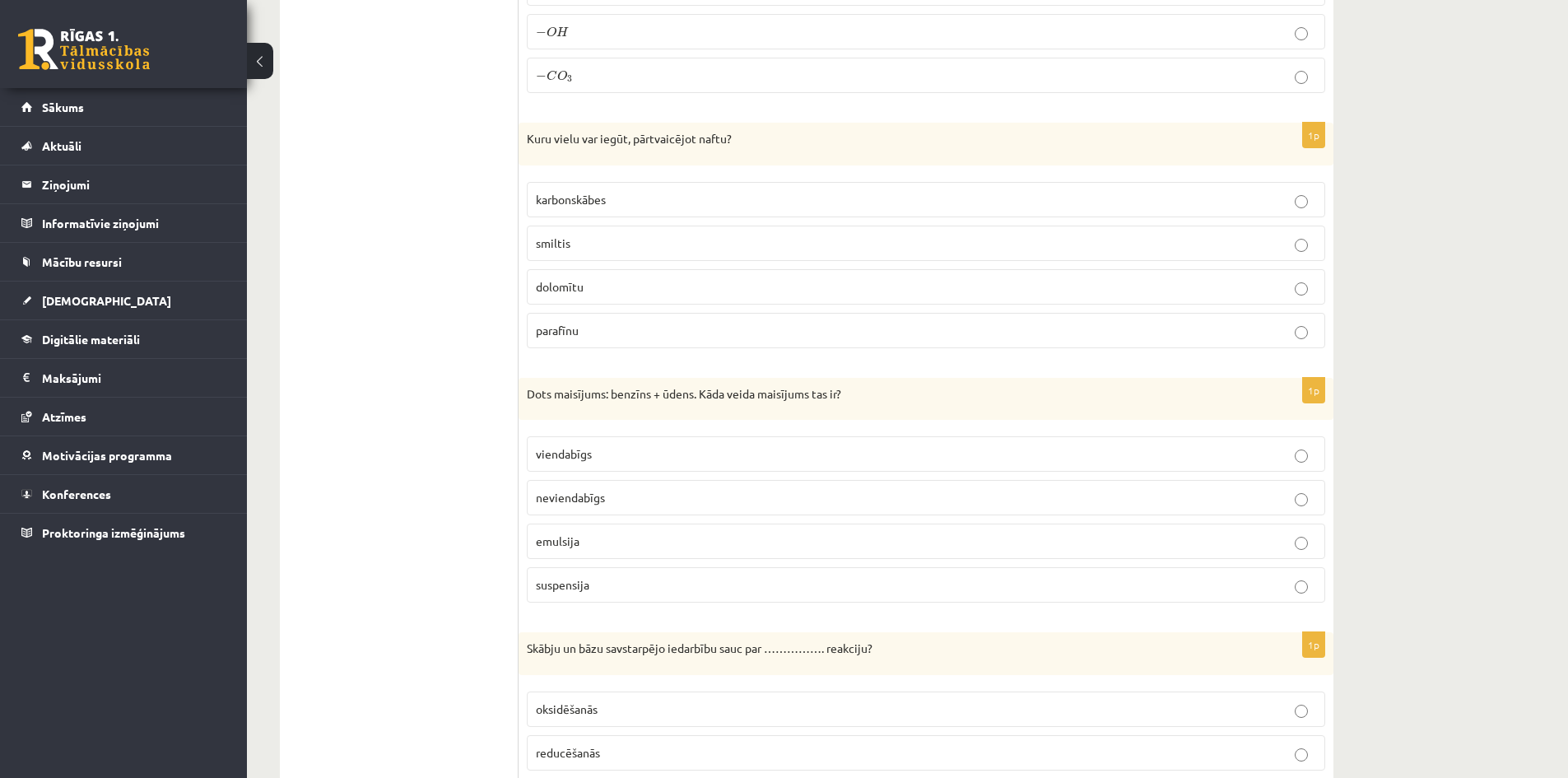
click at [633, 493] on p "neviendabīgs" at bounding box center [926, 497] width 780 height 17
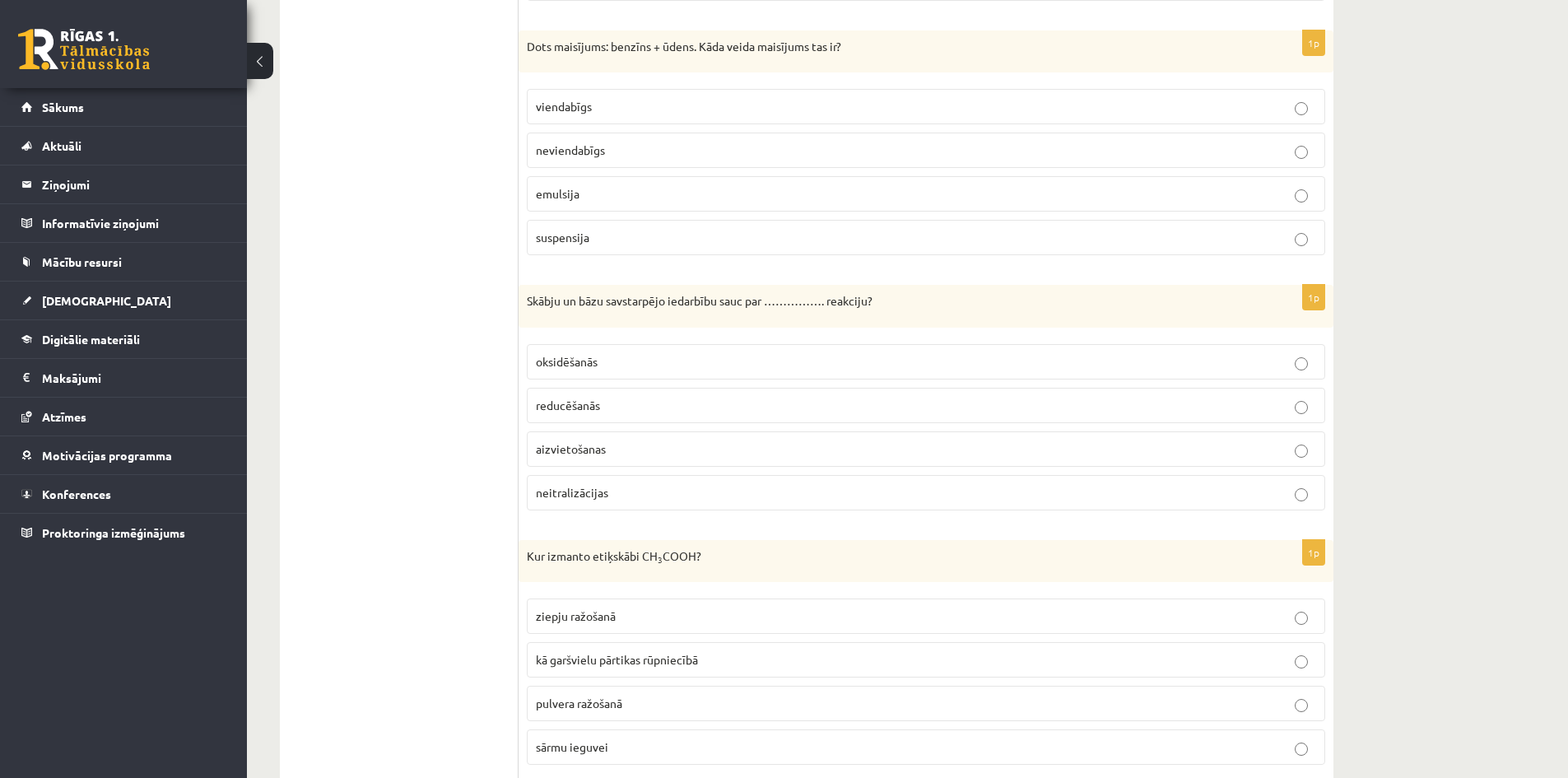
scroll to position [7476, 0]
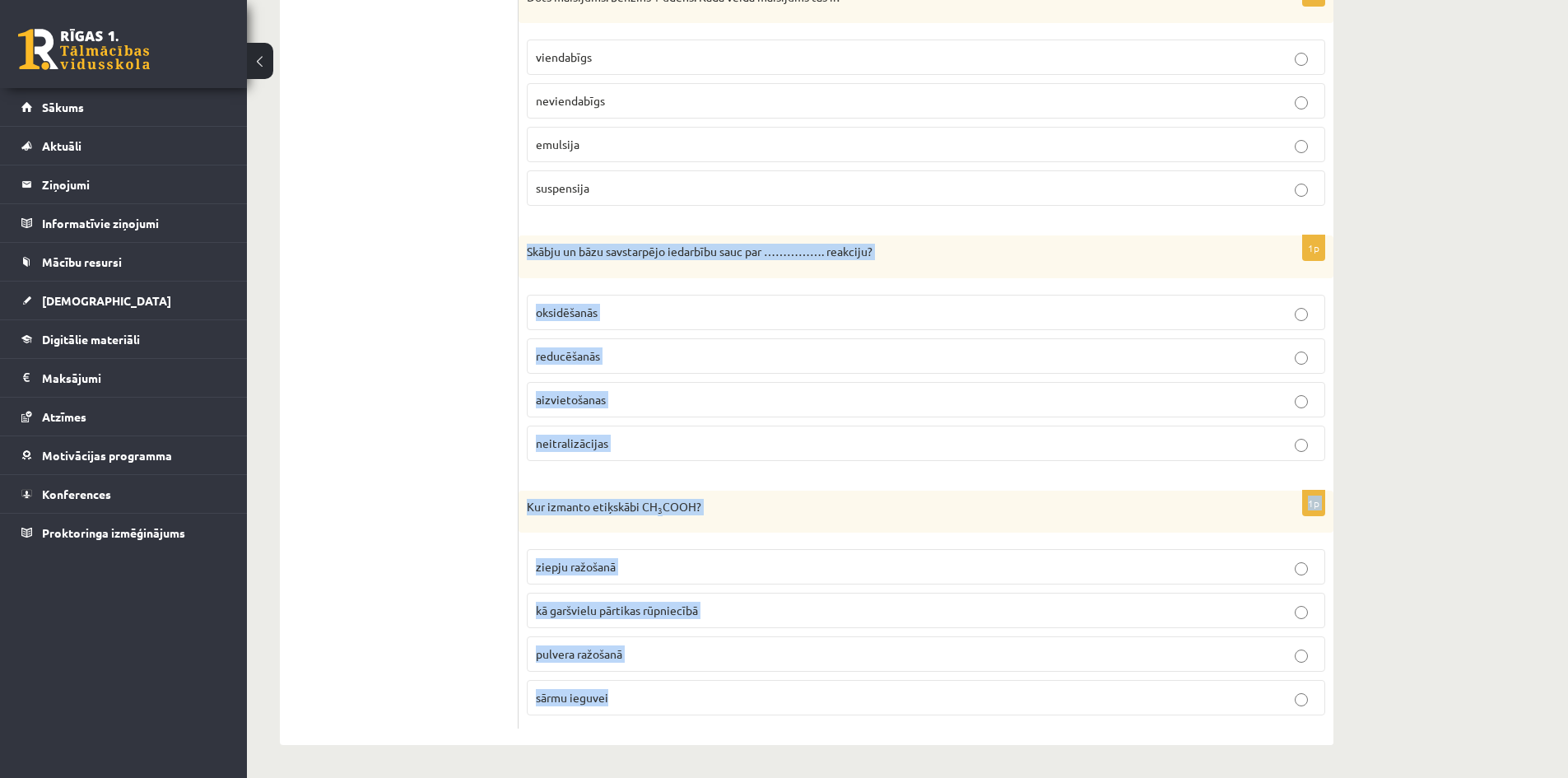
drag, startPoint x: 528, startPoint y: 249, endPoint x: 761, endPoint y: 700, distance: 507.6
click at [651, 445] on p "neitralizācijas" at bounding box center [926, 443] width 780 height 17
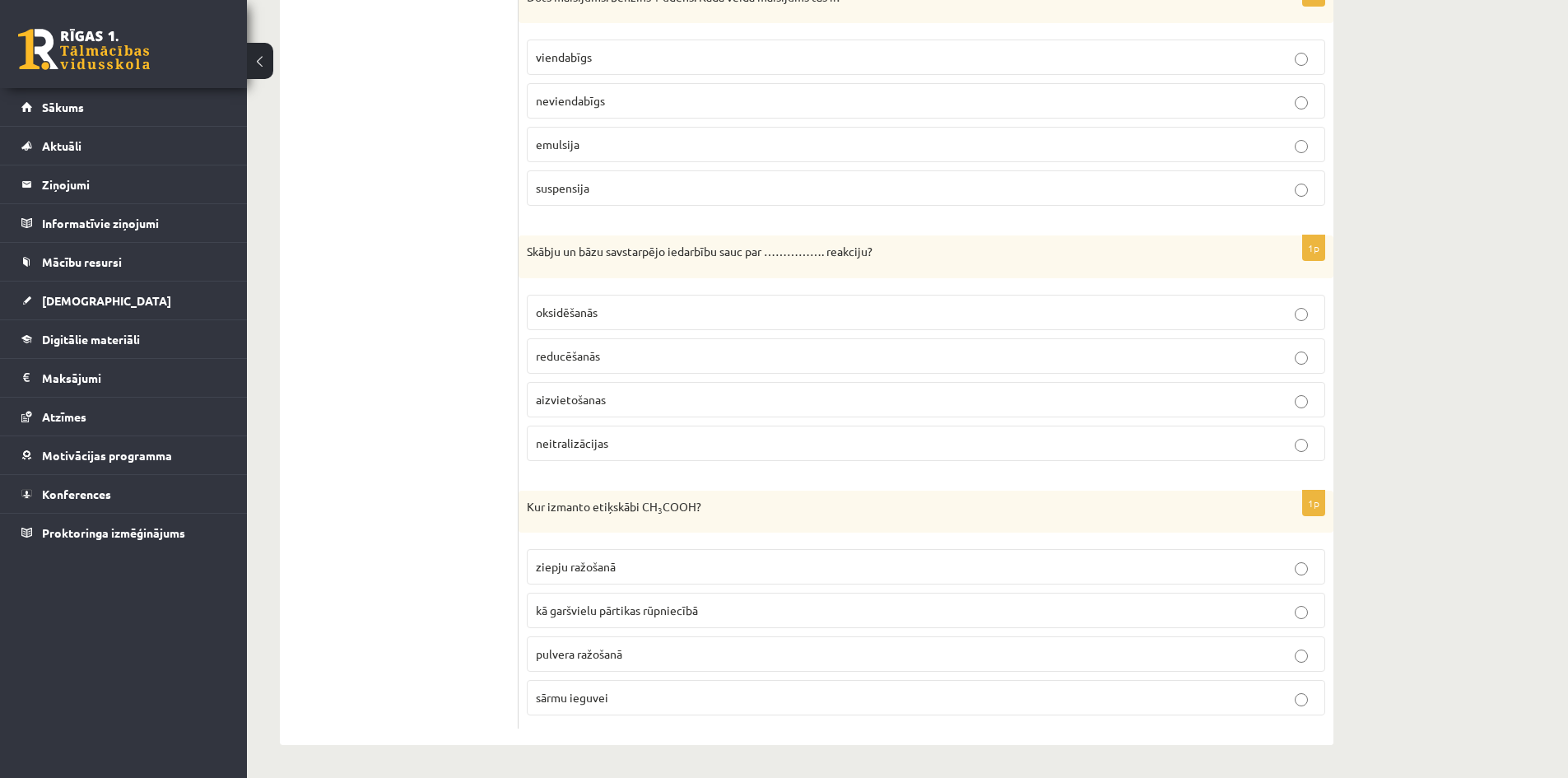
click at [709, 607] on p "kā garšvielu pārtikas rūpniecībā" at bounding box center [926, 611] width 780 height 17
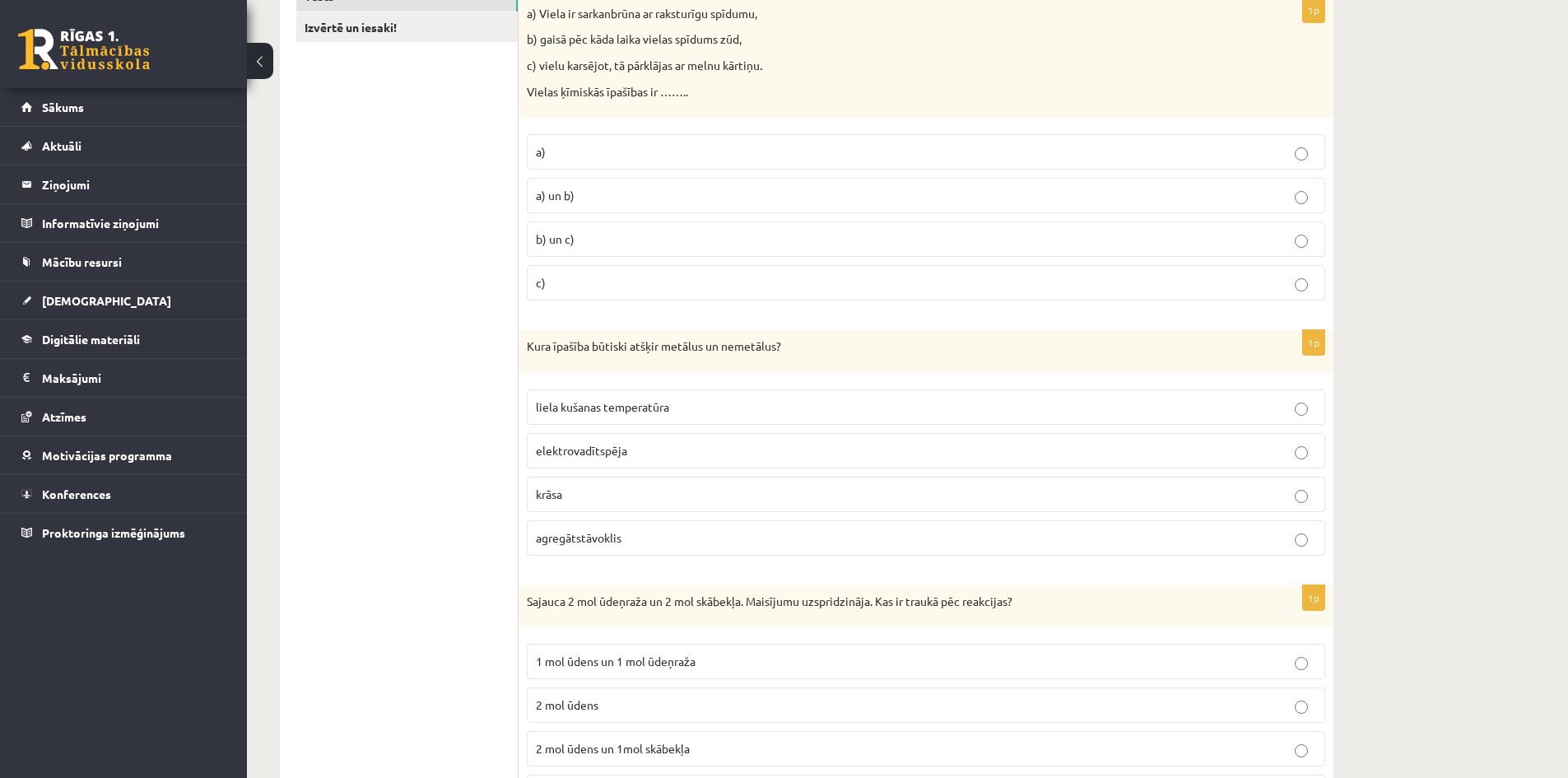
scroll to position [0, 0]
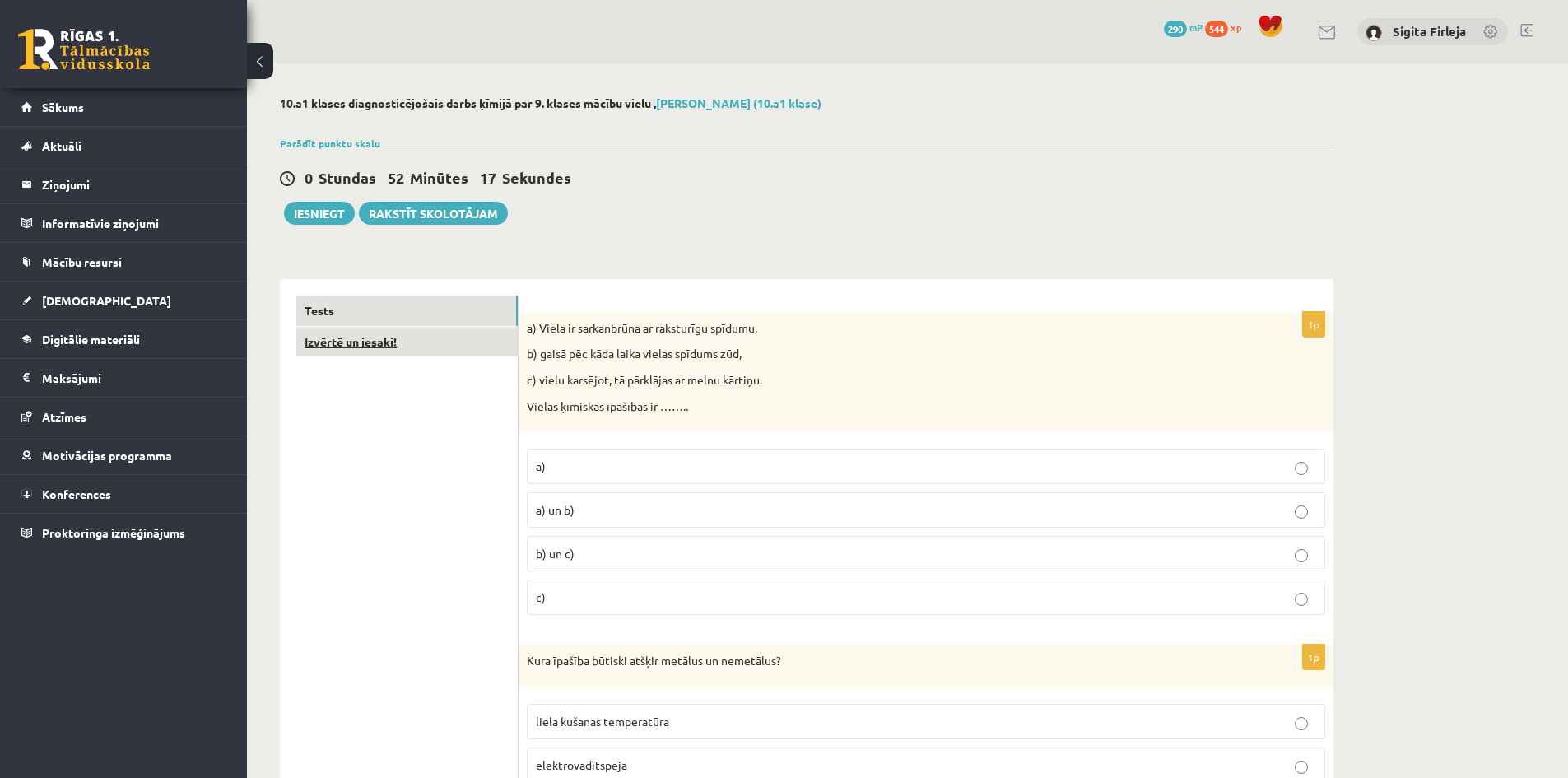
click at [395, 352] on link "Izvērtē un iesaki!" at bounding box center [407, 341] width 222 height 30
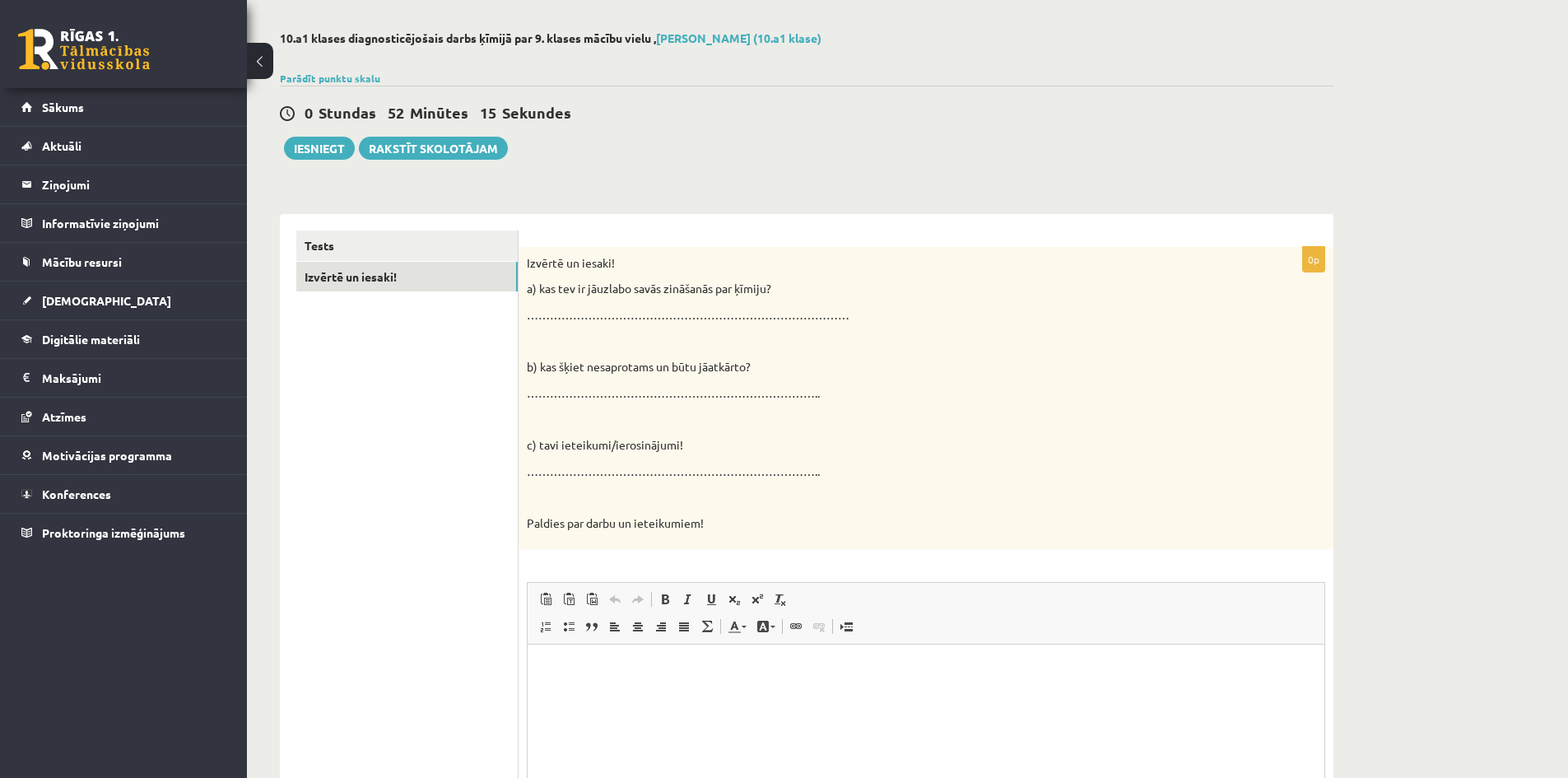
scroll to position [164, 0]
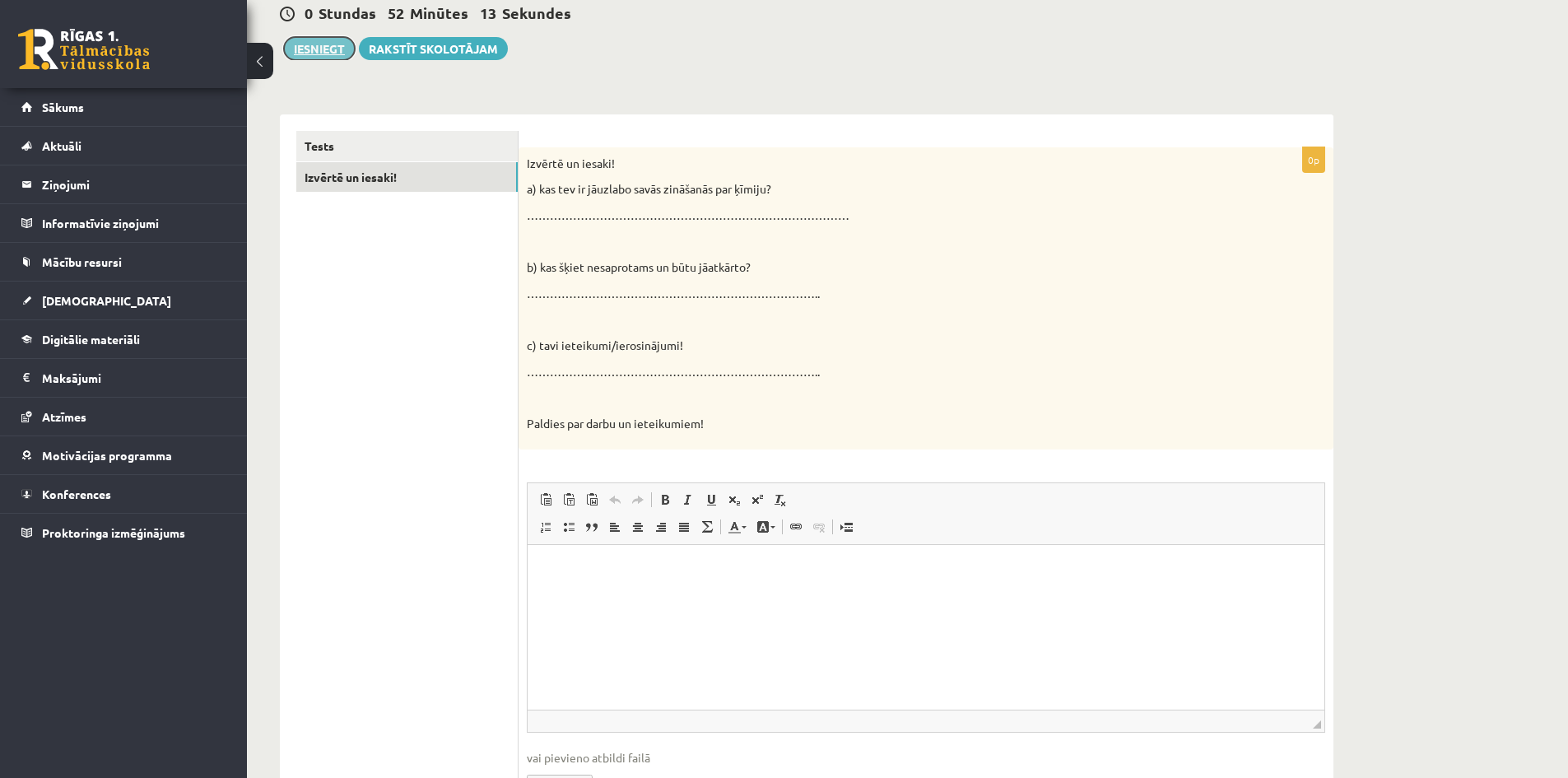
click at [305, 48] on button "Iesniegt" at bounding box center [319, 49] width 71 height 23
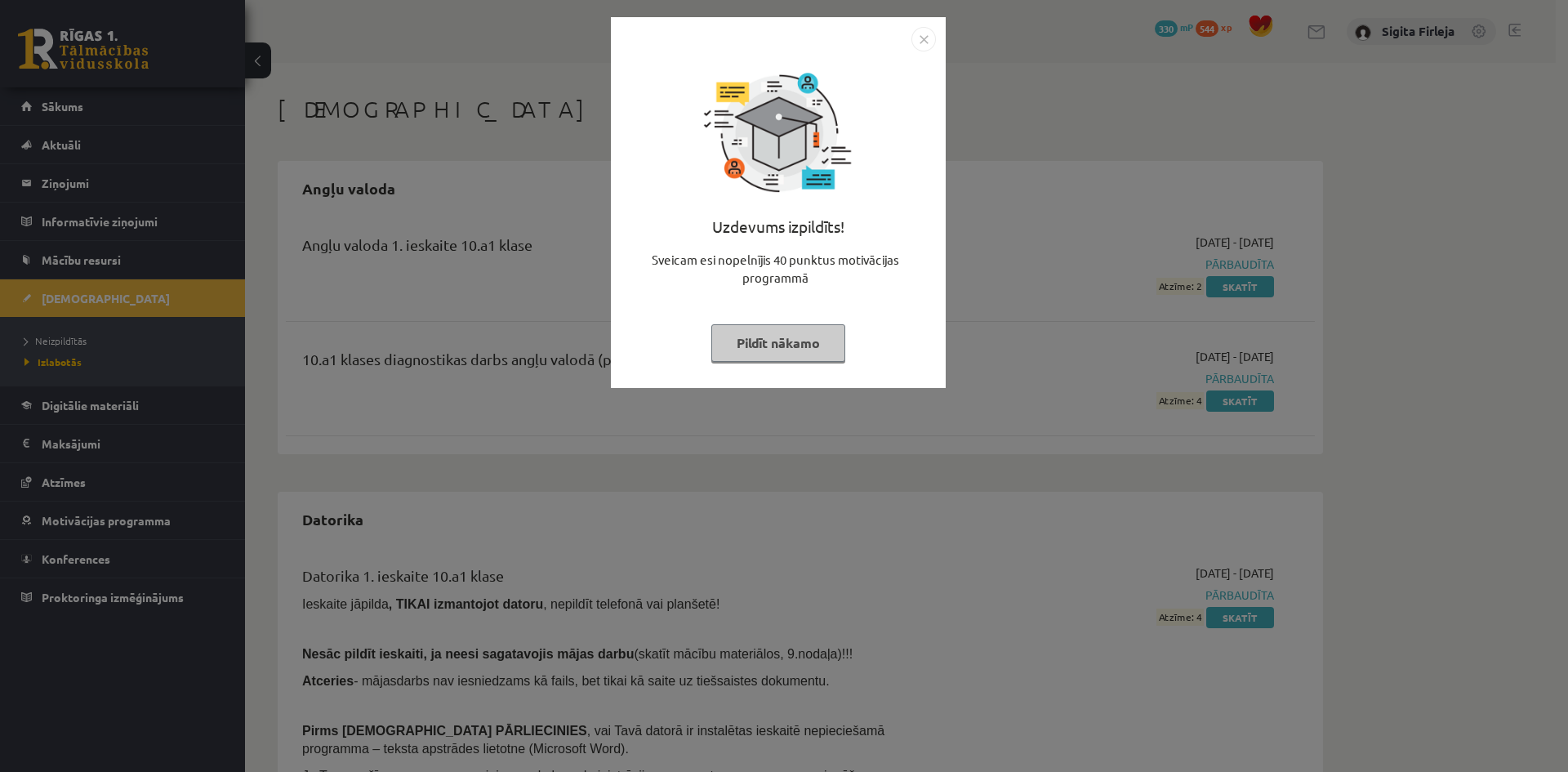
click at [760, 349] on button "Pildīt nākamo" at bounding box center [778, 342] width 134 height 38
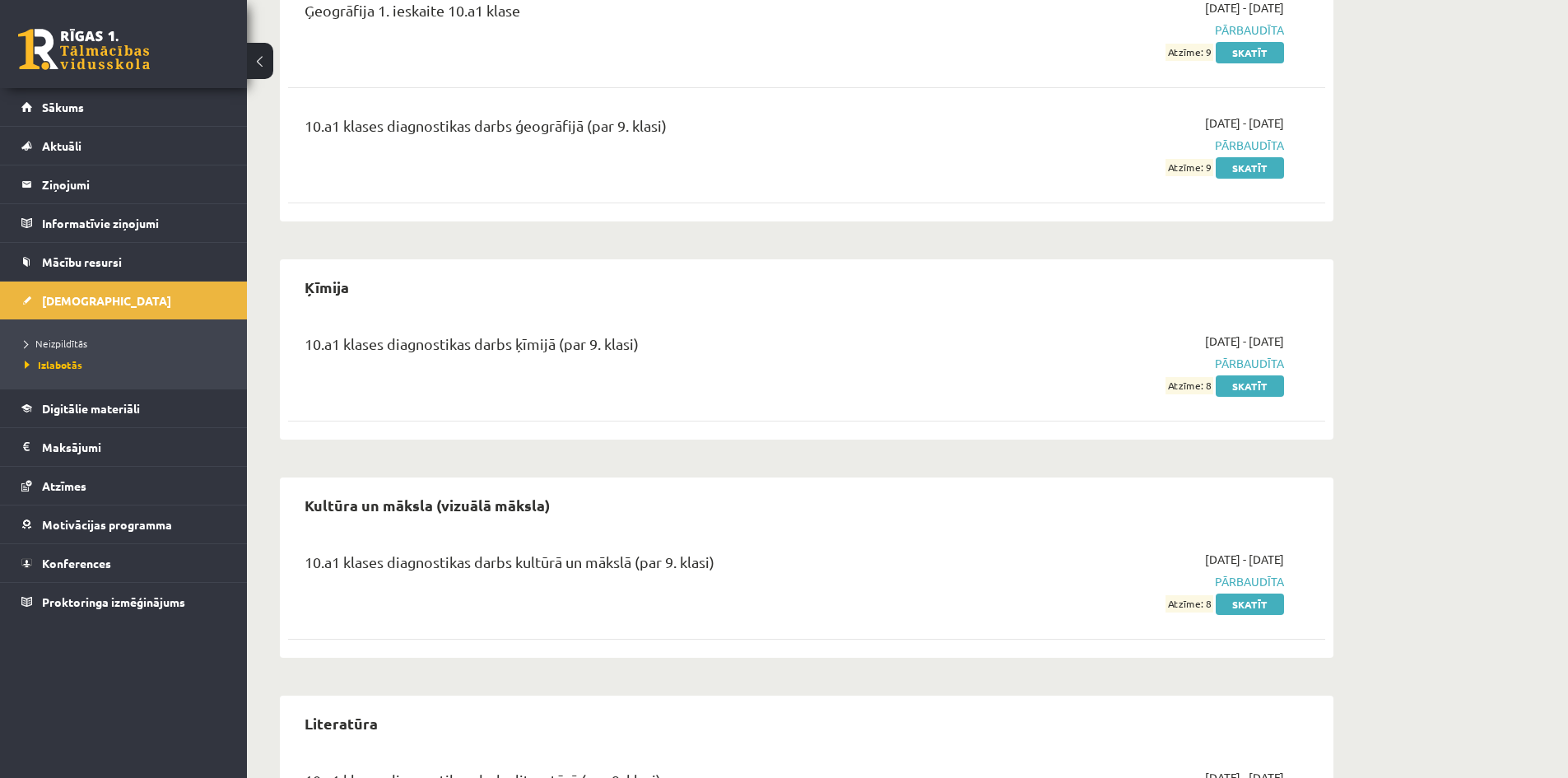
scroll to position [1152, 0]
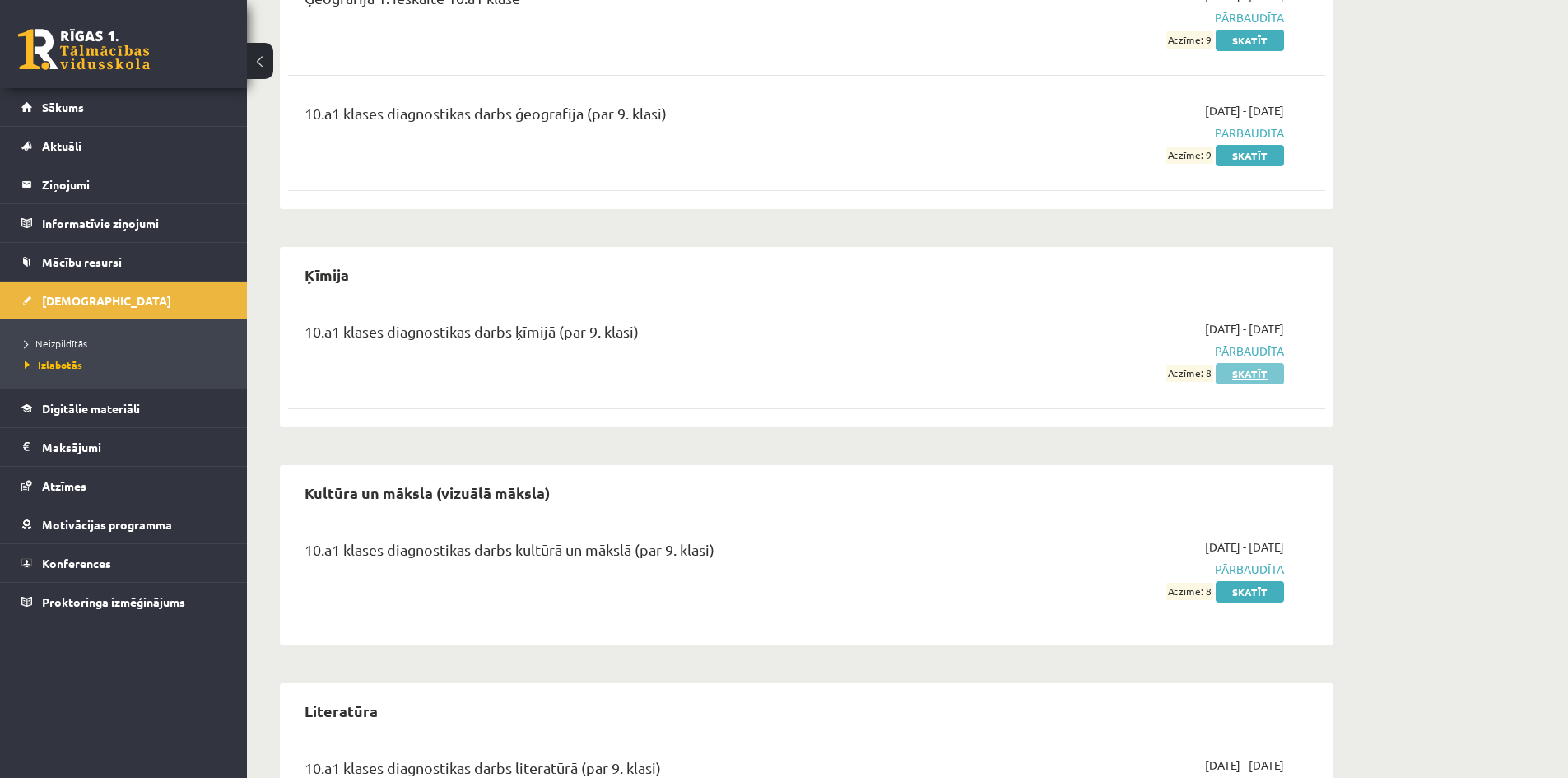
click at [1231, 376] on link "Skatīt" at bounding box center [1250, 374] width 68 height 21
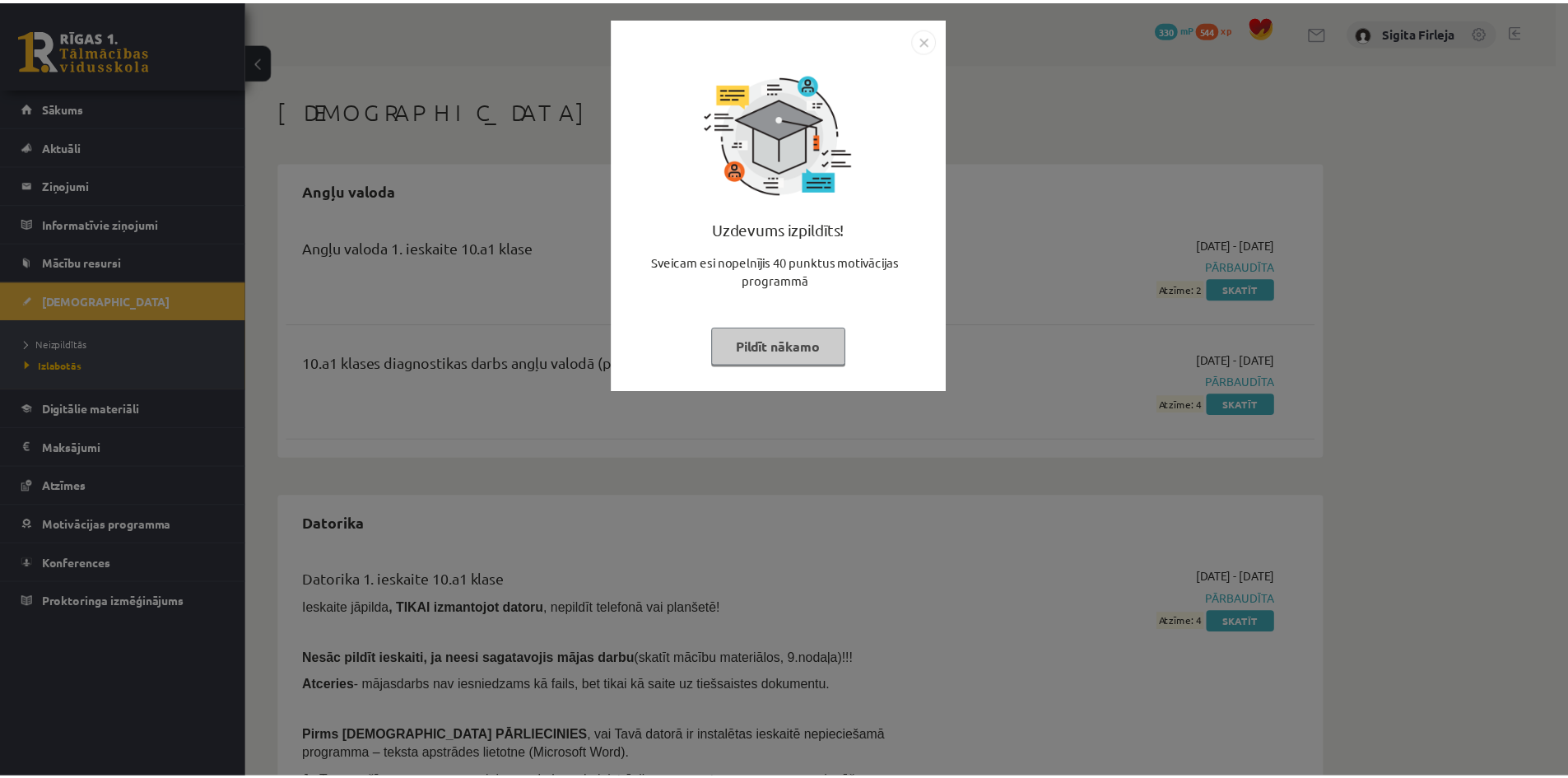
scroll to position [1150, 0]
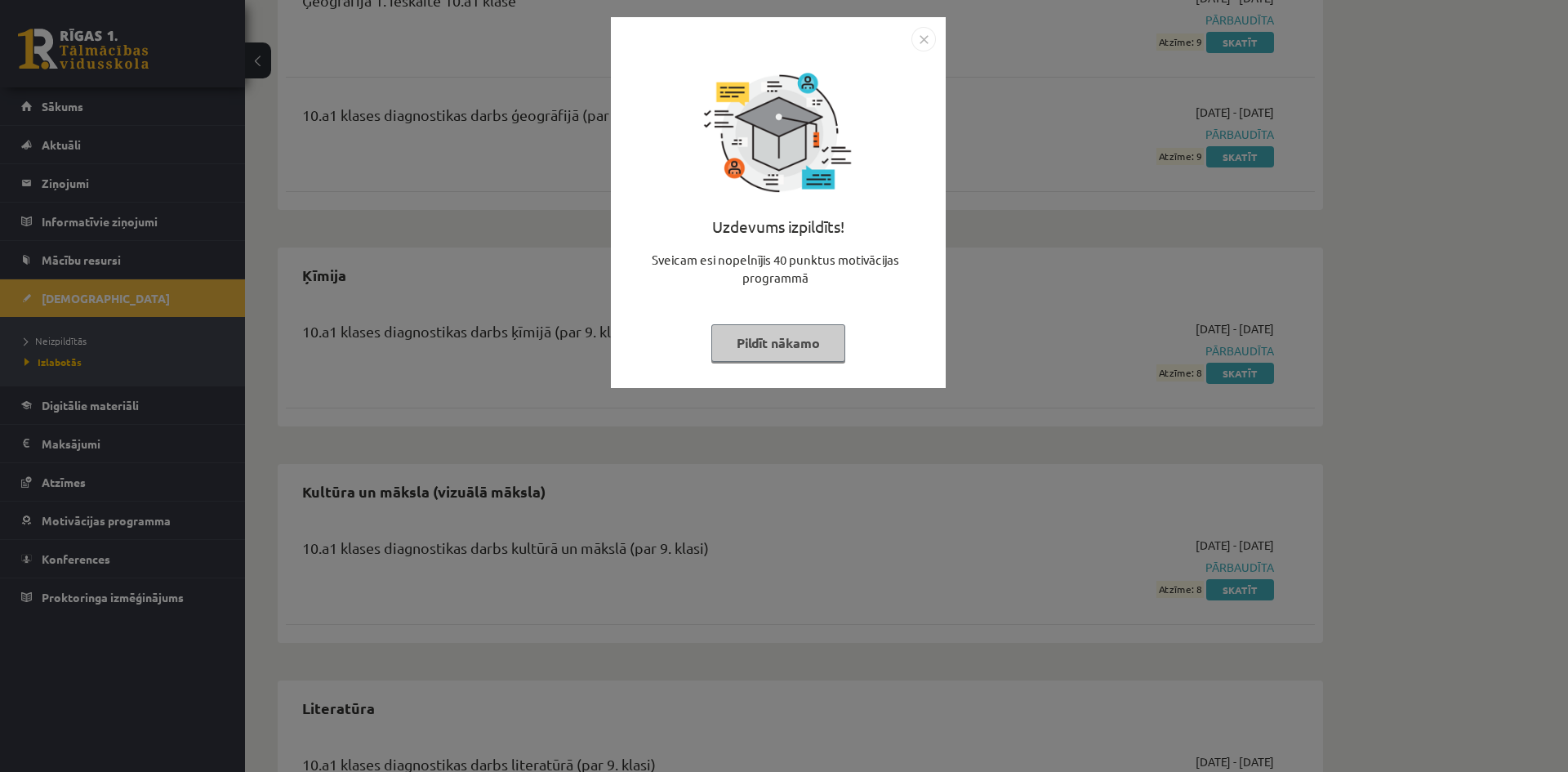
click at [805, 344] on button "Pildīt nākamo" at bounding box center [778, 342] width 134 height 38
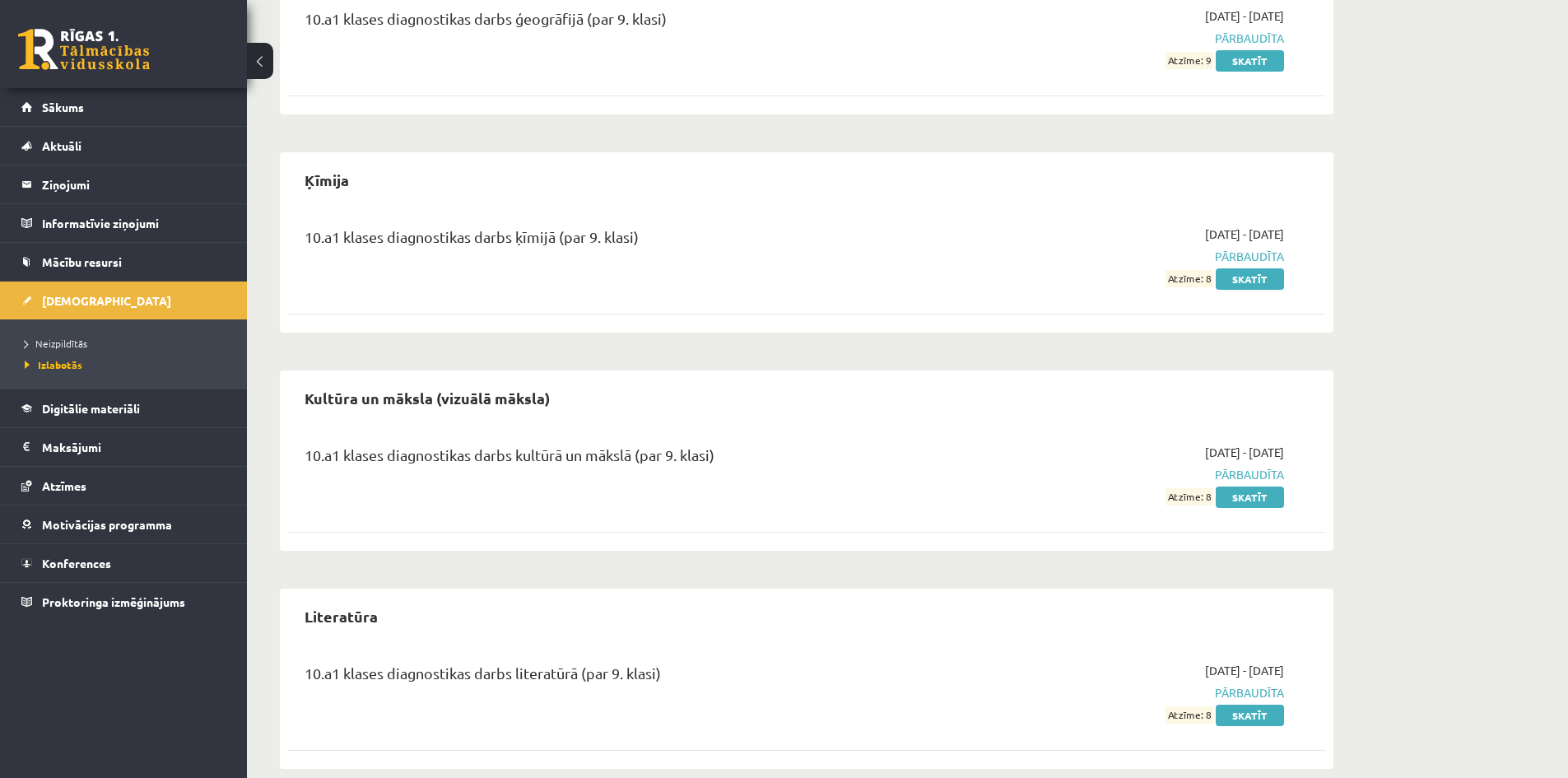
scroll to position [1271, 0]
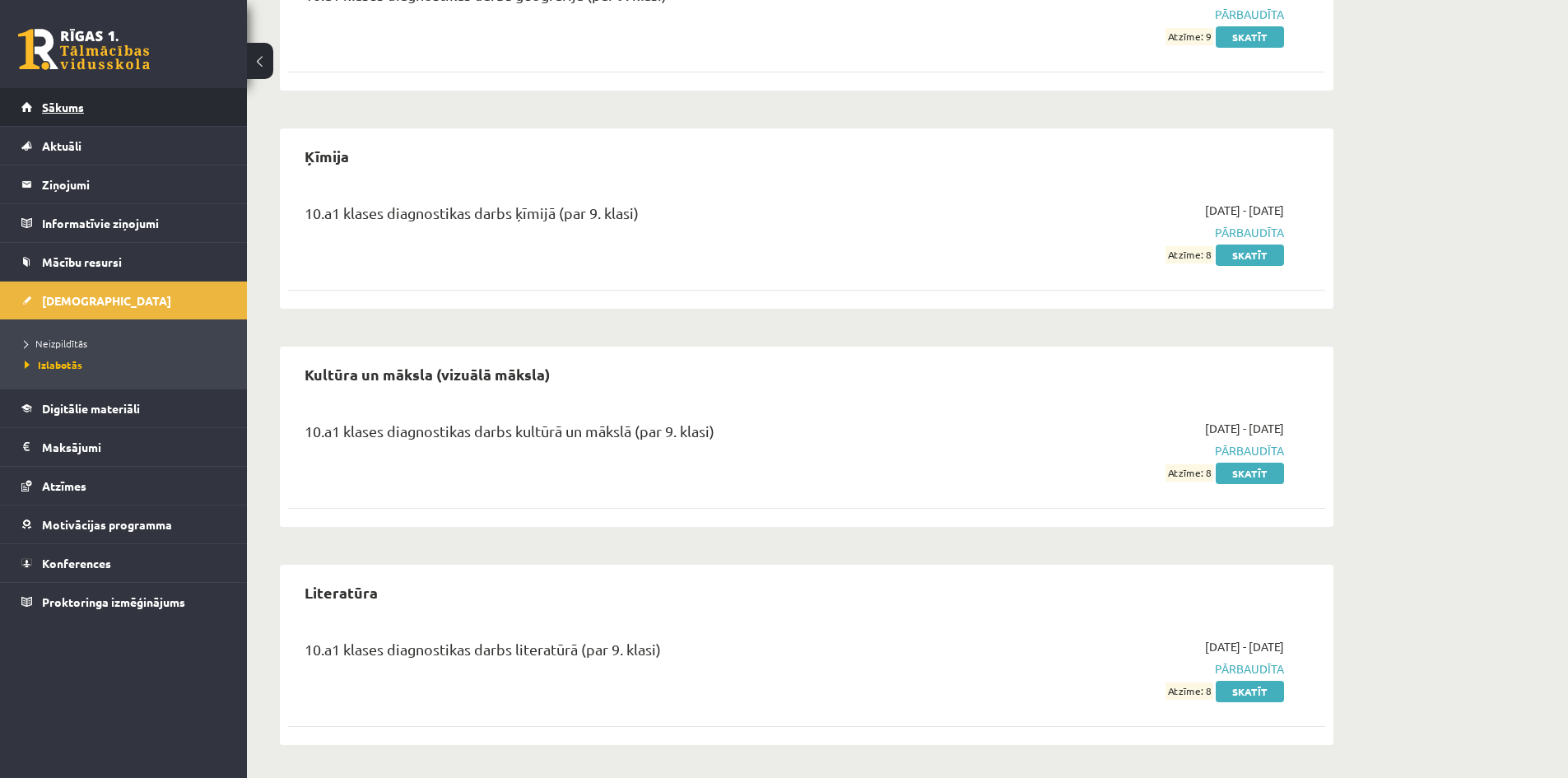
click at [80, 102] on span "Sākums" at bounding box center [62, 107] width 42 height 15
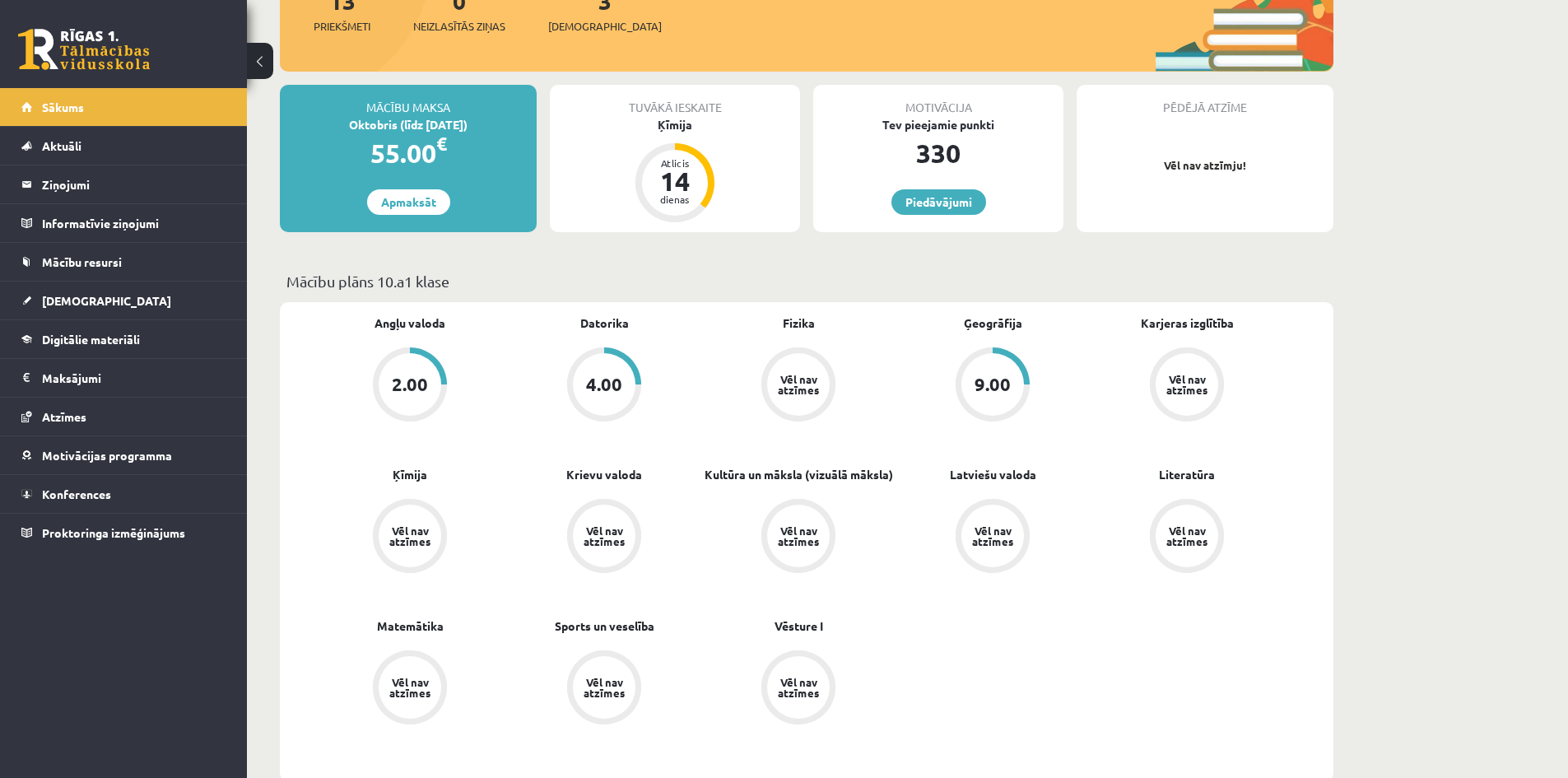
scroll to position [247, 0]
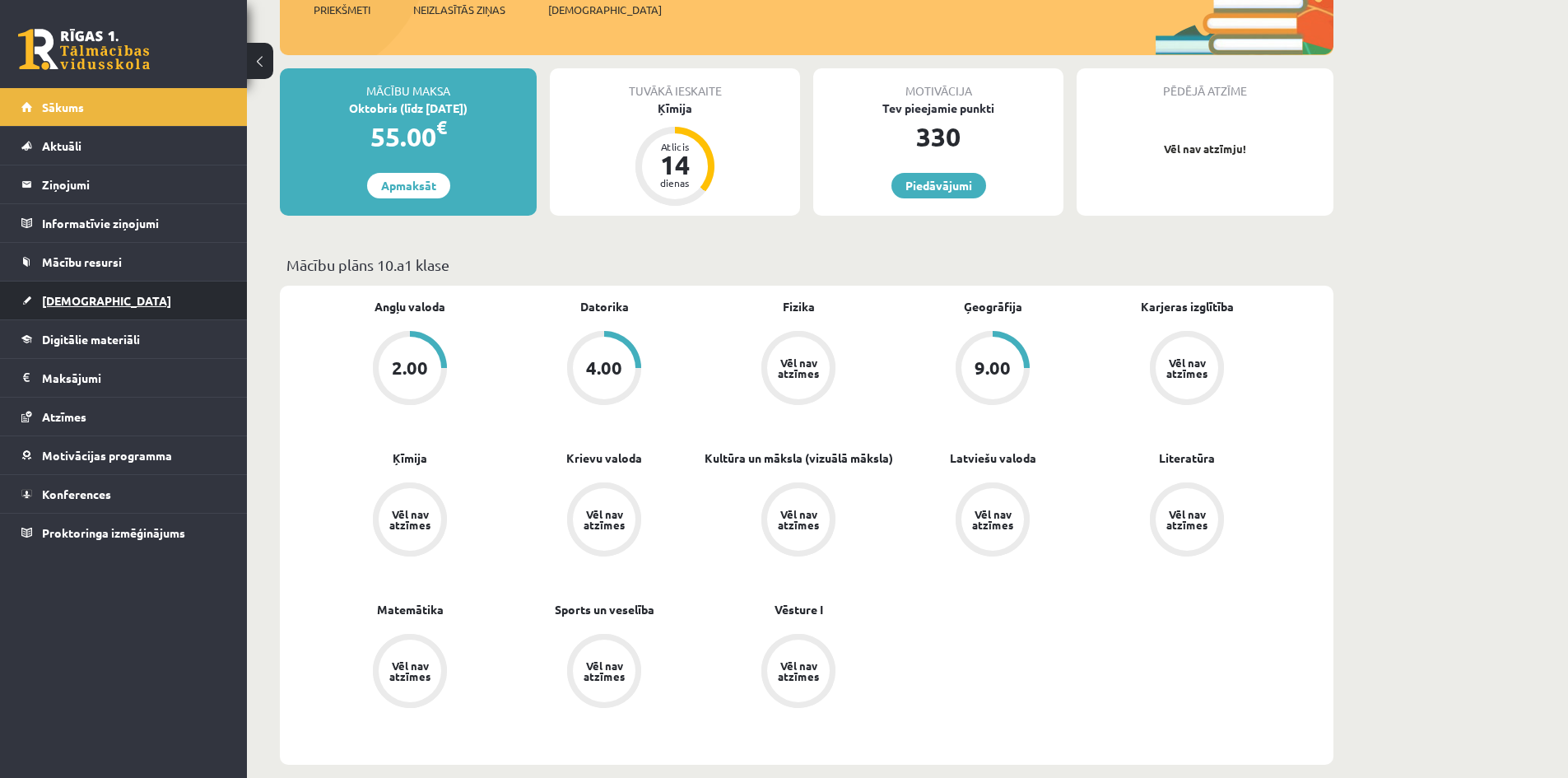
click at [70, 298] on span "[DEMOGRAPHIC_DATA]" at bounding box center [106, 300] width 129 height 15
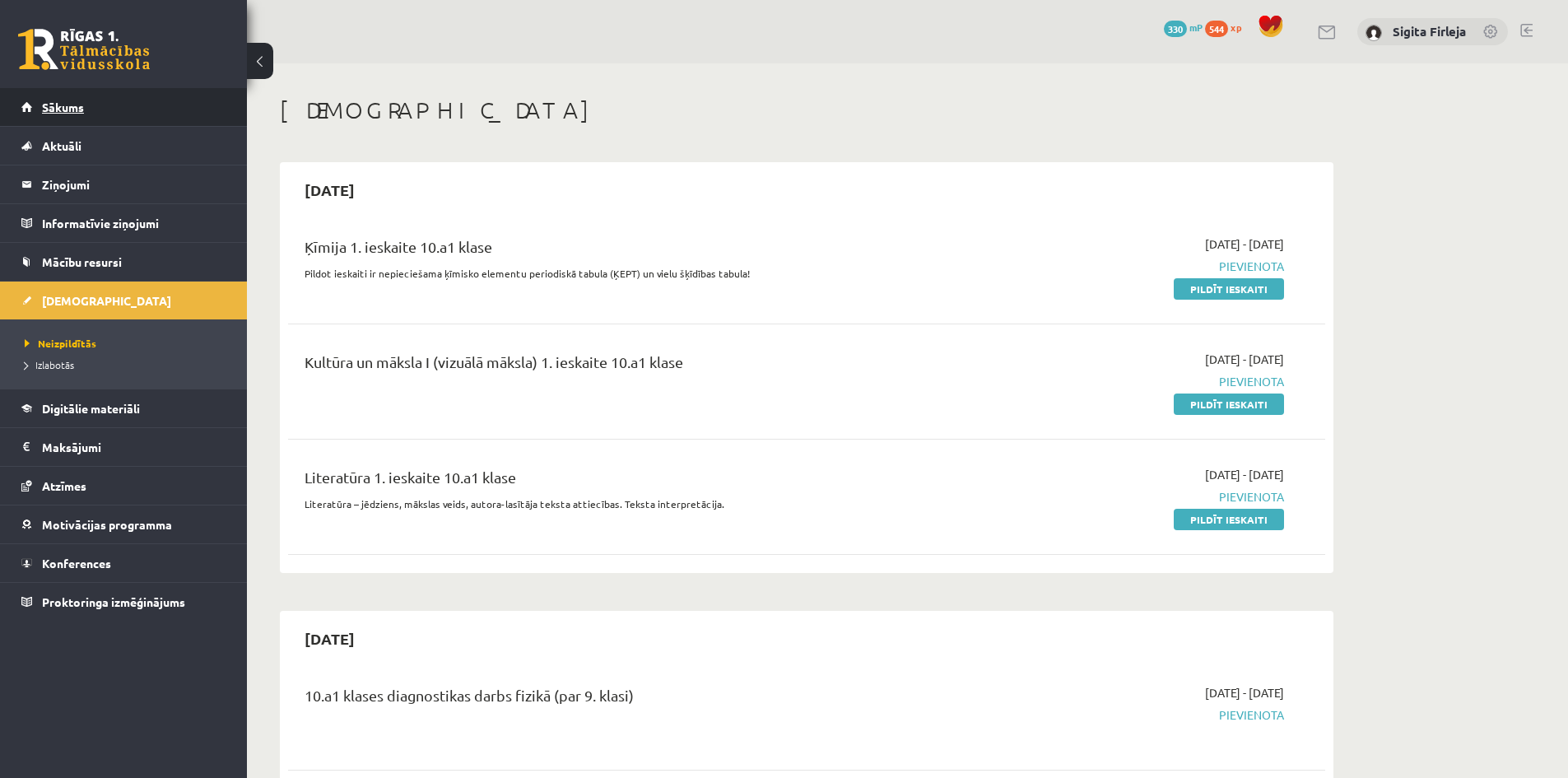
click at [85, 111] on link "Sākums" at bounding box center [123, 107] width 205 height 38
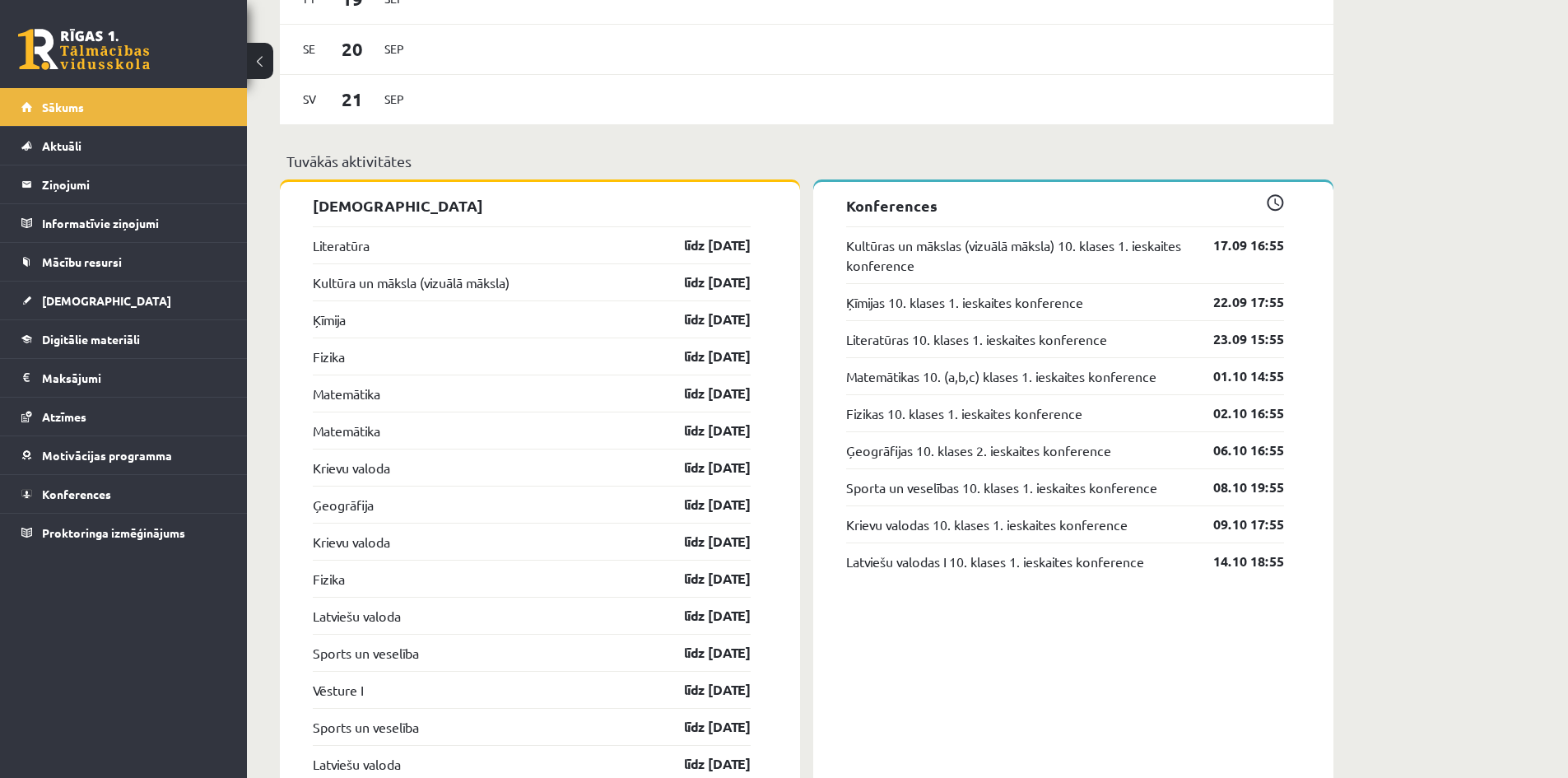
scroll to position [1152, 0]
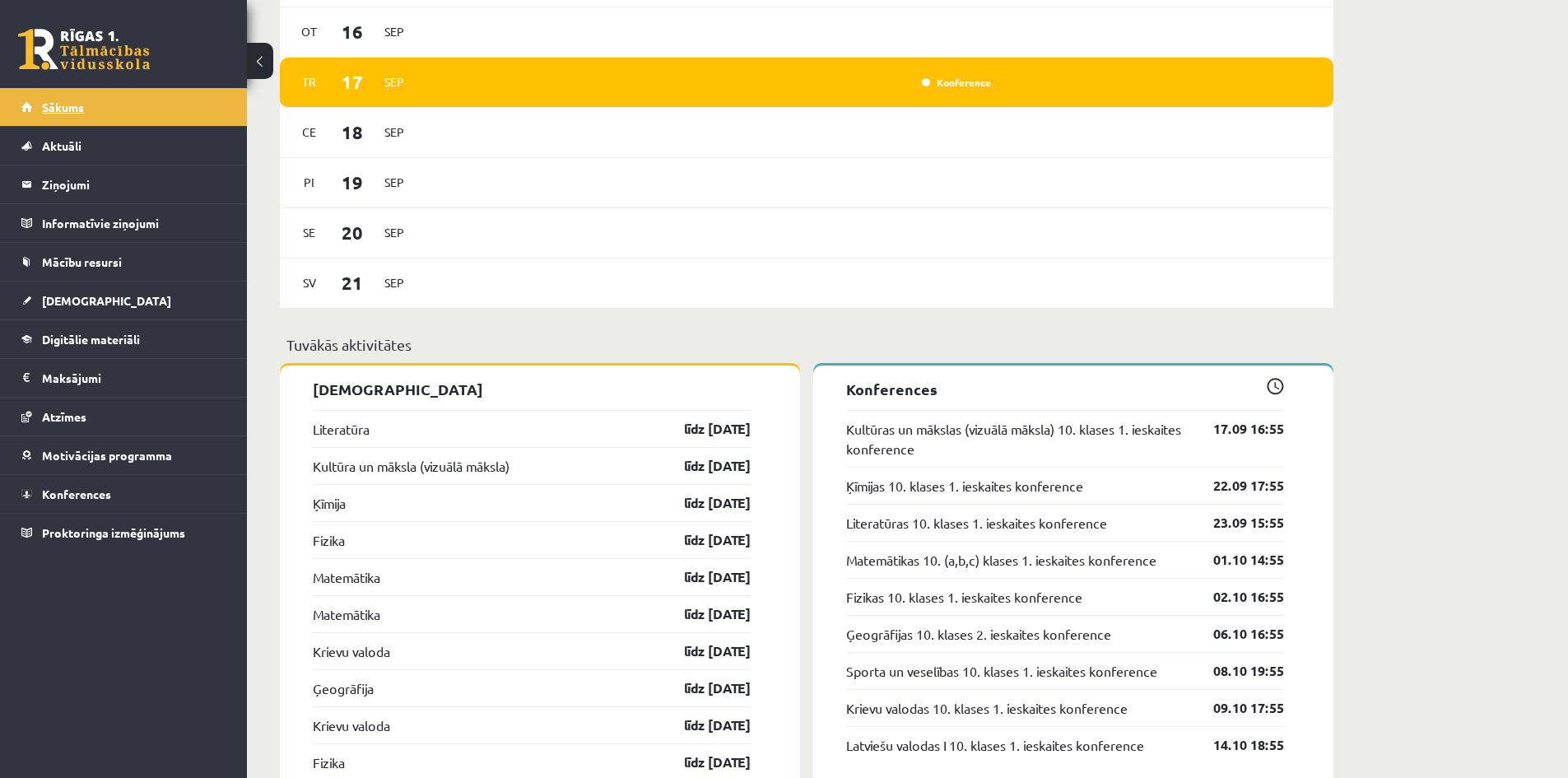
click at [153, 95] on link "Sākums" at bounding box center [123, 107] width 205 height 38
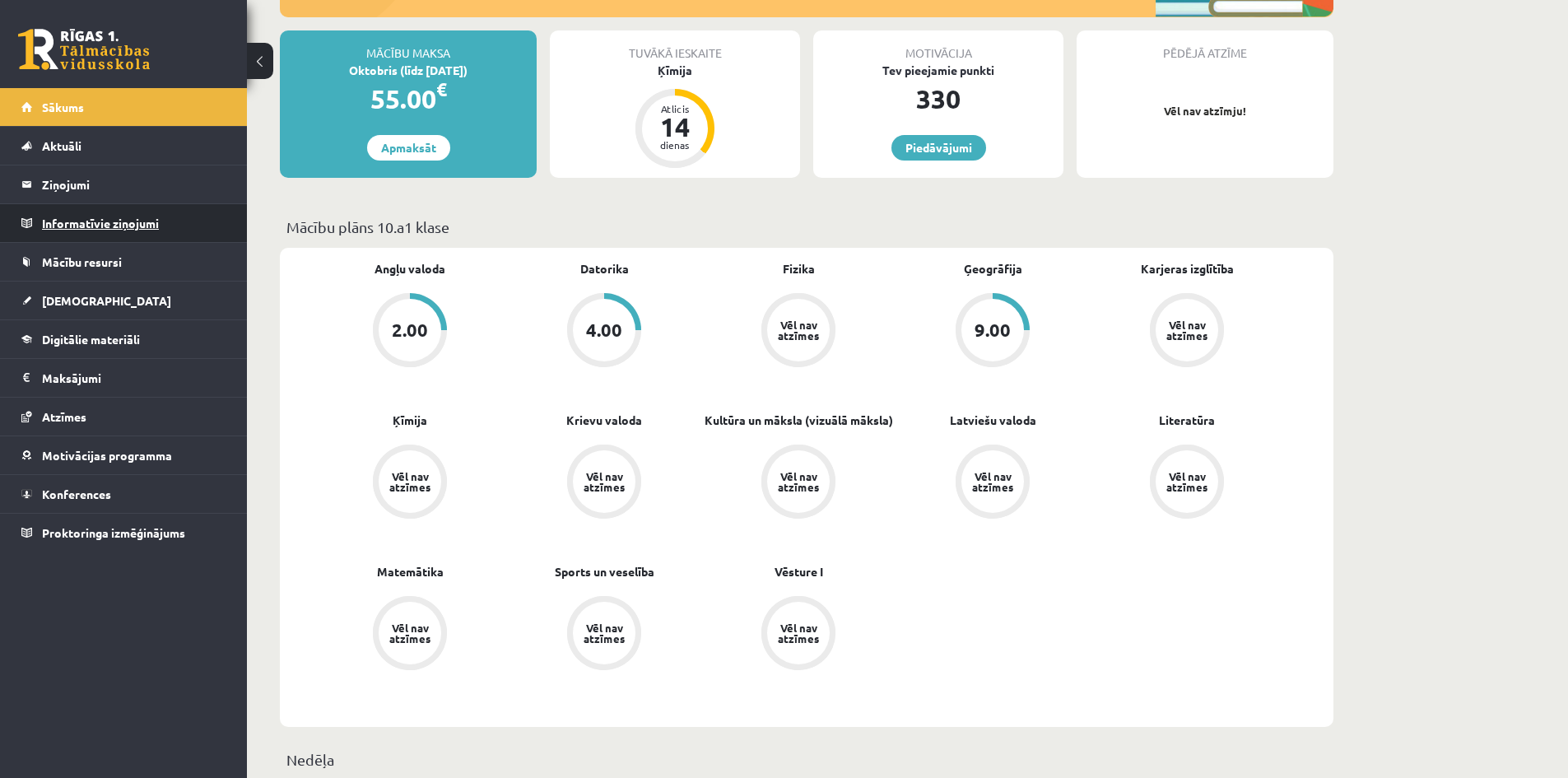
scroll to position [164, 0]
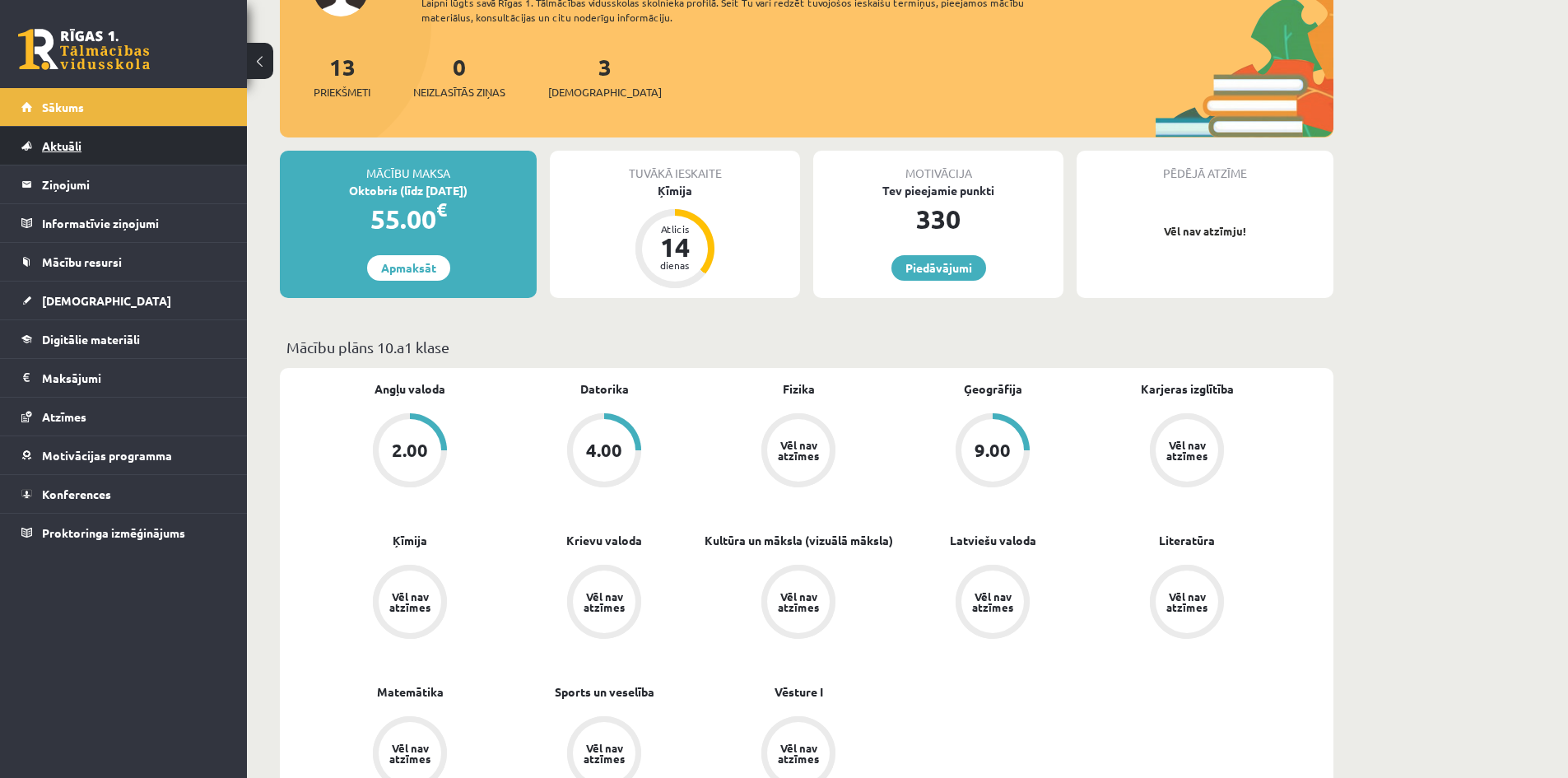
click at [52, 147] on span "Aktuāli" at bounding box center [61, 145] width 40 height 15
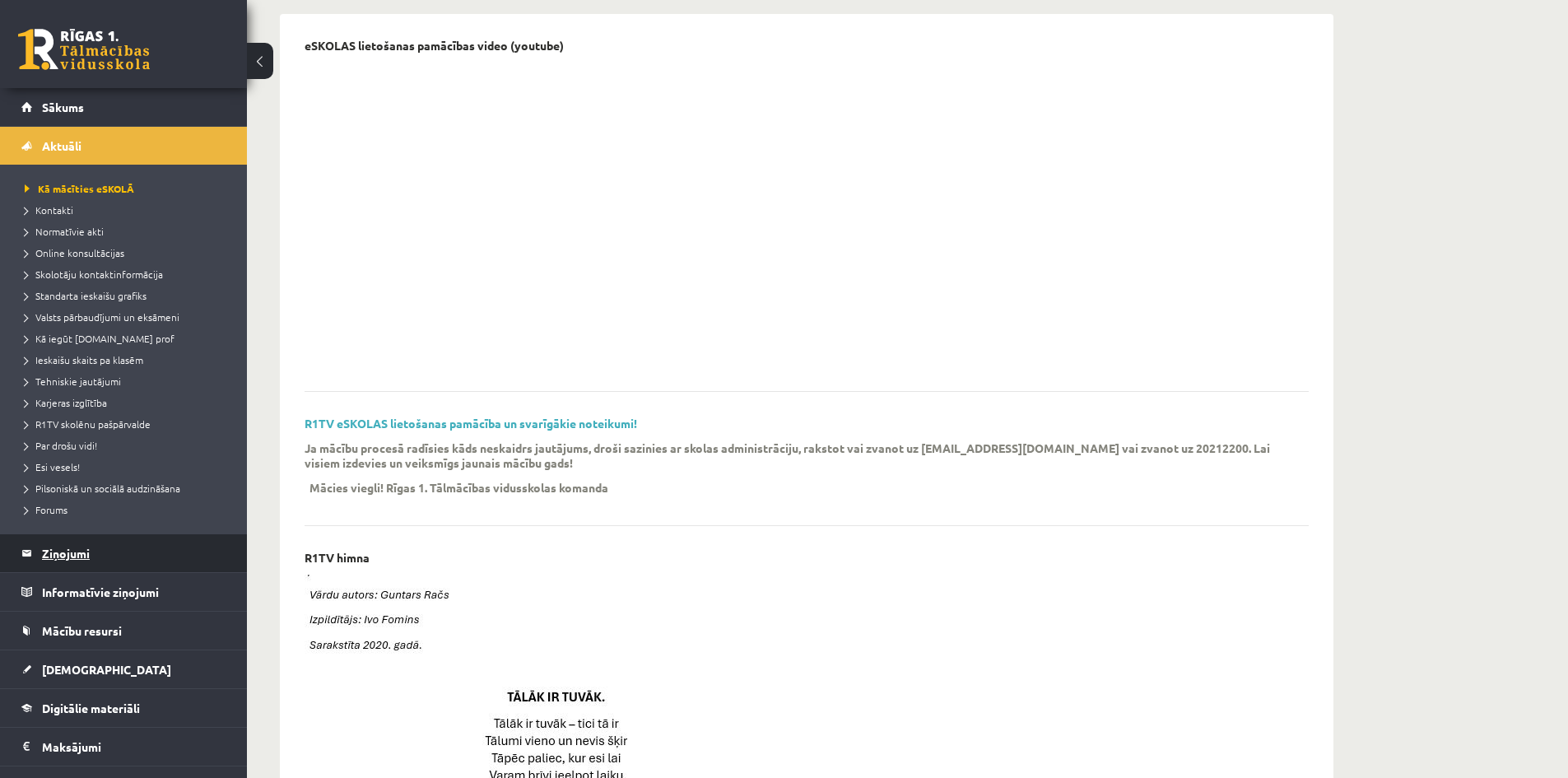
click at [100, 568] on legend "Ziņojumi 0" at bounding box center [134, 553] width 185 height 38
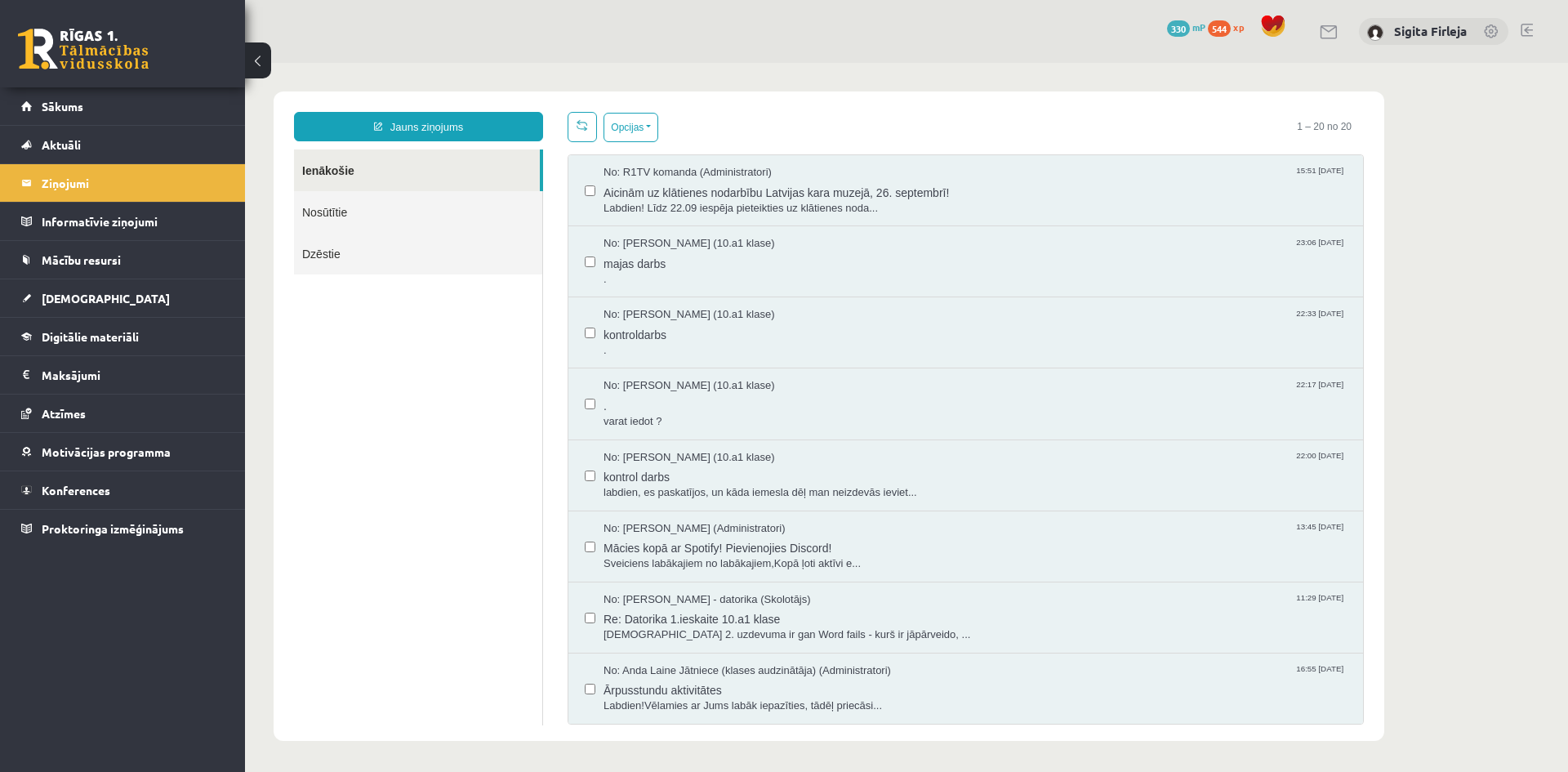
click at [390, 223] on link "Nosūtītie" at bounding box center [418, 211] width 249 height 41
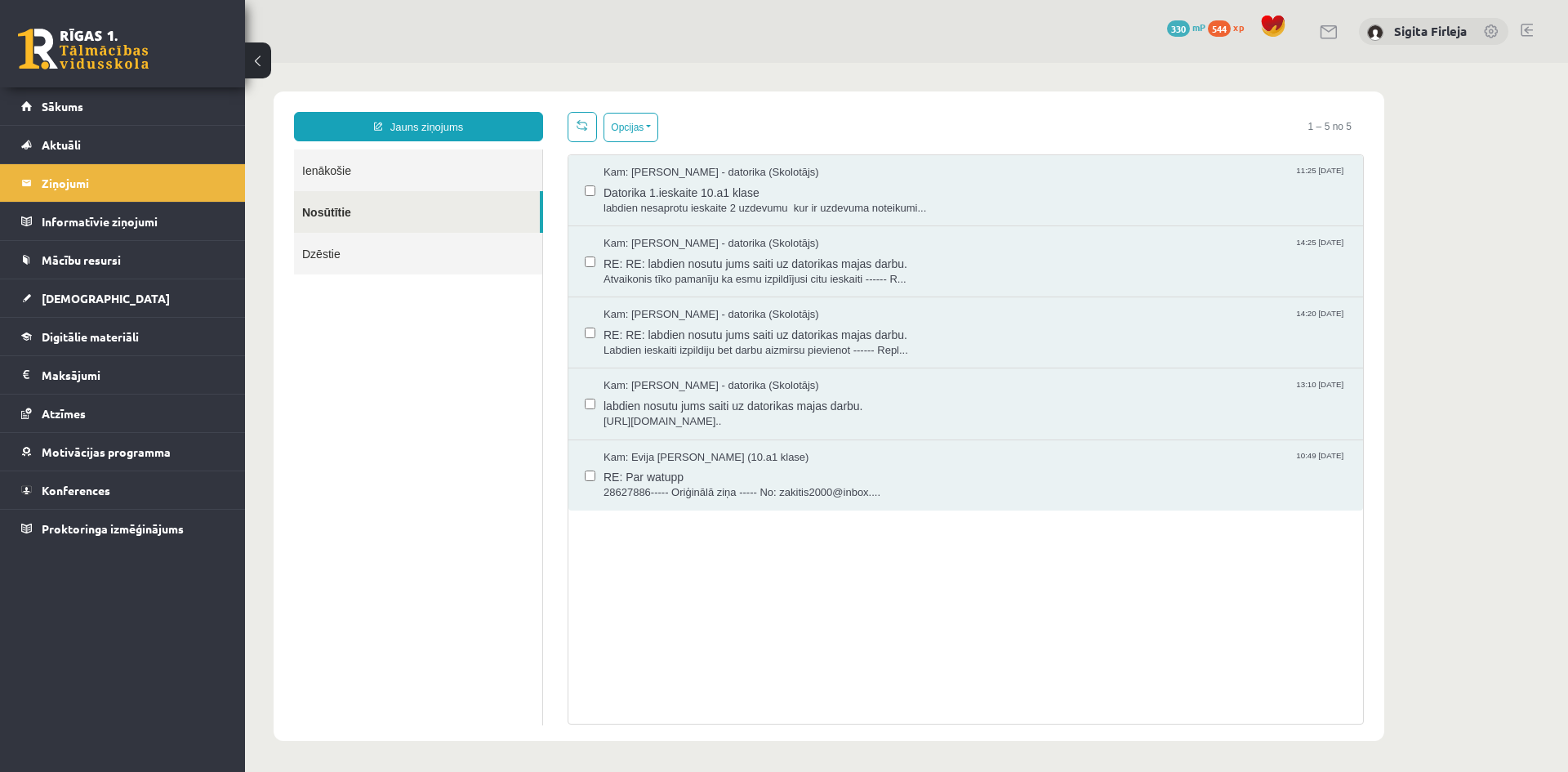
click at [391, 173] on link "Ienākošie" at bounding box center [418, 170] width 249 height 41
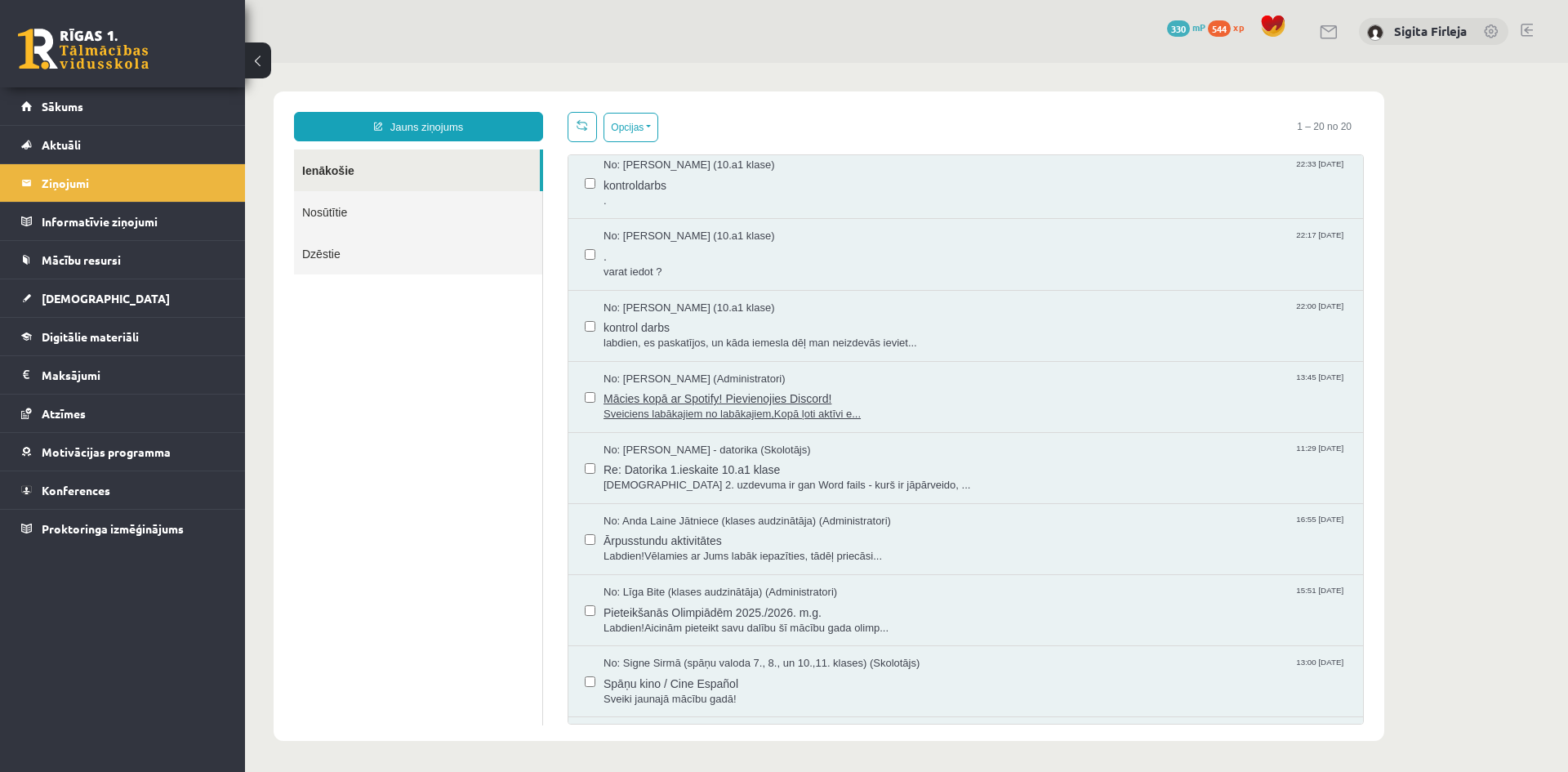
scroll to position [163, 0]
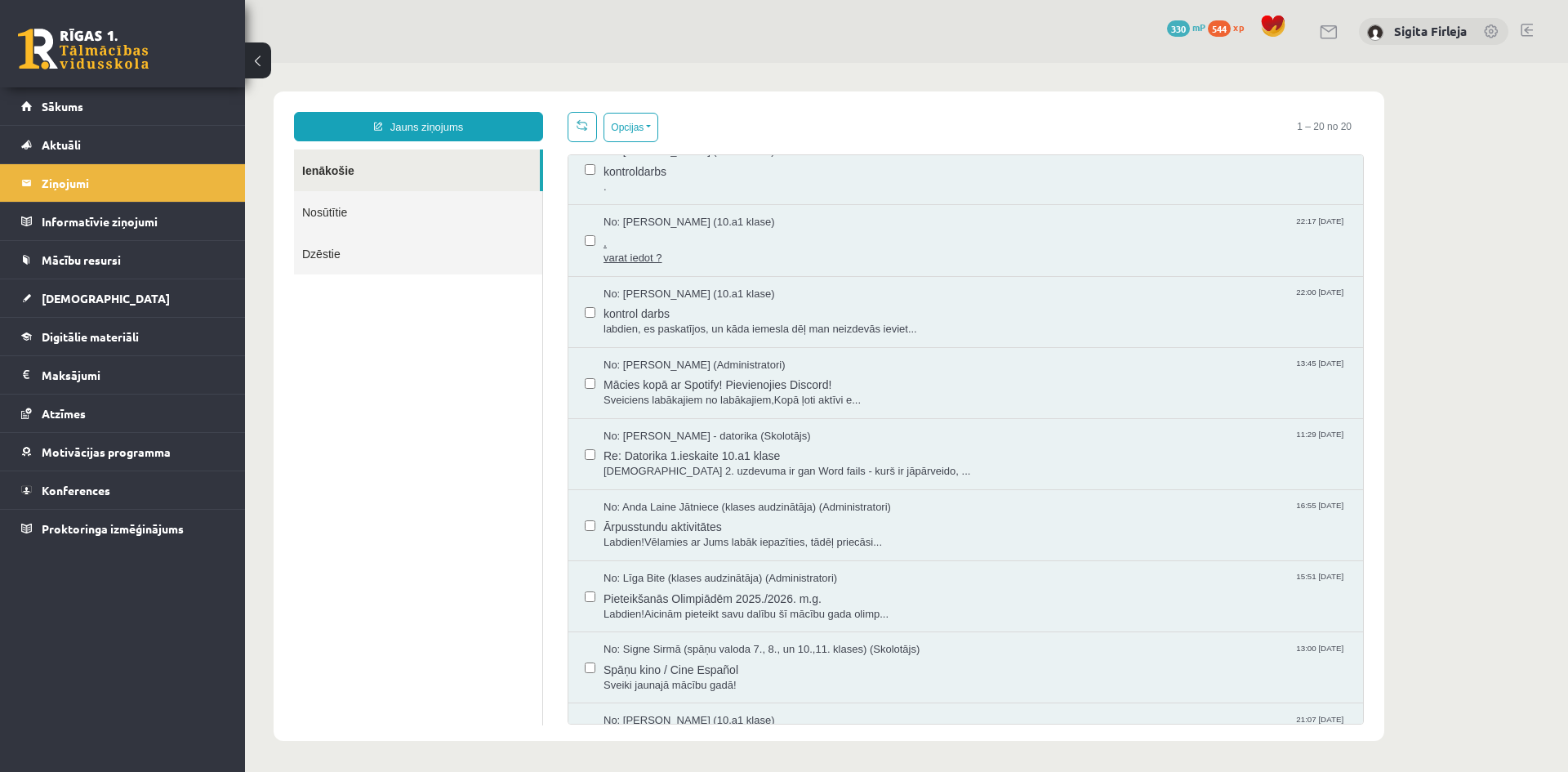
click at [747, 244] on span "." at bounding box center [974, 240] width 743 height 20
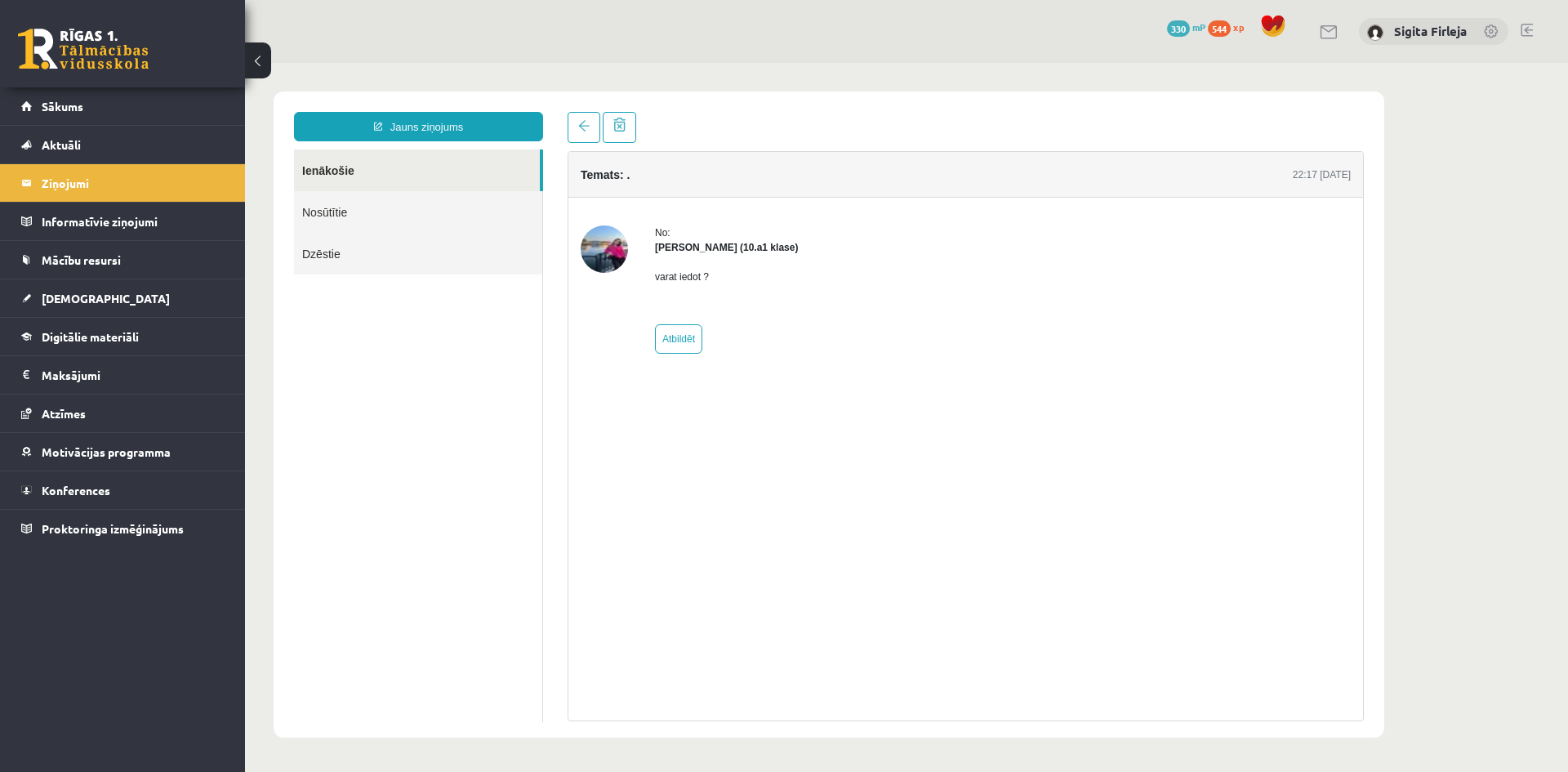
scroll to position [0, 0]
click at [345, 171] on link "Ienākošie" at bounding box center [416, 170] width 246 height 41
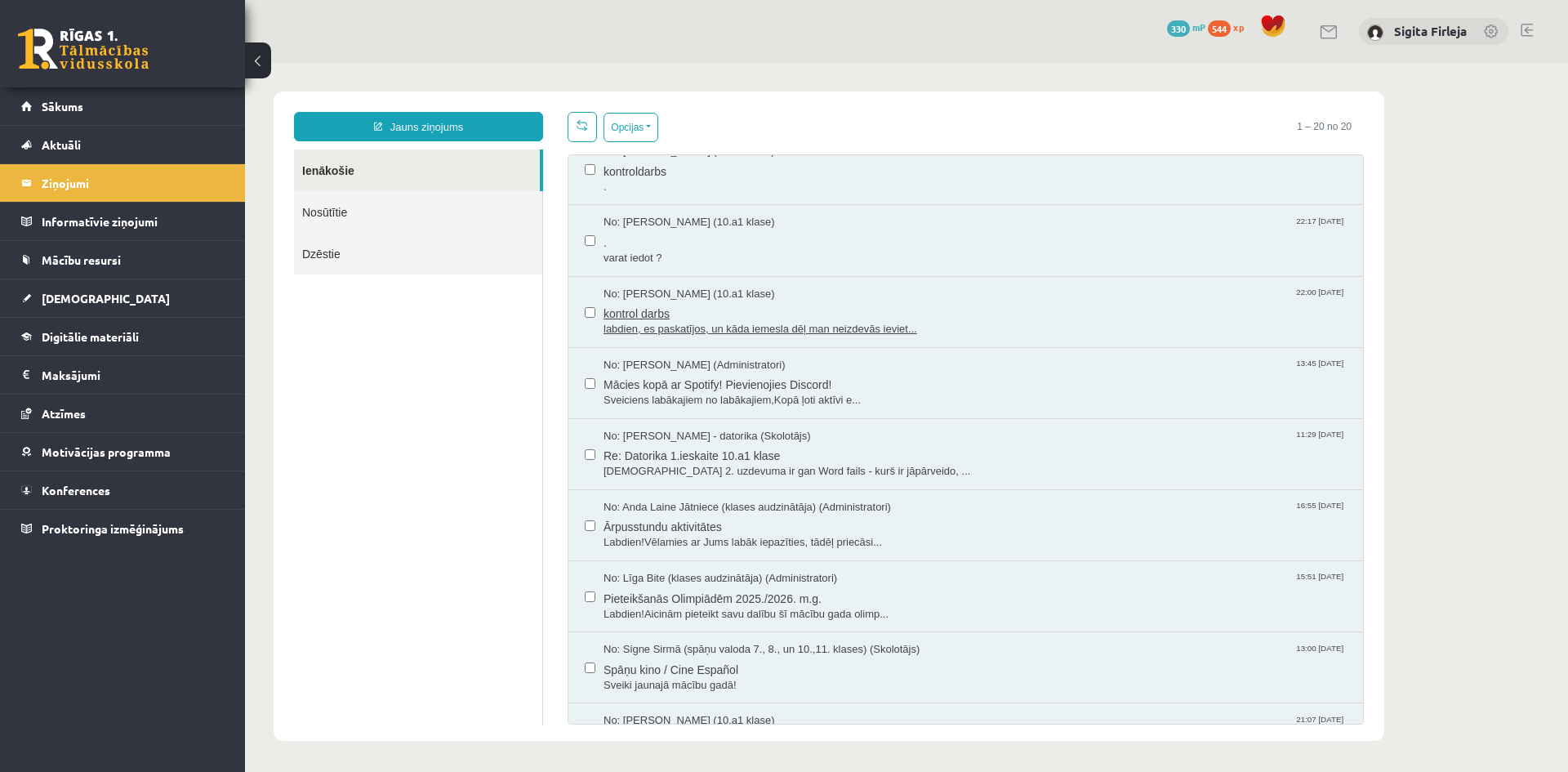
click at [884, 322] on span "labdien, es paskatījos, un kāda iemesla dēļ man neizdevās ieviet..." at bounding box center [974, 330] width 743 height 15
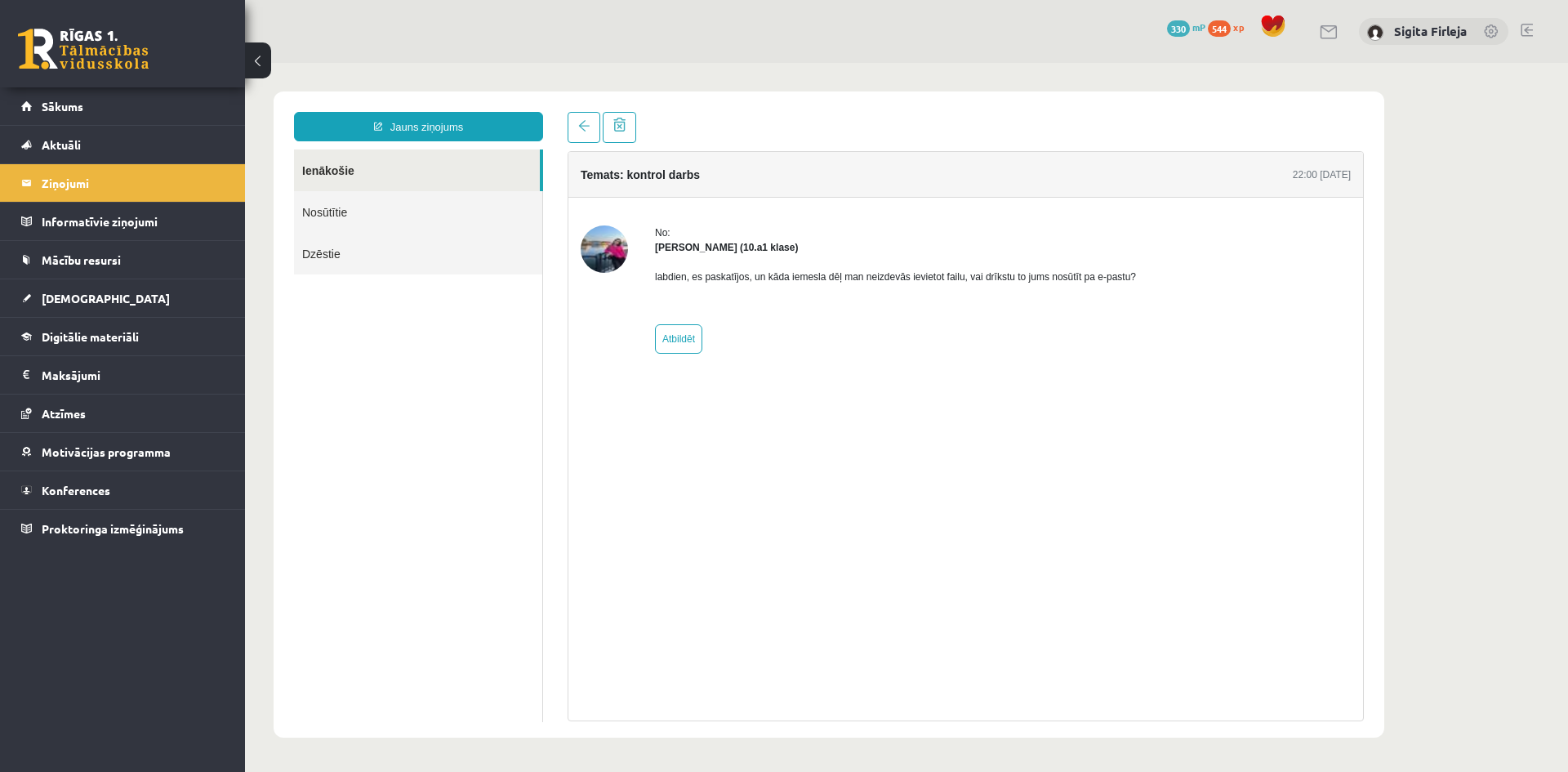
click at [374, 220] on link "Nosūtītie" at bounding box center [418, 211] width 249 height 41
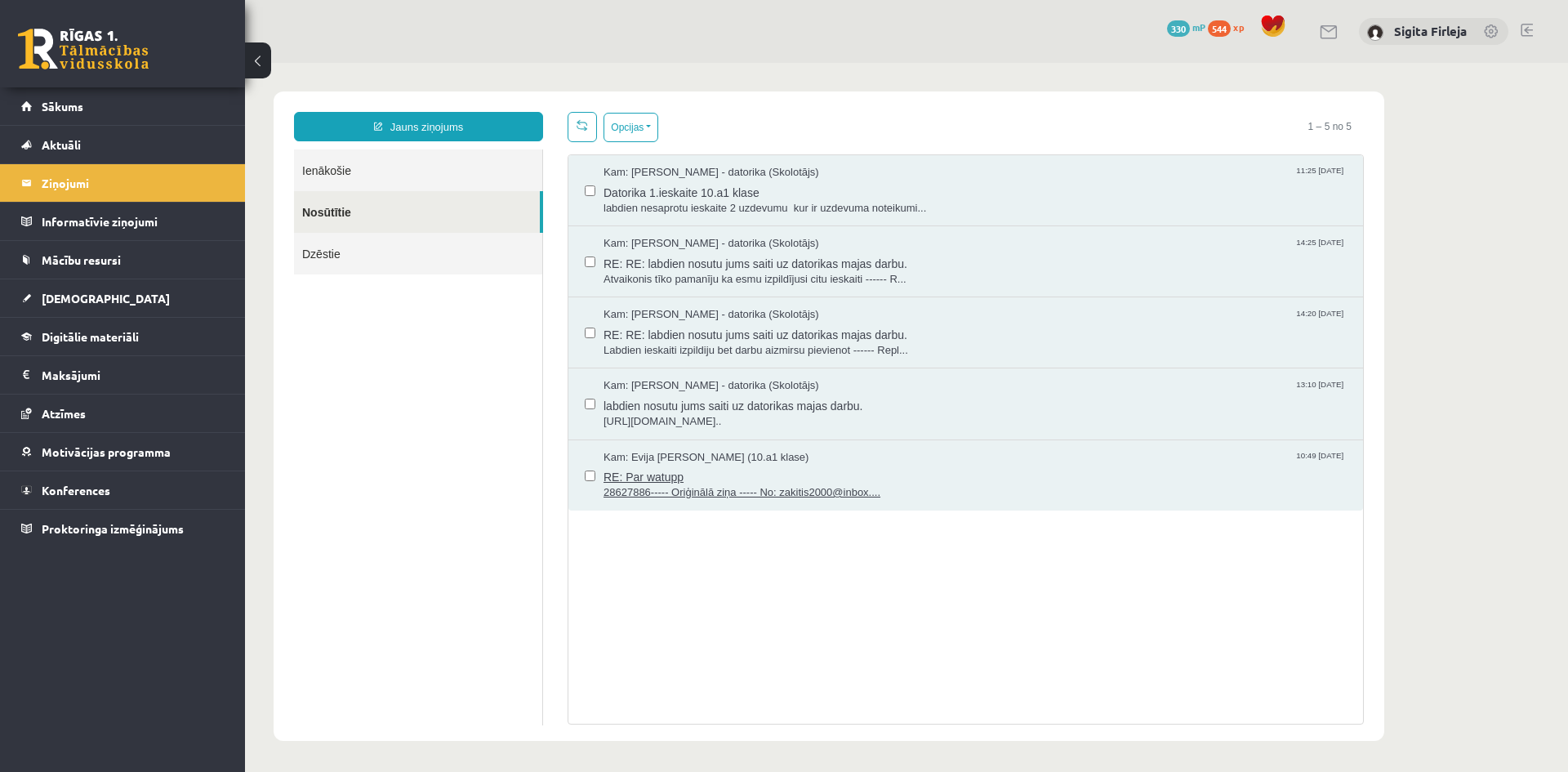
click at [802, 485] on span "28627886----- Oriģinālā ziņa ----- No: zakitis2000@inbox...." at bounding box center [974, 492] width 743 height 15
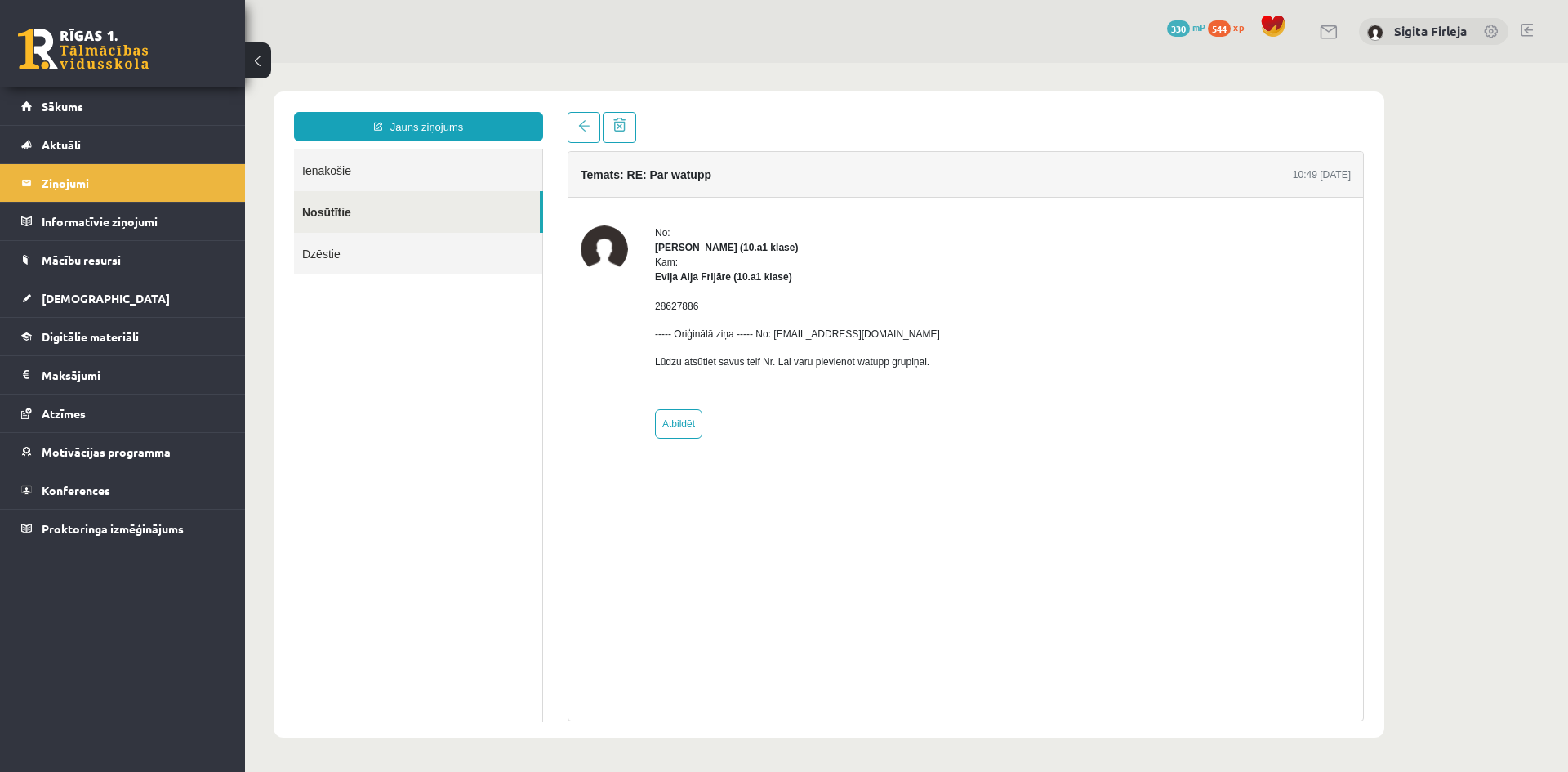
click at [372, 211] on link "Nosūtītie" at bounding box center [416, 211] width 246 height 41
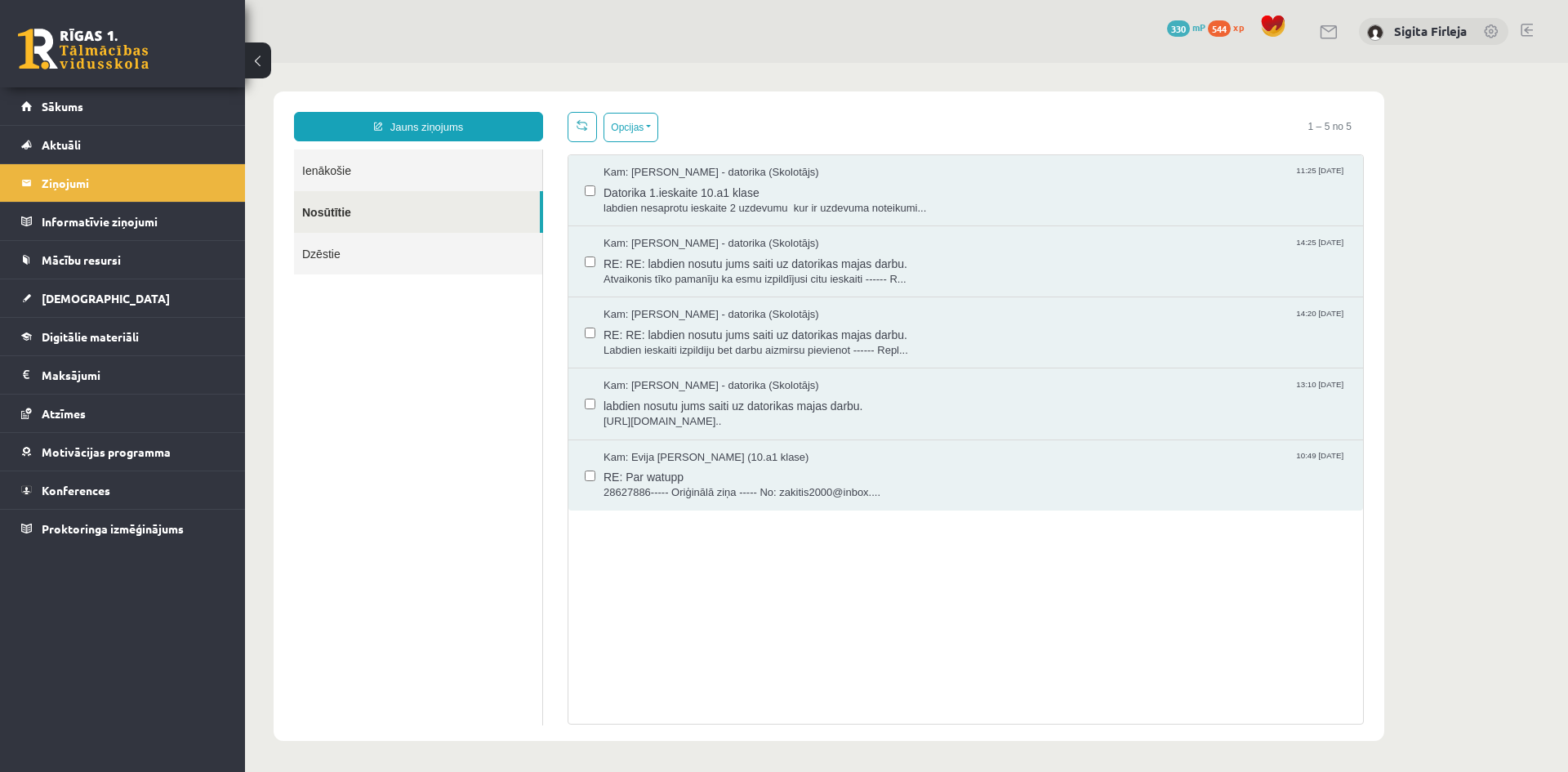
click at [379, 165] on link "Ienākošie" at bounding box center [418, 170] width 249 height 41
